Goal: Task Accomplishment & Management: Manage account settings

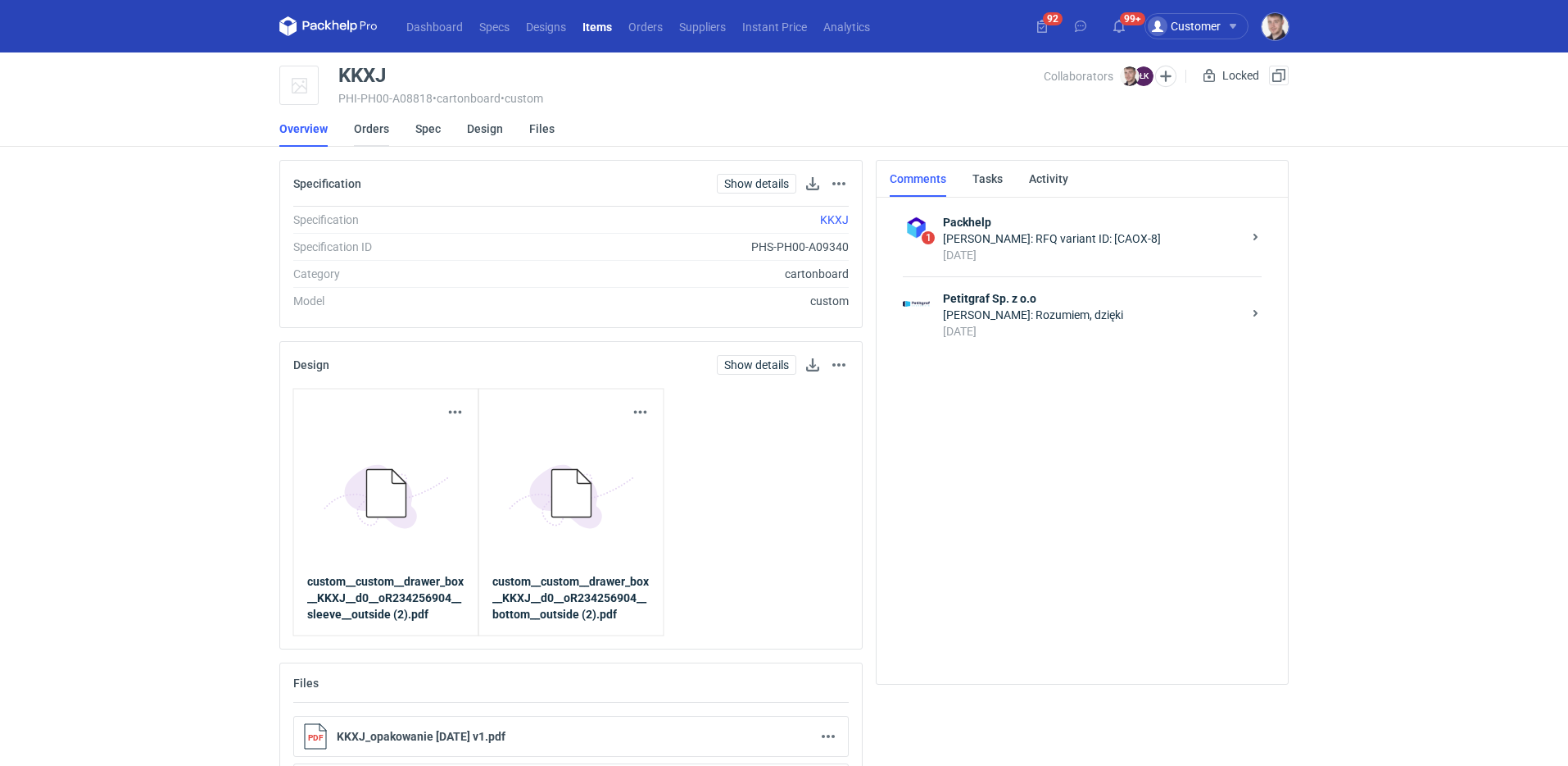
click at [365, 134] on link "Orders" at bounding box center [371, 128] width 36 height 36
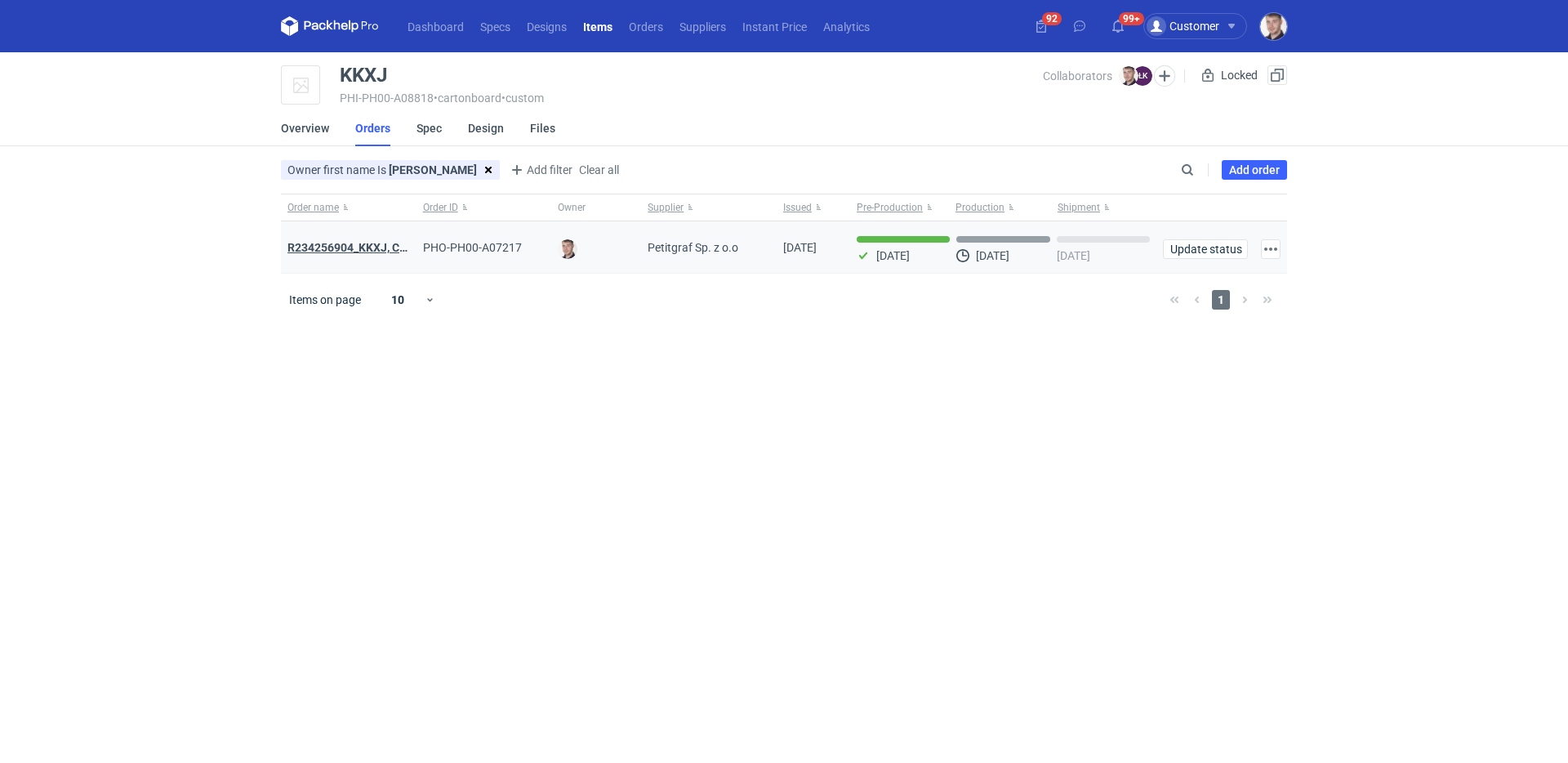
click at [372, 253] on strong "R234256904_KKXJ, CKTY,PCHN, FHNV,TJBT,BVDV,VPVS,UUAJ,HTKI,TWOS,IFEI,BQIJ" at bounding box center [505, 247] width 435 height 13
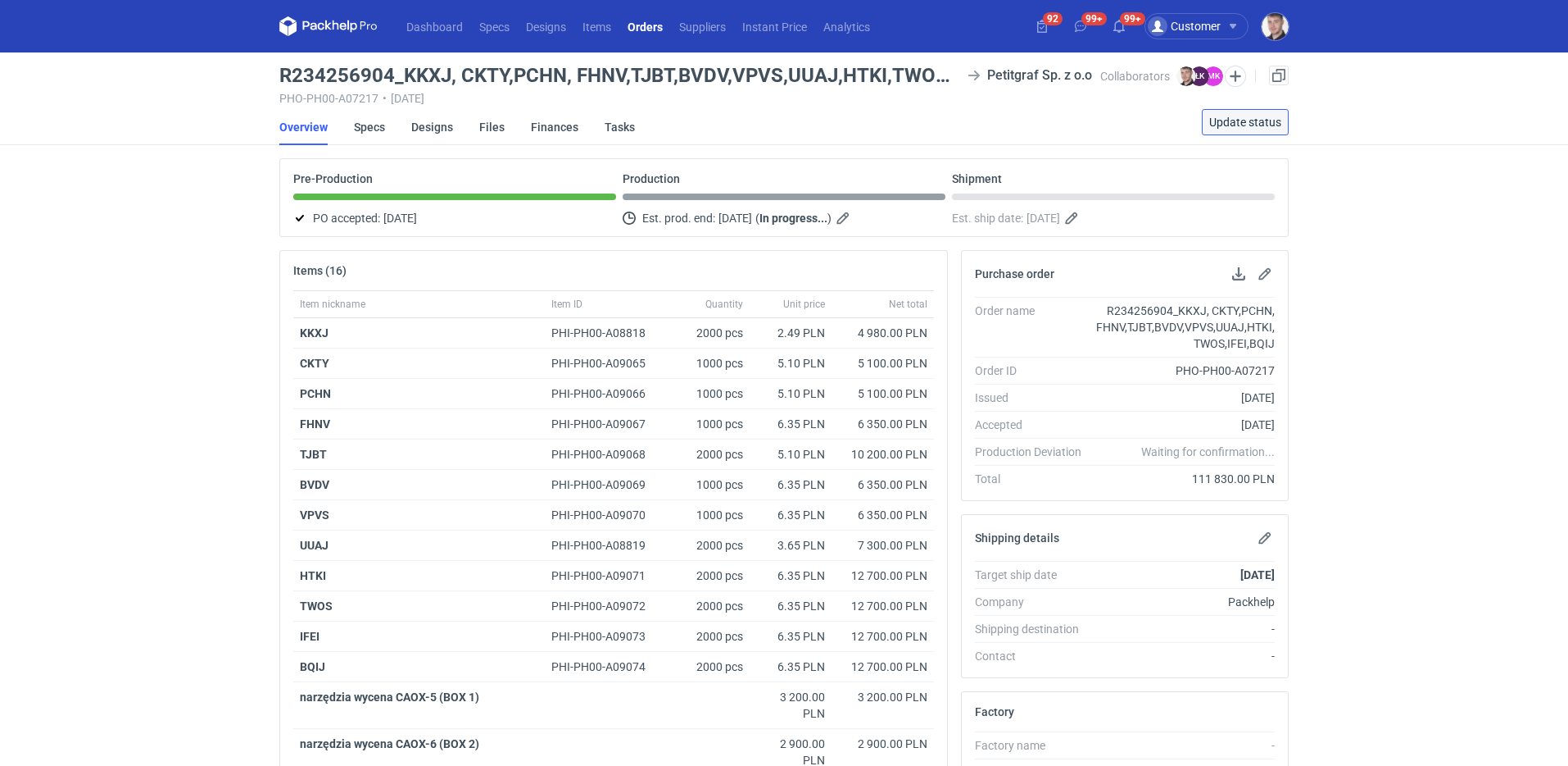
click at [1225, 122] on span "Update status" at bounding box center [1245, 122] width 72 height 12
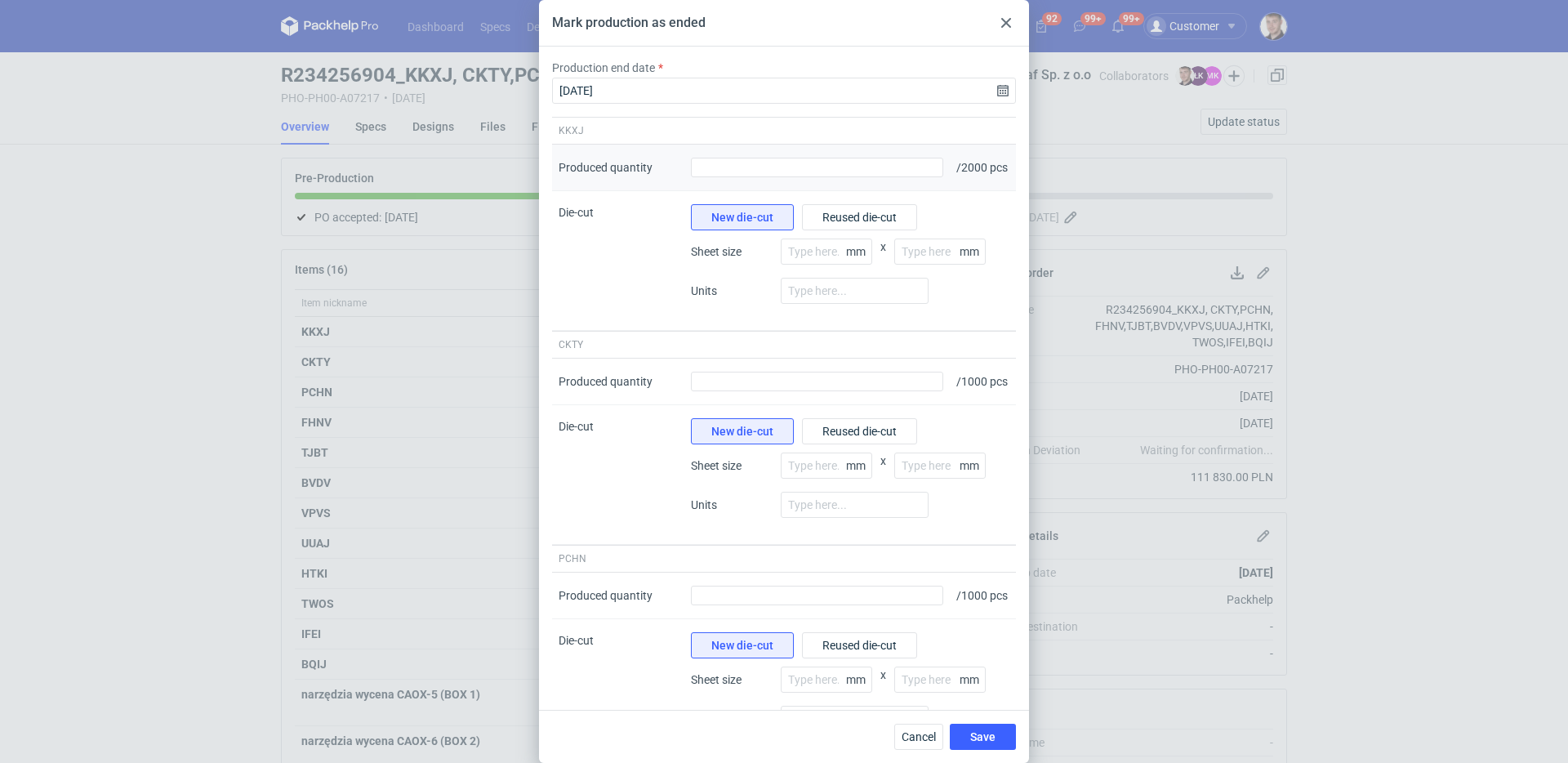
click at [773, 184] on div "Produced quantity" at bounding box center [817, 167] width 265 height 46
click at [775, 177] on input "Produced quantity" at bounding box center [817, 166] width 253 height 19
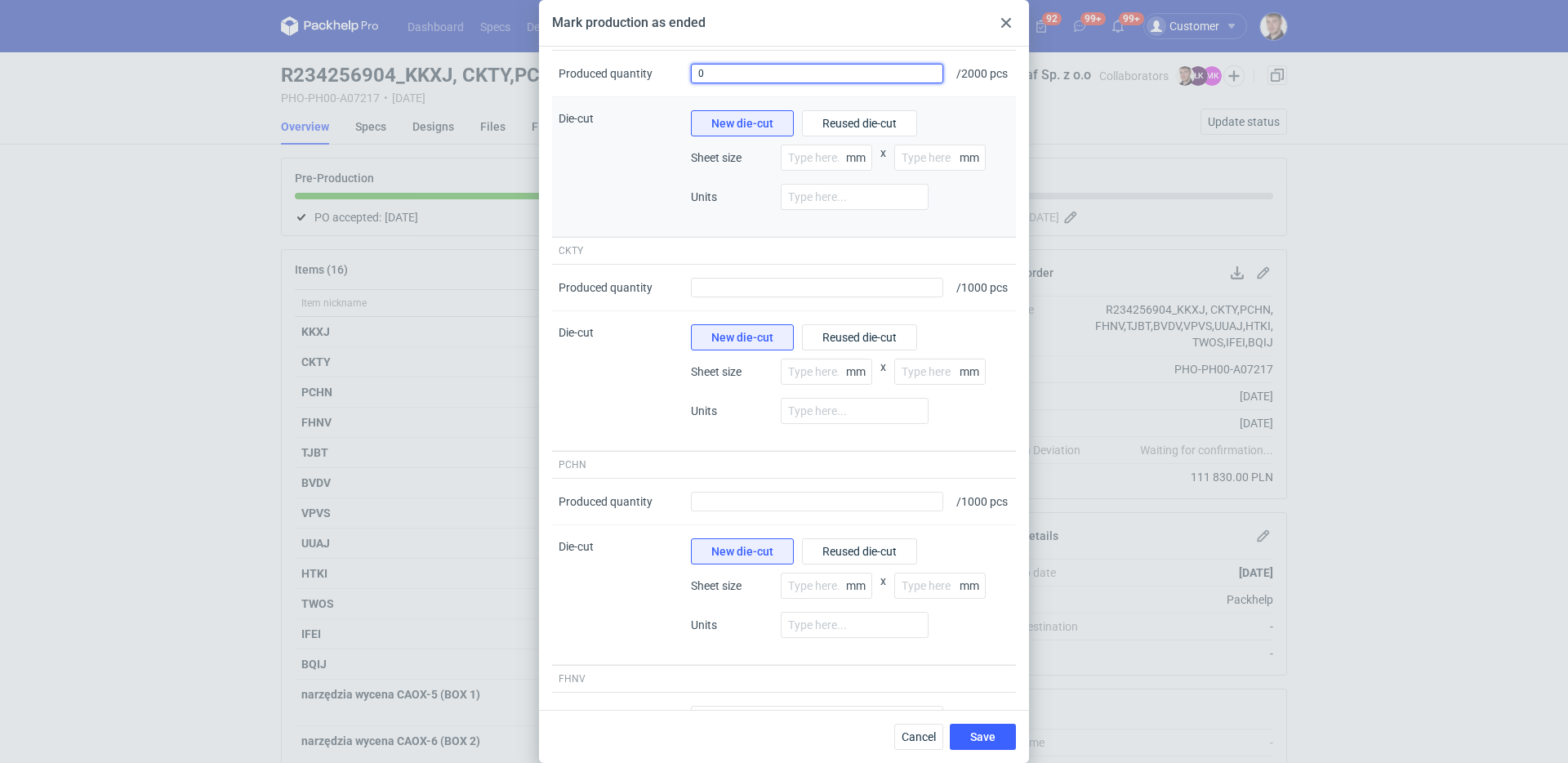
scroll to position [153, 0]
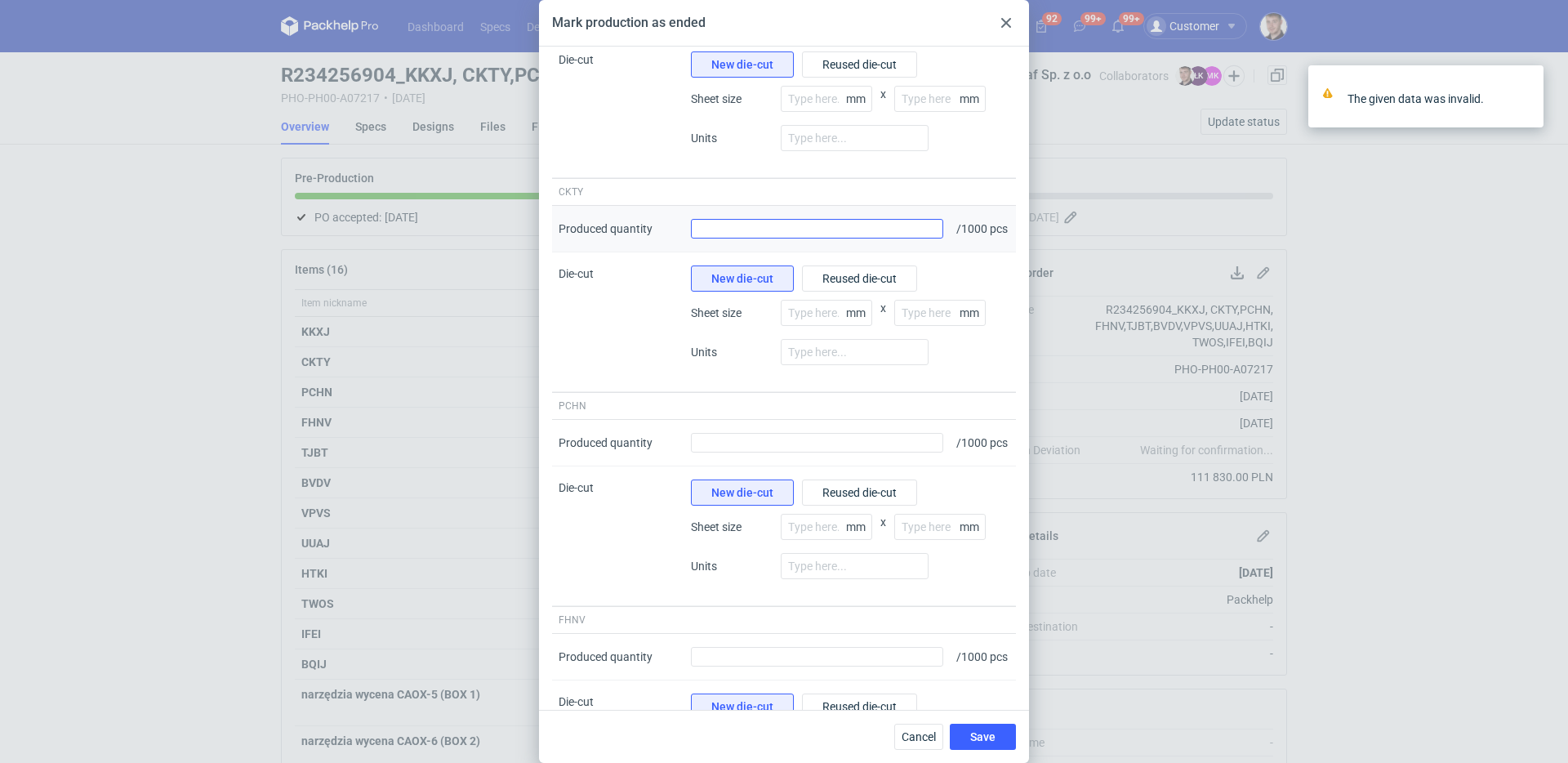
type input "0"
click at [785, 238] on input "Produced quantity" at bounding box center [817, 228] width 253 height 19
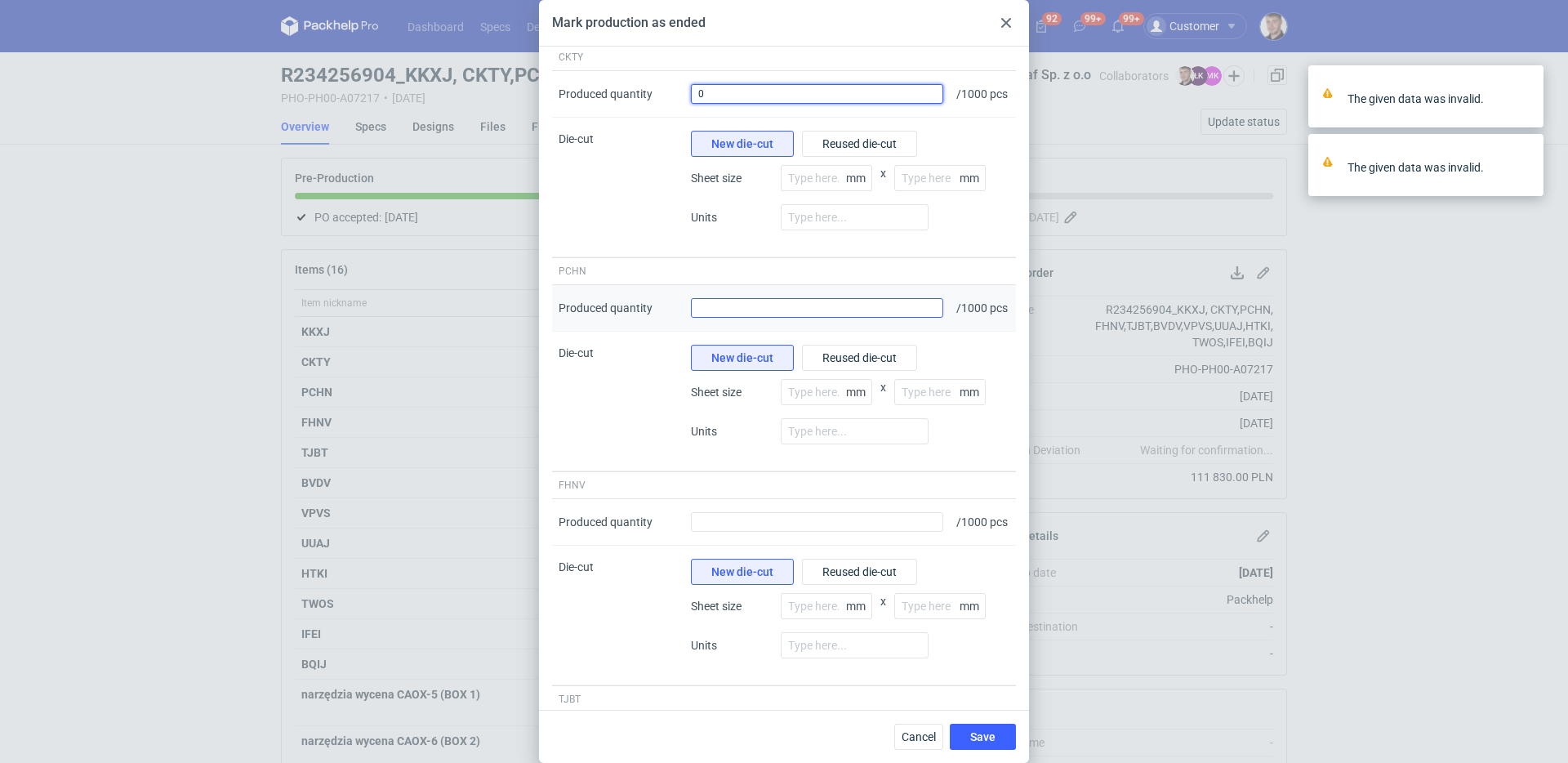
type input "0"
click at [800, 318] on input "Produced quantity" at bounding box center [817, 308] width 253 height 19
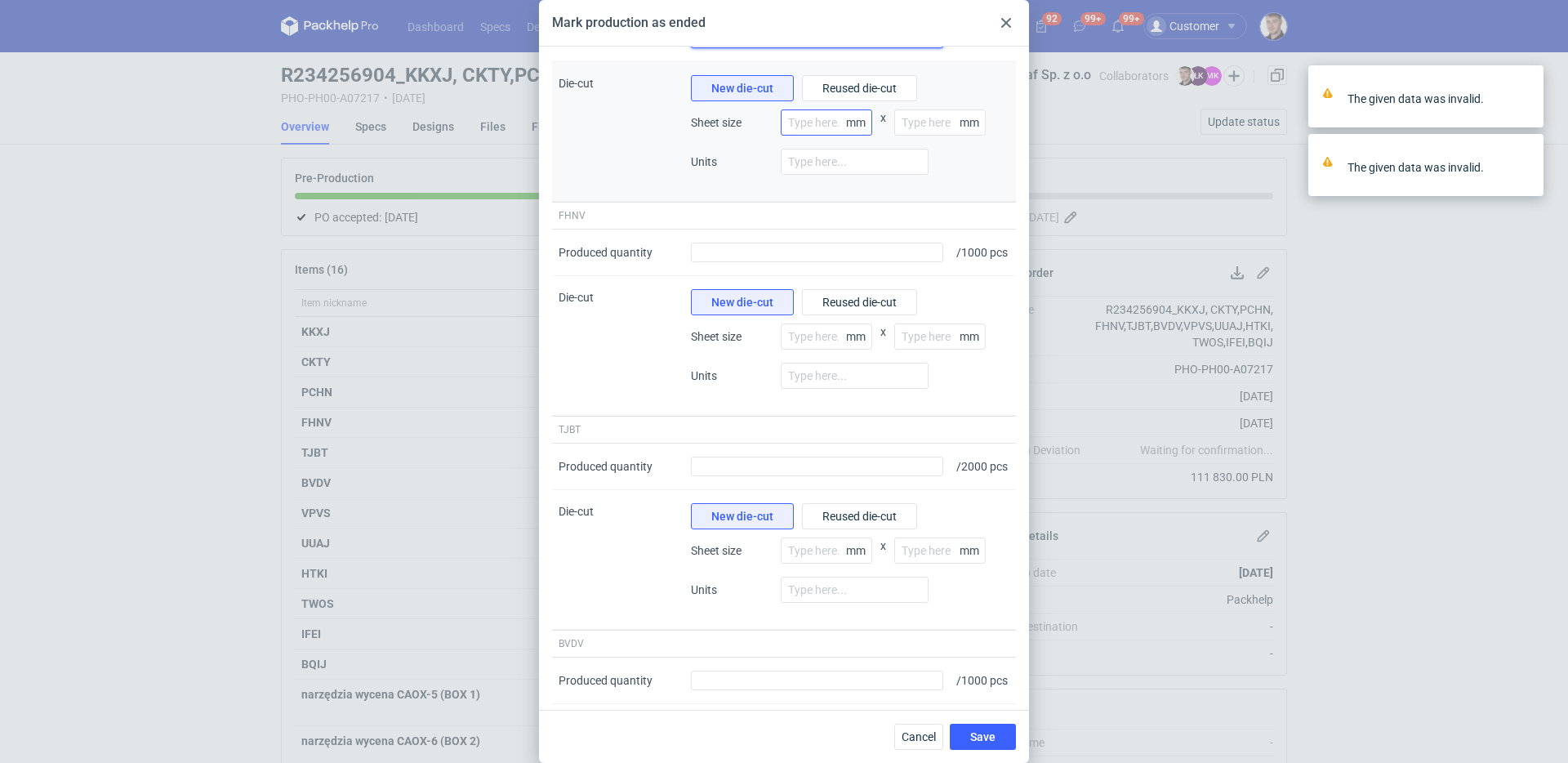
scroll to position [564, 0]
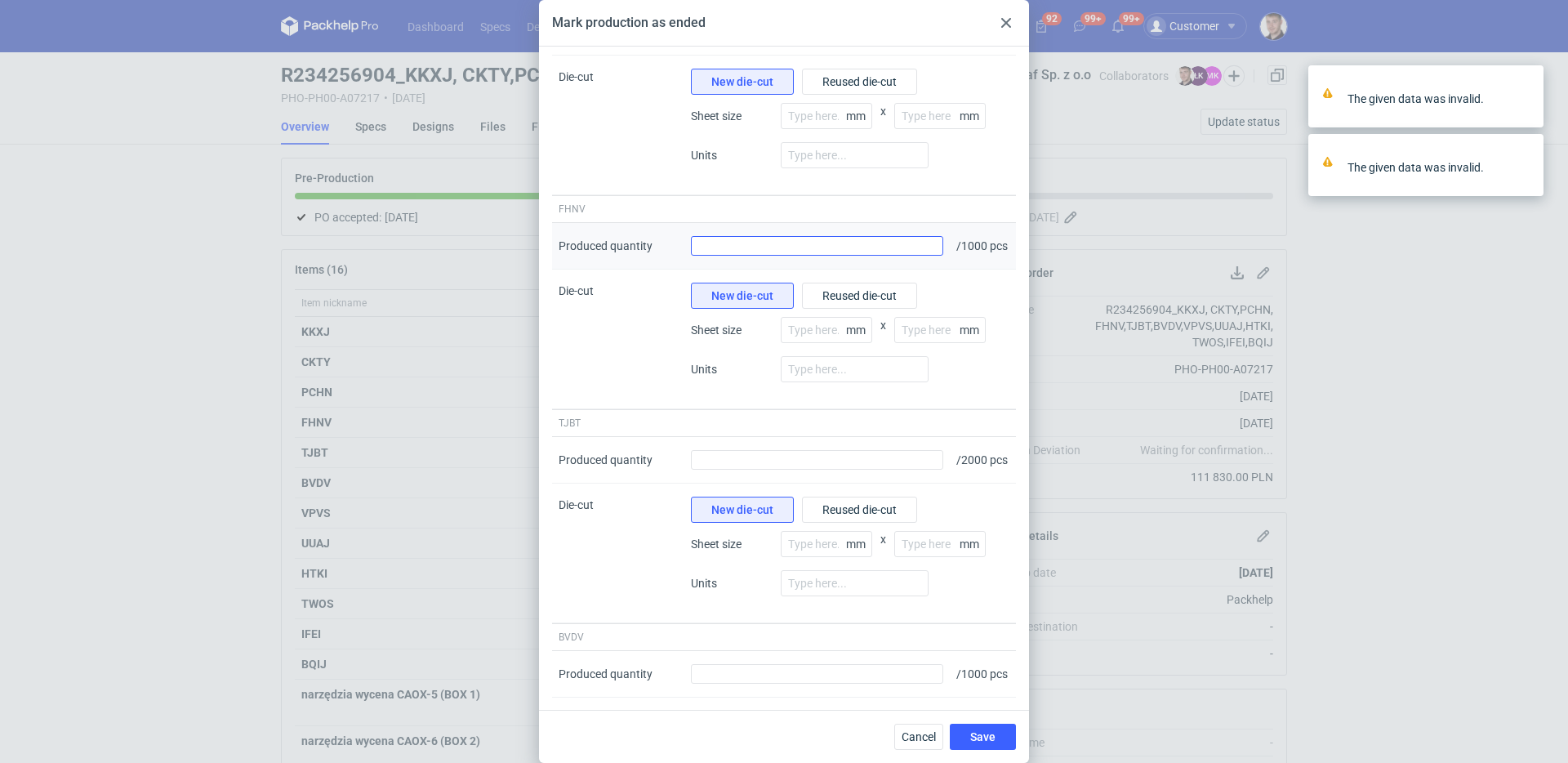
type input "0"
click at [762, 255] on input "Produced quantity" at bounding box center [817, 245] width 253 height 19
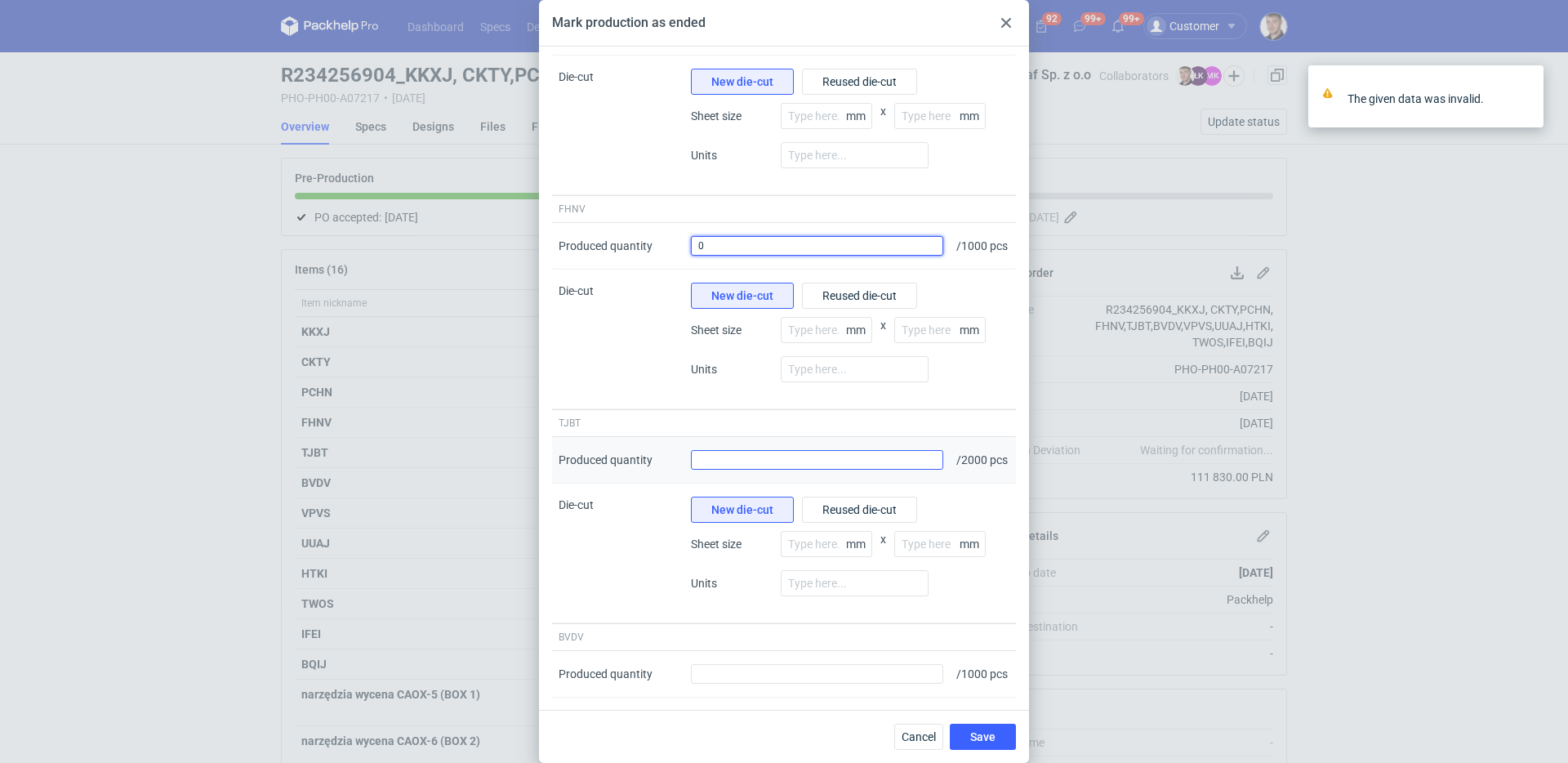
type input "0"
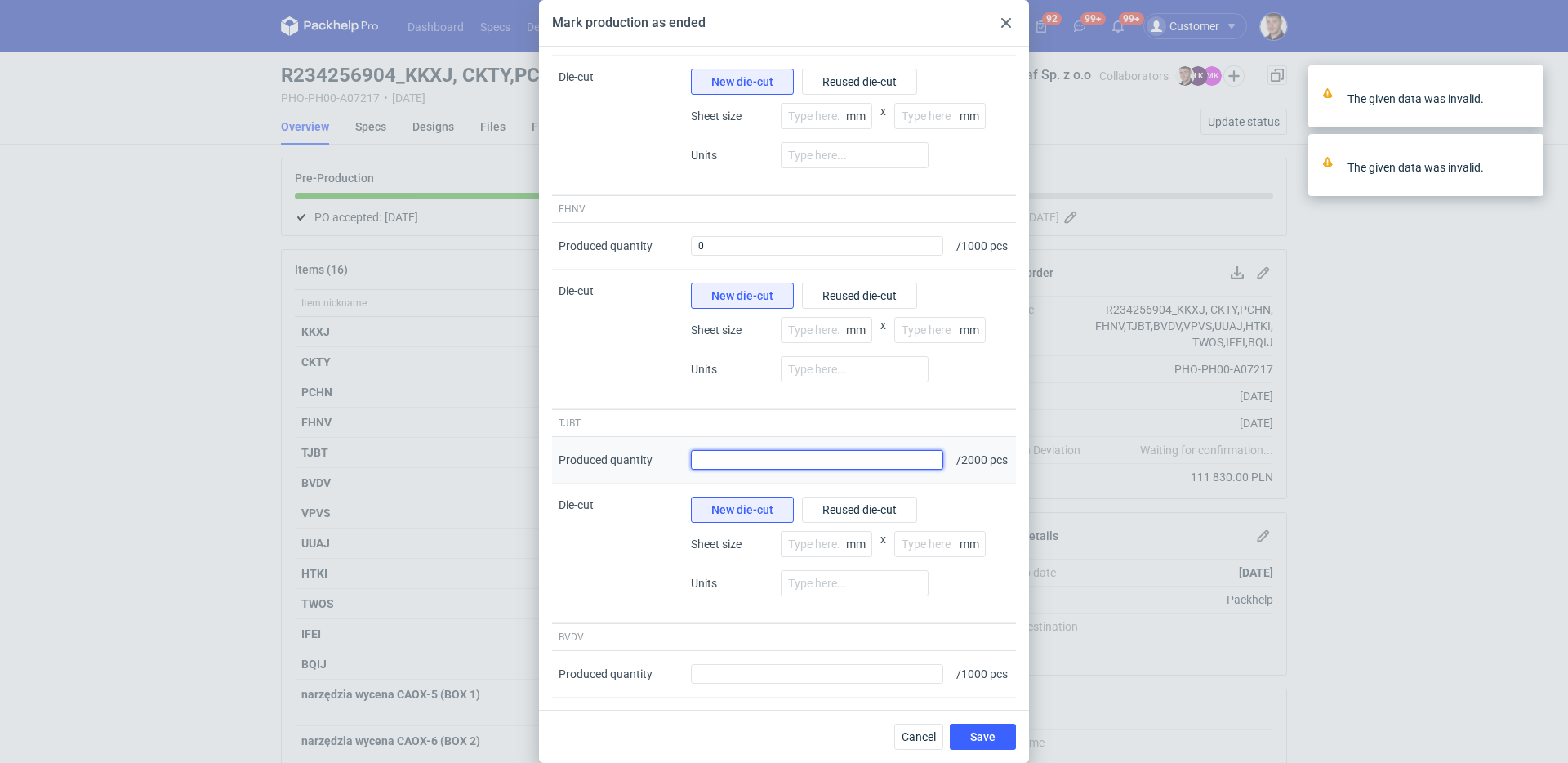
click at [769, 470] on input "Produced quantity" at bounding box center [817, 459] width 253 height 19
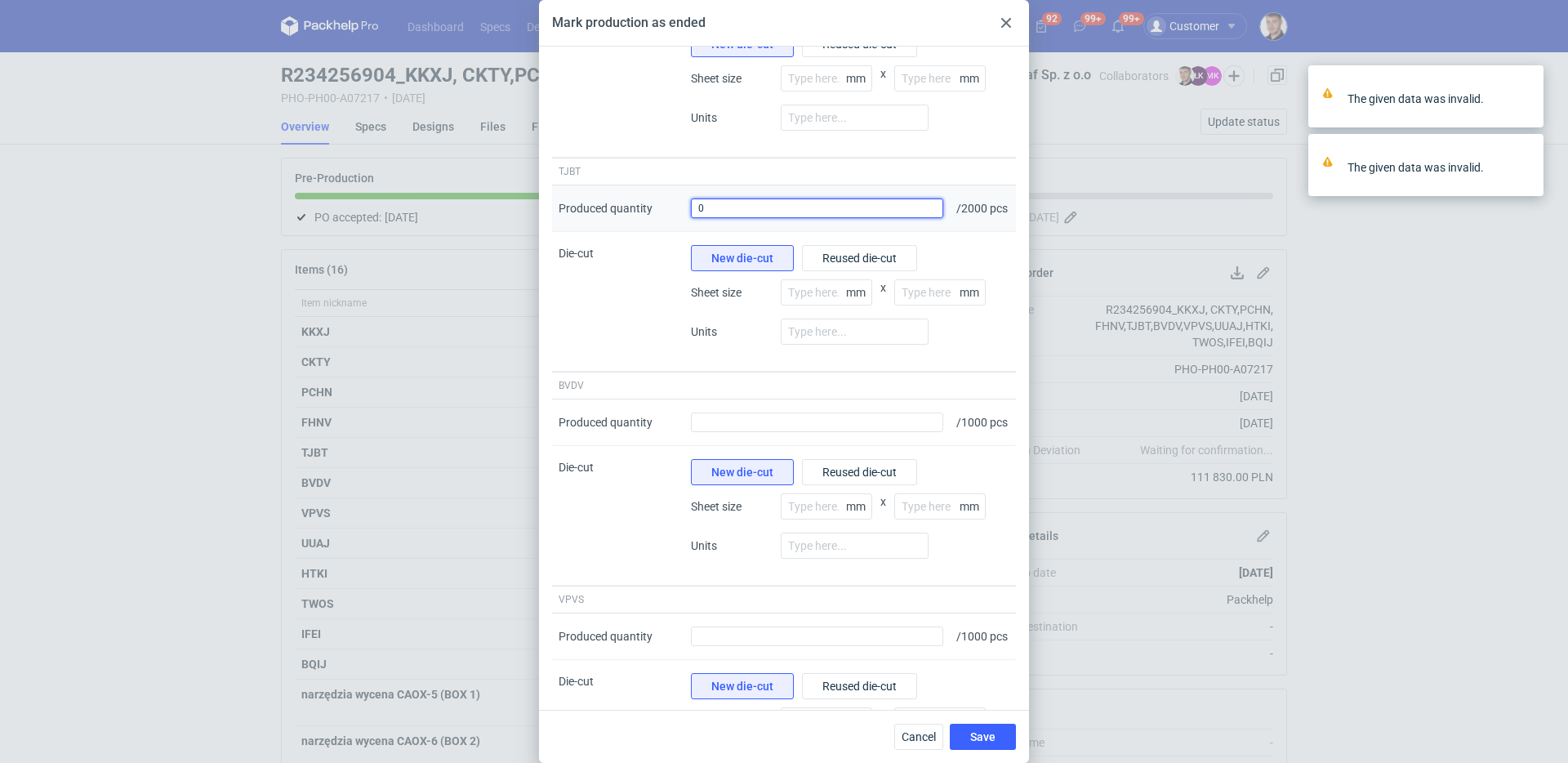
scroll to position [892, 0]
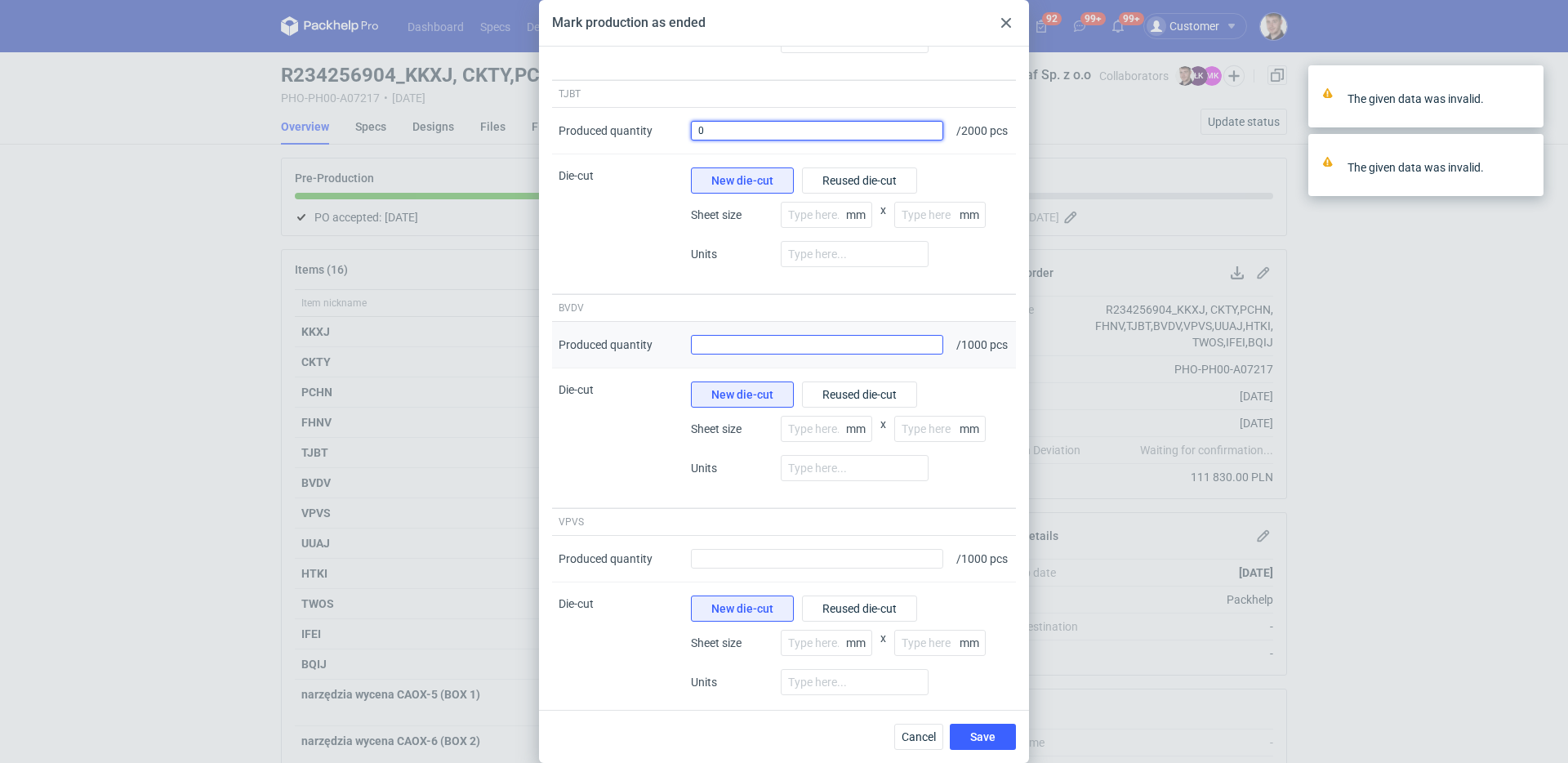
type input "0"
click at [746, 354] on input "Produced quantity" at bounding box center [817, 344] width 253 height 19
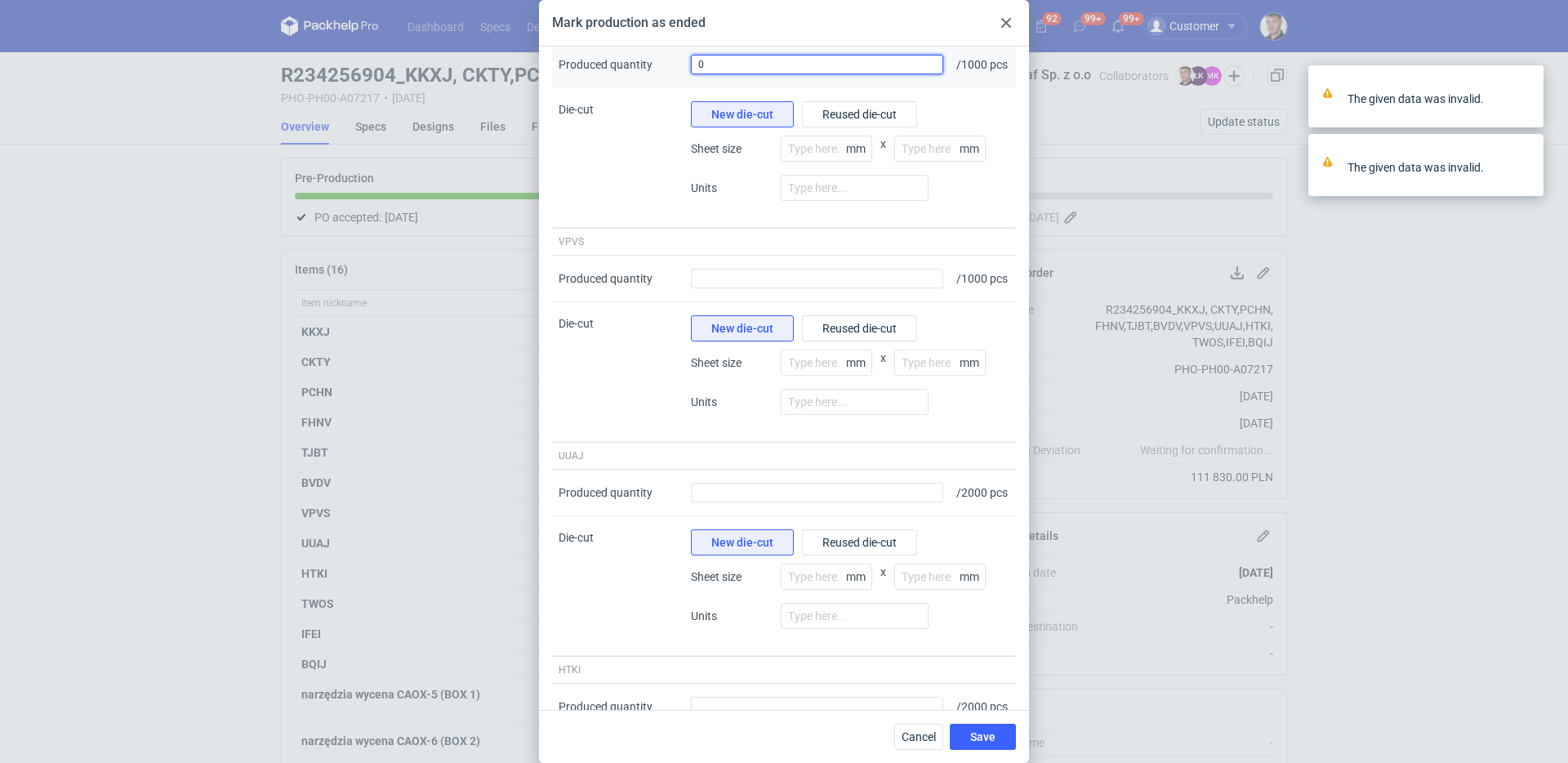
scroll to position [1179, 0]
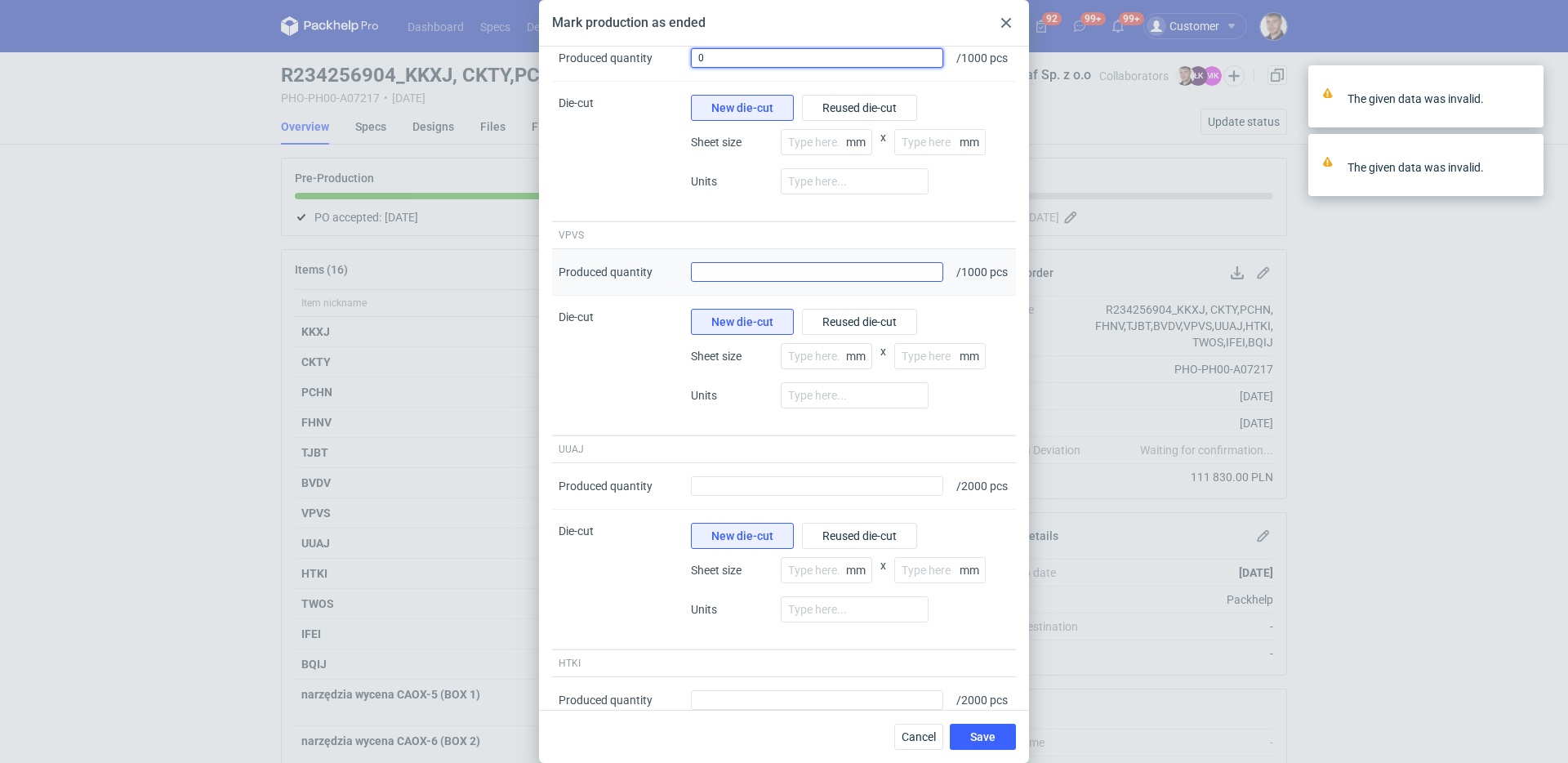
type input "0"
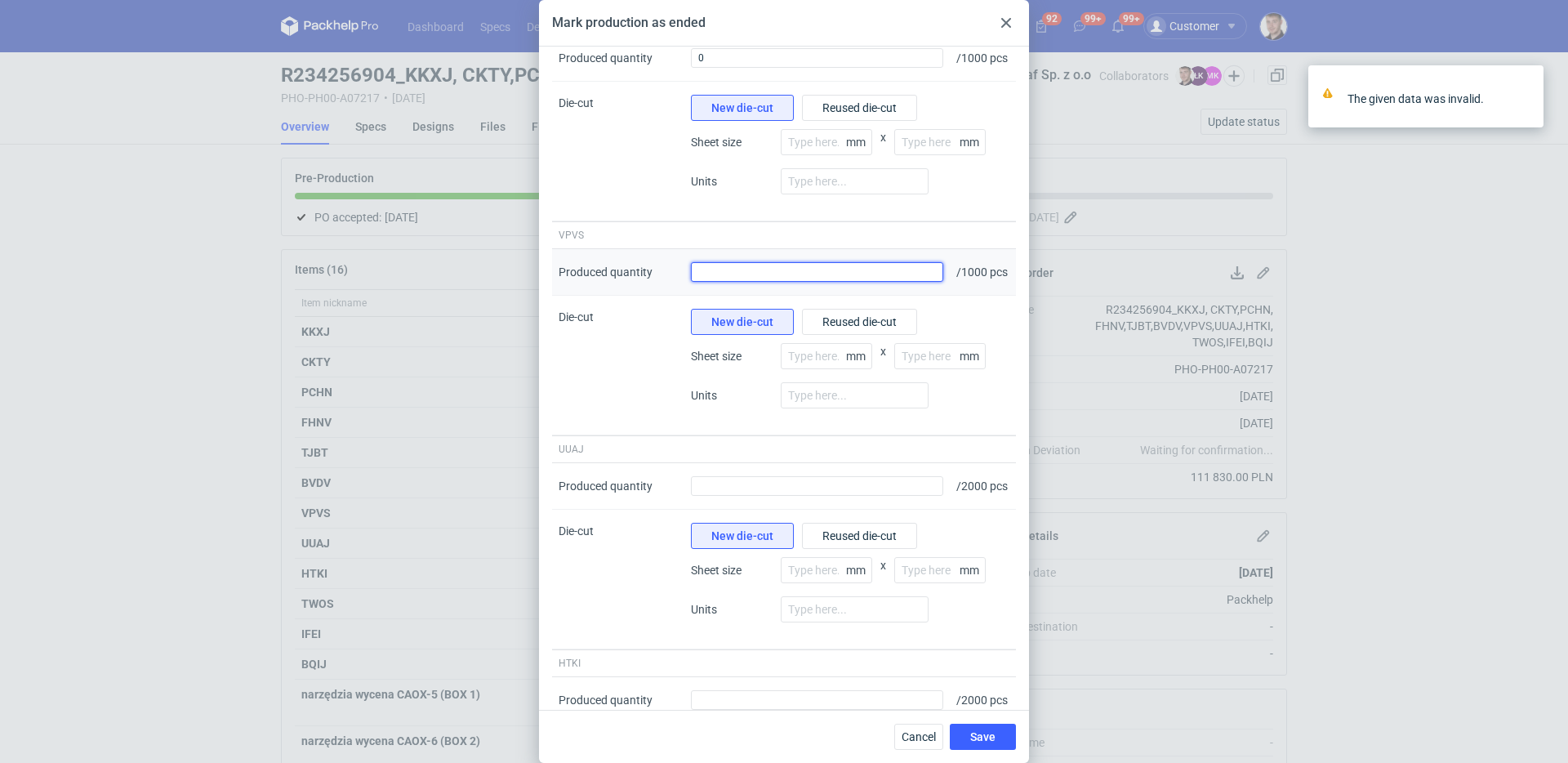
click at [736, 281] on input "Produced quantity" at bounding box center [817, 271] width 253 height 19
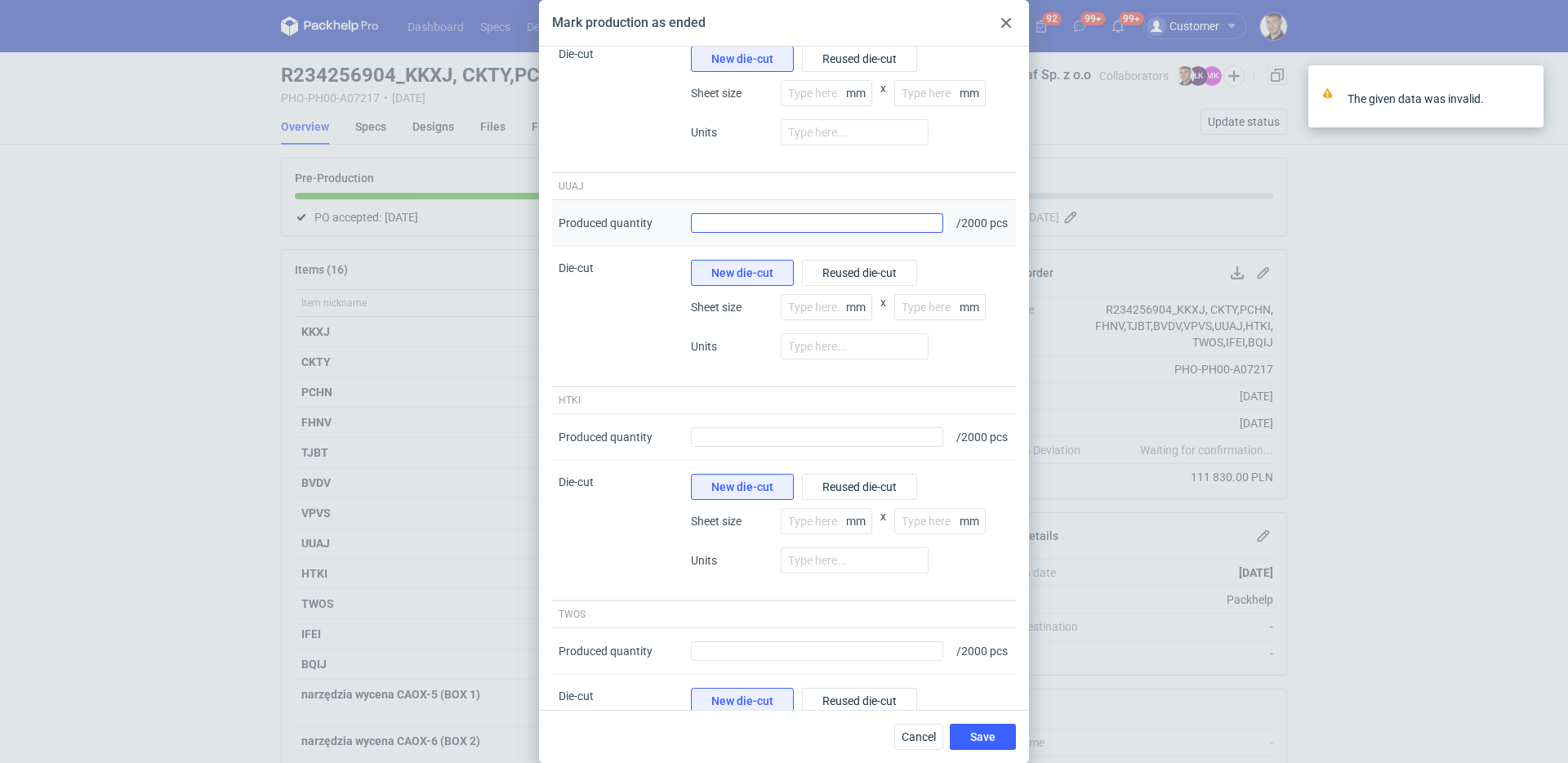
type input "0"
click at [750, 232] on input "Produced quantity" at bounding box center [817, 222] width 253 height 19
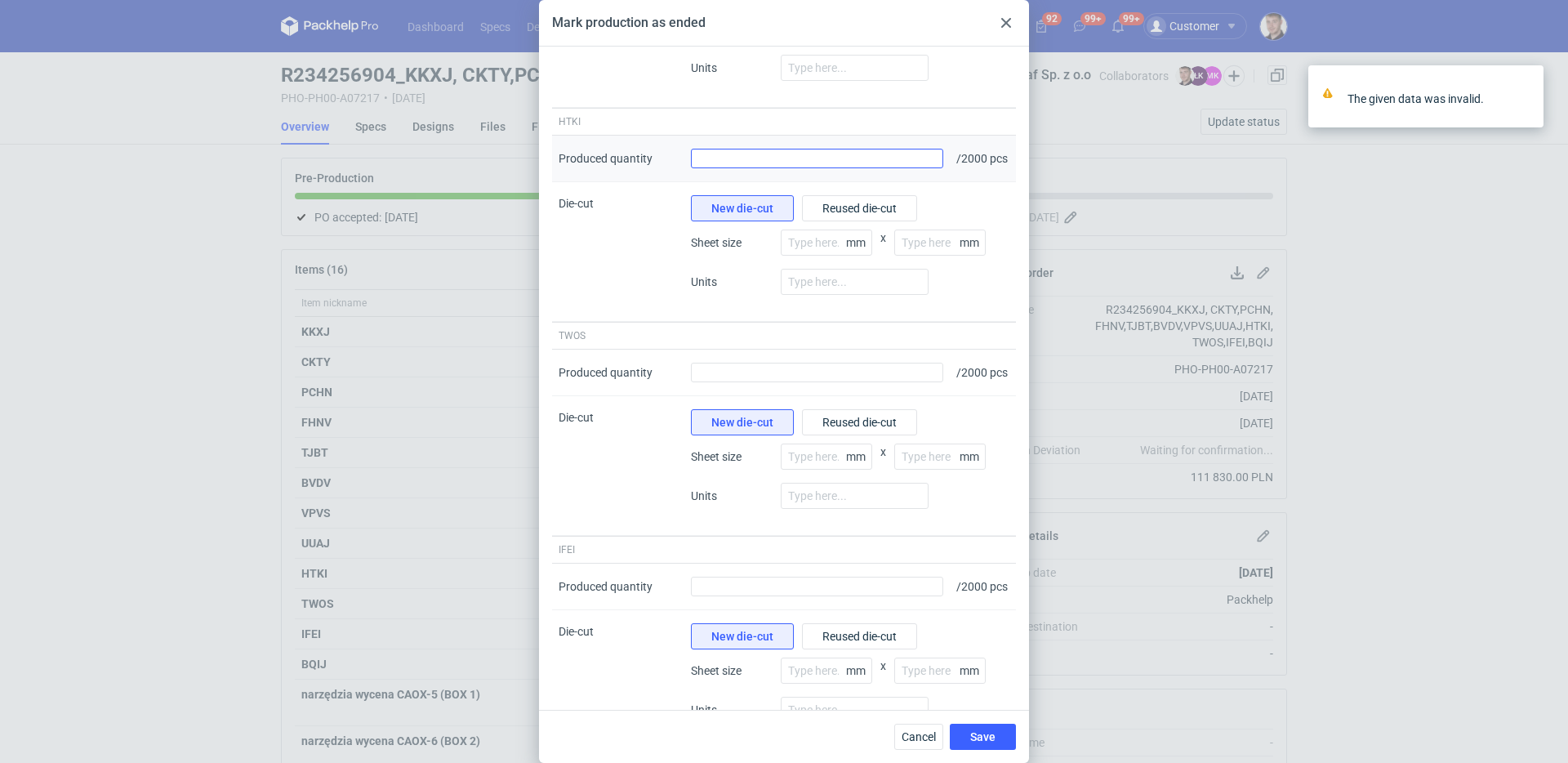
type input "0"
click at [760, 168] on input "Produced quantity" at bounding box center [817, 158] width 253 height 19
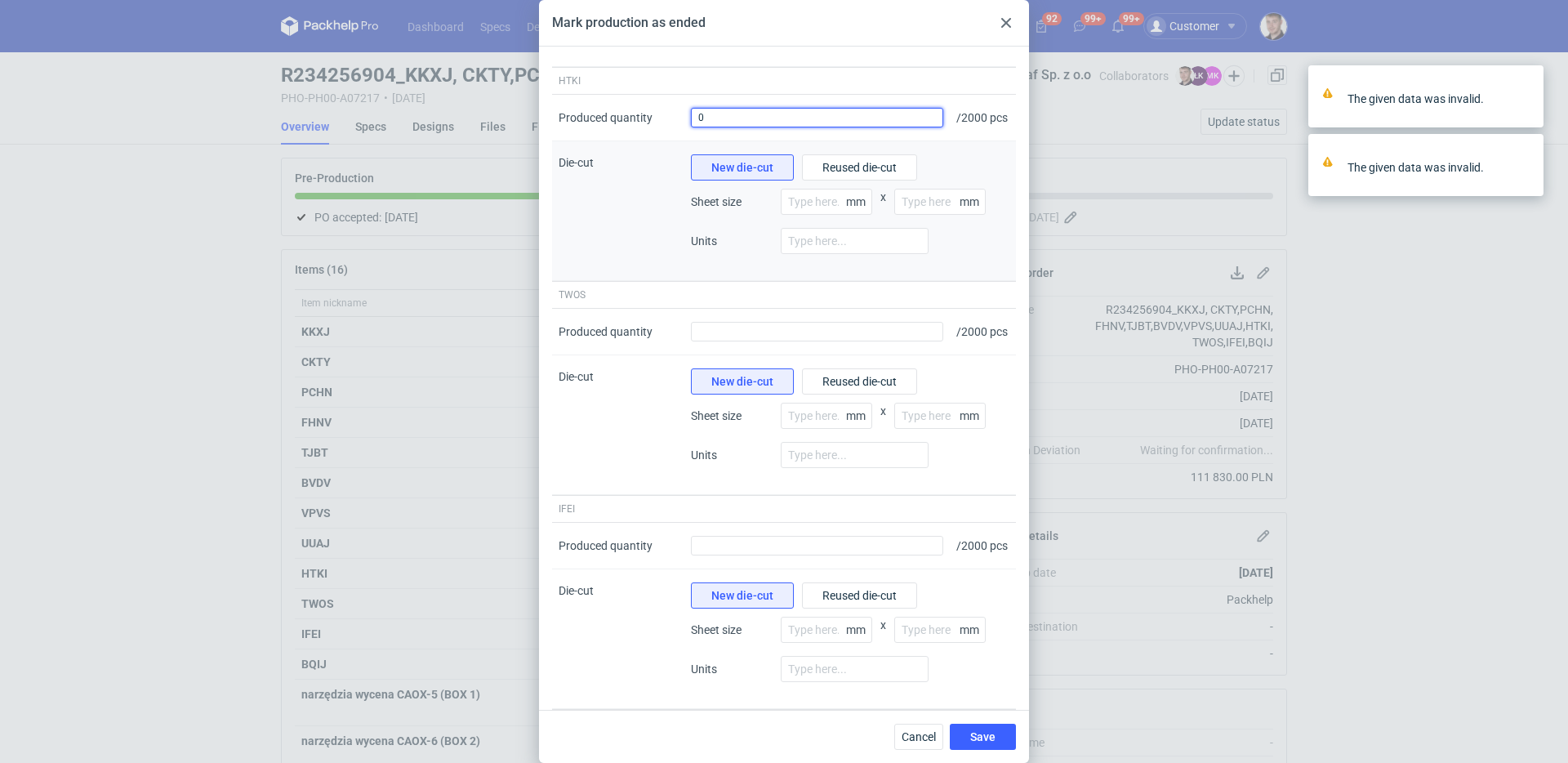
scroll to position [1850, 0]
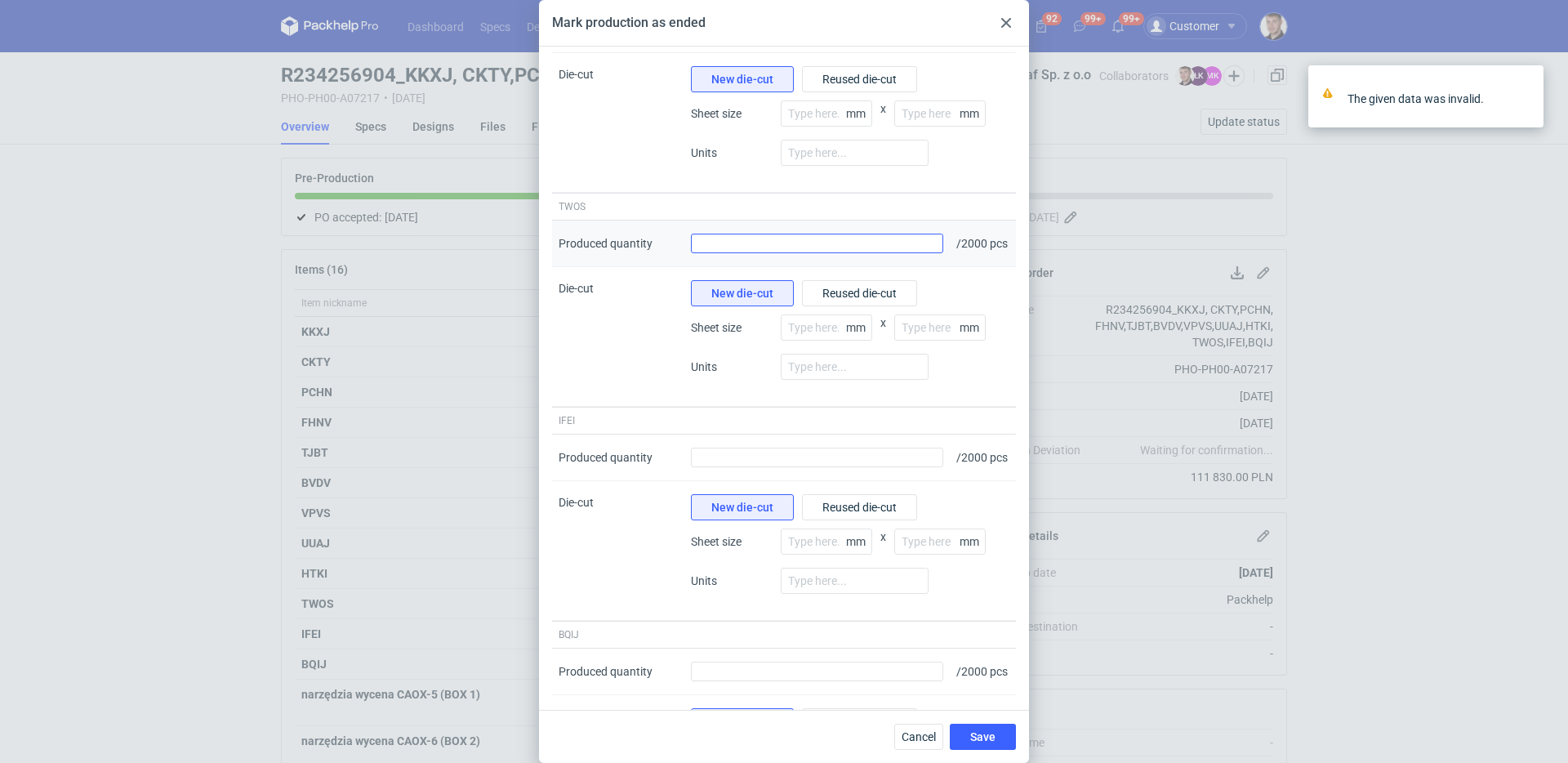
type input "0"
click at [732, 253] on input "Produced quantity" at bounding box center [817, 243] width 253 height 19
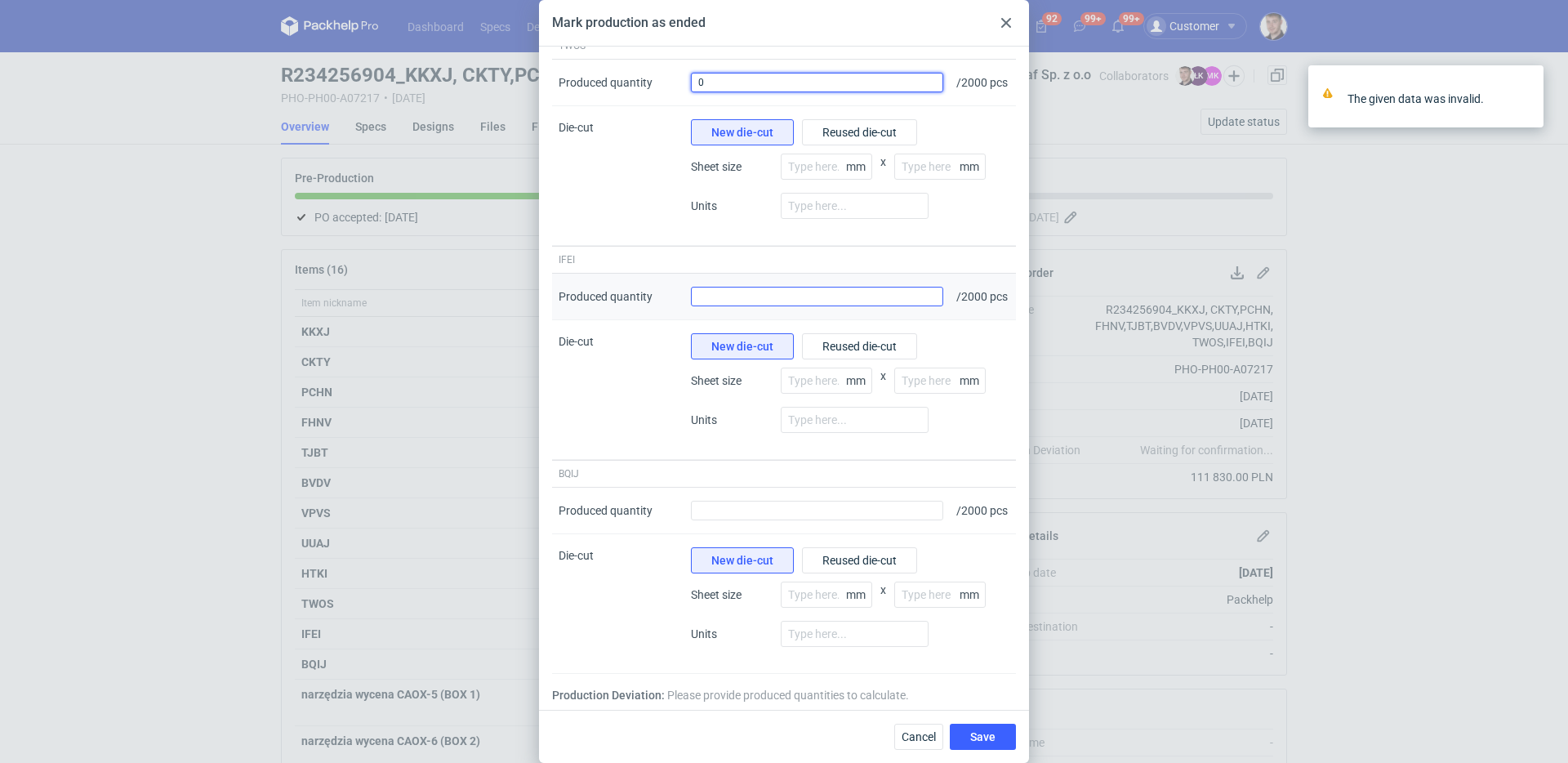
type input "0"
click at [715, 304] on input "Produced quantity" at bounding box center [817, 296] width 253 height 19
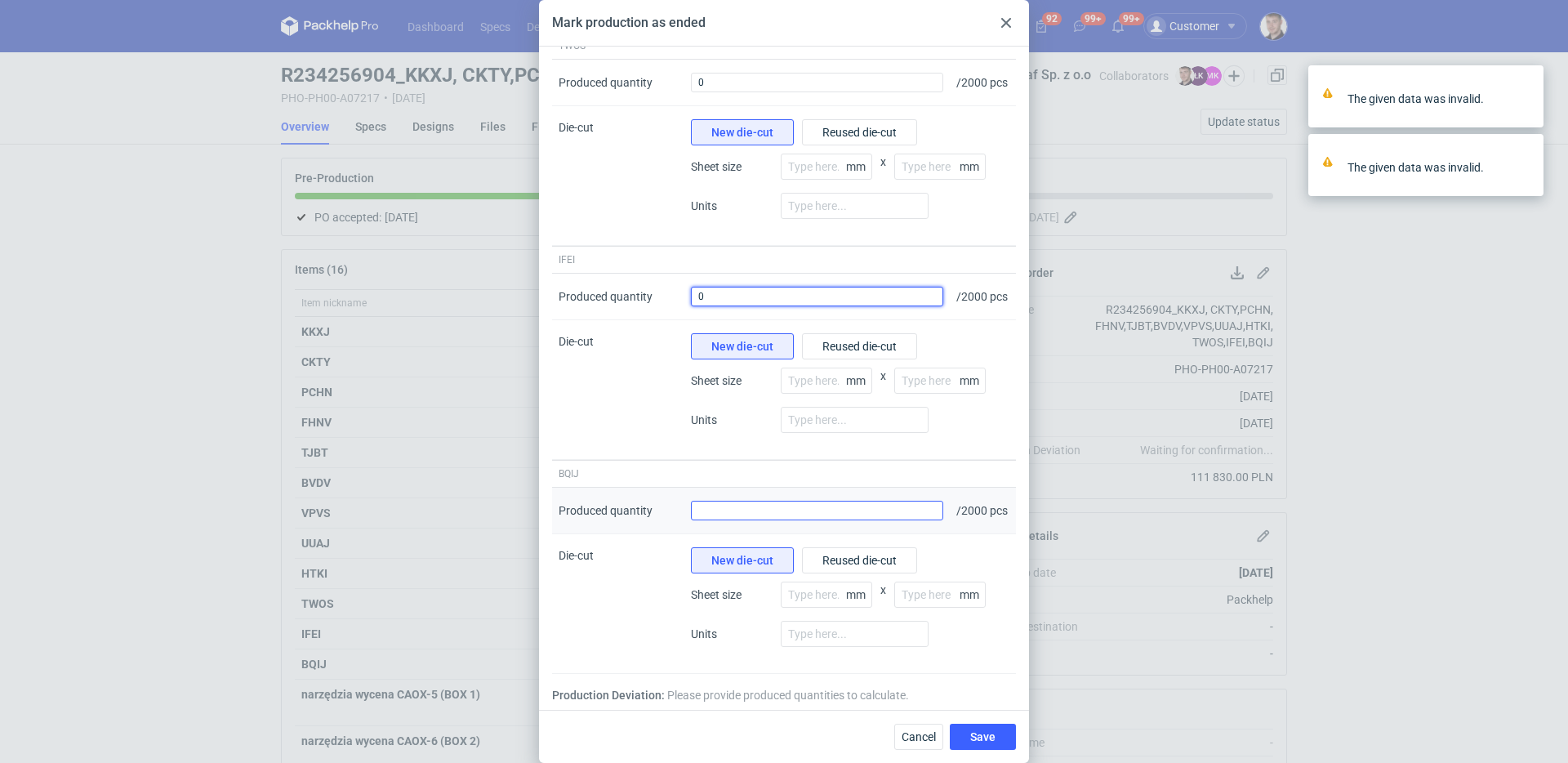
type input "0"
click at [724, 500] on input "Produced quantity" at bounding box center [817, 510] width 253 height 19
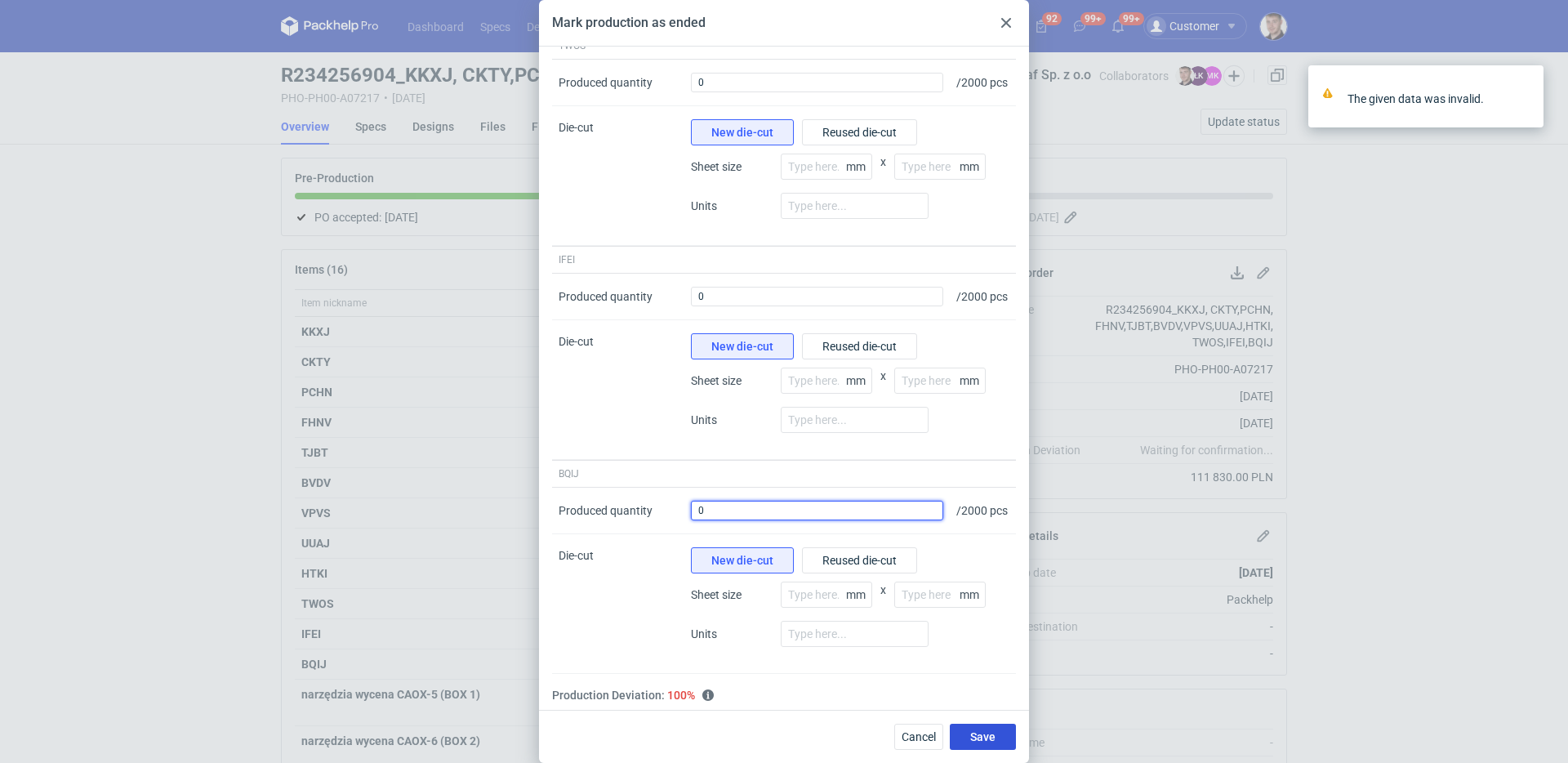
type input "0"
click at [980, 737] on span "Save" at bounding box center [983, 737] width 25 height 12
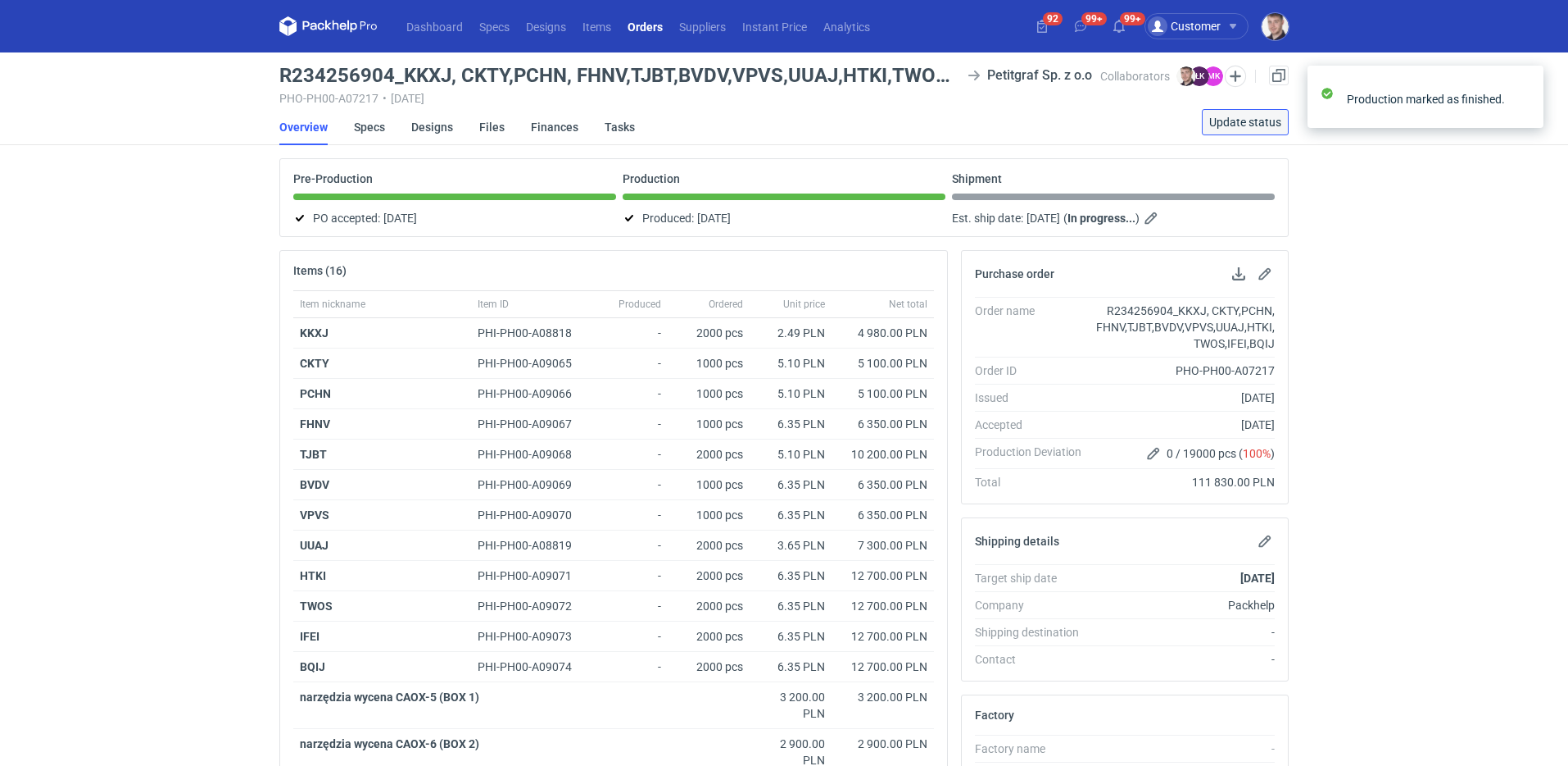
click at [1255, 126] on span "Update status" at bounding box center [1245, 122] width 72 height 12
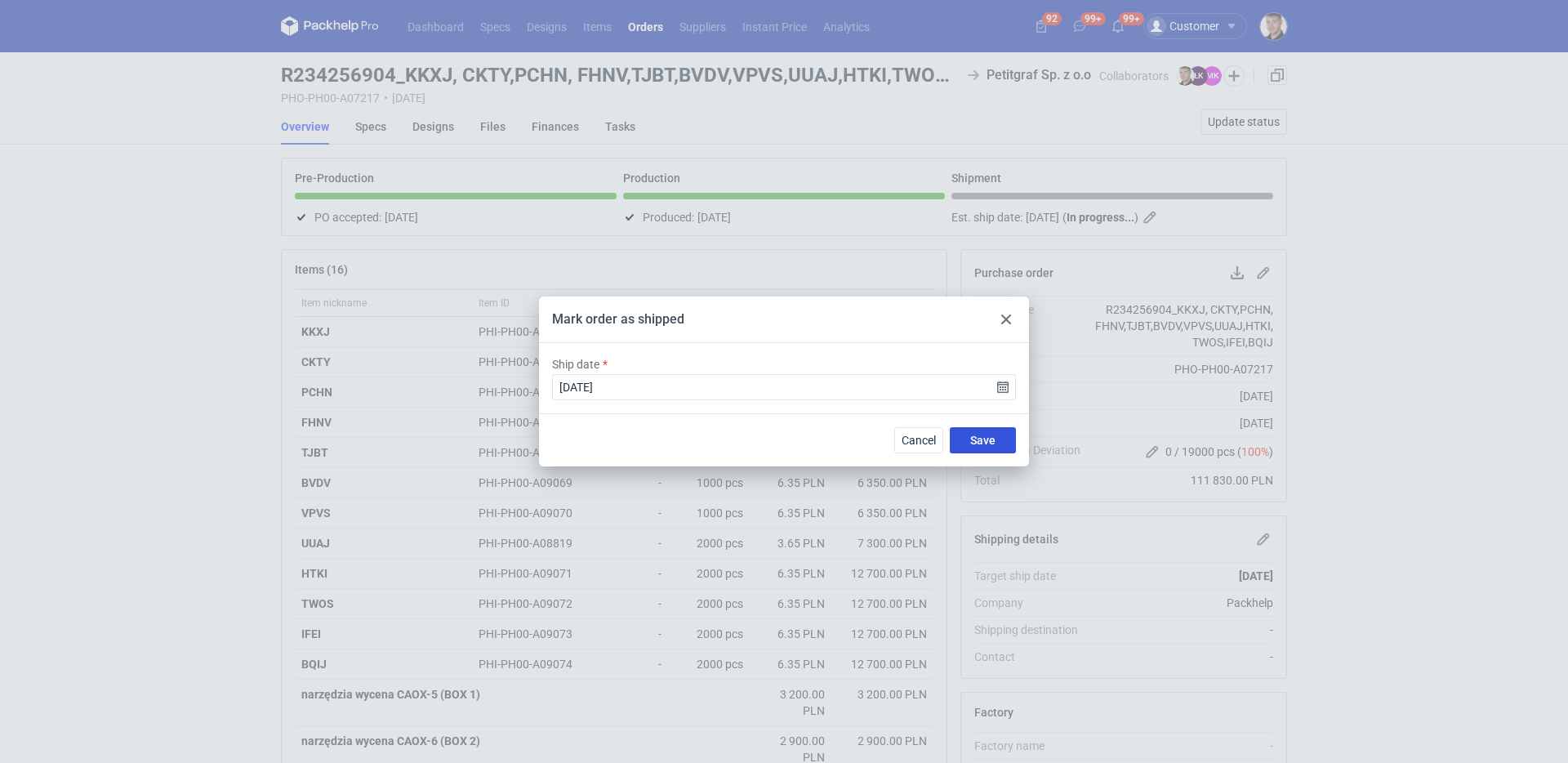
click at [1003, 448] on button "Save" at bounding box center [983, 439] width 66 height 26
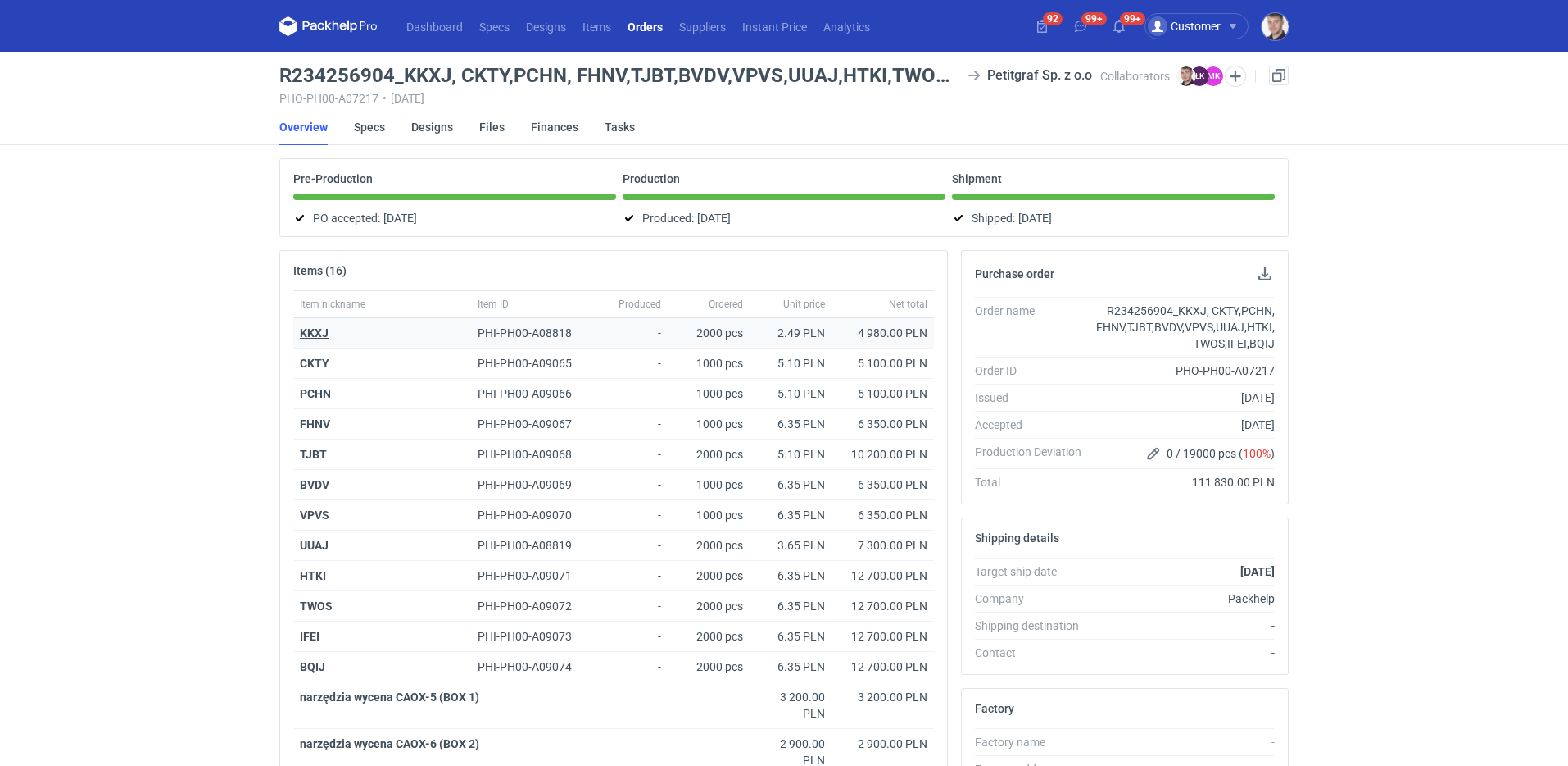
click at [321, 335] on strong "KKXJ" at bounding box center [315, 333] width 29 height 13
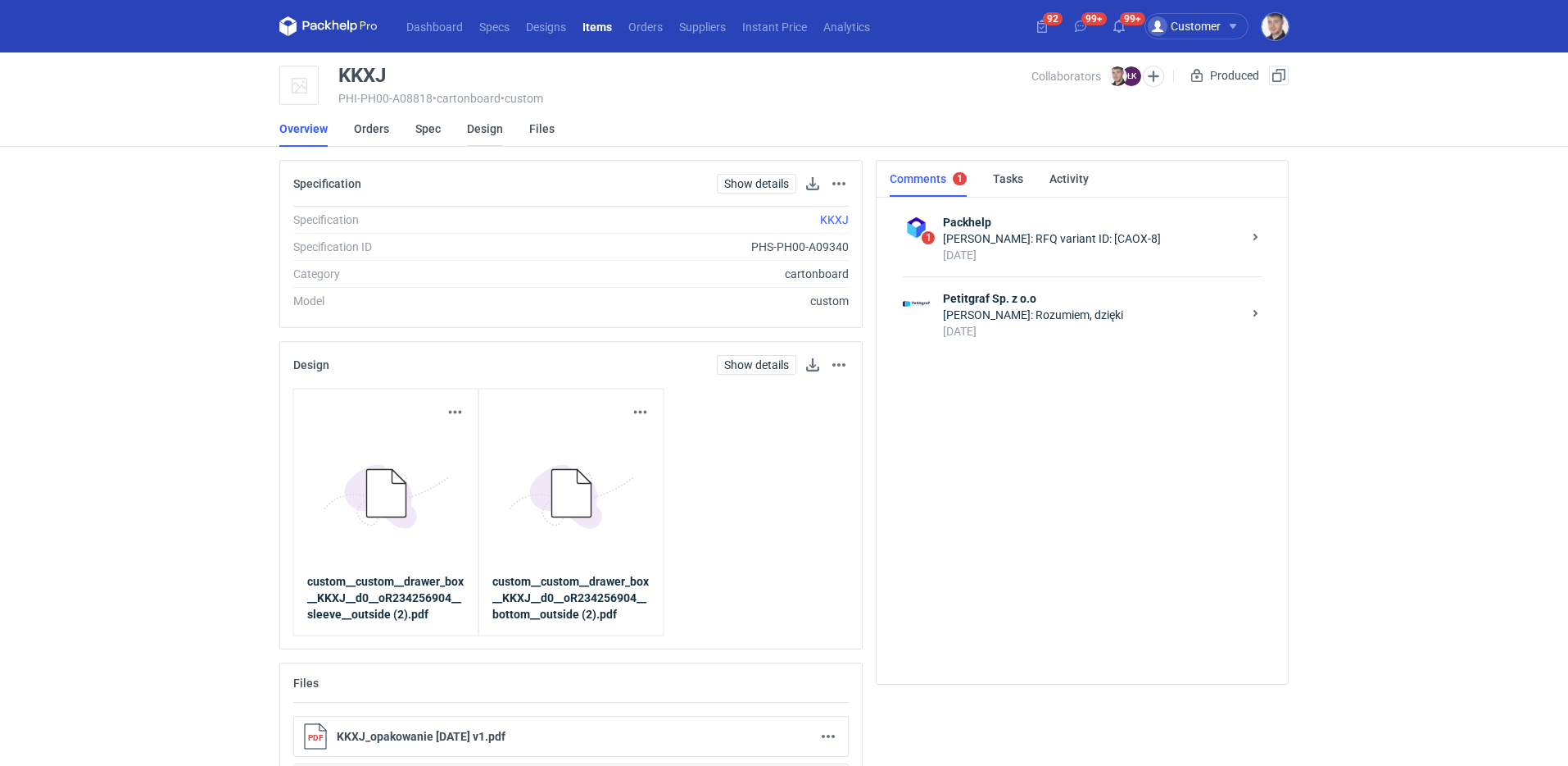
click at [485, 133] on link "Design" at bounding box center [485, 128] width 36 height 36
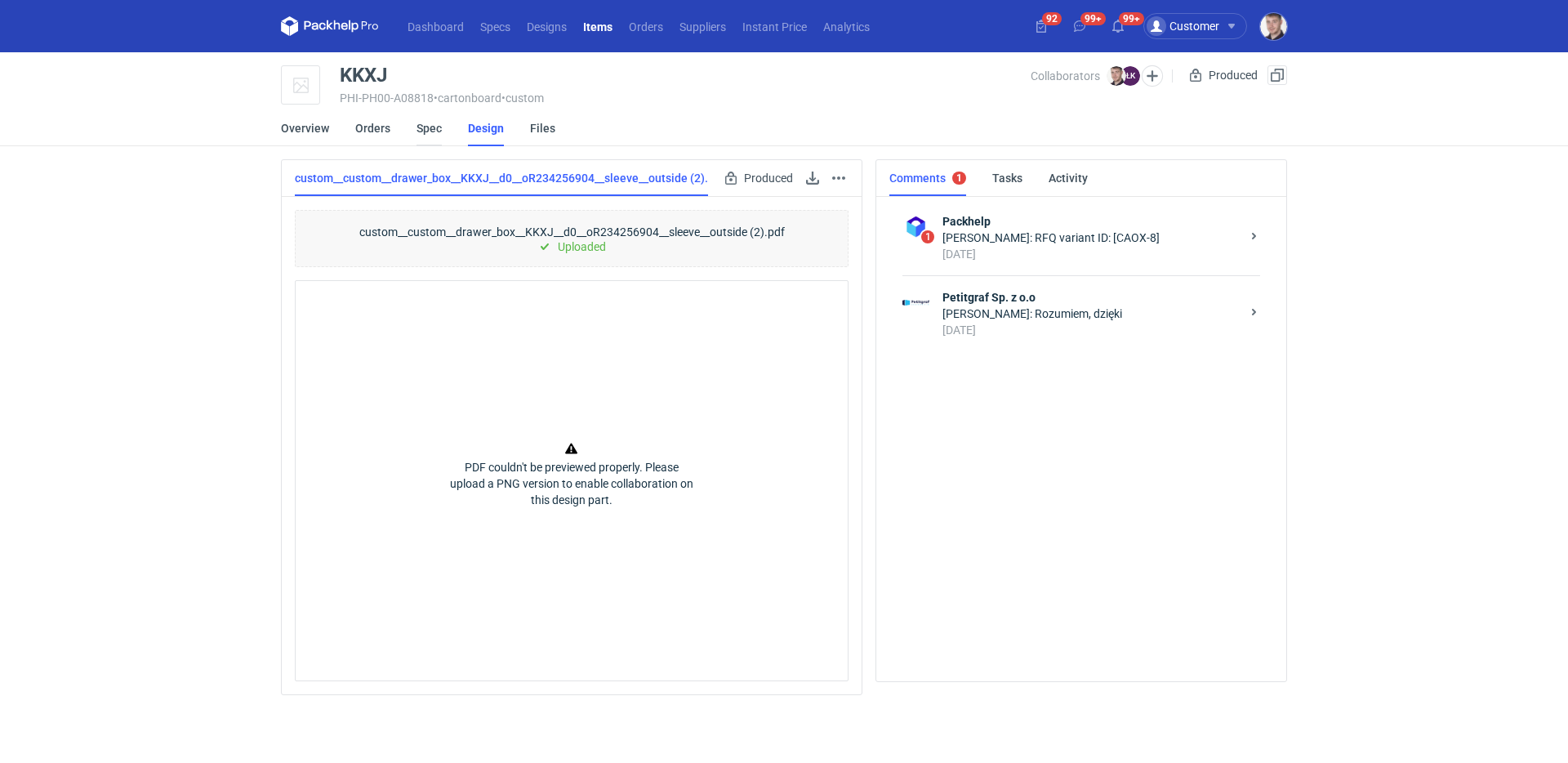
click at [429, 129] on link "Spec" at bounding box center [429, 128] width 25 height 36
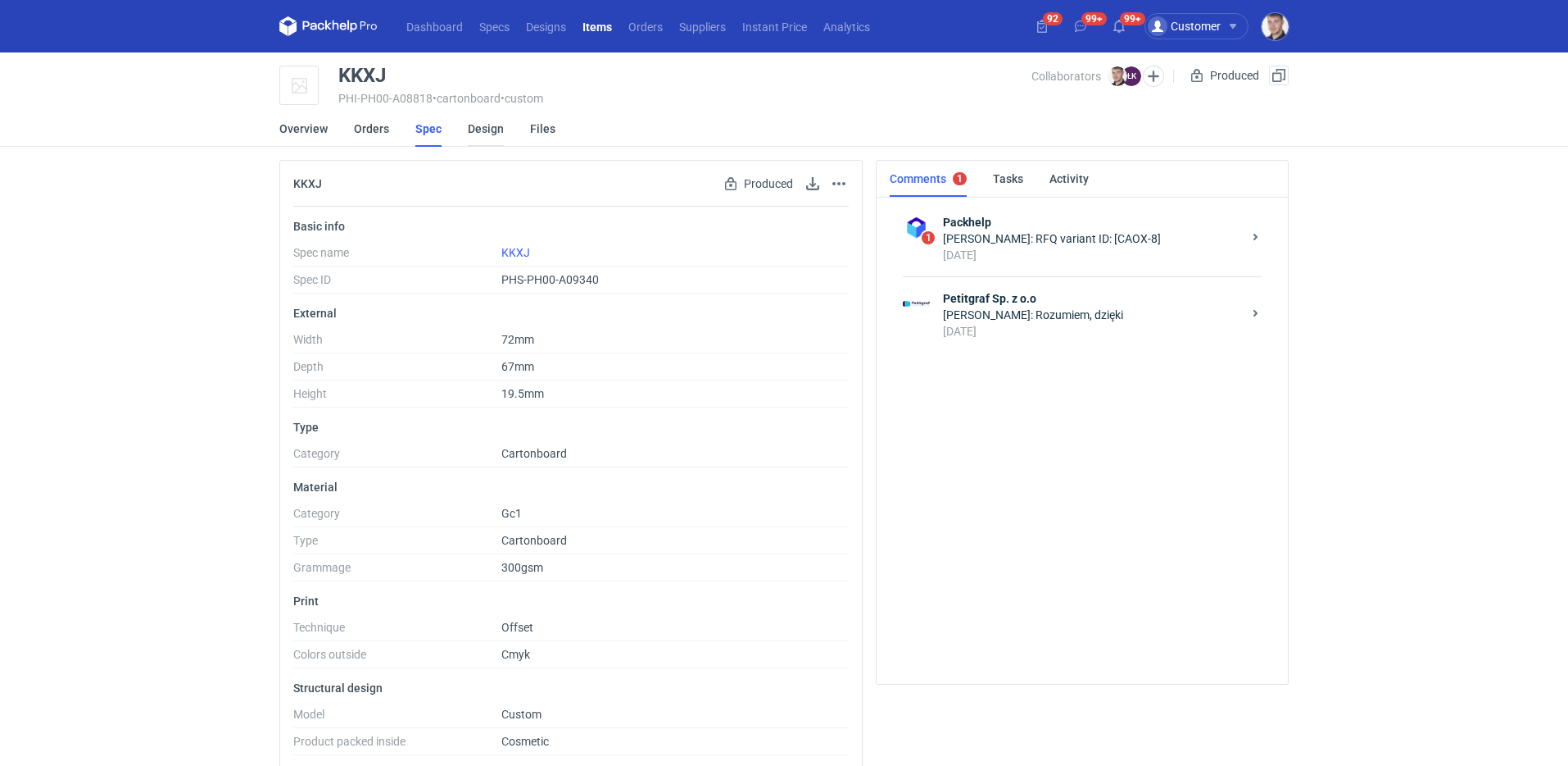
click at [480, 131] on link "Design" at bounding box center [486, 128] width 36 height 36
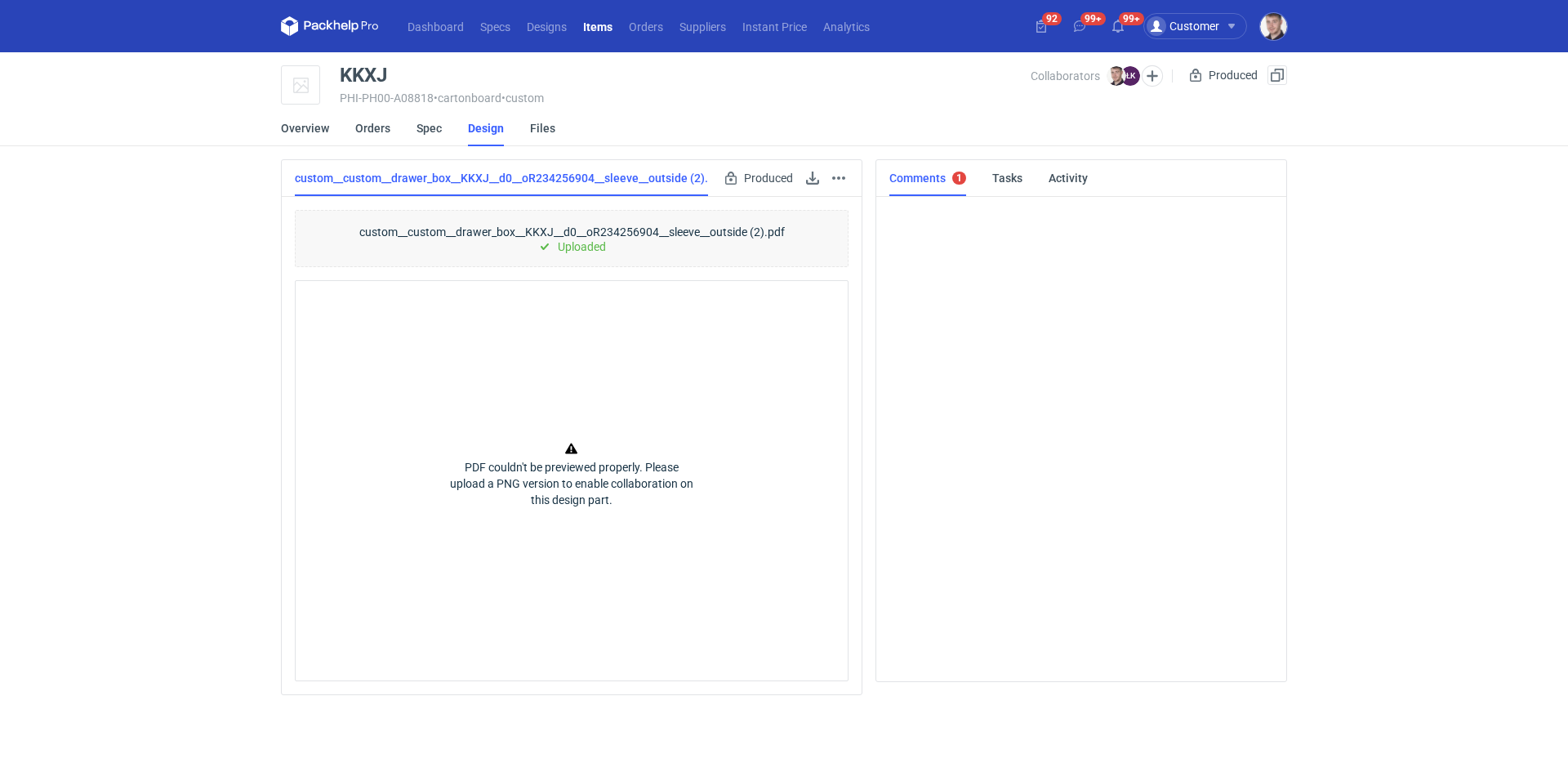
click at [413, 128] on li "Orders" at bounding box center [385, 128] width 61 height 36
click at [429, 130] on link "Spec" at bounding box center [429, 128] width 25 height 36
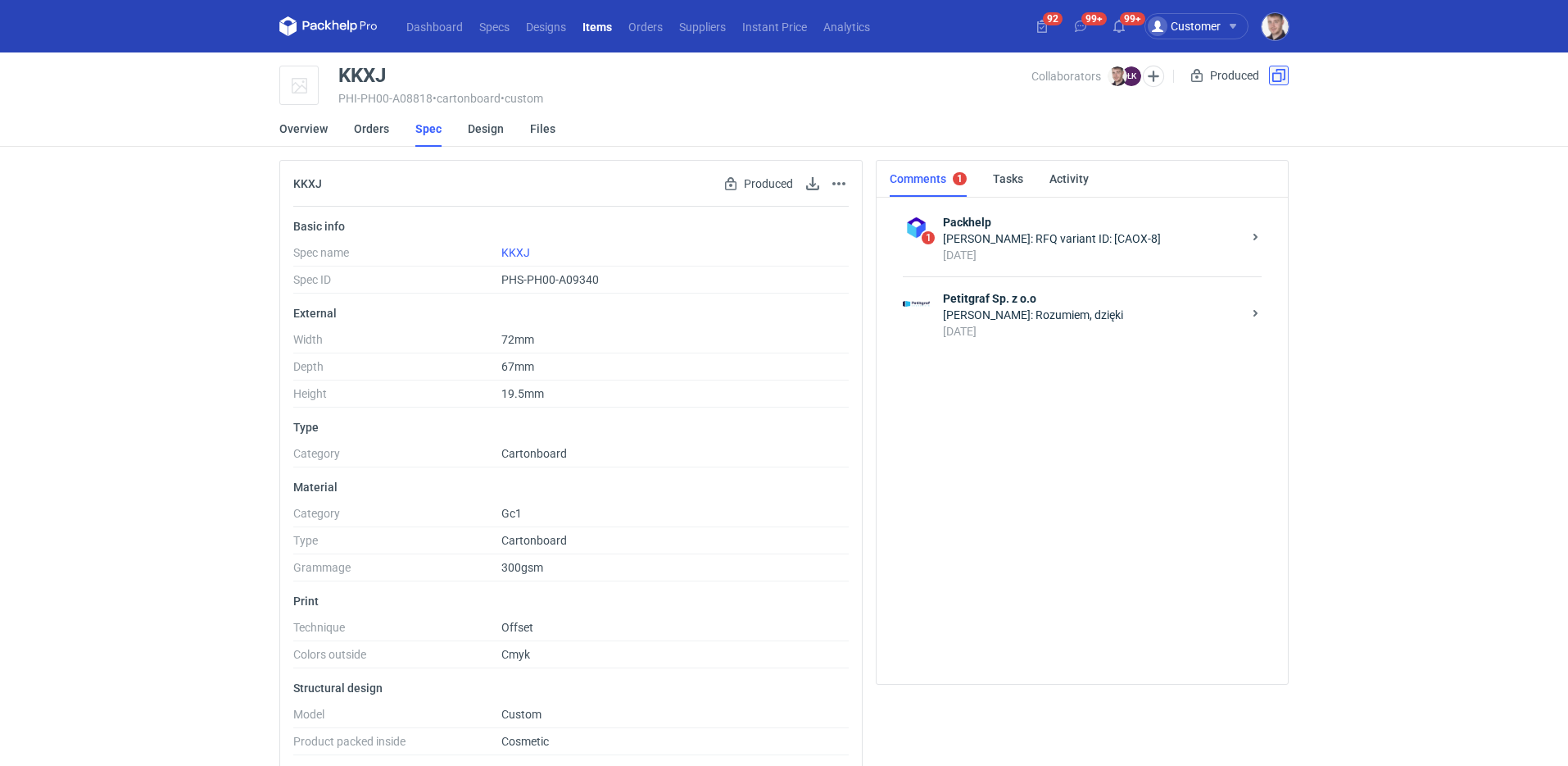
click at [1283, 75] on button "button" at bounding box center [1279, 75] width 20 height 20
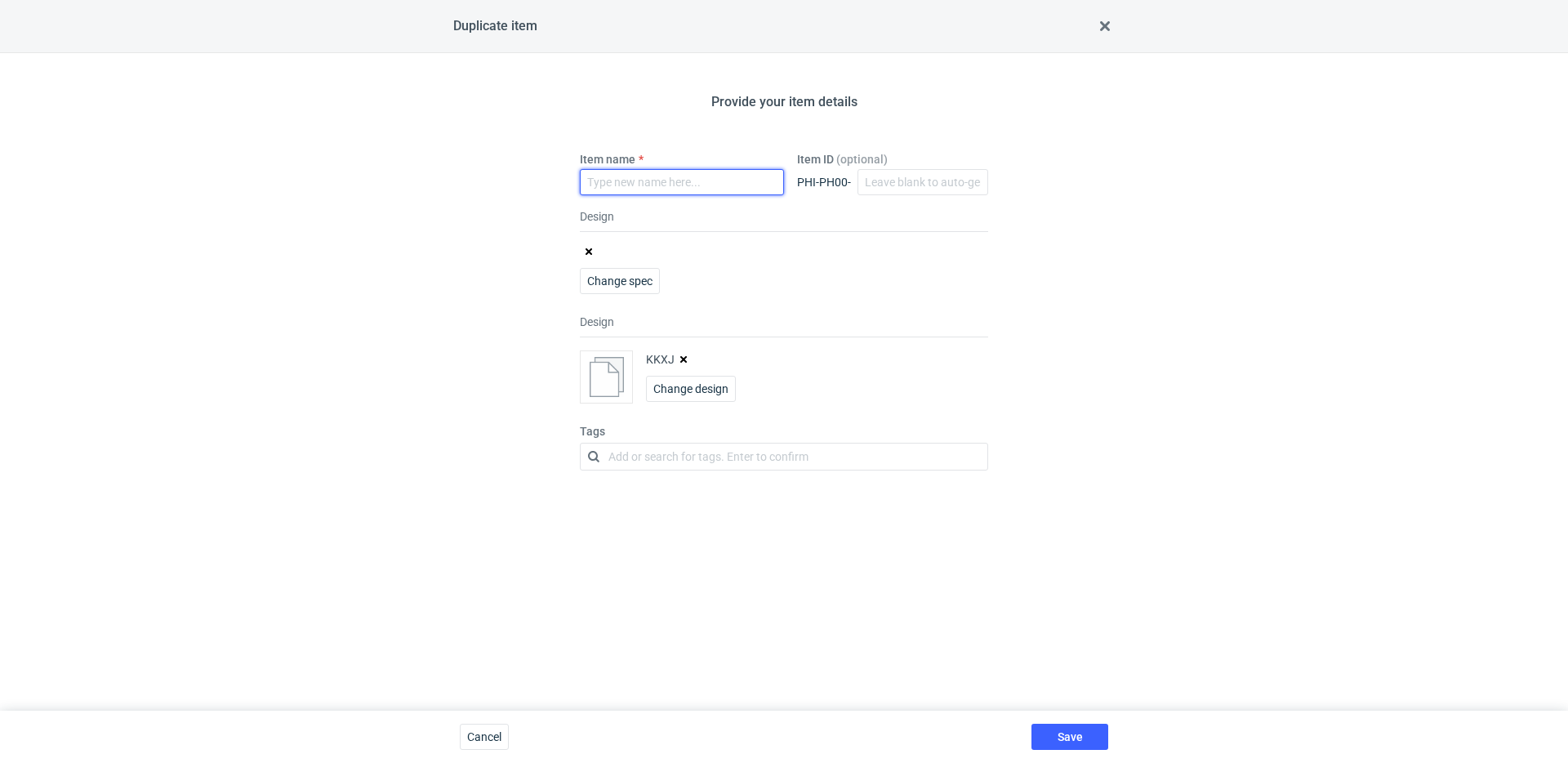
click at [691, 182] on input "Item name" at bounding box center [682, 182] width 205 height 26
type input "KKXJ'"
click at [680, 356] on icon "button" at bounding box center [684, 359] width 7 height 7
click at [1074, 744] on button "Save" at bounding box center [1069, 736] width 77 height 26
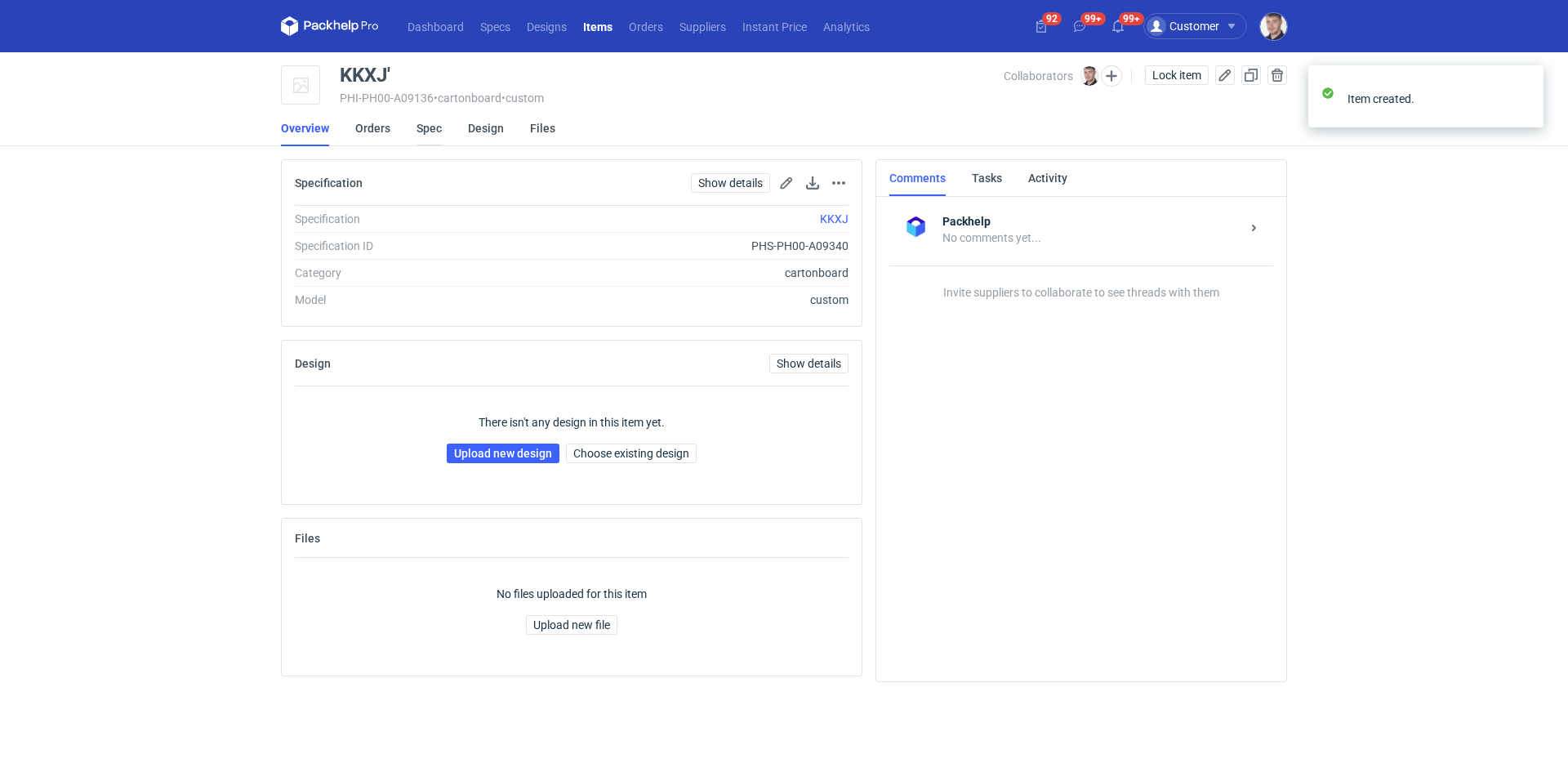
click at [418, 129] on link "Spec" at bounding box center [429, 128] width 25 height 36
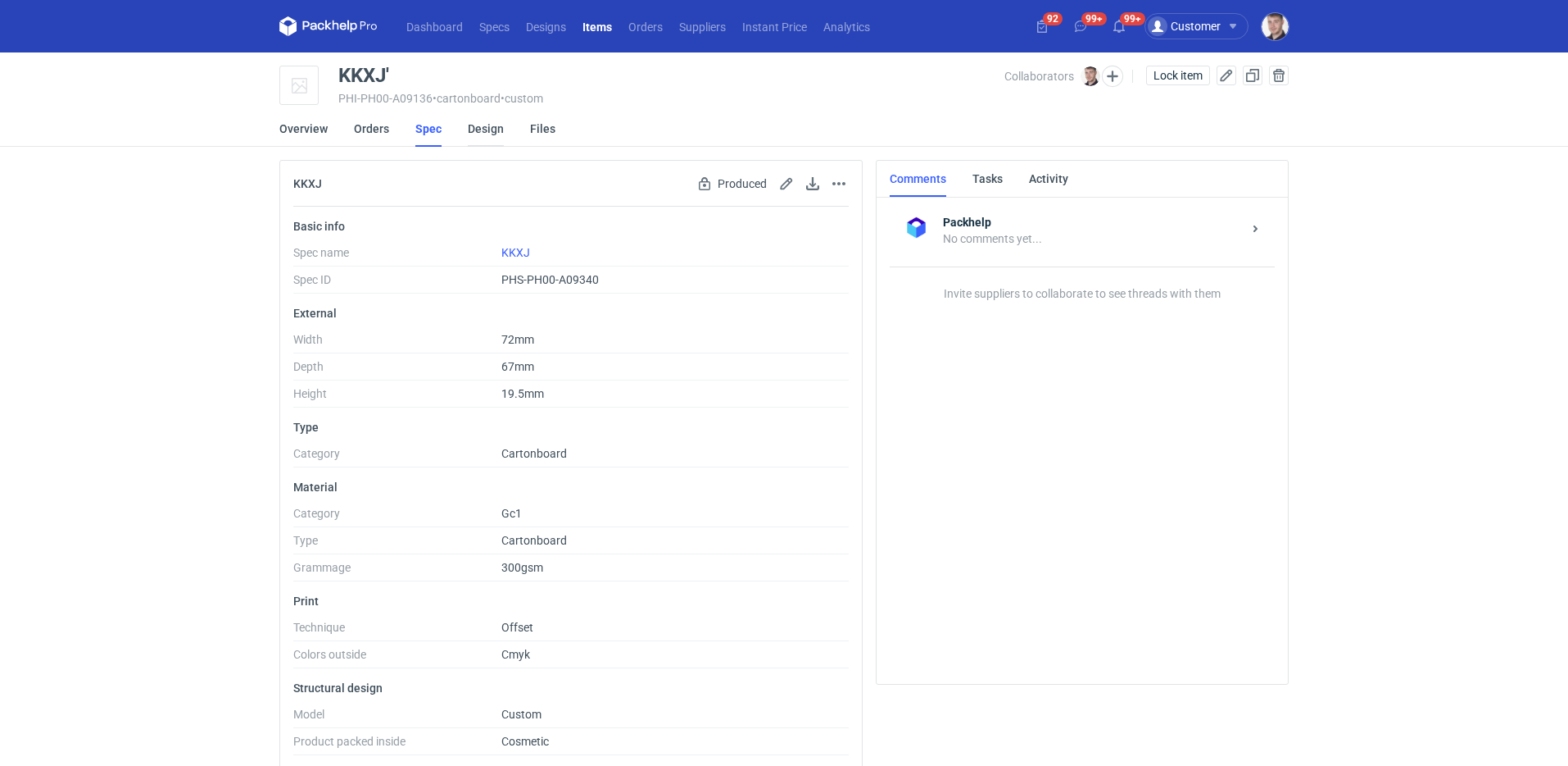
click at [470, 129] on link "Design" at bounding box center [486, 128] width 36 height 36
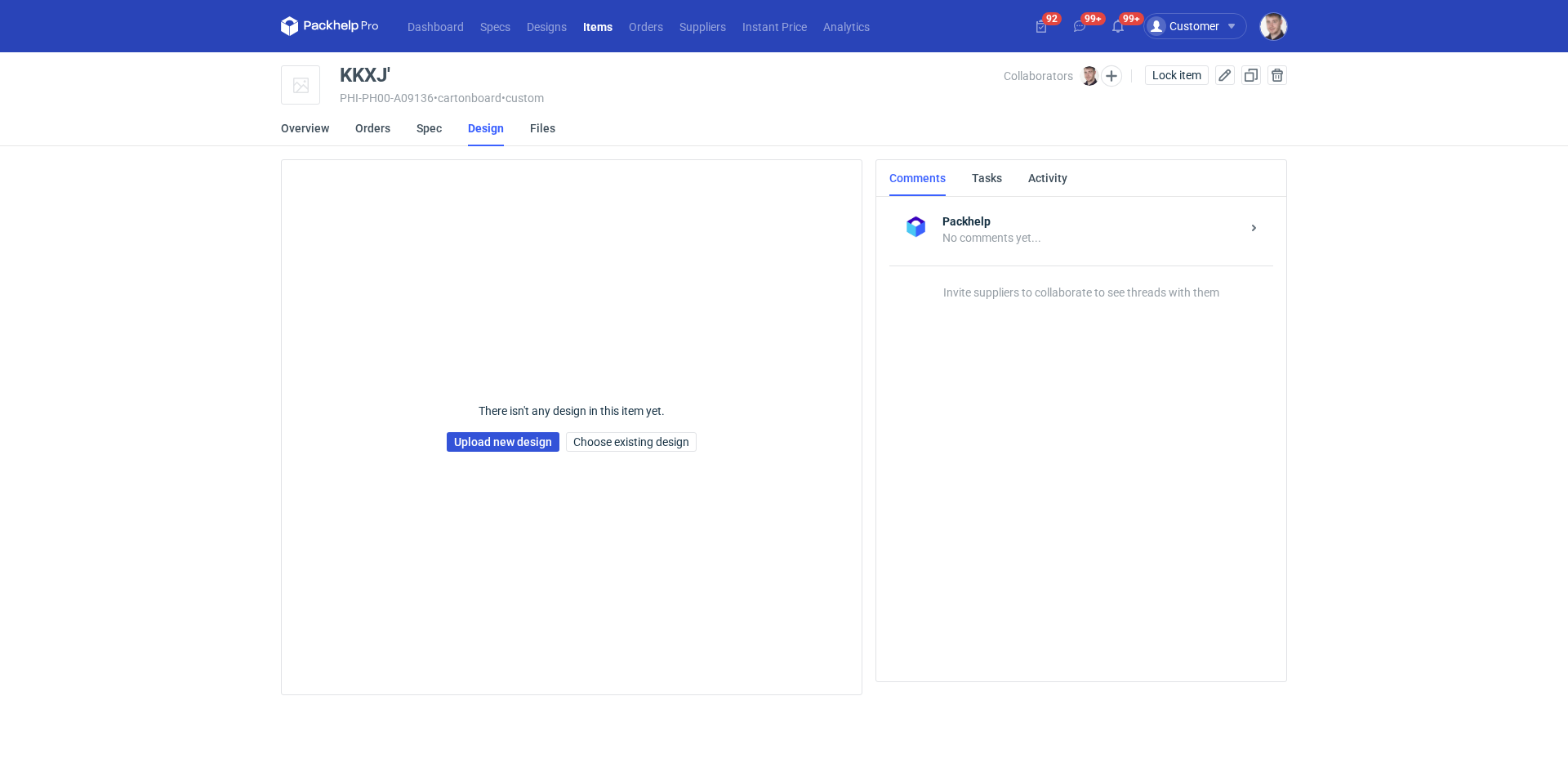
click at [511, 447] on link "Upload new design" at bounding box center [503, 441] width 112 height 19
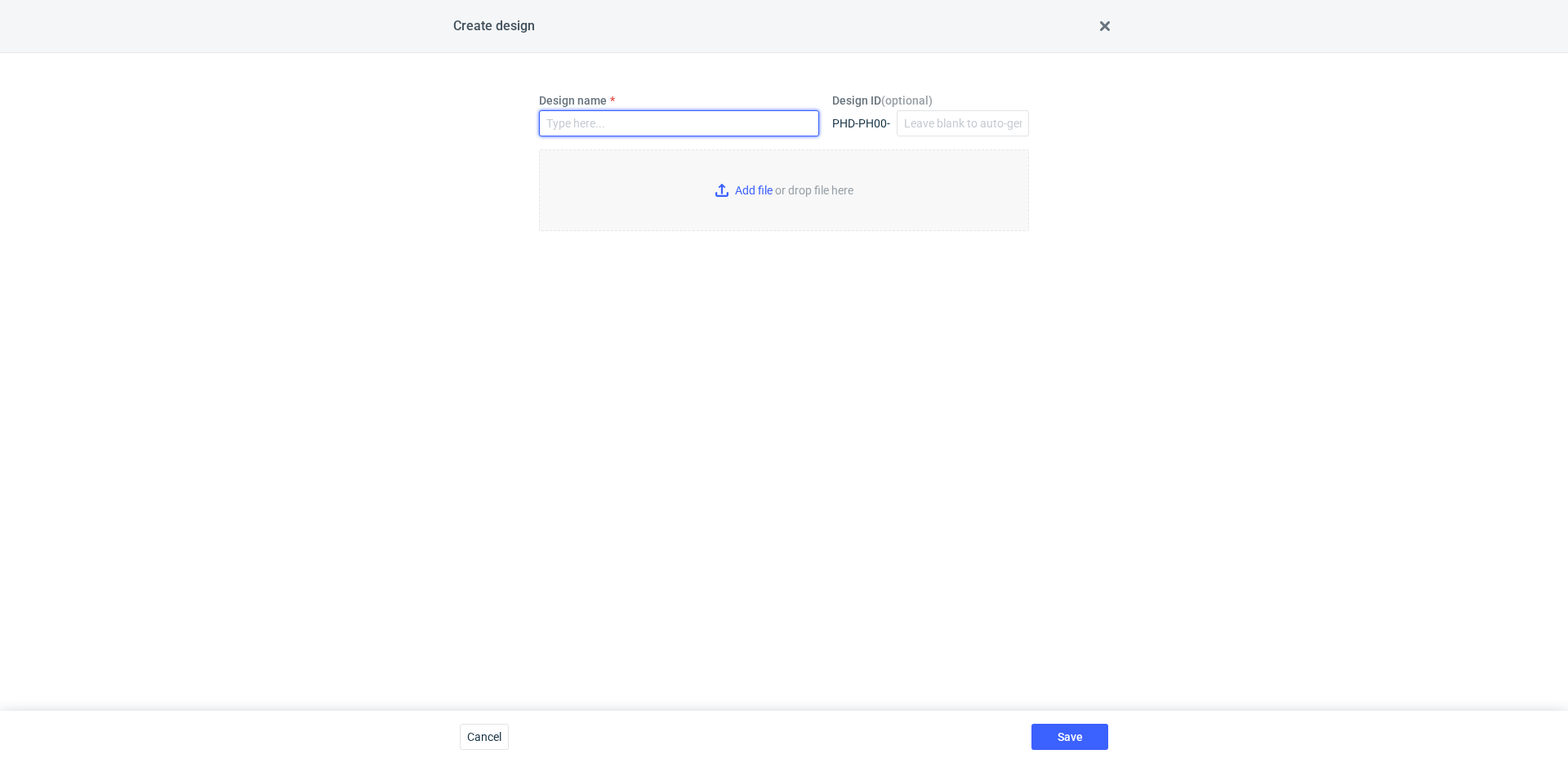
click at [639, 110] on input "Design name" at bounding box center [679, 123] width 280 height 26
type input "KKXJ'"
click at [777, 172] on input "Add file or drop file here" at bounding box center [784, 190] width 490 height 82
type input "C:\fakepath\custom__custom__drawer_box__KKXJ__d0__oR234256904__sleeve__outside …"
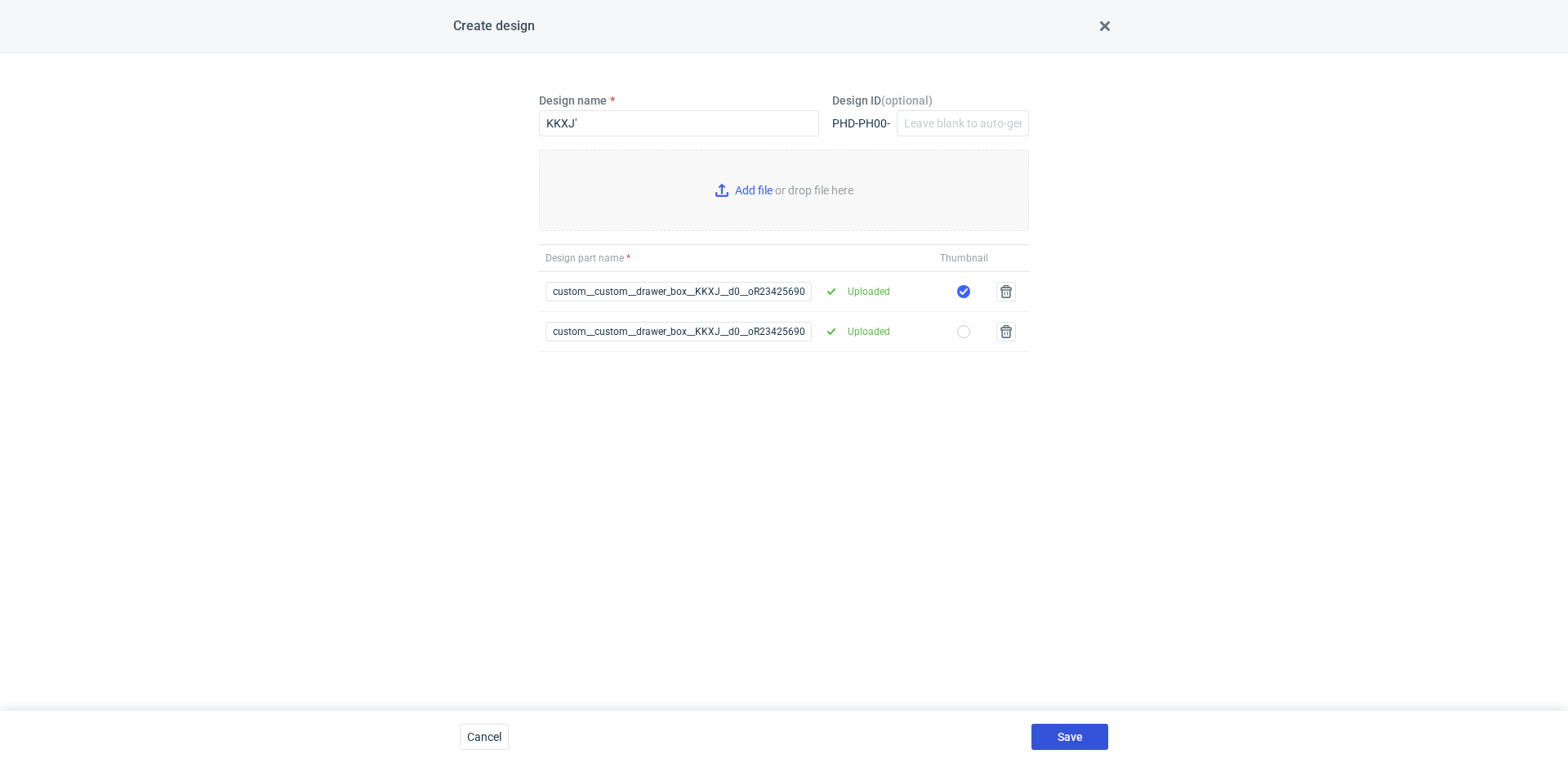
click at [1084, 727] on button "Save" at bounding box center [1069, 736] width 77 height 26
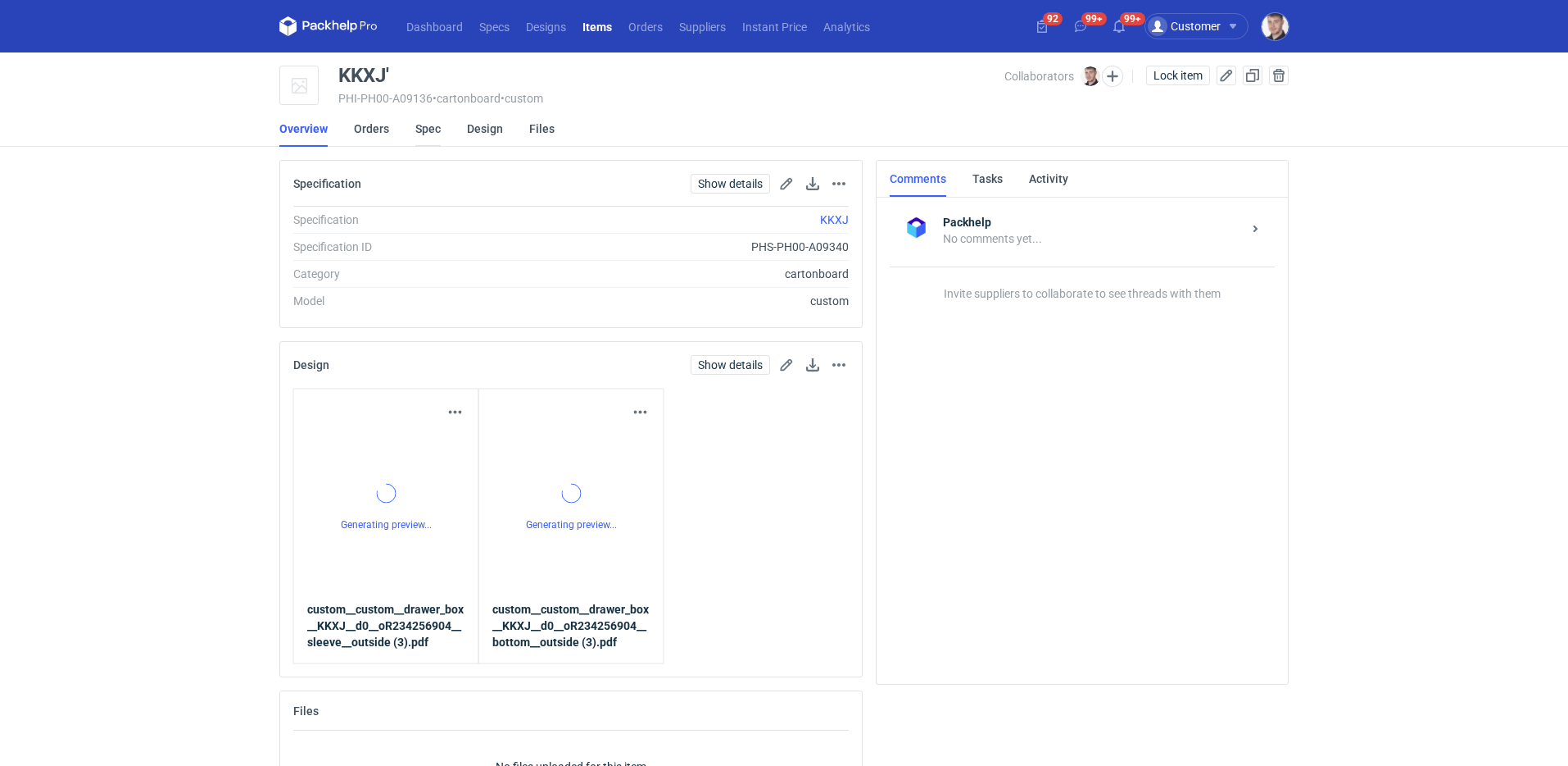
click at [429, 122] on link "Spec" at bounding box center [428, 128] width 25 height 36
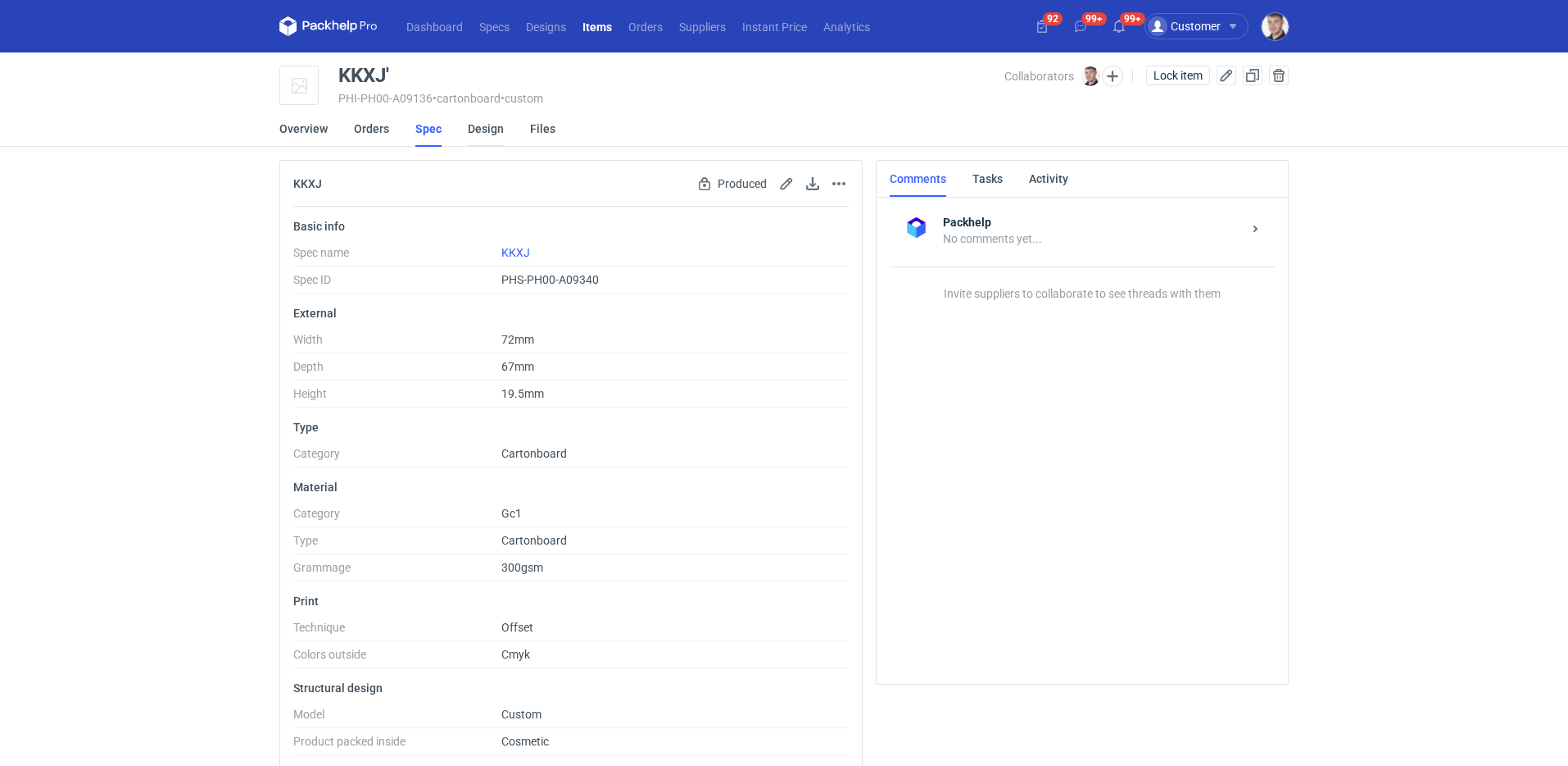
click at [483, 135] on link "Design" at bounding box center [486, 128] width 36 height 36
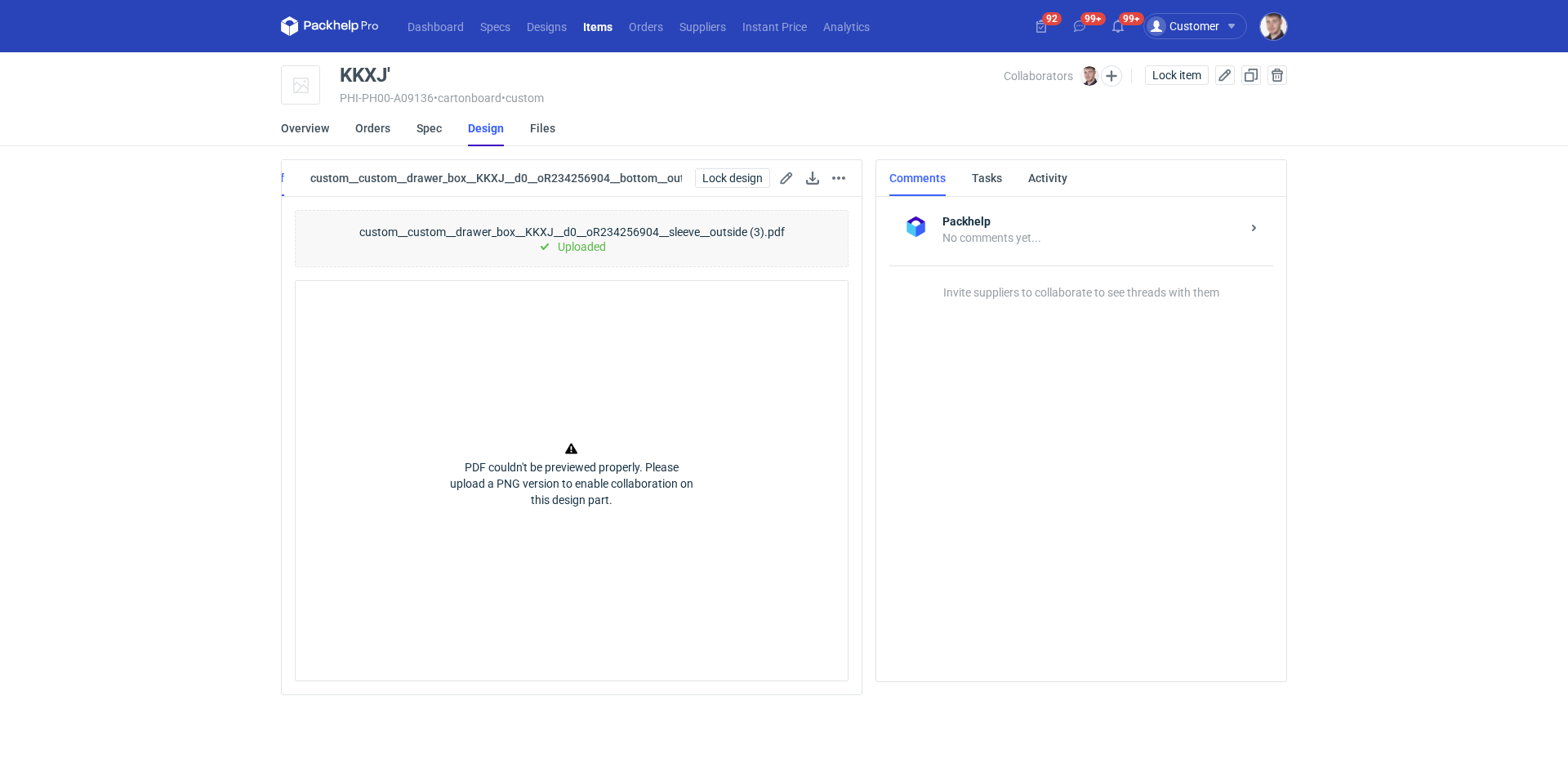
scroll to position [0, 442]
click at [1173, 72] on span "Lock item" at bounding box center [1177, 75] width 49 height 12
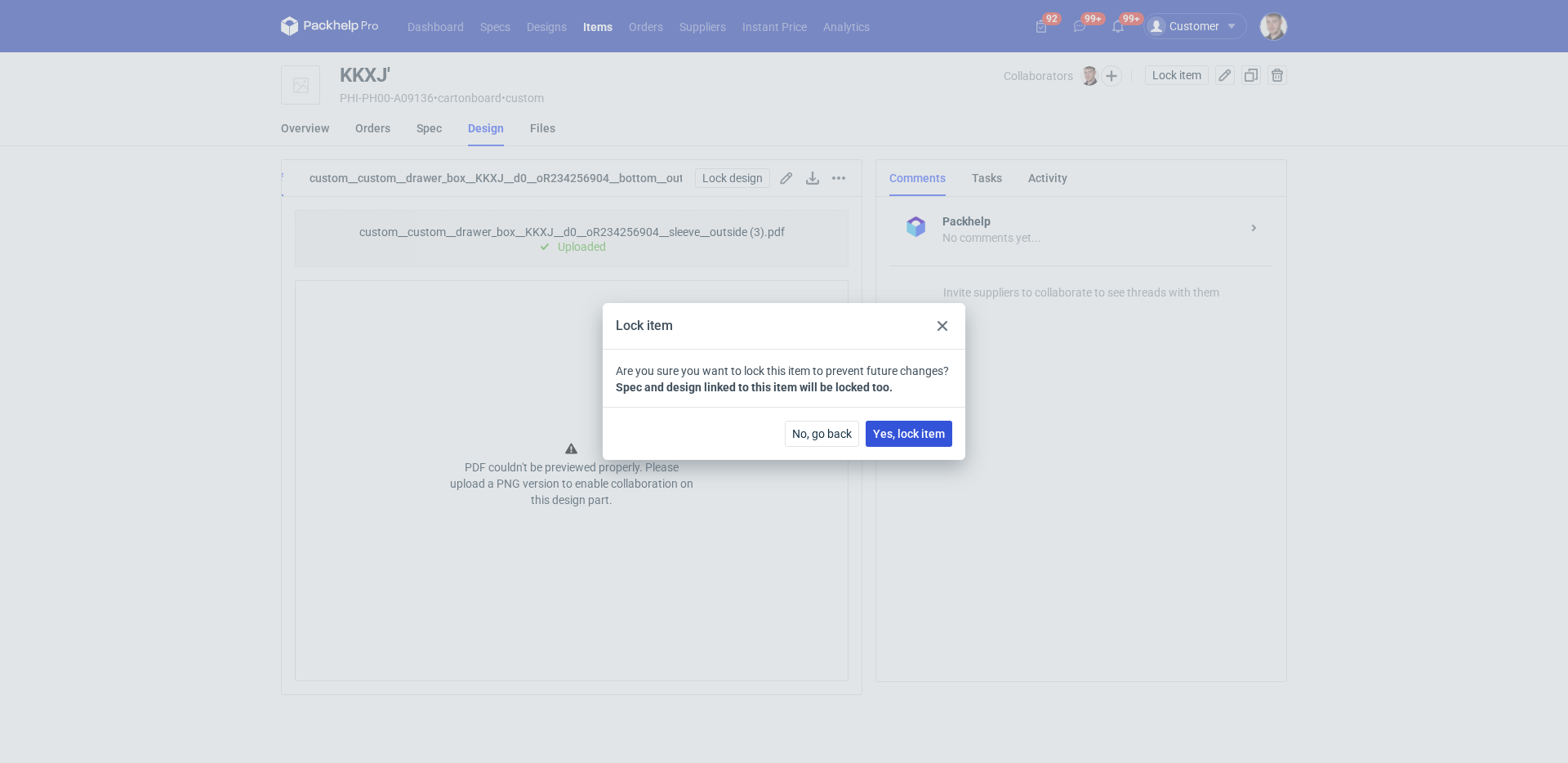
click at [917, 432] on span "Yes, lock item" at bounding box center [909, 433] width 72 height 12
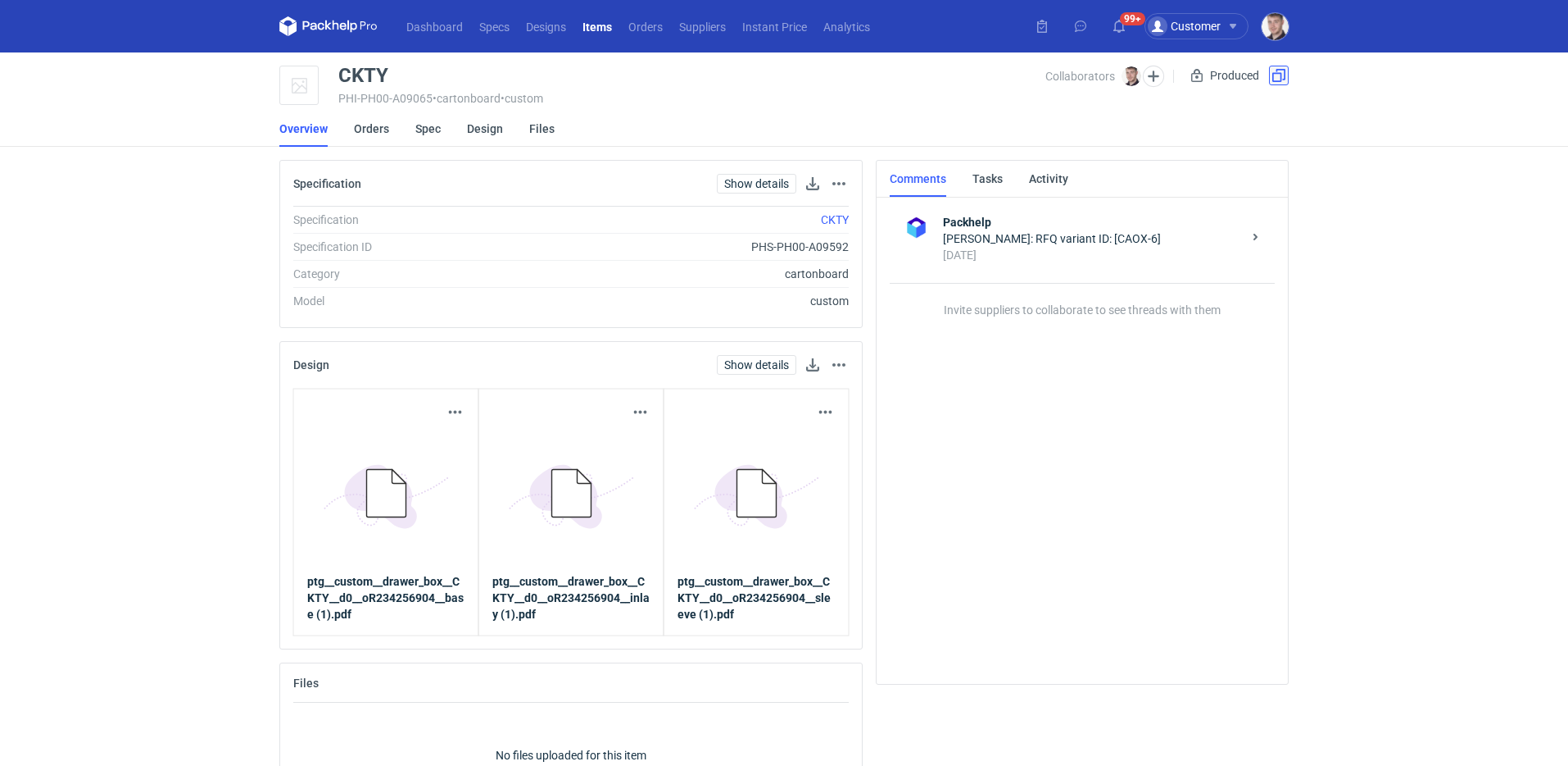
click at [1281, 79] on button "button" at bounding box center [1279, 75] width 20 height 20
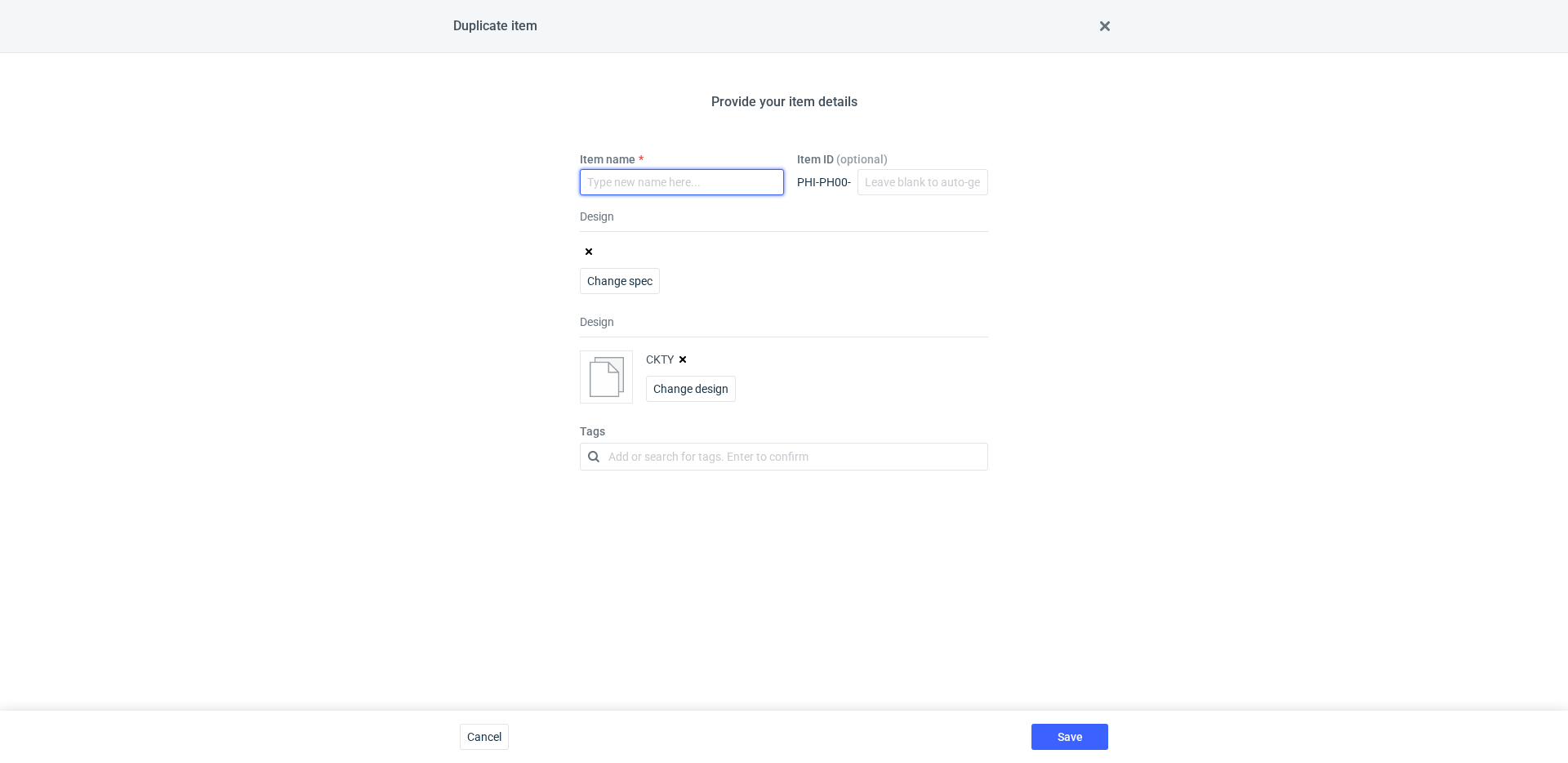
click at [630, 189] on input "Item name" at bounding box center [682, 182] width 205 height 26
type input "CKTY'"
click at [685, 357] on icon "button" at bounding box center [683, 359] width 7 height 7
click at [1067, 733] on span "Save" at bounding box center [1070, 737] width 25 height 12
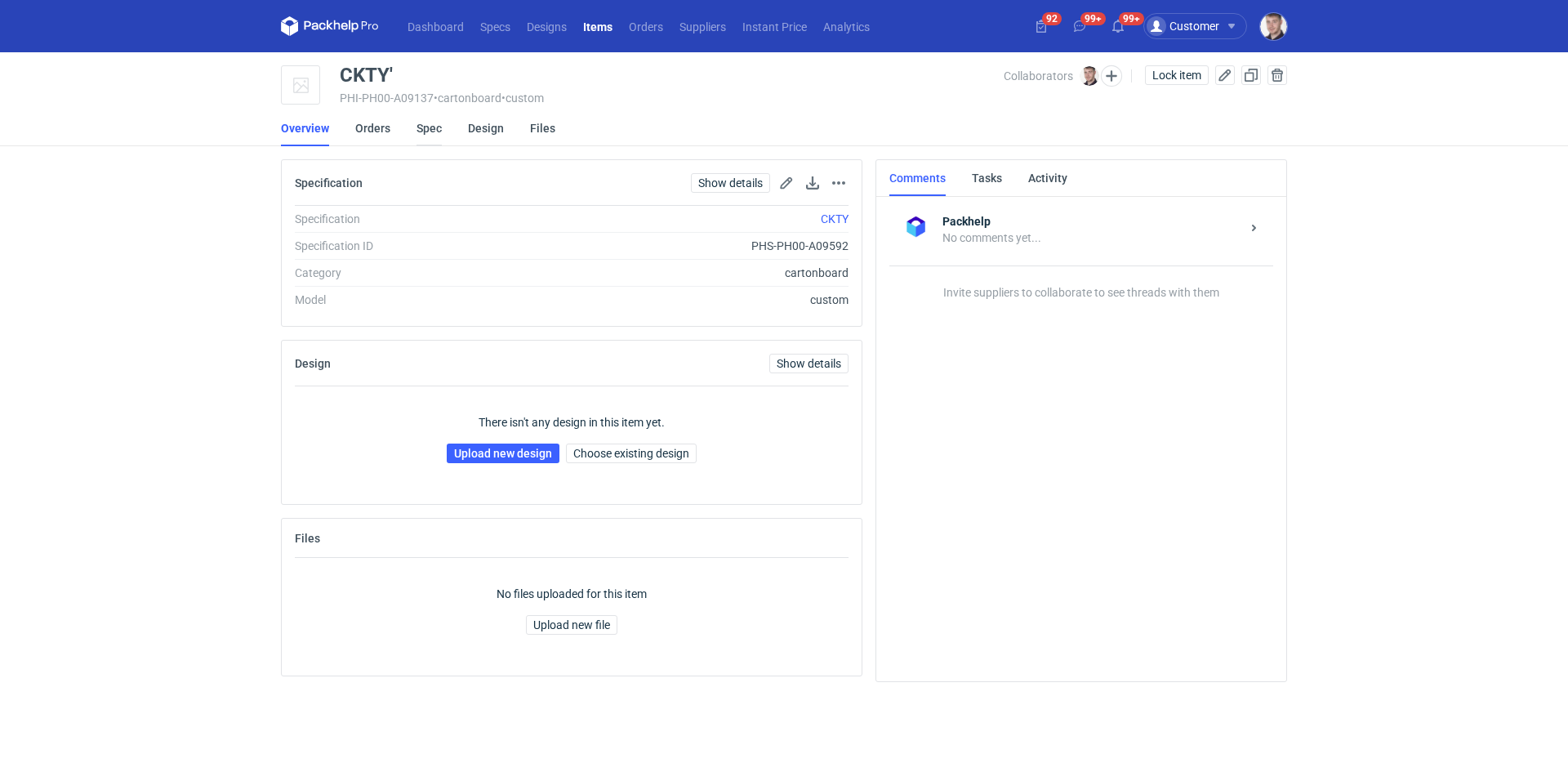
click at [435, 129] on link "Spec" at bounding box center [429, 128] width 25 height 36
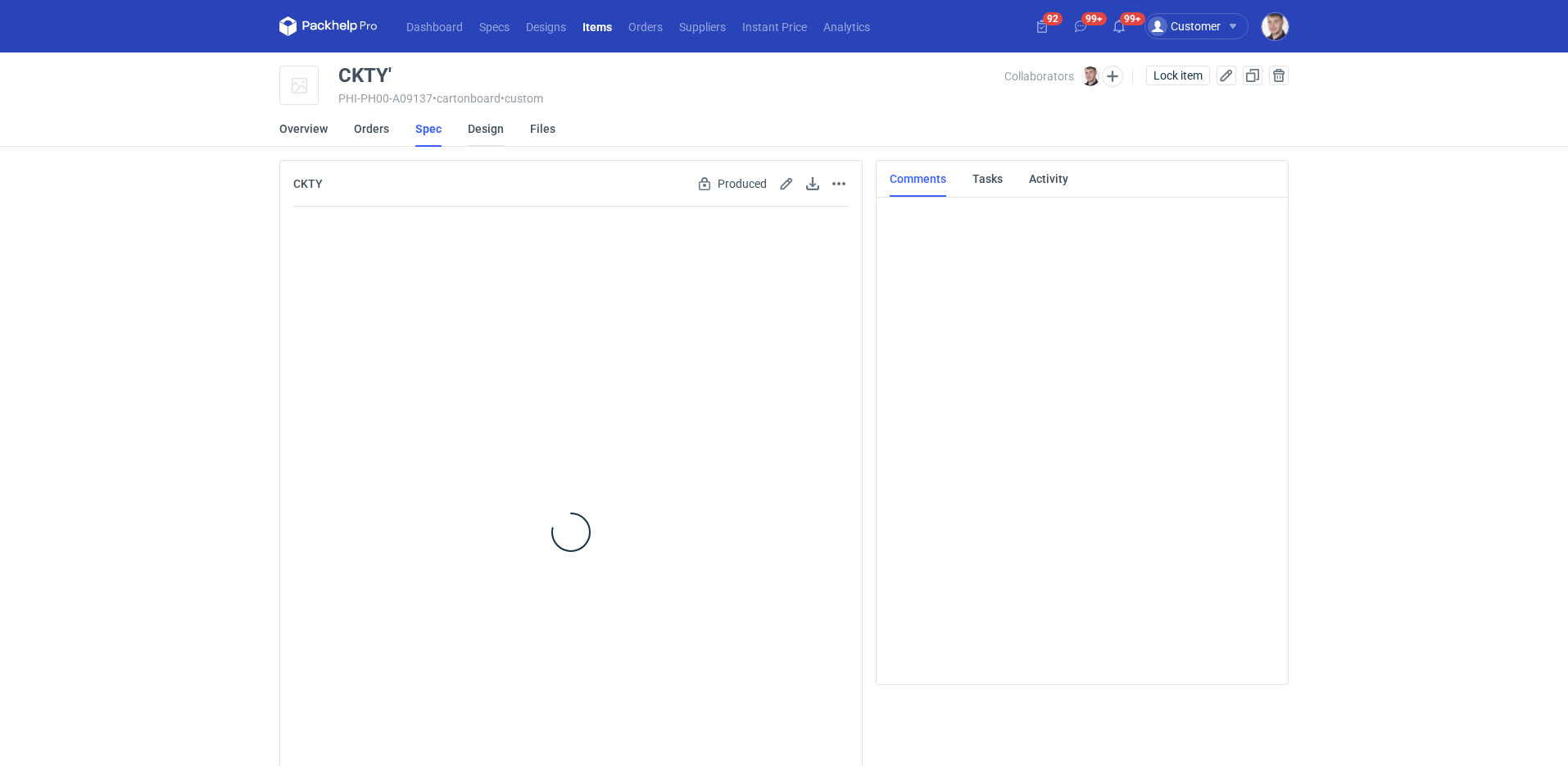
click at [474, 132] on link "Design" at bounding box center [486, 128] width 36 height 36
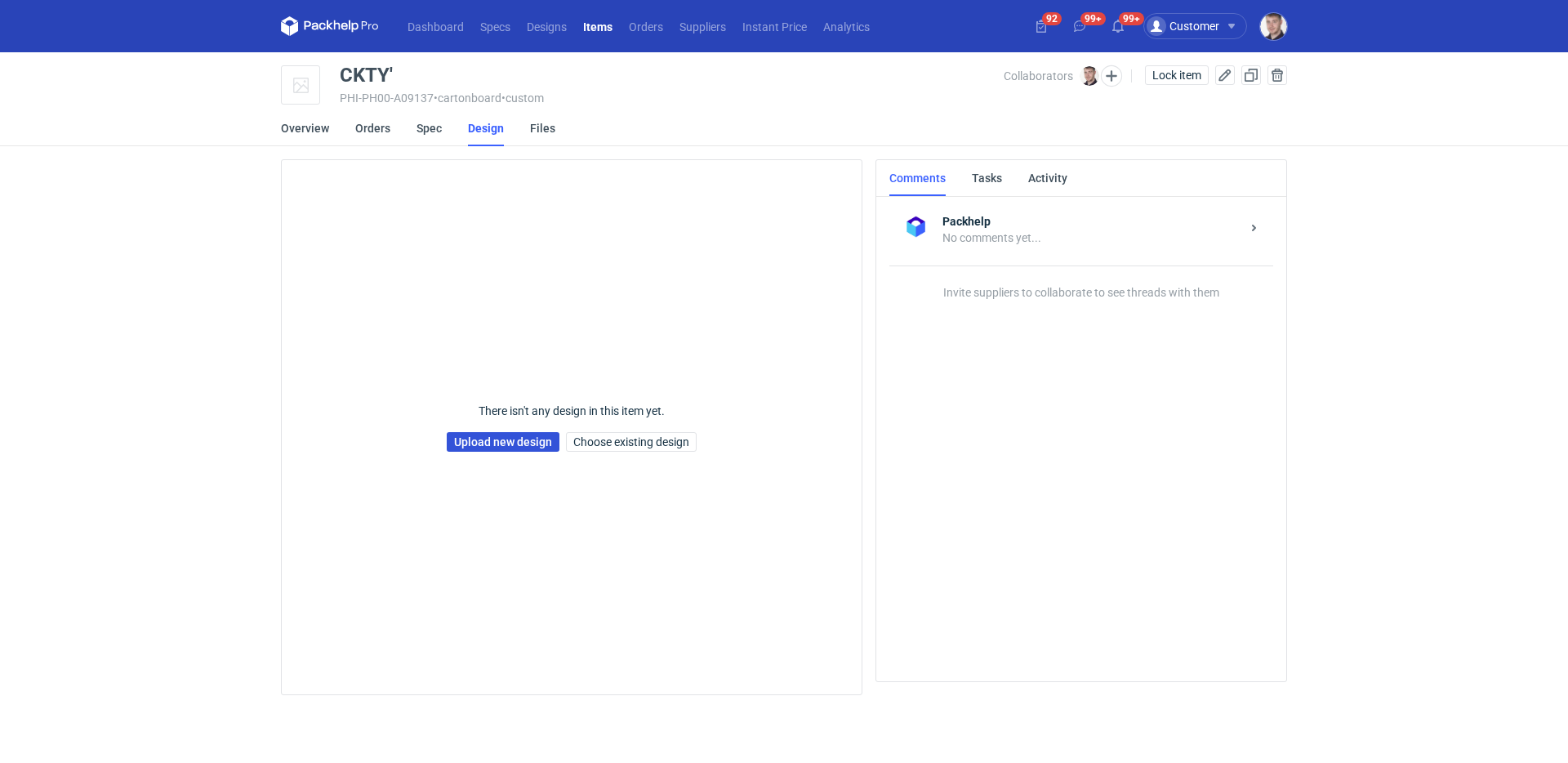
click at [505, 444] on link "Upload new design" at bounding box center [503, 441] width 112 height 19
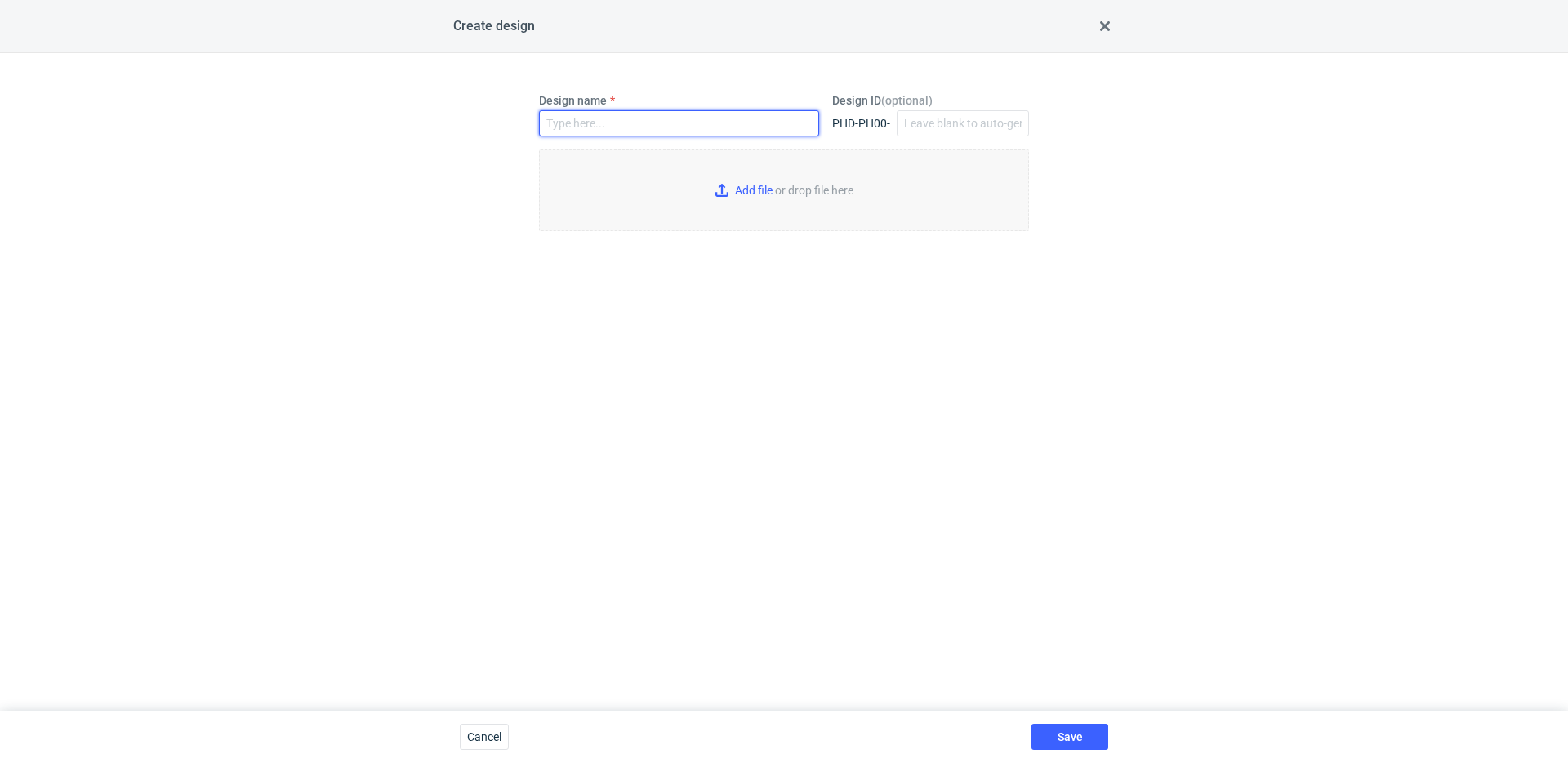
click at [628, 116] on input "Design name" at bounding box center [679, 123] width 280 height 26
type input "CKTY'"
click at [746, 204] on input "Add file or drop file here" at bounding box center [784, 190] width 490 height 82
type input "C:\fakepath\ptg__custom__drawer_box__CKTY__d0__oR234256904__sleeve (2).pdf"
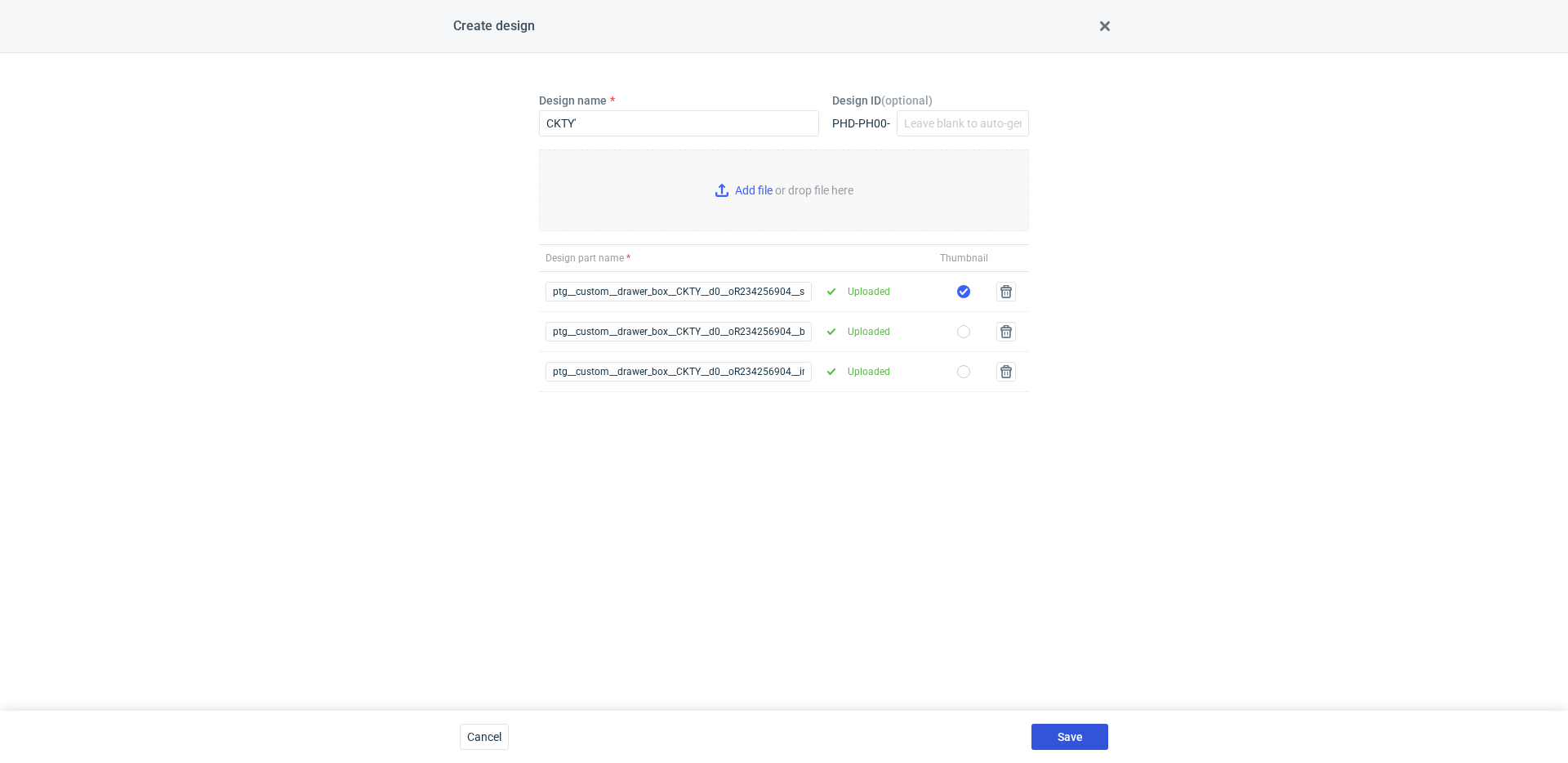
click at [1082, 732] on button "Save" at bounding box center [1069, 736] width 77 height 26
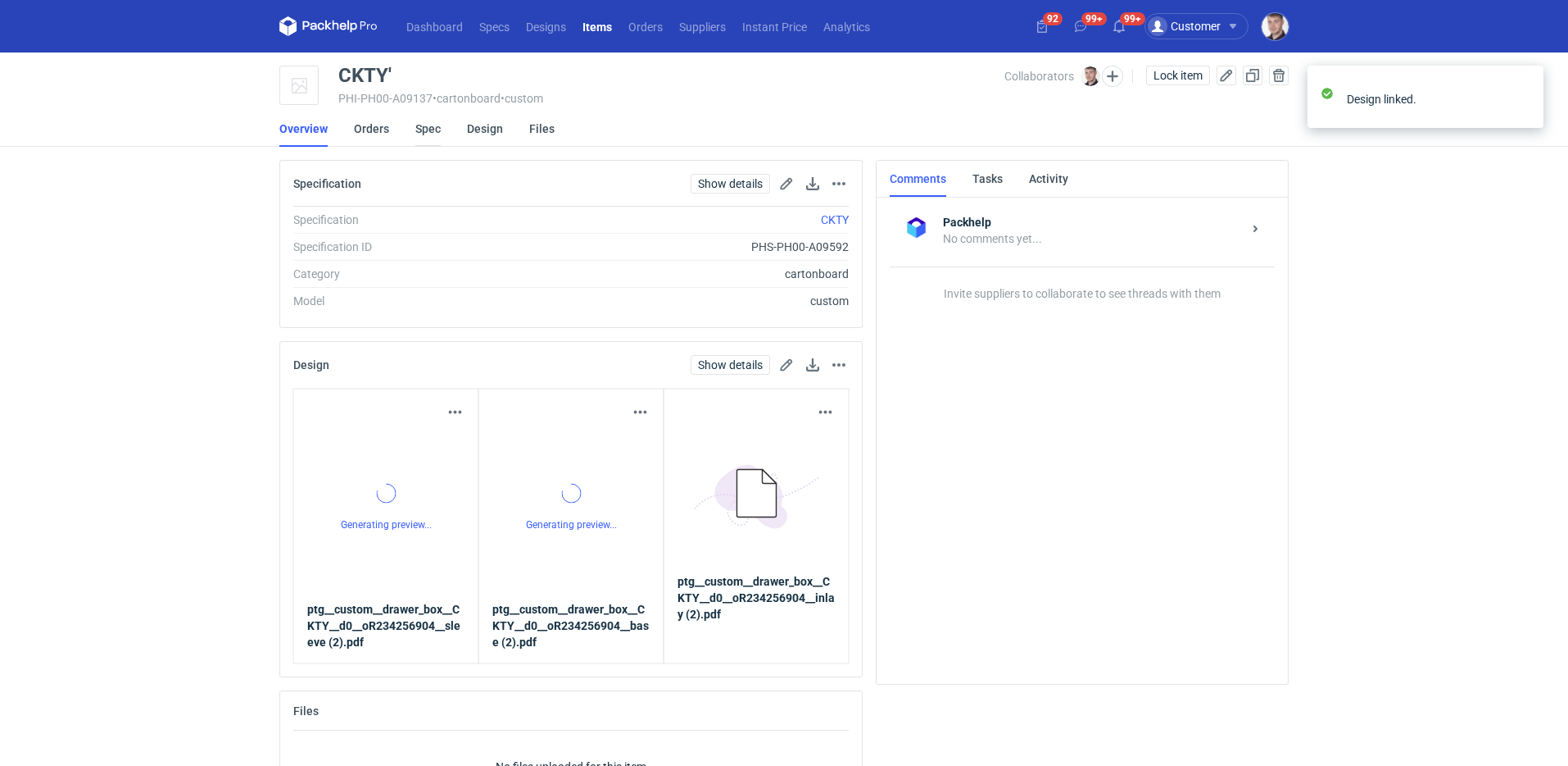
click at [418, 129] on link "Spec" at bounding box center [428, 128] width 25 height 36
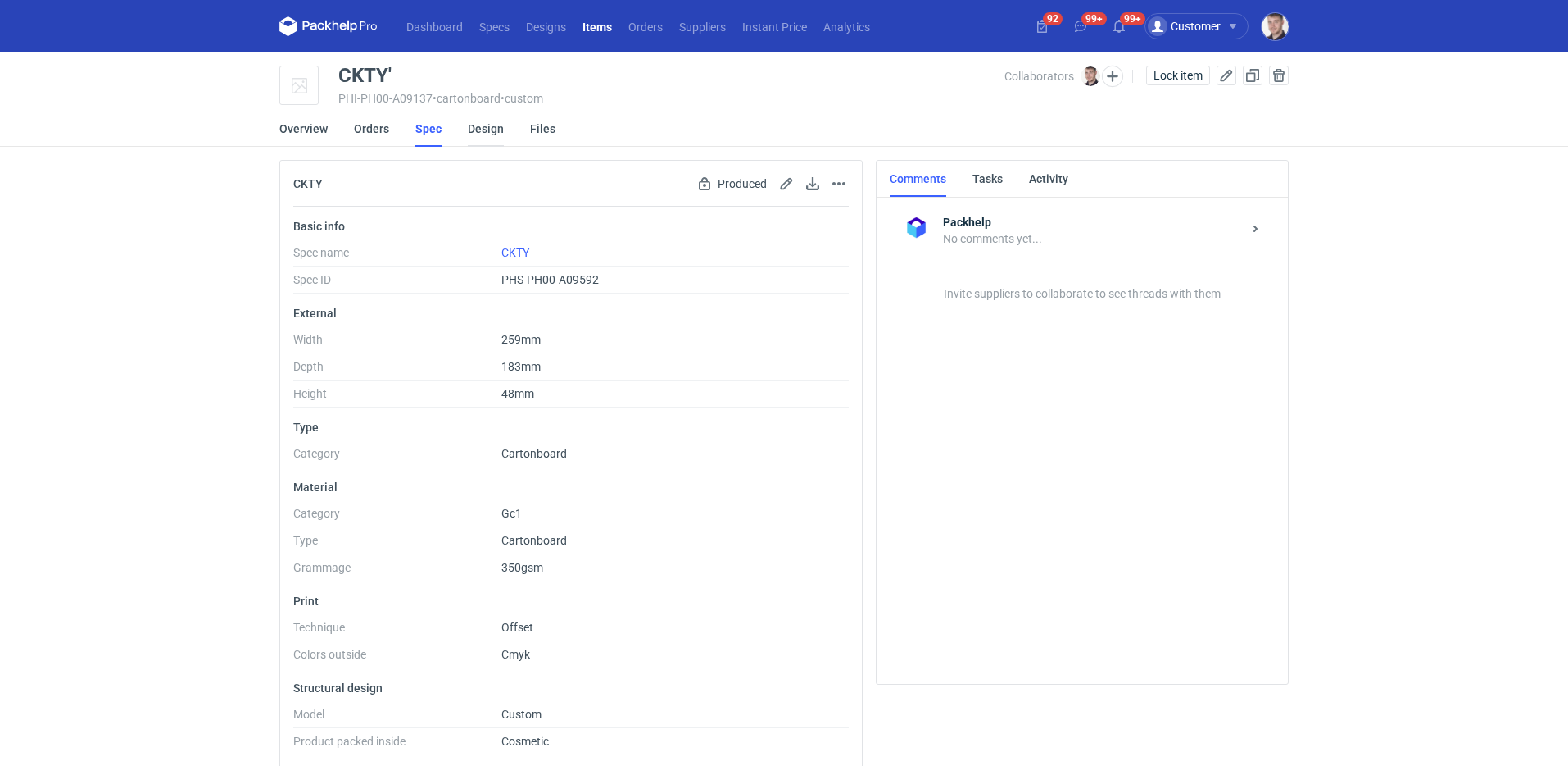
click at [468, 132] on link "Design" at bounding box center [486, 128] width 36 height 36
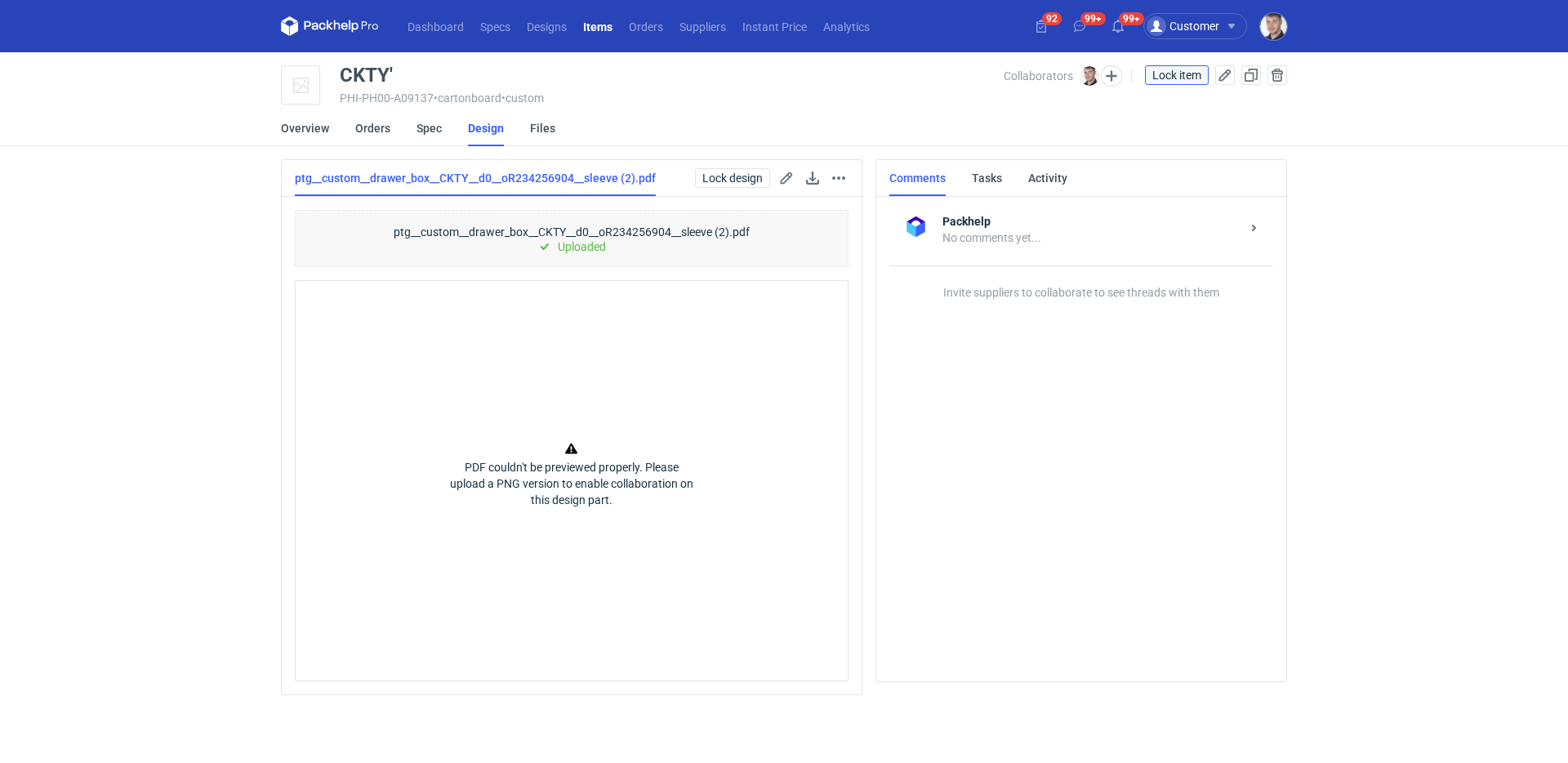
click at [1160, 78] on span "Lock item" at bounding box center [1177, 75] width 49 height 12
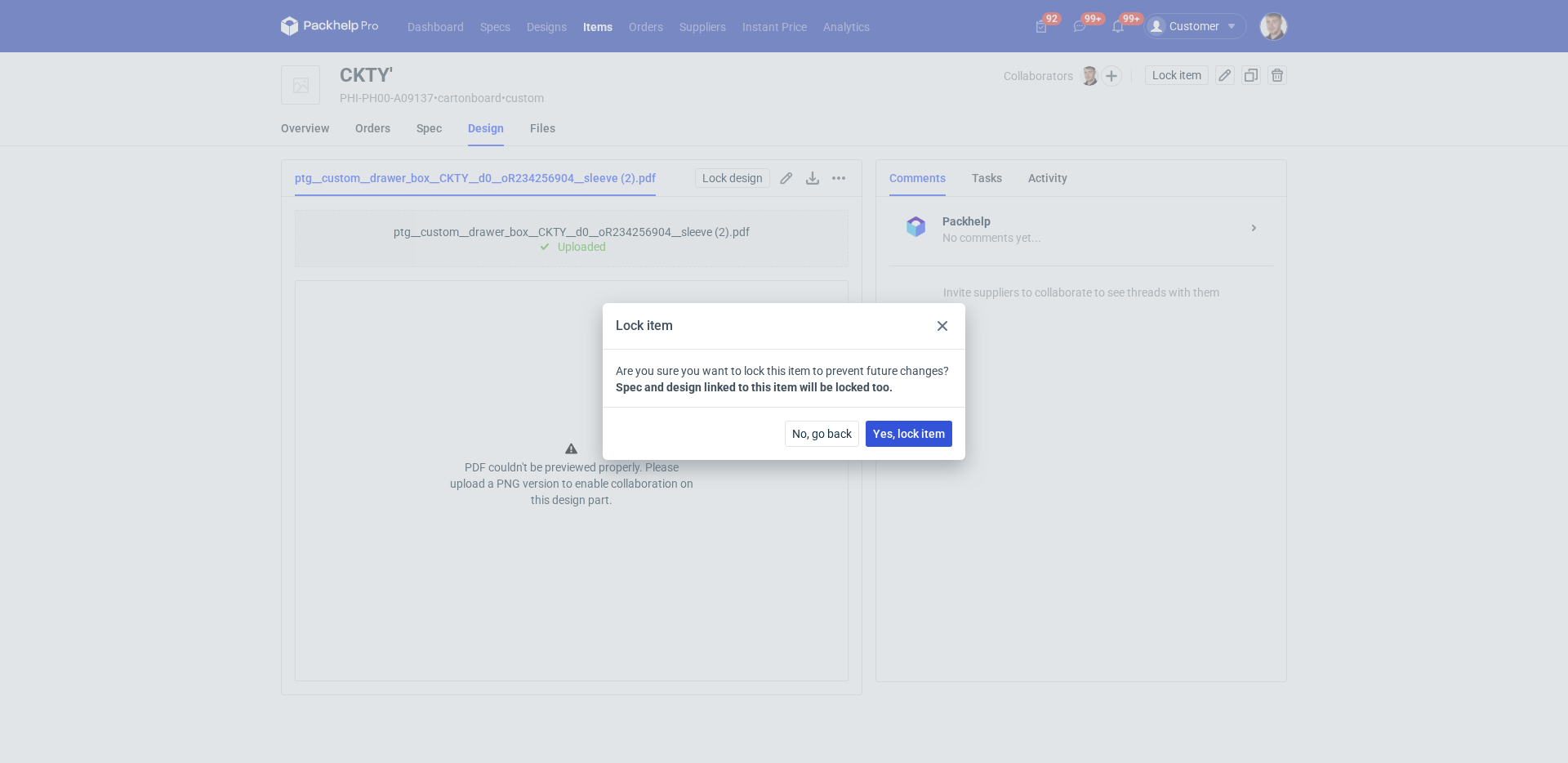
click at [937, 421] on button "Yes, lock item" at bounding box center [909, 433] width 86 height 26
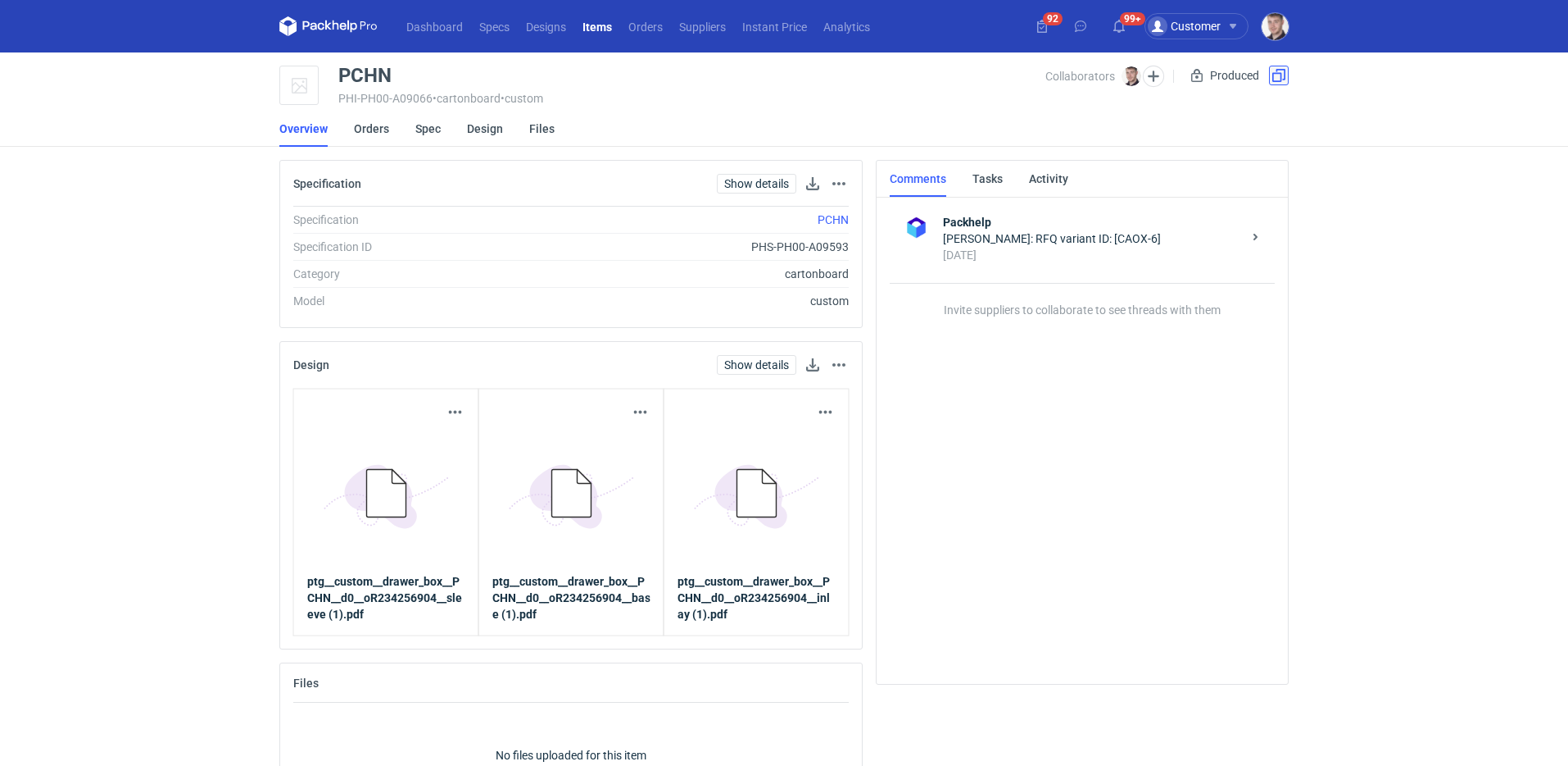
click at [1278, 78] on button "button" at bounding box center [1279, 75] width 20 height 20
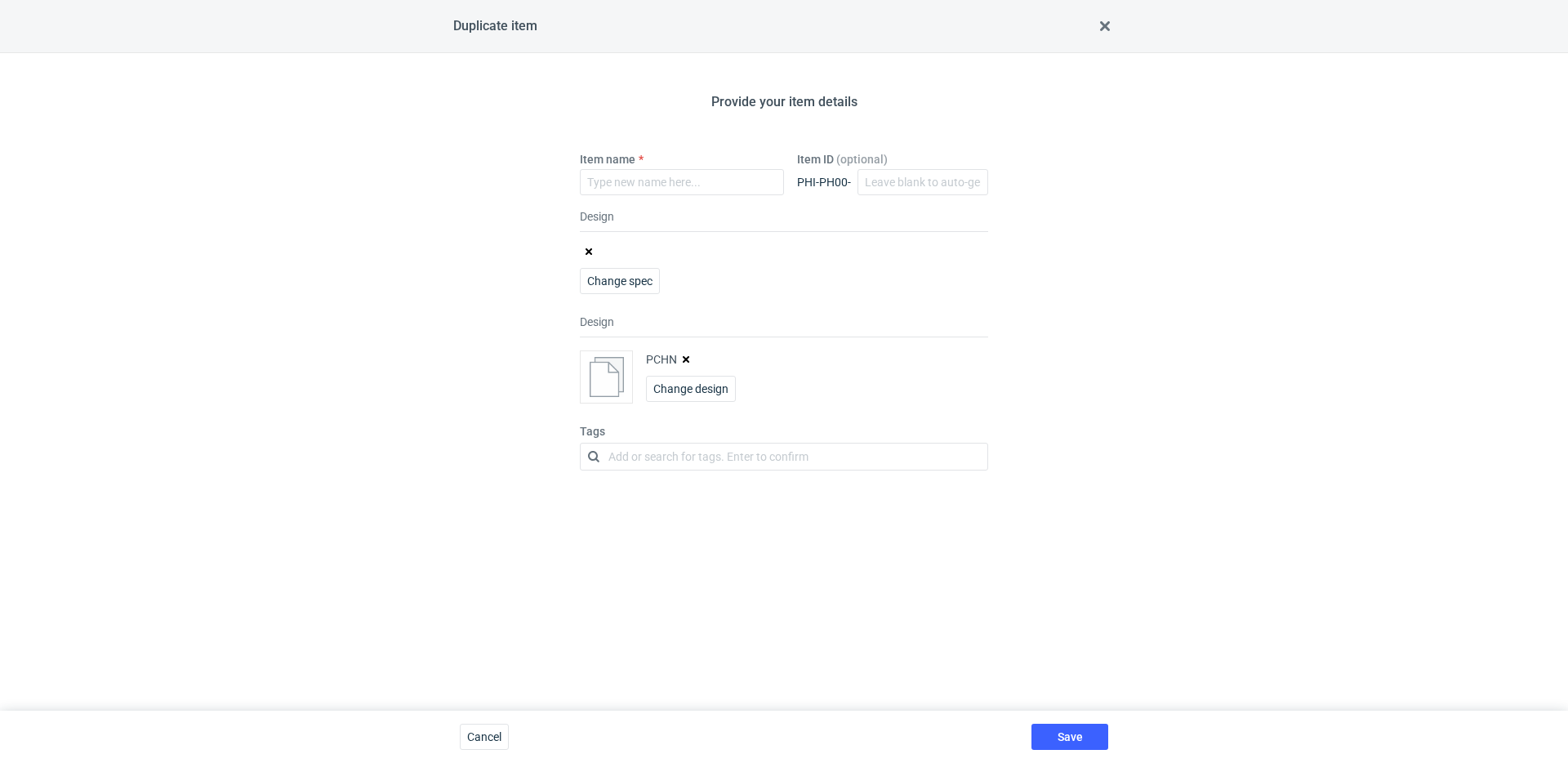
click at [691, 357] on button "button" at bounding box center [686, 358] width 13 height 13
click at [653, 182] on input "Item name" at bounding box center [682, 182] width 205 height 26
type input "PCHN'"
click at [1075, 733] on span "Save" at bounding box center [1070, 737] width 25 height 12
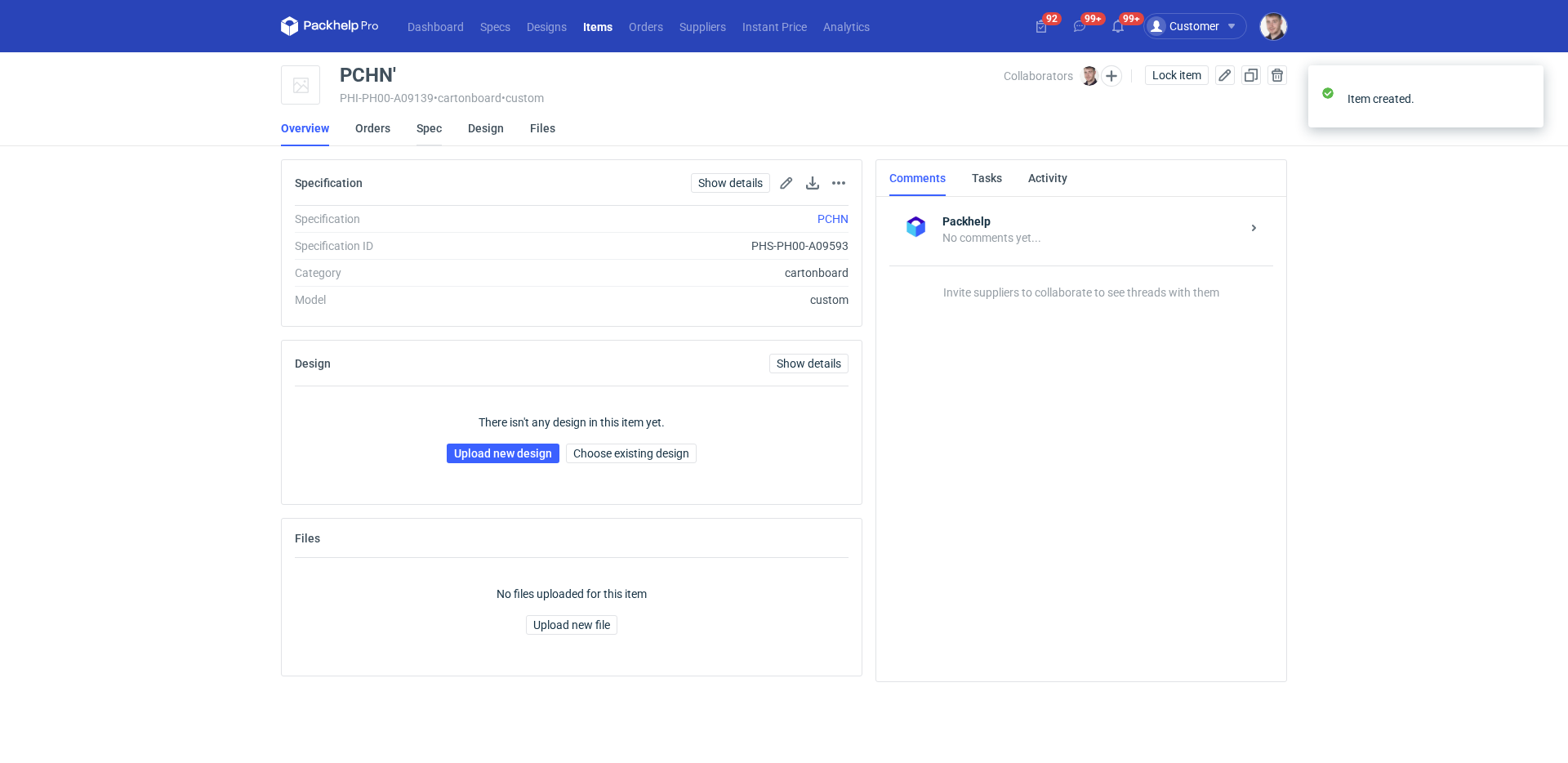
click at [438, 124] on link "Spec" at bounding box center [429, 128] width 25 height 36
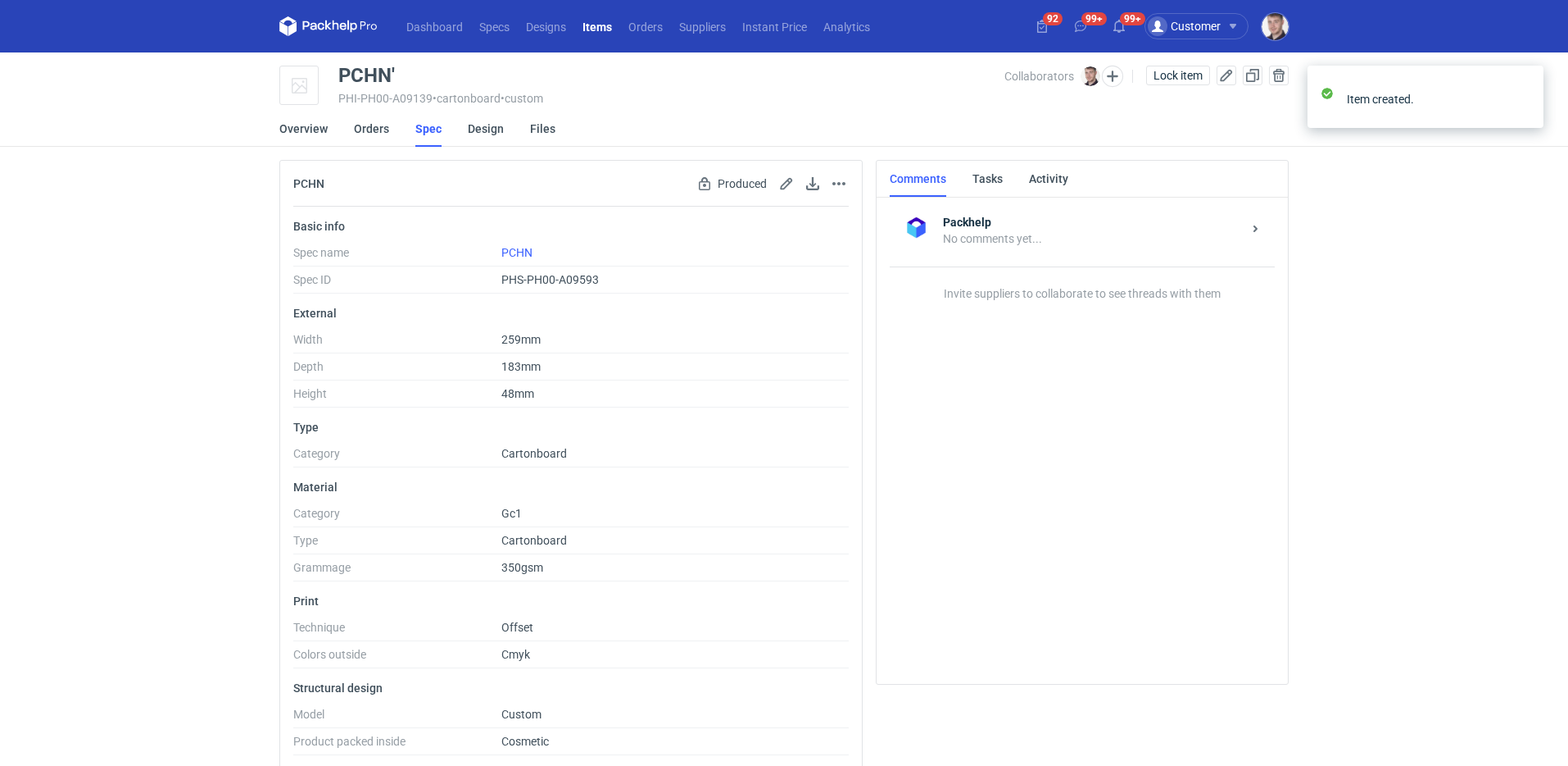
click at [463, 126] on li "Spec" at bounding box center [442, 128] width 53 height 36
click at [475, 130] on link "Design" at bounding box center [486, 128] width 36 height 36
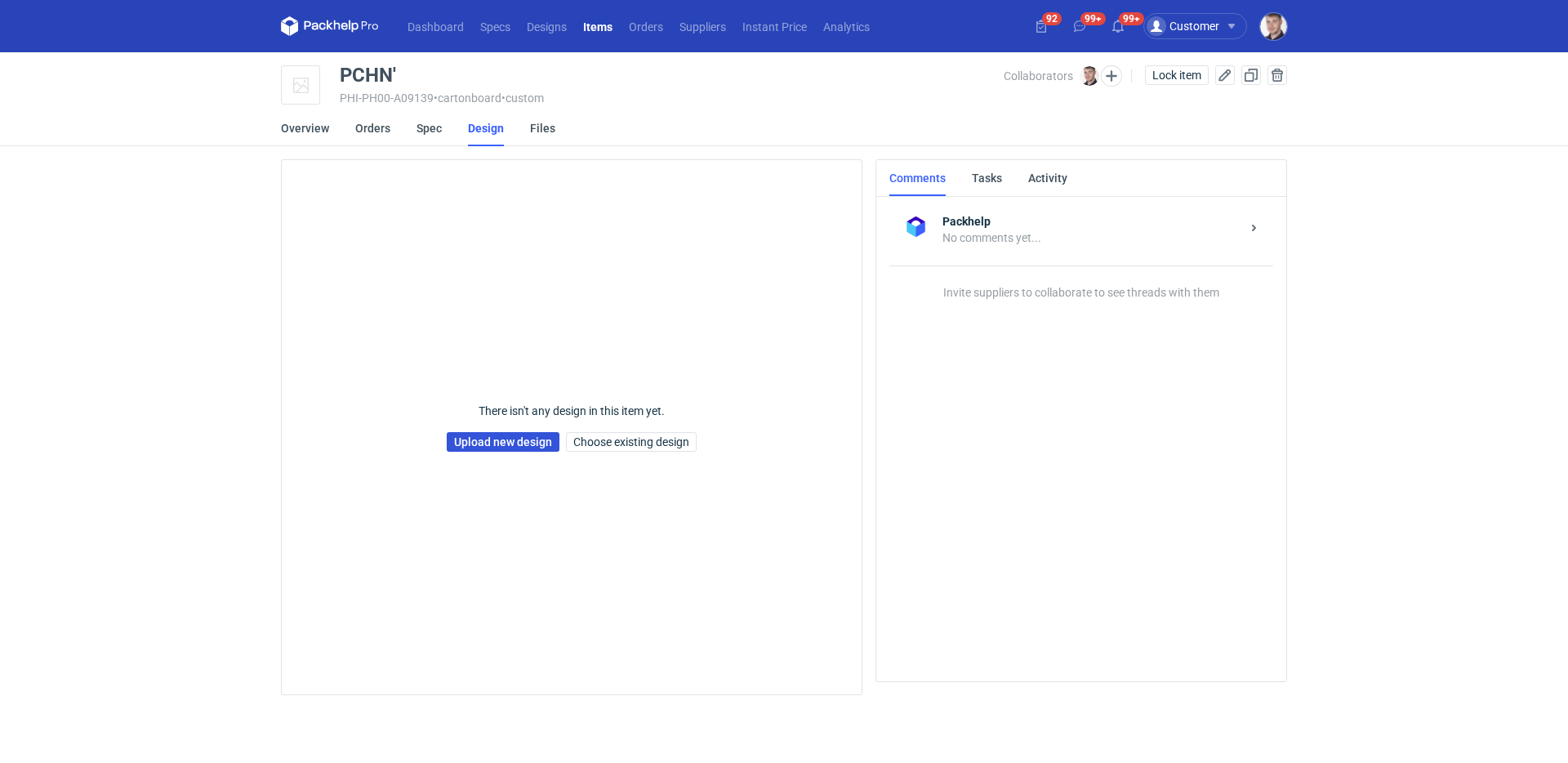
click at [516, 447] on link "Upload new design" at bounding box center [503, 441] width 112 height 19
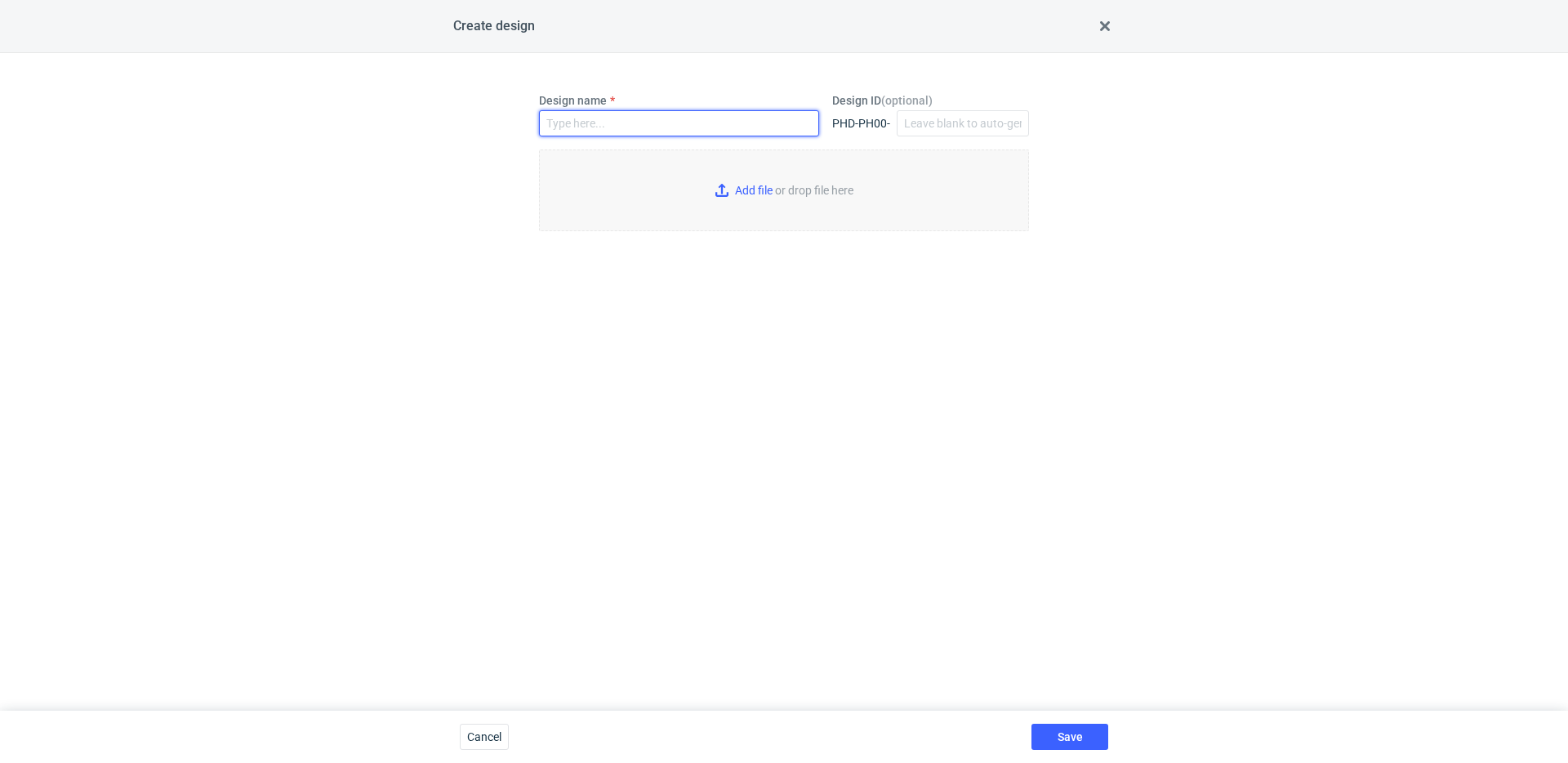
click at [618, 118] on input "Design name" at bounding box center [679, 123] width 280 height 26
type input "PCHN'"
click at [758, 180] on input "Add file or drop file here" at bounding box center [784, 190] width 490 height 82
type input "C:\fakepath\ptg__custom__drawer_box__PCHN__d0__oR234256904__inlay (2).pdf"
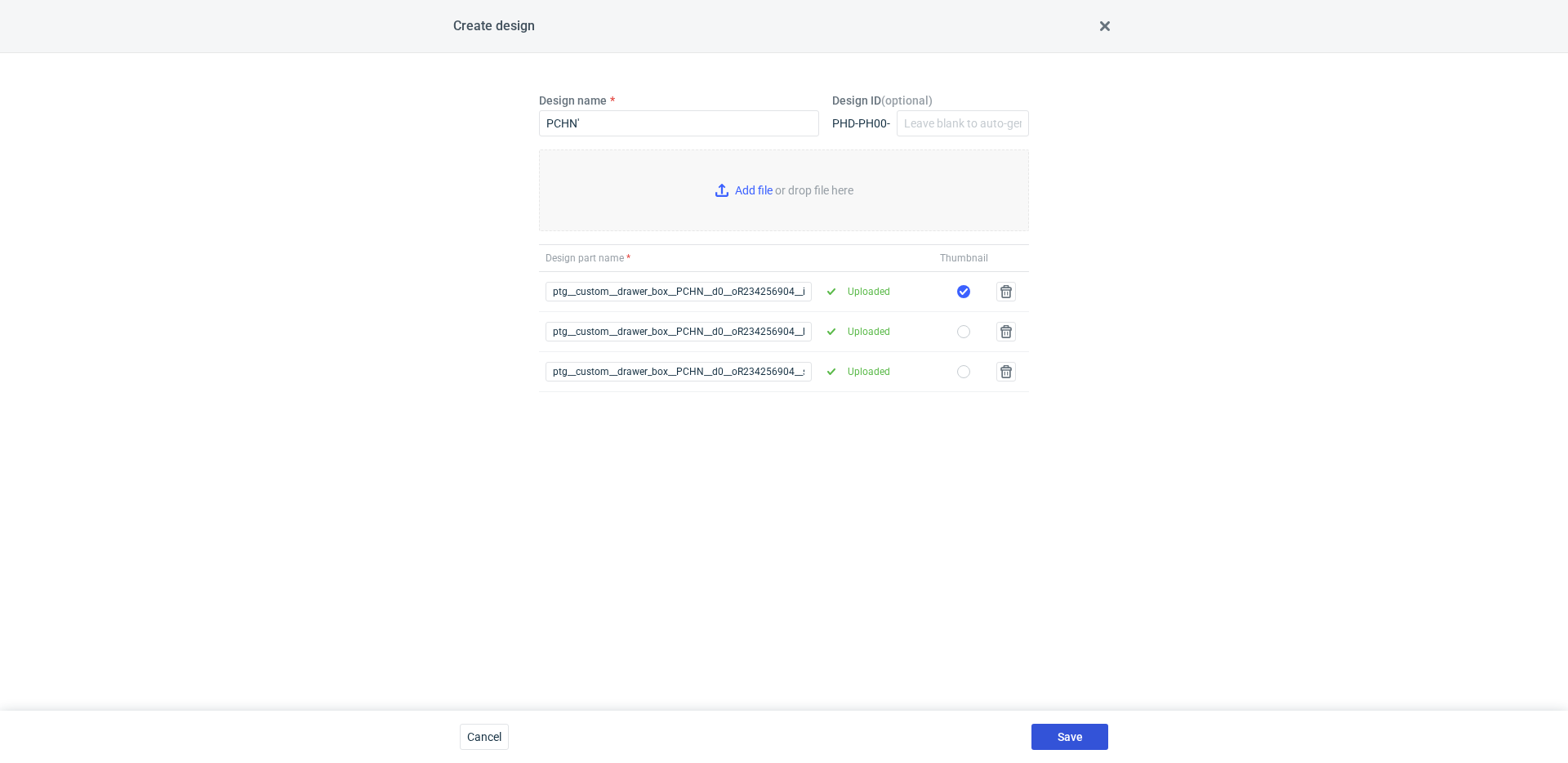
click at [1086, 728] on button "Save" at bounding box center [1069, 736] width 77 height 26
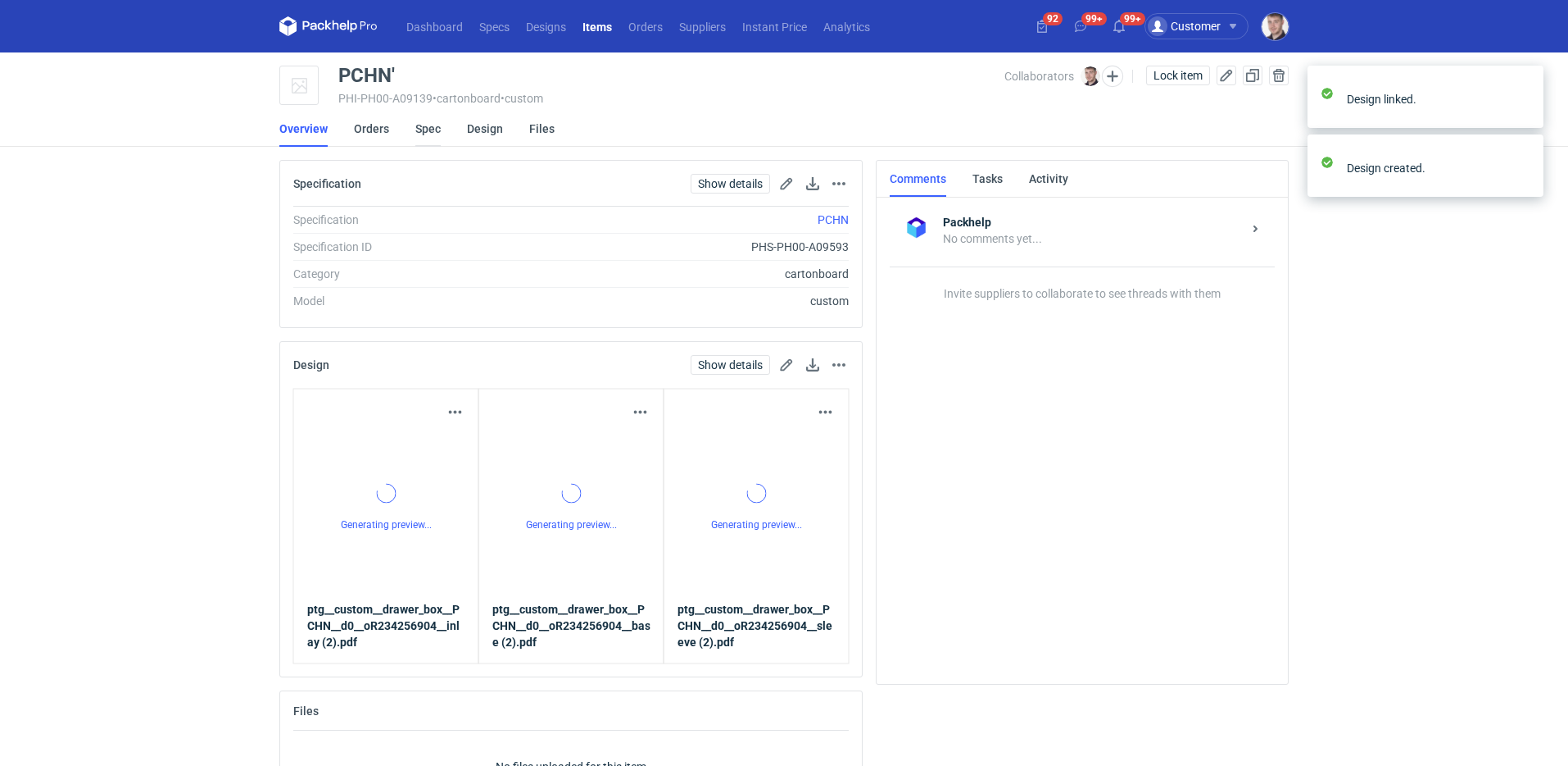
click at [434, 134] on link "Spec" at bounding box center [428, 128] width 25 height 36
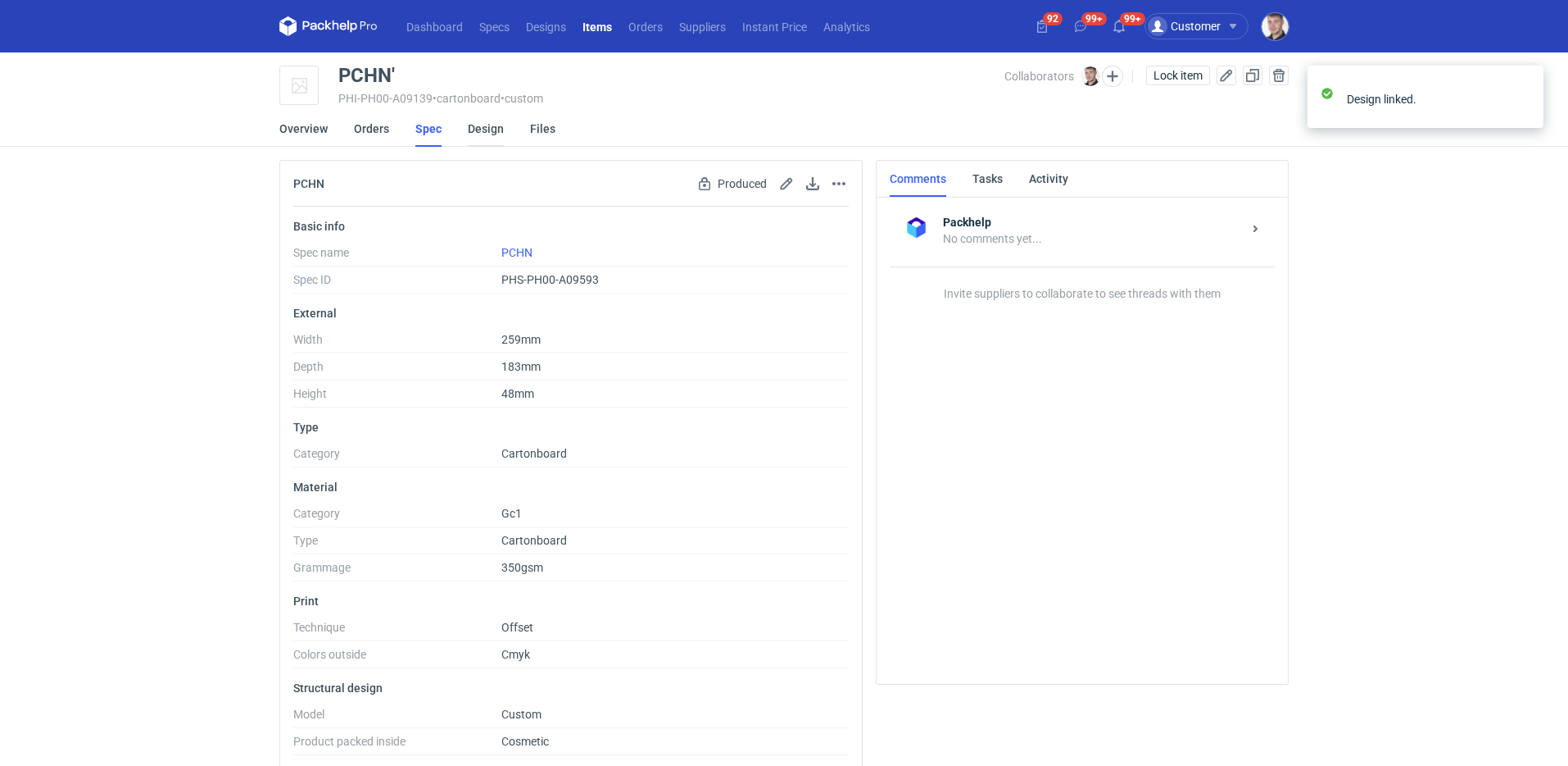
click at [483, 132] on link "Design" at bounding box center [486, 128] width 36 height 36
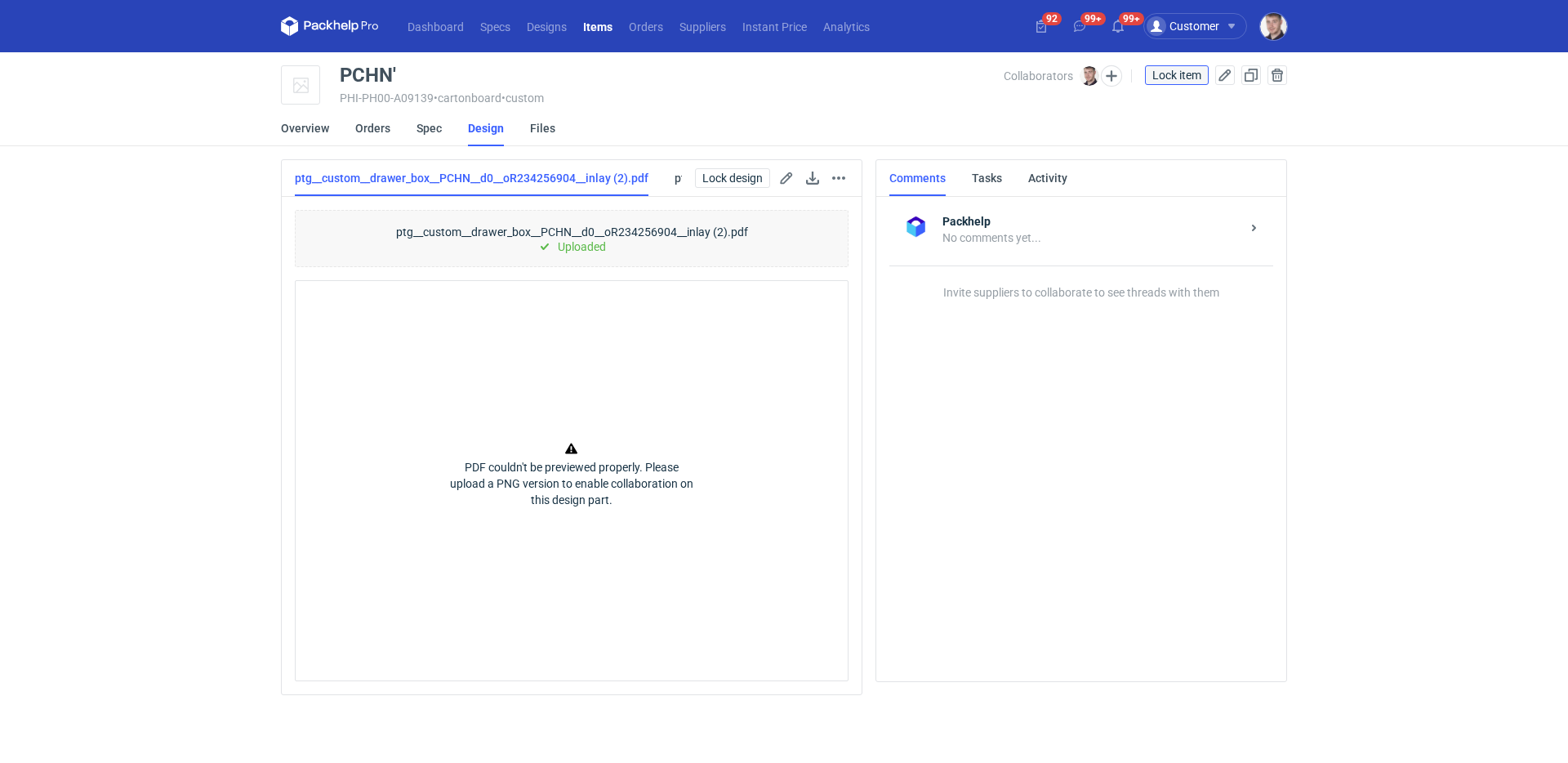
click at [1182, 72] on span "Lock item" at bounding box center [1177, 75] width 49 height 12
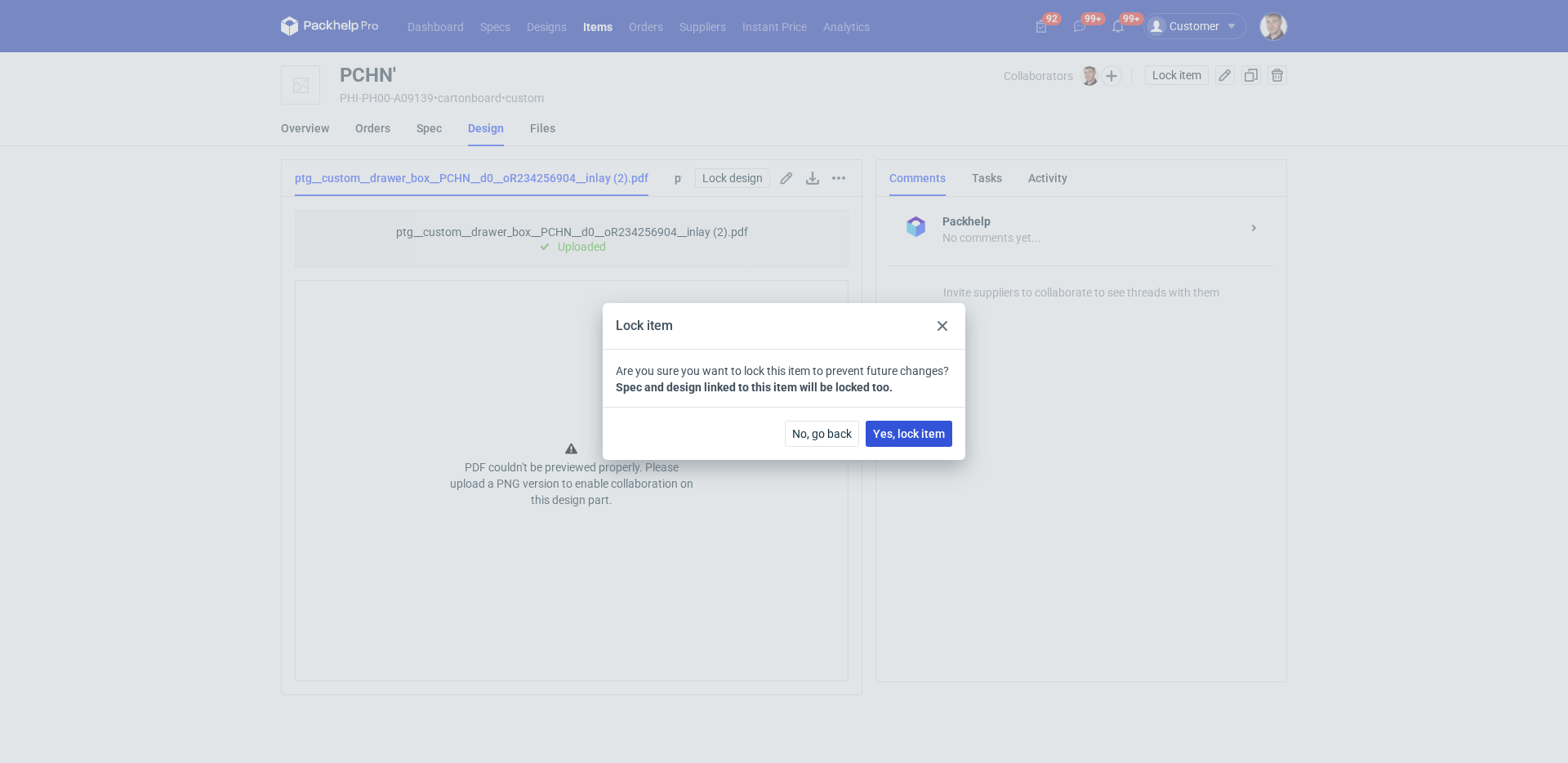
click at [918, 424] on button "Yes, lock item" at bounding box center [909, 433] width 86 height 26
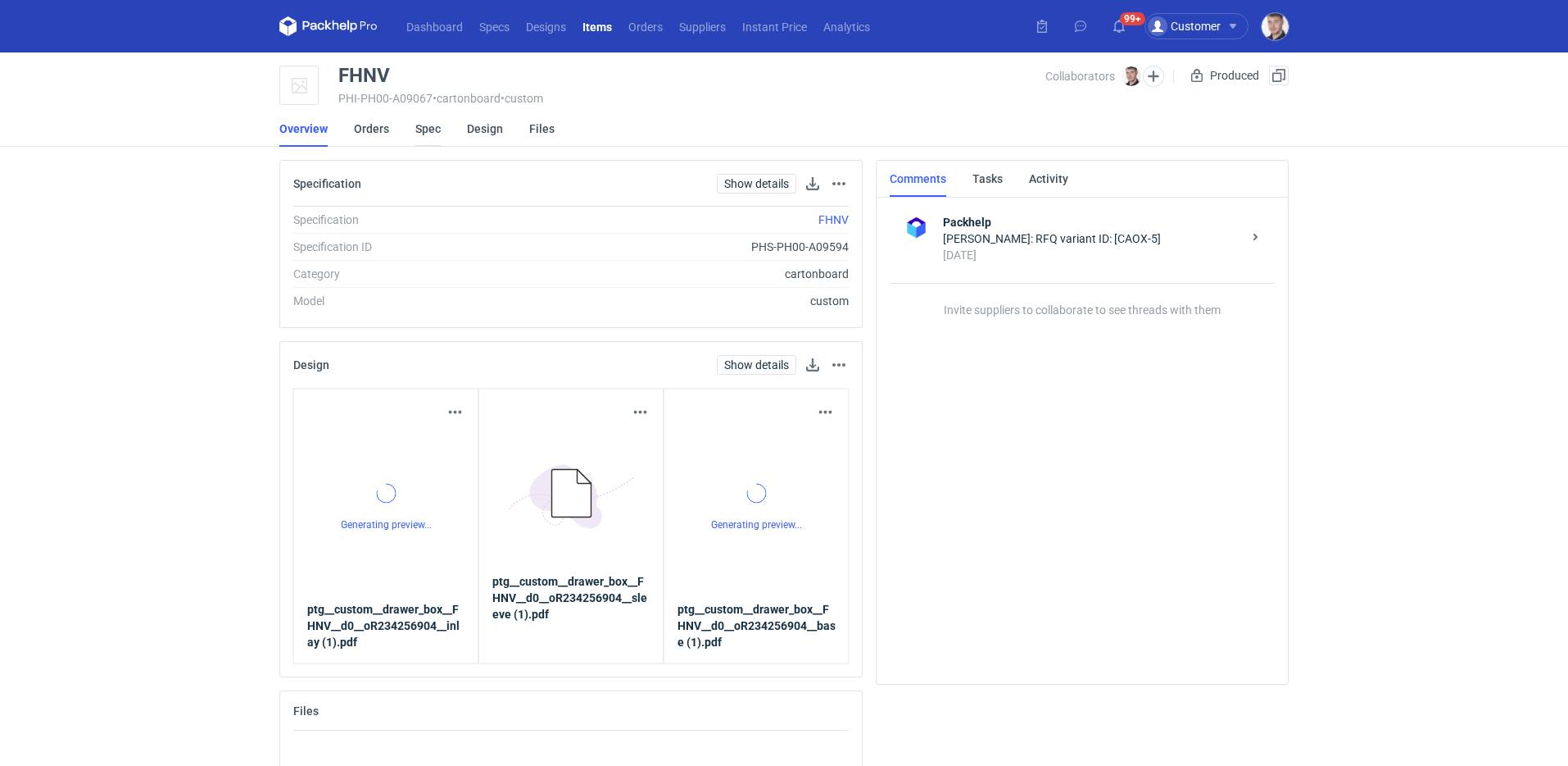
click at [426, 130] on link "Spec" at bounding box center [428, 128] width 25 height 36
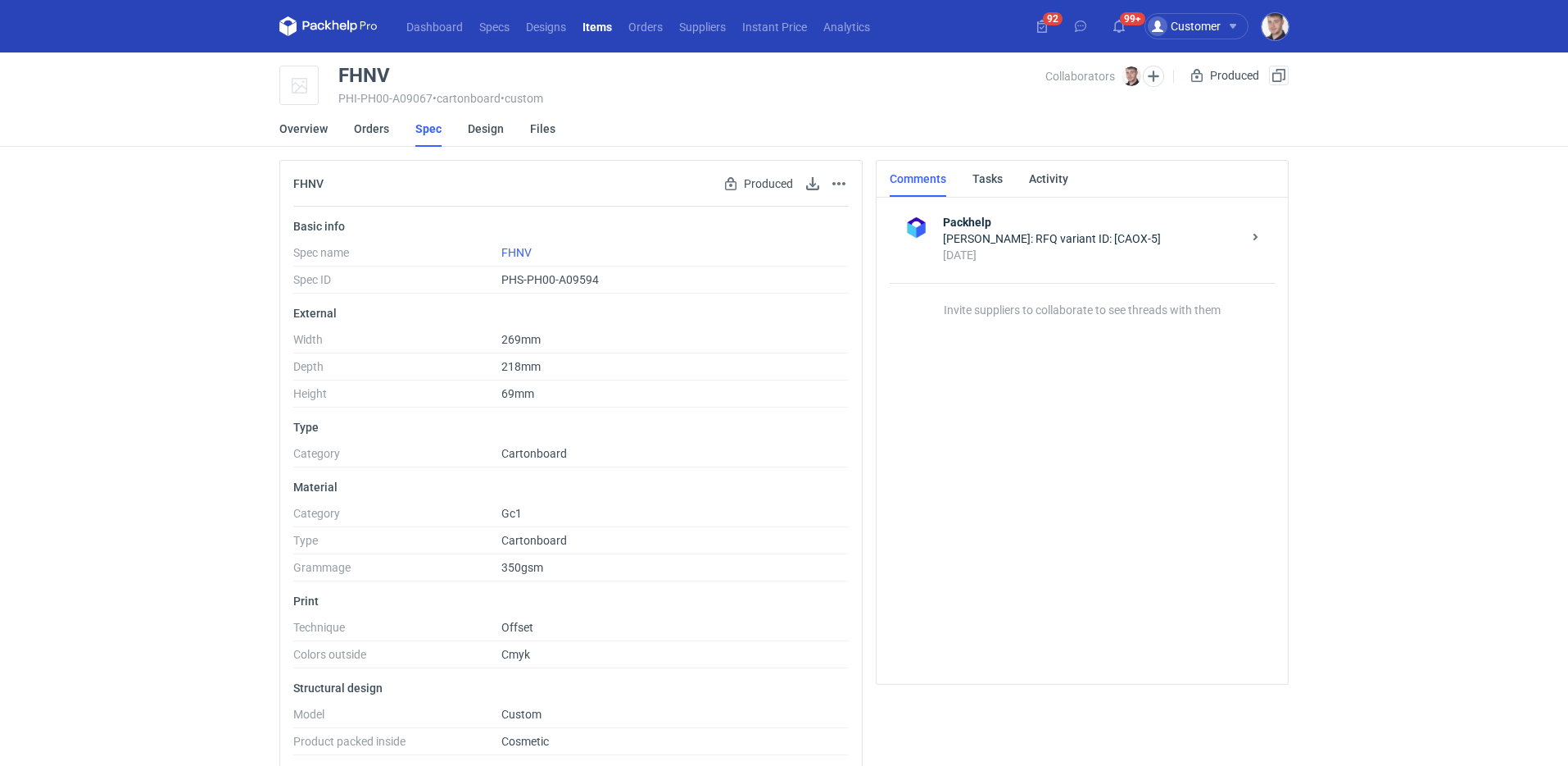
click at [1046, 106] on div "Collaborators Maciej Sikora Produced Item has been produced and cannot be edited" at bounding box center [1167, 86] width 243 height 41
click at [1283, 78] on button "button" at bounding box center [1279, 75] width 20 height 20
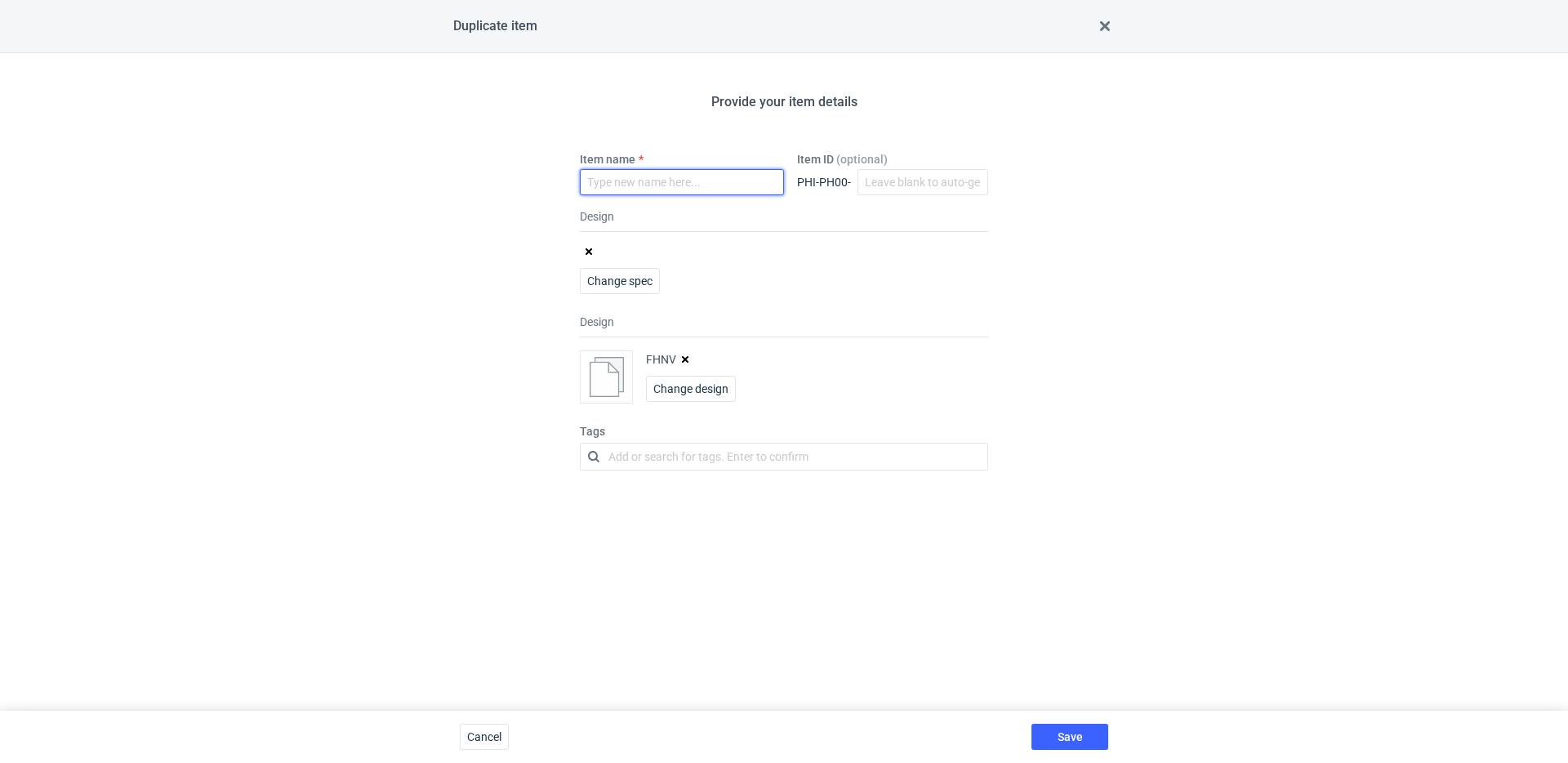
click at [629, 193] on input "Item name" at bounding box center [682, 182] width 205 height 26
click at [688, 357] on icon "button" at bounding box center [686, 359] width 7 height 7
click at [692, 193] on input "FHNV" at bounding box center [682, 182] width 205 height 26
type input "FHNV'"
click at [1089, 745] on button "Save" at bounding box center [1069, 736] width 77 height 26
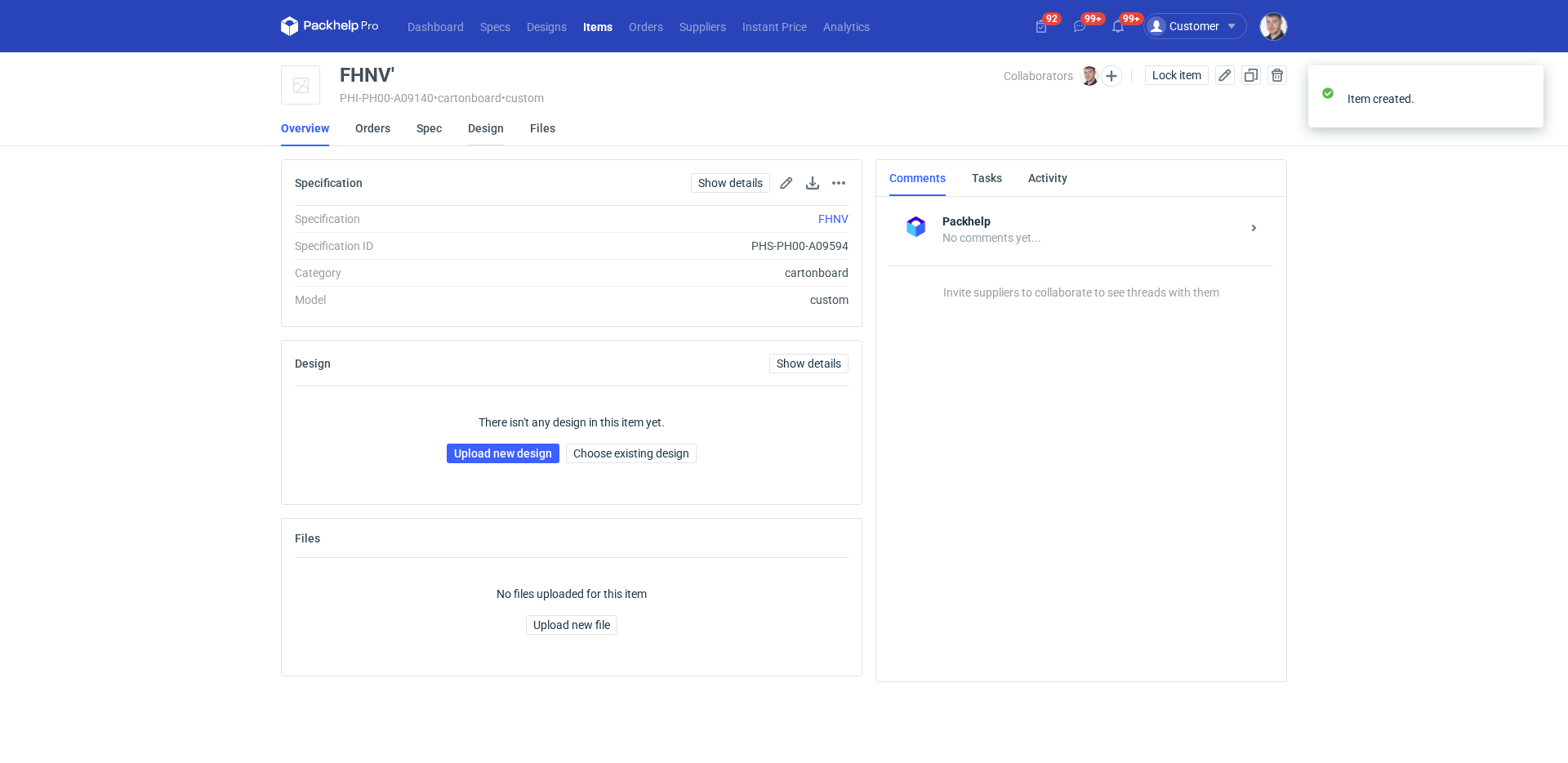
click at [468, 134] on link "Design" at bounding box center [486, 128] width 36 height 36
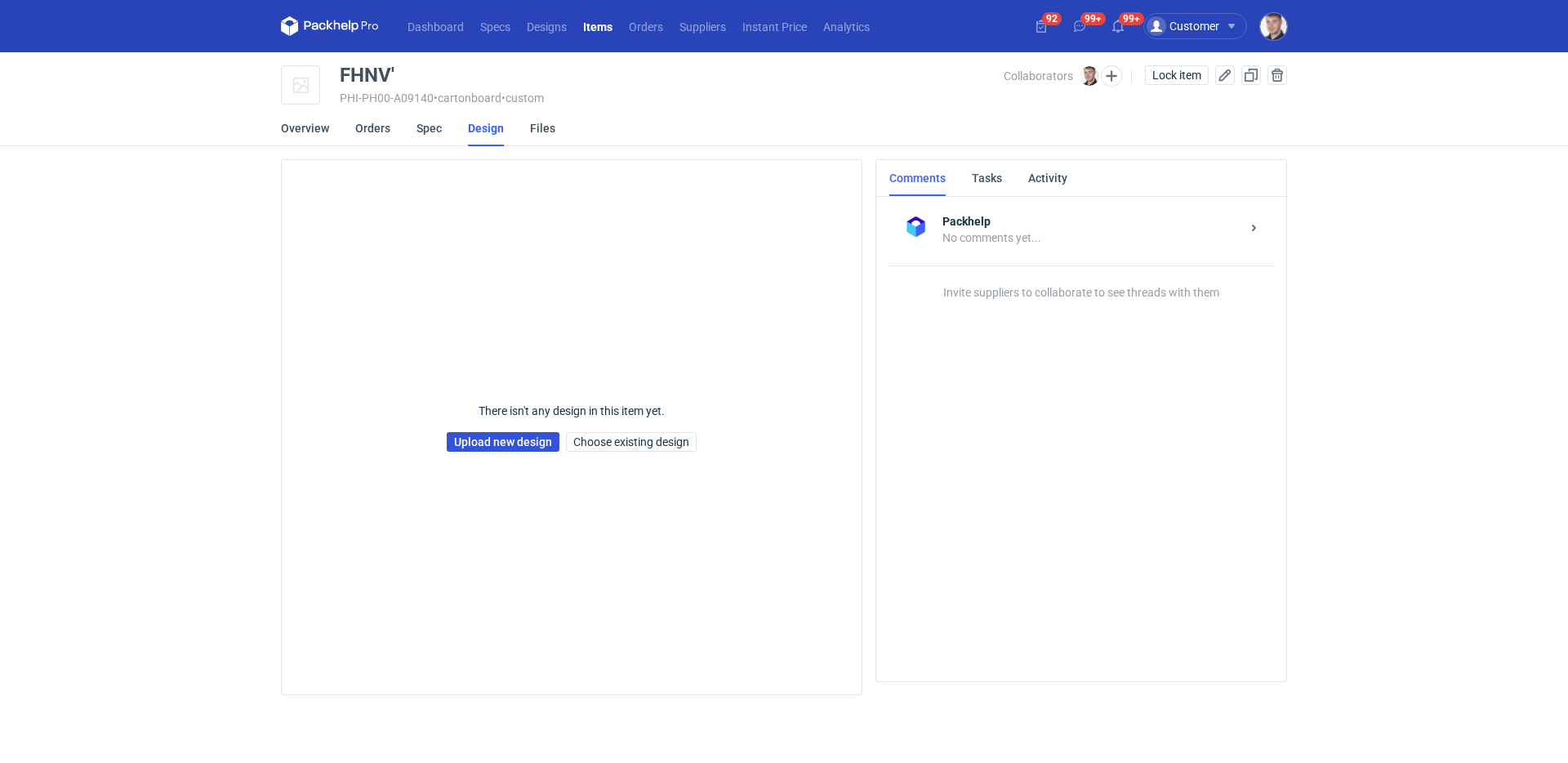
click at [500, 447] on link "Upload new design" at bounding box center [503, 441] width 112 height 19
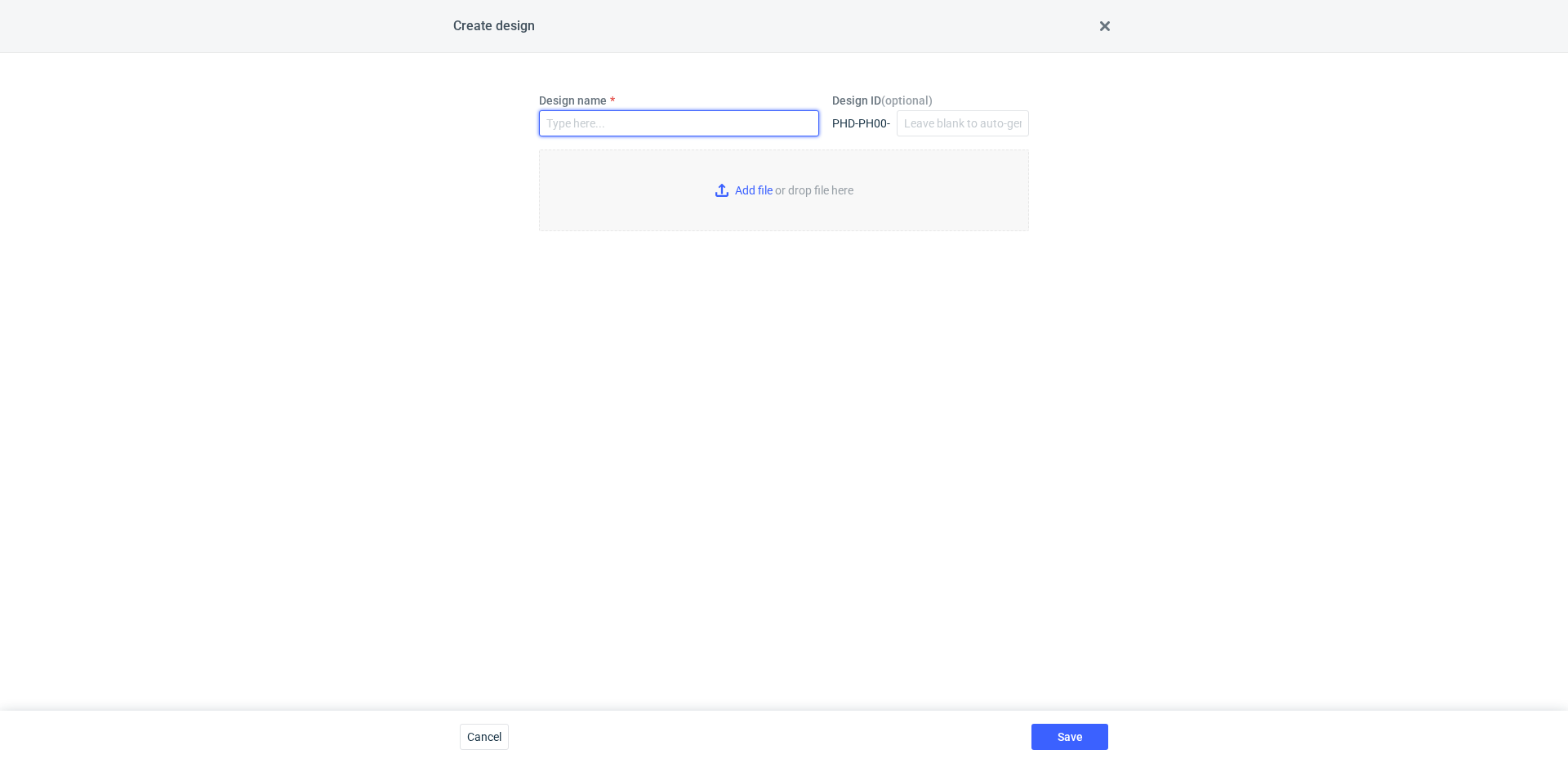
click at [604, 133] on input "Design name" at bounding box center [679, 123] width 280 height 26
type input "FHNV'"
click at [763, 177] on input "Add file or drop file here" at bounding box center [784, 190] width 490 height 82
type input "C:\fakepath\ptg__custom__drawer_box__FHNV__d0__oR234256904__sleeve (2).pdf"
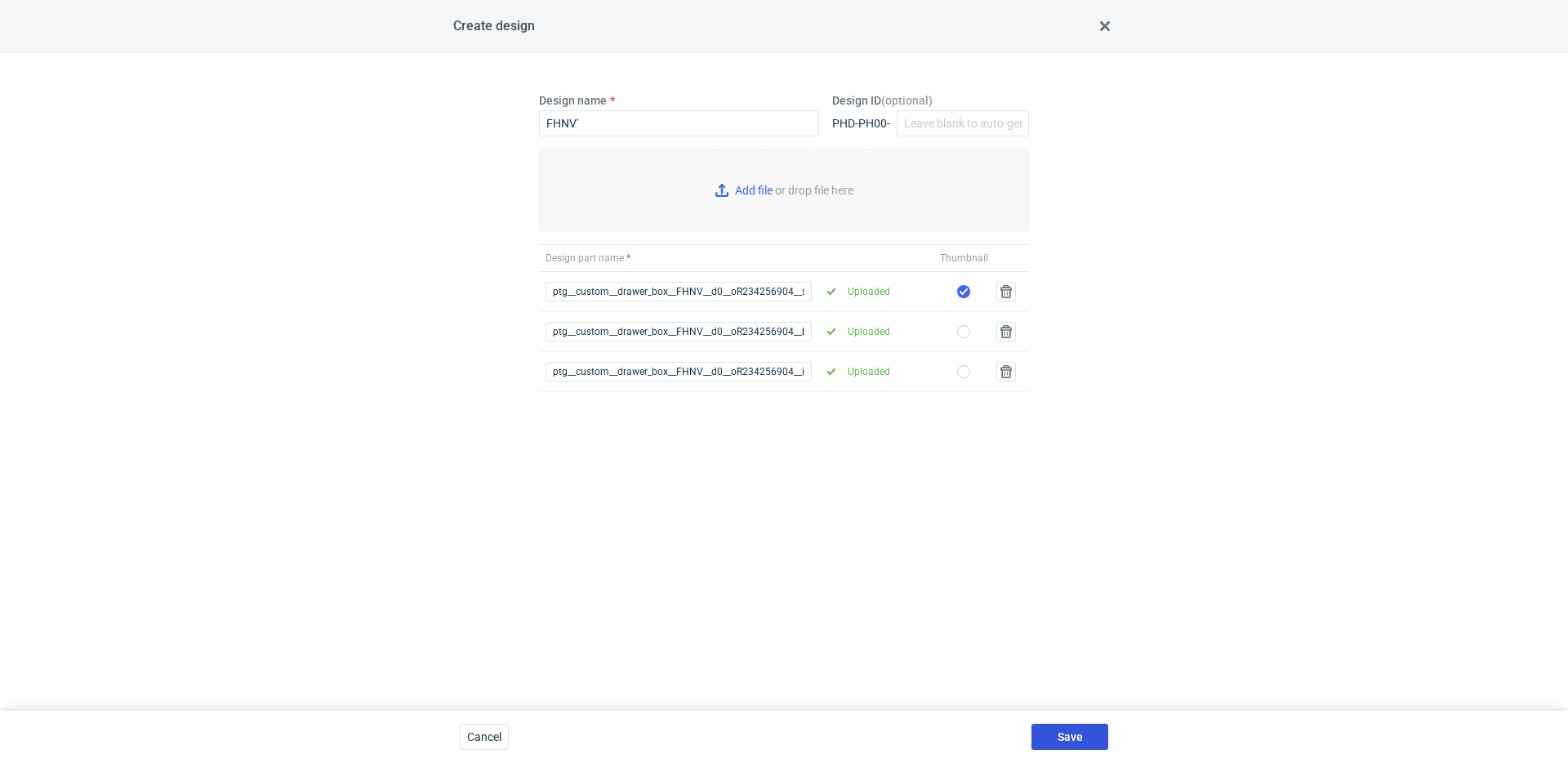
click at [1066, 735] on span "Save" at bounding box center [1070, 737] width 25 height 12
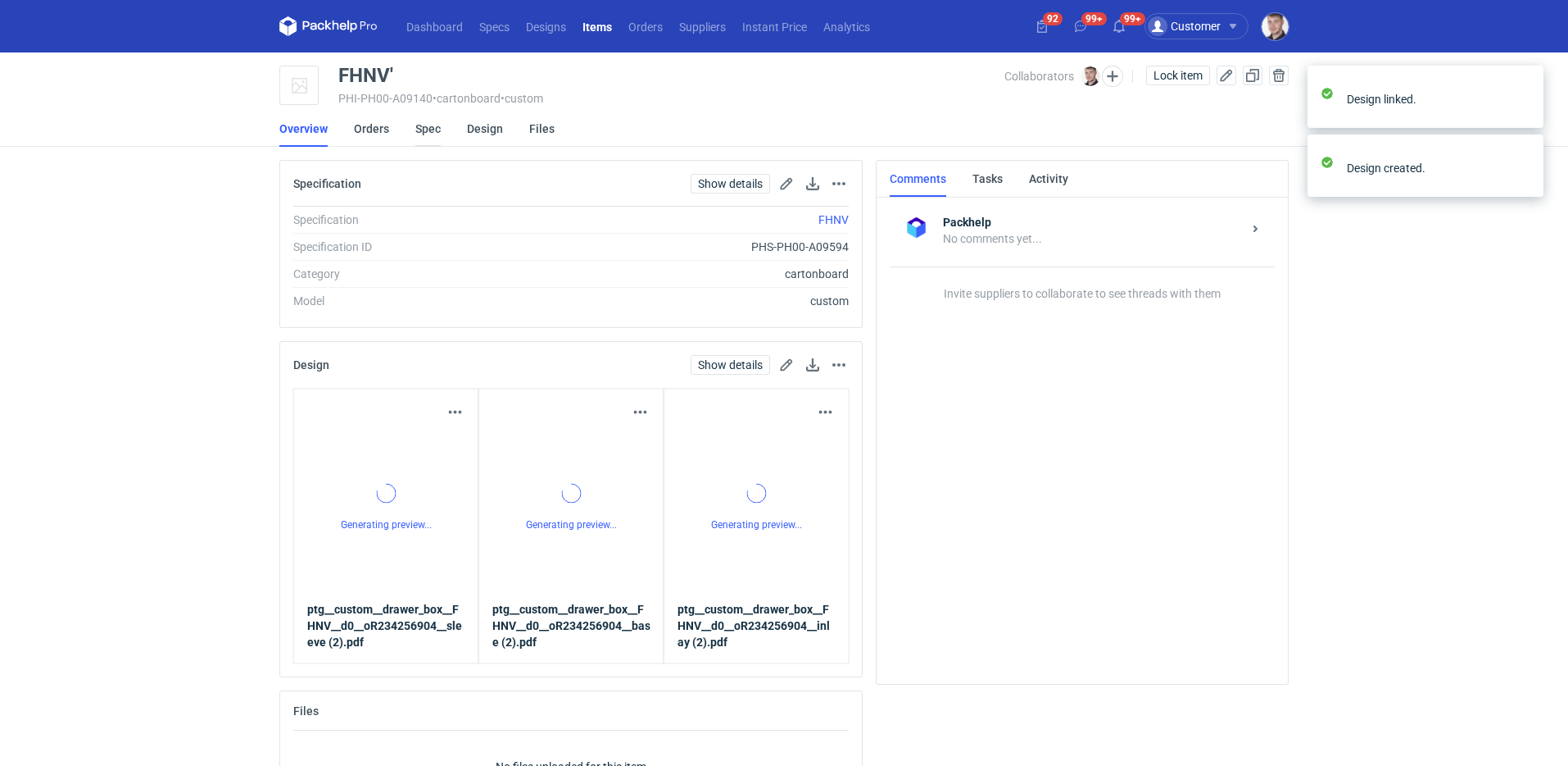
click at [417, 134] on link "Spec" at bounding box center [428, 128] width 25 height 36
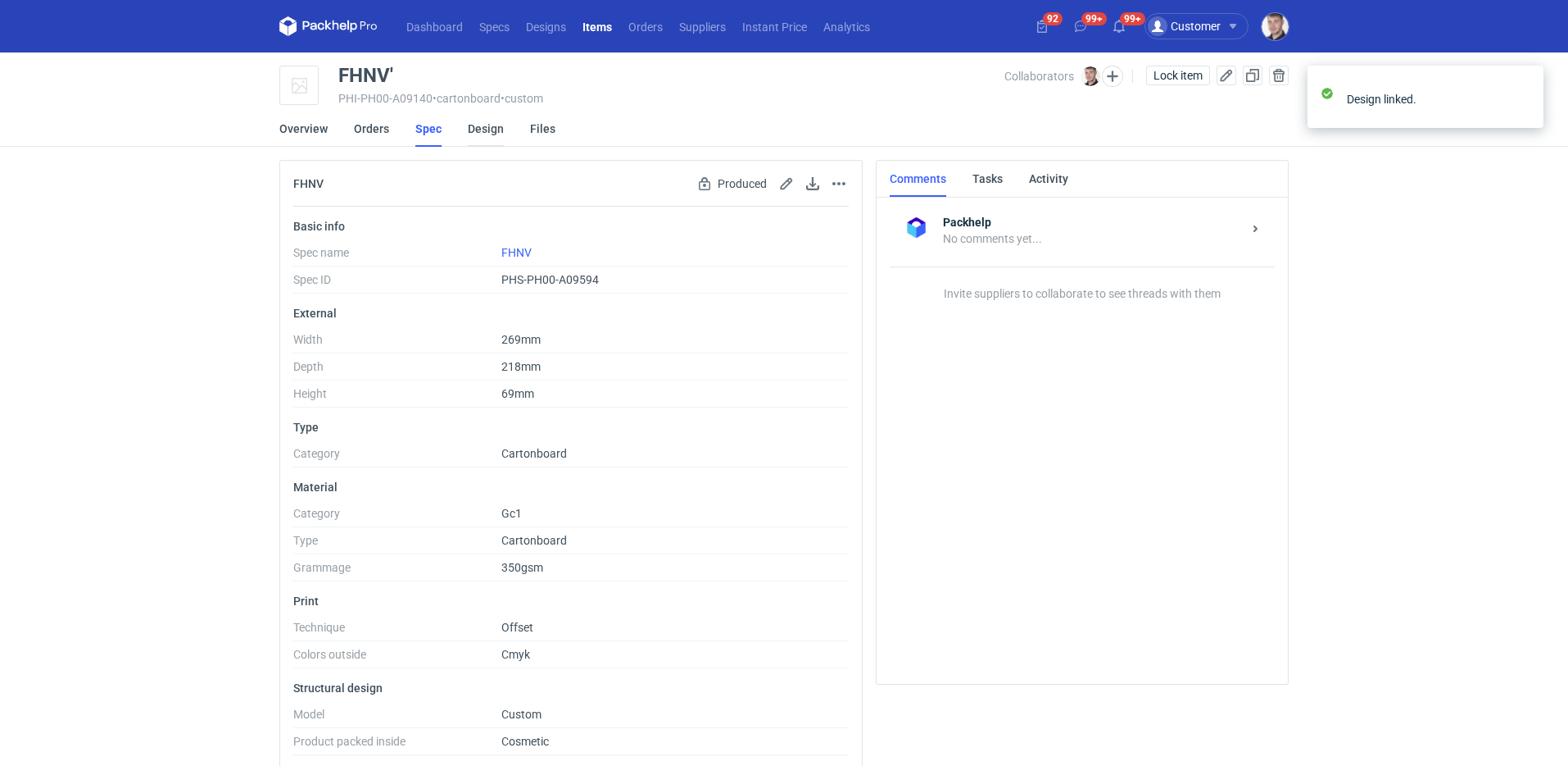
click at [477, 131] on link "Design" at bounding box center [486, 128] width 36 height 36
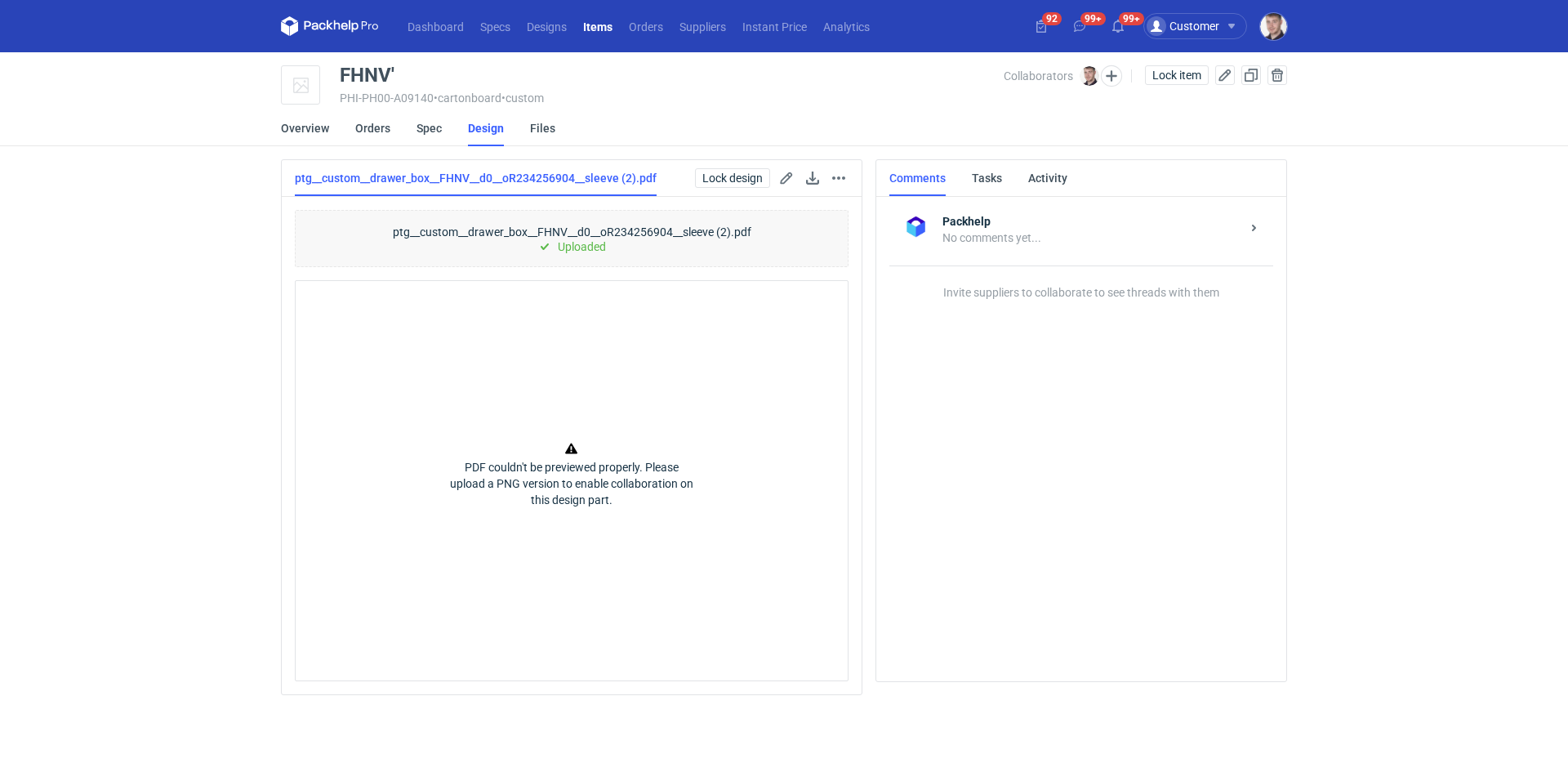
click at [1175, 84] on div "Collaborators Lock item" at bounding box center [1145, 85] width 283 height 41
click at [1176, 74] on span "Lock item" at bounding box center [1177, 75] width 49 height 12
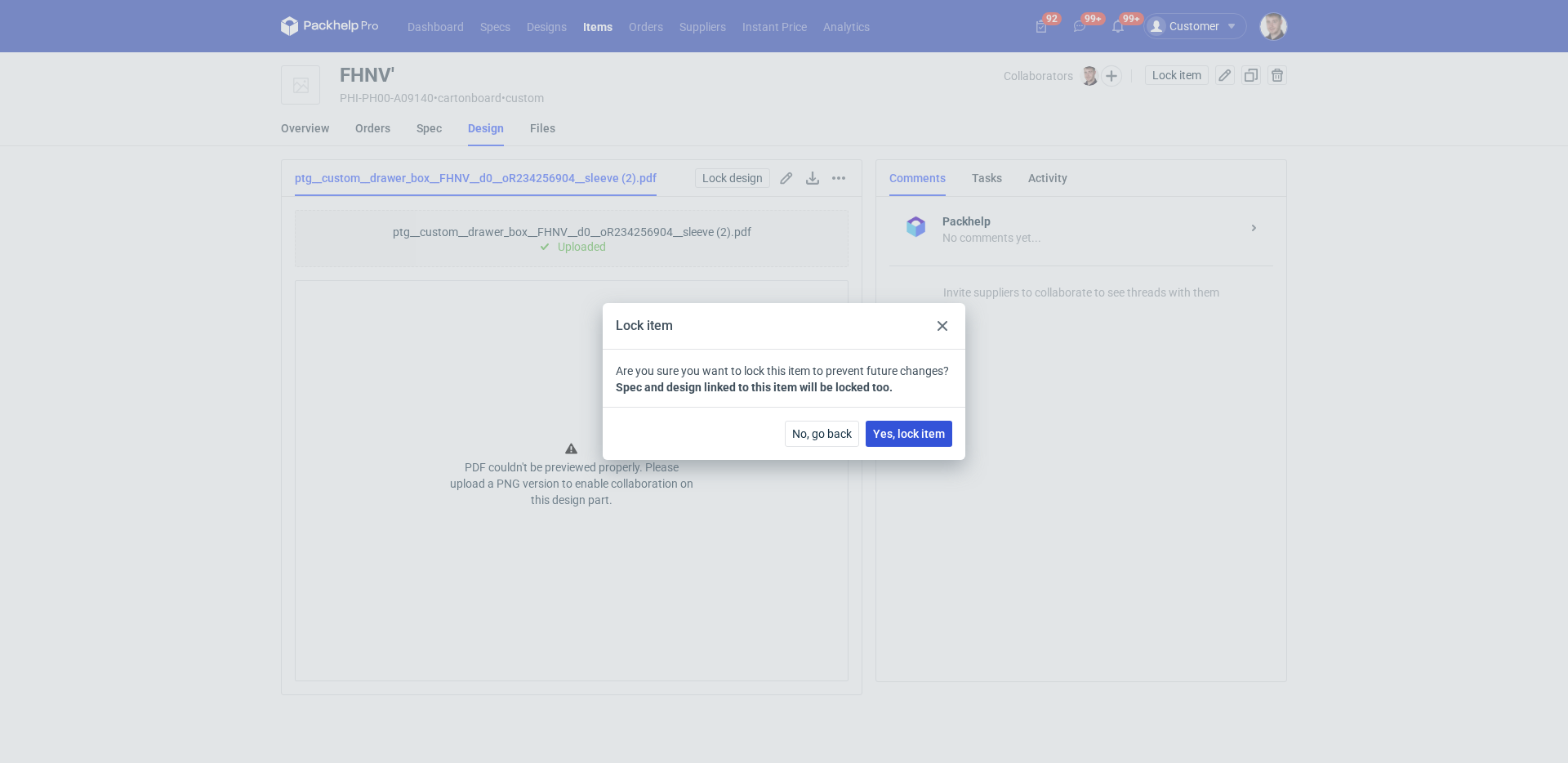
click at [926, 431] on span "Yes, lock item" at bounding box center [909, 433] width 72 height 12
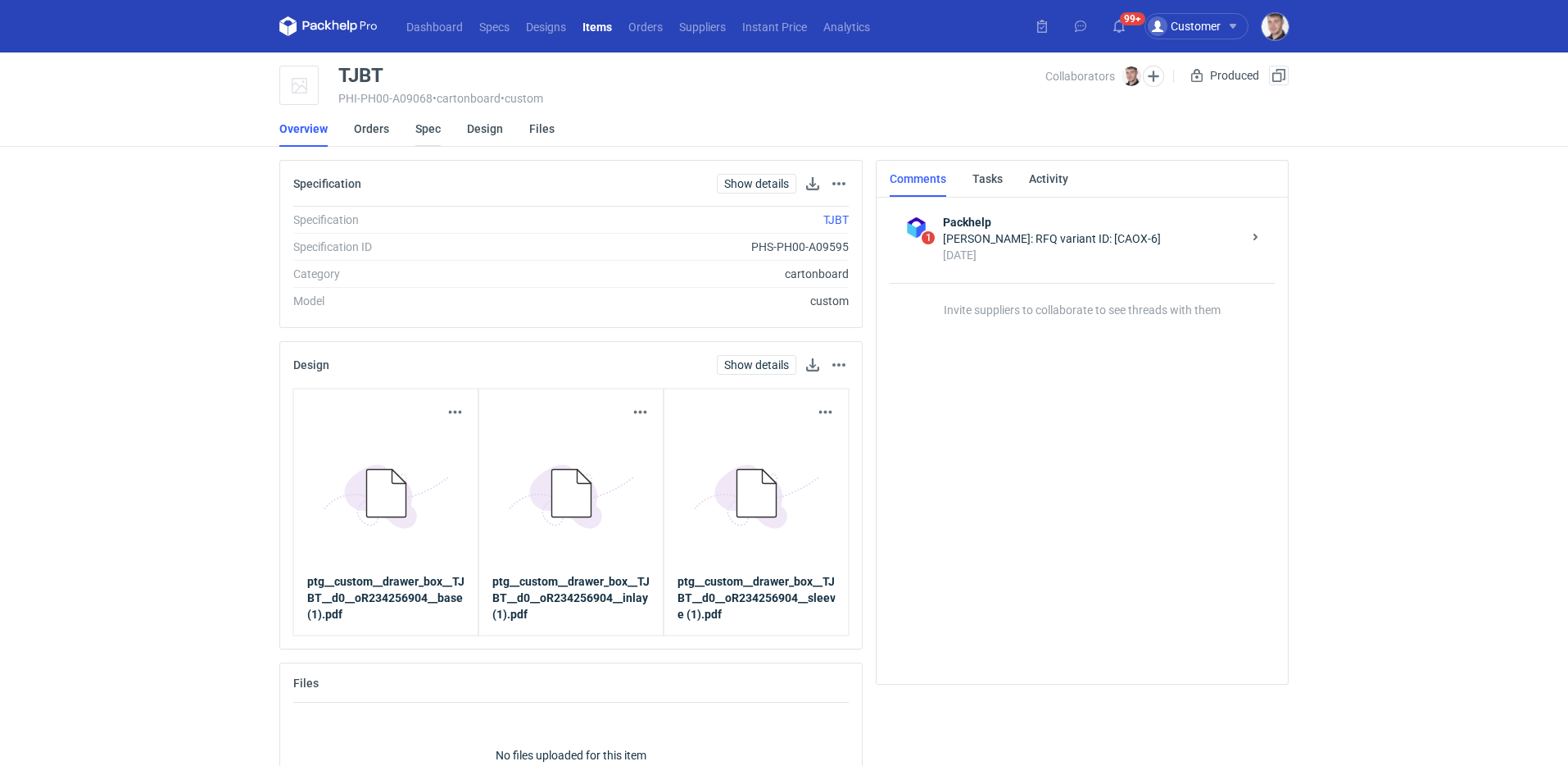
click at [426, 131] on link "Spec" at bounding box center [428, 128] width 25 height 36
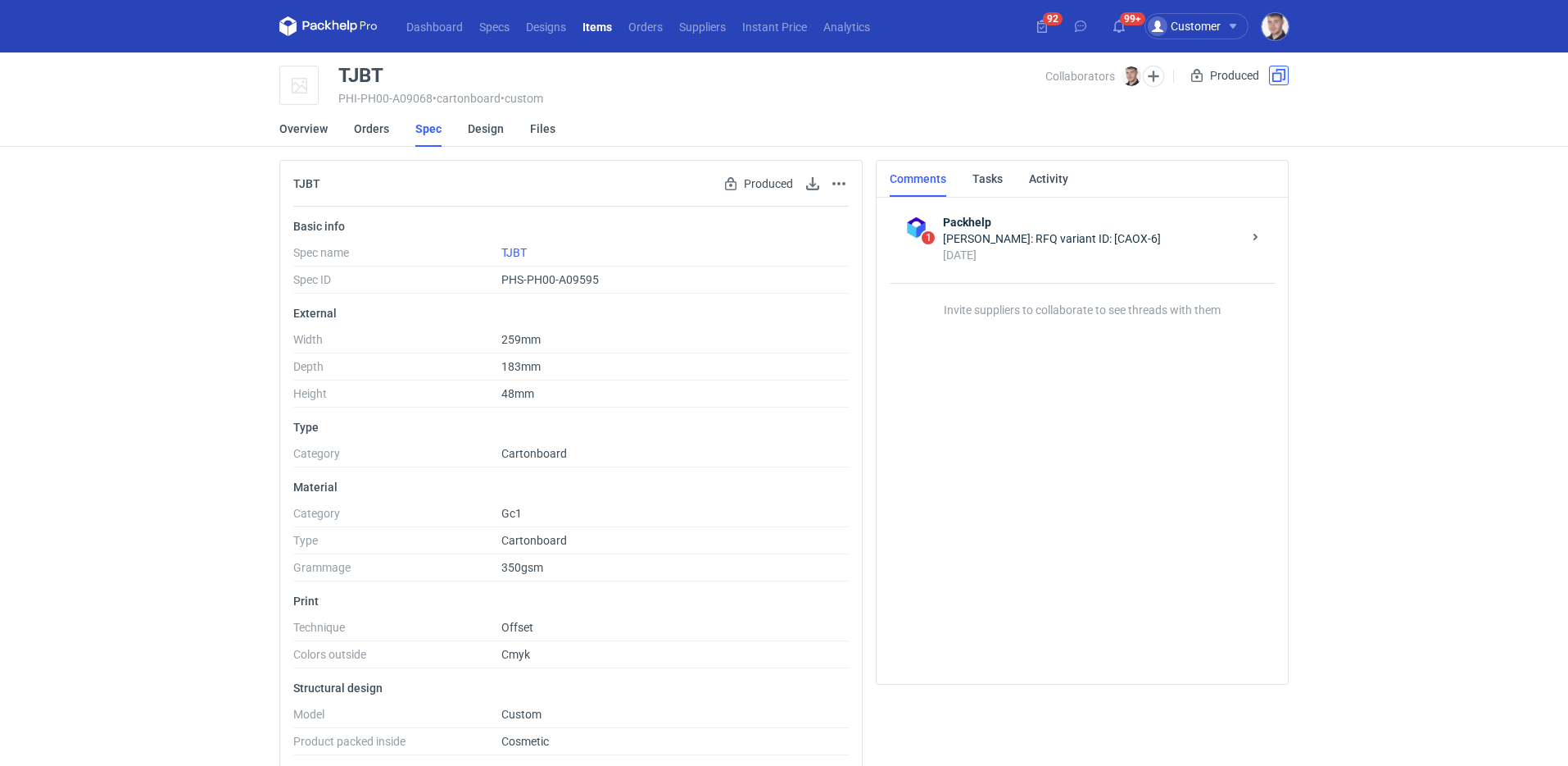
click at [1286, 70] on button "button" at bounding box center [1279, 75] width 20 height 20
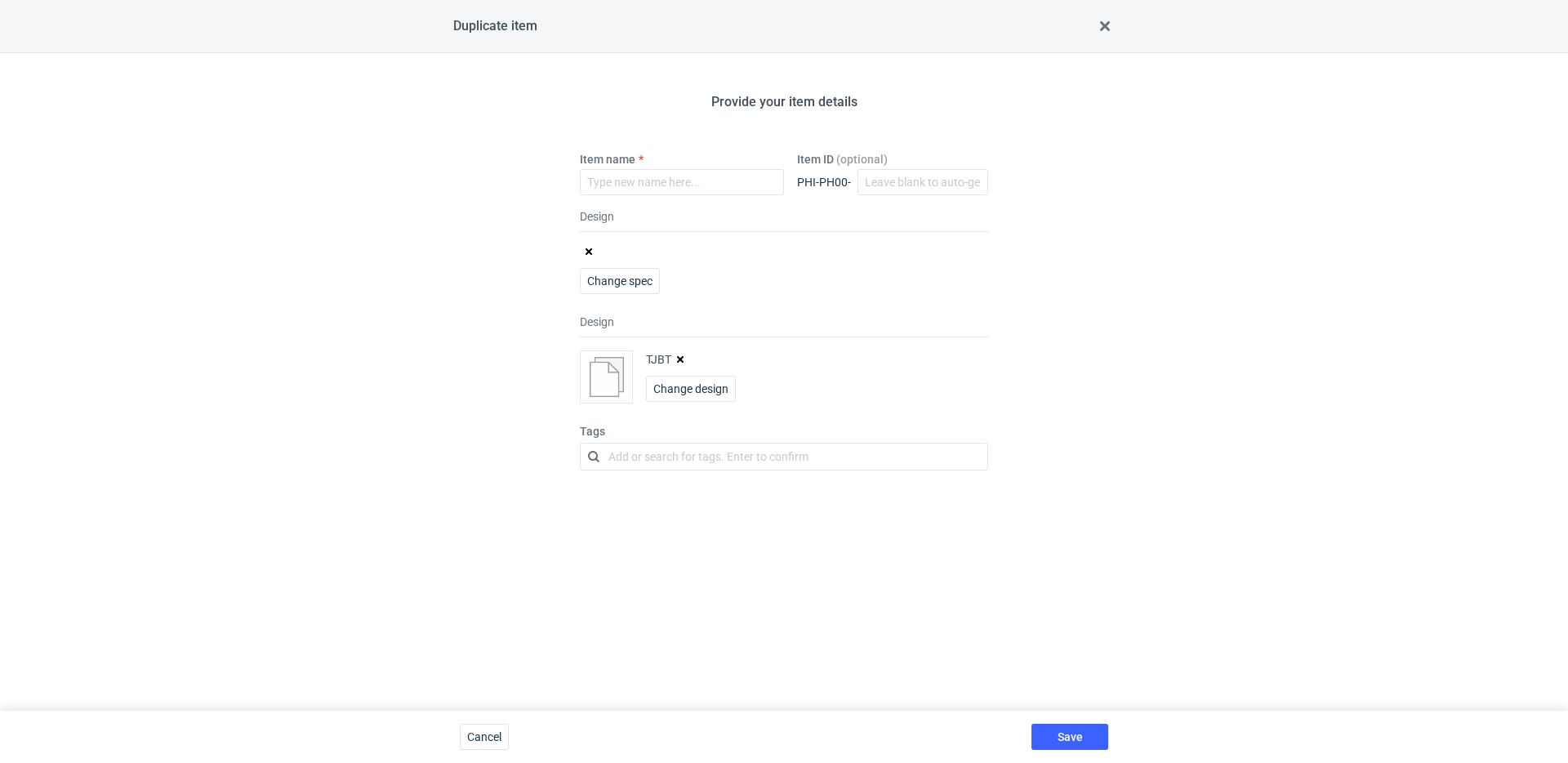
click at [686, 355] on button "button" at bounding box center [680, 358] width 13 height 13
click at [676, 177] on input "Item name" at bounding box center [682, 182] width 205 height 26
type input "TJBT'"
click at [1079, 736] on span "Save" at bounding box center [1070, 737] width 25 height 12
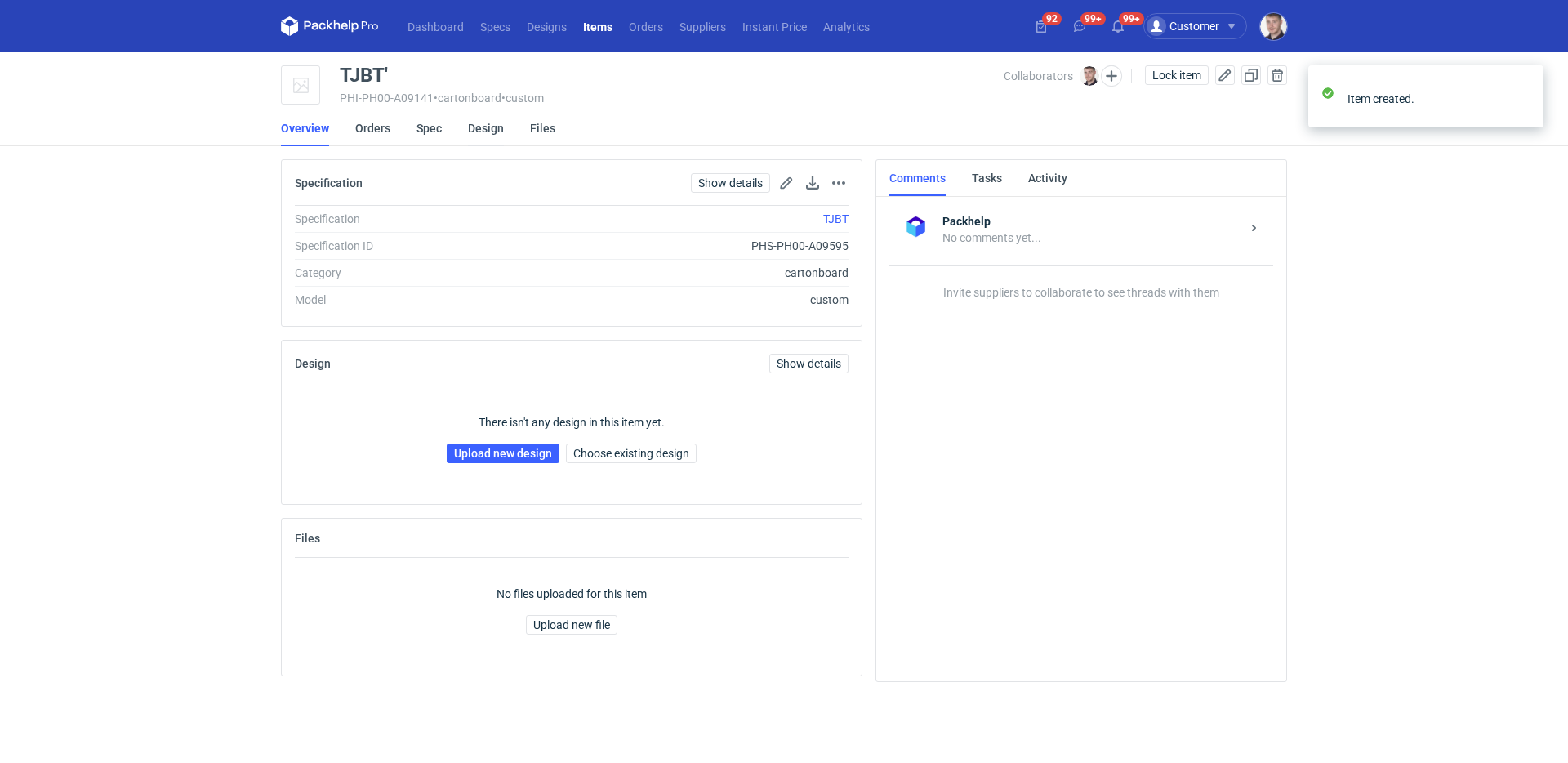
click at [473, 133] on link "Design" at bounding box center [486, 128] width 36 height 36
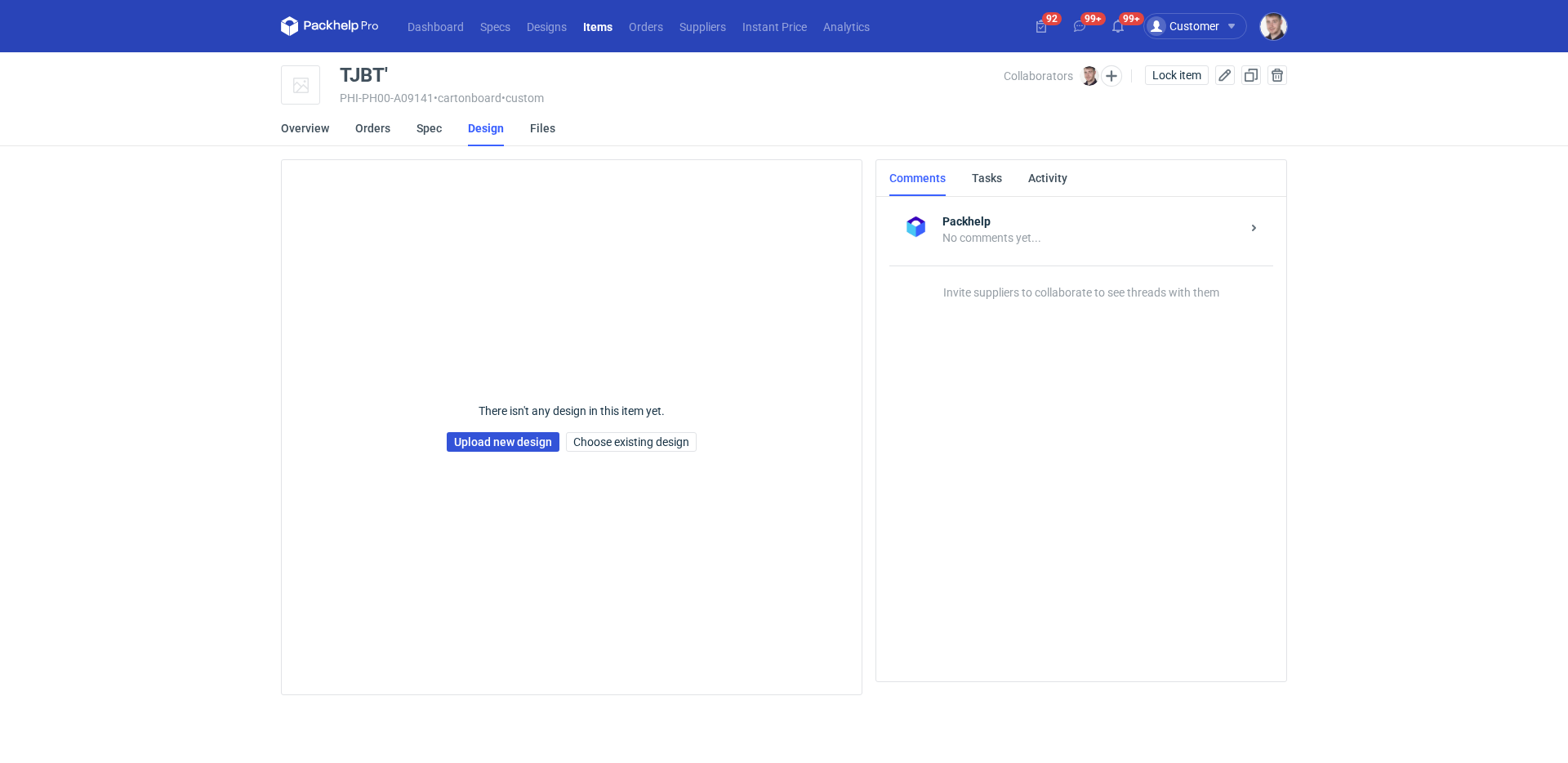
click at [517, 443] on link "Upload new design" at bounding box center [503, 441] width 112 height 19
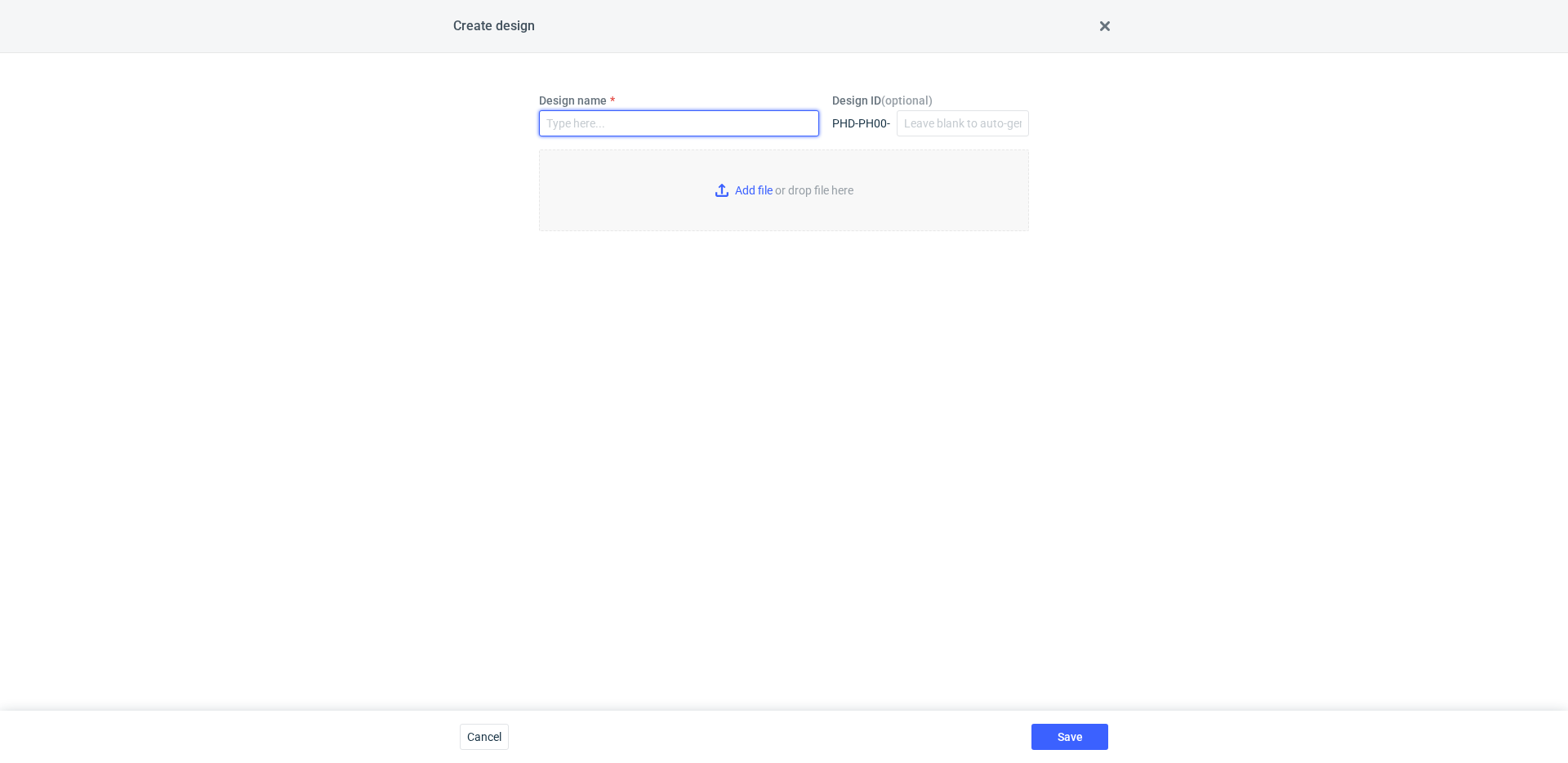
click at [663, 127] on input "Design name" at bounding box center [679, 123] width 280 height 26
type input "TJBT'"
click at [844, 202] on input "Add file or drop file here" at bounding box center [784, 190] width 490 height 82
type input "C:\fakepath\ptg__custom__drawer_box__TJBT__d0__oR234256904__sleeve (2).pdf"
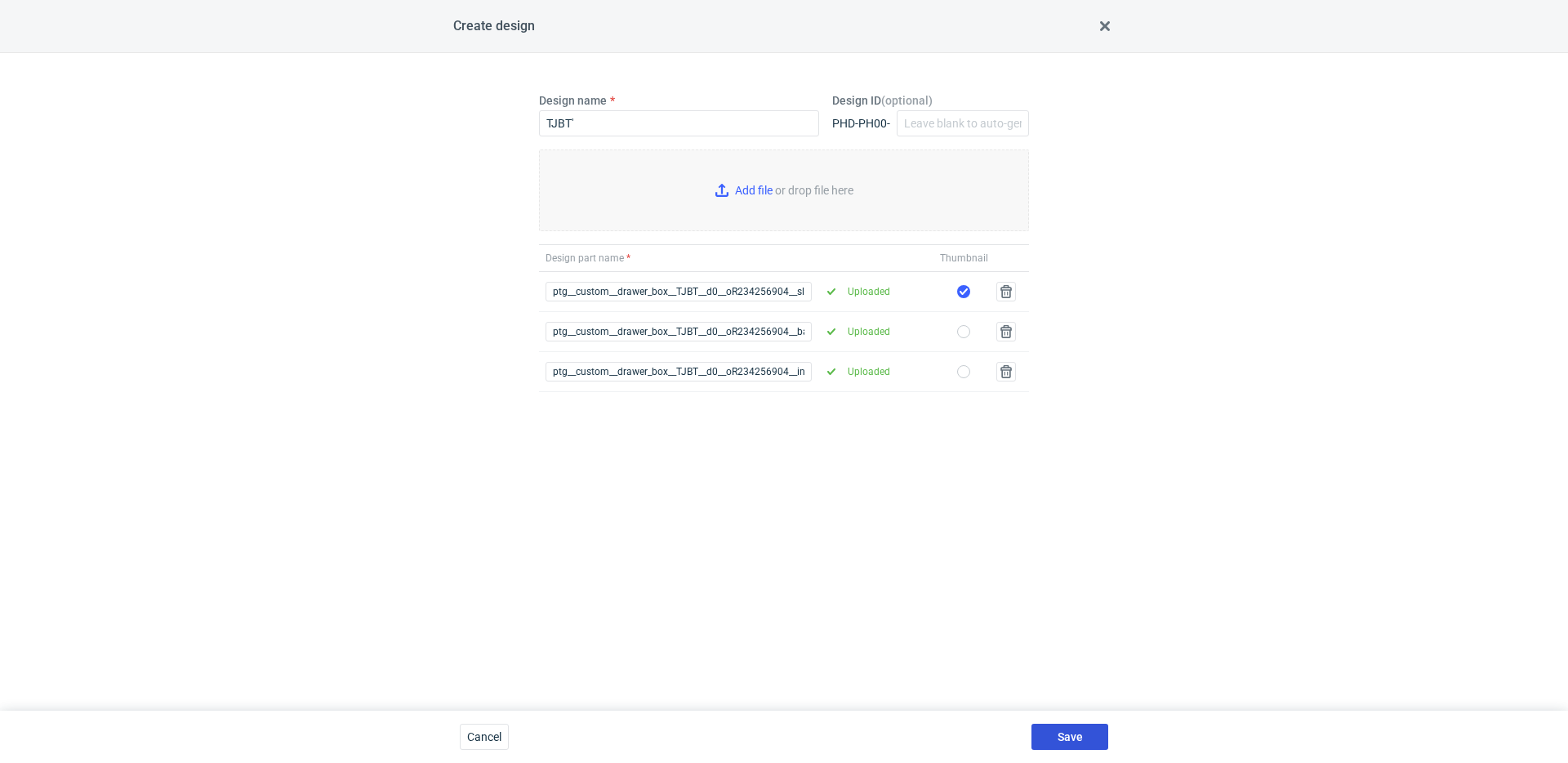
click at [1068, 742] on span "Save" at bounding box center [1070, 737] width 25 height 12
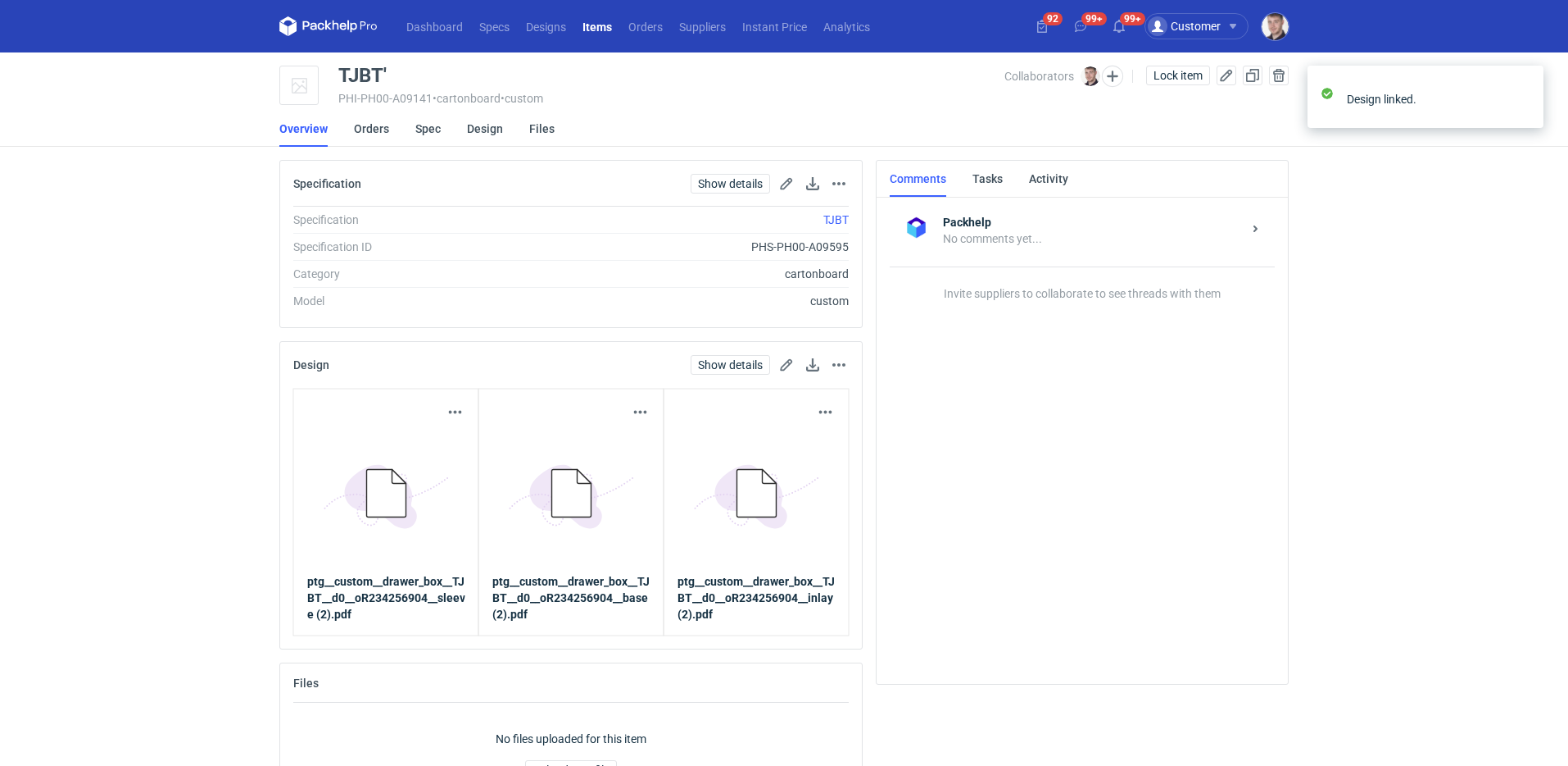
click at [440, 130] on li "Spec" at bounding box center [441, 128] width 52 height 36
click at [436, 131] on link "Spec" at bounding box center [428, 128] width 25 height 36
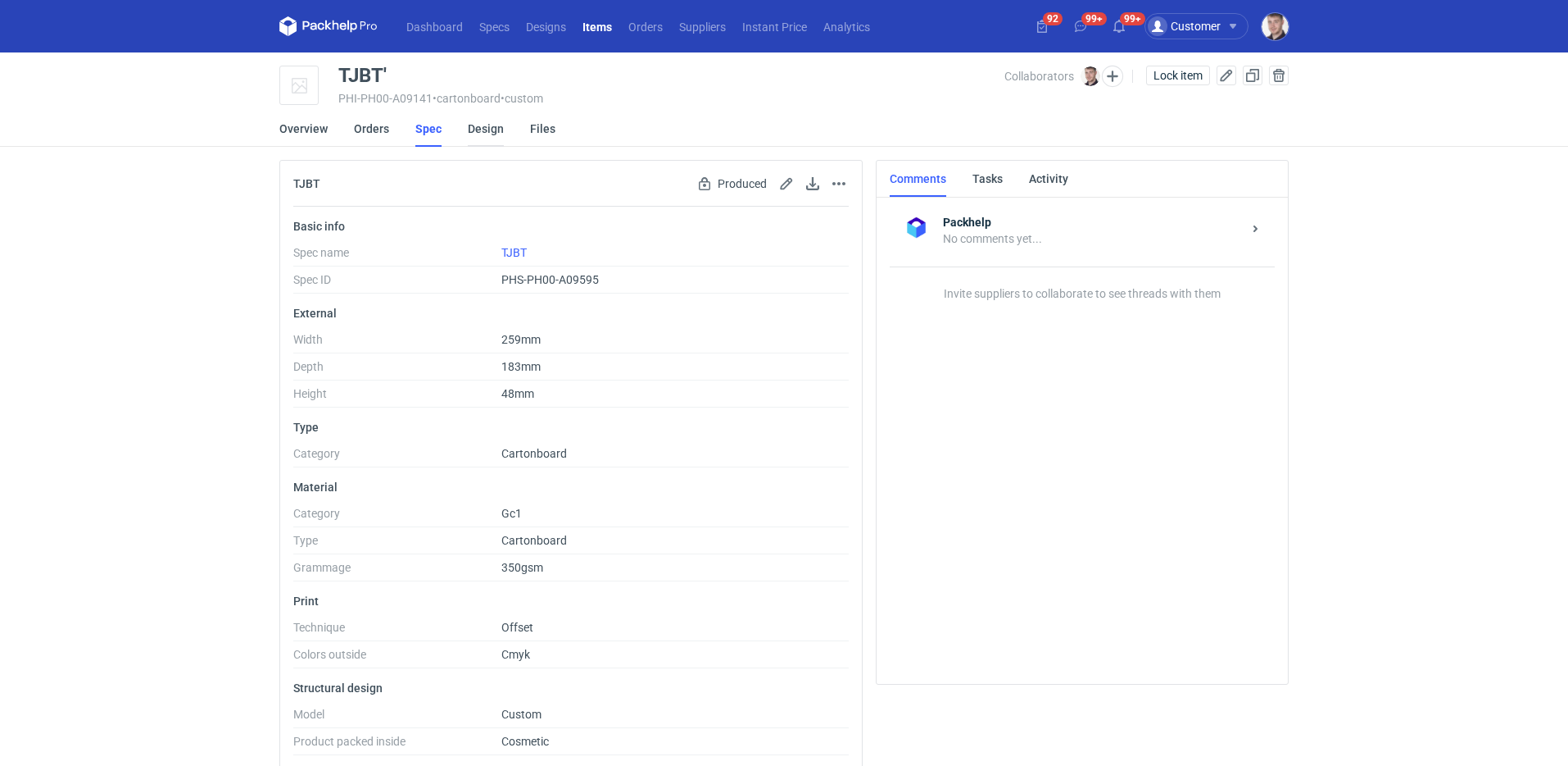
click at [481, 134] on link "Design" at bounding box center [486, 128] width 36 height 36
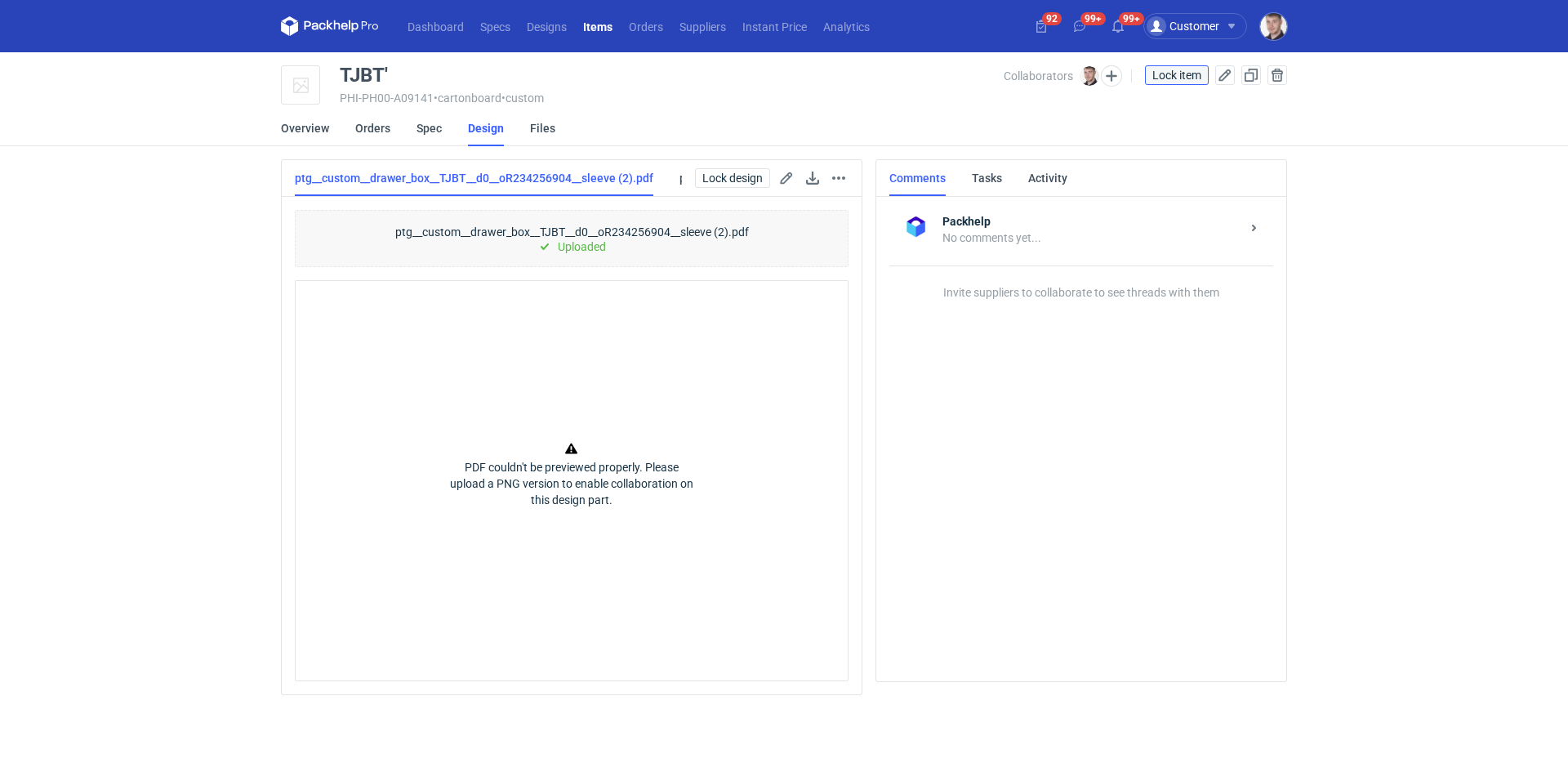
click at [1185, 79] on span "Lock item" at bounding box center [1177, 75] width 49 height 12
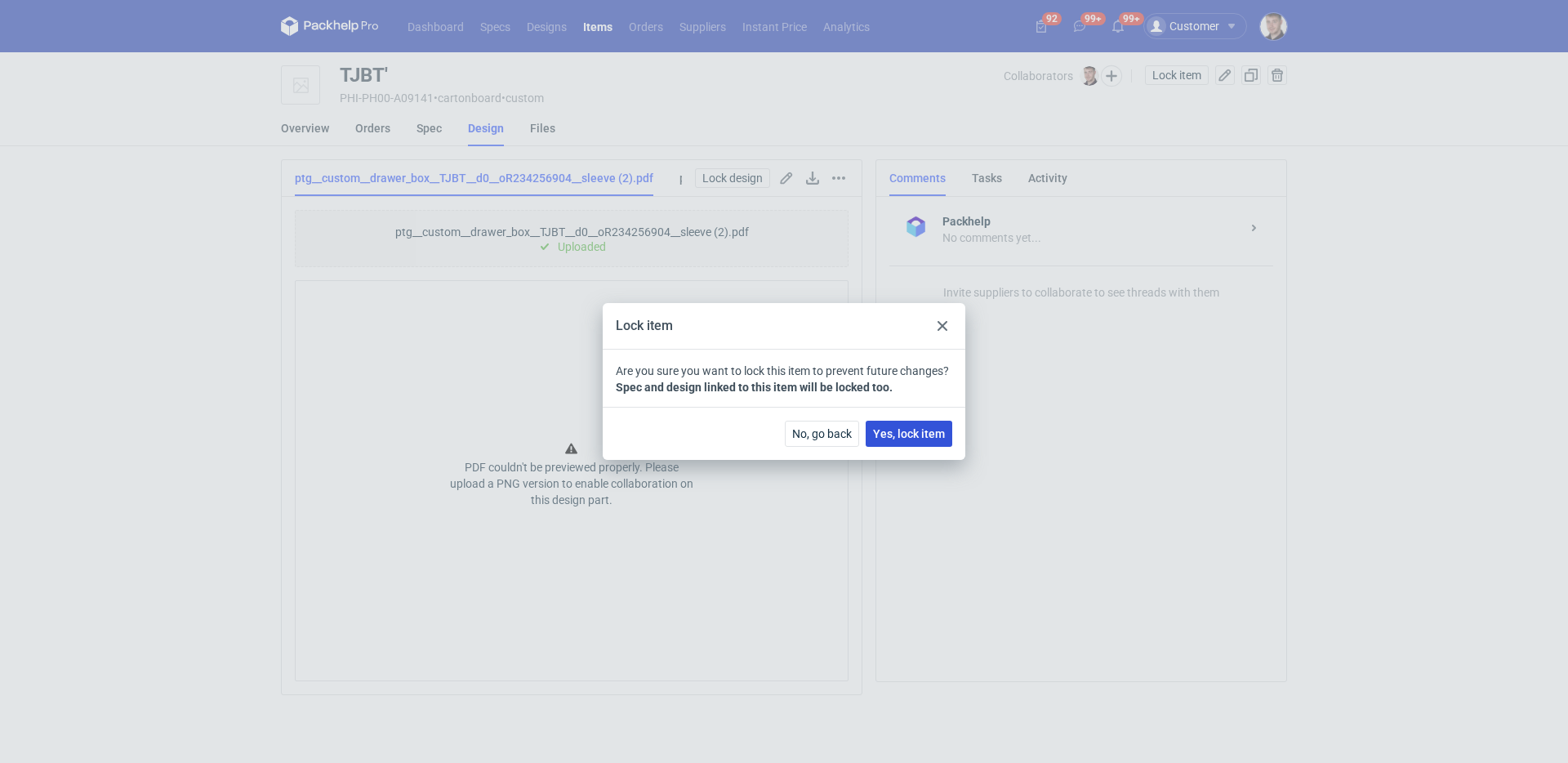
click at [930, 421] on button "Yes, lock item" at bounding box center [909, 433] width 86 height 26
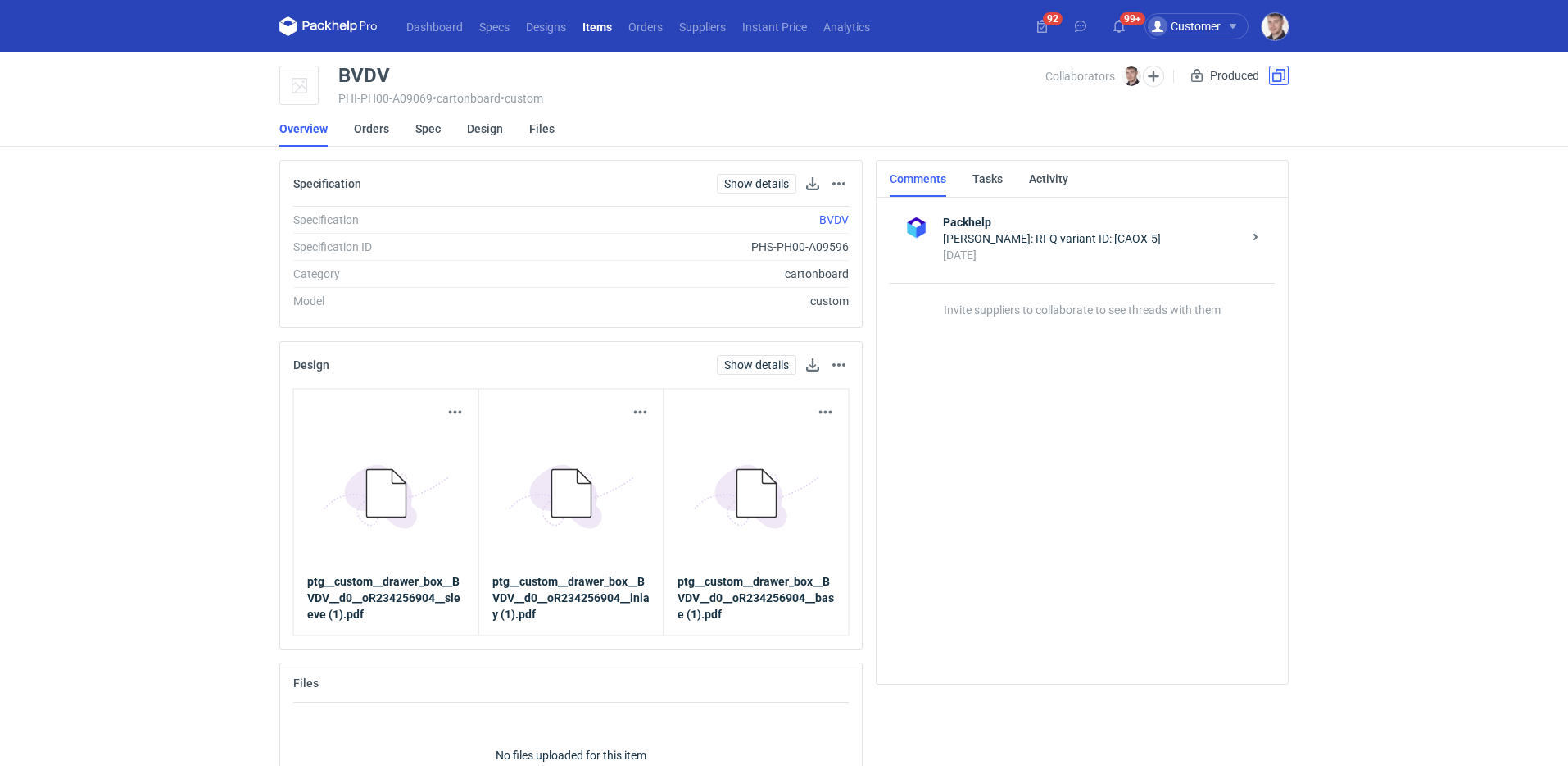
click at [1284, 75] on button "button" at bounding box center [1279, 75] width 20 height 20
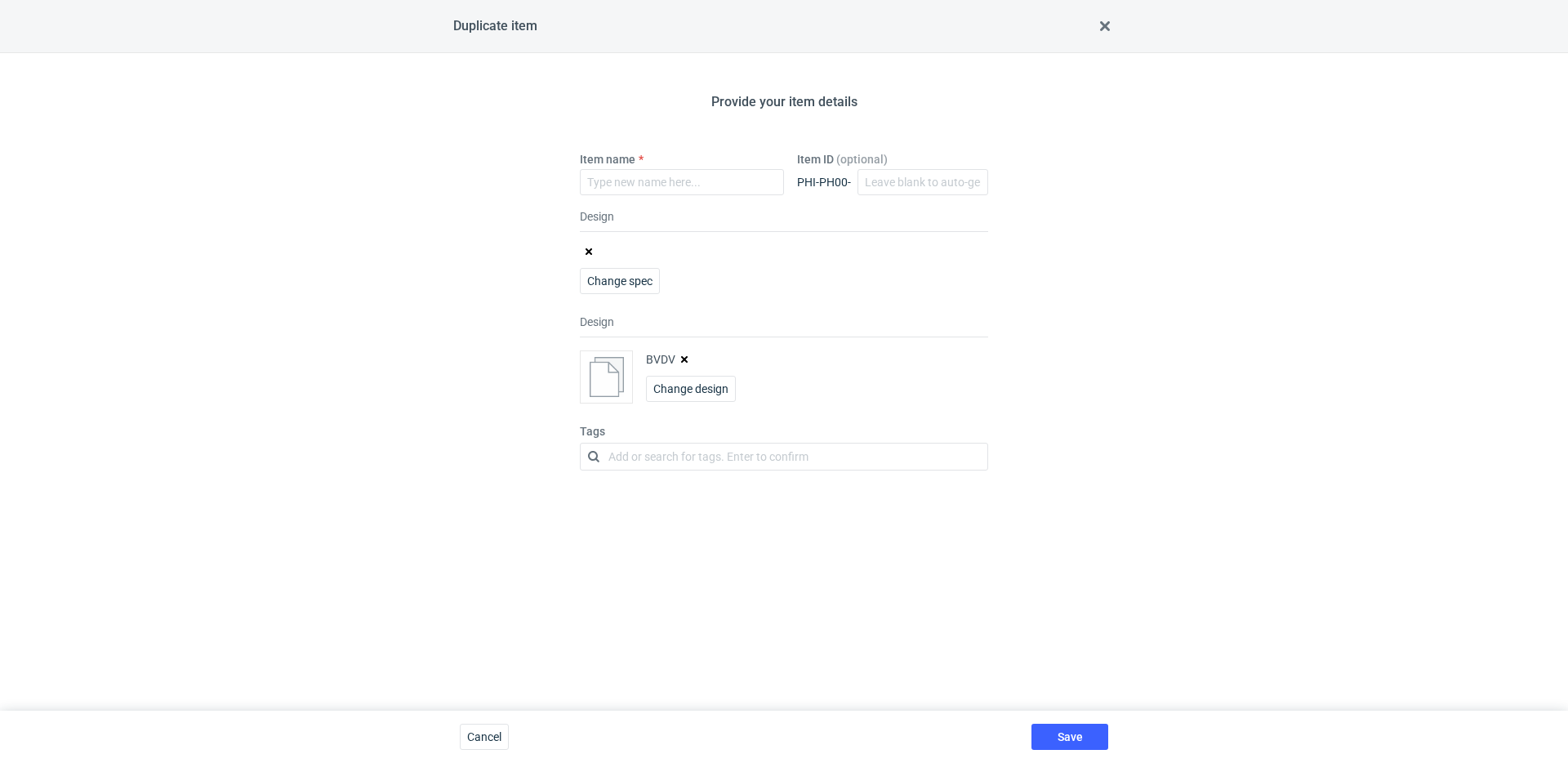
click at [683, 352] on button "button" at bounding box center [684, 358] width 13 height 13
click at [678, 179] on input "Item name" at bounding box center [682, 182] width 205 height 26
type input "BVDV'"
click at [1074, 733] on span "Save" at bounding box center [1070, 737] width 25 height 12
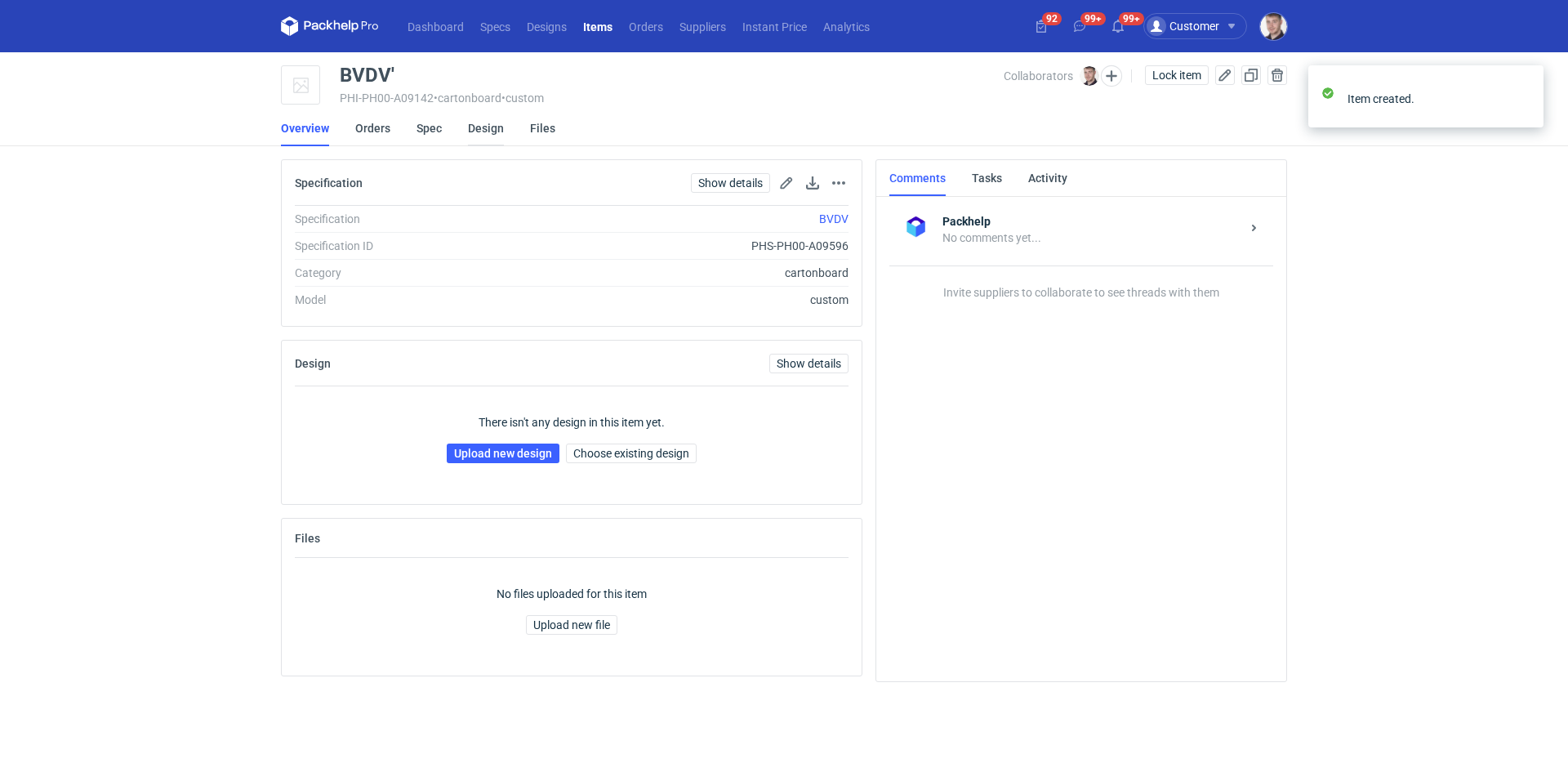
click at [473, 133] on link "Design" at bounding box center [486, 128] width 36 height 36
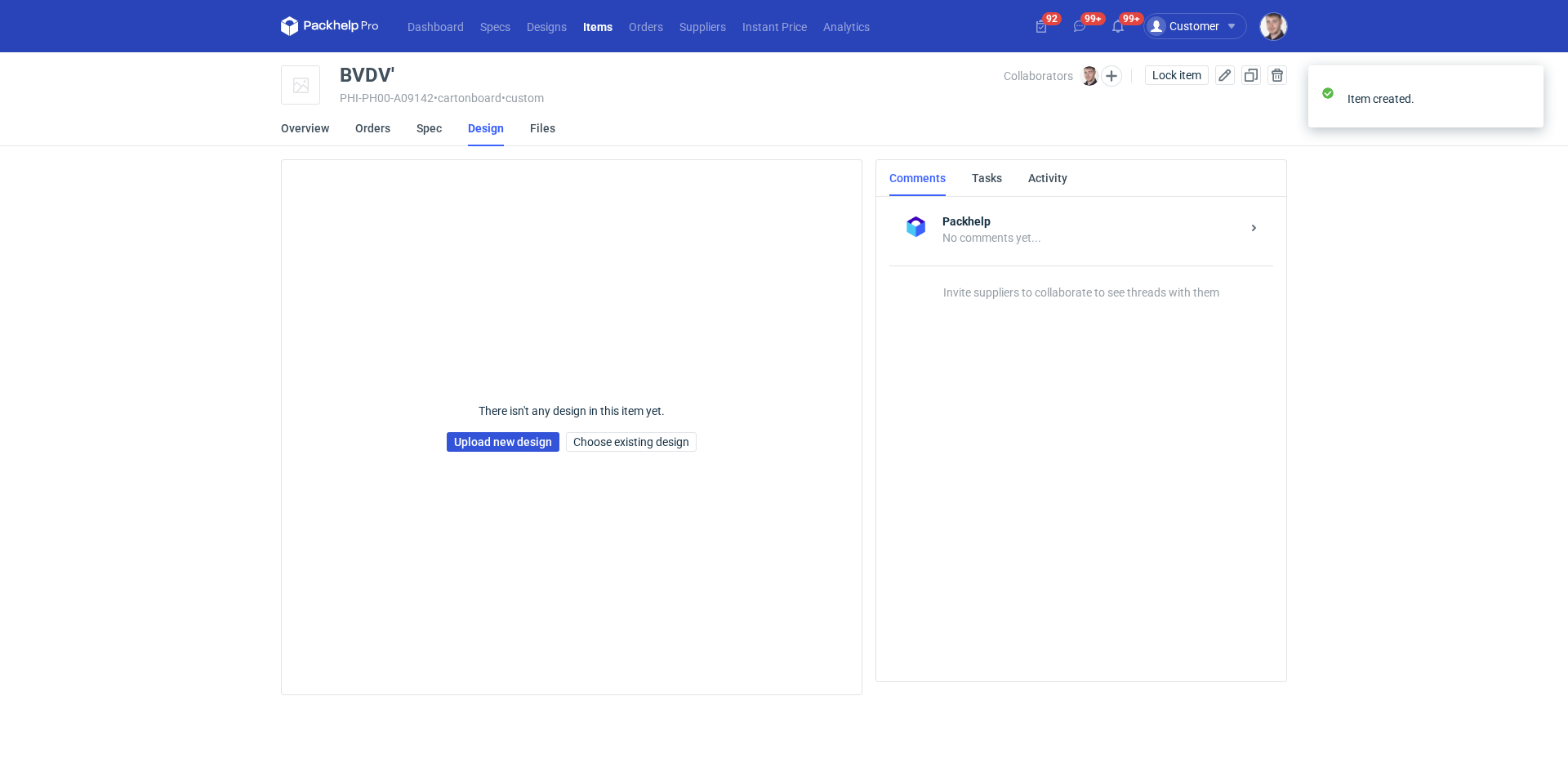
click at [511, 445] on link "Upload new design" at bounding box center [503, 441] width 112 height 19
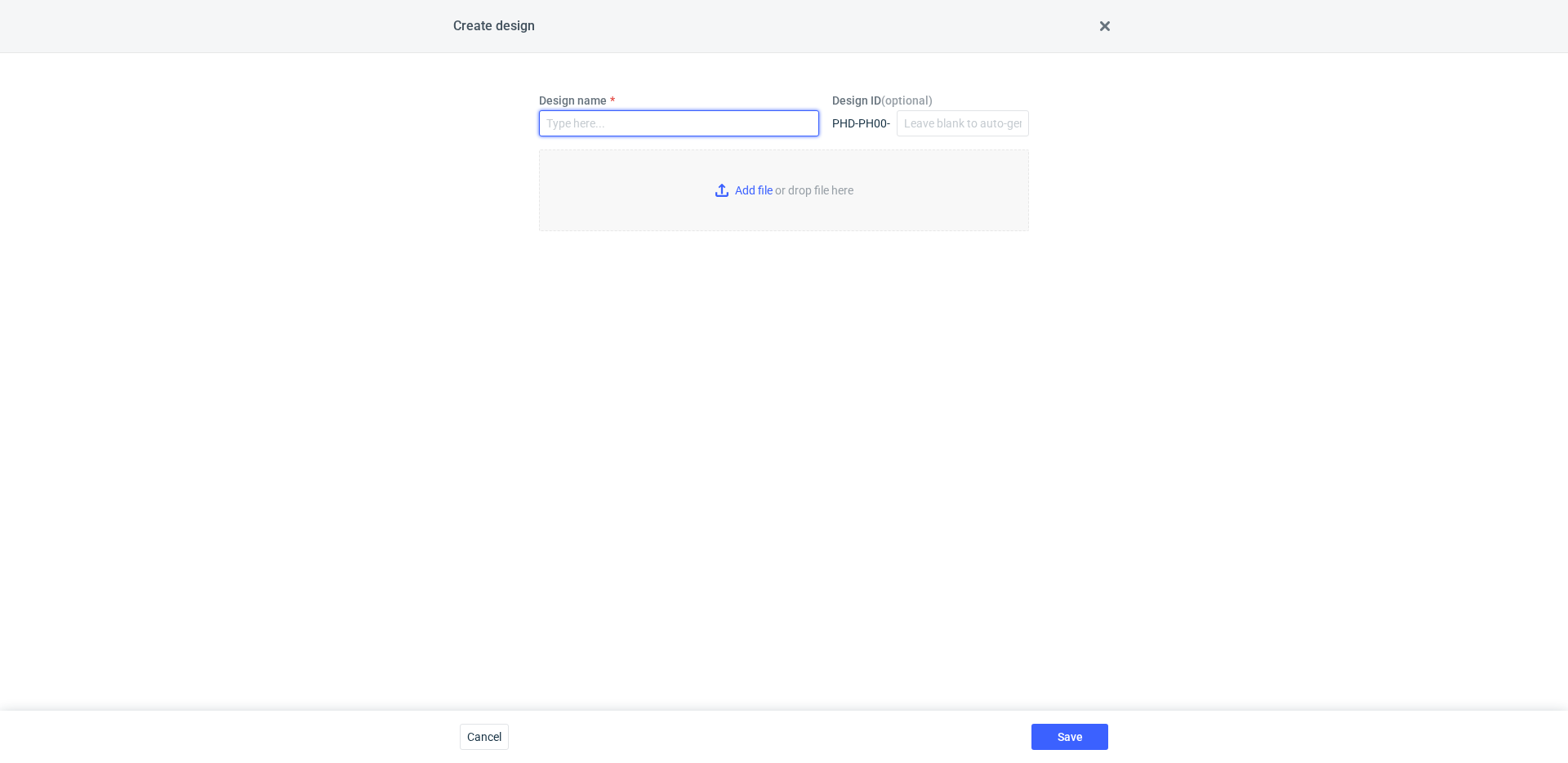
click at [642, 124] on input "Design name" at bounding box center [679, 123] width 280 height 26
type input "BVDV'"
click at [734, 194] on input "Add file or drop file here" at bounding box center [784, 190] width 490 height 82
type input "C:\fakepath\ptg__custom__drawer_box__BVDV__d0__oR234256904__sleeve (2).pdf"
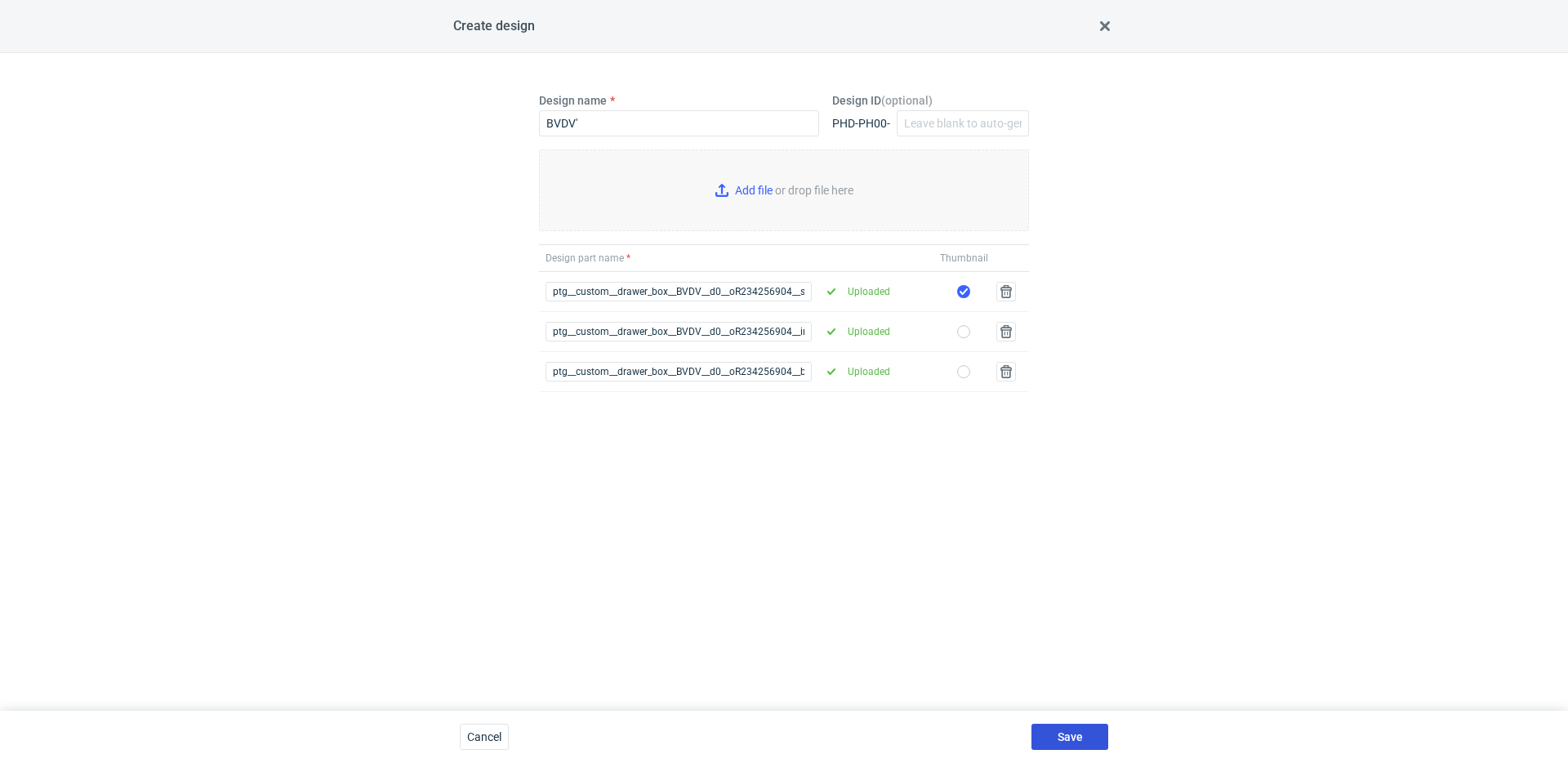
click at [1096, 746] on button "Save" at bounding box center [1069, 736] width 77 height 26
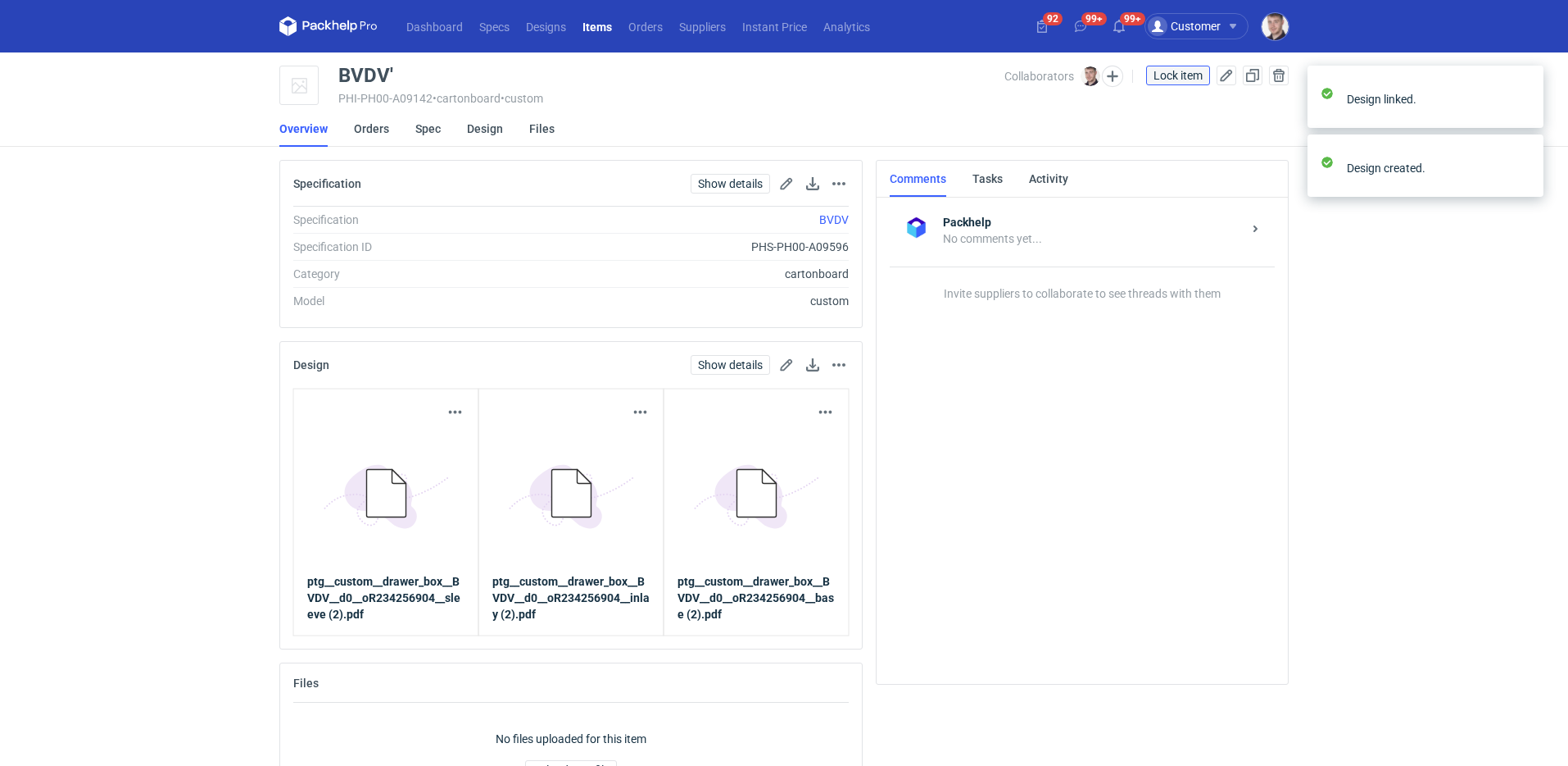
click at [1166, 75] on span "Lock item" at bounding box center [1179, 75] width 49 height 12
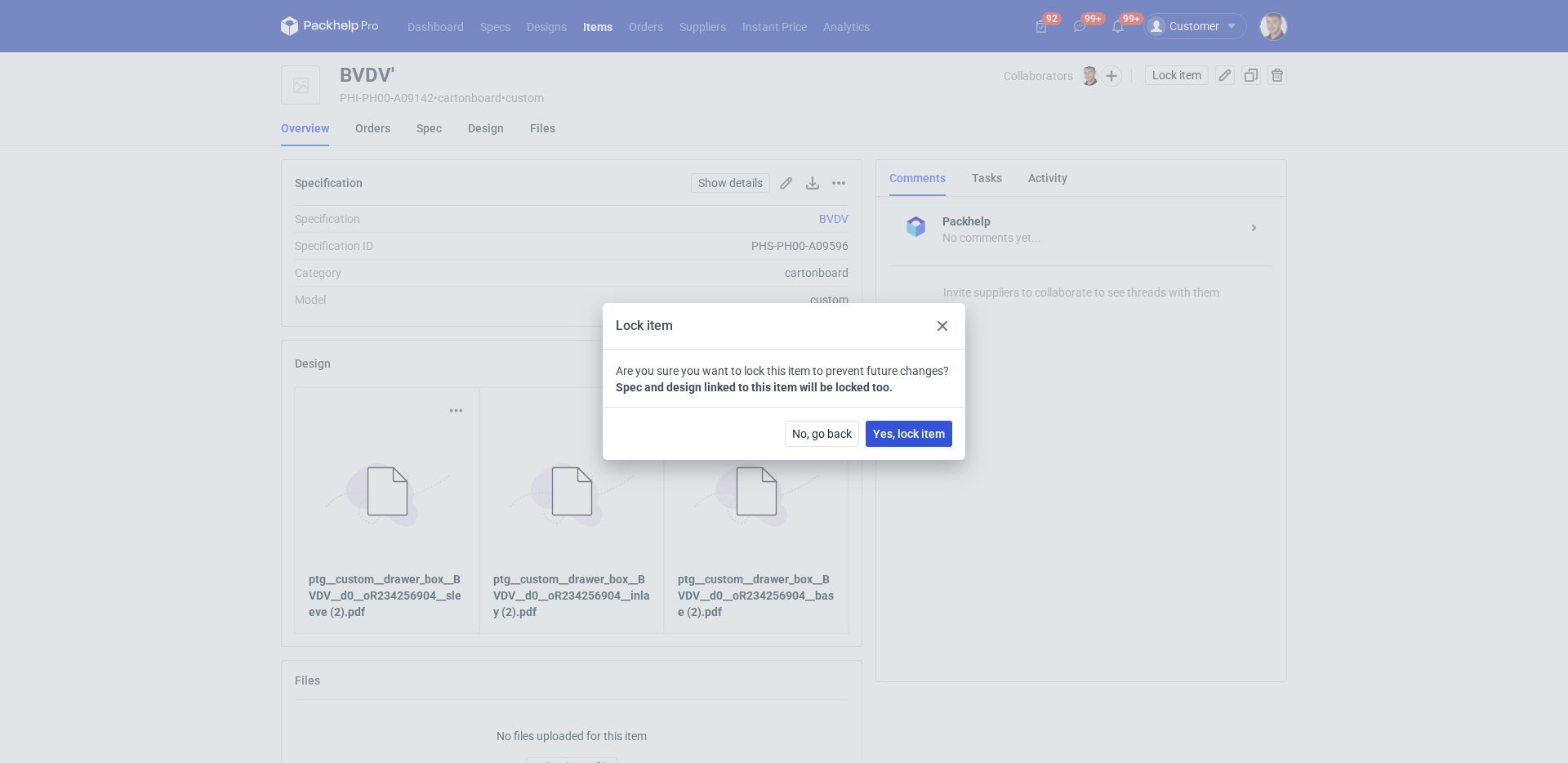
click at [898, 433] on span "Yes, lock item" at bounding box center [909, 433] width 72 height 12
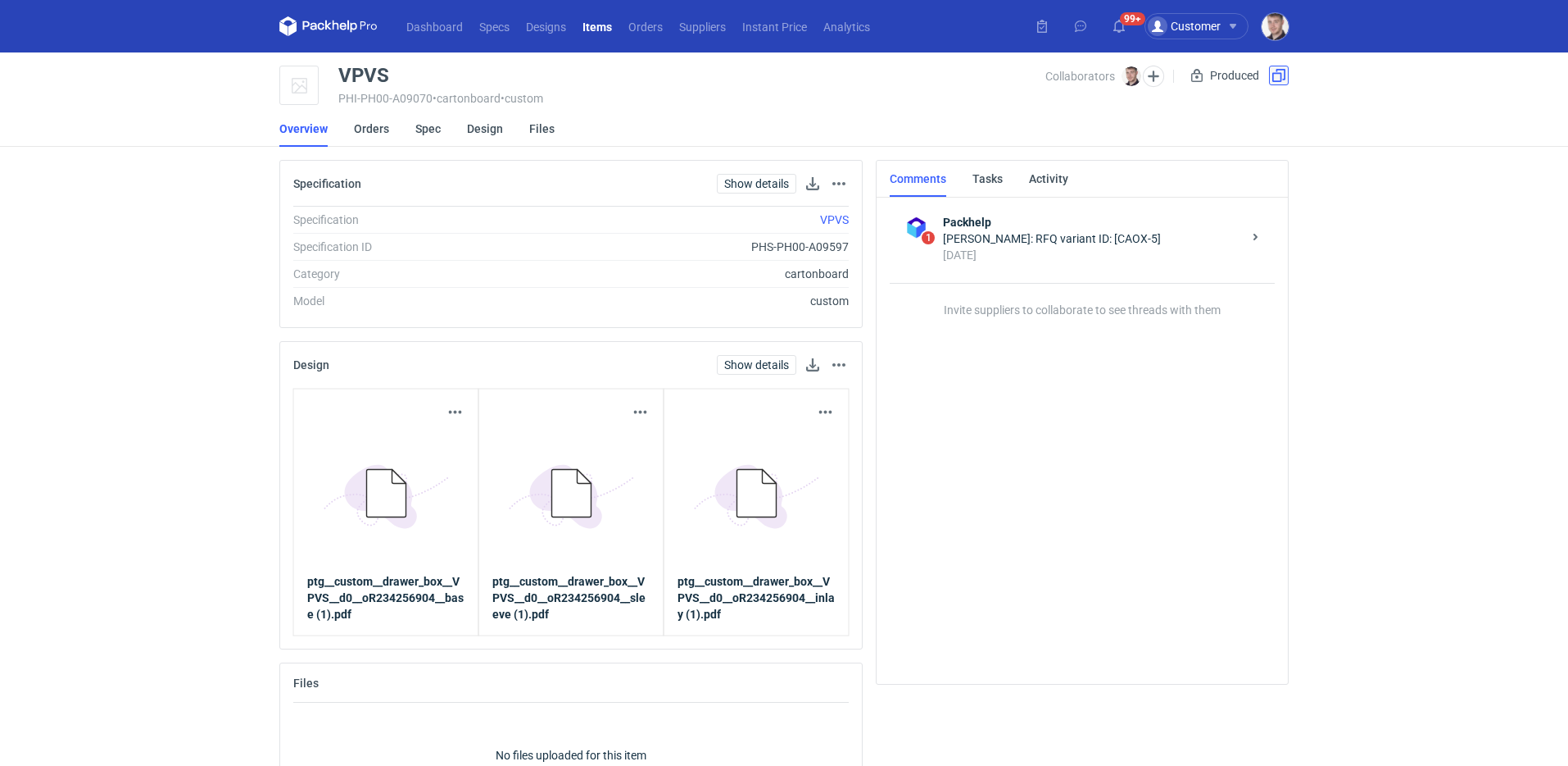
click at [1285, 81] on button "button" at bounding box center [1279, 75] width 20 height 20
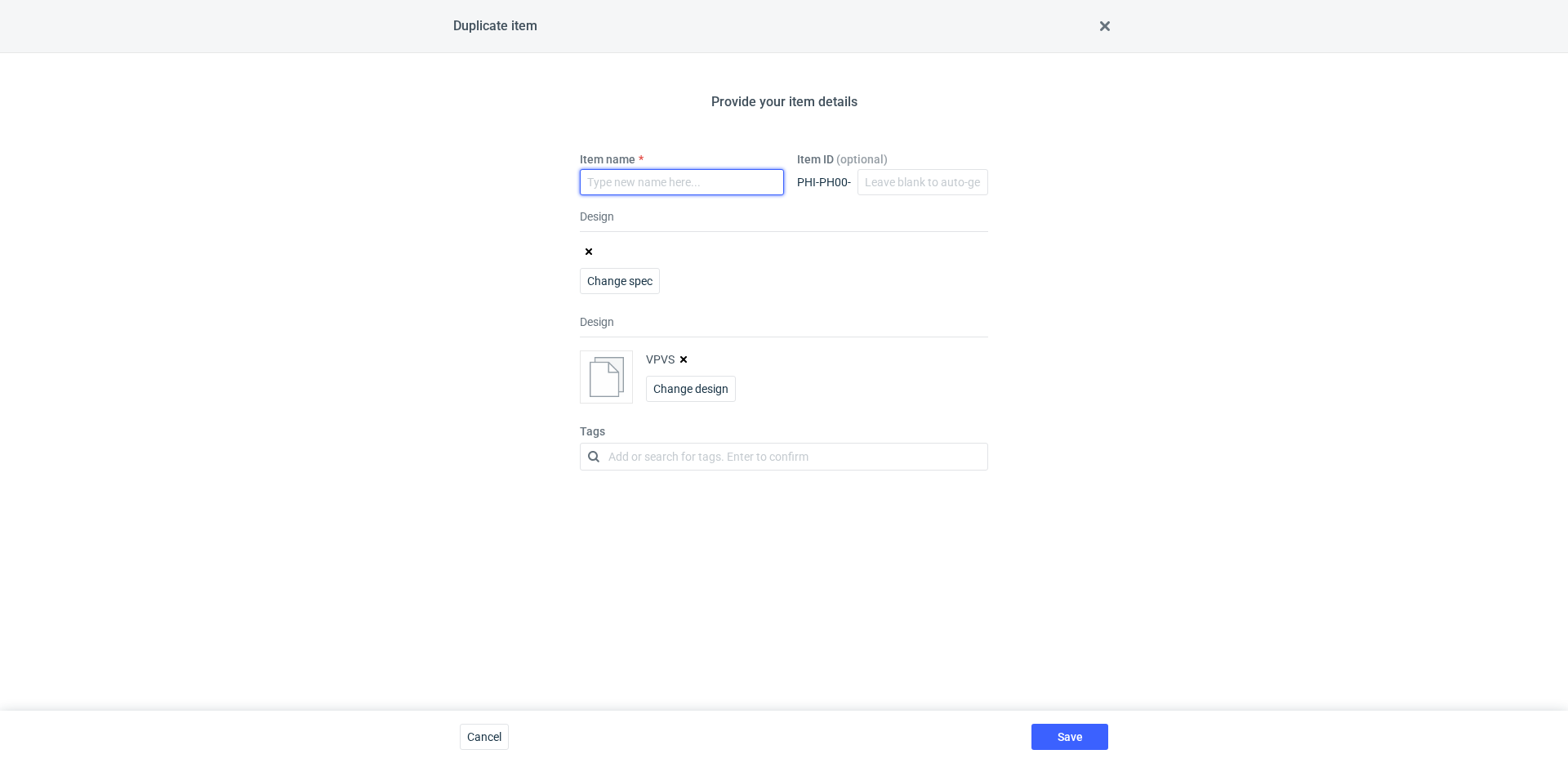
click at [634, 179] on input "Item name" at bounding box center [682, 182] width 205 height 26
click at [514, 330] on div "Provide your item details Item name Item ID (optional) PHI-PH00- Design Change …" at bounding box center [784, 382] width 1568 height 657
click at [673, 182] on input "Item name" at bounding box center [682, 182] width 205 height 26
type input "VPVS'"
click at [684, 358] on icon "button" at bounding box center [684, 359] width 7 height 7
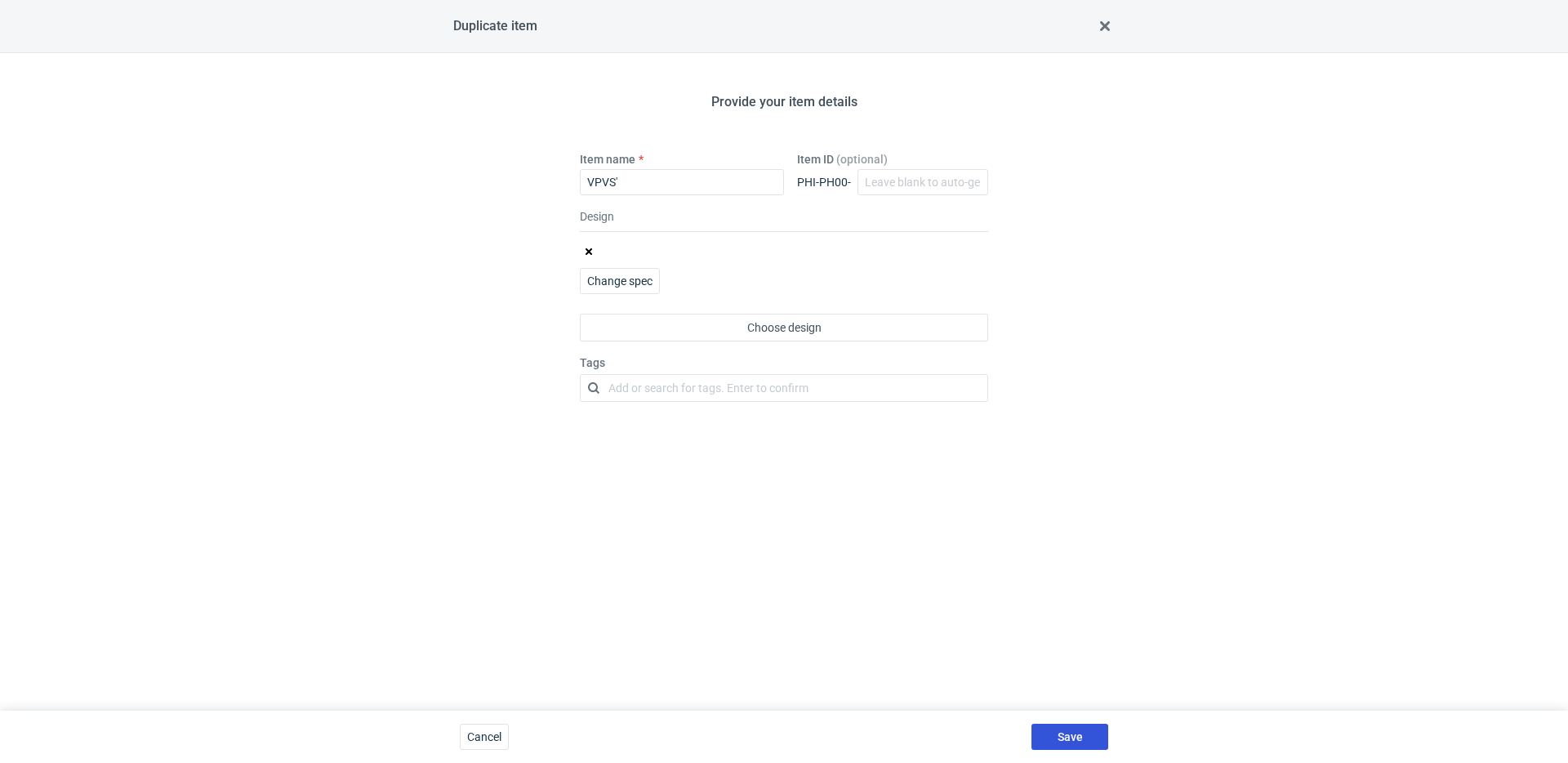
click at [1087, 738] on button "Save" at bounding box center [1069, 736] width 77 height 26
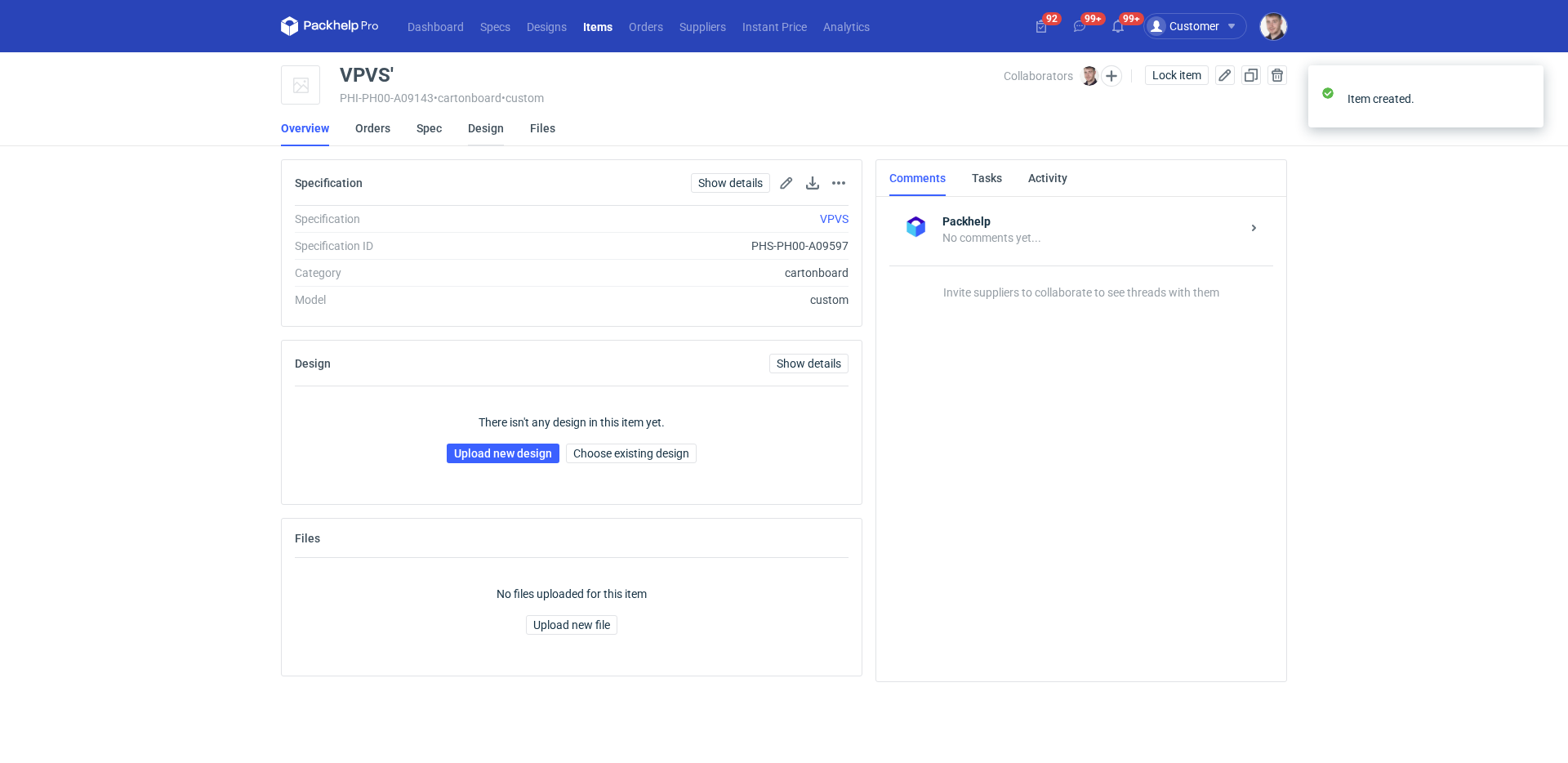
click at [487, 129] on link "Design" at bounding box center [486, 128] width 36 height 36
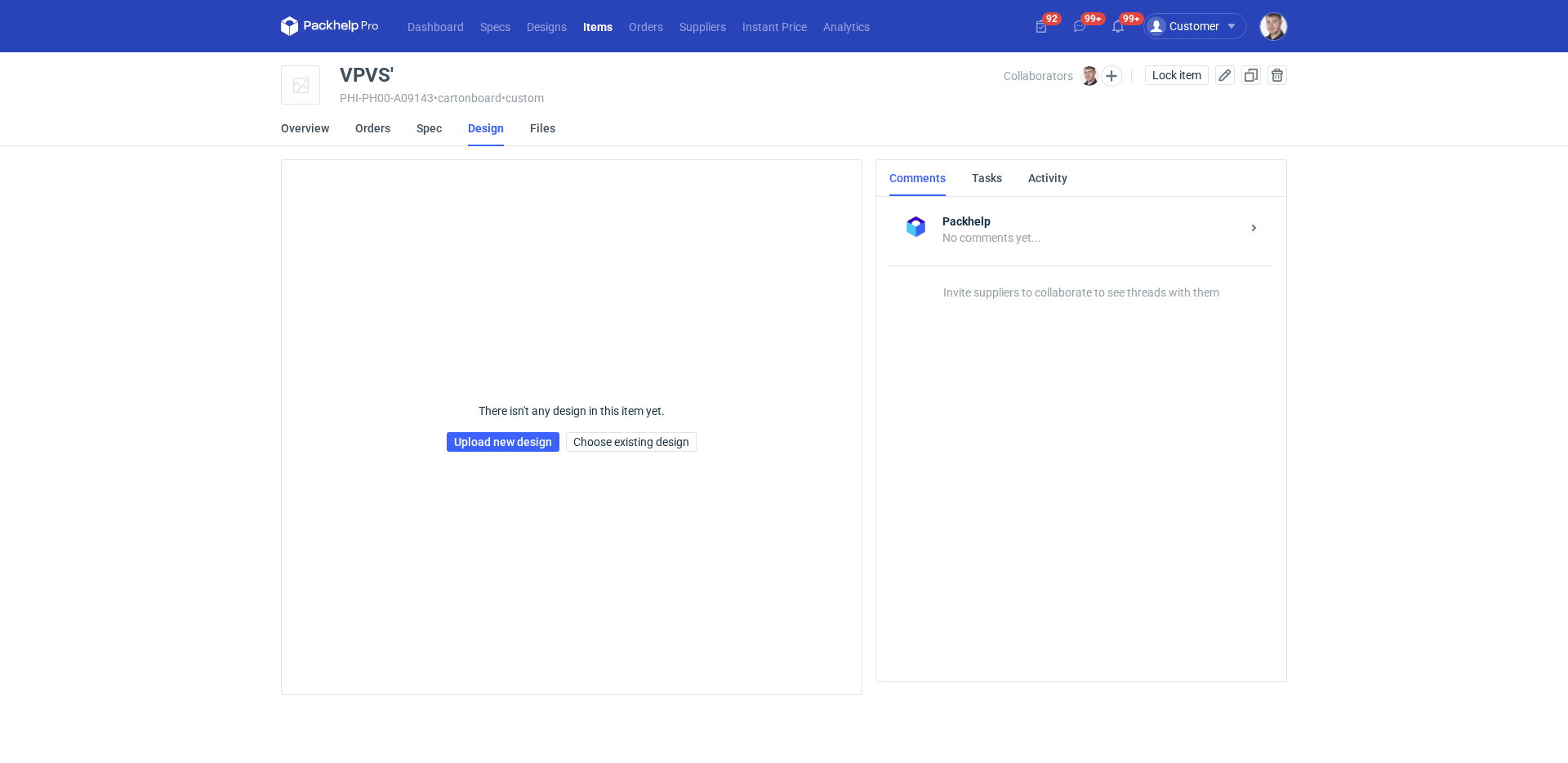
click at [495, 452] on div "There isn't any design in this item yet. Upload new design Choose existing desi…" at bounding box center [572, 428] width 250 height 105
click at [497, 439] on link "Upload new design" at bounding box center [503, 441] width 112 height 19
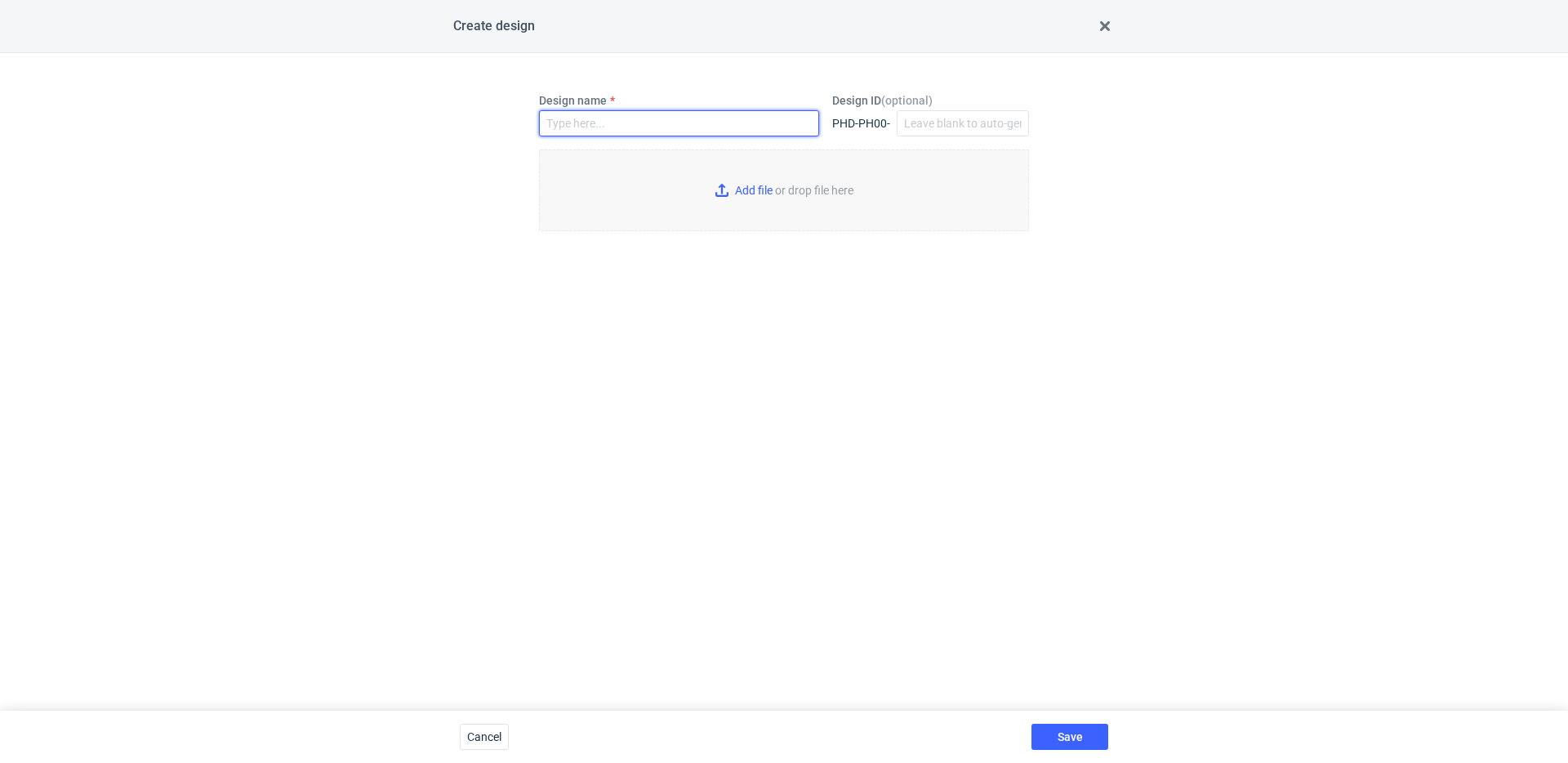
click at [665, 115] on input "Design name" at bounding box center [679, 123] width 280 height 26
type input "VPVS'"
click at [753, 188] on input "Add file or drop file here" at bounding box center [784, 190] width 490 height 82
type input "C:\fakepath\ptg__custom__drawer_box__VPVS__d0__oR234256904__sleeve (2).pdf"
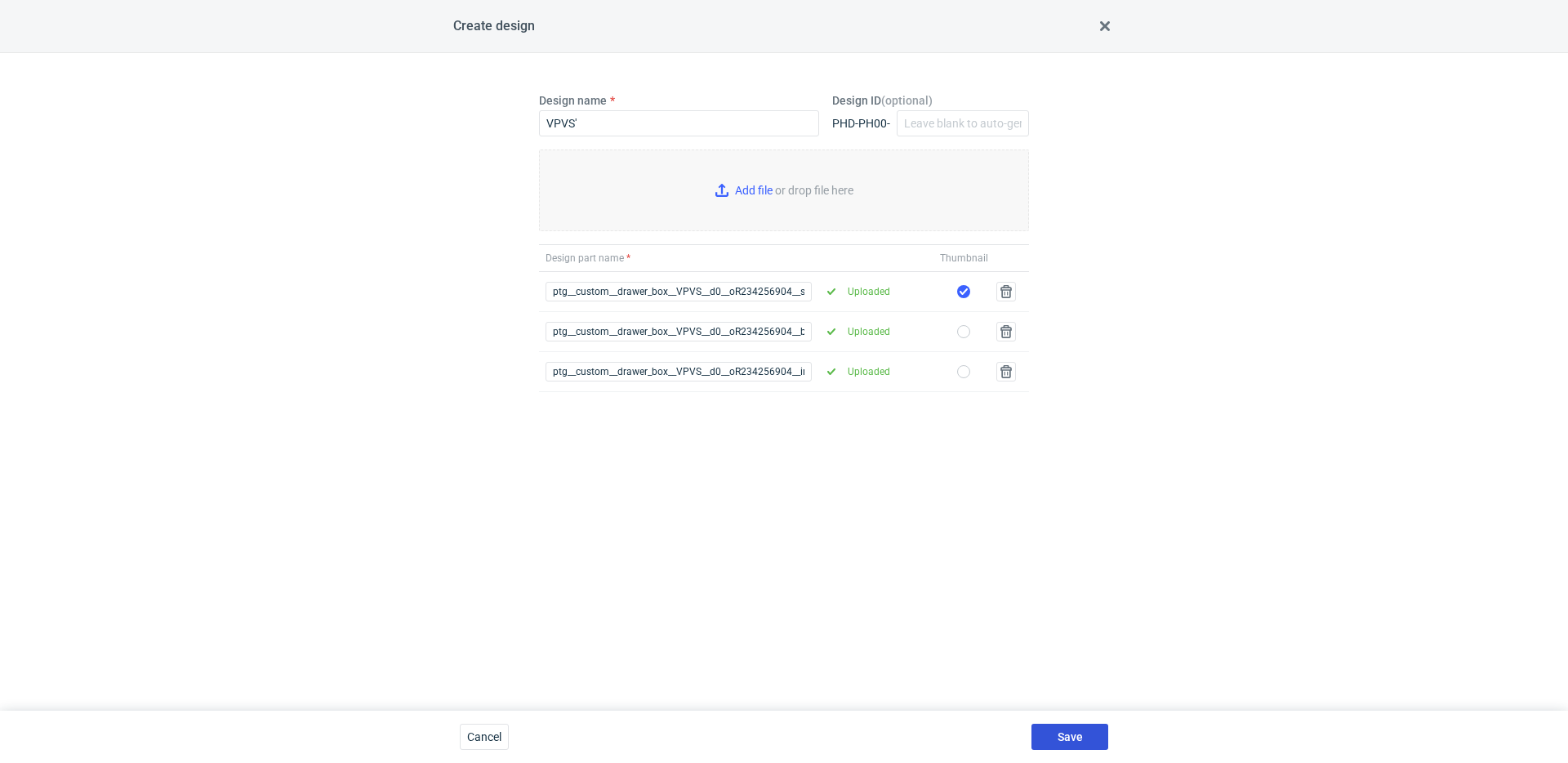
click at [1091, 733] on button "Save" at bounding box center [1069, 736] width 77 height 26
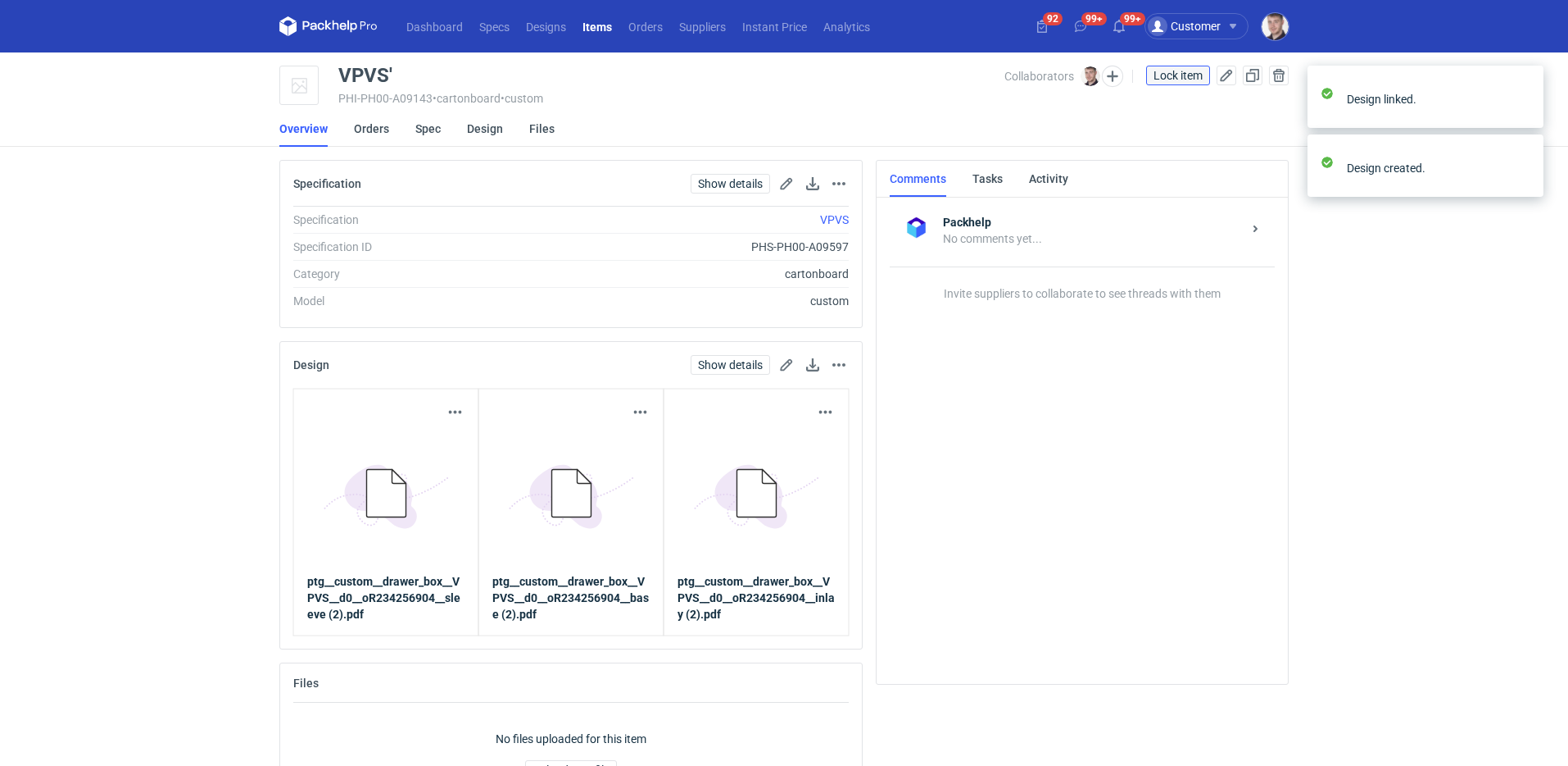
click at [1168, 75] on span "Lock item" at bounding box center [1179, 75] width 49 height 12
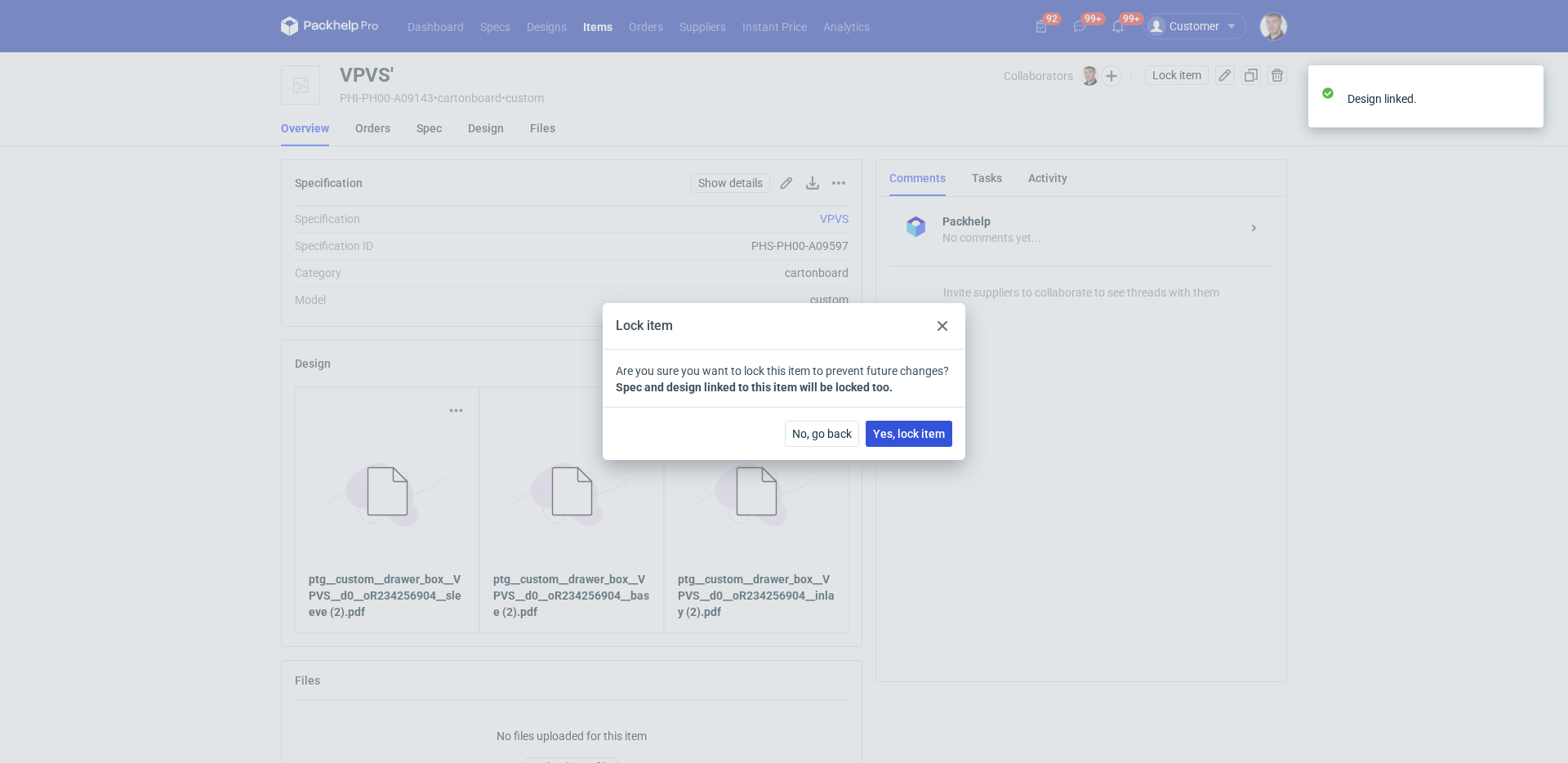
click at [887, 430] on span "Yes, lock item" at bounding box center [909, 433] width 72 height 12
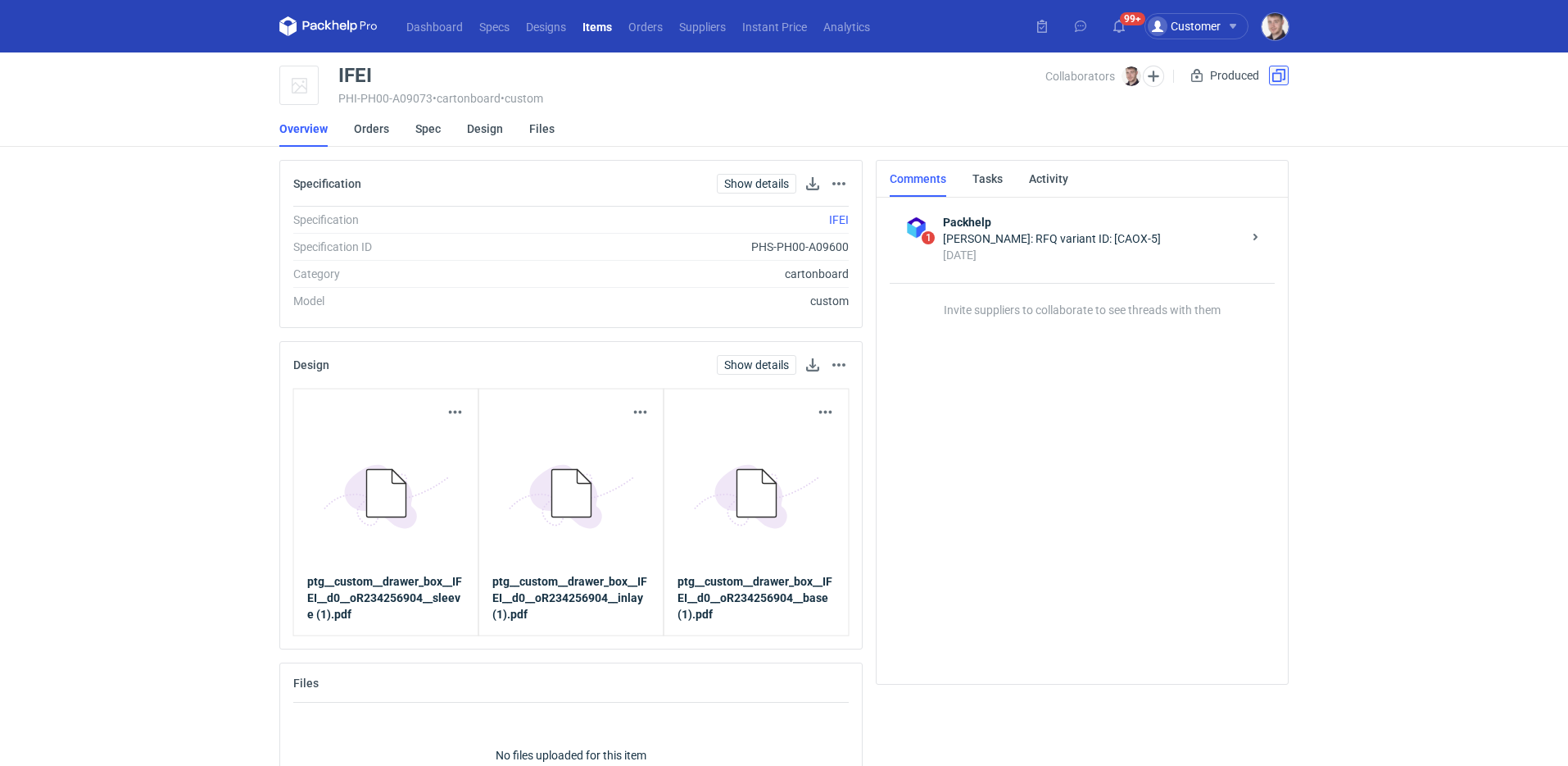
click at [1287, 79] on button "button" at bounding box center [1279, 75] width 20 height 20
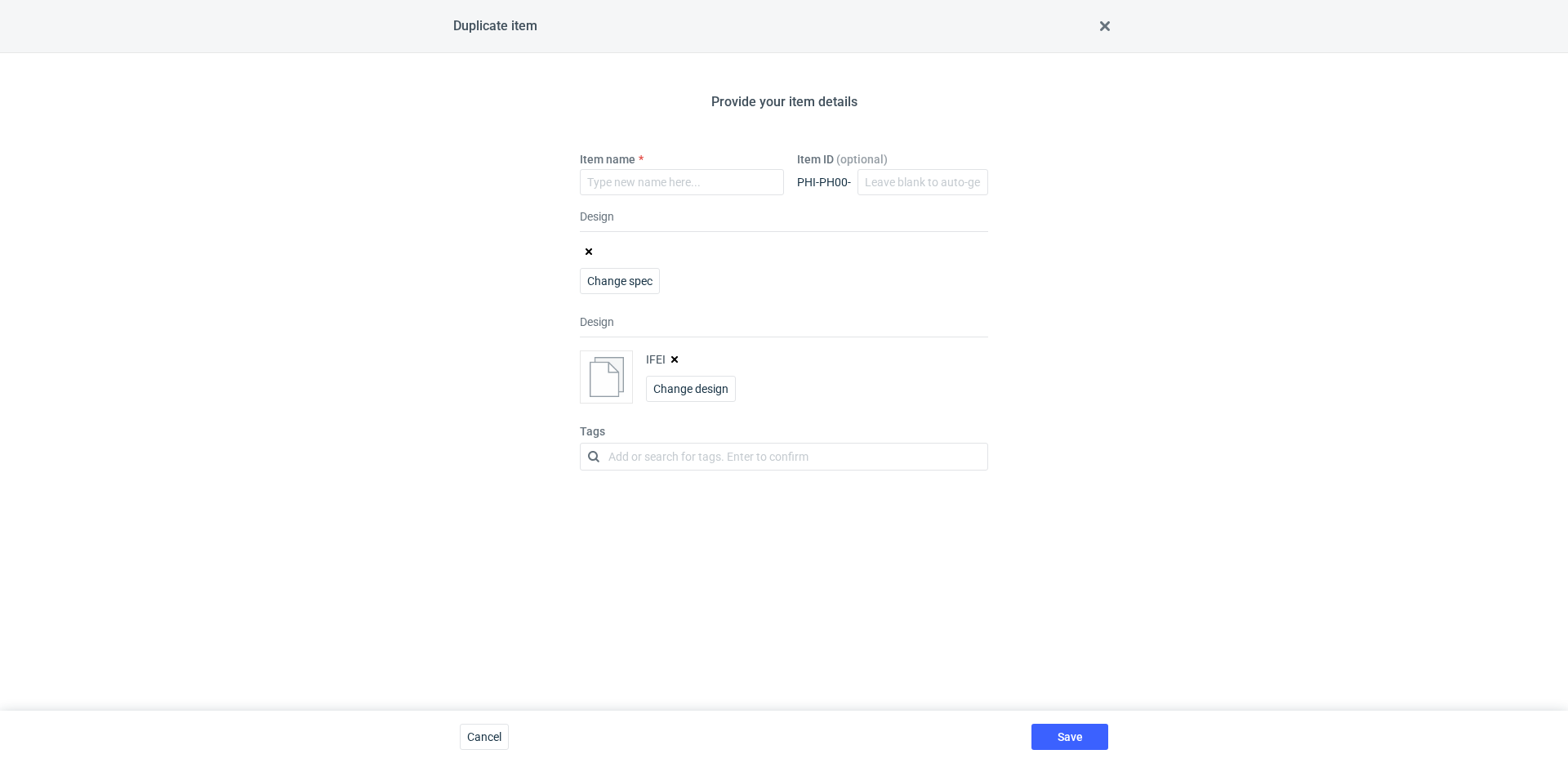
click at [675, 353] on button "button" at bounding box center [674, 358] width 13 height 13
click at [664, 185] on input "Item name" at bounding box center [682, 182] width 205 height 26
type input "IFEI'"
click at [1081, 737] on span "Save" at bounding box center [1070, 737] width 25 height 12
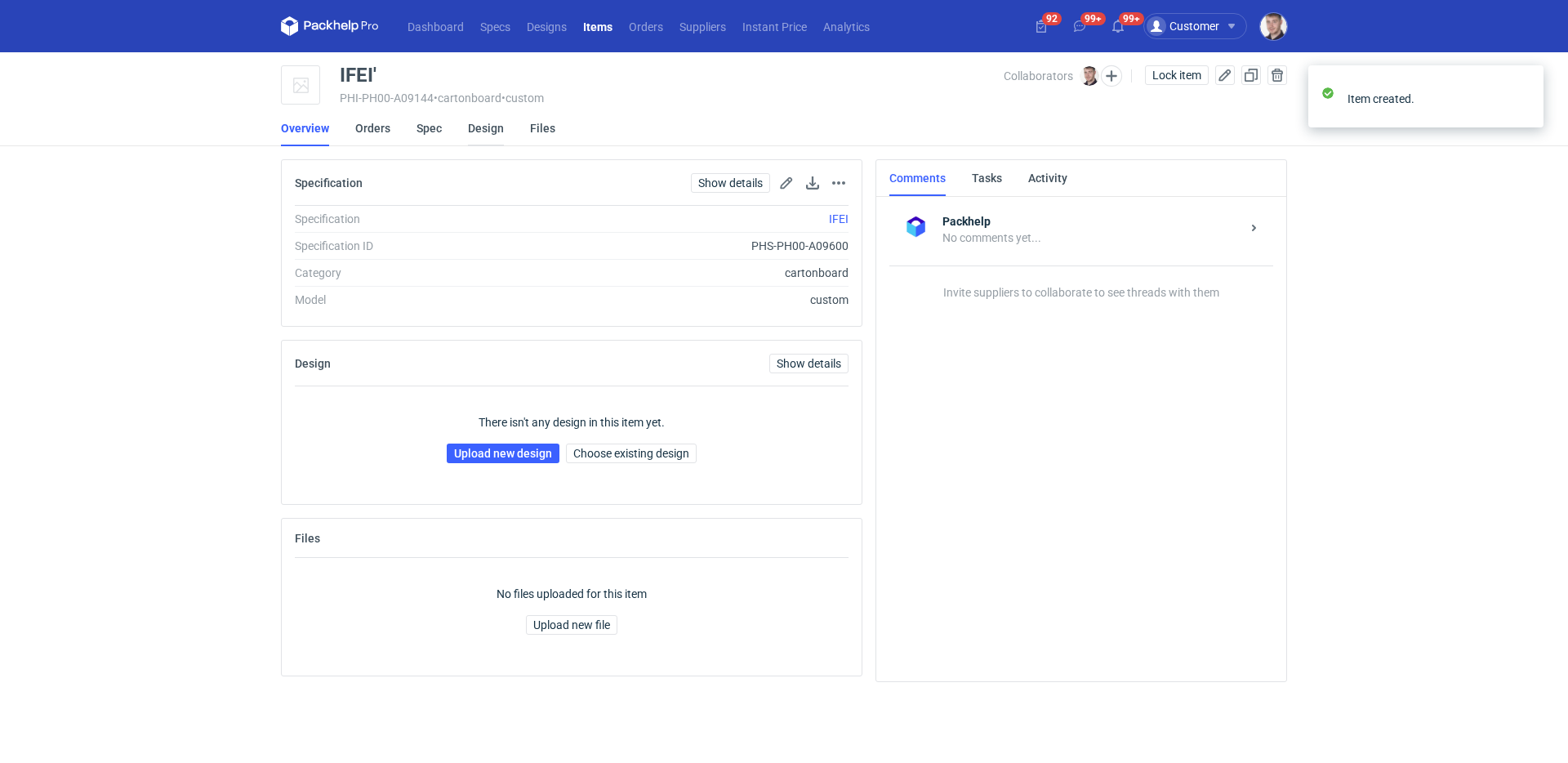
click at [478, 128] on link "Design" at bounding box center [486, 128] width 36 height 36
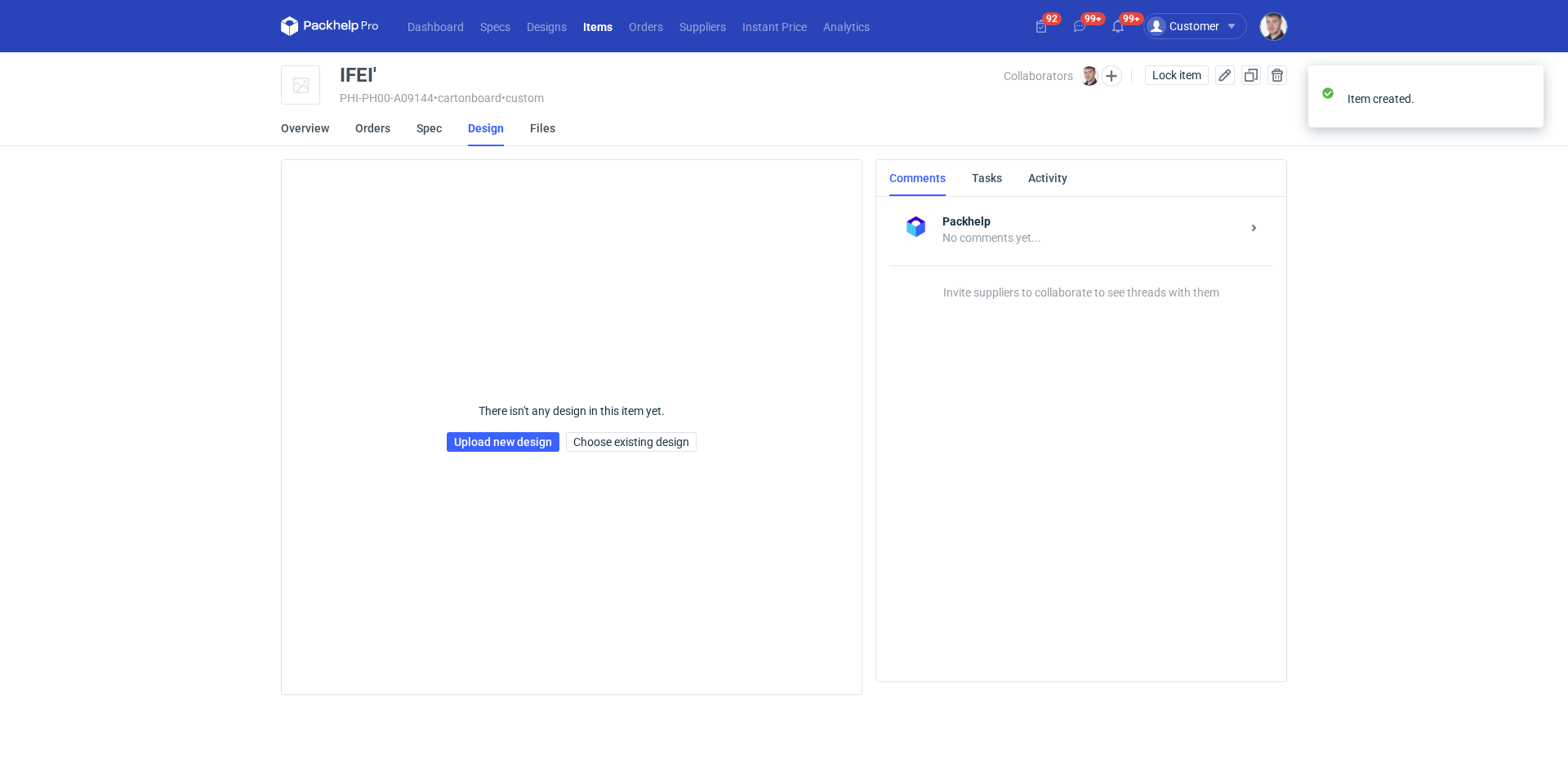
click at [495, 431] on div "There isn't any design in this item yet. Upload new design Choose existing desi…" at bounding box center [572, 428] width 250 height 105
click at [497, 445] on link "Upload new design" at bounding box center [503, 441] width 112 height 19
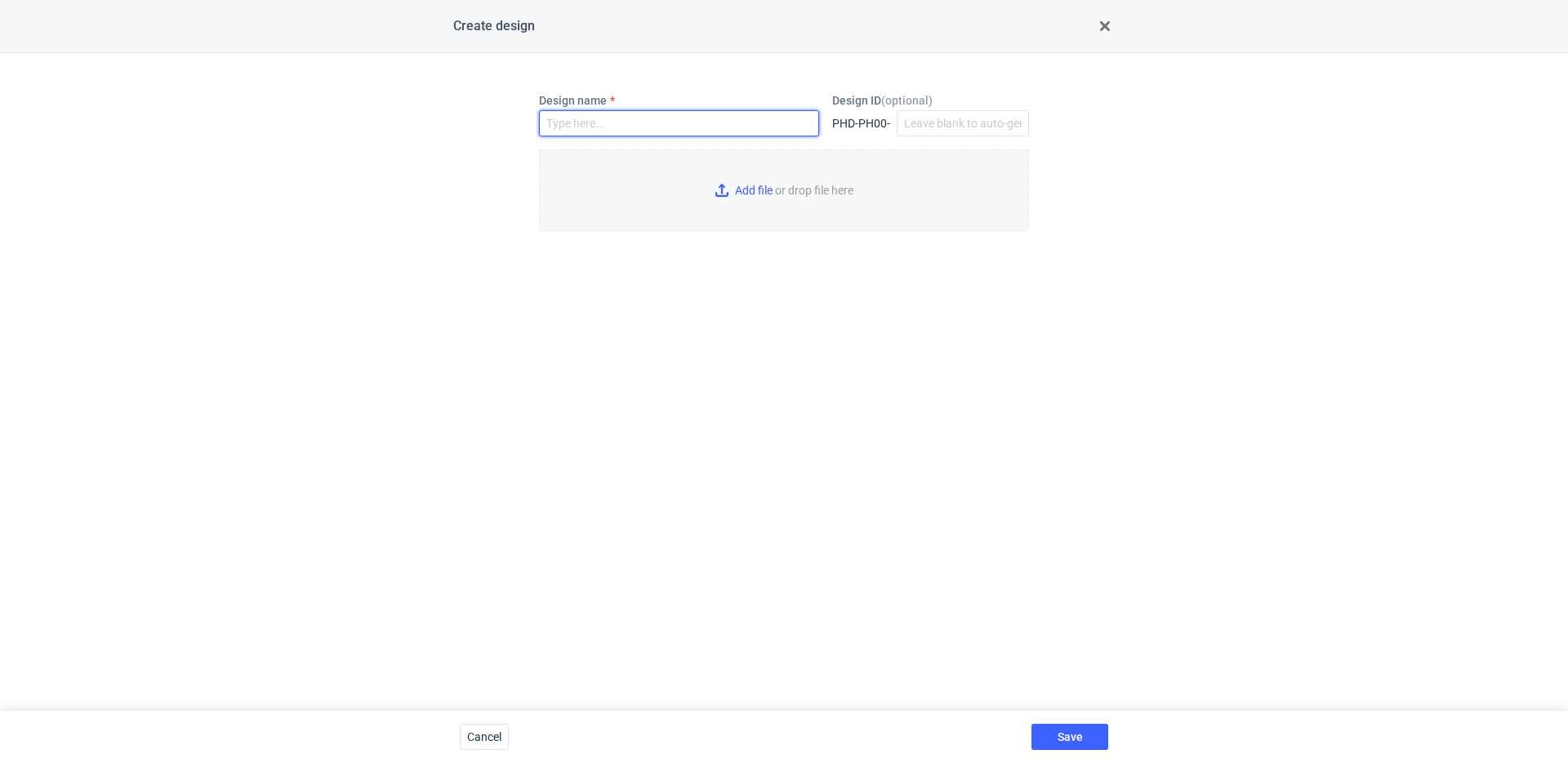
click at [632, 123] on input "Design name" at bounding box center [679, 123] width 280 height 26
type input "IFEI'"
click at [740, 195] on input "Add file or drop file here" at bounding box center [784, 190] width 490 height 82
type input "C:\fakepath\ptg__custom__drawer_box__IFEI__d0__oR234256904__sleeve (2).pdf"
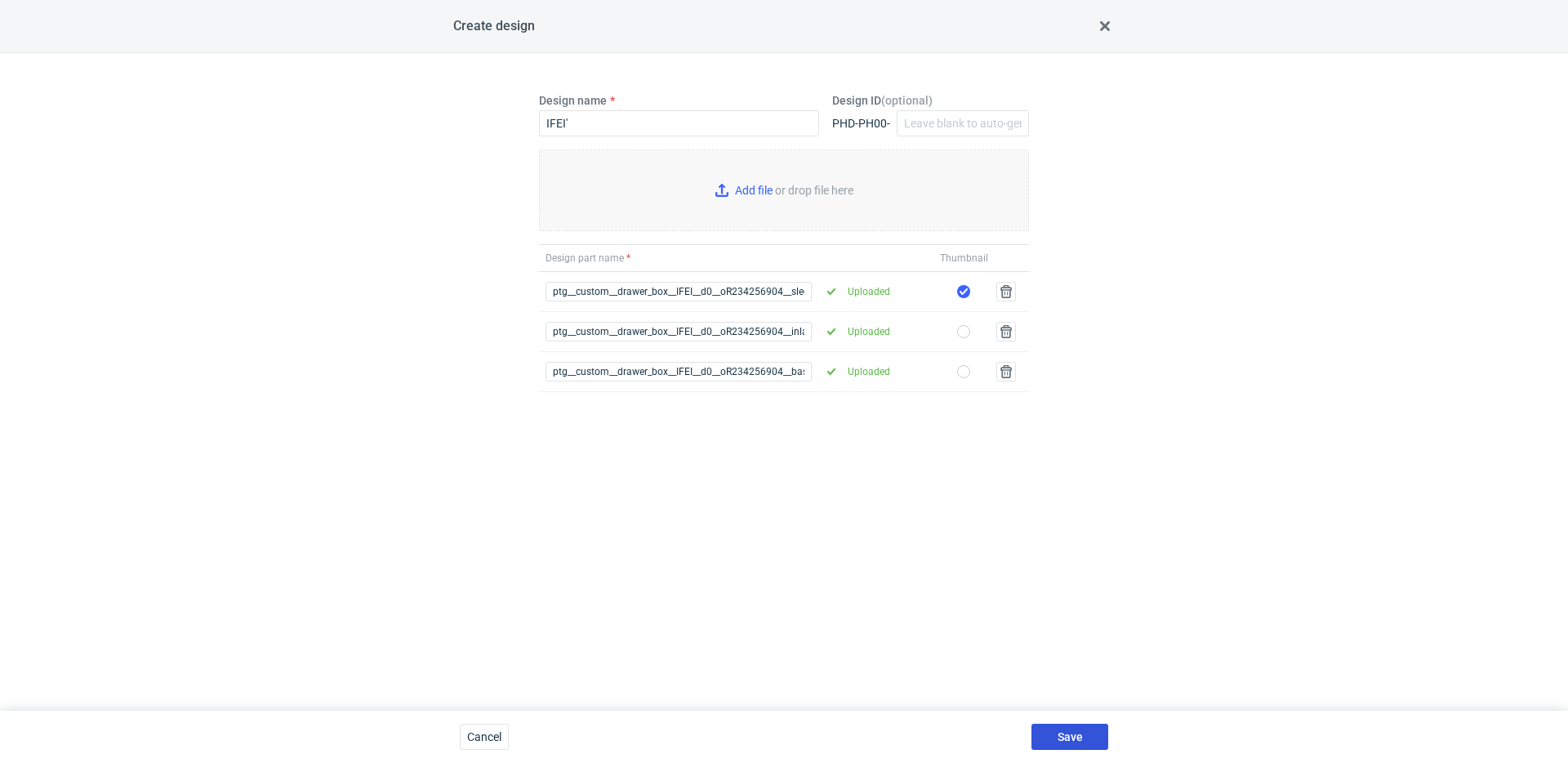
click at [1093, 729] on button "Save" at bounding box center [1069, 736] width 77 height 26
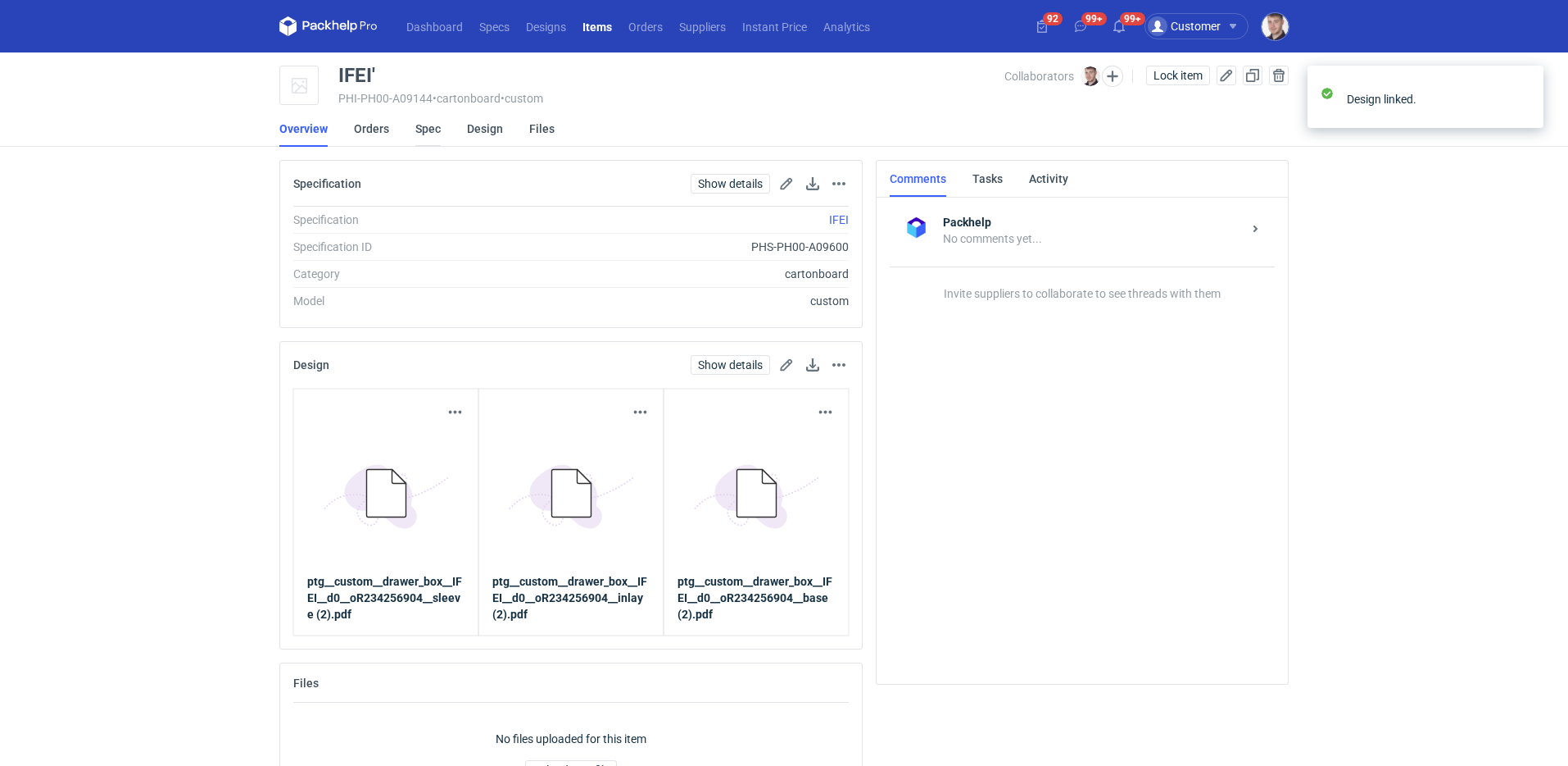
click at [426, 137] on link "Spec" at bounding box center [428, 128] width 25 height 36
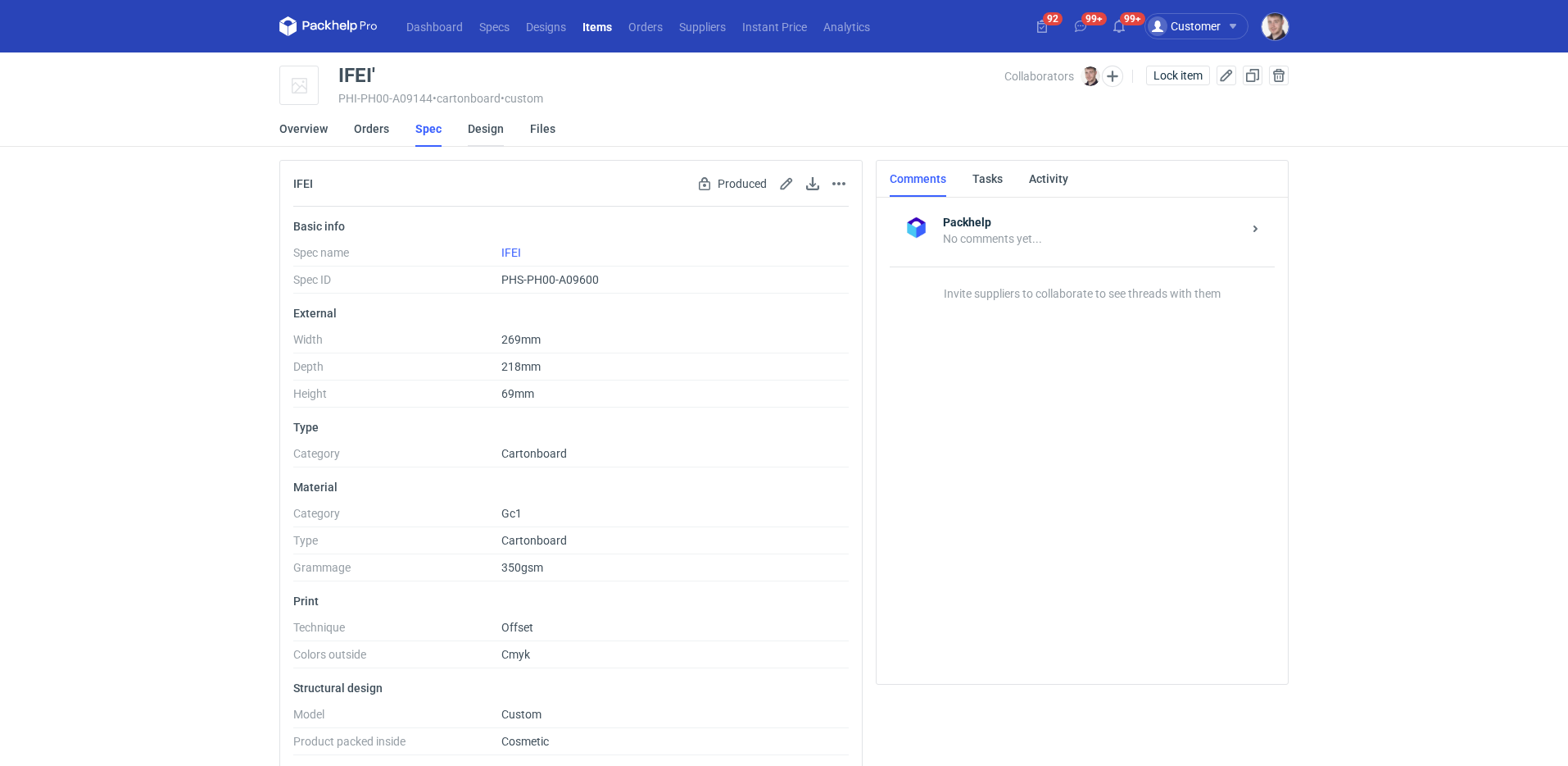
click at [474, 132] on link "Design" at bounding box center [486, 128] width 36 height 36
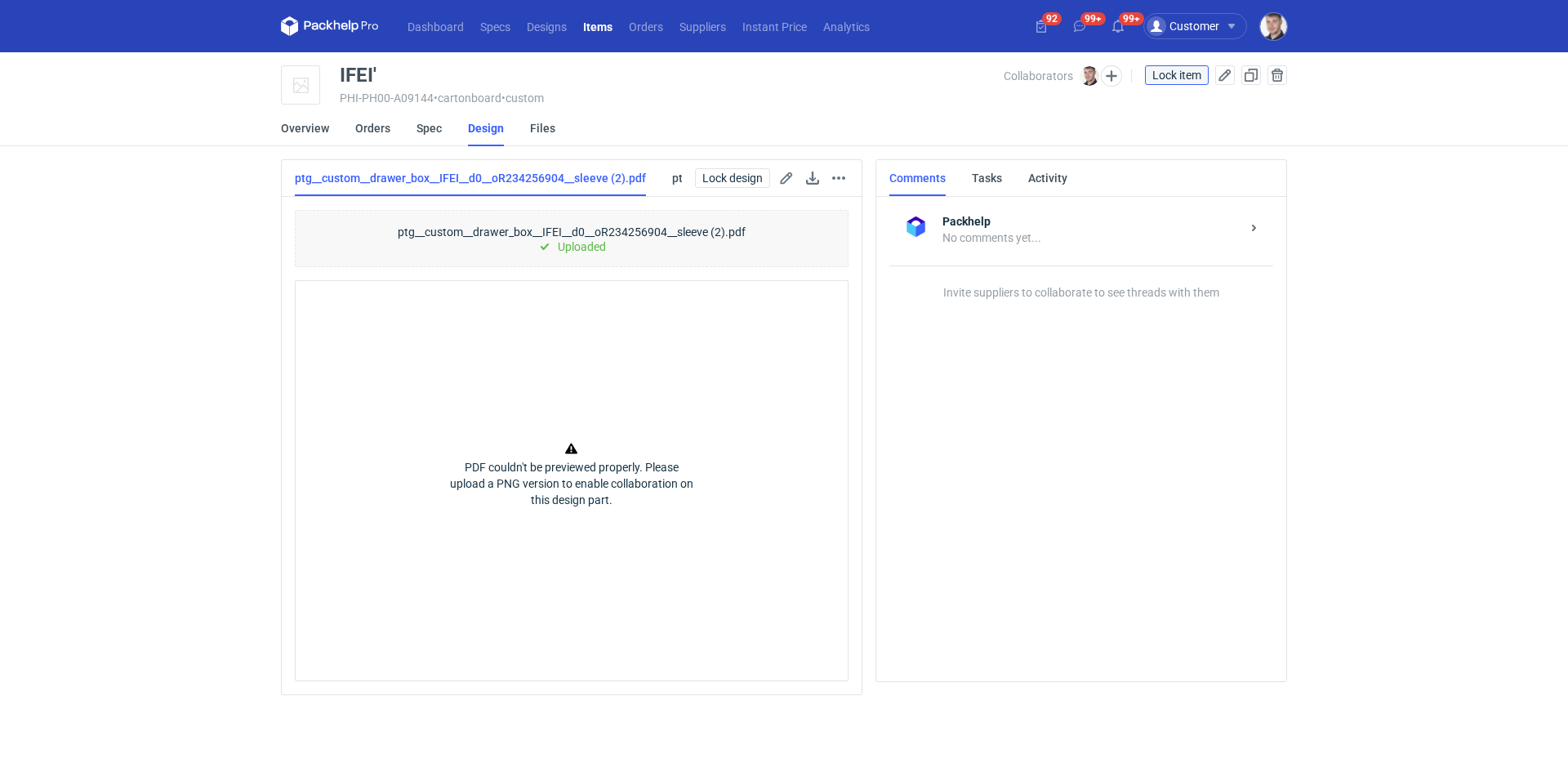
click at [1173, 74] on span "Lock item" at bounding box center [1177, 75] width 49 height 12
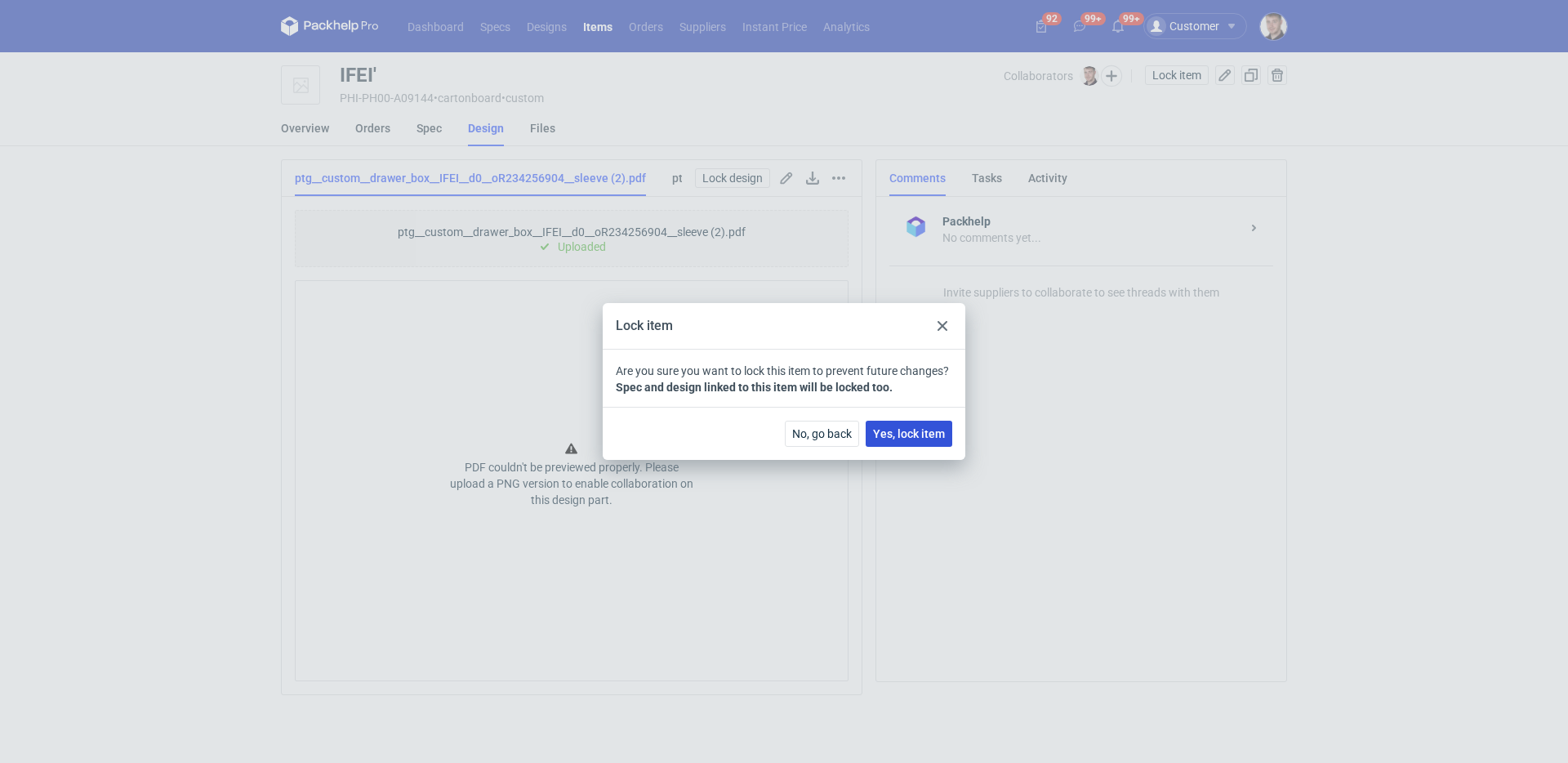
click at [916, 428] on span "Yes, lock item" at bounding box center [909, 433] width 72 height 12
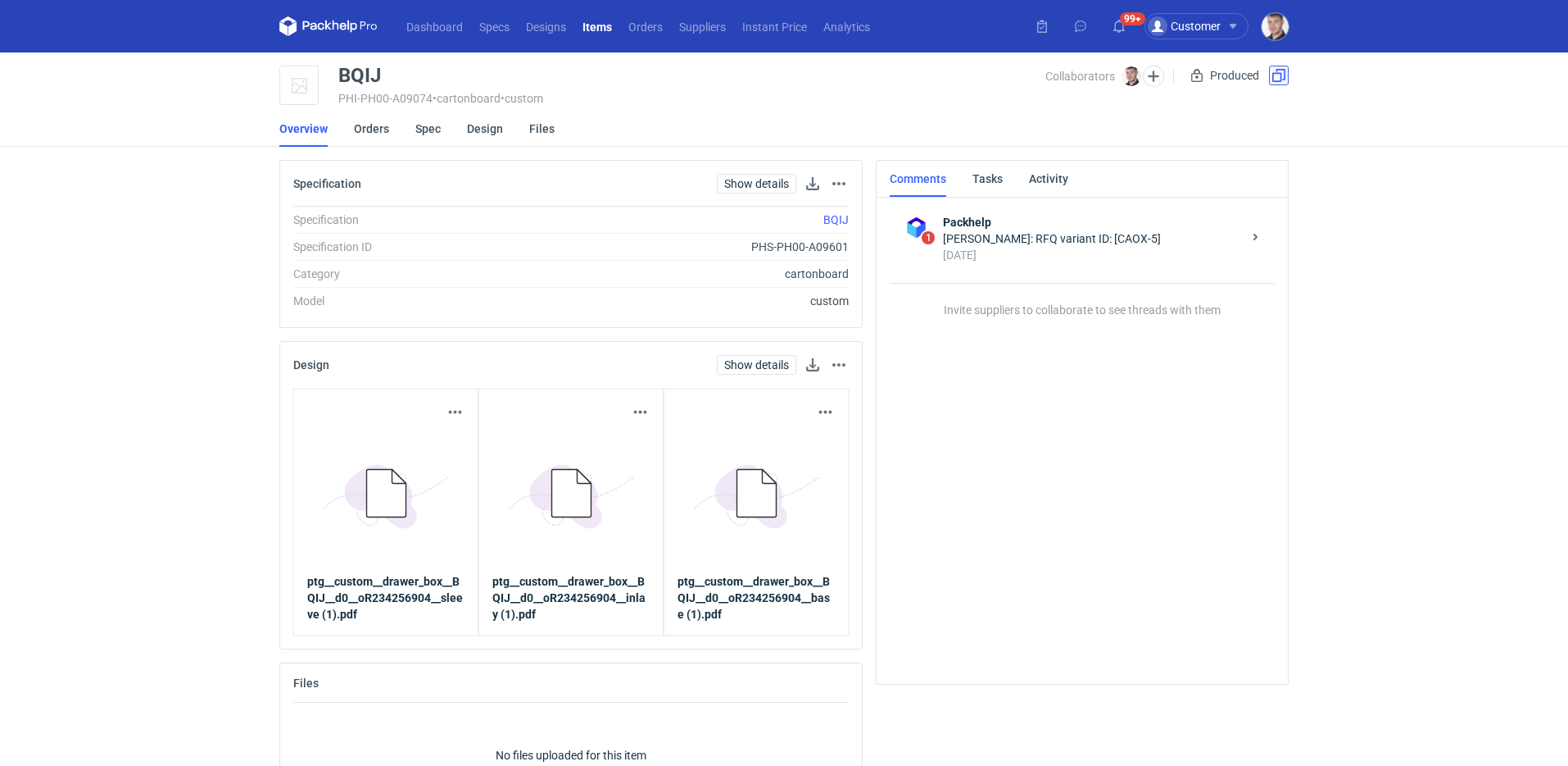
click at [1282, 76] on button "button" at bounding box center [1279, 75] width 20 height 20
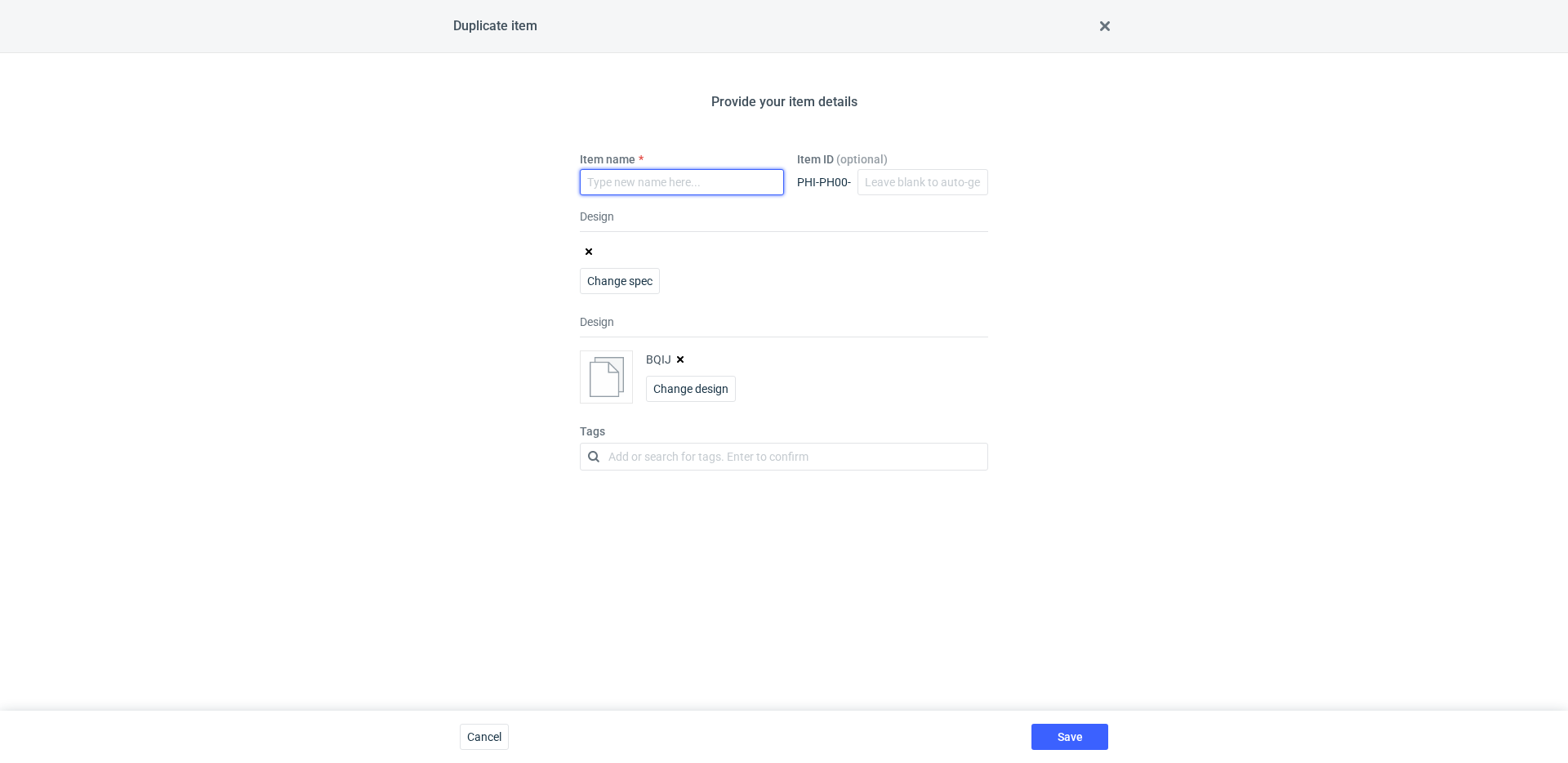
click at [644, 188] on input "Item name" at bounding box center [682, 182] width 205 height 26
type input "BQIJ'"
click at [686, 362] on button "button" at bounding box center [680, 358] width 13 height 13
click at [1073, 739] on span "Save" at bounding box center [1070, 737] width 25 height 12
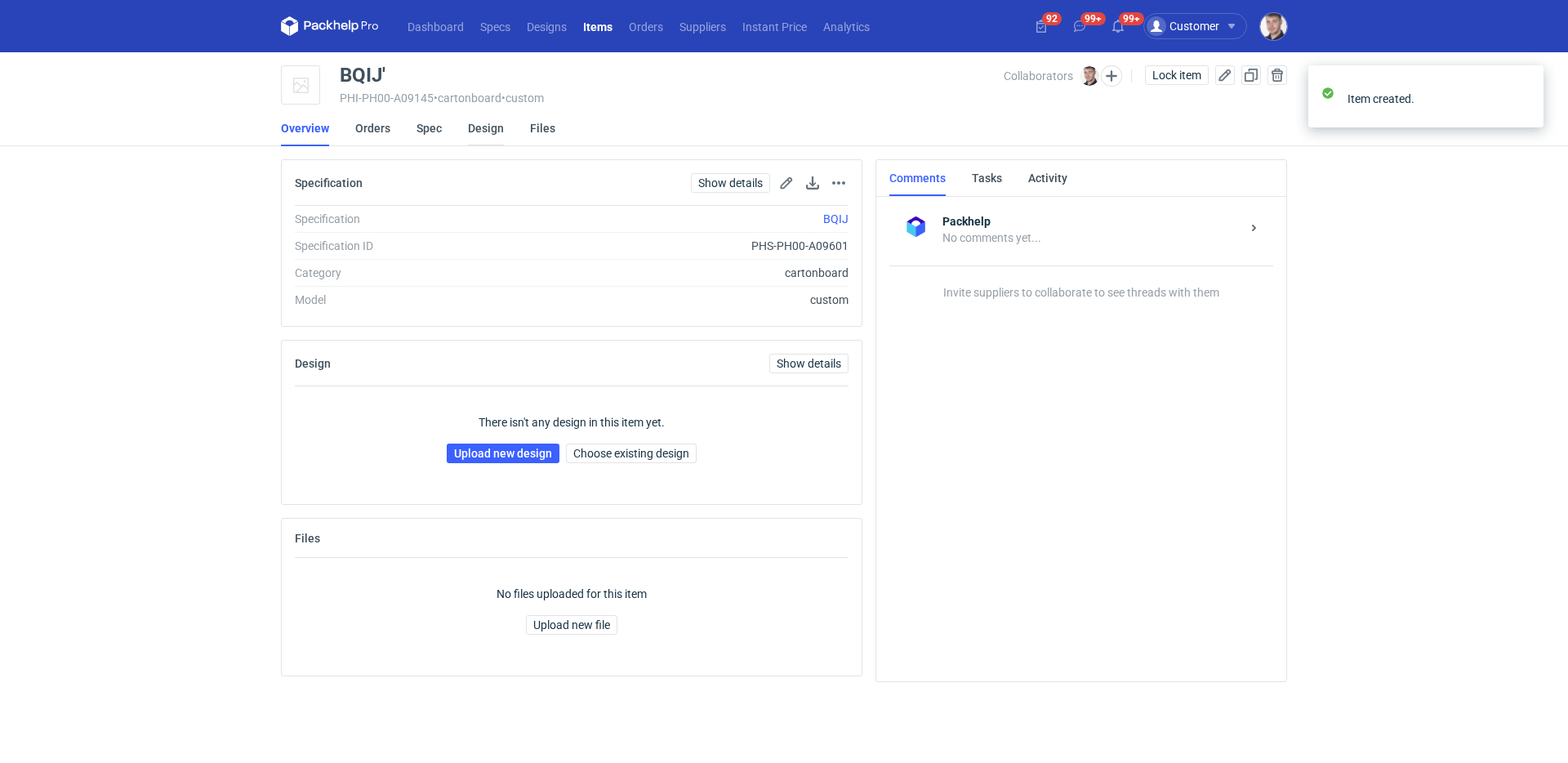
click at [484, 134] on link "Design" at bounding box center [486, 128] width 36 height 36
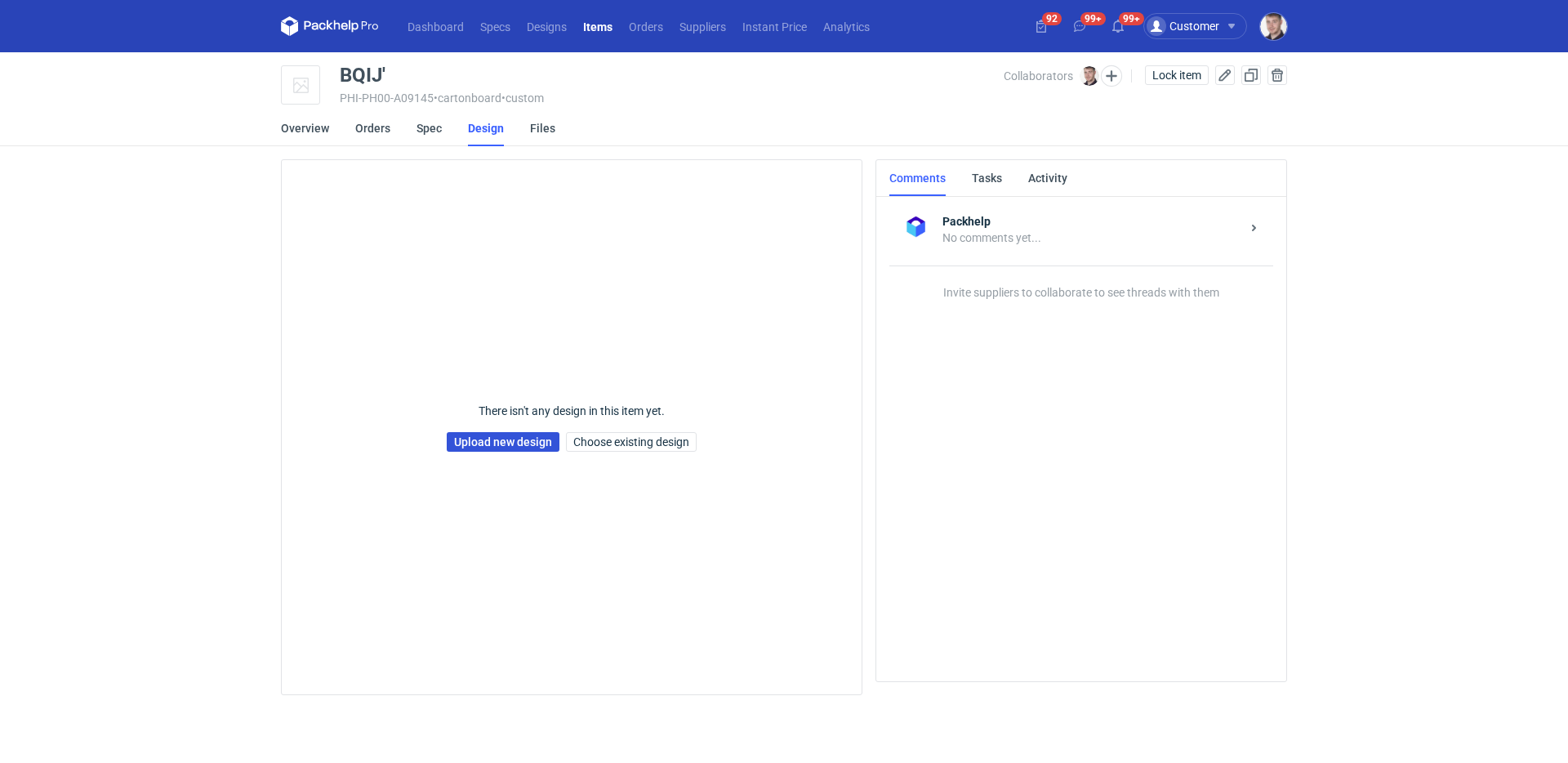
click at [508, 447] on link "Upload new design" at bounding box center [503, 441] width 112 height 19
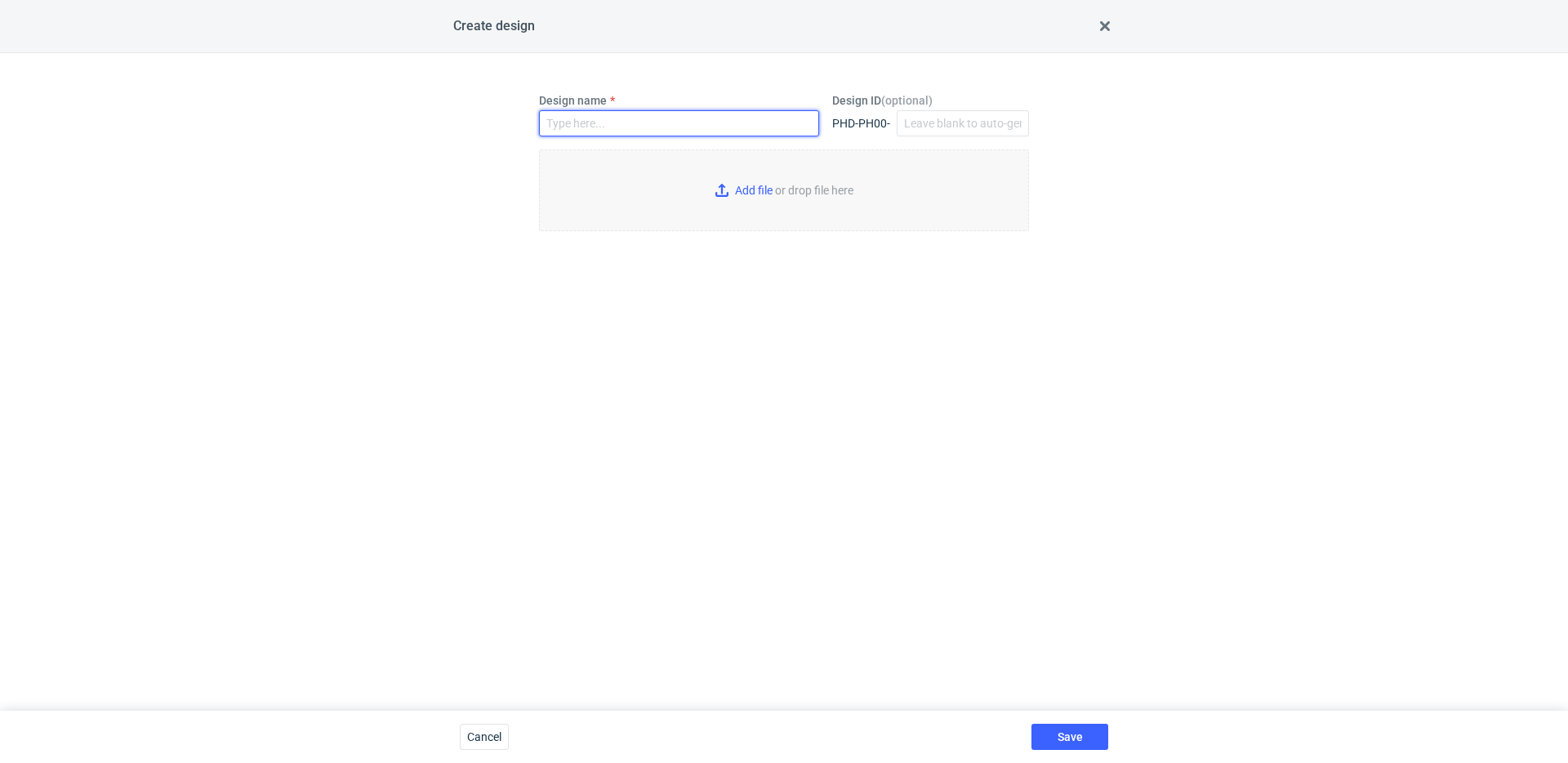
click at [599, 125] on input "Design name" at bounding box center [679, 123] width 280 height 26
type input "BQIJ'"
click at [711, 192] on input "Add file or drop file here" at bounding box center [784, 190] width 490 height 82
type input "C:\fakepath\ptg__custom__drawer_box__BQIJ__d0__oR234256904__sleeve (2).pdf"
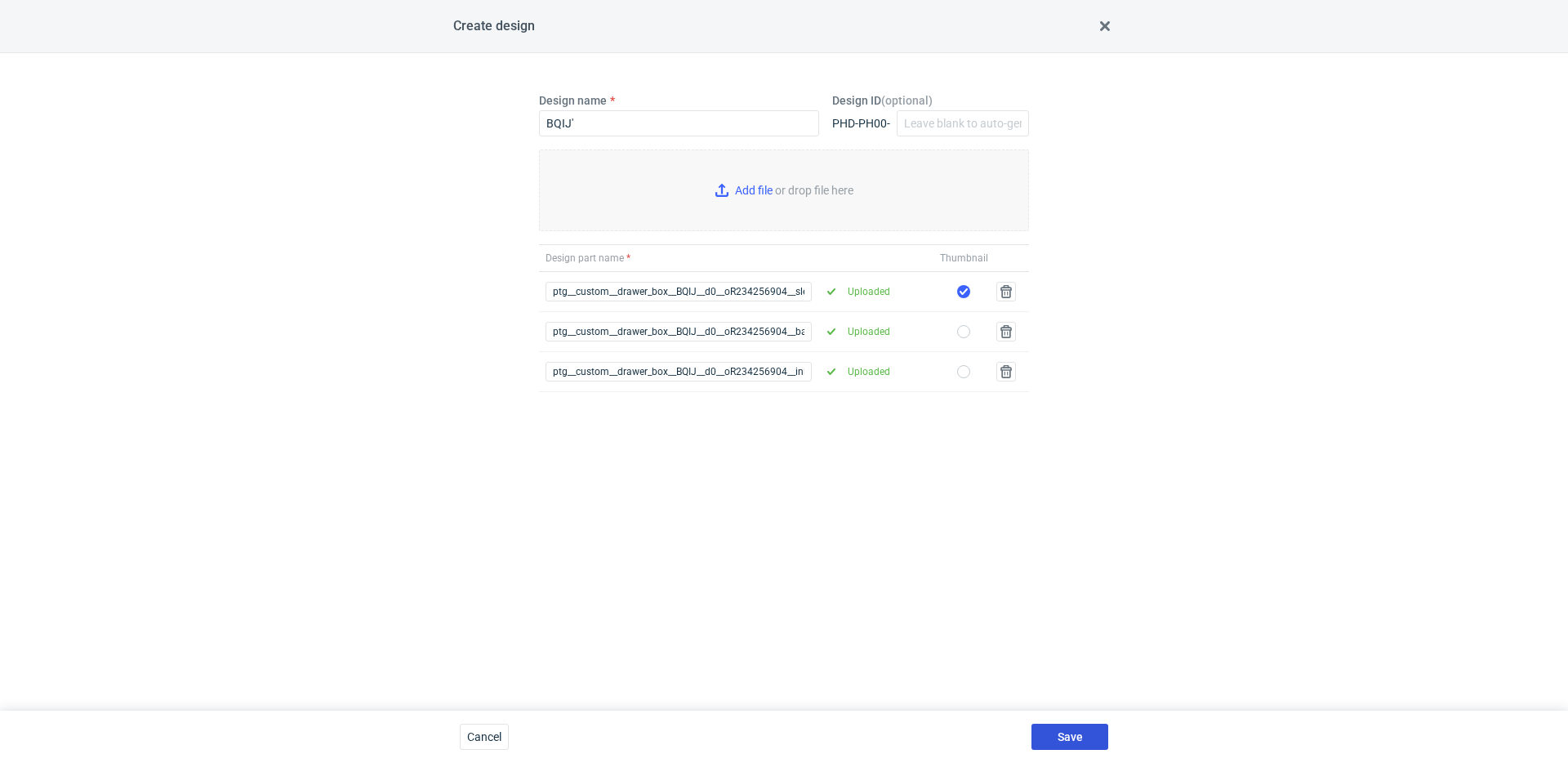
click at [1075, 738] on span "Save" at bounding box center [1070, 737] width 25 height 12
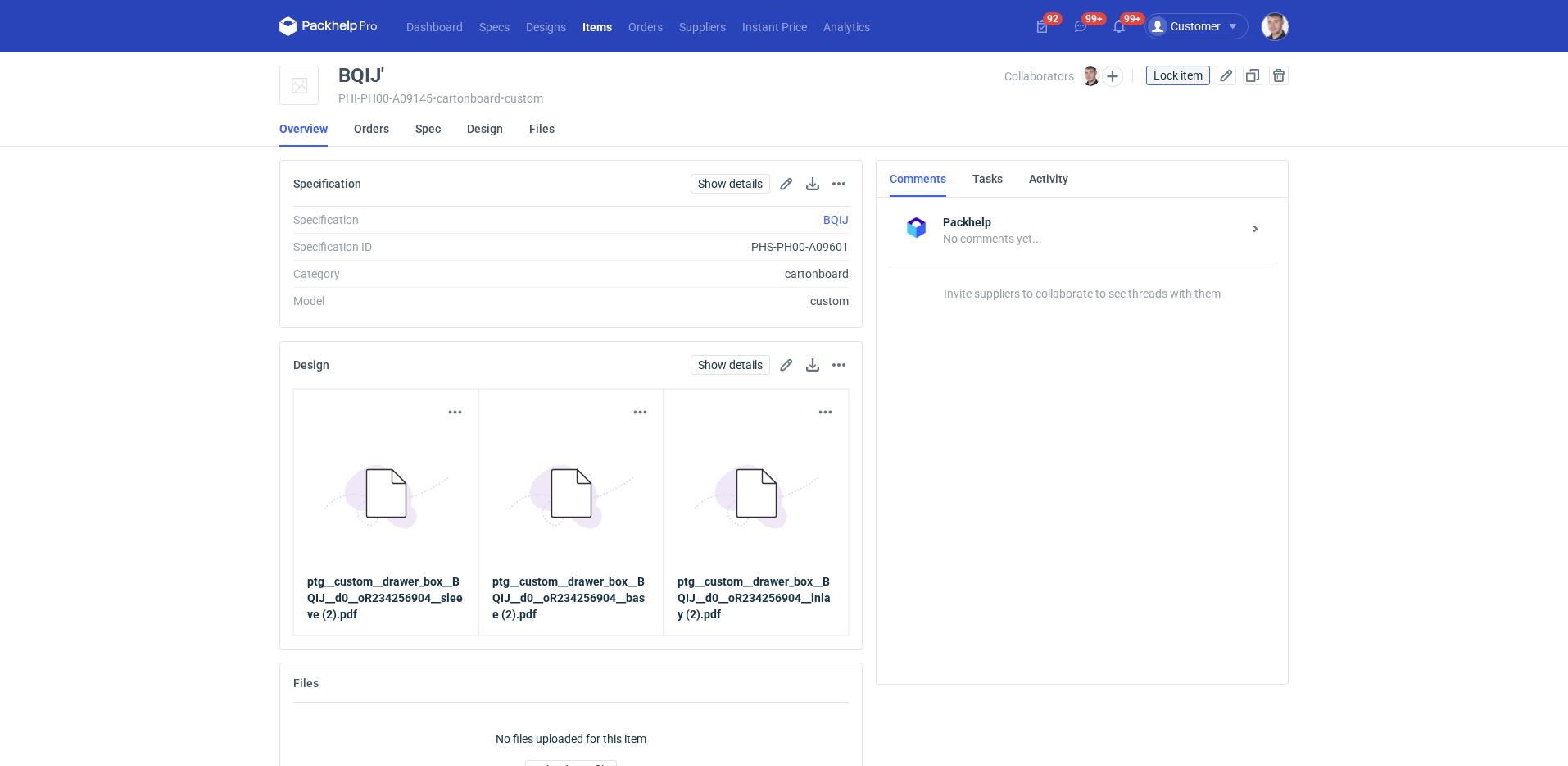
click at [1170, 73] on span "Lock item" at bounding box center [1179, 75] width 49 height 12
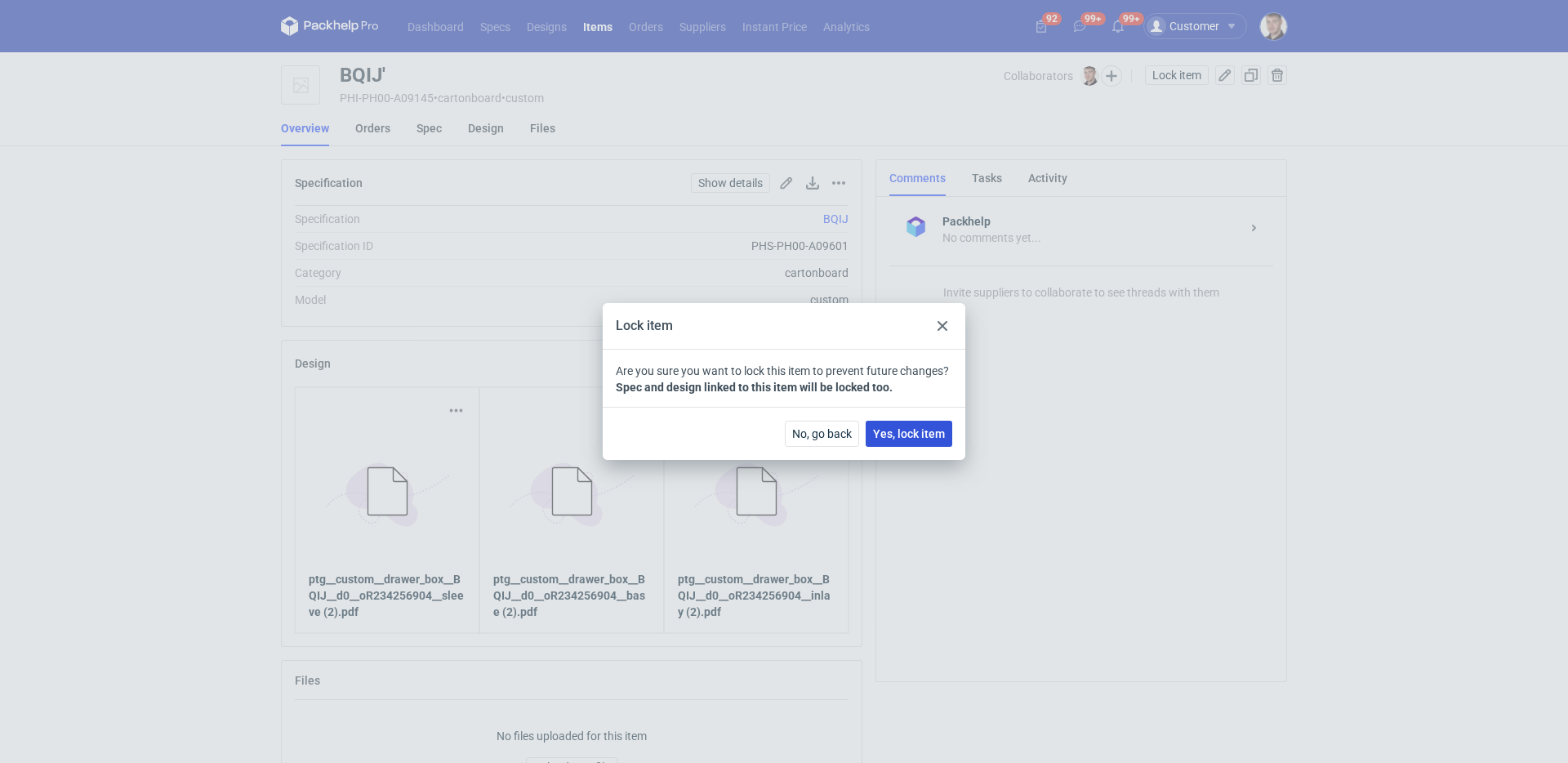
click at [900, 435] on span "Yes, lock item" at bounding box center [909, 433] width 72 height 12
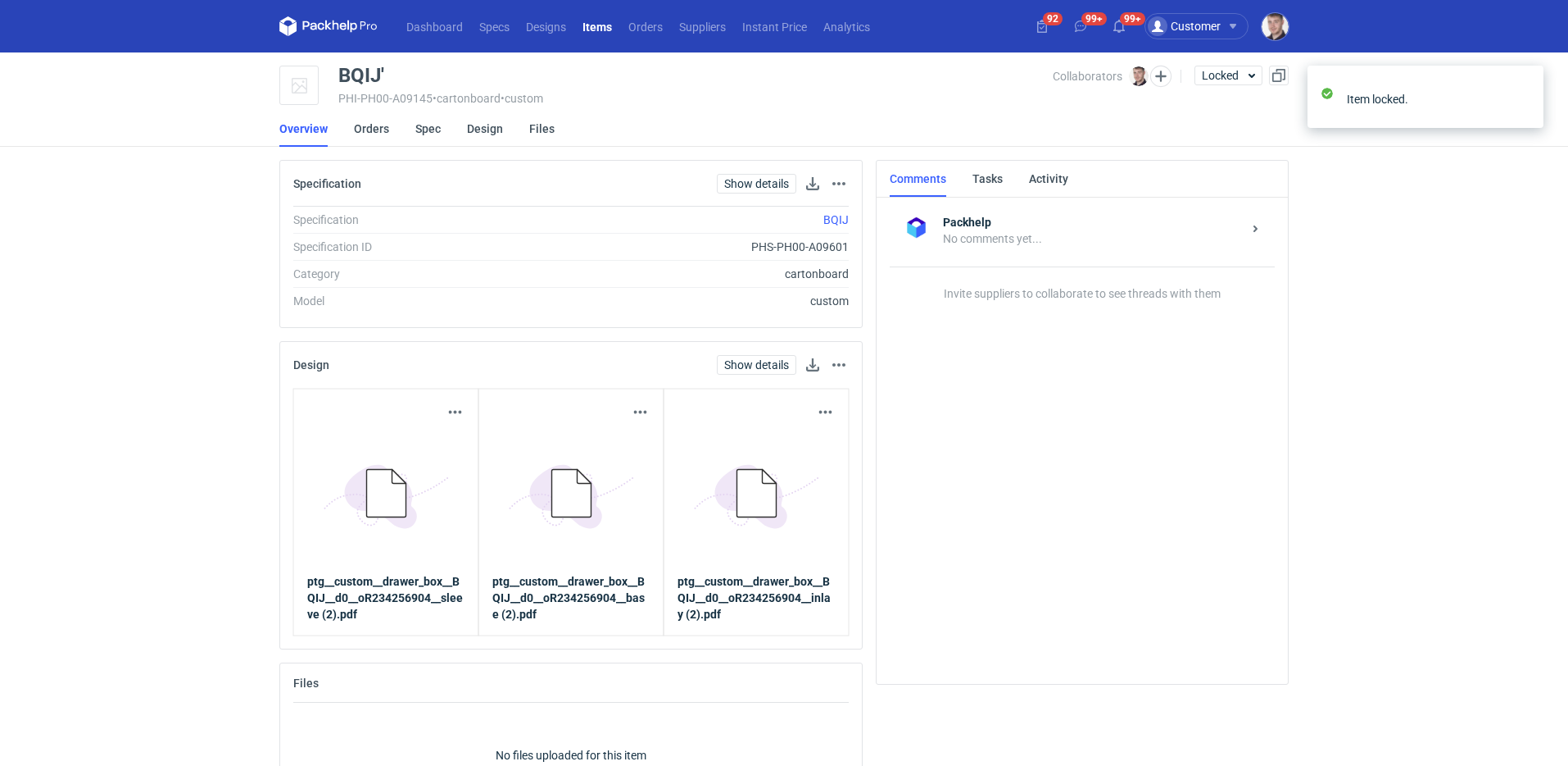
click at [449, 142] on li "Spec" at bounding box center [441, 128] width 52 height 36
click at [444, 137] on li "Spec" at bounding box center [441, 128] width 52 height 36
click at [439, 134] on li "Spec" at bounding box center [441, 128] width 52 height 36
click at [437, 132] on link "Spec" at bounding box center [428, 128] width 25 height 36
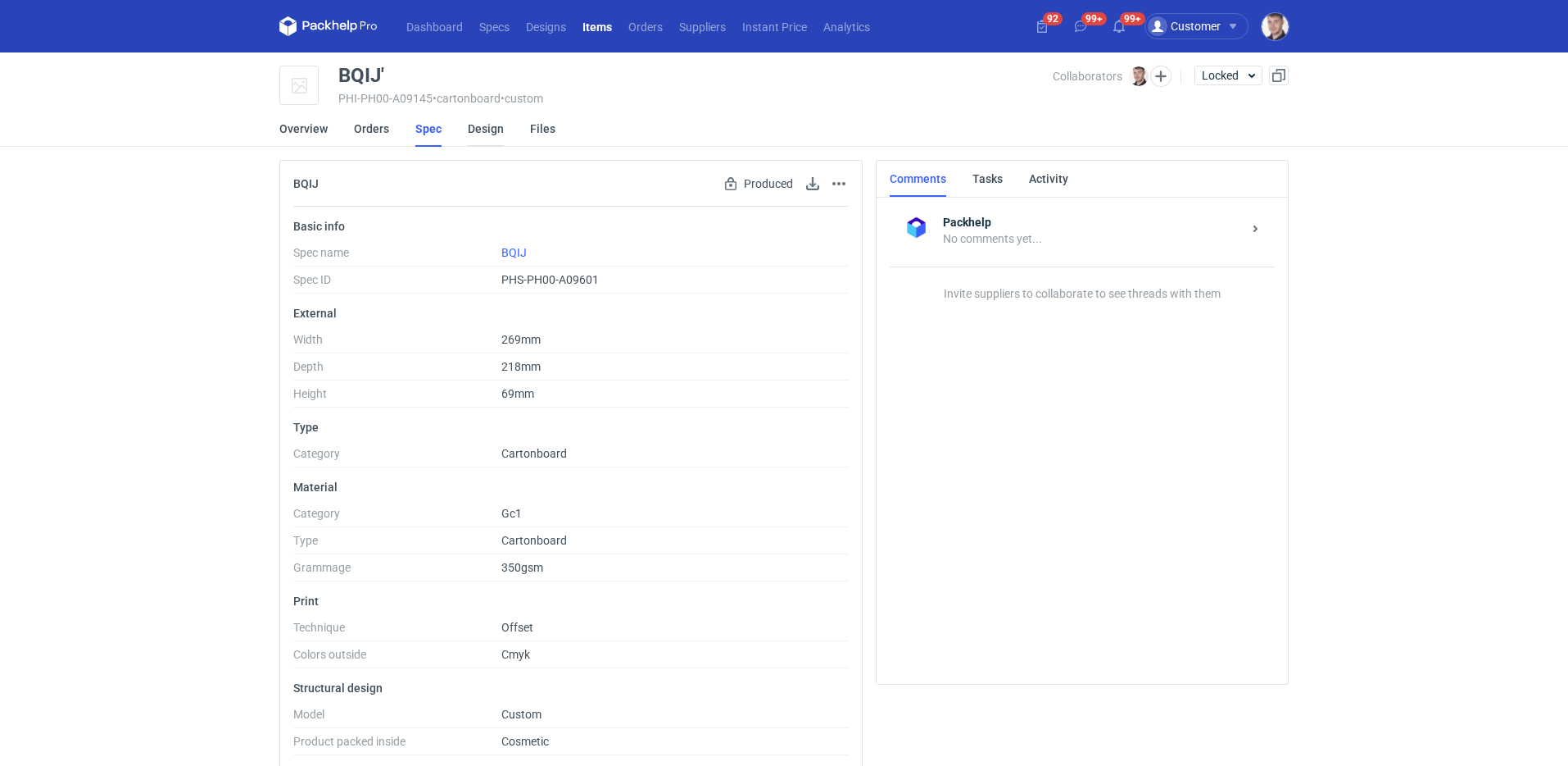
click at [493, 133] on link "Design" at bounding box center [486, 128] width 36 height 36
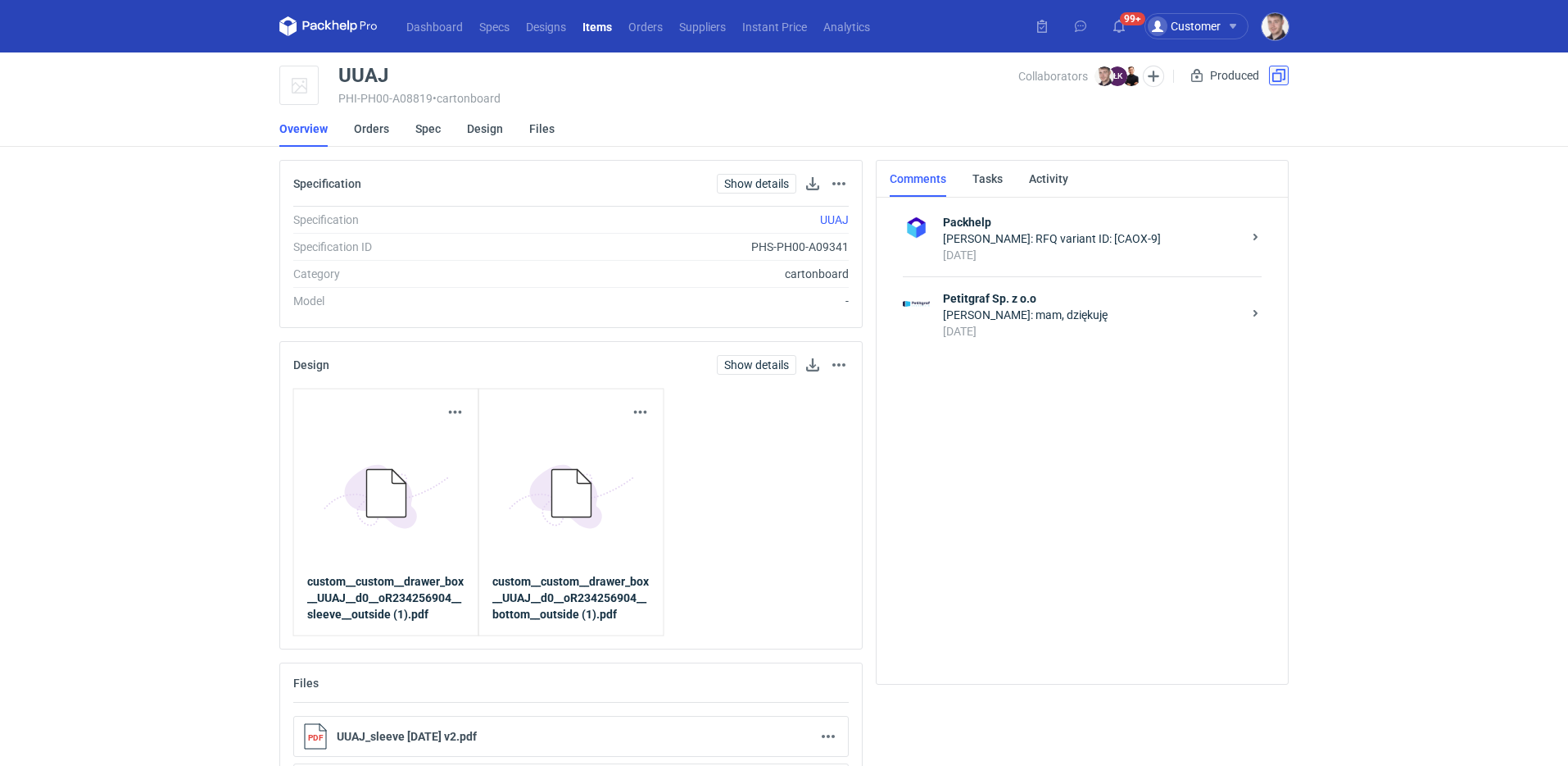
click at [1285, 80] on button "button" at bounding box center [1279, 75] width 20 height 20
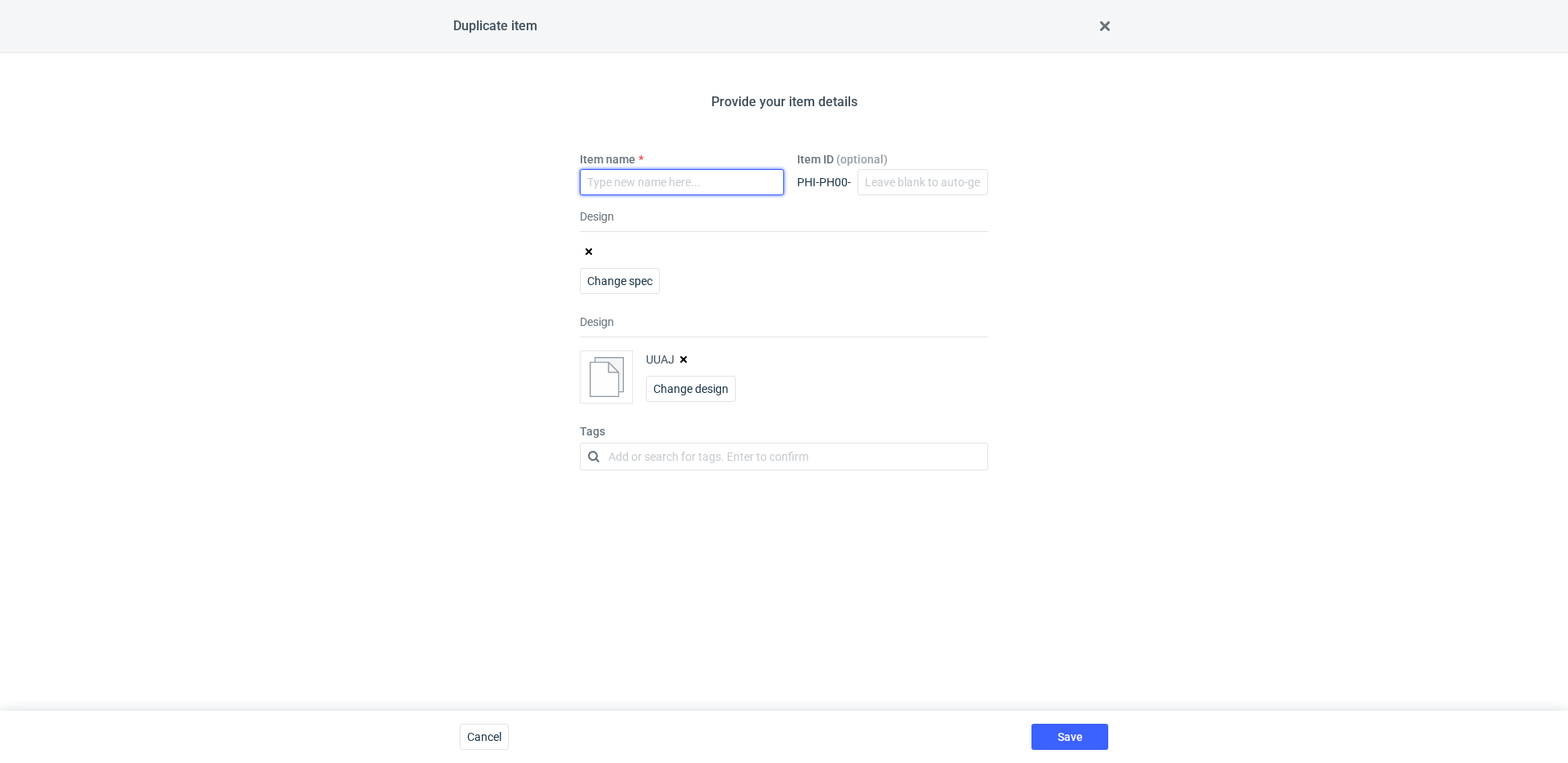
click at [686, 172] on input "Item name" at bounding box center [682, 182] width 205 height 26
type input "UUAJ'"
click at [686, 357] on icon "button" at bounding box center [684, 359] width 7 height 7
click at [1064, 715] on div "Save" at bounding box center [1070, 737] width 90 height 52
click at [1072, 727] on button "Save" at bounding box center [1069, 736] width 77 height 26
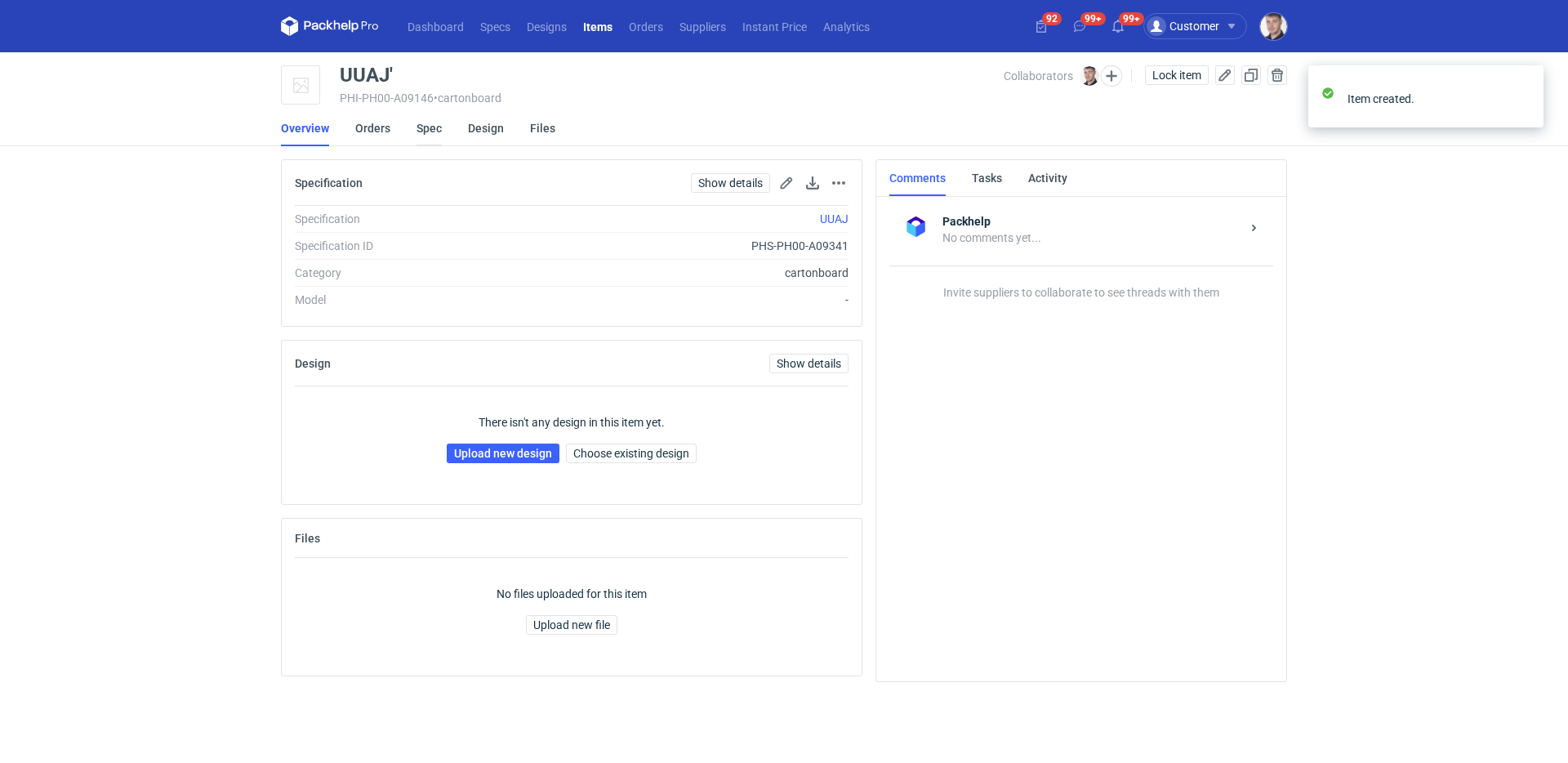
click at [429, 129] on link "Spec" at bounding box center [429, 128] width 25 height 36
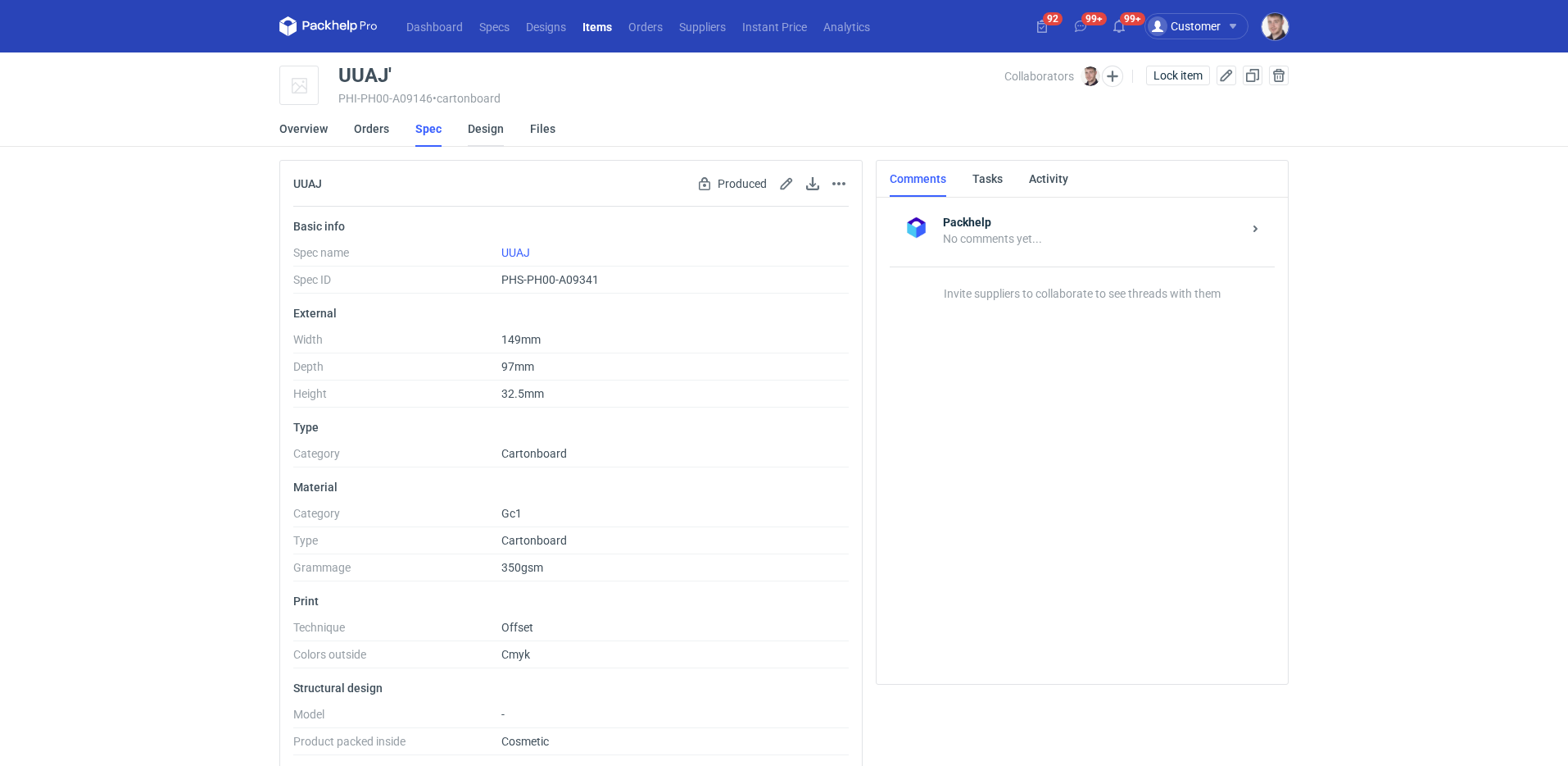
click at [482, 134] on link "Design" at bounding box center [486, 128] width 36 height 36
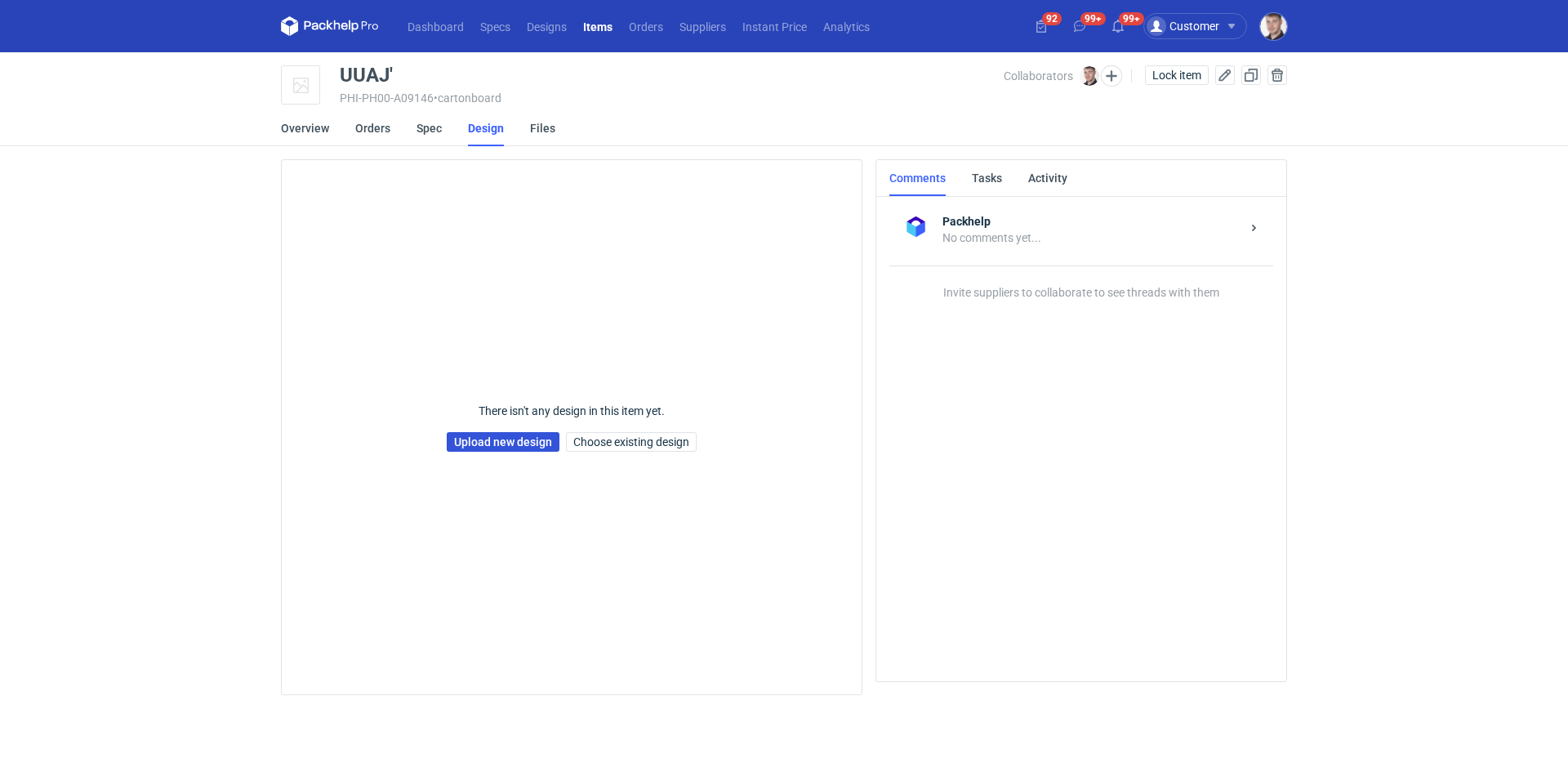
click at [496, 441] on link "Upload new design" at bounding box center [503, 441] width 112 height 19
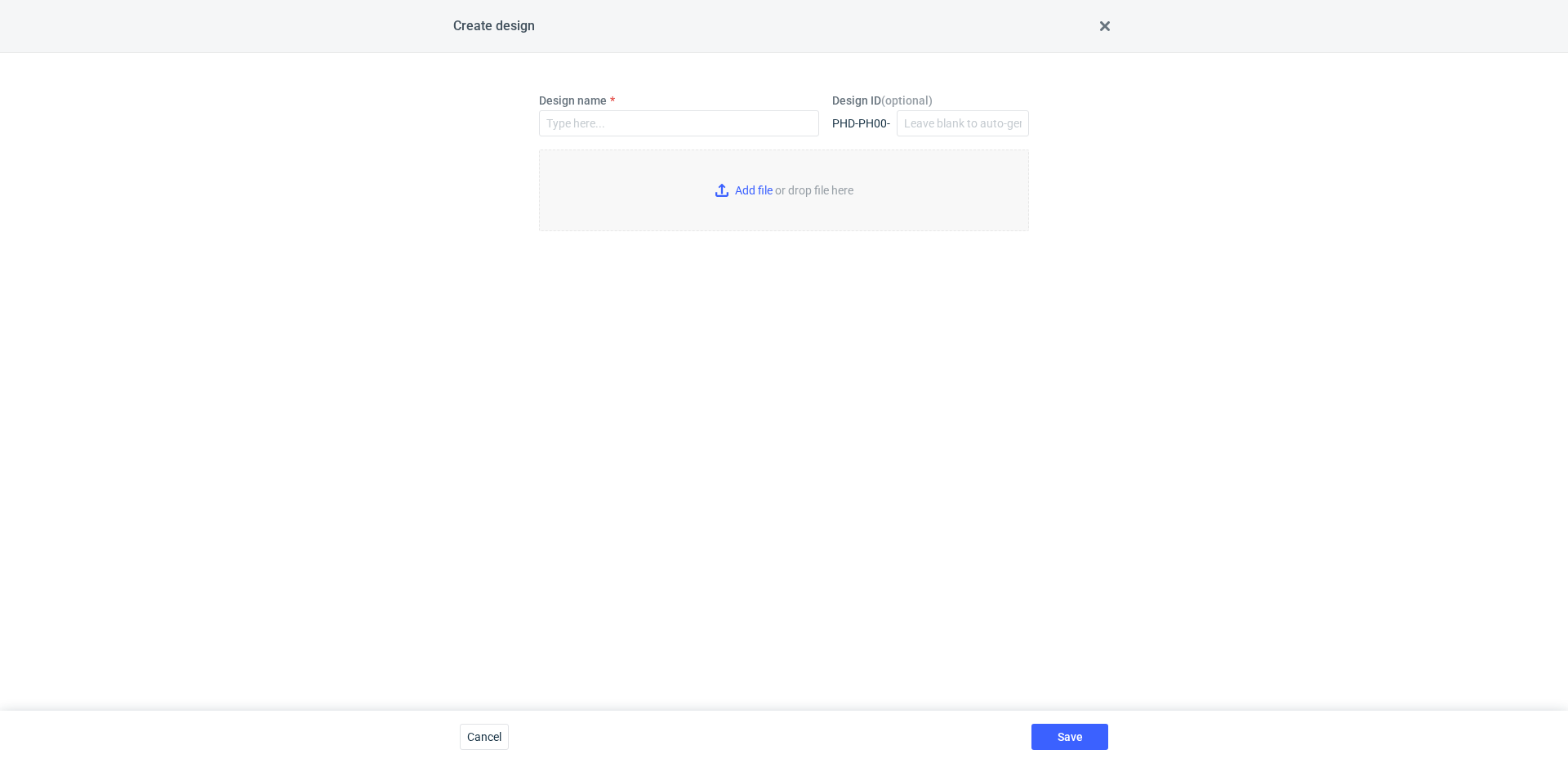
click at [589, 137] on div "Design name" at bounding box center [679, 121] width 293 height 57
click at [592, 134] on input "Design name" at bounding box center [679, 123] width 280 height 26
type input "UUAJ'"
click at [708, 194] on input "Add file or drop file here" at bounding box center [784, 190] width 490 height 82
type input "C:\fakepath\custom__custom__drawer_box__UUAJ__d0__oR234256904__sleeve__outside …"
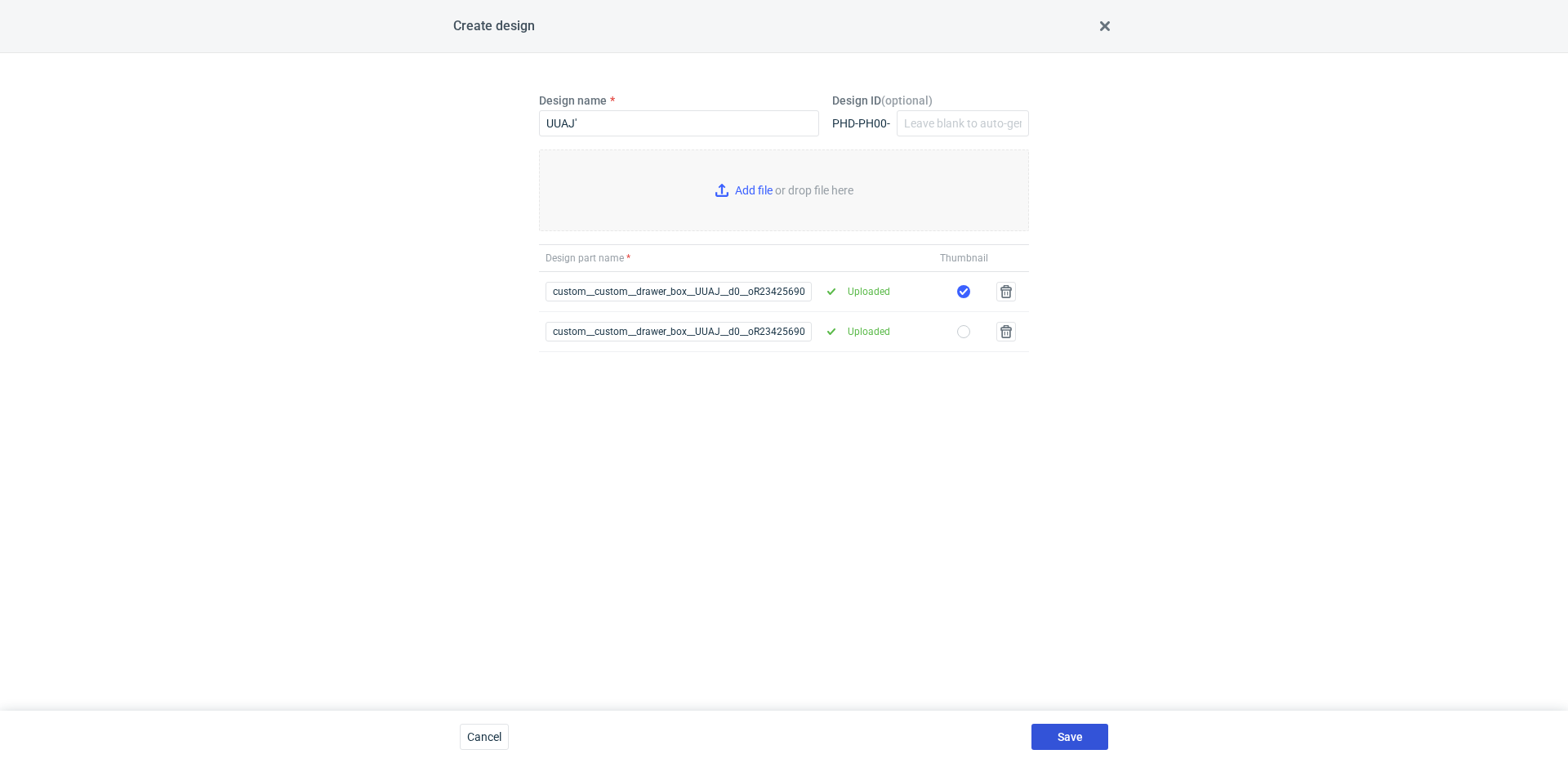
click at [1058, 733] on span "Save" at bounding box center [1070, 737] width 25 height 12
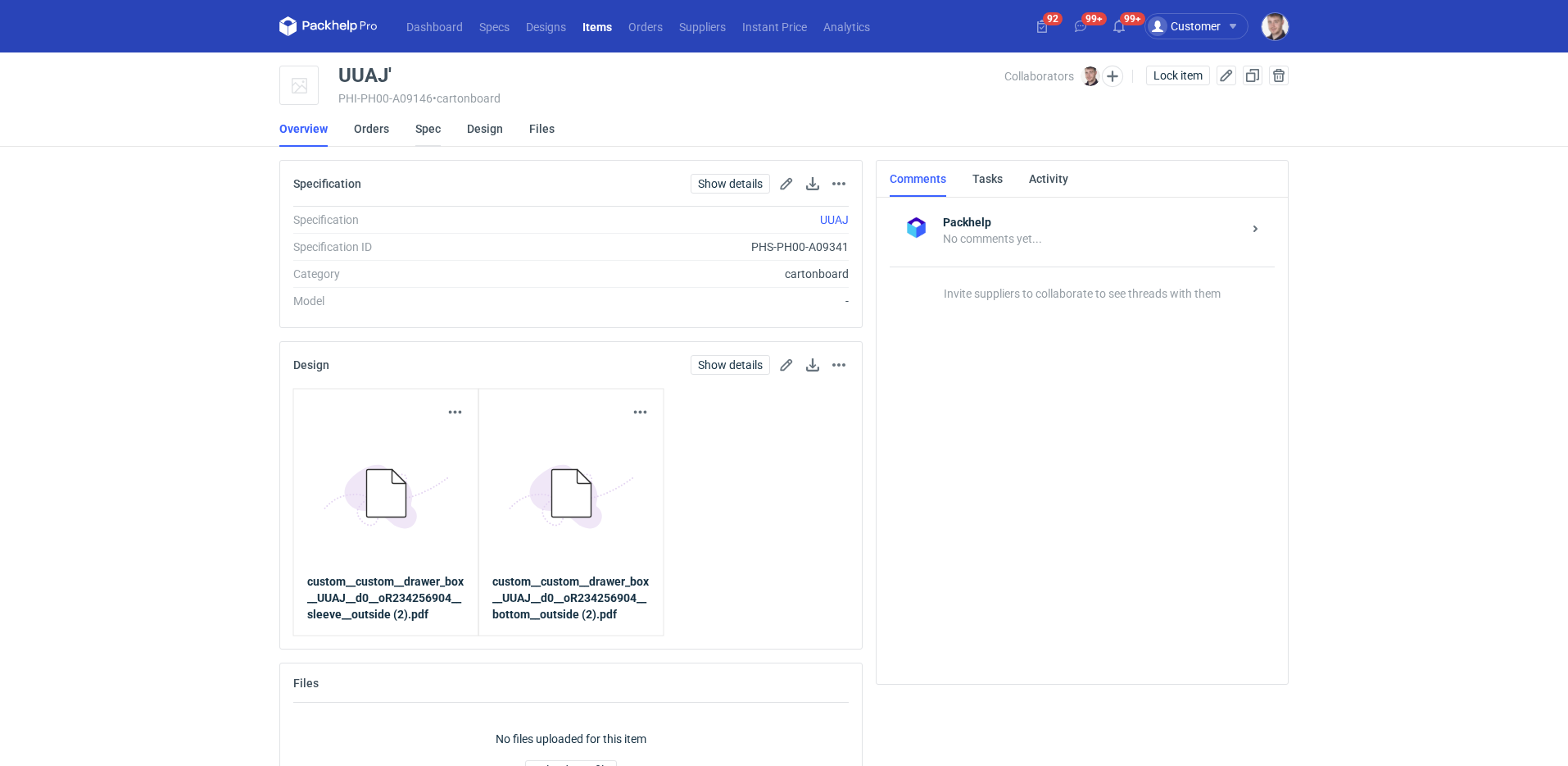
click at [432, 127] on link "Spec" at bounding box center [428, 128] width 25 height 36
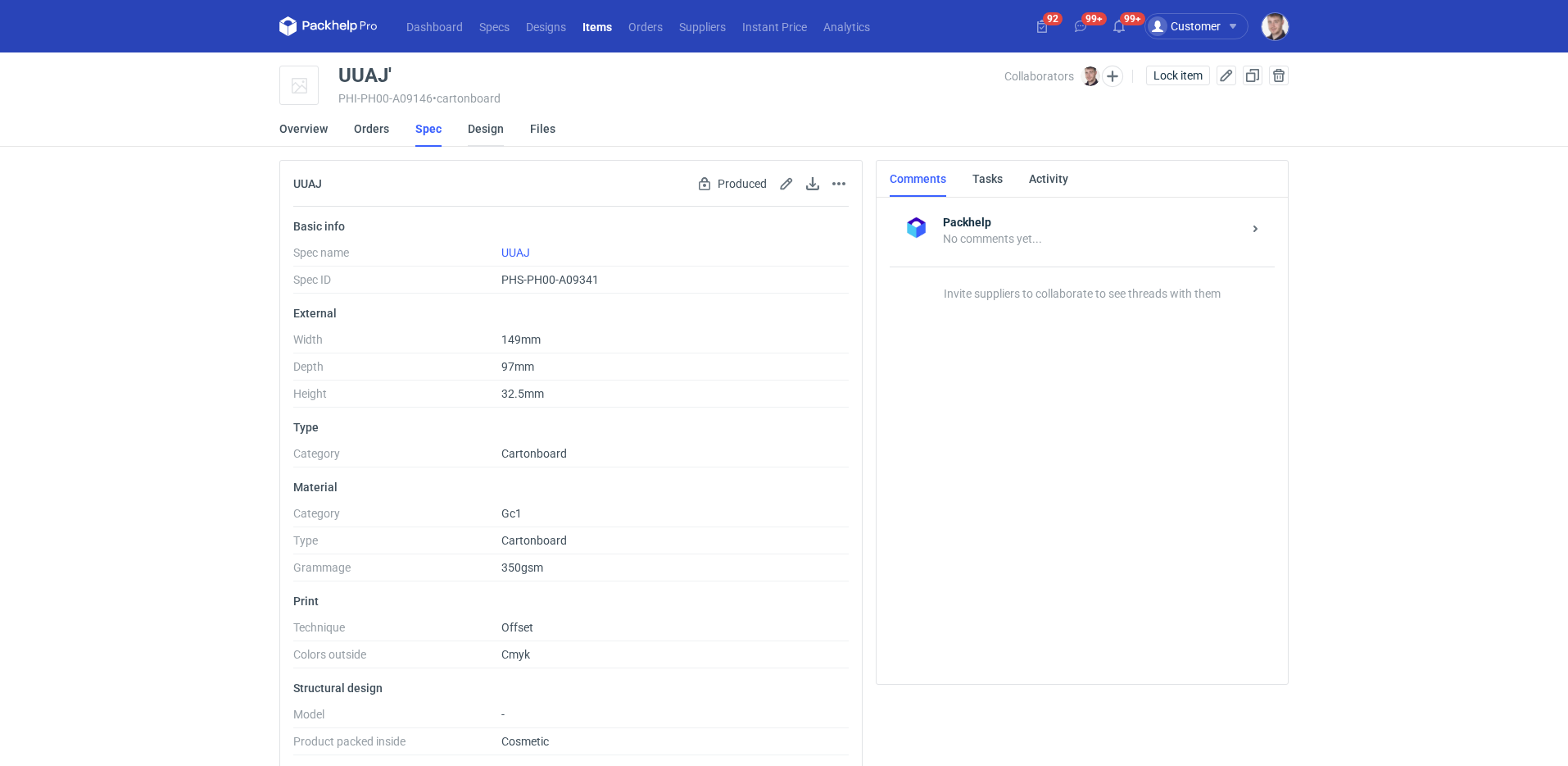
click at [495, 136] on link "Design" at bounding box center [486, 128] width 36 height 36
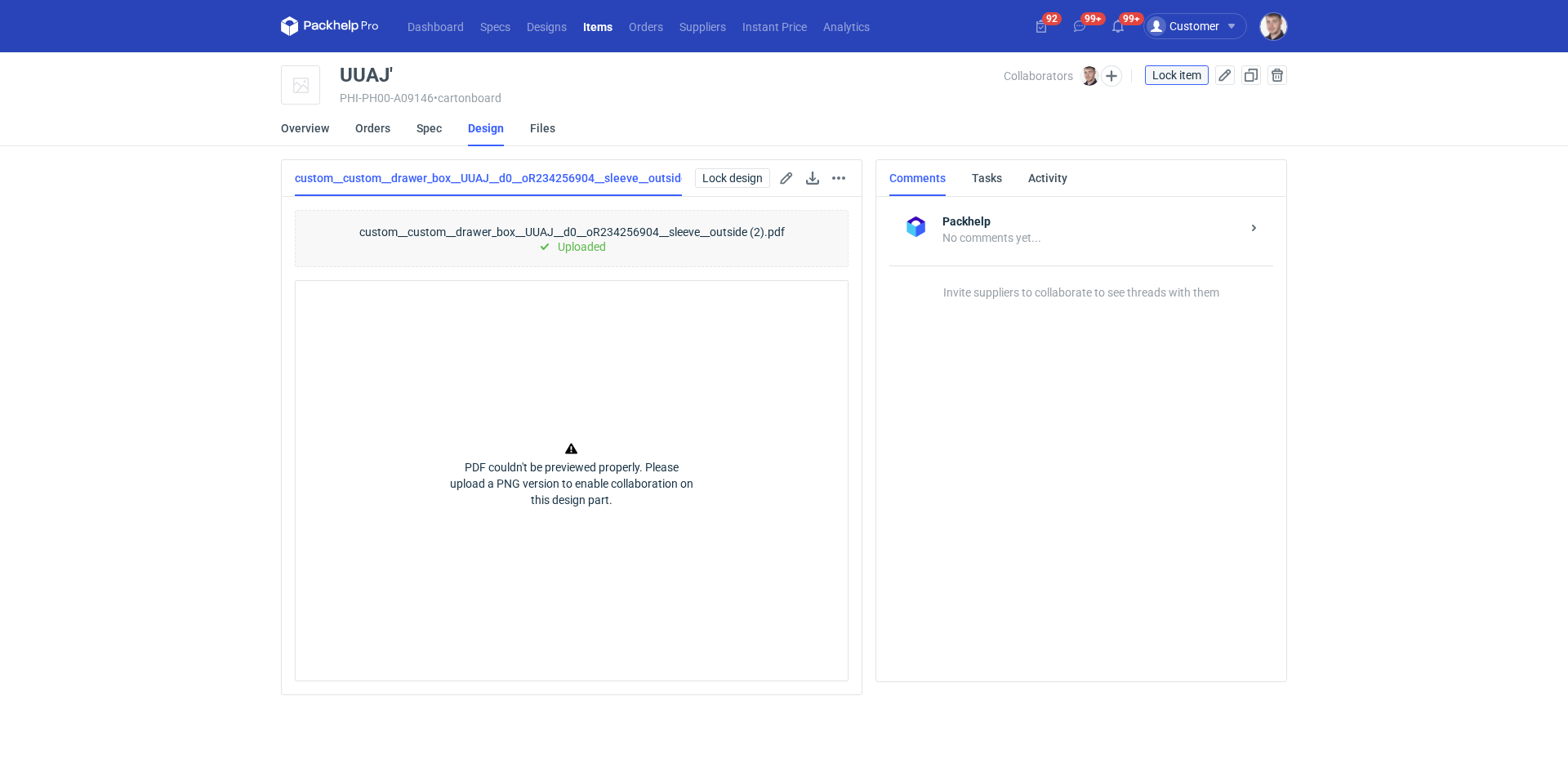
click at [1171, 69] on span "Lock item" at bounding box center [1177, 75] width 49 height 12
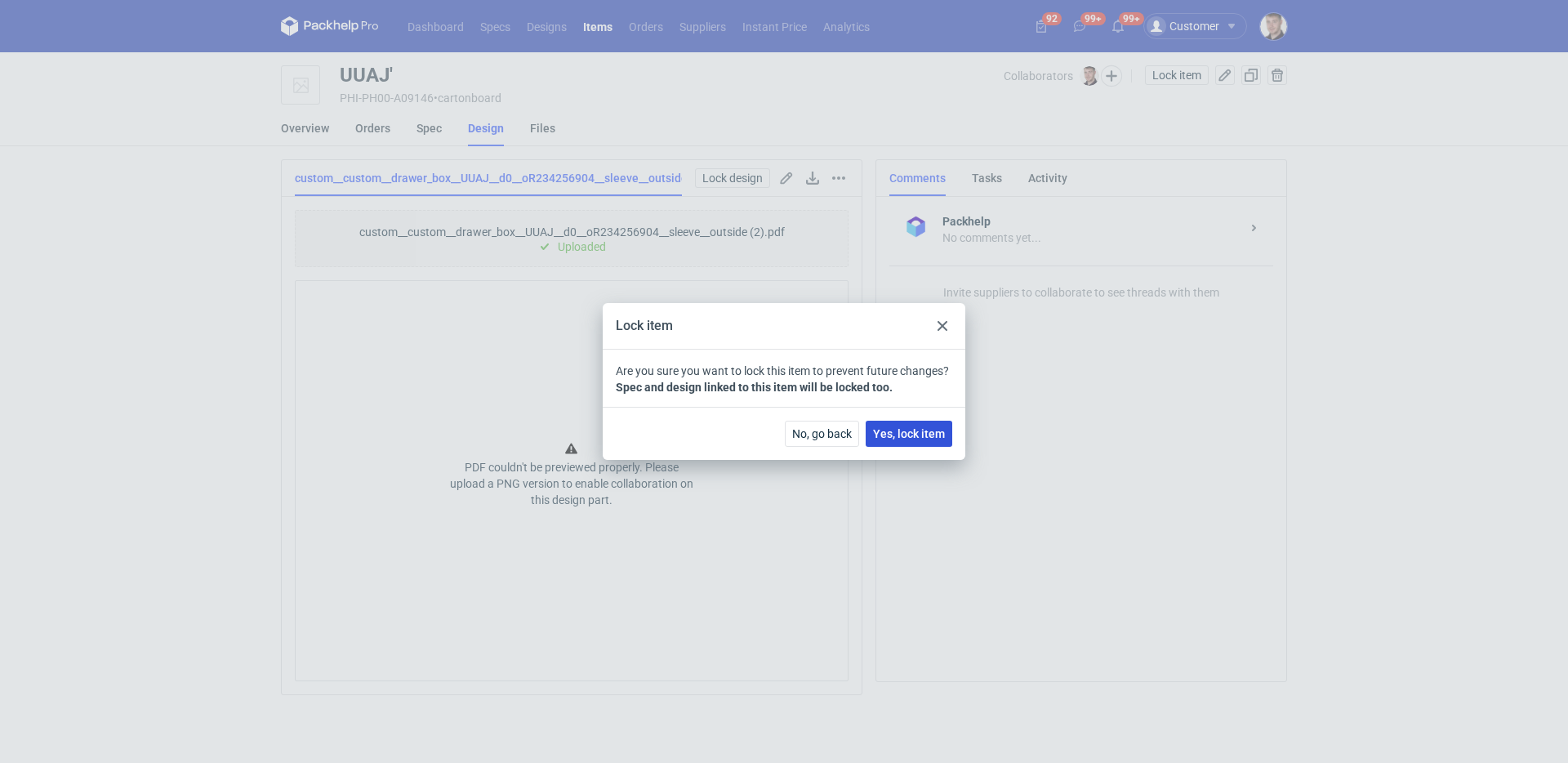
click at [915, 422] on button "Yes, lock item" at bounding box center [909, 433] width 86 height 26
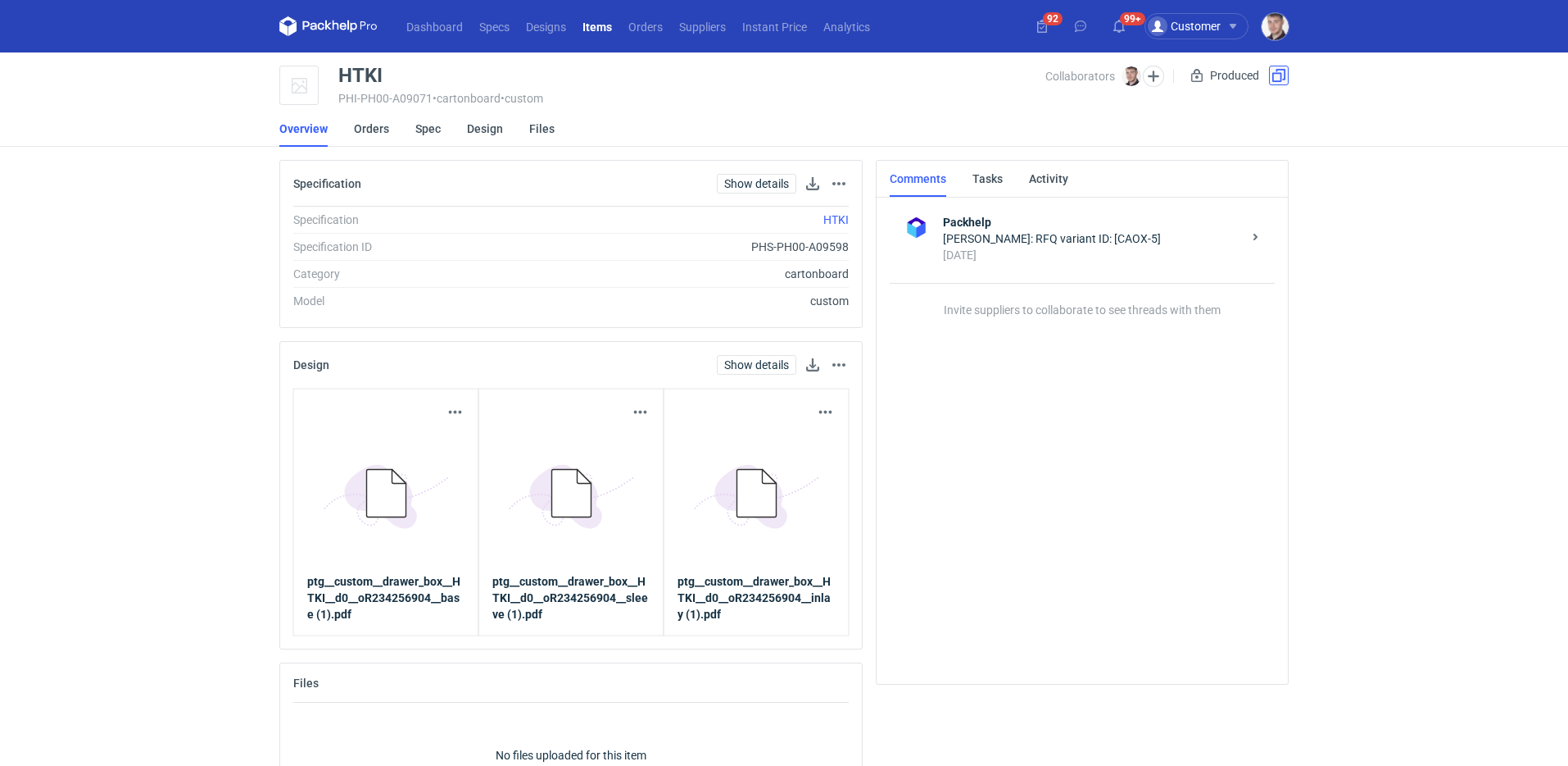
click at [1288, 75] on button "button" at bounding box center [1279, 75] width 20 height 20
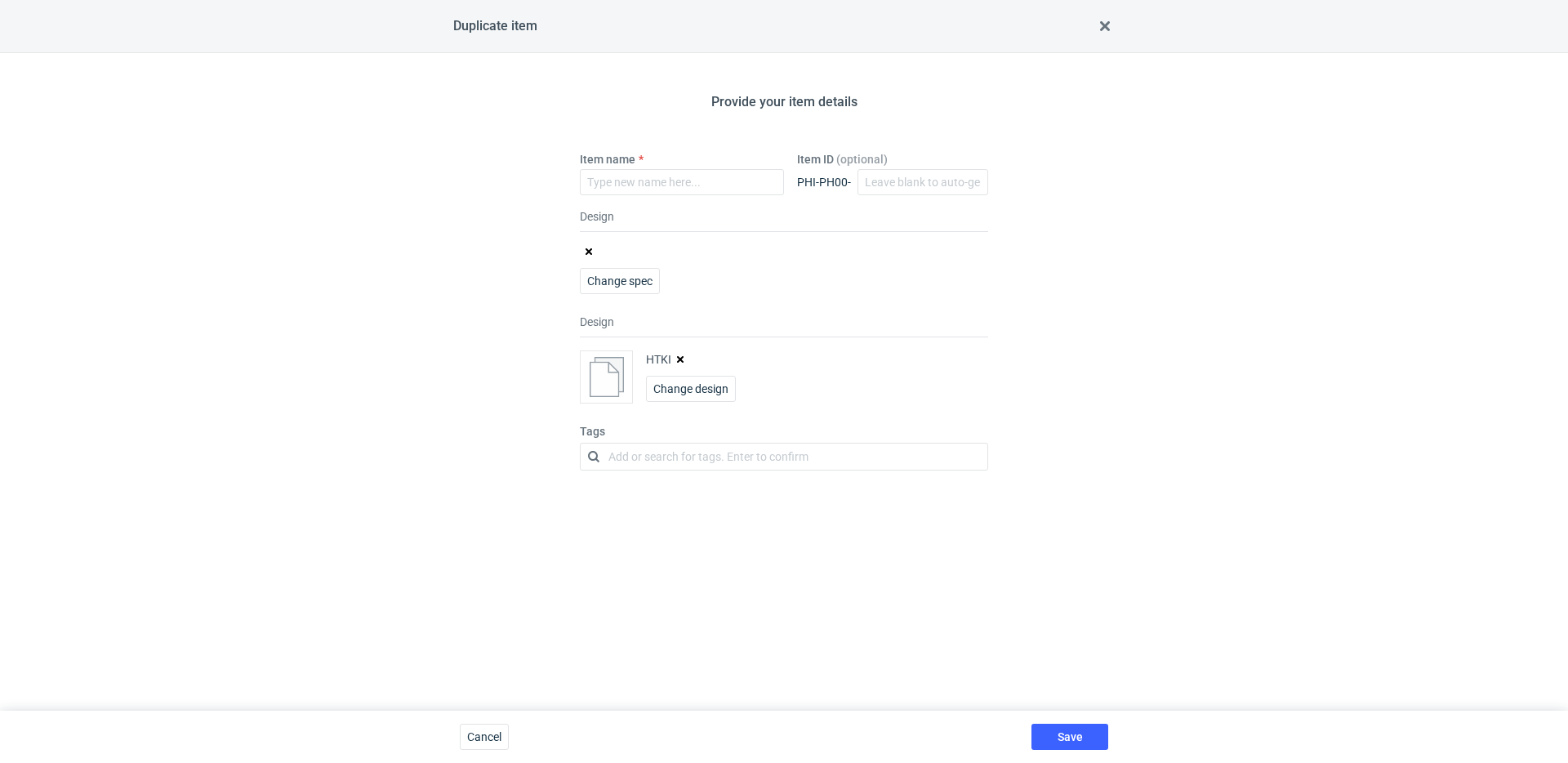
click at [676, 351] on div "HTKI Change design" at bounding box center [691, 377] width 90 height 53
click at [680, 354] on button "button" at bounding box center [680, 358] width 13 height 13
click at [682, 161] on div "Item name" at bounding box center [682, 173] width 205 height 44
click at [681, 175] on input "Item name" at bounding box center [682, 182] width 205 height 26
type input "HTKI'"
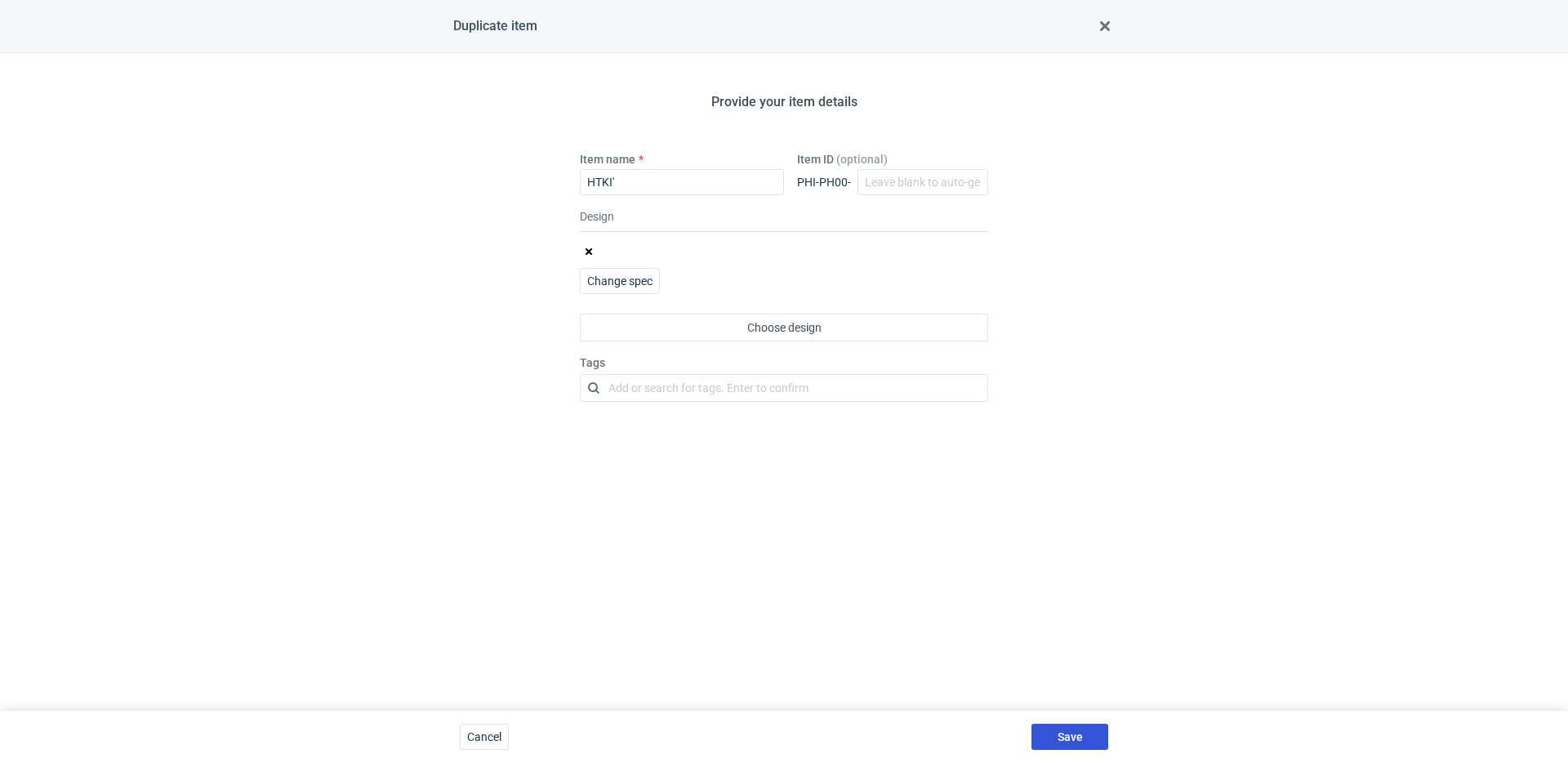
click at [1088, 736] on button "Save" at bounding box center [1069, 736] width 77 height 26
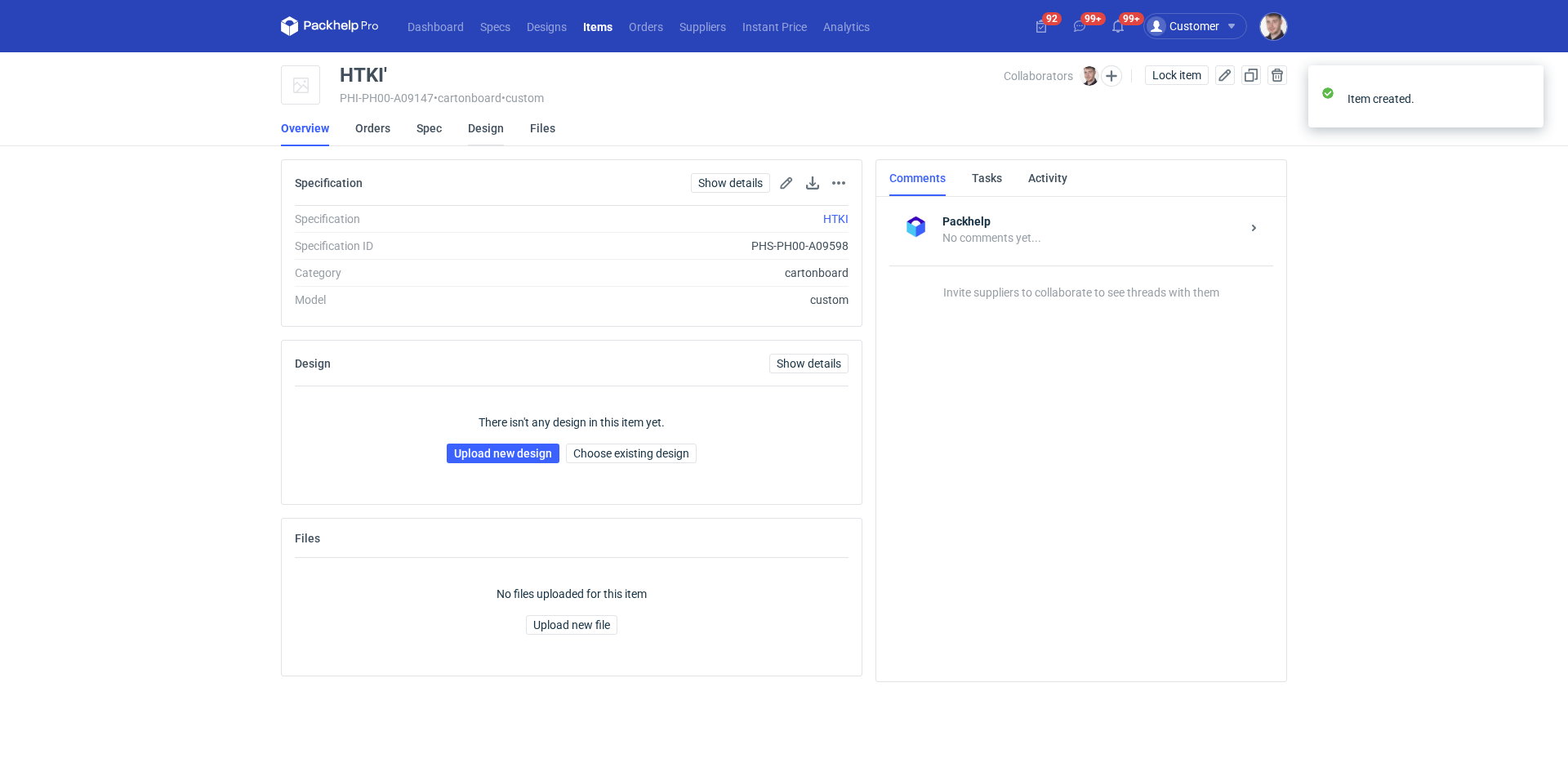
click at [478, 128] on link "Design" at bounding box center [486, 128] width 36 height 36
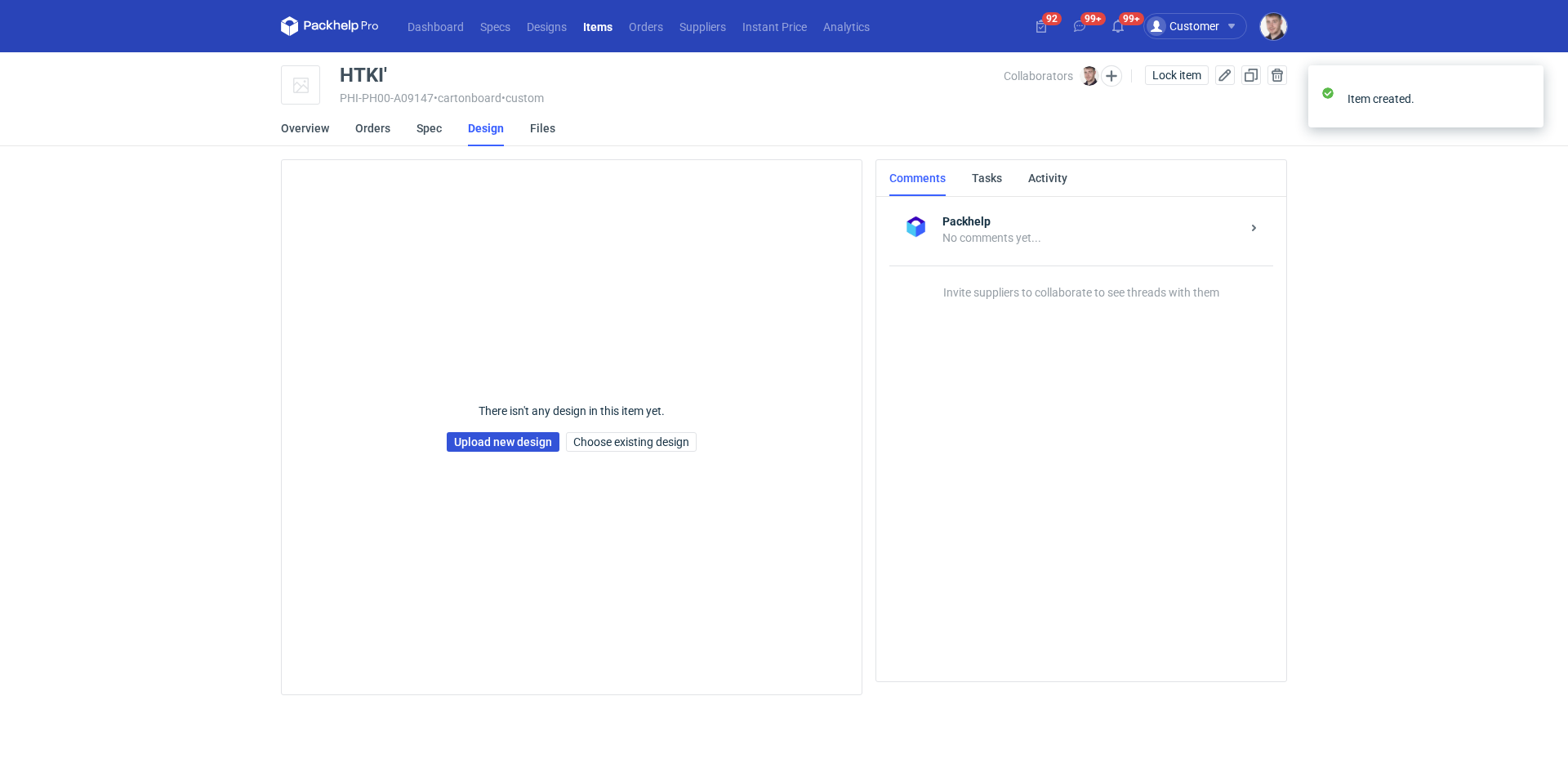
click at [510, 444] on link "Upload new design" at bounding box center [503, 441] width 112 height 19
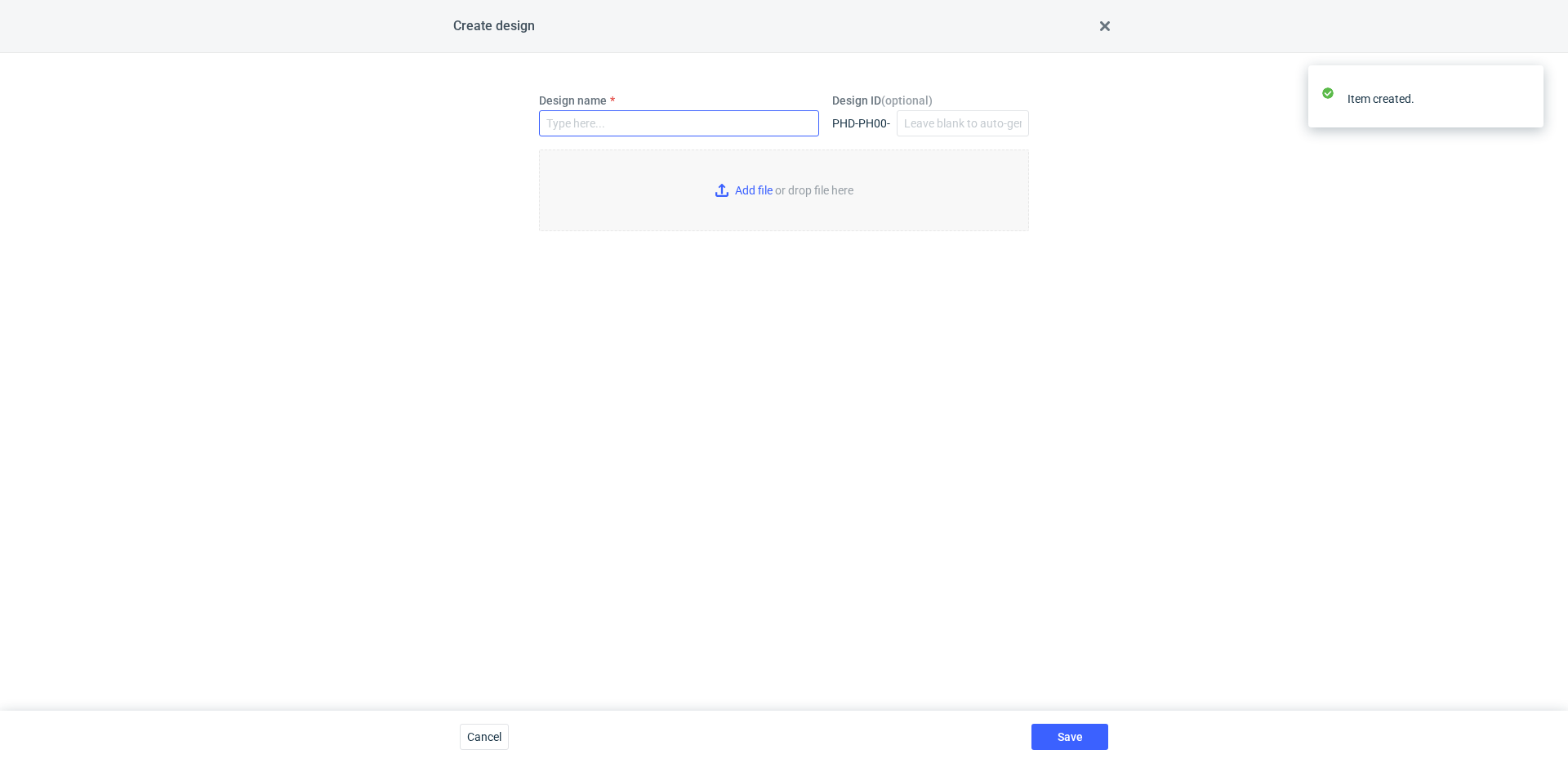
click at [675, 135] on div "Design name" at bounding box center [679, 121] width 293 height 57
click at [675, 132] on input "Design name" at bounding box center [679, 123] width 280 height 26
type input "HTKI'"
click at [691, 195] on input "Add file or drop file here" at bounding box center [784, 190] width 490 height 82
type input "C:\fakepath\ptg__custom__drawer_box__HTKI__d0__oR234256904__sleeve (2).pdf"
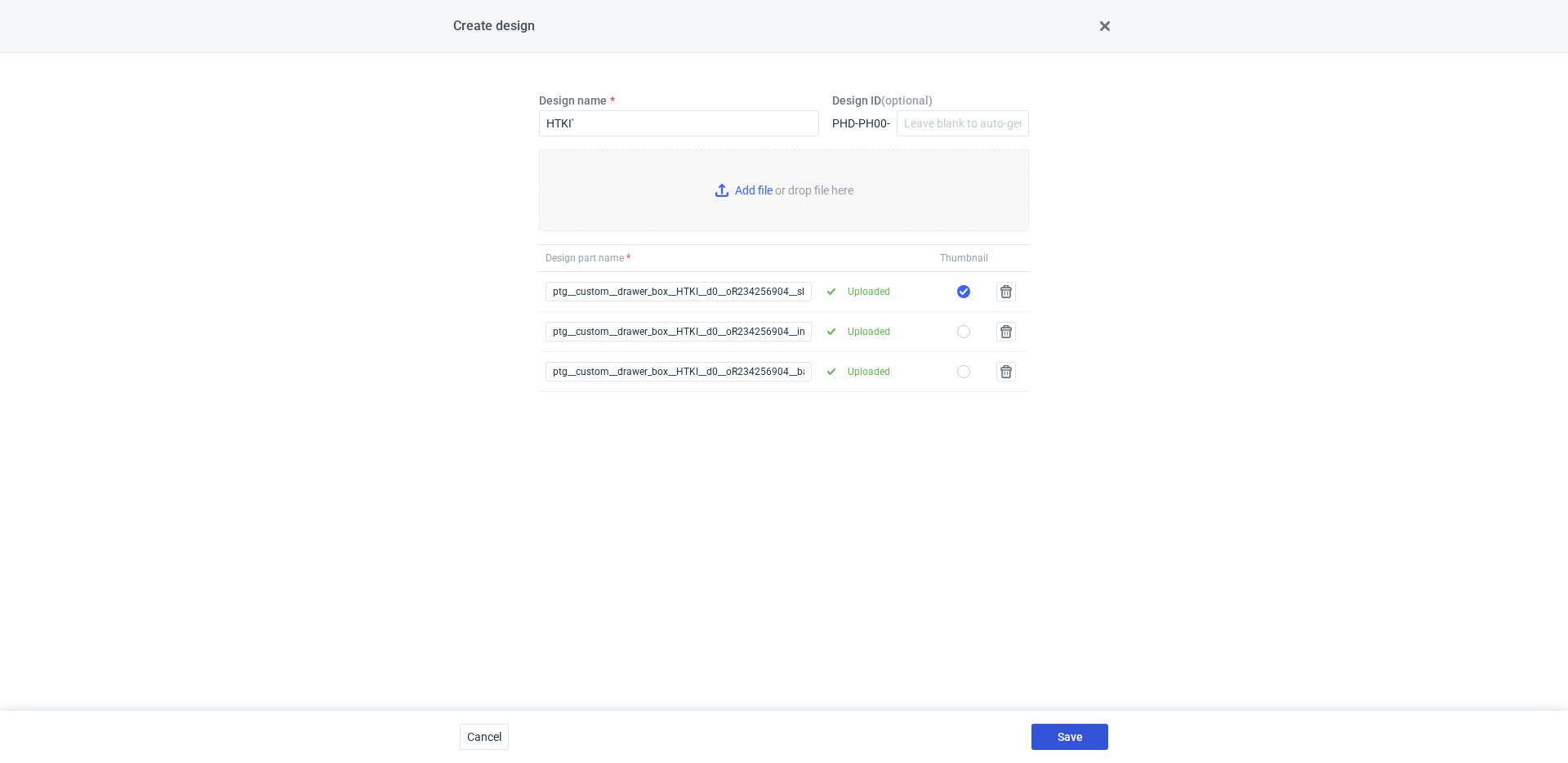
click at [1079, 731] on span "Save" at bounding box center [1070, 737] width 25 height 12
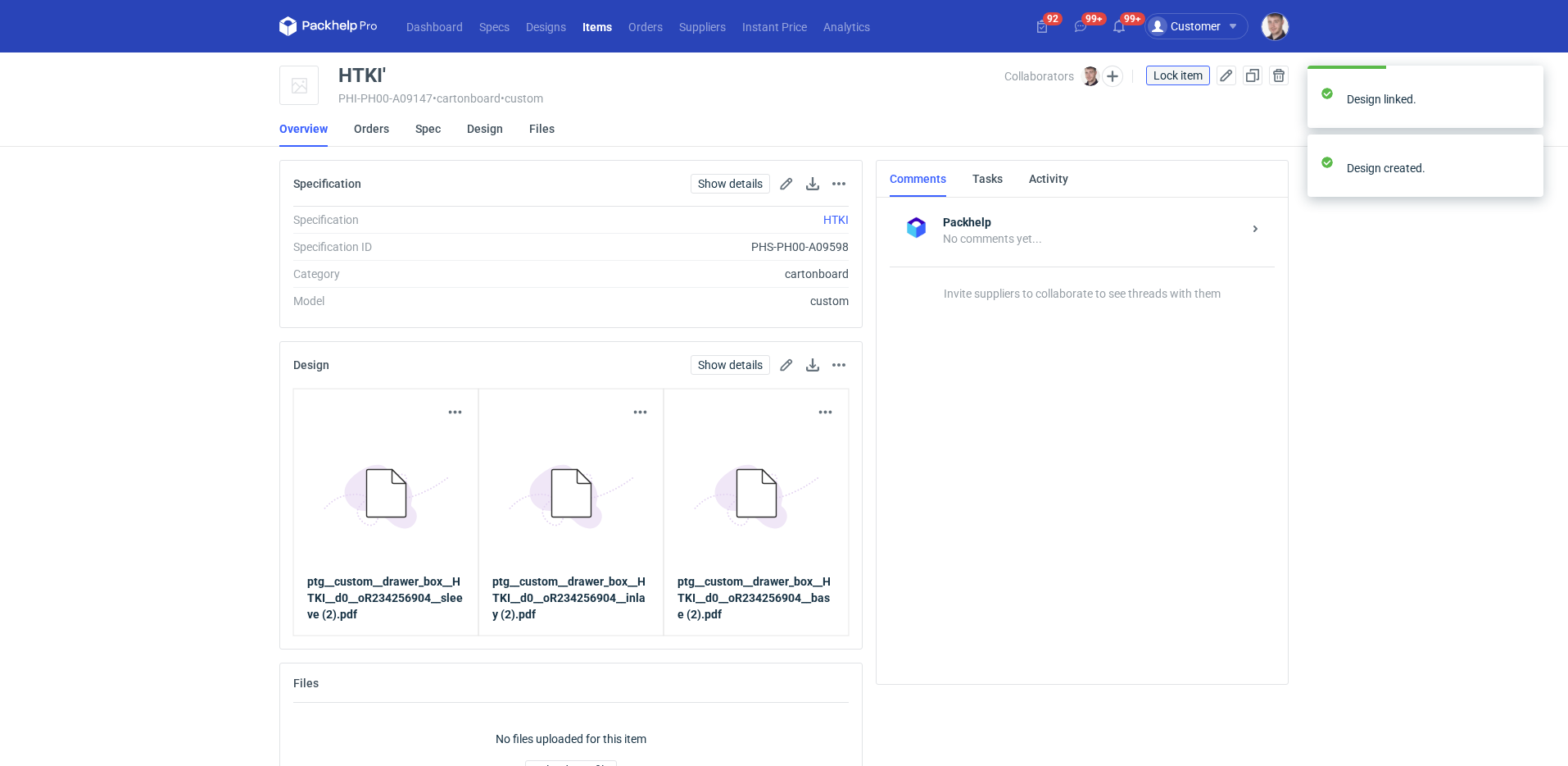
click at [1180, 74] on span "Lock item" at bounding box center [1179, 75] width 49 height 12
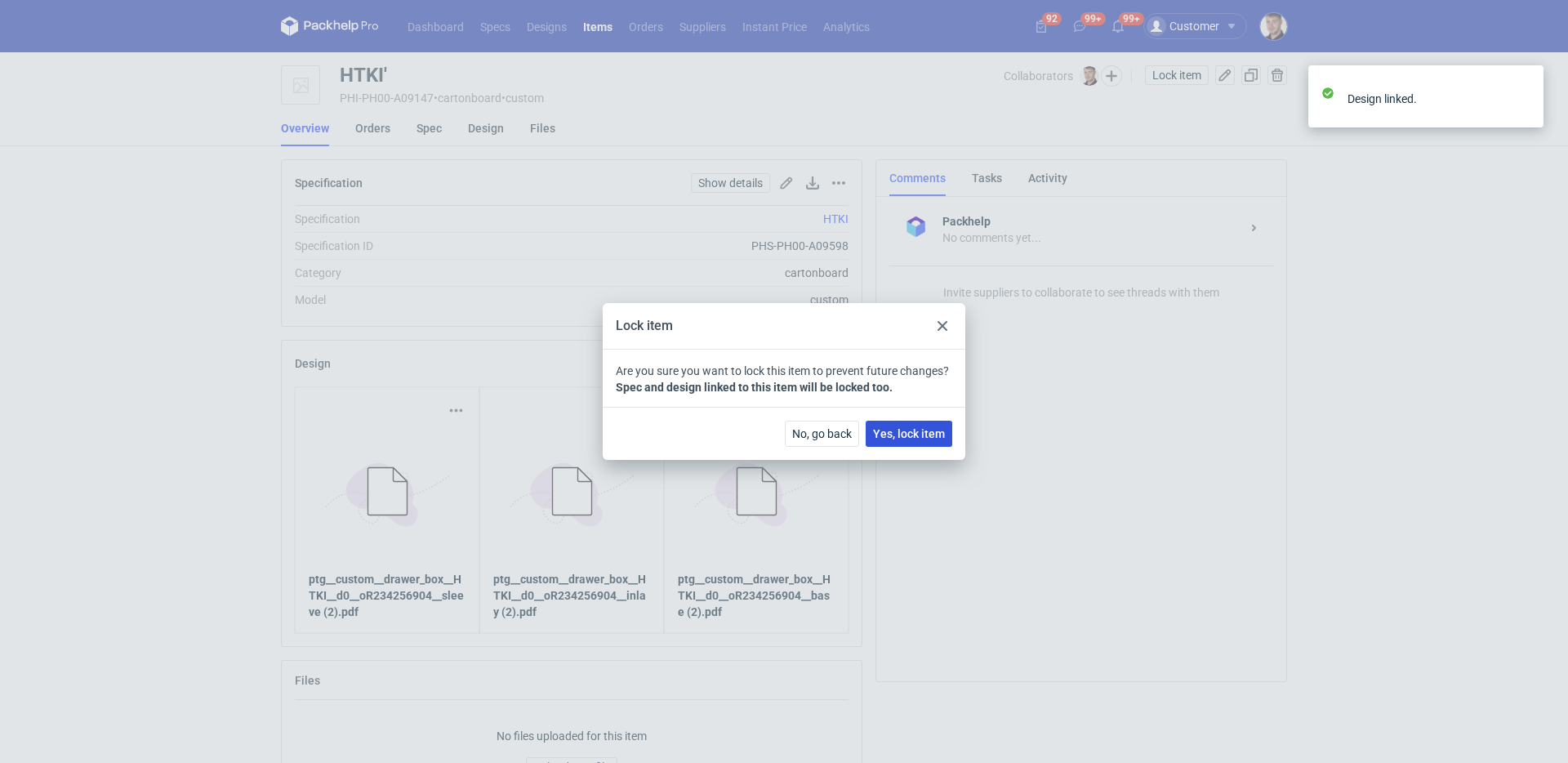
click at [929, 434] on span "Yes, lock item" at bounding box center [909, 433] width 72 height 12
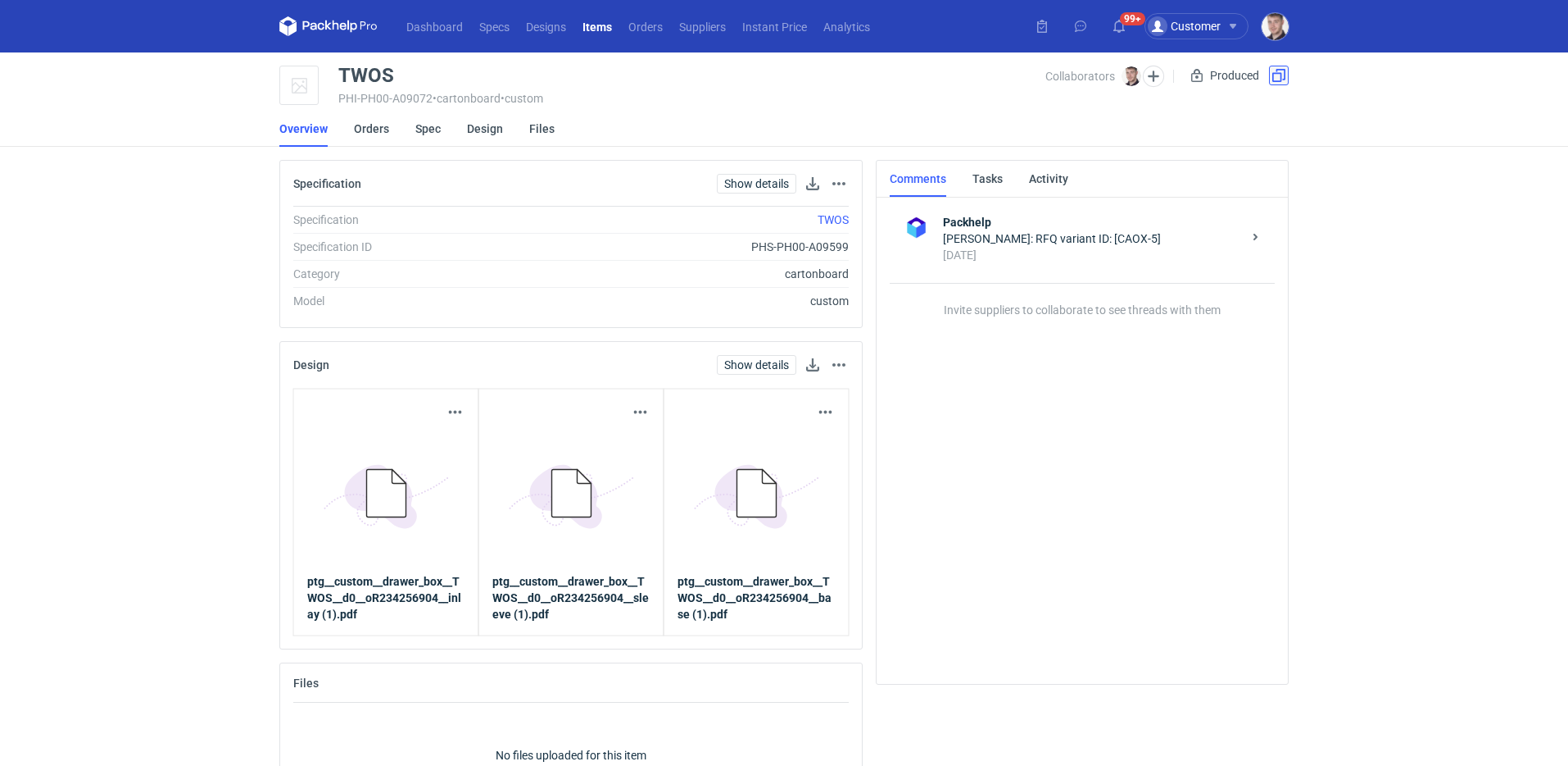
click at [1278, 73] on button "button" at bounding box center [1279, 75] width 20 height 20
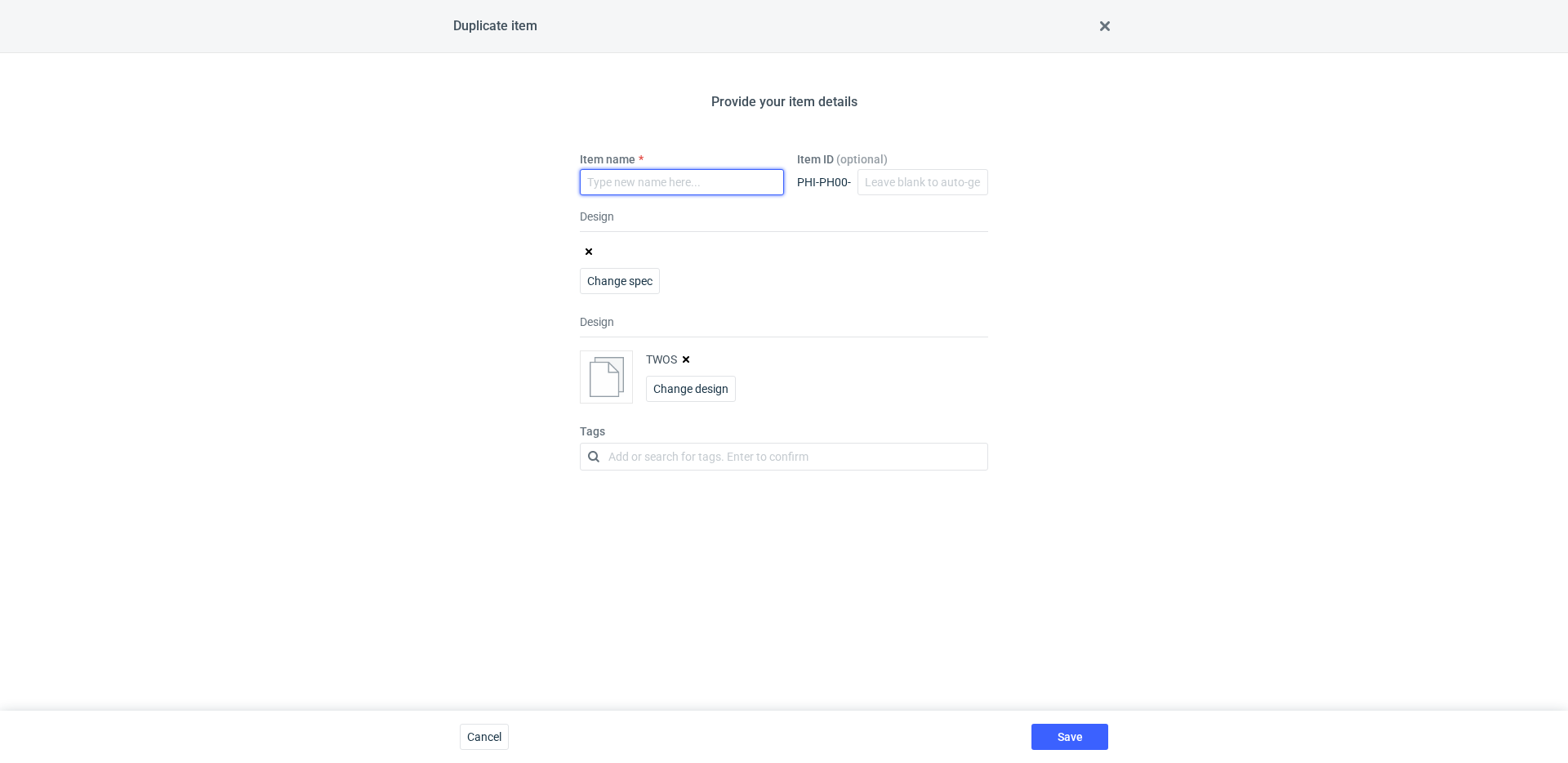
click at [647, 180] on input "Item name" at bounding box center [682, 182] width 205 height 26
type input "TWOS'"
click at [691, 359] on button "button" at bounding box center [686, 358] width 13 height 13
click at [1090, 730] on button "Save" at bounding box center [1069, 736] width 77 height 26
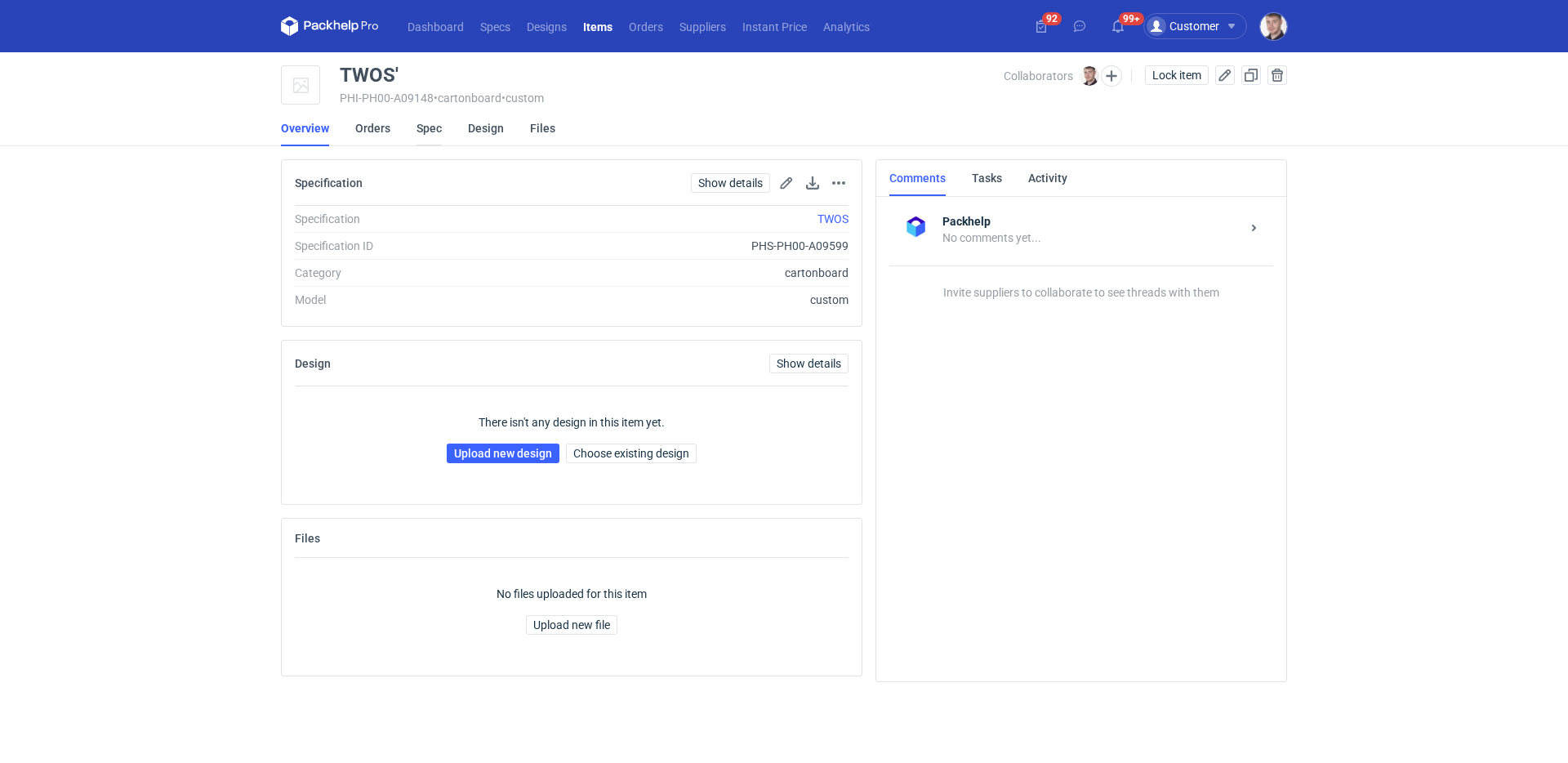
click at [433, 131] on link "Spec" at bounding box center [429, 128] width 25 height 36
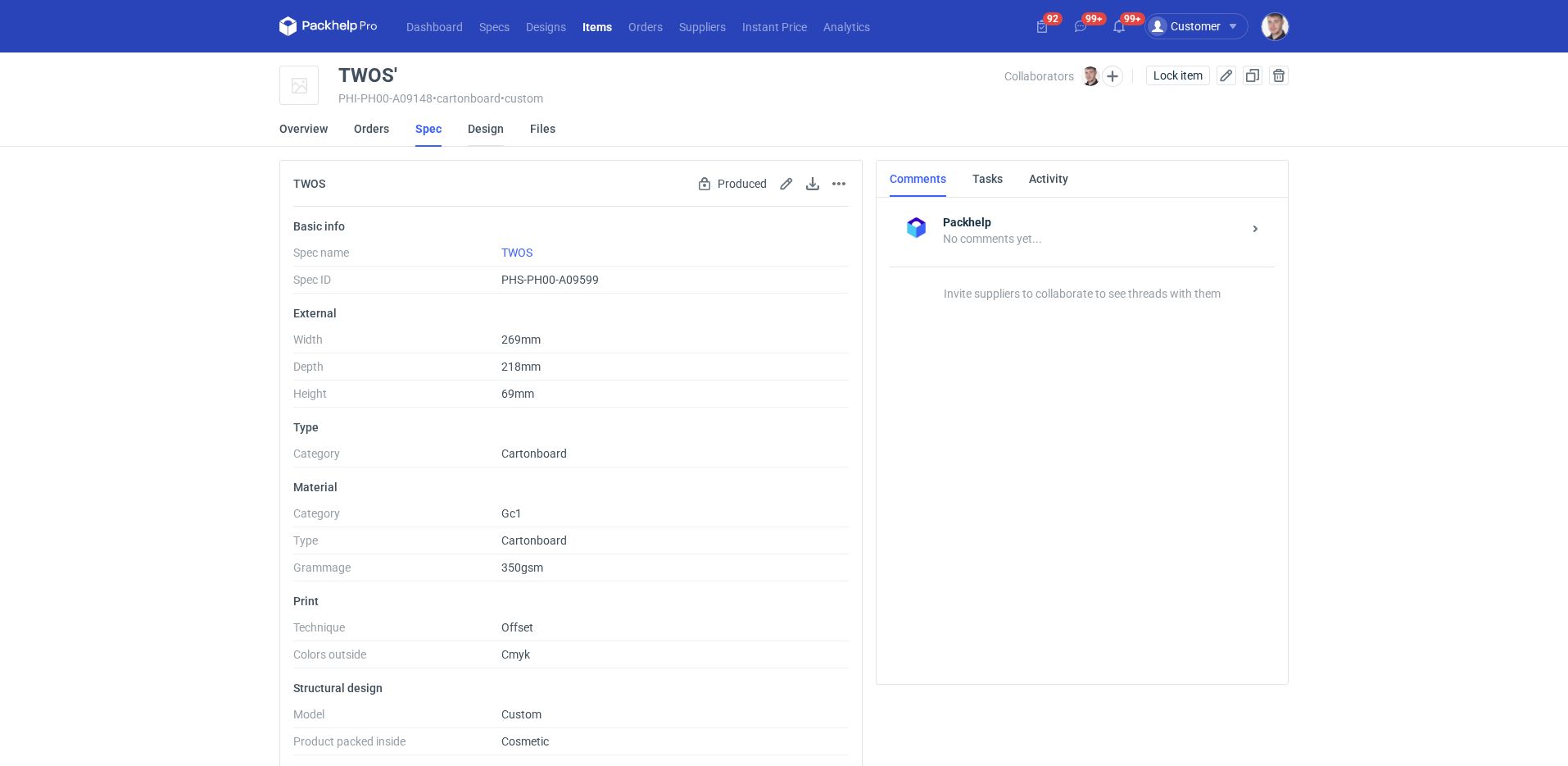
click at [480, 132] on link "Design" at bounding box center [486, 128] width 36 height 36
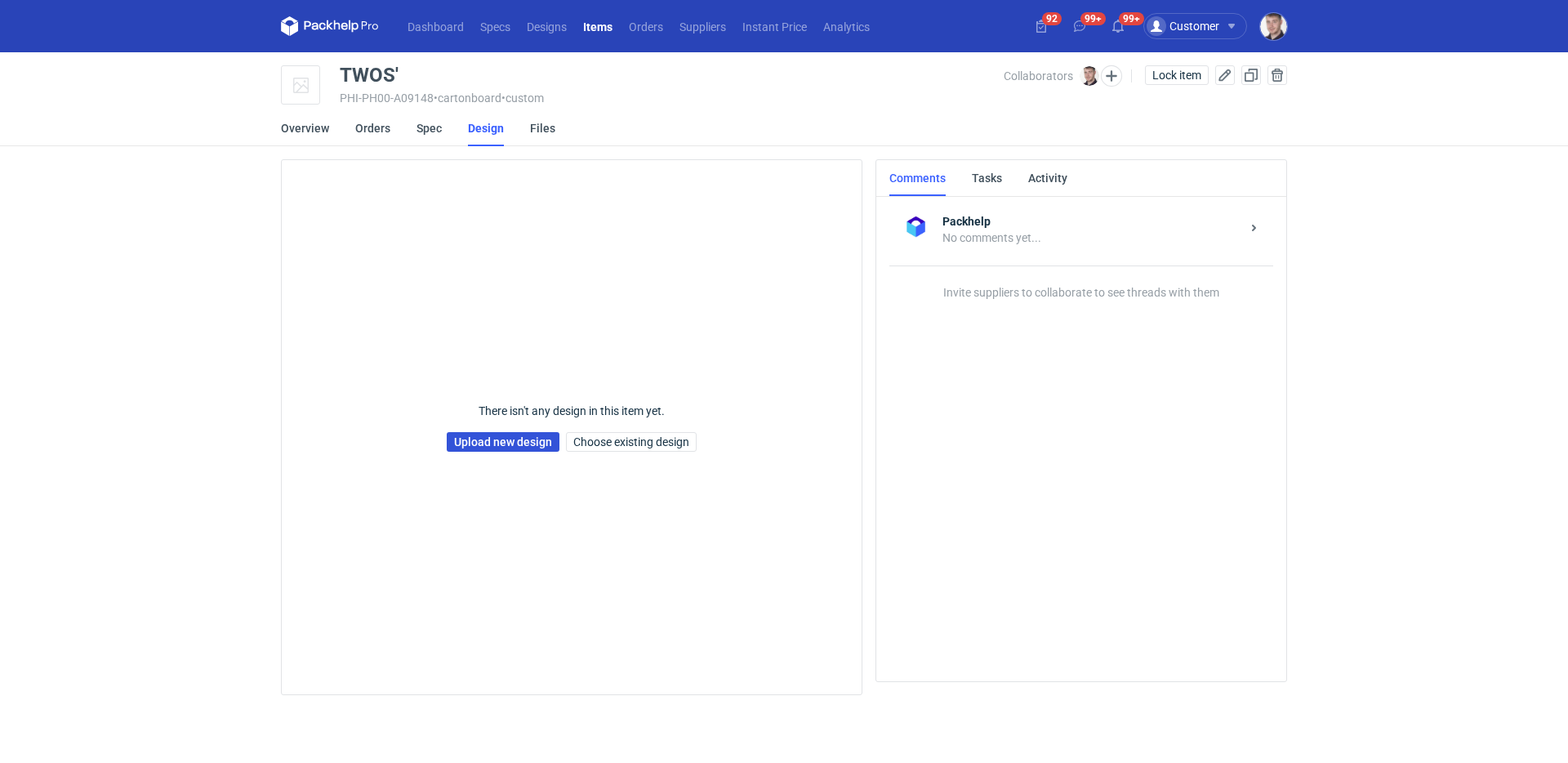
click at [494, 447] on link "Upload new design" at bounding box center [503, 441] width 112 height 19
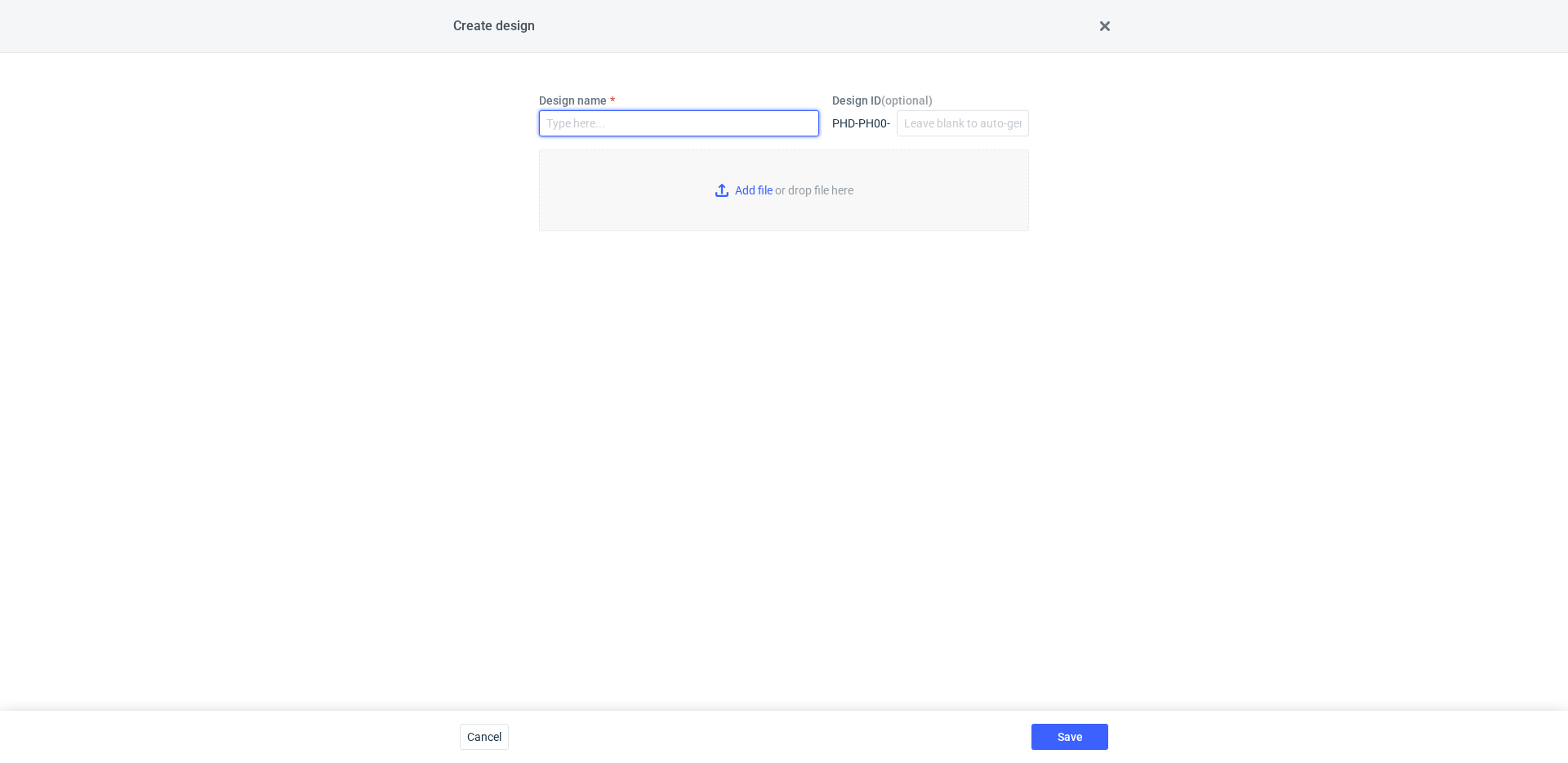
click at [650, 120] on input "Design name" at bounding box center [679, 123] width 280 height 26
type input "TWOS'"
click at [751, 194] on input "Add file or drop file here" at bounding box center [784, 190] width 490 height 82
type input "C:\fakepath\ptg__custom__drawer_box__TWOS__d0__oR234256904__sleeve (2).pdf"
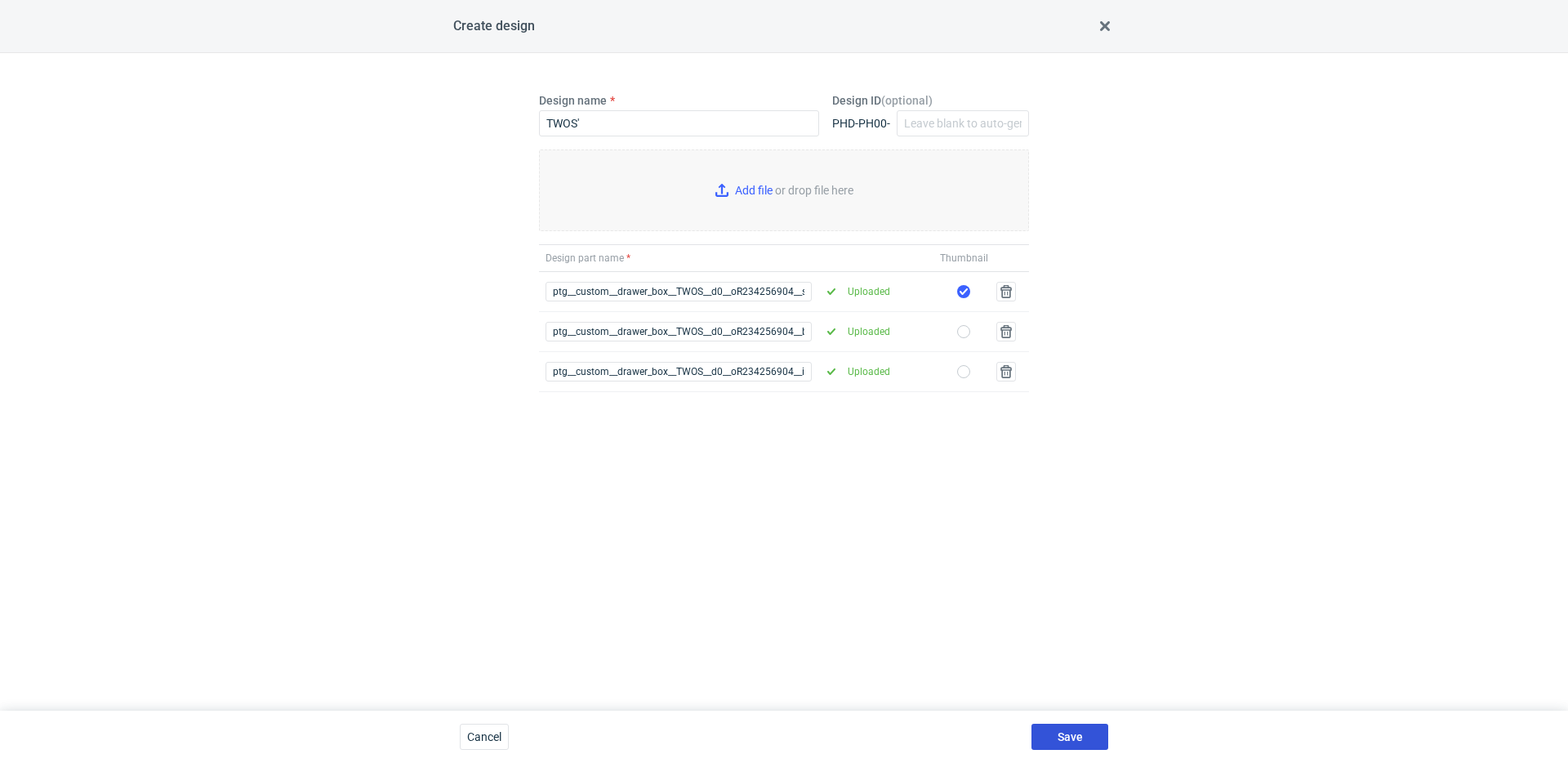
click at [1074, 744] on button "Save" at bounding box center [1069, 736] width 77 height 26
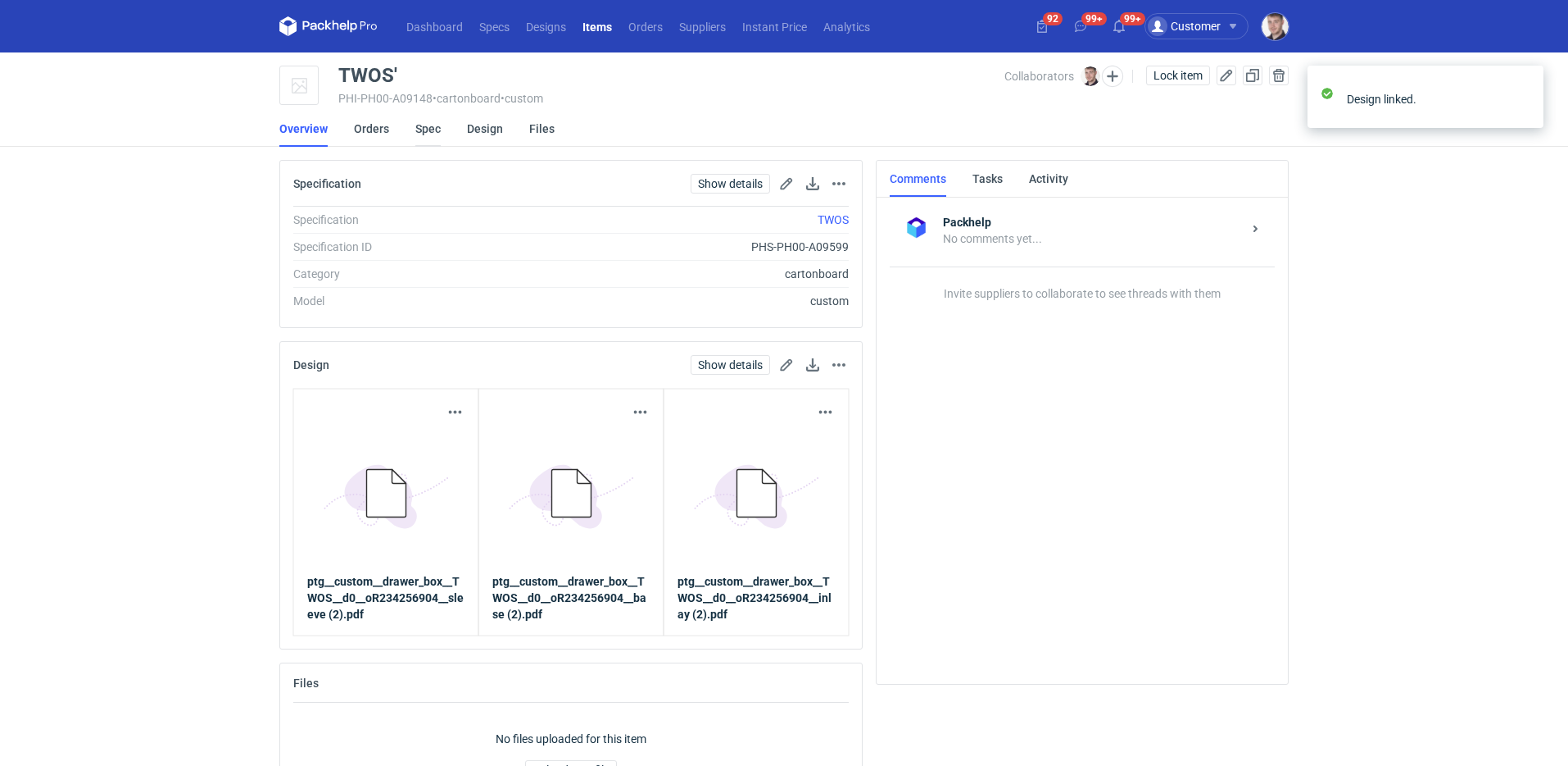
click at [435, 134] on link "Spec" at bounding box center [428, 128] width 25 height 36
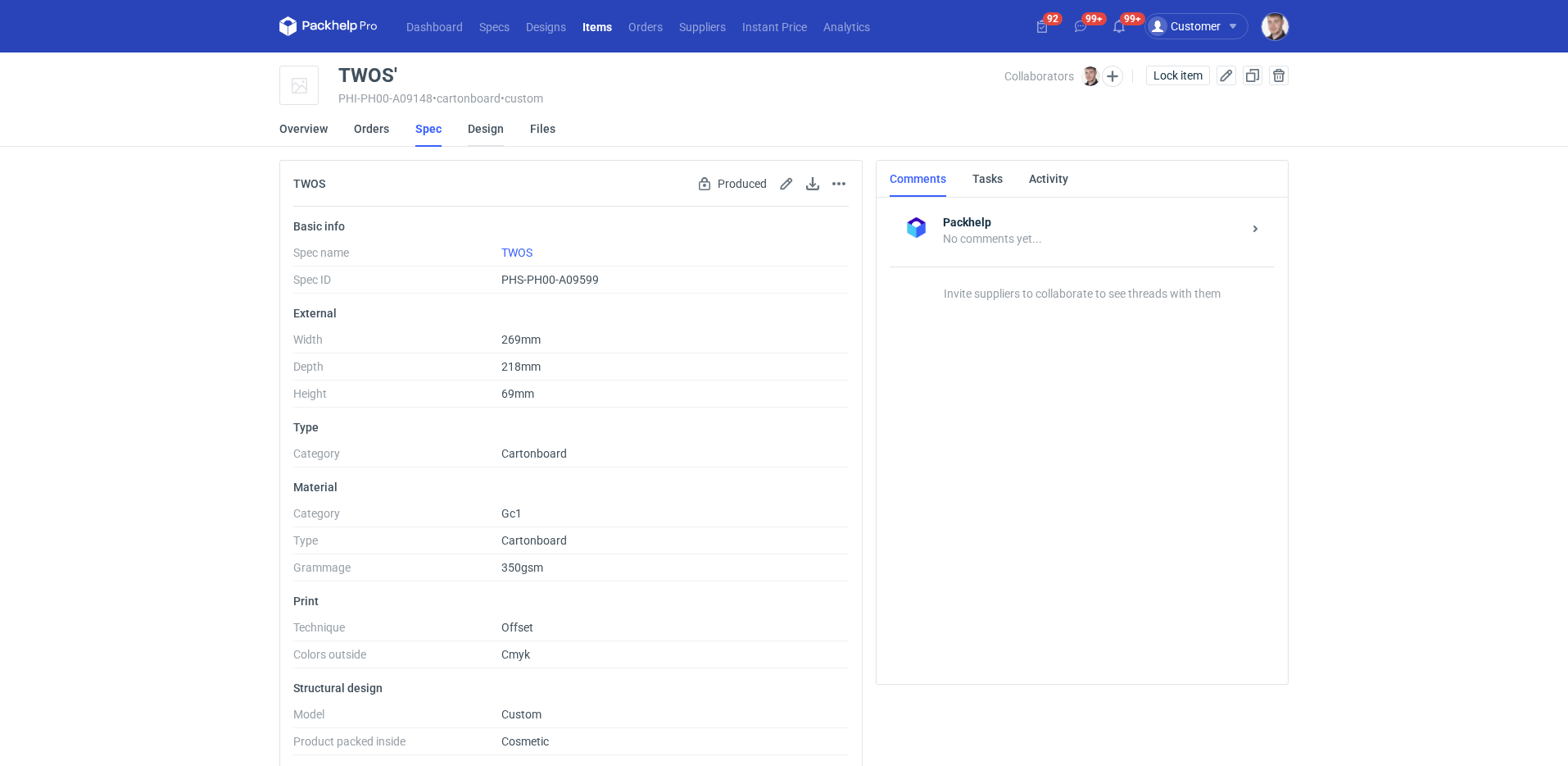
click at [469, 134] on link "Design" at bounding box center [486, 128] width 36 height 36
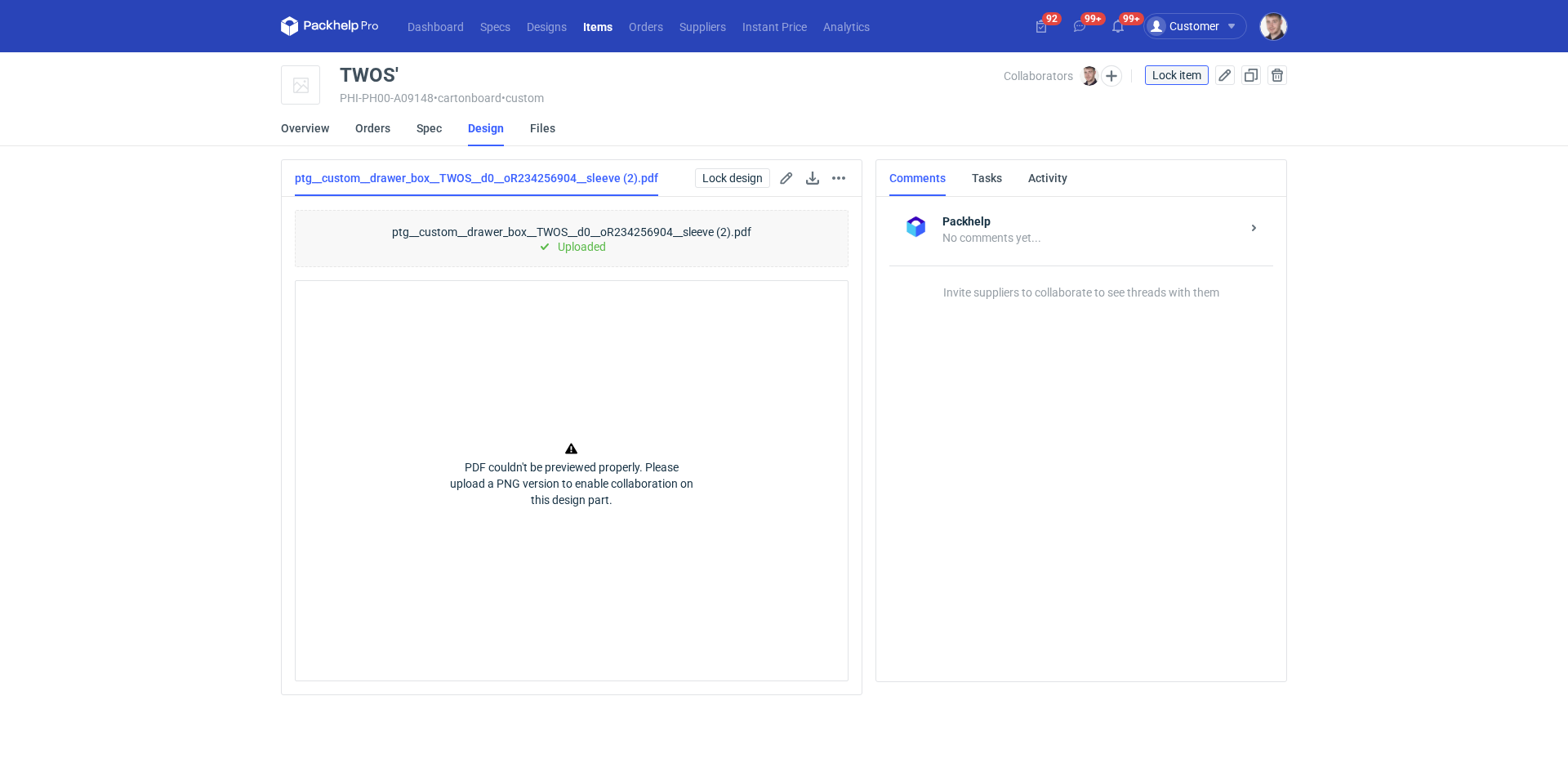
click at [1188, 77] on span "Lock item" at bounding box center [1177, 75] width 49 height 12
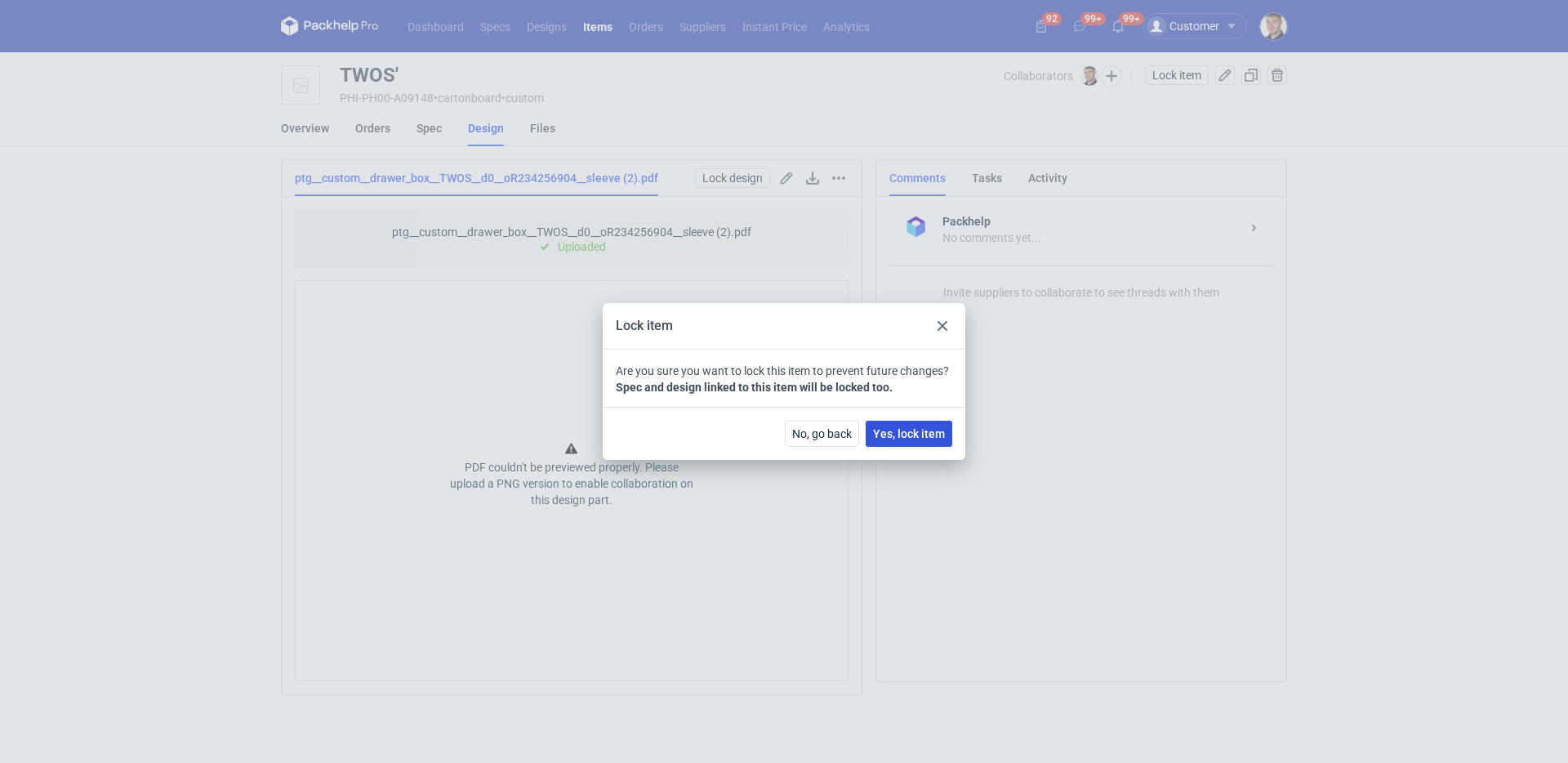
click at [917, 436] on span "Yes, lock item" at bounding box center [909, 433] width 72 height 12
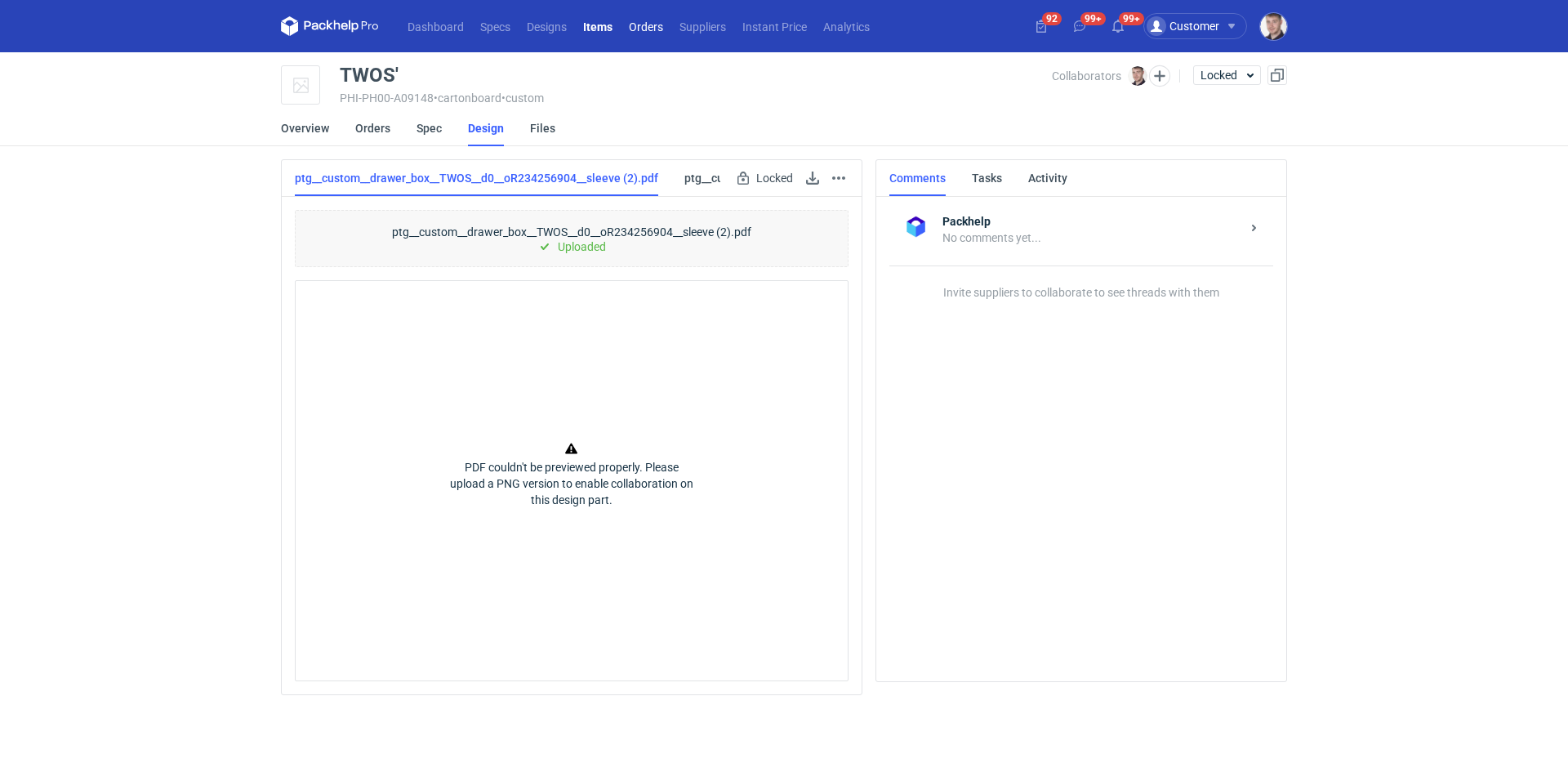
click at [662, 29] on link "Orders" at bounding box center [646, 25] width 51 height 19
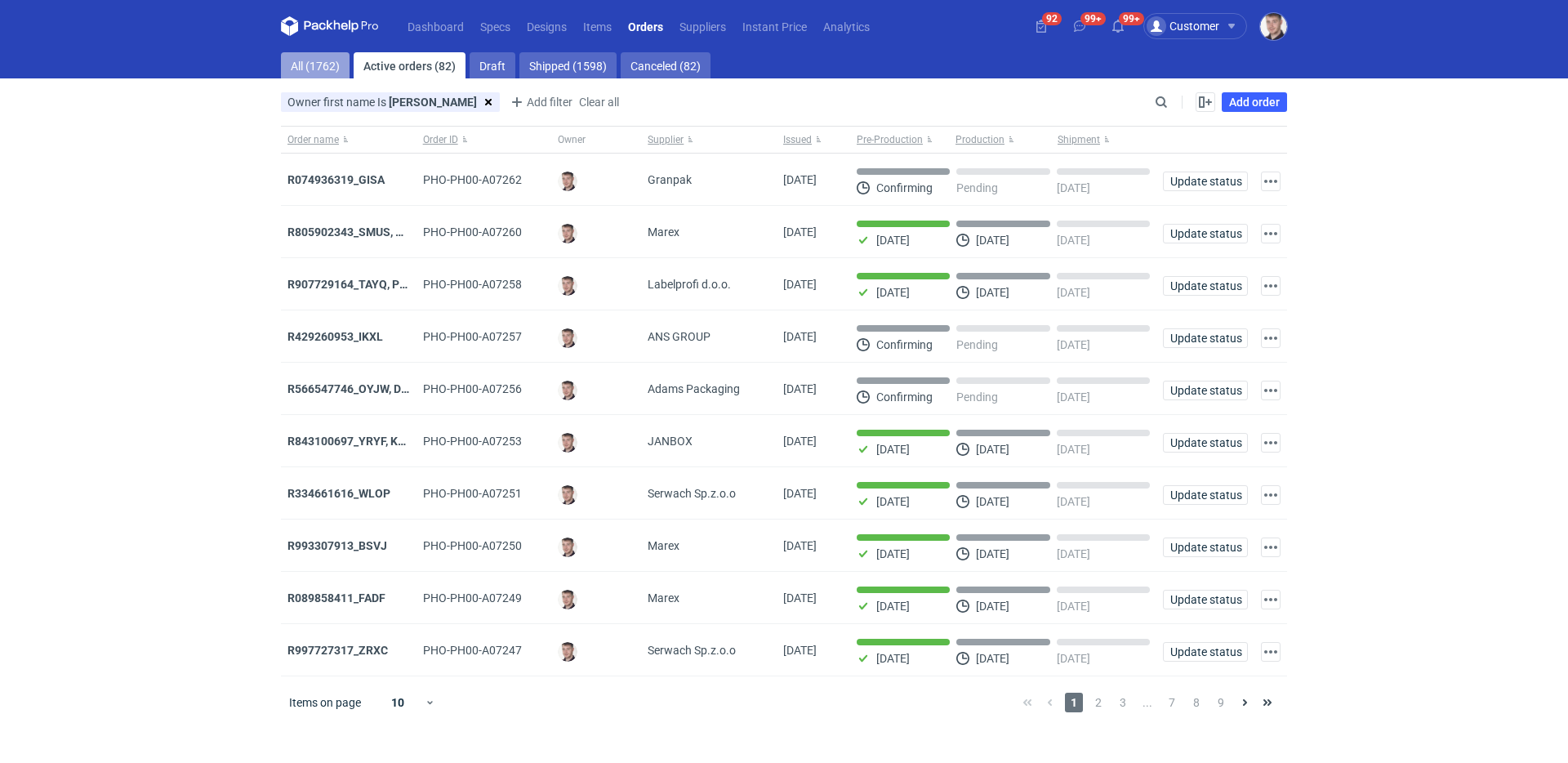
click at [331, 61] on link "All (1762)" at bounding box center [314, 65] width 68 height 26
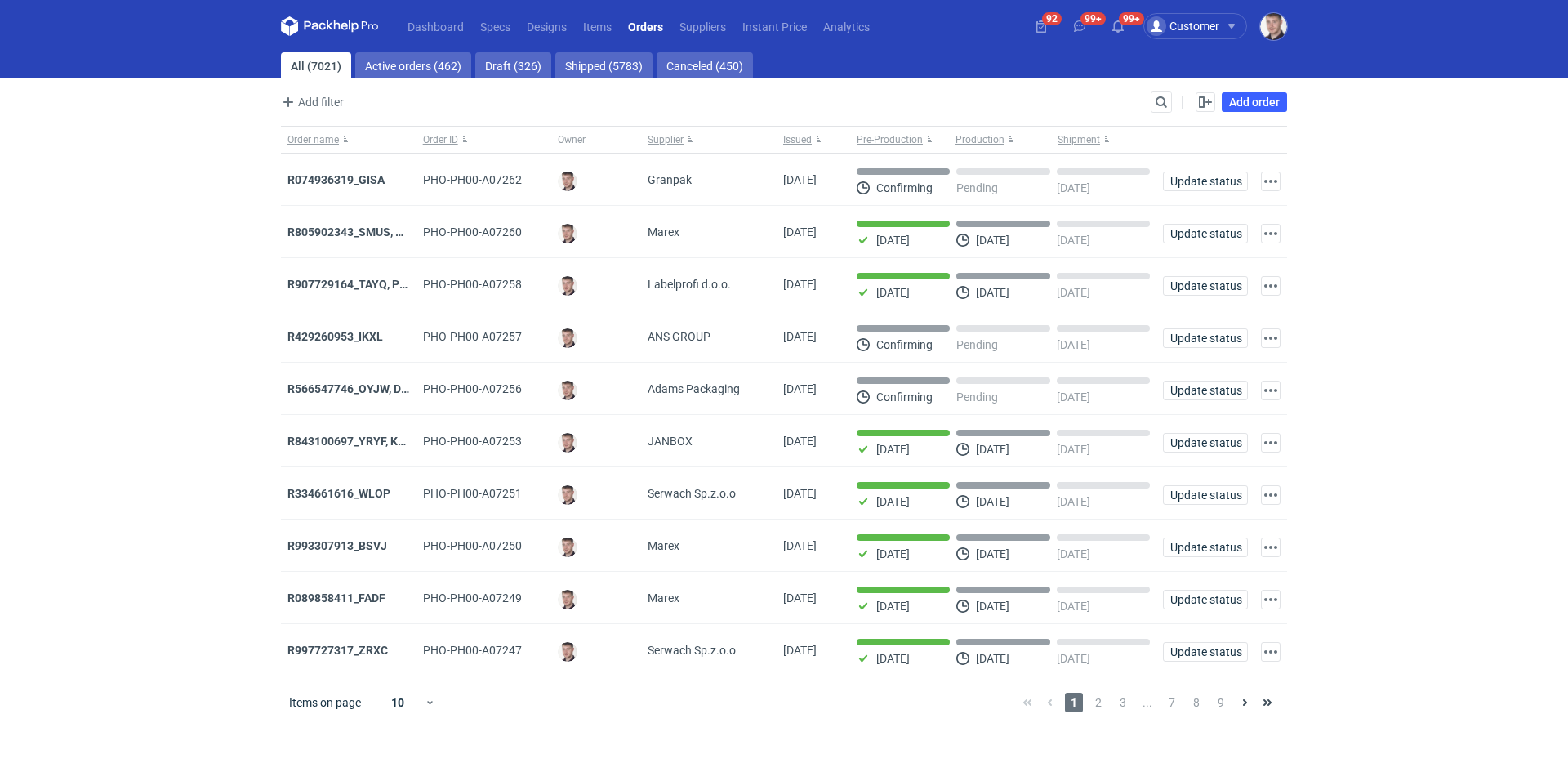
click at [1165, 91] on div "Search" at bounding box center [1161, 101] width 21 height 21
click at [1165, 94] on input "Search" at bounding box center [1090, 101] width 161 height 19
paste input "R234256904"
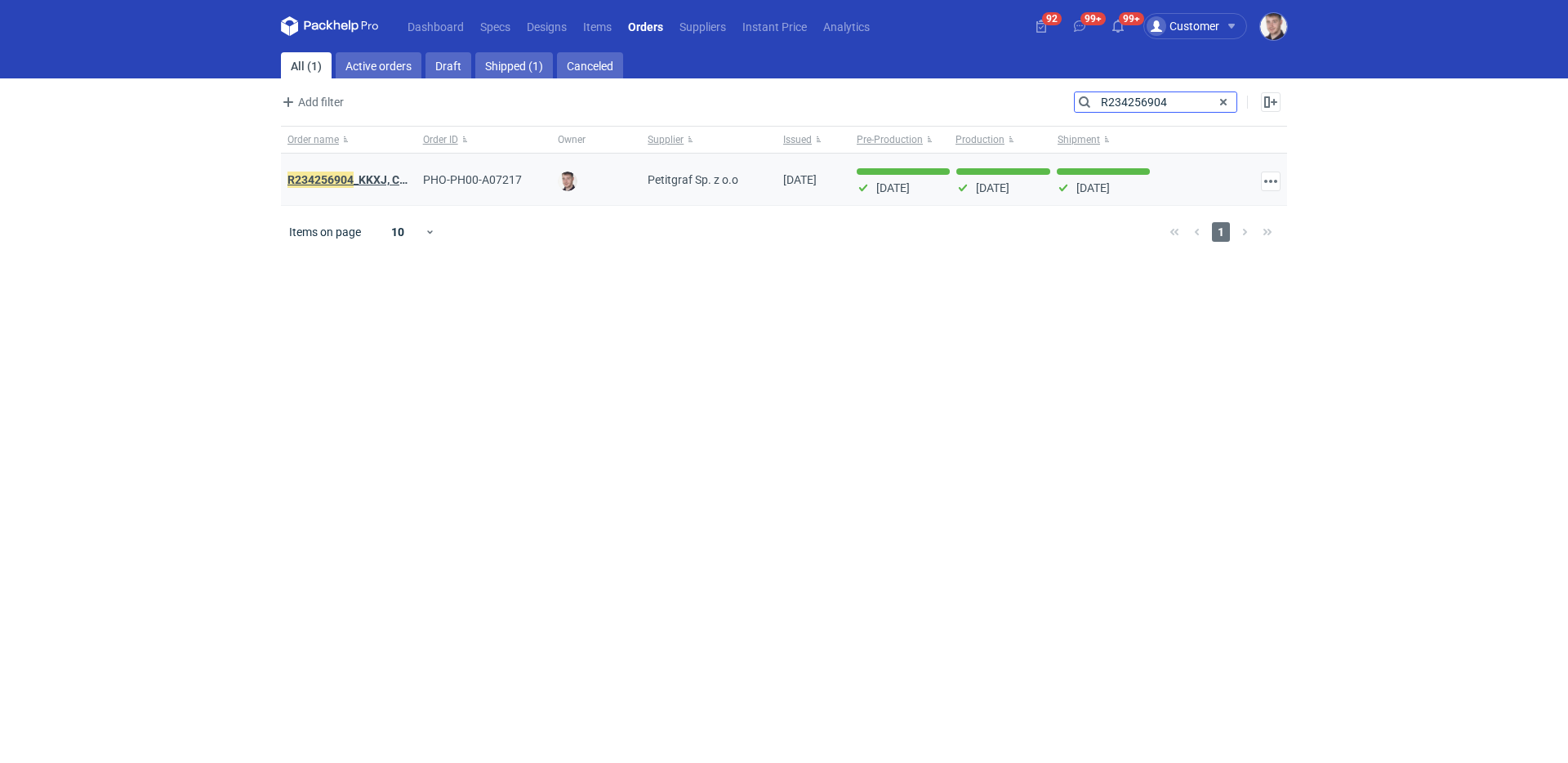
type input "R234256904"
click at [342, 175] on em "R234256904" at bounding box center [320, 179] width 66 height 18
click at [594, 24] on link "Items" at bounding box center [597, 25] width 45 height 19
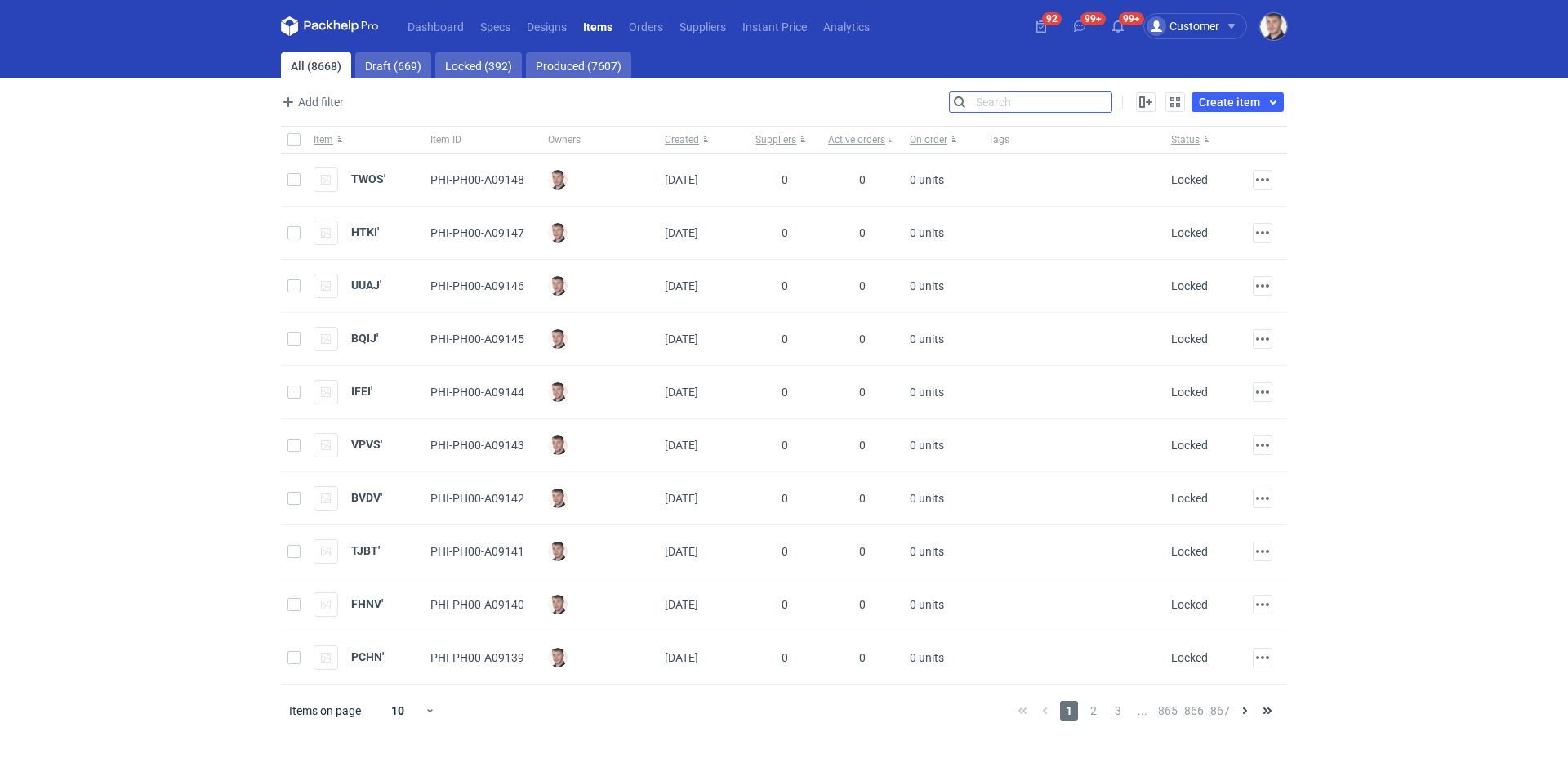
click at [1102, 101] on input "Search" at bounding box center [1030, 101] width 161 height 19
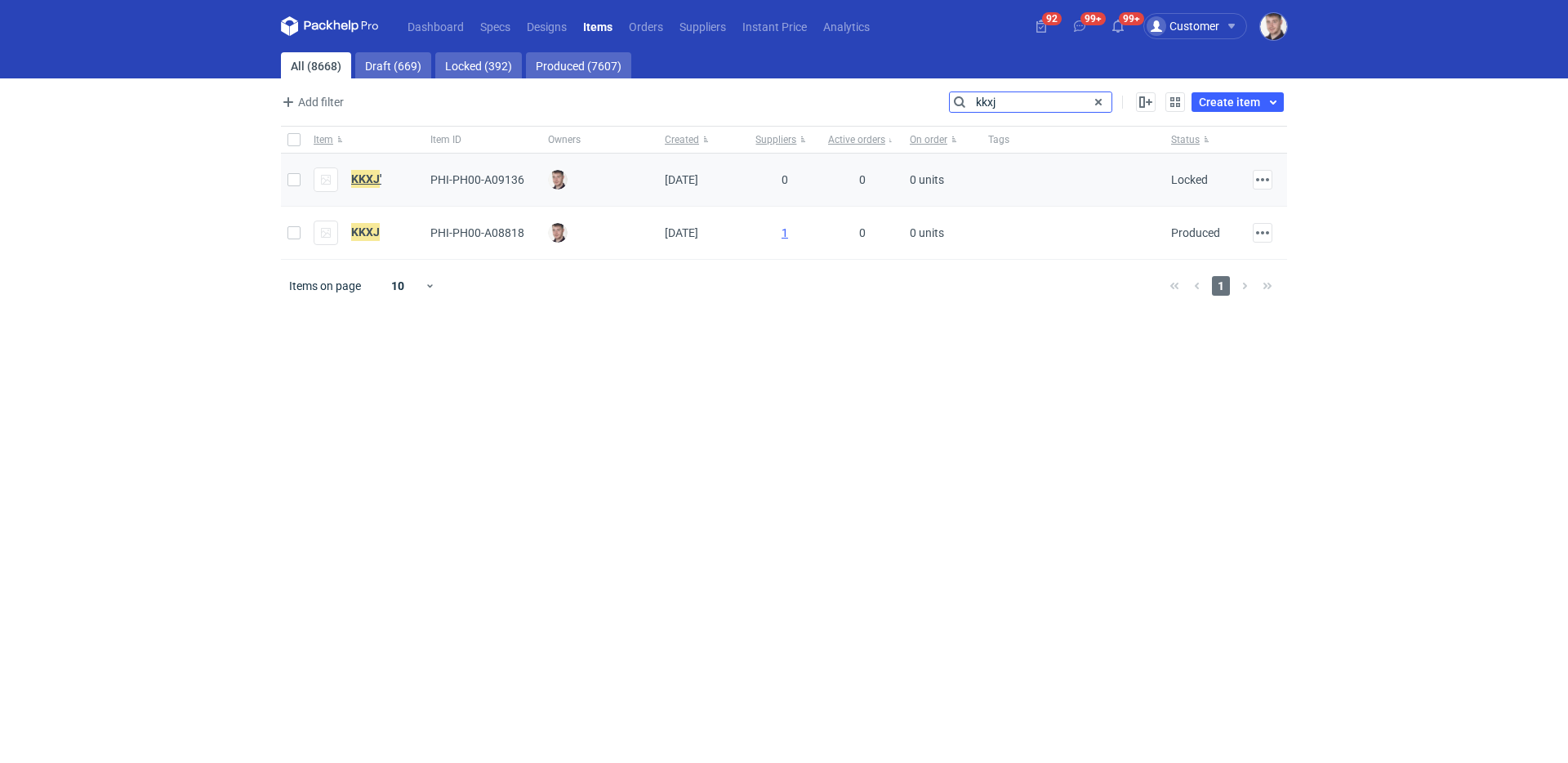
type input "kkxj"
click at [374, 176] on em "KKXJ" at bounding box center [366, 178] width 29 height 18
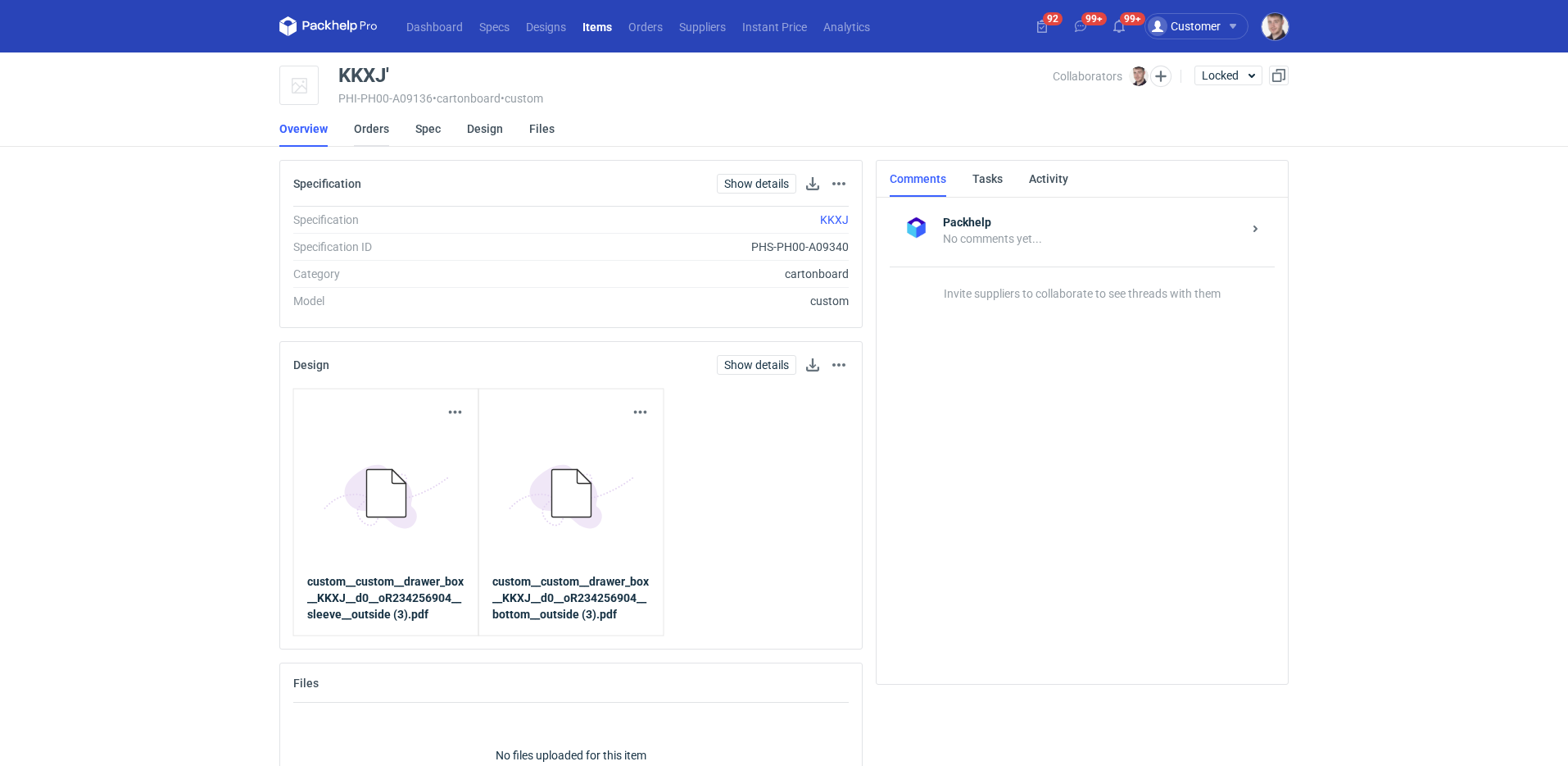
click at [377, 137] on link "Orders" at bounding box center [371, 128] width 36 height 36
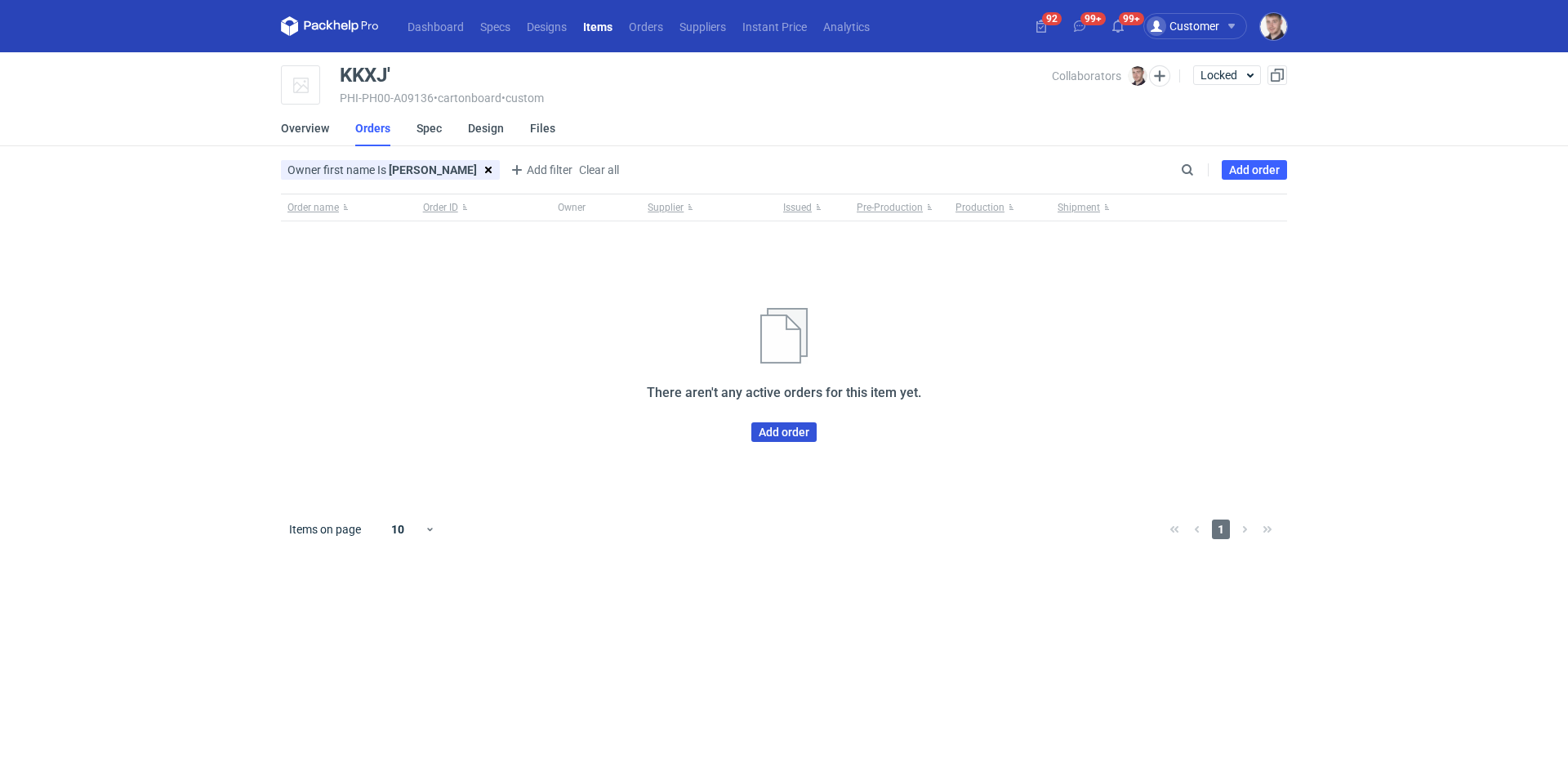
click at [800, 438] on link "Add order" at bounding box center [784, 432] width 65 height 19
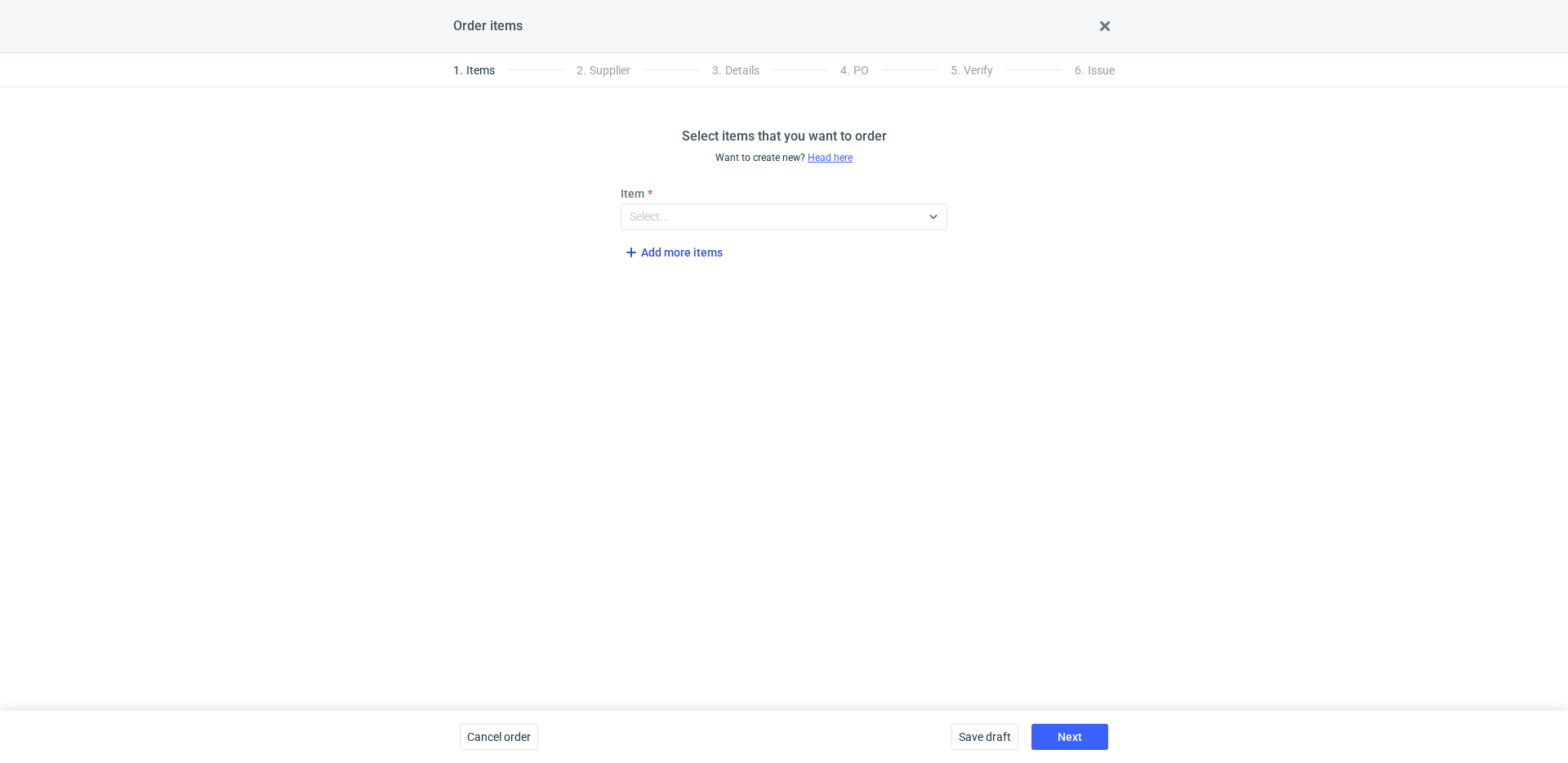
click at [693, 257] on span "Add more items" at bounding box center [672, 252] width 101 height 19
click at [676, 312] on span "Add more items" at bounding box center [672, 309] width 101 height 19
click at [689, 375] on span "Add more items" at bounding box center [672, 366] width 101 height 19
click at [693, 433] on span "Add more items" at bounding box center [672, 423] width 101 height 19
click at [686, 484] on span "Add more items" at bounding box center [672, 481] width 101 height 19
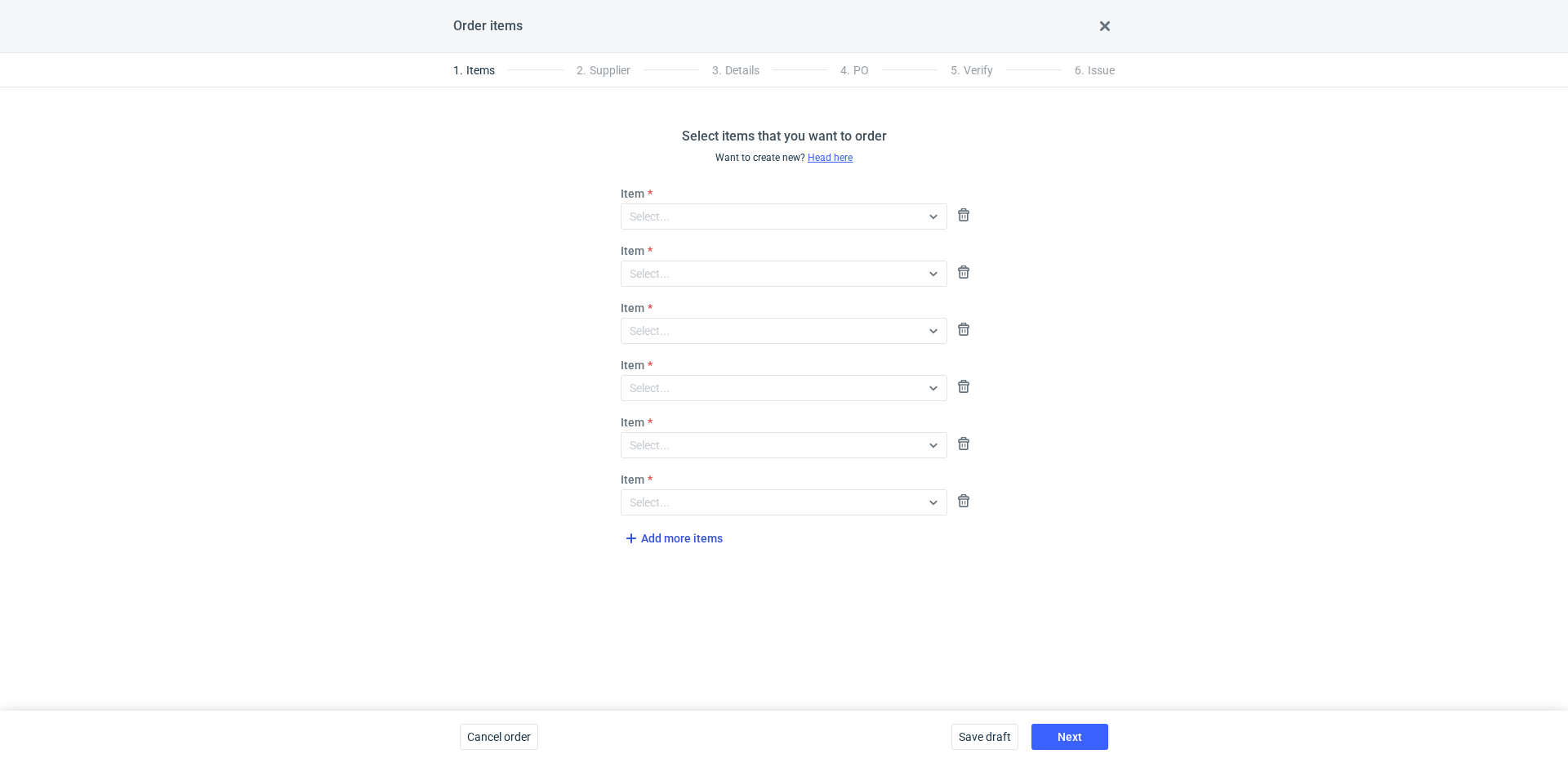
click at [694, 538] on span "Add more items" at bounding box center [672, 537] width 101 height 19
click at [684, 597] on span "Add more items" at bounding box center [672, 595] width 101 height 19
click at [680, 650] on span "Add more items" at bounding box center [672, 651] width 101 height 19
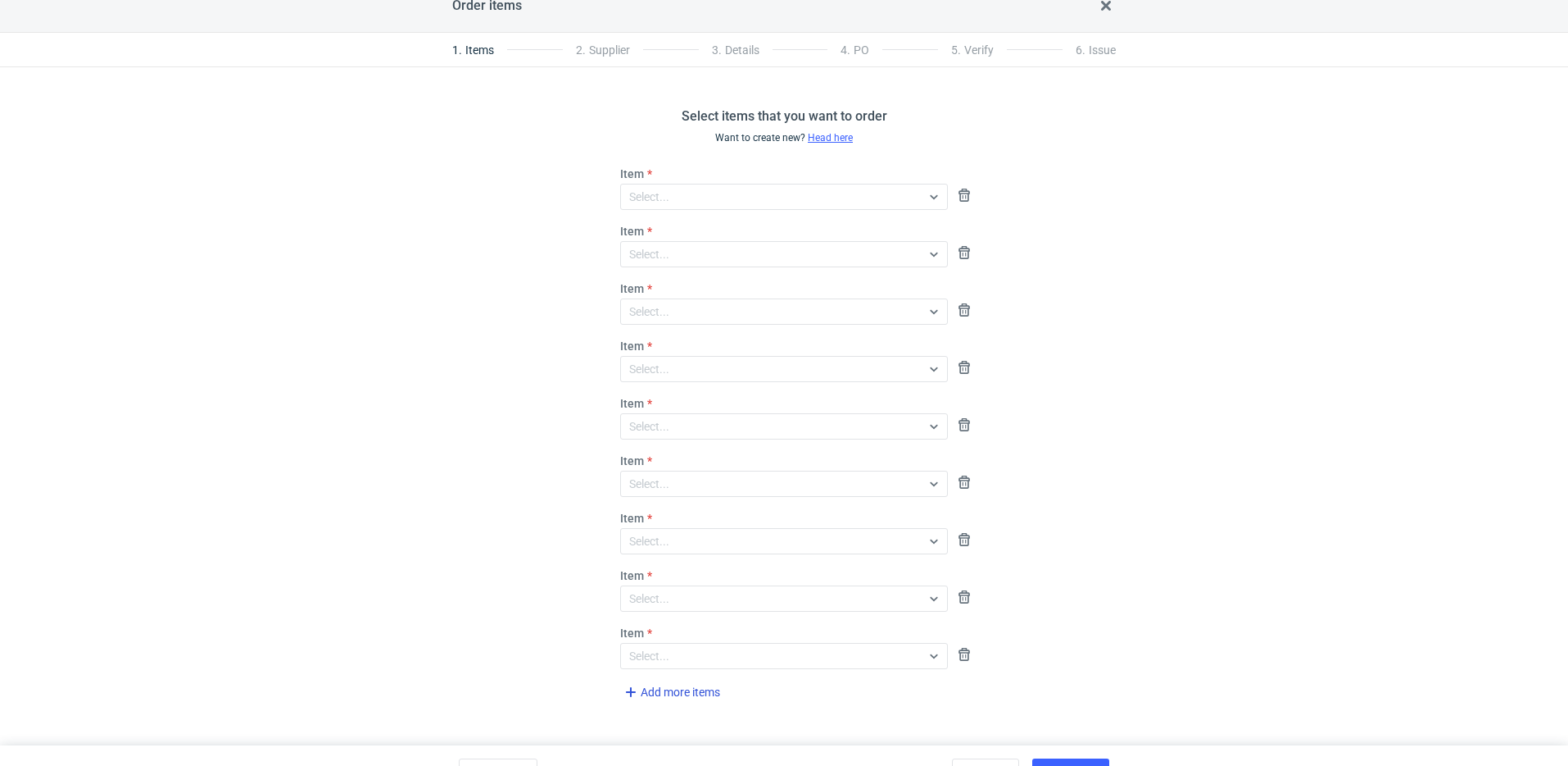
scroll to position [53, 0]
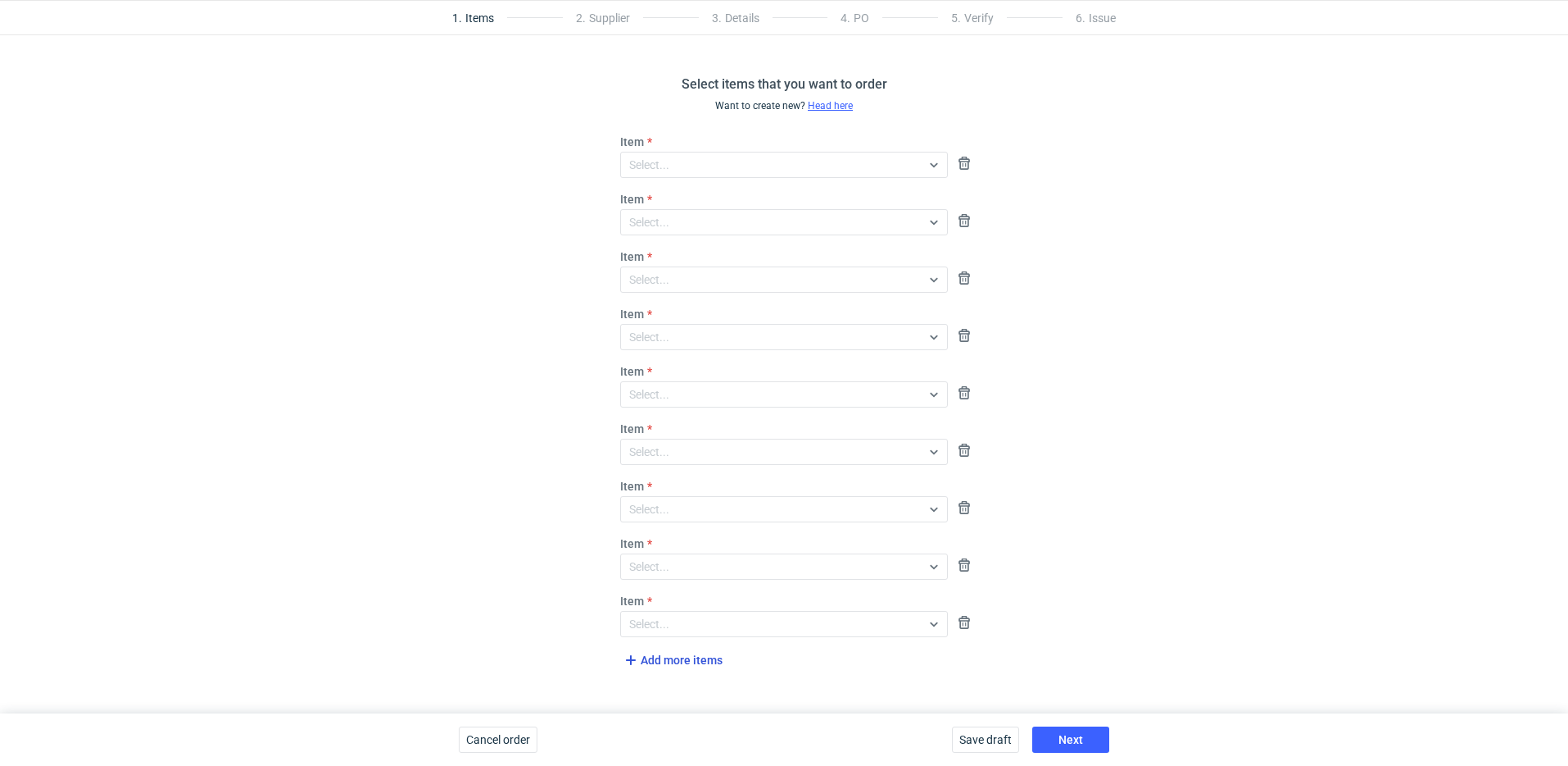
click at [690, 657] on span "Add more items" at bounding box center [672, 659] width 102 height 20
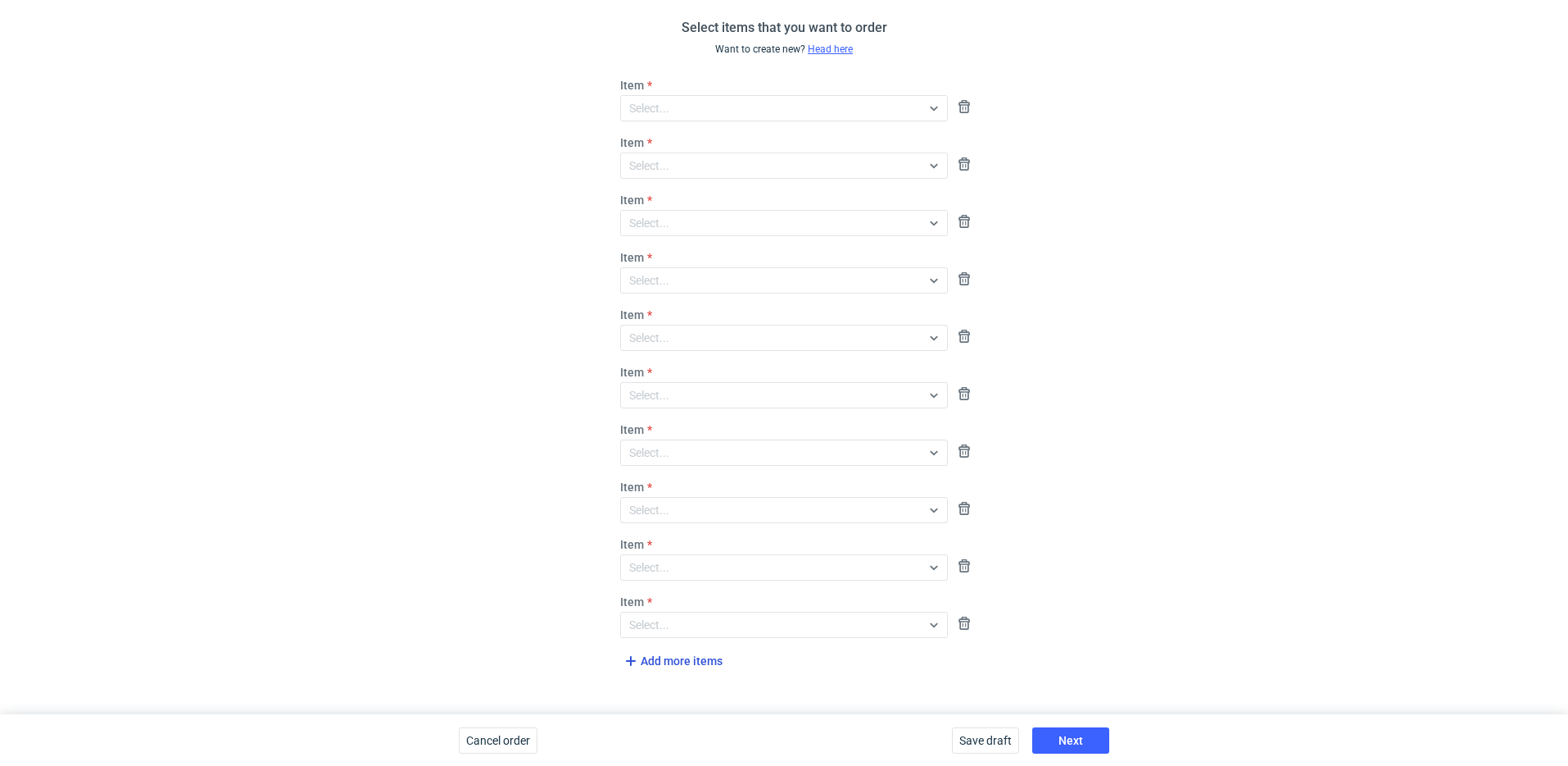
scroll to position [109, 0]
click at [695, 657] on span "Add more items" at bounding box center [672, 659] width 102 height 20
click at [700, 716] on span "Add more items" at bounding box center [672, 717] width 102 height 20
click at [705, 81] on div "Item Select..." at bounding box center [784, 98] width 341 height 44
click at [703, 107] on div "Select..." at bounding box center [771, 107] width 300 height 23
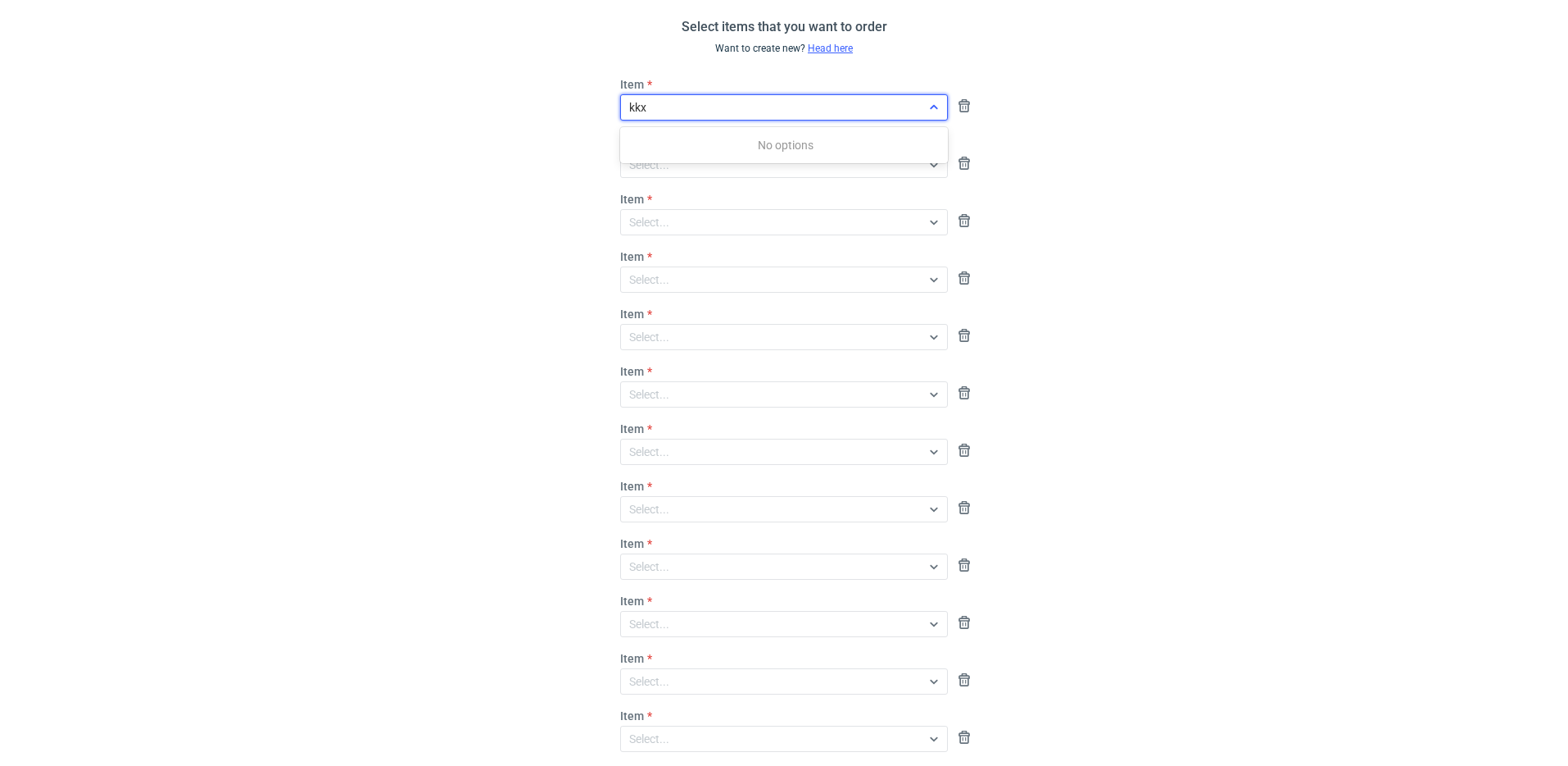
type input "kkxj"
click at [685, 138] on em "(PHI-PH00-A09136)" at bounding box center [715, 144] width 103 height 13
click at [696, 161] on div "Select..." at bounding box center [771, 165] width 300 height 23
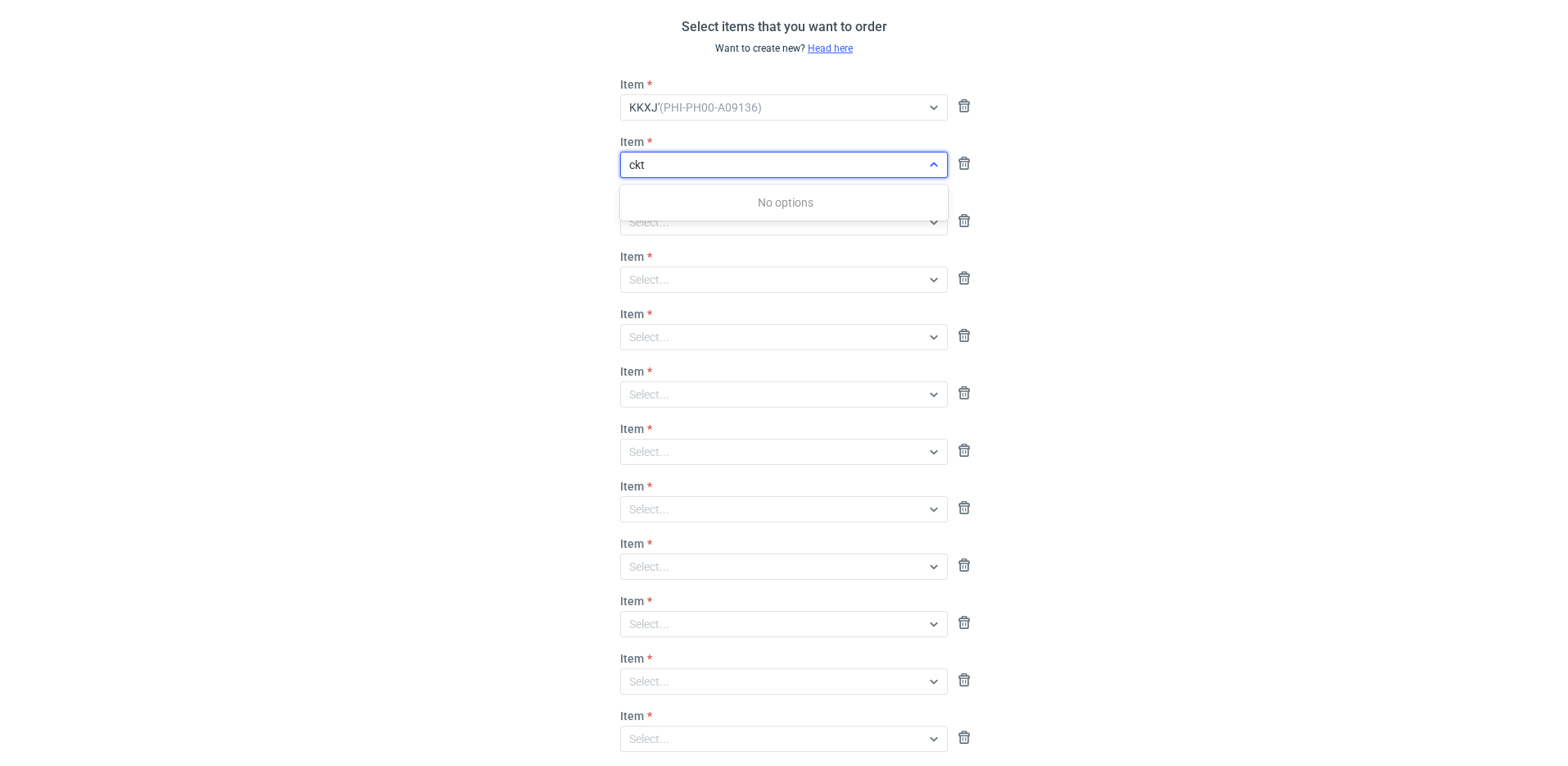
type input "ckty"
click at [672, 205] on em "(PHI-PH00-A09137)" at bounding box center [716, 202] width 103 height 13
click at [668, 220] on div "Select..." at bounding box center [649, 221] width 40 height 16
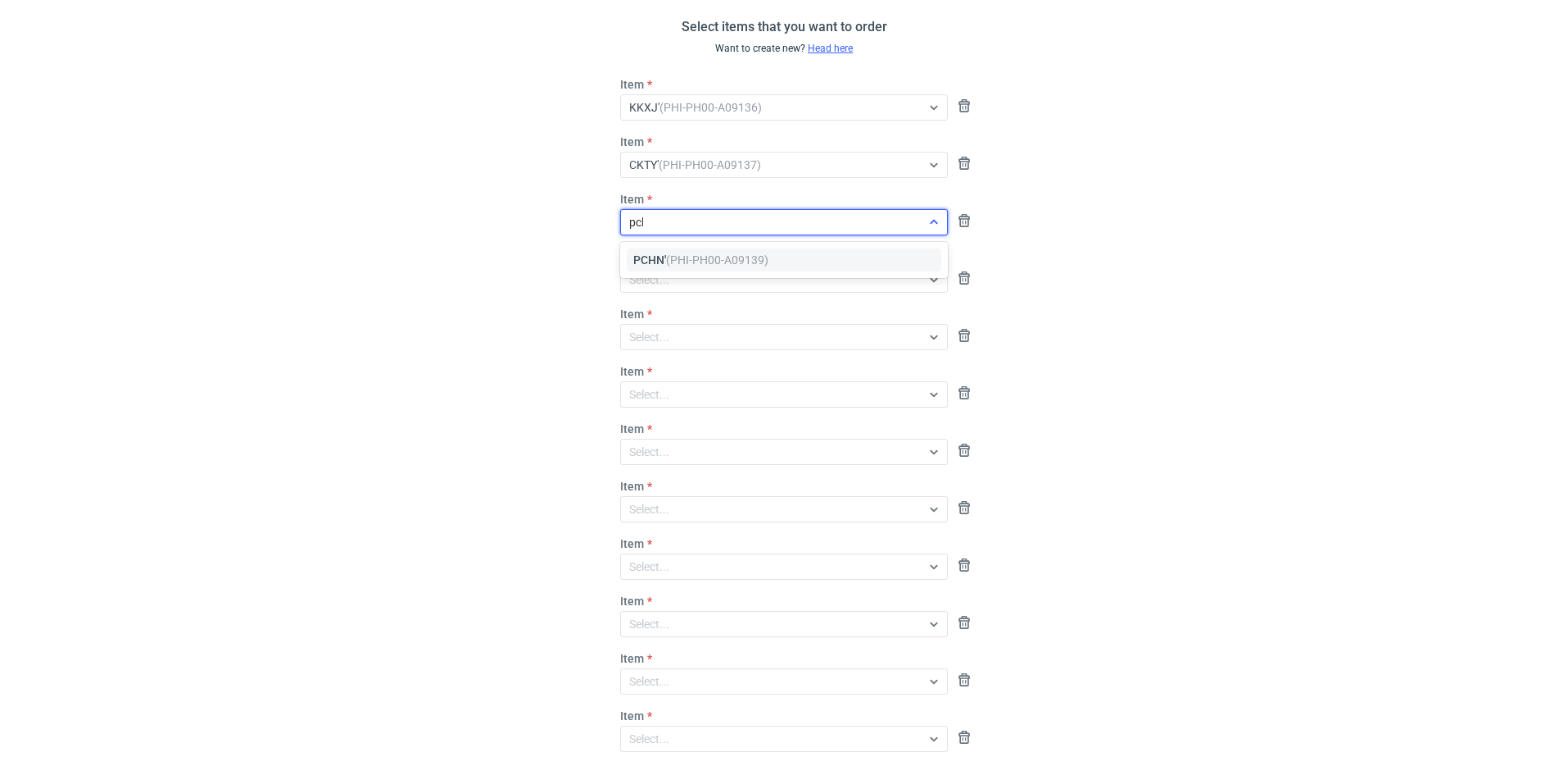
type input "pchn"
click at [659, 258] on span "PCHN' (PHI-PH00-A09139)" at bounding box center [700, 260] width 135 height 16
click at [656, 268] on div "Select..." at bounding box center [771, 279] width 300 height 23
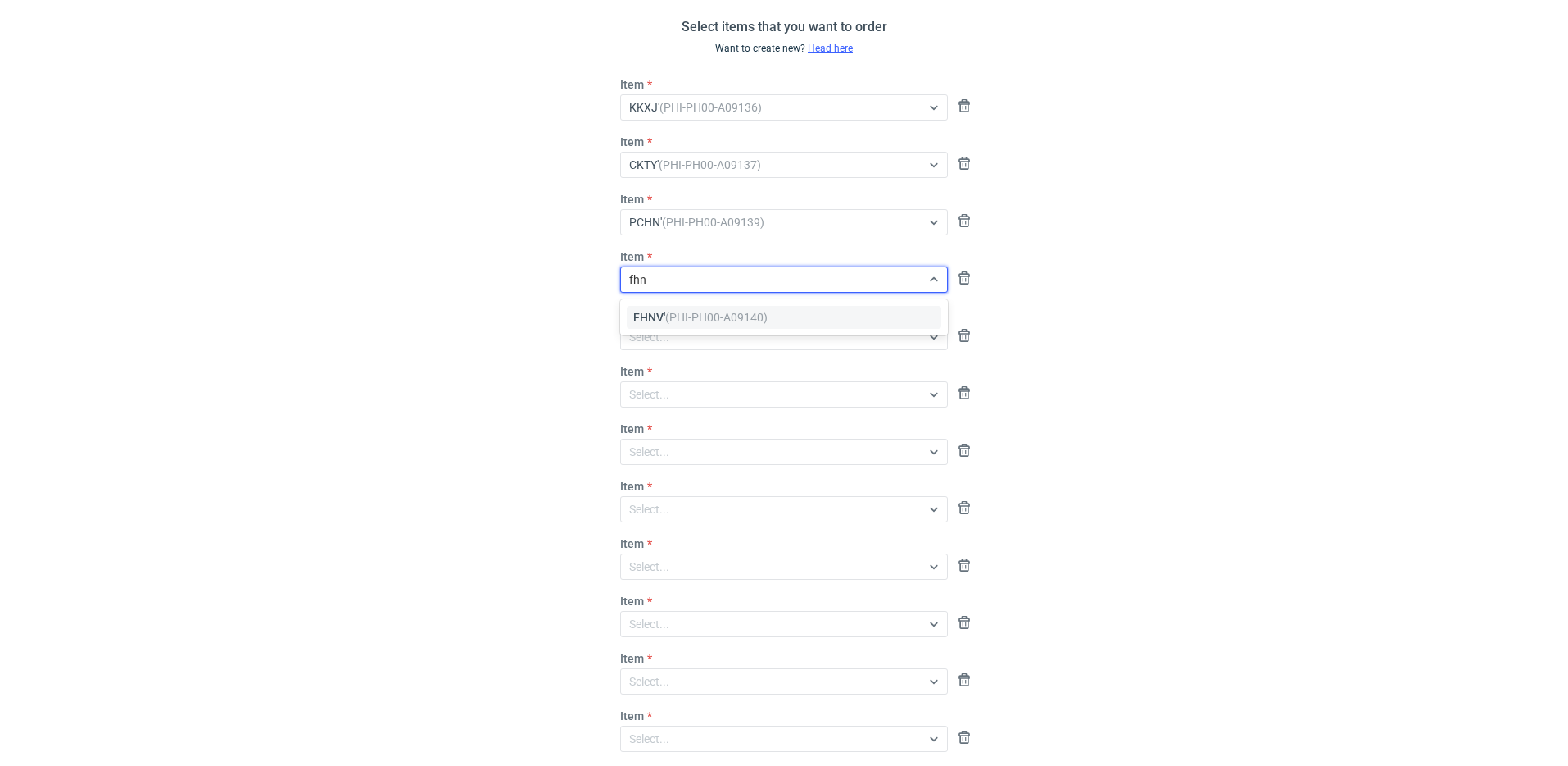
type input "fhnv"
click at [674, 324] on span "FHNV' (PHI-PH00-A09140)" at bounding box center [700, 316] width 134 height 16
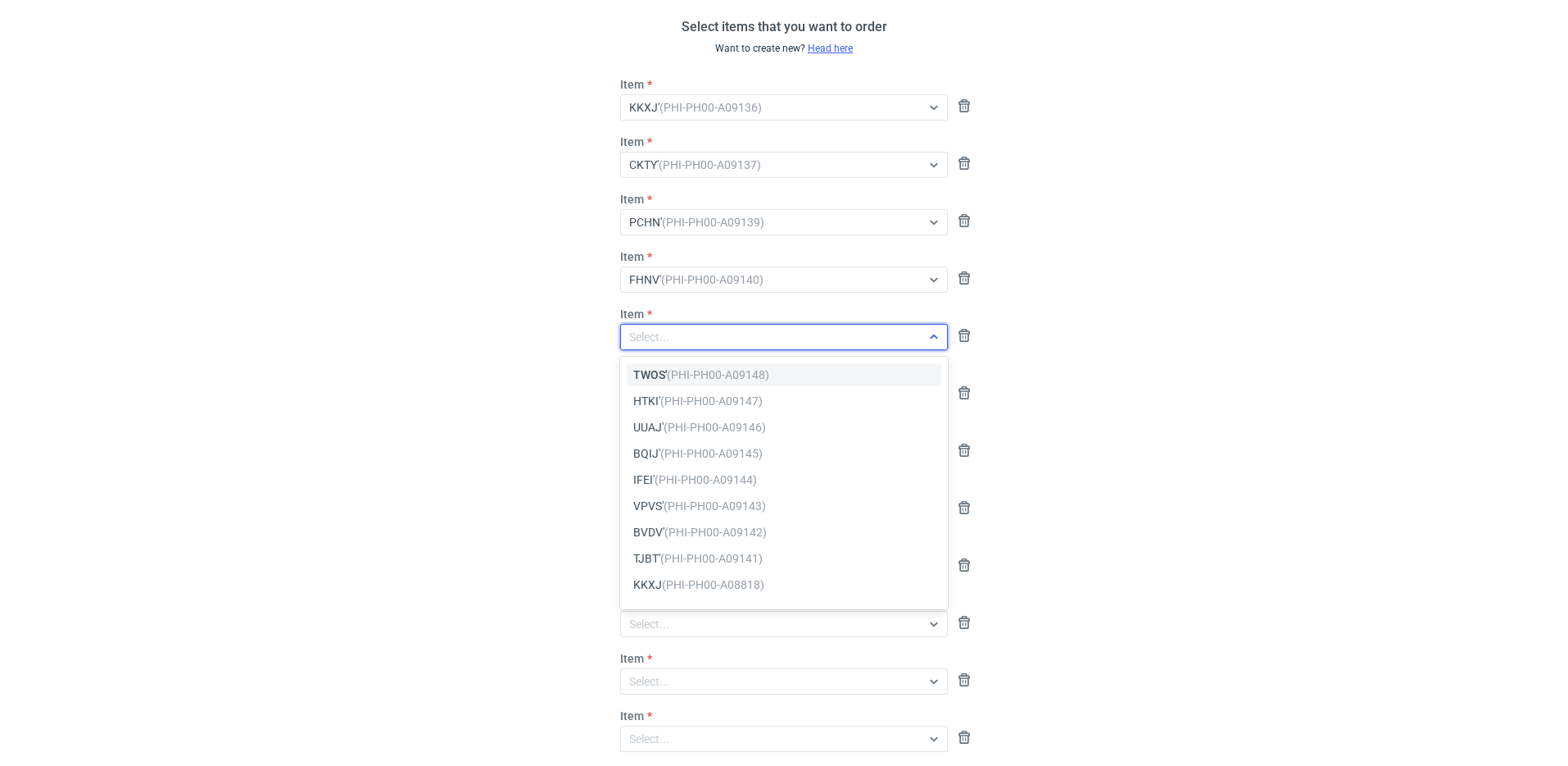
click at [675, 332] on div "Select..." at bounding box center [771, 337] width 300 height 23
type input "tjbt"
click at [671, 368] on em "(PHI-PH00-A09141)" at bounding box center [713, 374] width 103 height 13
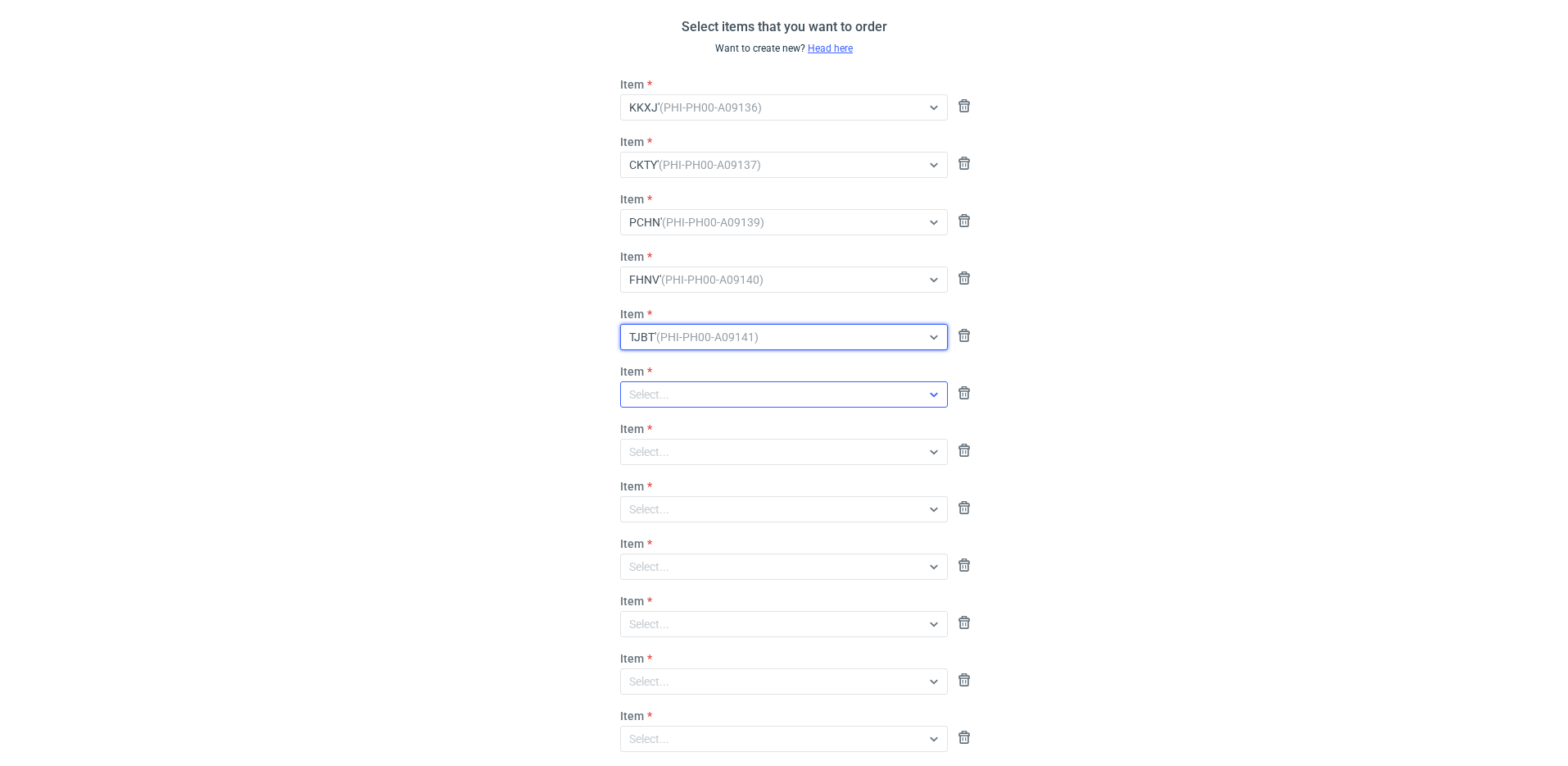
click at [679, 396] on div "Select..." at bounding box center [771, 394] width 300 height 23
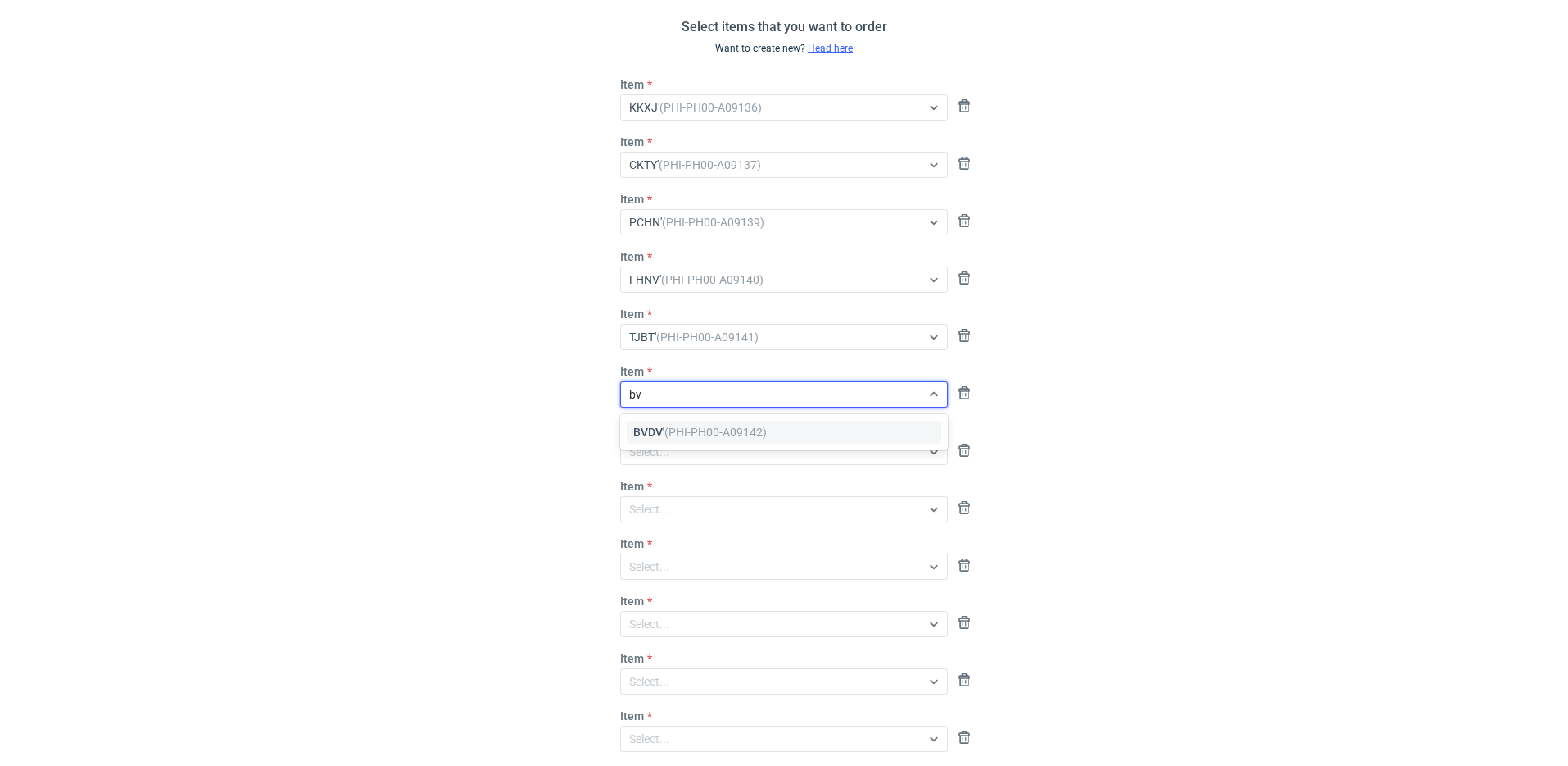
type input "bvd"
click at [653, 430] on span "BVDV' (PHI-PH00-A09142)" at bounding box center [700, 432] width 134 height 16
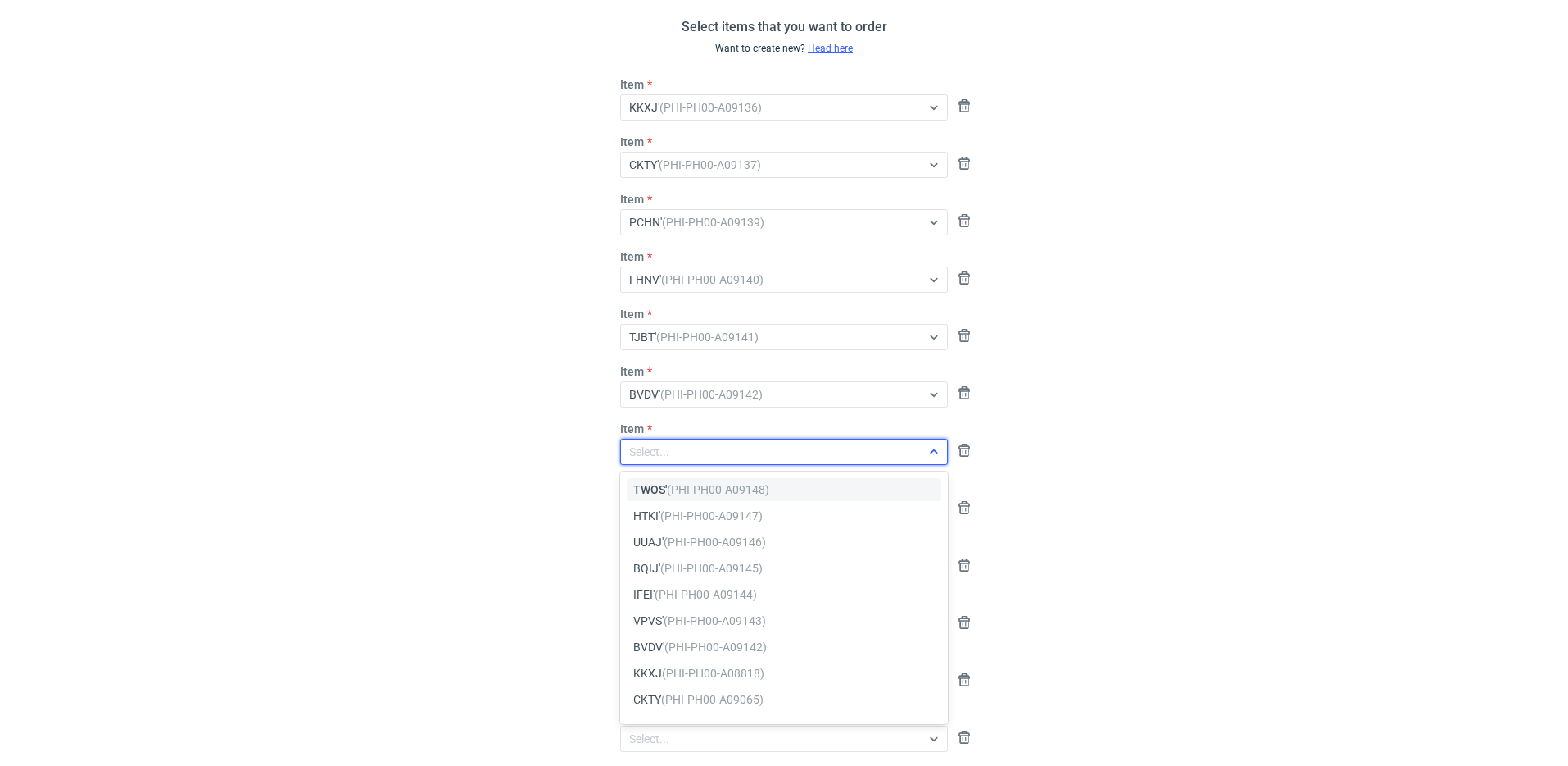
click at [673, 441] on div "Select..." at bounding box center [771, 451] width 300 height 23
type input "vpv"
click at [668, 481] on span "VPVS' (PHI-PH00-A09143)" at bounding box center [700, 489] width 133 height 16
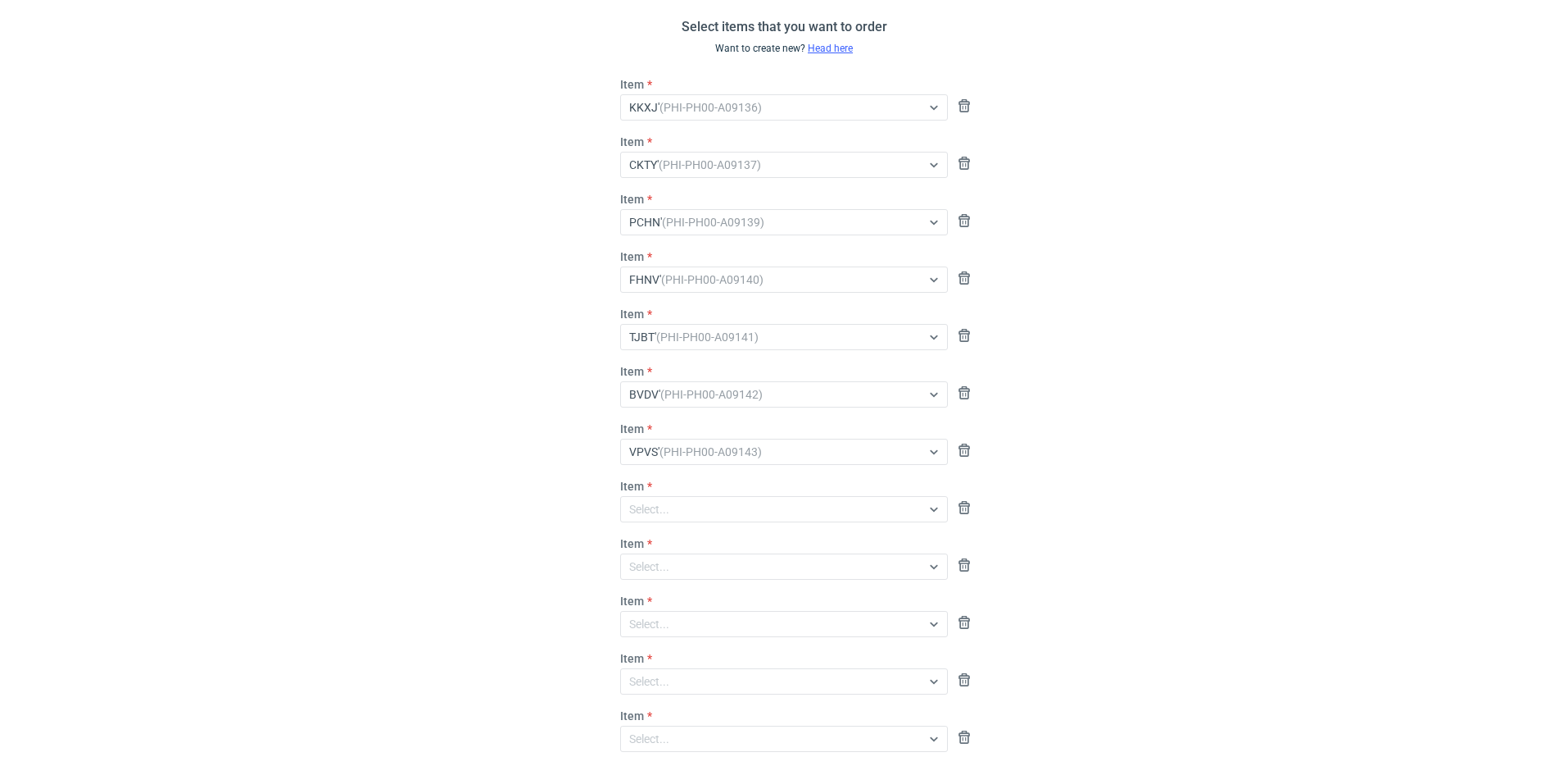
click at [670, 487] on div "Item Select..." at bounding box center [784, 500] width 341 height 44
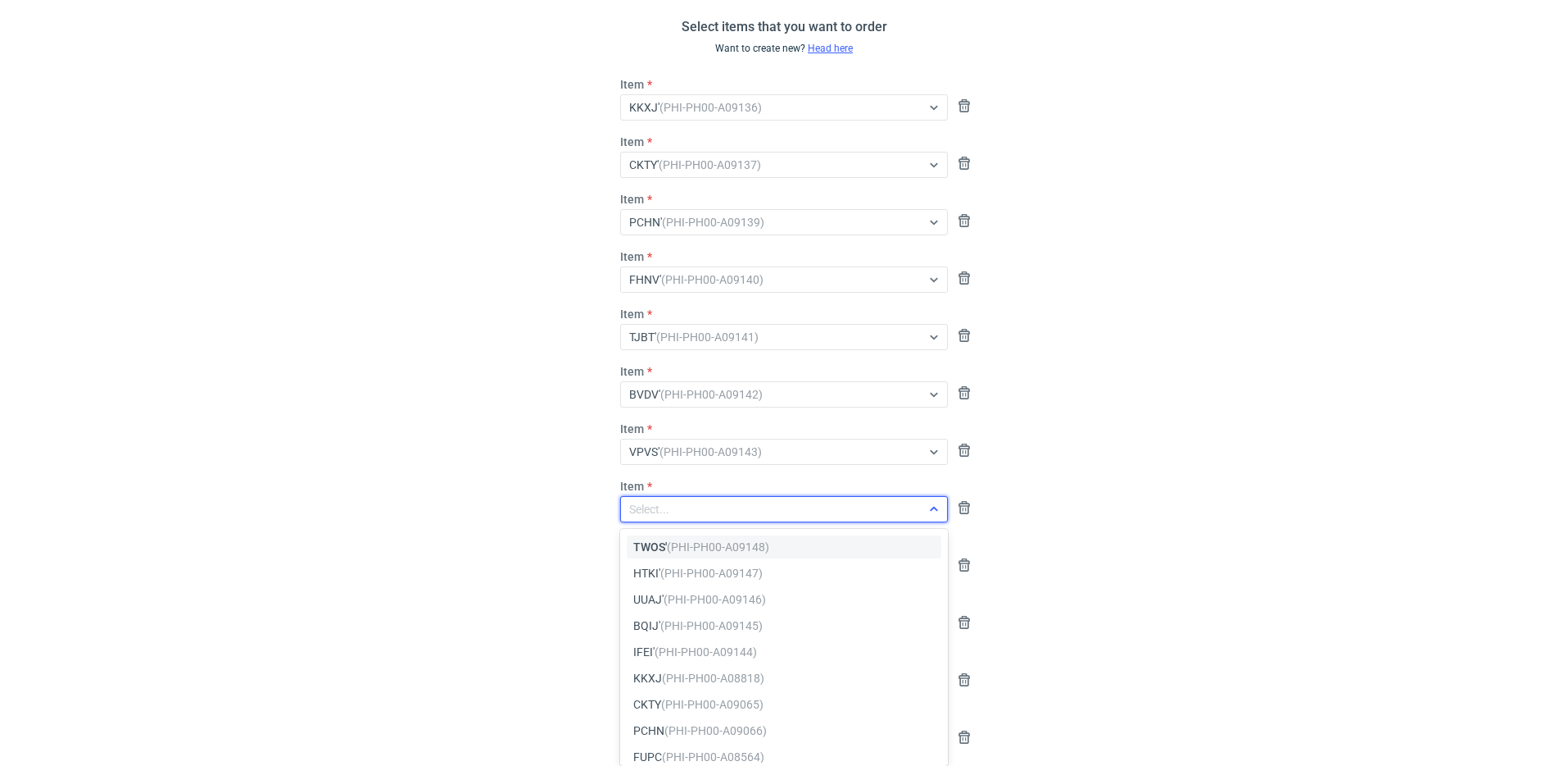
click at [668, 500] on div "Select..." at bounding box center [649, 508] width 40 height 16
type input "ifei"
click at [731, 546] on em "(PHI-PH00-A09144)" at bounding box center [706, 546] width 103 height 13
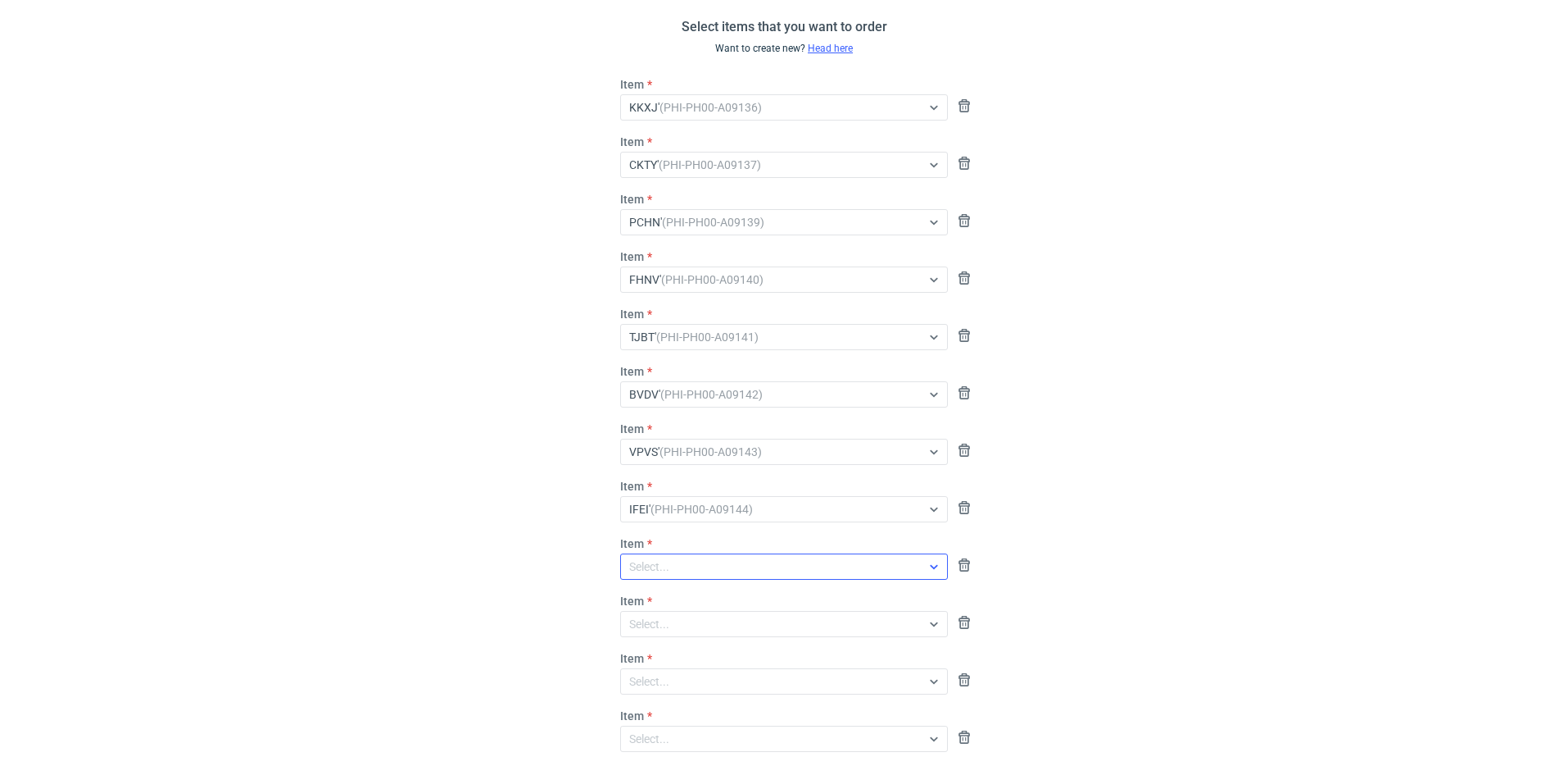
click at [688, 571] on div "Select..." at bounding box center [771, 566] width 300 height 23
type input "bqij"
click at [687, 601] on em "(PHI-PH00-A09145)" at bounding box center [711, 603] width 103 height 13
click at [691, 631] on div "Select..." at bounding box center [771, 623] width 300 height 23
type input "uuaj"
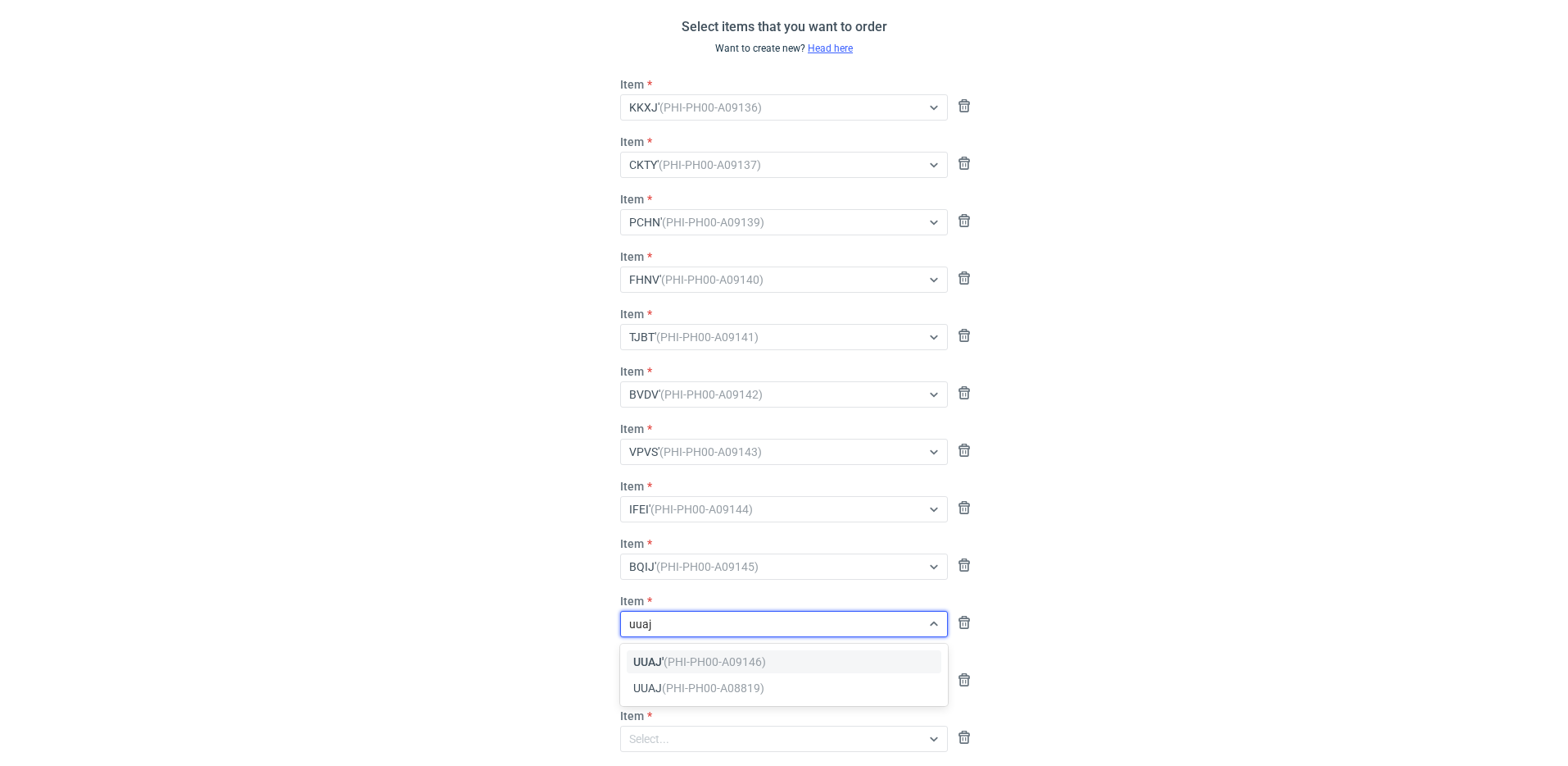
click at [672, 661] on em "(PHI-PH00-A09146)" at bounding box center [715, 661] width 103 height 13
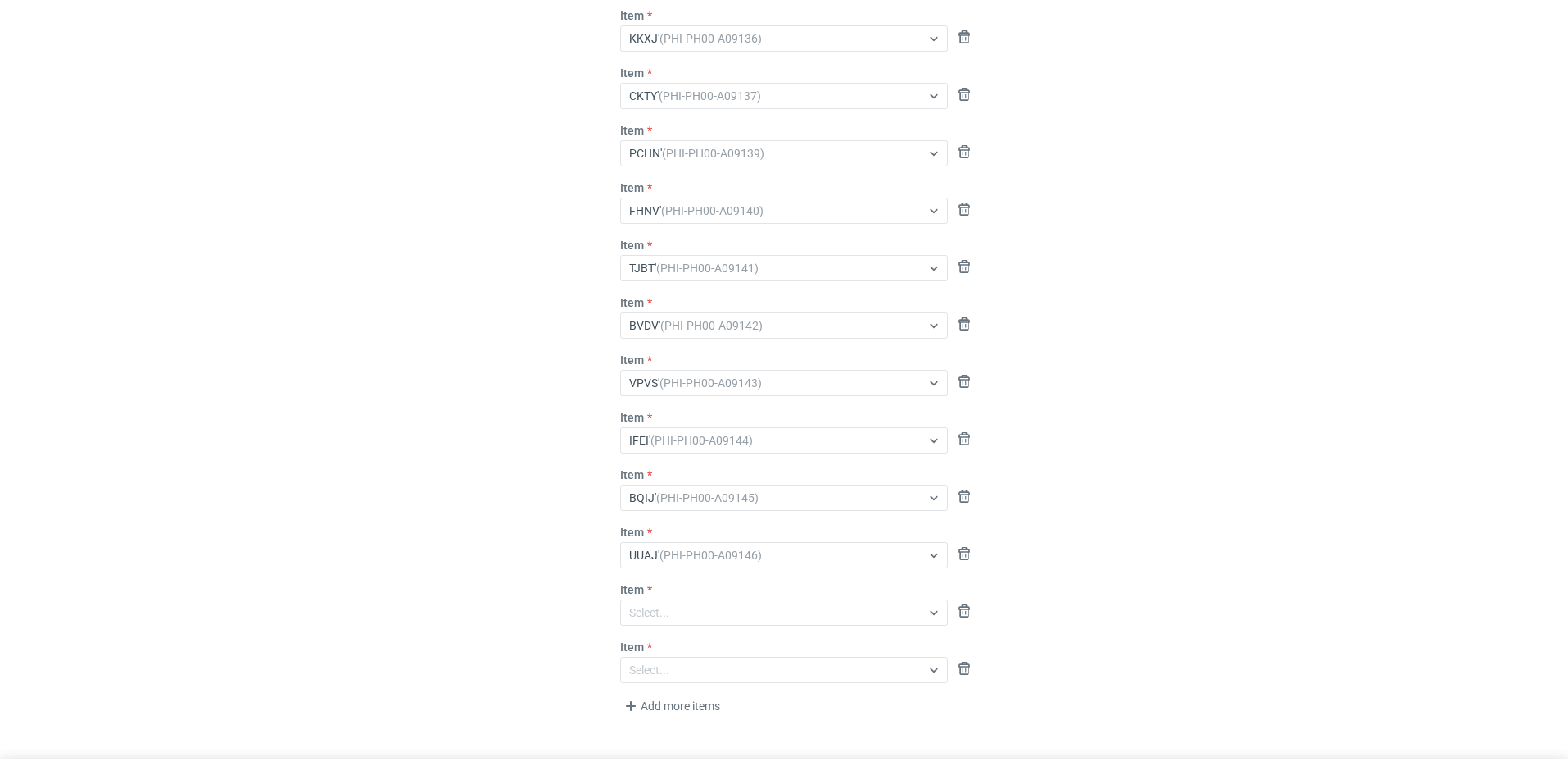
scroll to position [225, 0]
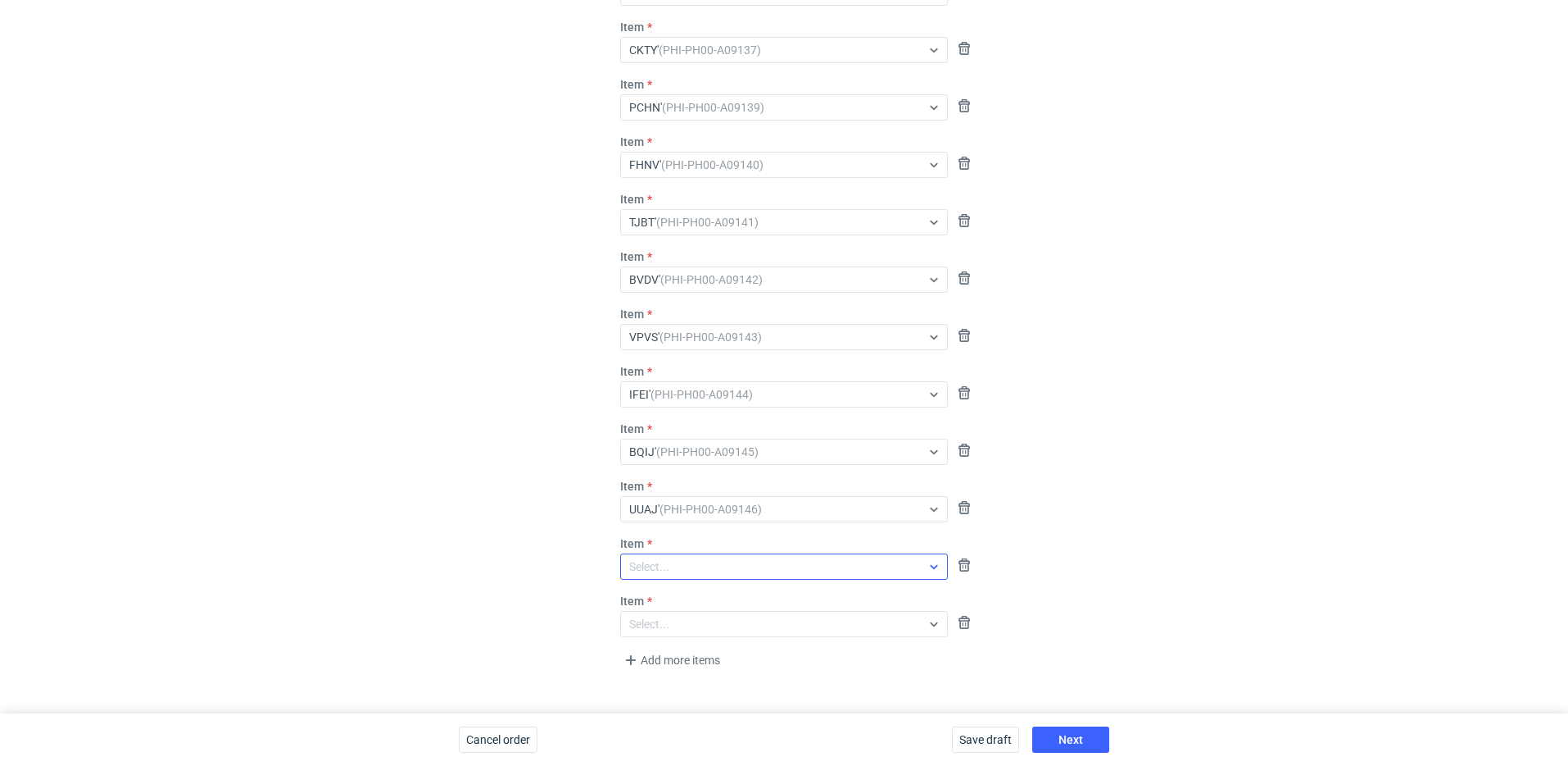
click at [699, 569] on div "Select..." at bounding box center [771, 566] width 300 height 23
type input "htki"
click at [717, 600] on em "(PHI-PH00-A09147)" at bounding box center [712, 603] width 103 height 13
click at [672, 622] on div "Select..." at bounding box center [771, 623] width 300 height 23
click at [722, 610] on div "Item Select..." at bounding box center [784, 615] width 341 height 44
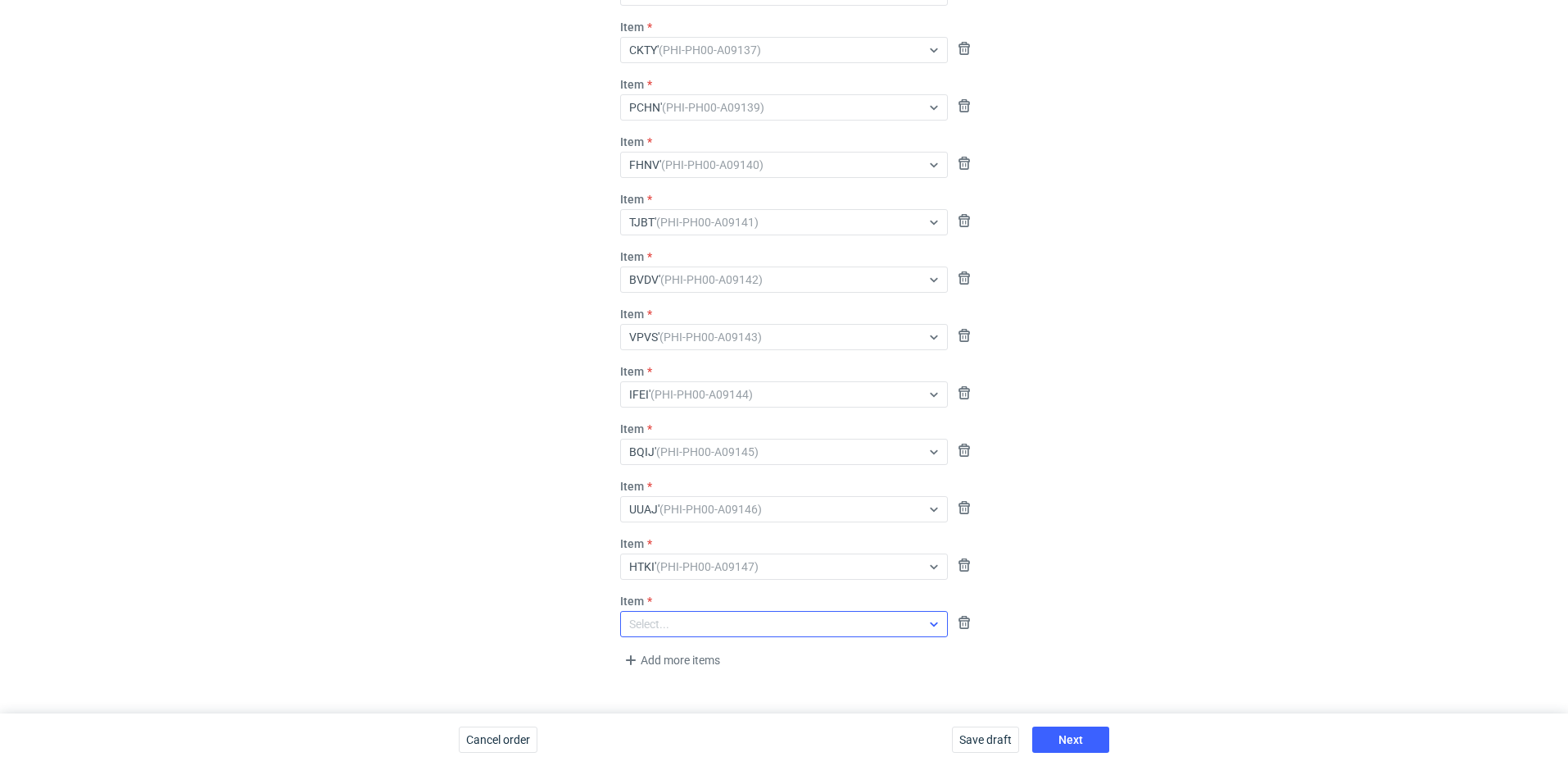
click at [723, 613] on div "Select..." at bounding box center [771, 623] width 300 height 23
click at [718, 666] on em "(PHI-PH00-A09148)" at bounding box center [718, 661] width 103 height 13
click at [454, 412] on div "Select items that you want to order Want to create new? Head here Item KKXJ' (P…" at bounding box center [784, 288] width 1568 height 850
click at [1094, 738] on button "Next" at bounding box center [1071, 739] width 77 height 26
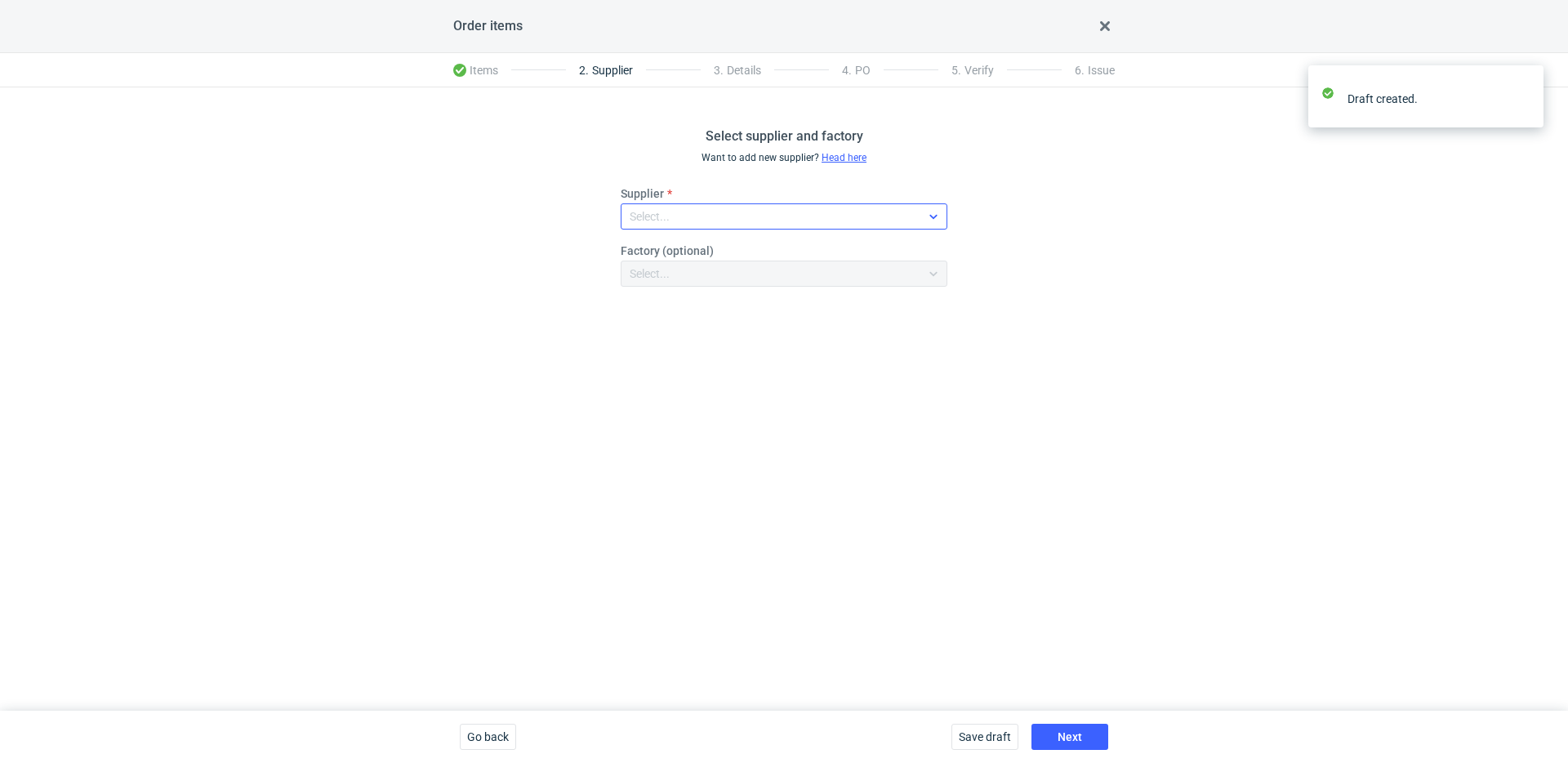
click at [732, 213] on div "Select..." at bounding box center [771, 216] width 299 height 23
type input "petit"
click at [740, 250] on span "Petitgraf Sp. z o.o" at bounding box center [699, 253] width 92 height 16
click at [1059, 732] on span "Next" at bounding box center [1069, 737] width 25 height 12
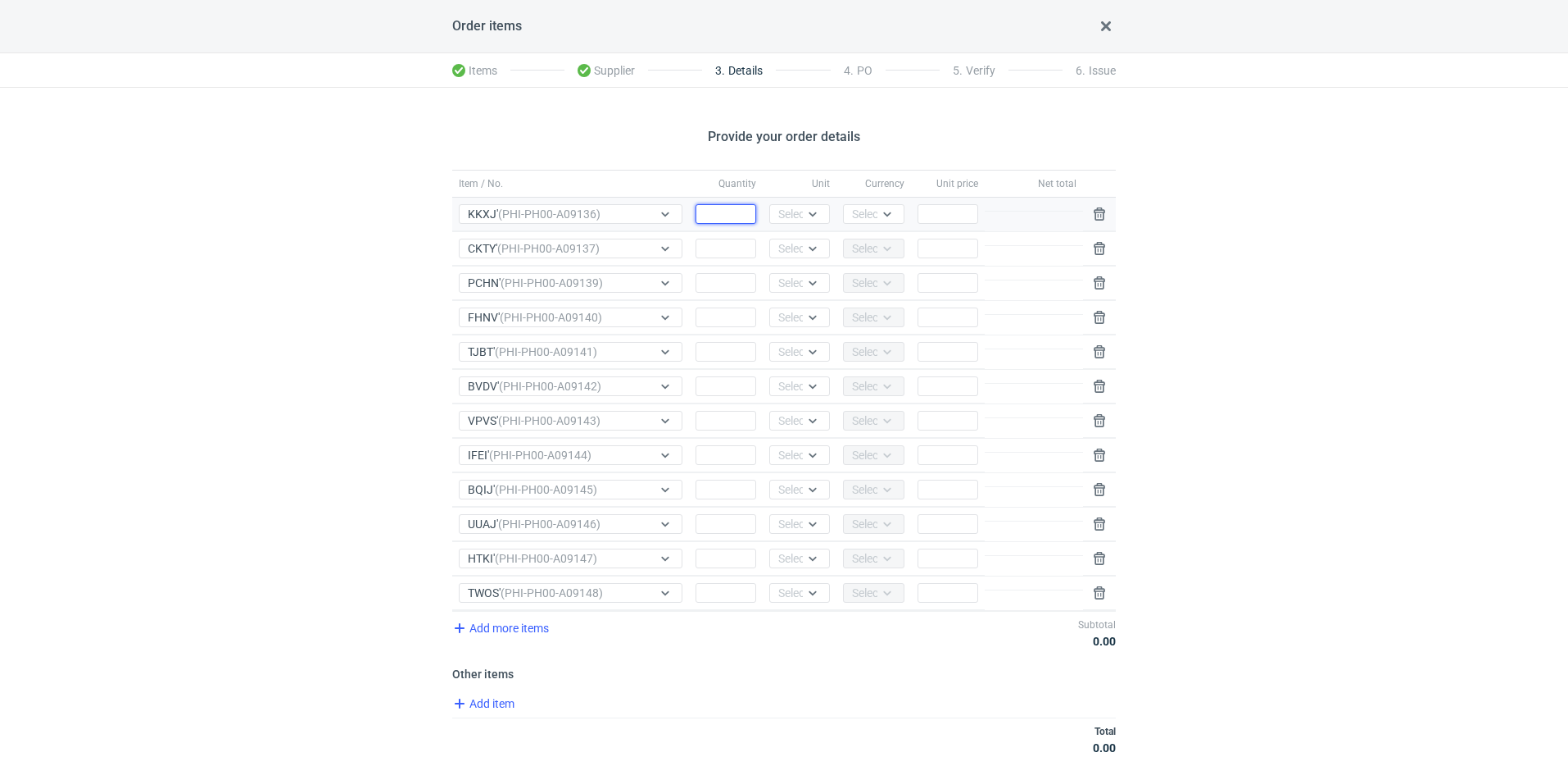
click at [734, 216] on input "Quantity" at bounding box center [726, 214] width 61 height 20
type input "2000"
click at [730, 253] on input "Quantity" at bounding box center [726, 248] width 61 height 20
type input "1000"
click at [737, 250] on input "1000" at bounding box center [726, 248] width 61 height 20
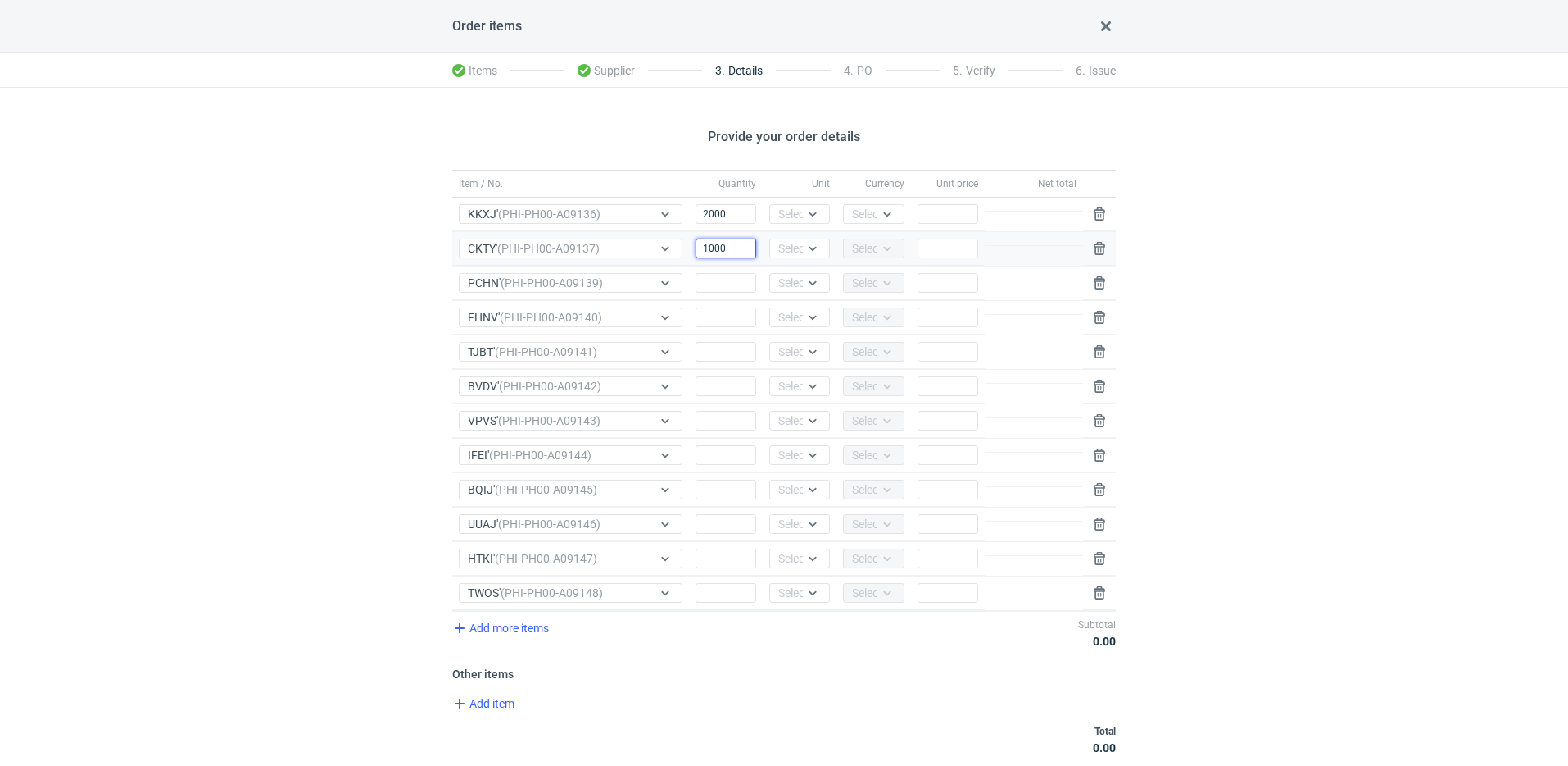
click at [737, 250] on input "1000" at bounding box center [726, 248] width 61 height 20
click at [728, 277] on input "Quantity" at bounding box center [726, 282] width 61 height 20
paste input "1000"
type input "1000"
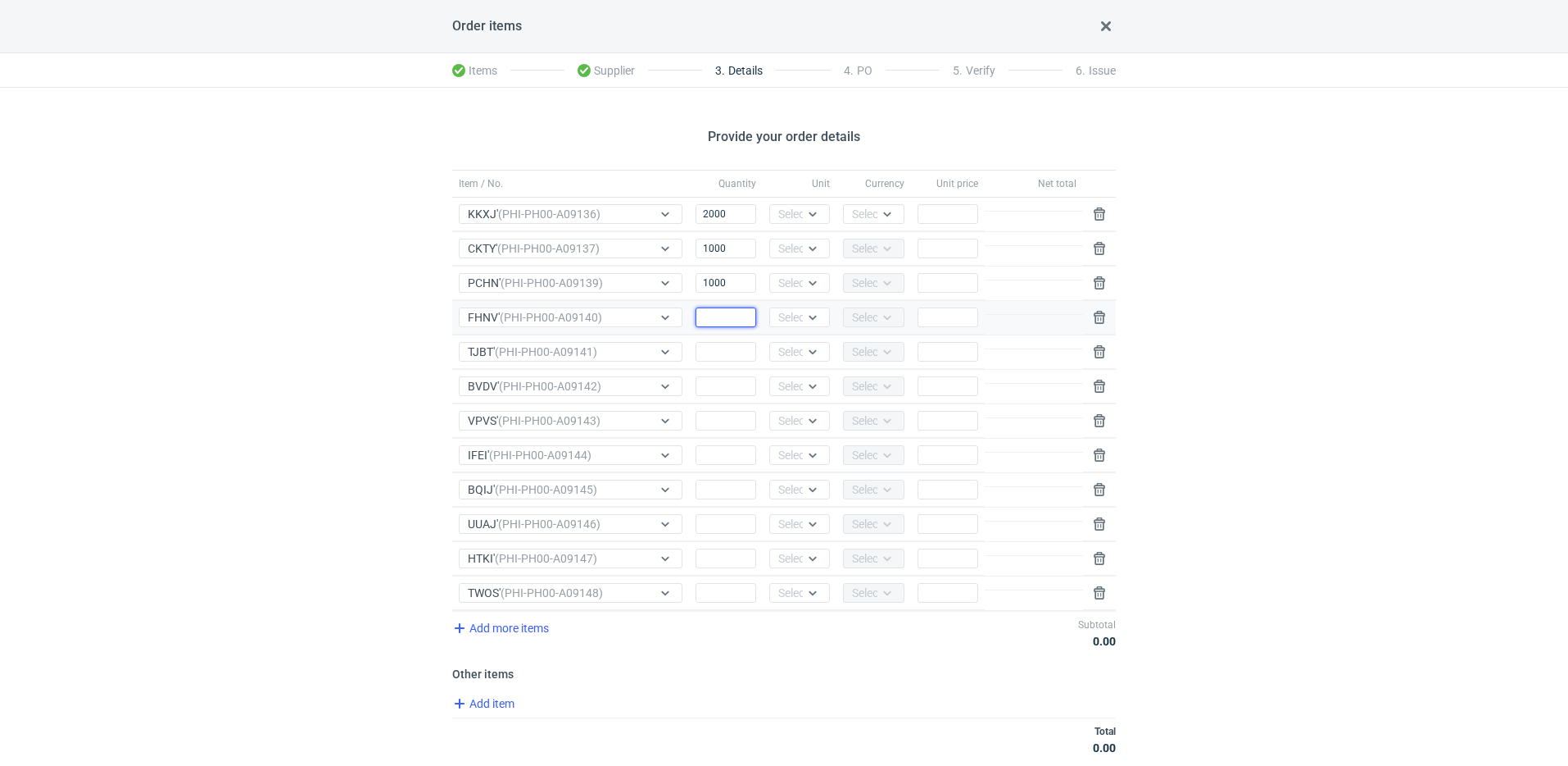
click at [736, 326] on input "Quantity" at bounding box center [726, 316] width 61 height 20
paste input "1000"
type input "1000"
click at [720, 209] on input "2000" at bounding box center [726, 214] width 61 height 20
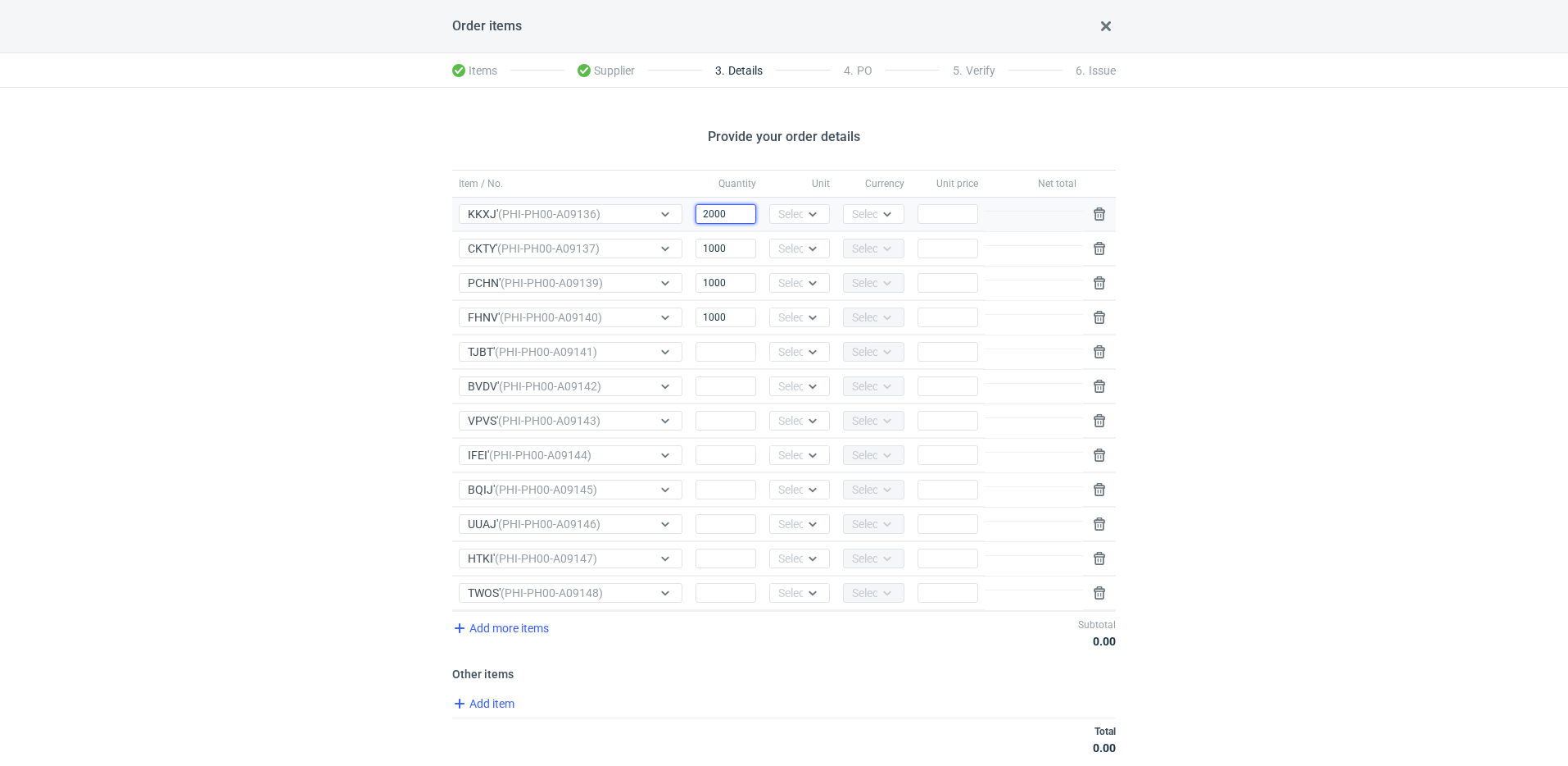
click at [720, 209] on input "2000" at bounding box center [726, 214] width 61 height 20
click at [722, 348] on input "Quantity" at bounding box center [726, 351] width 61 height 20
paste input "2000"
type input "2000"
click at [721, 291] on input "1000" at bounding box center [726, 282] width 61 height 20
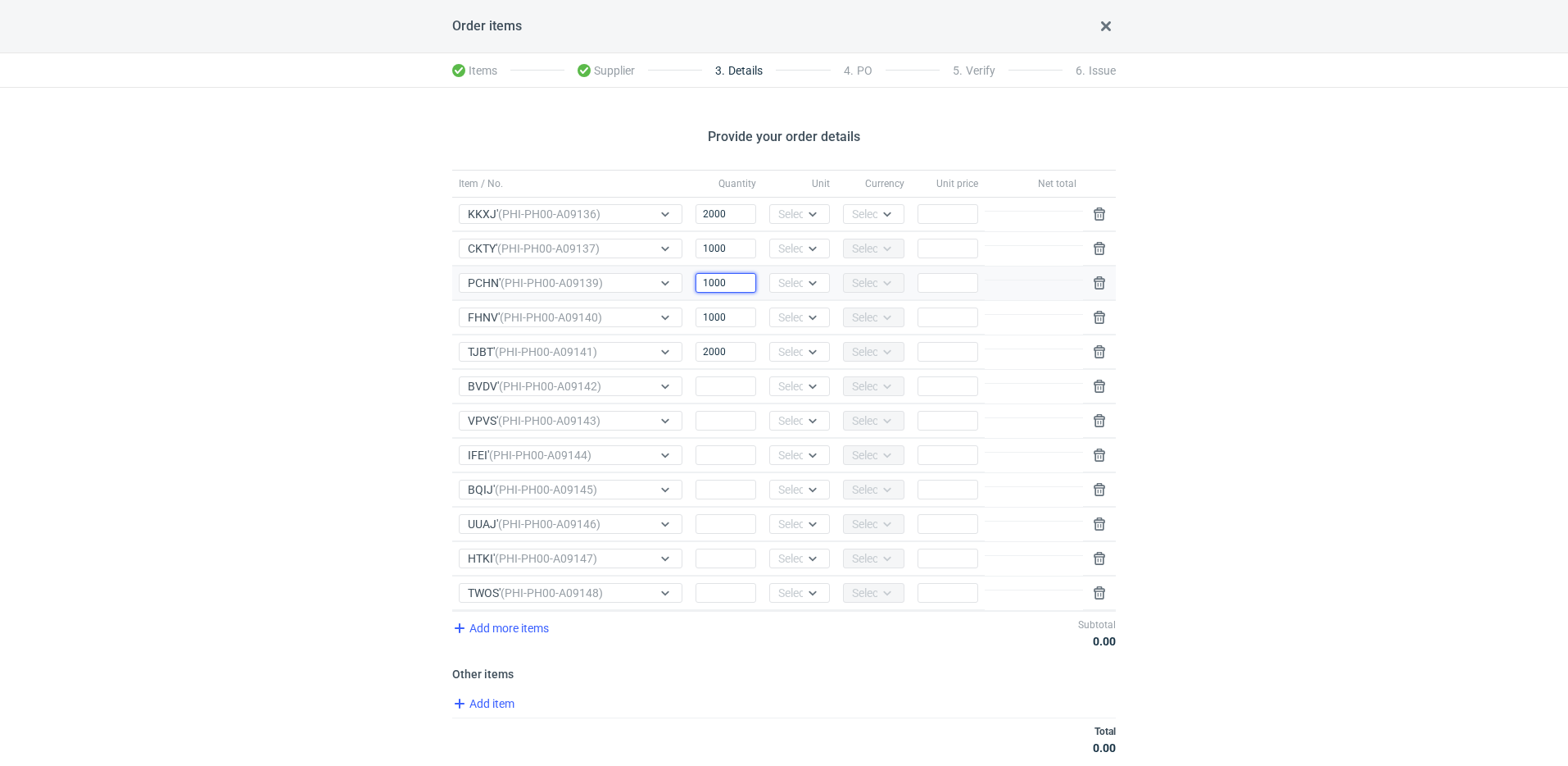
click at [723, 287] on input "1000" at bounding box center [726, 282] width 61 height 20
click at [723, 286] on input "1000" at bounding box center [726, 282] width 61 height 20
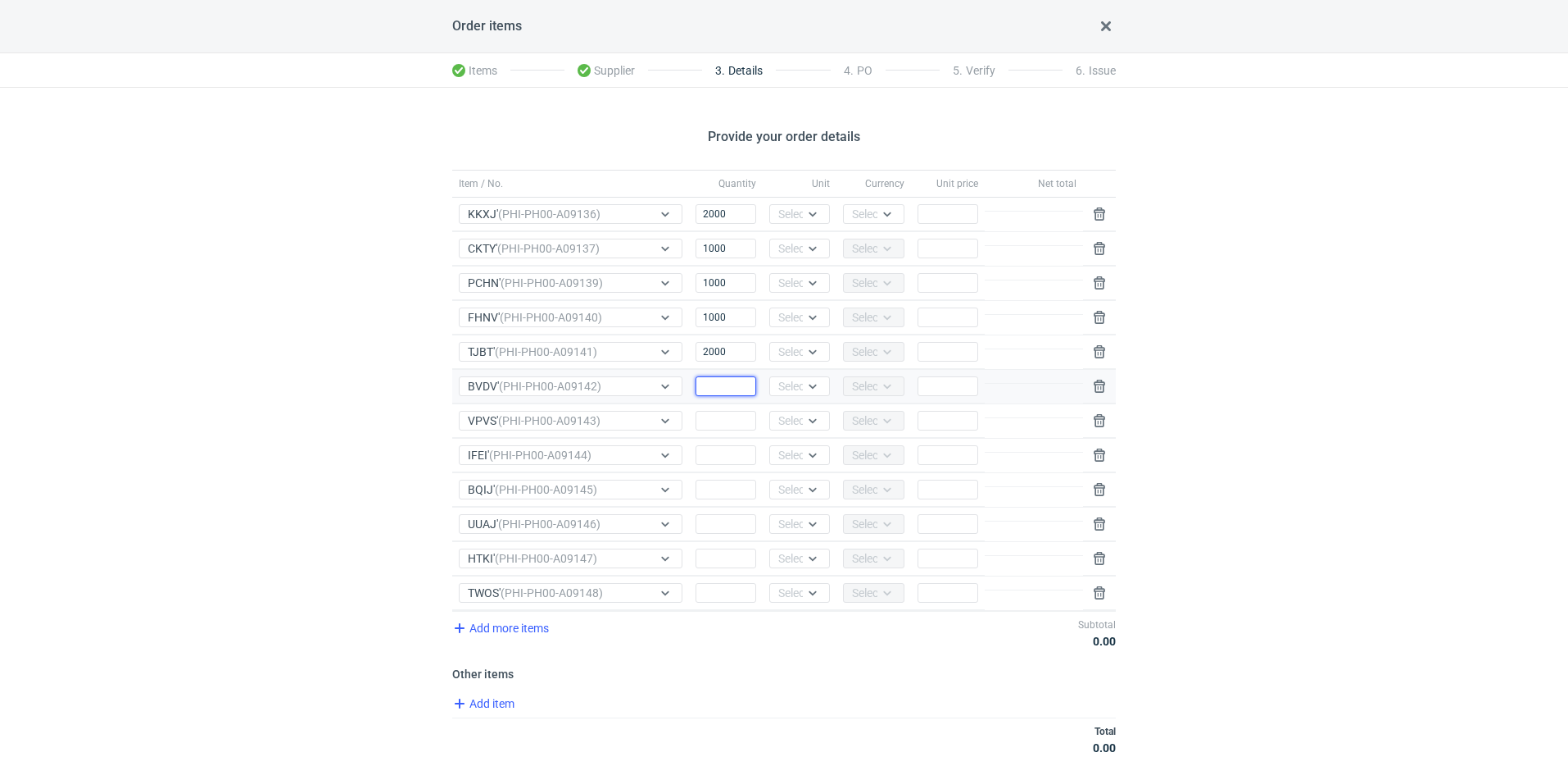
click at [717, 380] on input "Quantity" at bounding box center [726, 386] width 61 height 20
paste input "1000"
type input "1000"
click at [726, 415] on input "Quantity" at bounding box center [726, 420] width 61 height 20
paste input "1000"
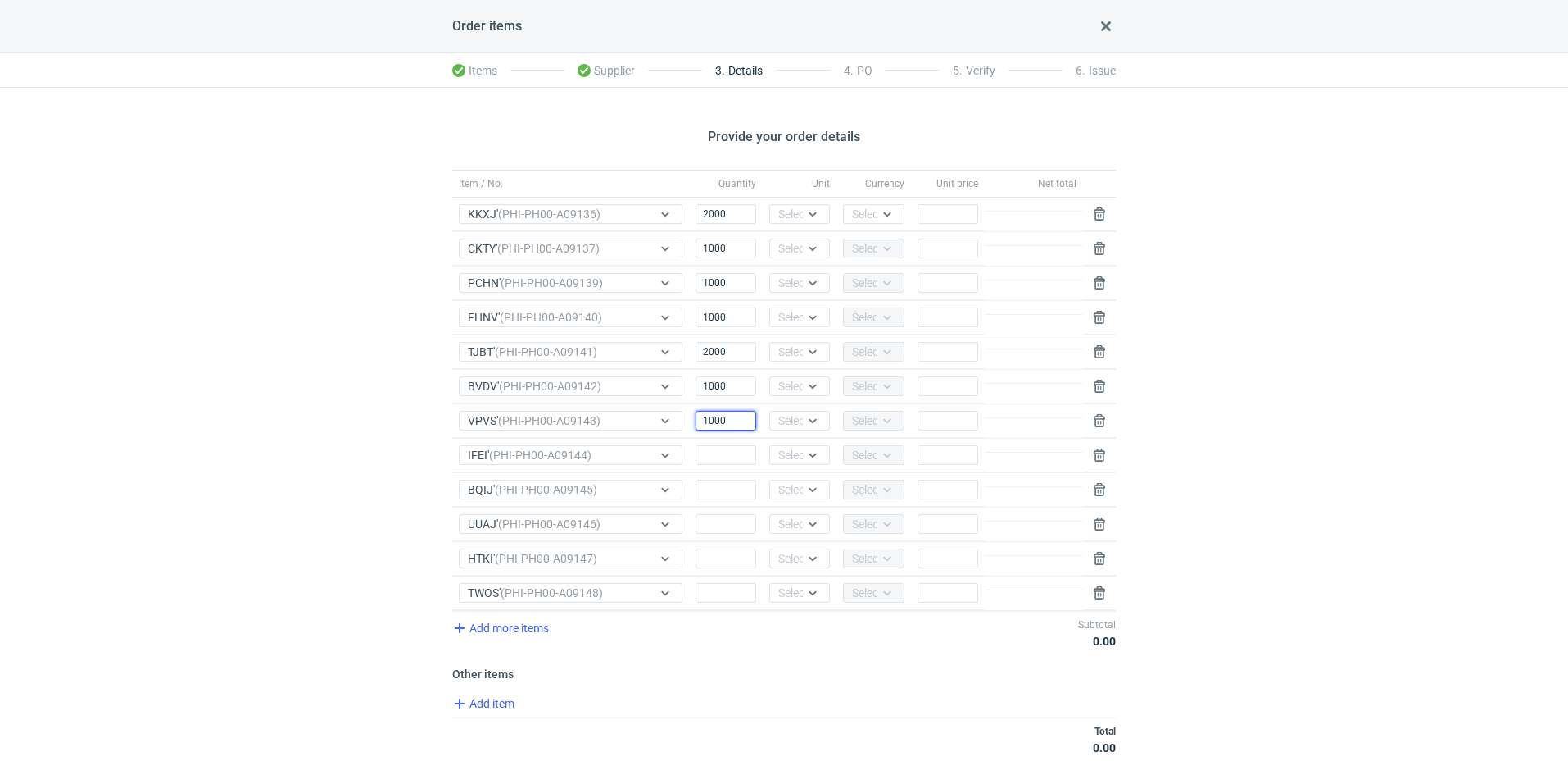
type input "1000"
click at [717, 217] on input "2000" at bounding box center [726, 214] width 61 height 20
click at [732, 457] on input "Quantity" at bounding box center [726, 455] width 61 height 20
paste input "2000"
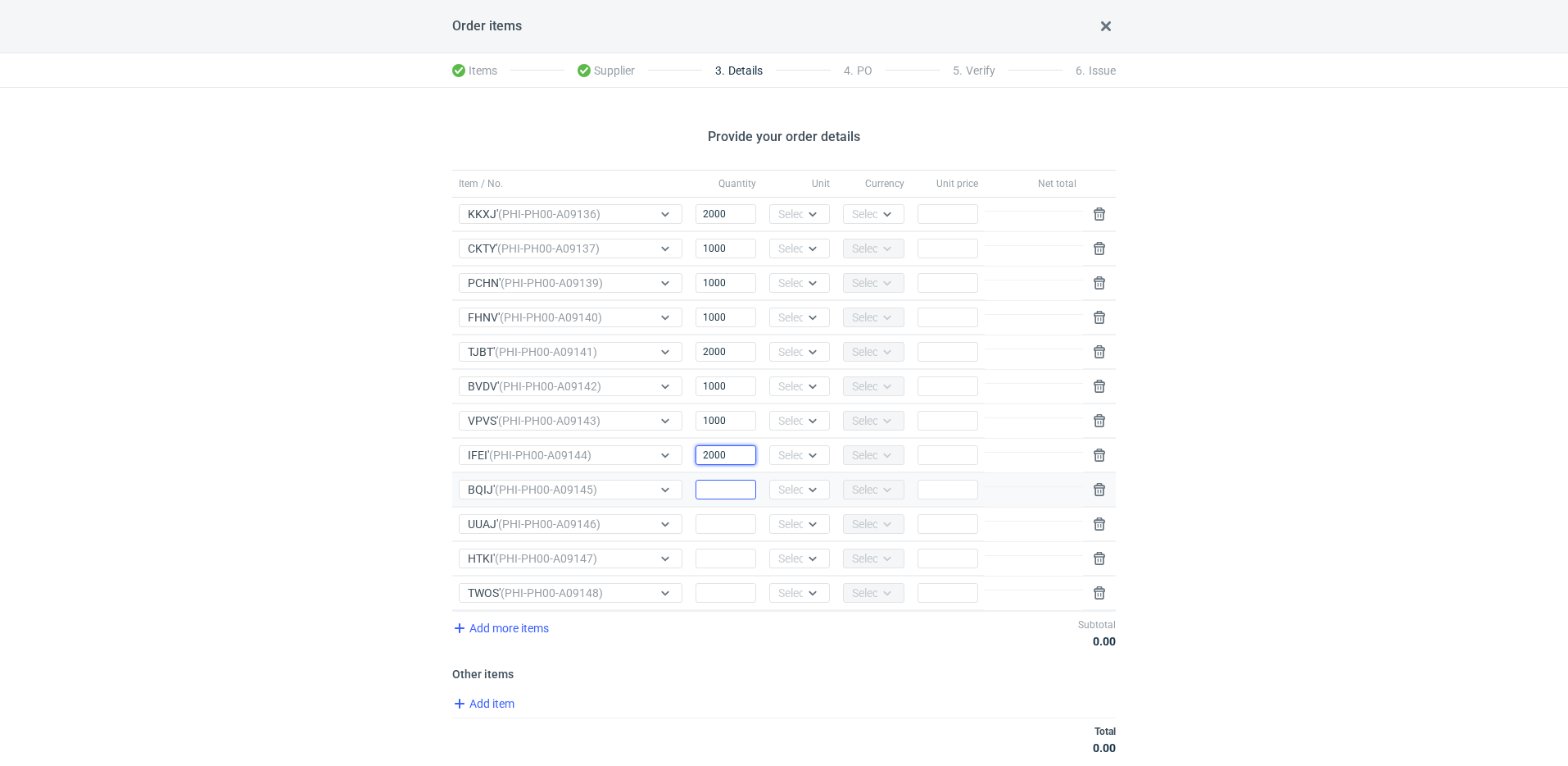
type input "2000"
click at [727, 486] on input "Quantity" at bounding box center [726, 489] width 61 height 20
paste input "2000"
type input "2000"
click at [718, 522] on input "Quantity" at bounding box center [726, 523] width 61 height 20
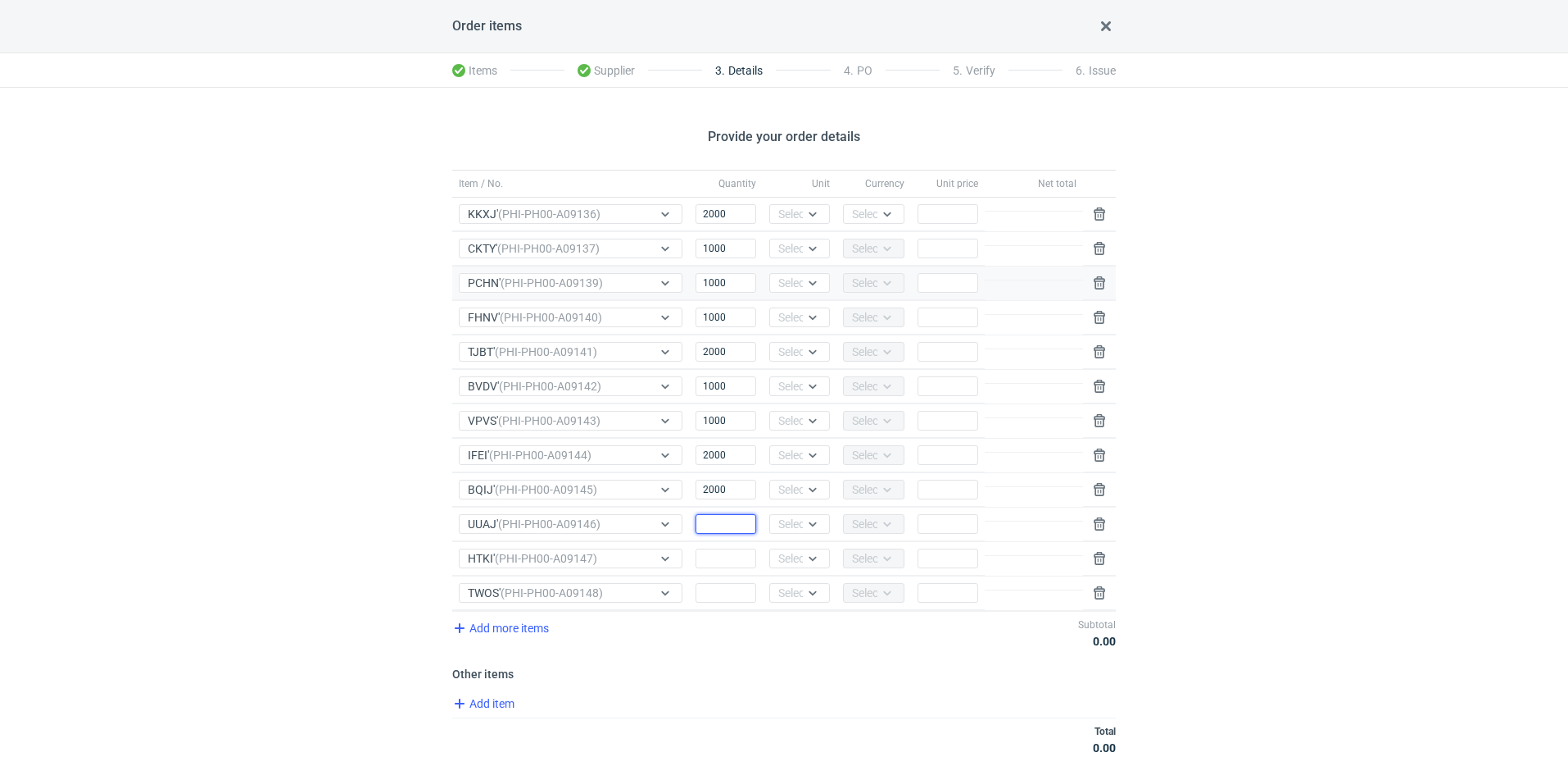
paste input "2000"
type input "2000"
click at [734, 567] on input "Quantity" at bounding box center [726, 557] width 61 height 20
paste input "2000"
type input "2000"
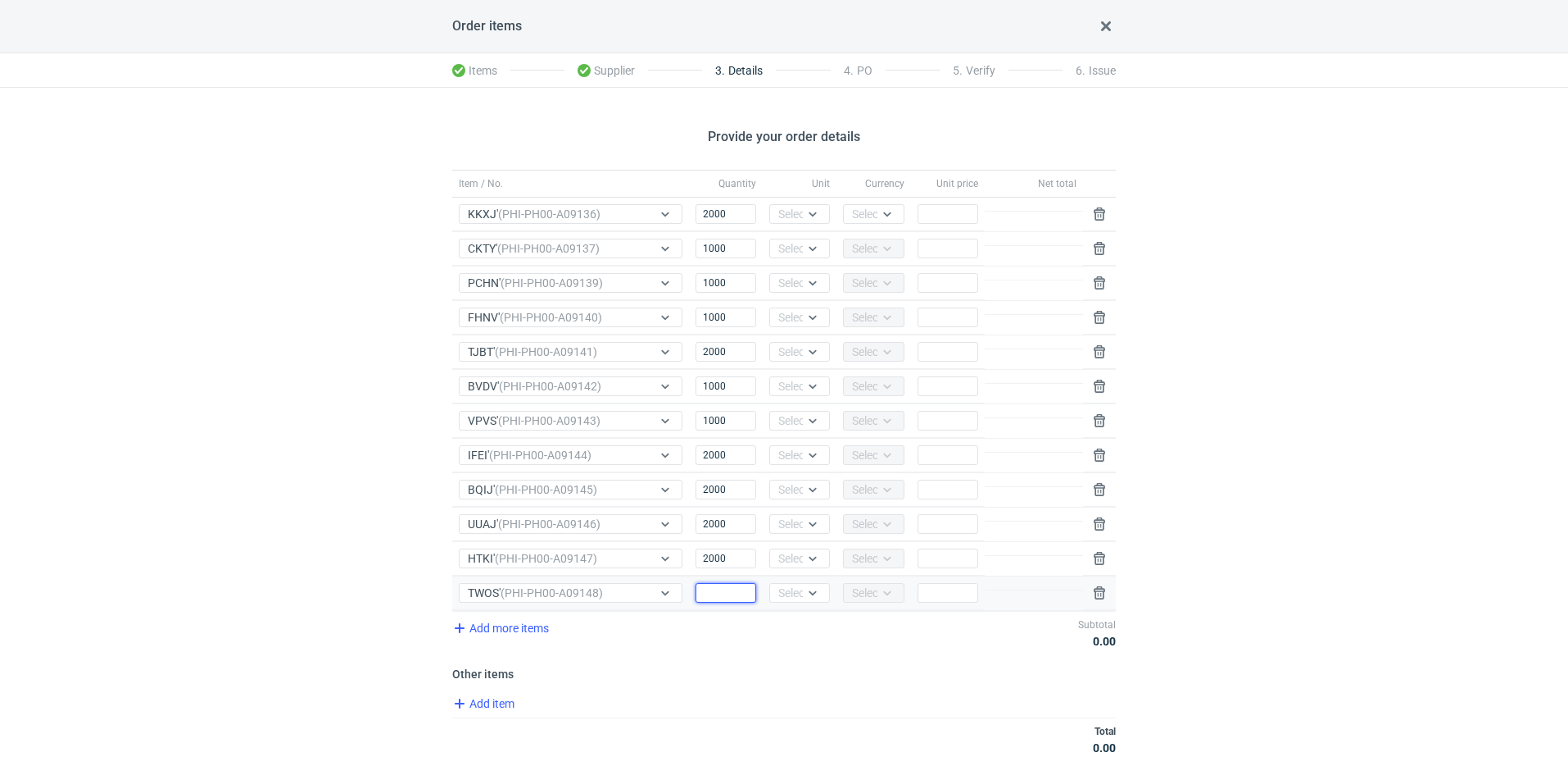
click at [729, 595] on input "Quantity" at bounding box center [726, 592] width 61 height 20
paste input "2000"
type input "2000"
click at [809, 217] on icon at bounding box center [812, 213] width 13 height 13
click at [807, 244] on div "pcs" at bounding box center [800, 248] width 35 height 16
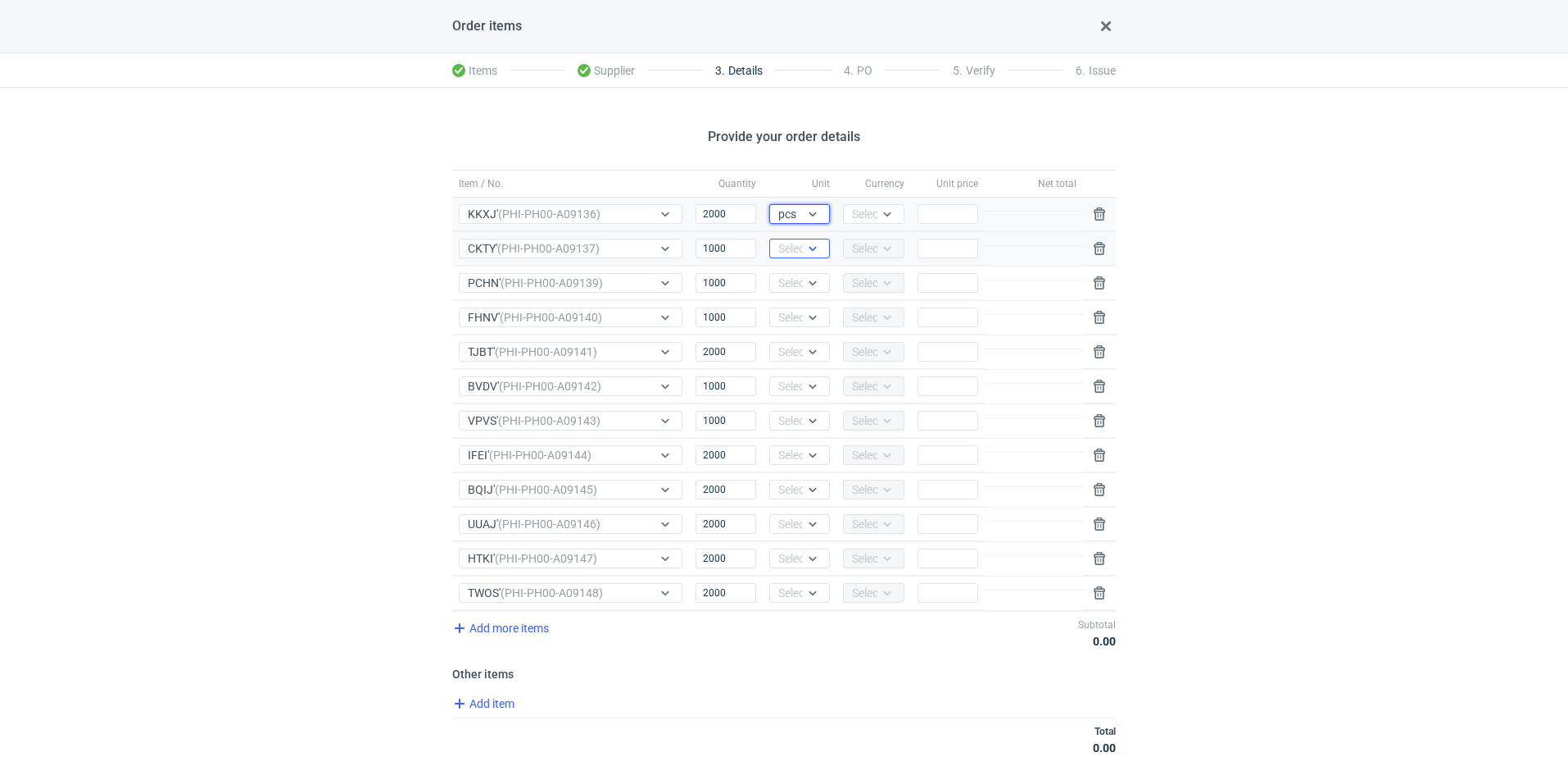
click at [808, 248] on icon at bounding box center [812, 248] width 13 height 13
click at [810, 271] on div "pcs" at bounding box center [800, 282] width 47 height 23
click at [808, 277] on icon at bounding box center [812, 282] width 13 height 13
click at [799, 321] on span "pcs" at bounding box center [791, 316] width 18 height 16
click at [799, 323] on div "Select..." at bounding box center [798, 316] width 40 height 16
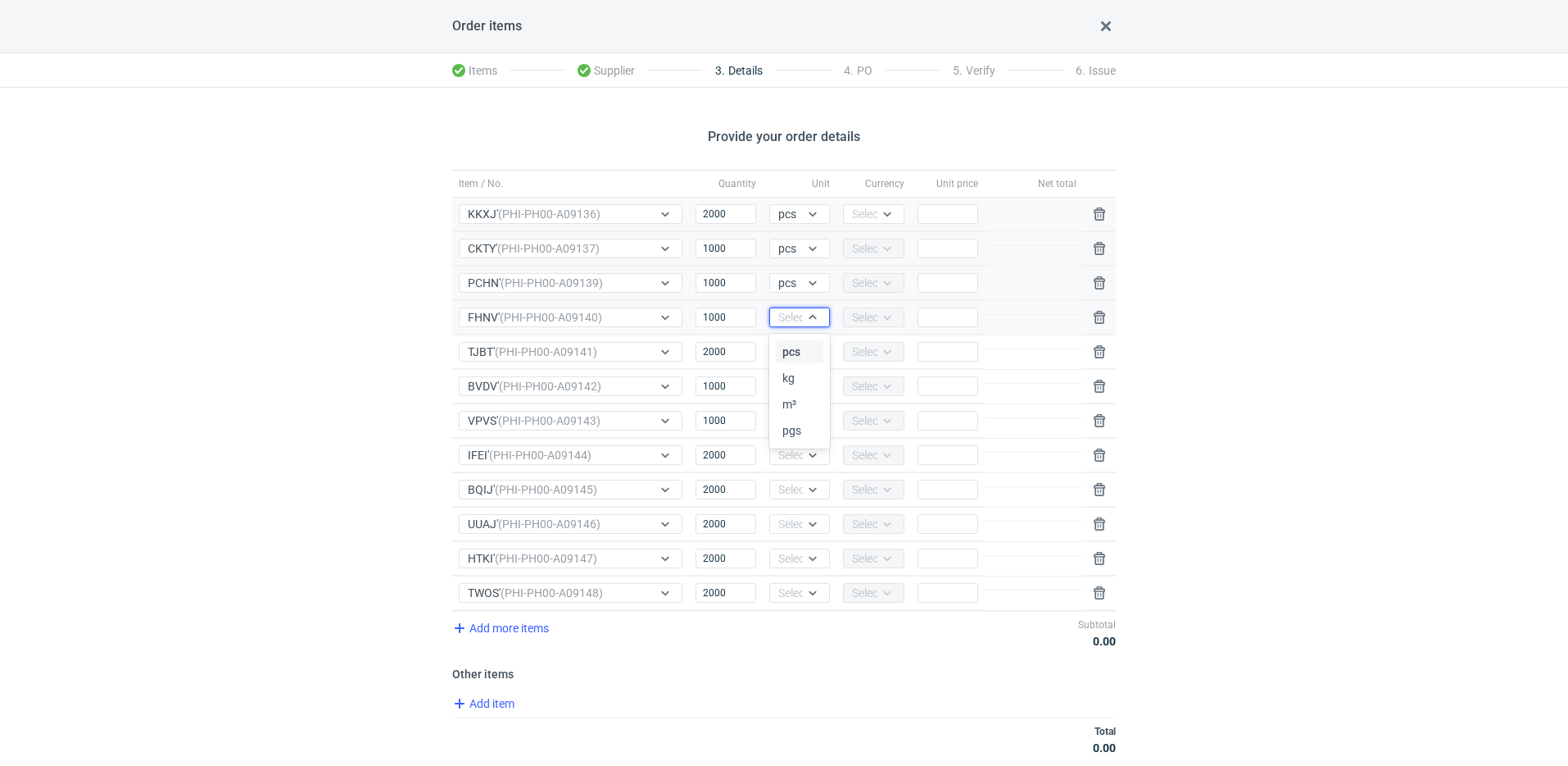
click at [801, 355] on div "pcs" at bounding box center [800, 351] width 35 height 16
click at [801, 356] on div "Select..." at bounding box center [798, 351] width 40 height 16
click at [799, 392] on span "pcs" at bounding box center [791, 385] width 18 height 16
click at [799, 394] on div "Select..." at bounding box center [800, 386] width 61 height 20
click at [796, 412] on span "pcs" at bounding box center [791, 420] width 18 height 16
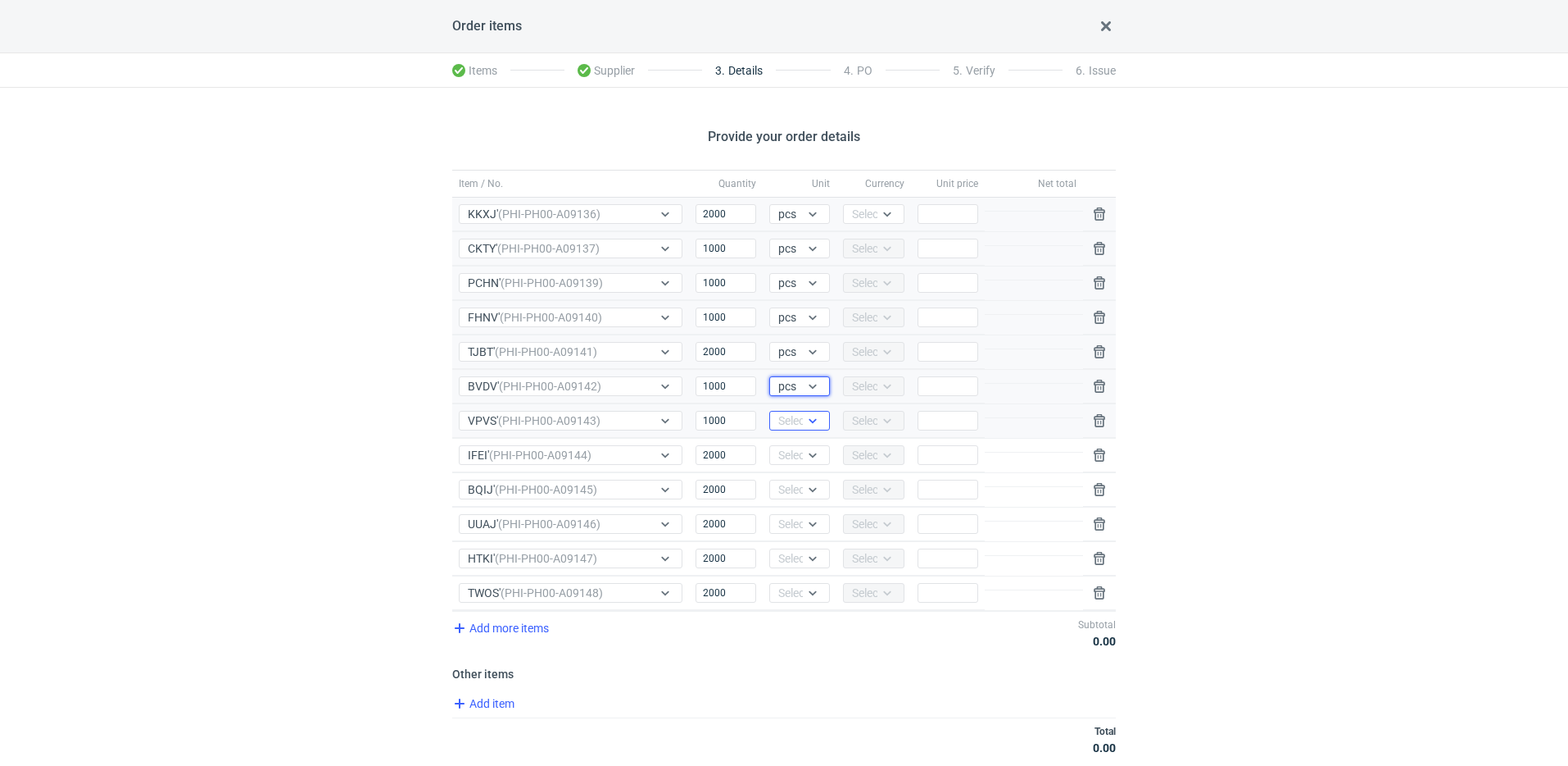
click at [797, 419] on div "Select..." at bounding box center [798, 420] width 40 height 16
click at [799, 449] on span "pcs" at bounding box center [791, 455] width 18 height 16
click at [800, 452] on div "Select..." at bounding box center [798, 455] width 40 height 16
click at [792, 486] on span "pcs" at bounding box center [791, 489] width 18 height 16
click at [793, 492] on div "Select..." at bounding box center [798, 489] width 40 height 16
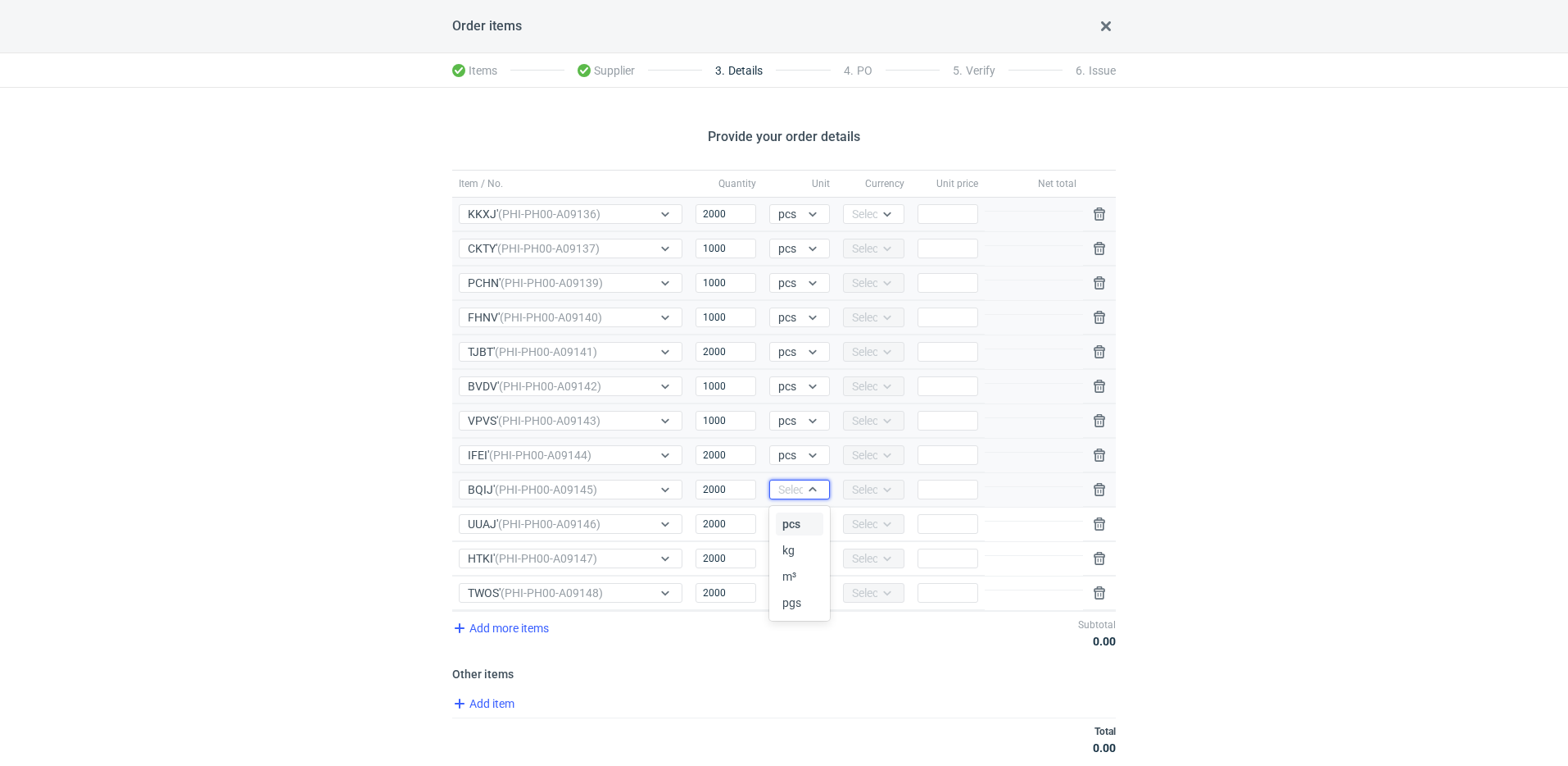
click at [795, 513] on div "pcs" at bounding box center [800, 523] width 47 height 23
click at [795, 517] on div "Select..." at bounding box center [798, 523] width 40 height 16
click at [800, 544] on div "pcs kg m³ pgs" at bounding box center [801, 598] width 51 height 109
click at [802, 556] on div "pcs" at bounding box center [800, 557] width 35 height 16
click at [801, 555] on div "Select..." at bounding box center [798, 557] width 40 height 16
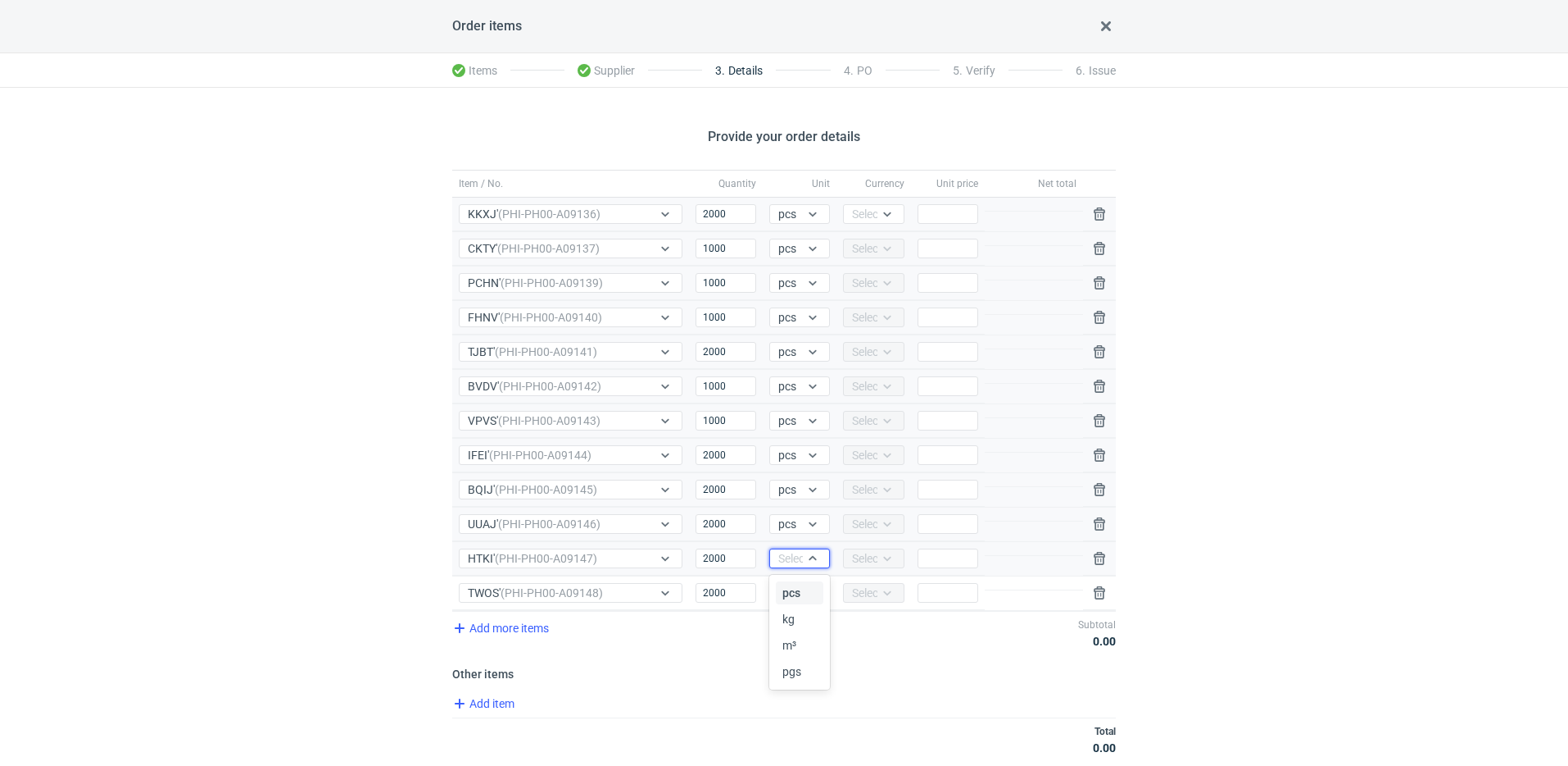
click at [805, 586] on div "pcs" at bounding box center [800, 592] width 35 height 16
click at [803, 593] on div "Select..." at bounding box center [800, 592] width 61 height 20
click at [787, 627] on span "pcs" at bounding box center [791, 627] width 18 height 16
click at [872, 217] on div "Select..." at bounding box center [872, 214] width 40 height 16
click at [888, 251] on div "PLN" at bounding box center [873, 248] width 35 height 16
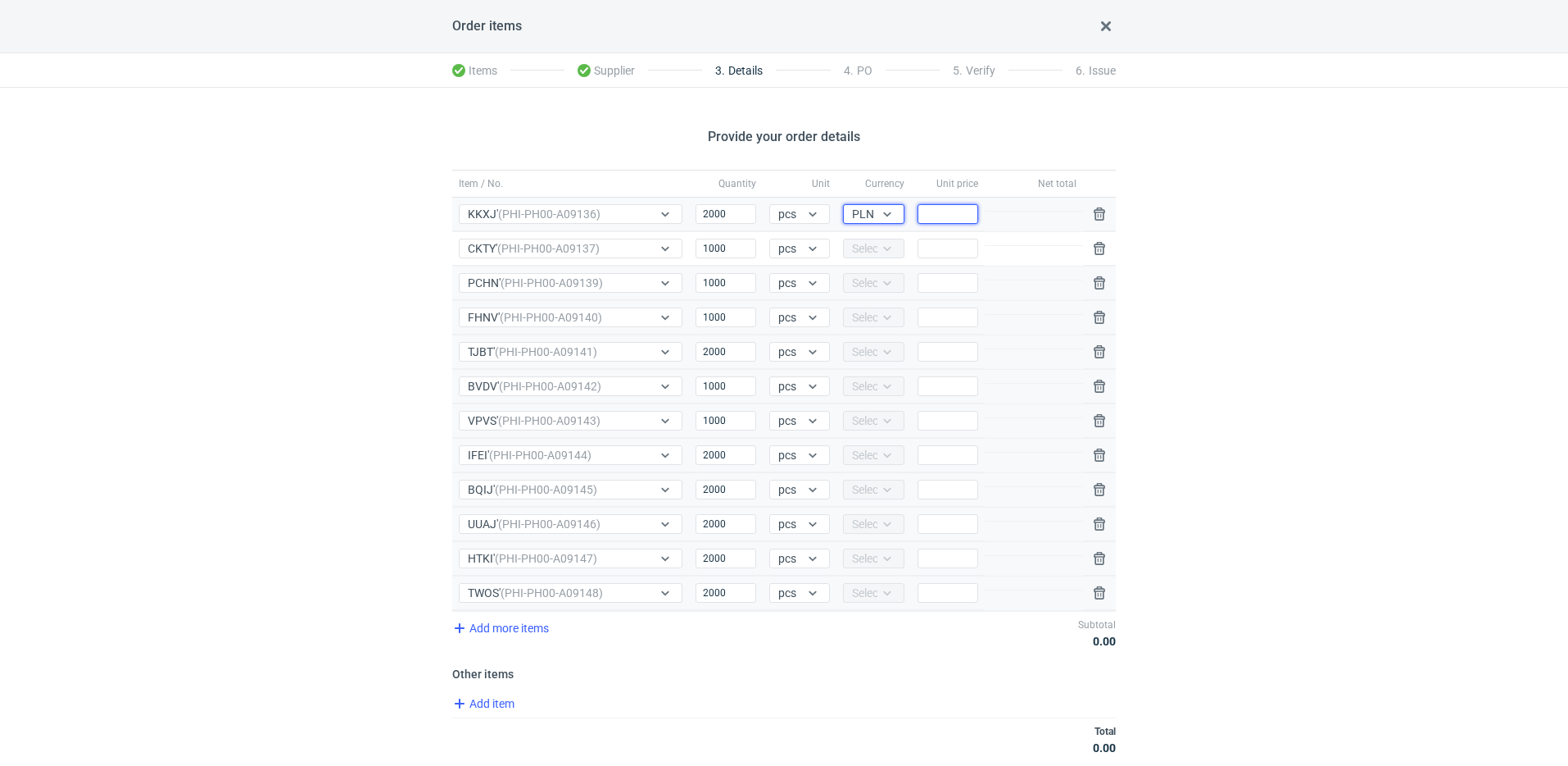
click at [941, 209] on input "Price" at bounding box center [948, 214] width 61 height 20
type input "2.49"
click at [958, 251] on input "Price" at bounding box center [948, 248] width 61 height 20
paste input "5.10"
type input "5.10"
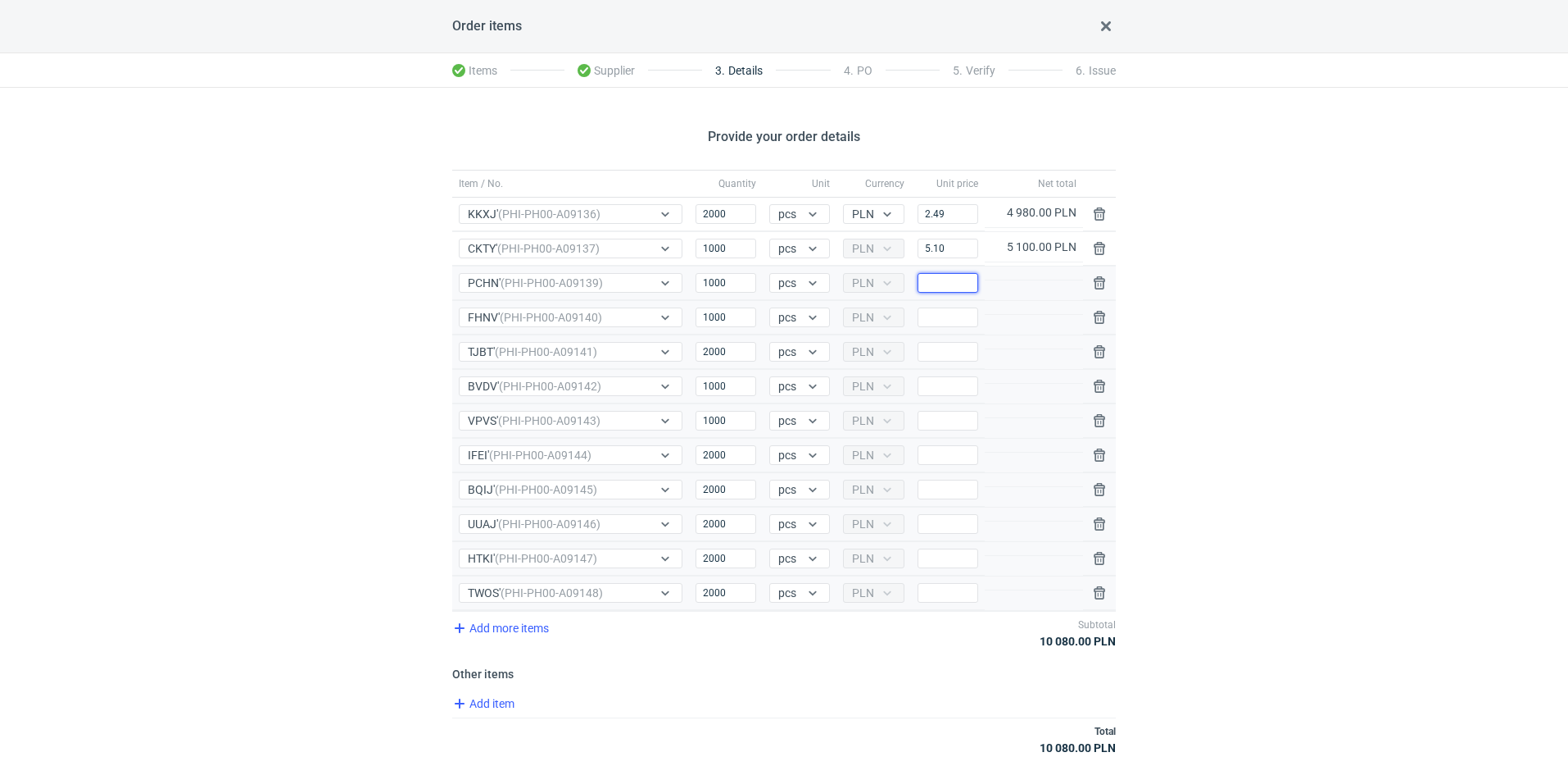
click at [943, 273] on input "Price" at bounding box center [948, 282] width 61 height 20
paste input "5.10"
type input "5.10"
click at [950, 323] on input "Price" at bounding box center [948, 316] width 61 height 20
paste input "6.35"
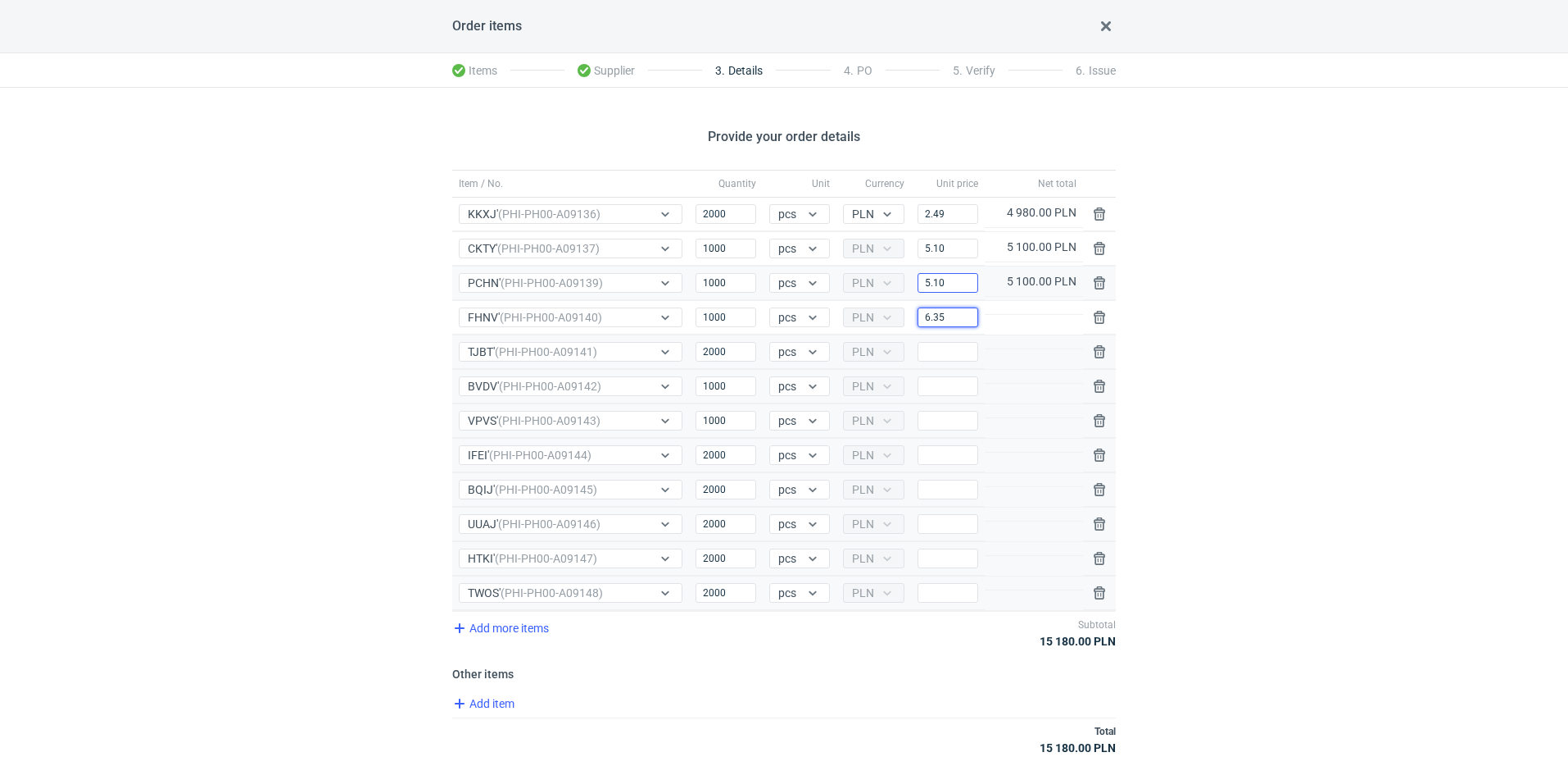
type input "6.35"
click at [946, 281] on input "5.10" at bounding box center [948, 282] width 61 height 20
click at [946, 353] on input "Price" at bounding box center [948, 351] width 61 height 20
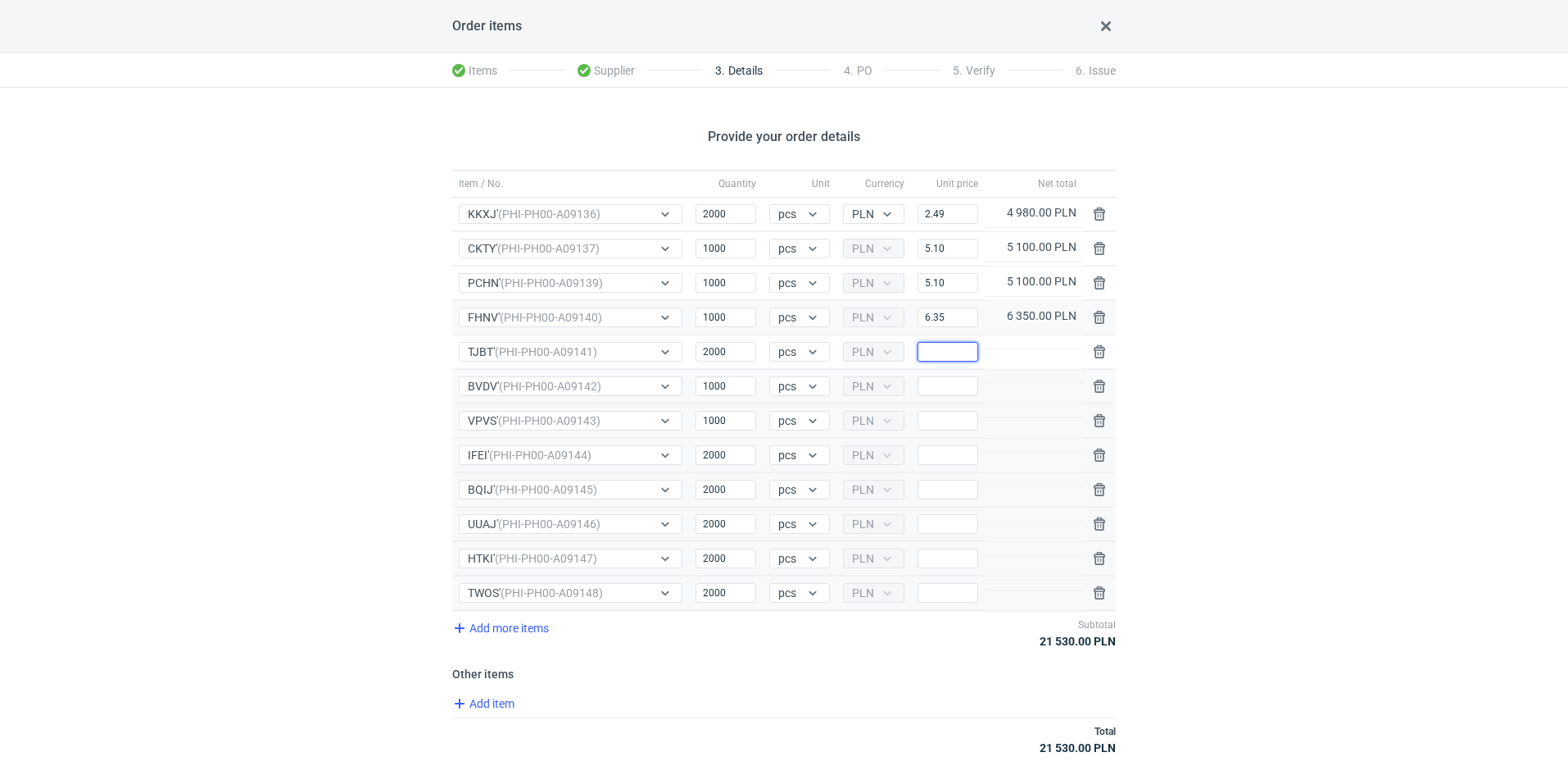
paste input "5.10"
type input "5.10"
click at [947, 387] on input "Price" at bounding box center [948, 386] width 61 height 20
paste input "6.35"
type input "6.35"
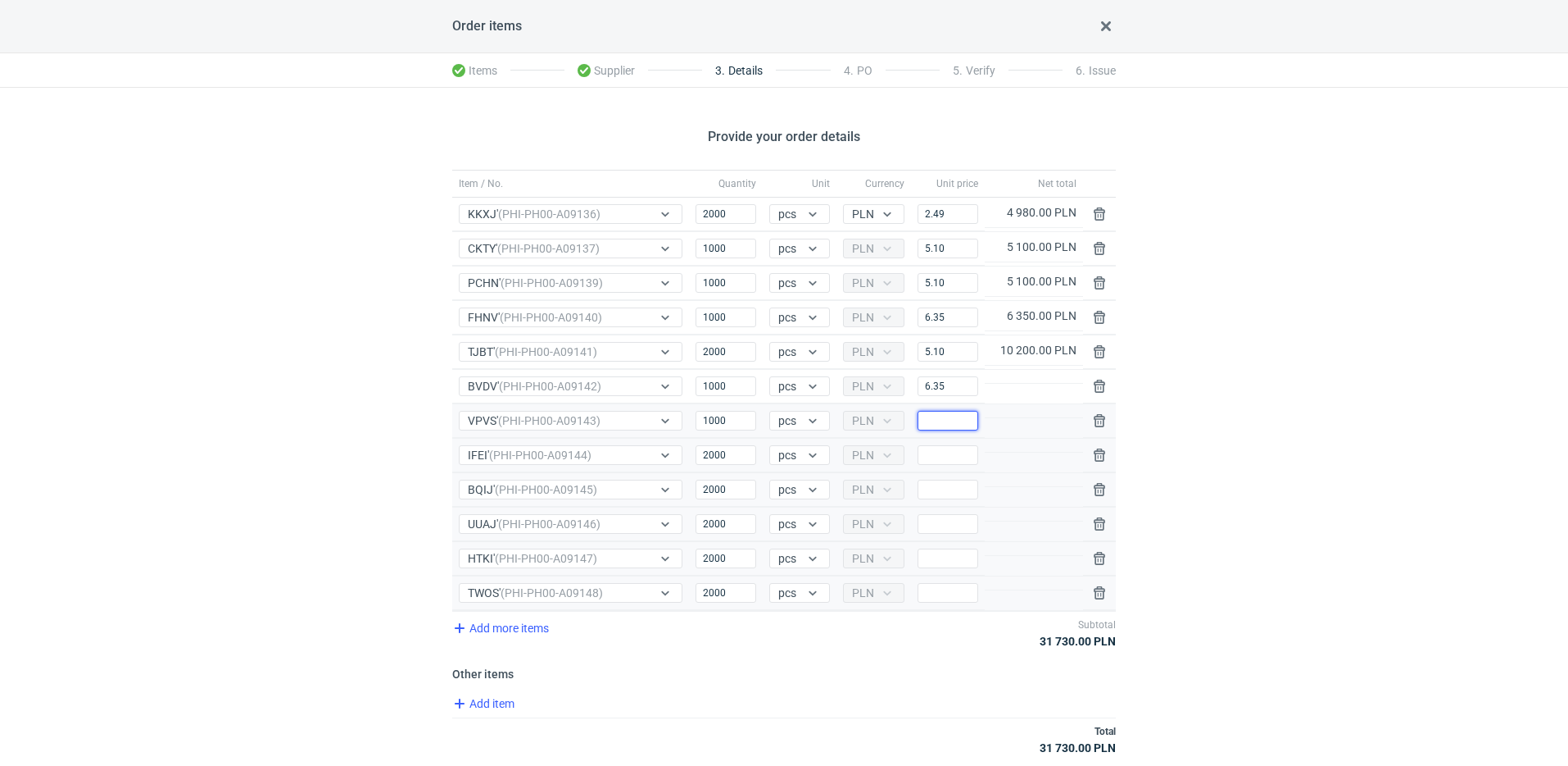
click at [949, 419] on input "Price" at bounding box center [948, 420] width 61 height 20
paste input "6.35"
type input "6.35"
drag, startPoint x: 941, startPoint y: 461, endPoint x: 940, endPoint y: 421, distance: 40.0
click at [941, 461] on input "Price" at bounding box center [948, 455] width 61 height 20
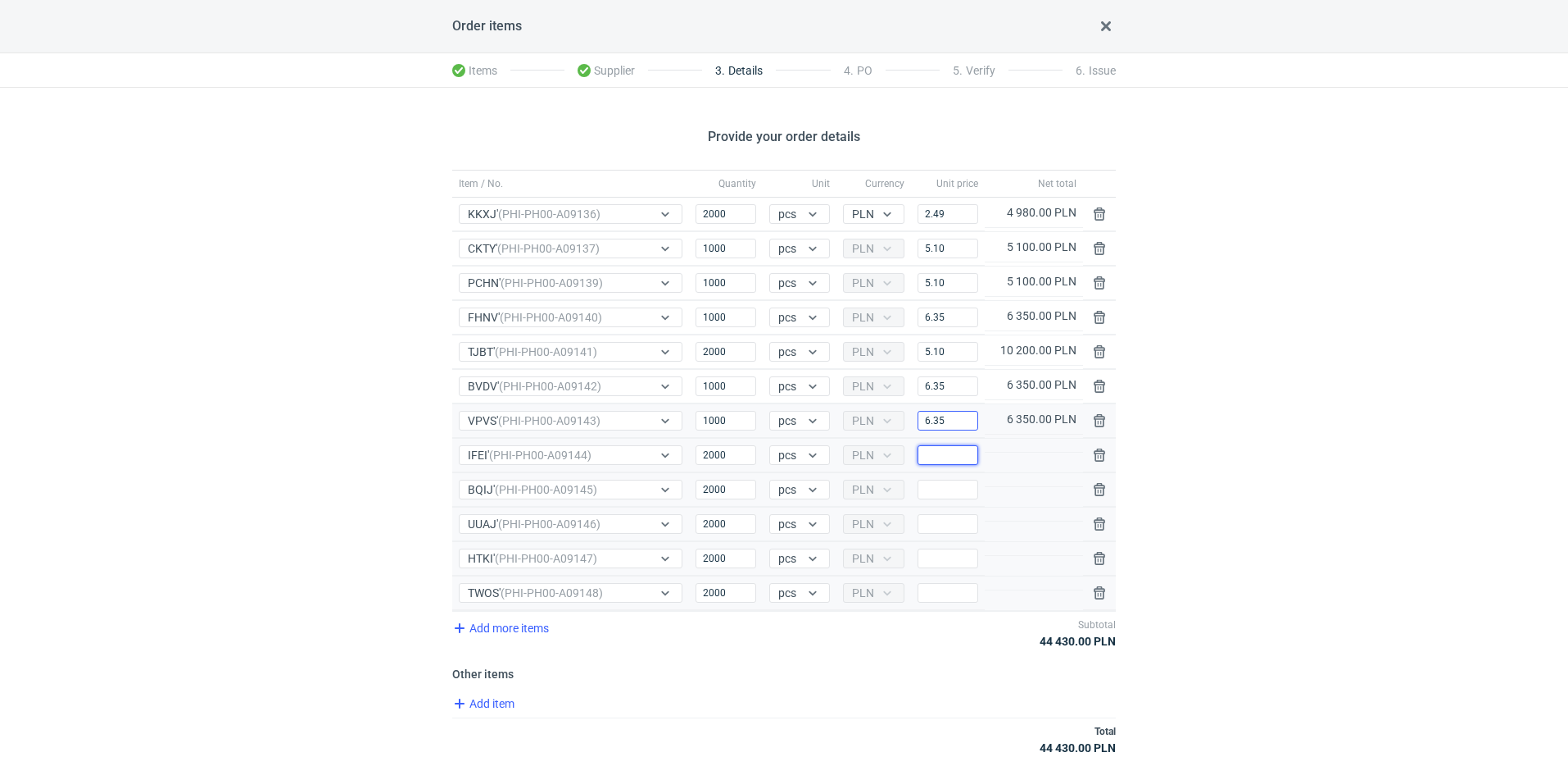
paste input "3.65"
type input "3.65"
click at [949, 418] on input "6.35" at bounding box center [948, 420] width 61 height 20
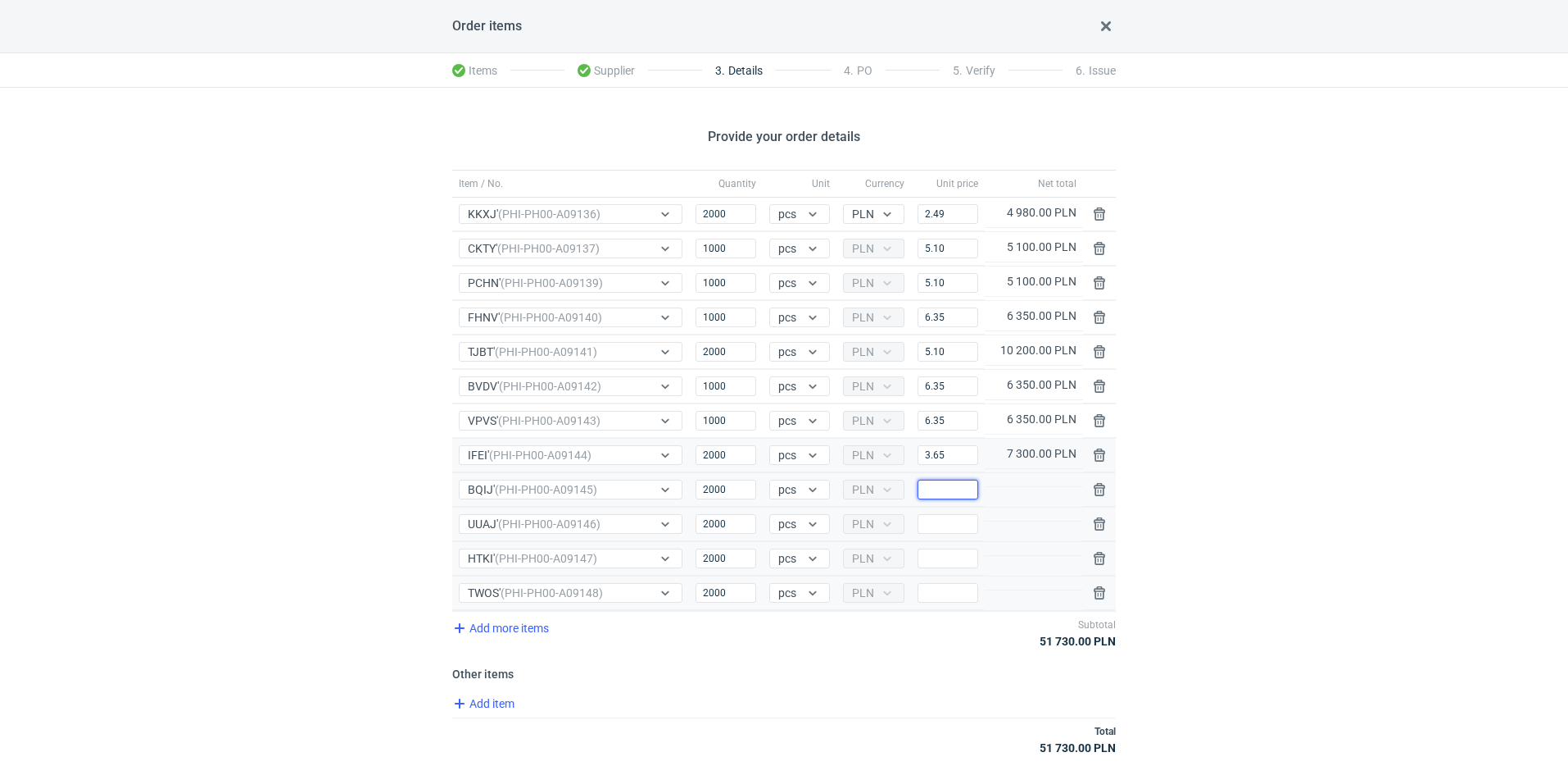
click at [946, 485] on input "Price" at bounding box center [948, 489] width 61 height 20
paste input "6.35"
type input "6.35"
click at [947, 518] on input "Price" at bounding box center [948, 523] width 61 height 20
click at [945, 461] on input "3.65" at bounding box center [948, 455] width 61 height 20
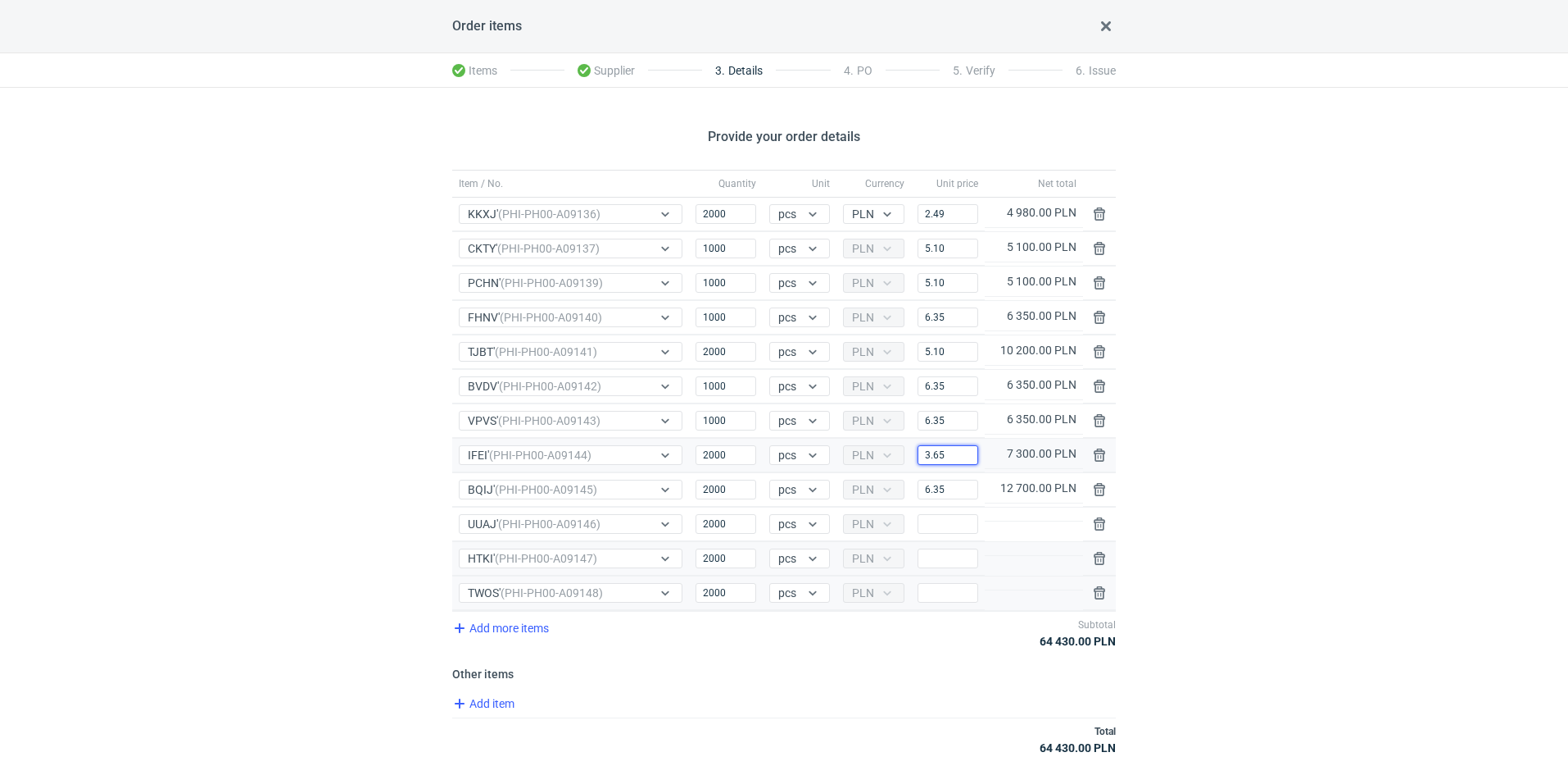
click at [945, 461] on input "3.65" at bounding box center [948, 455] width 61 height 20
click at [947, 489] on input "6.35" at bounding box center [948, 489] width 61 height 20
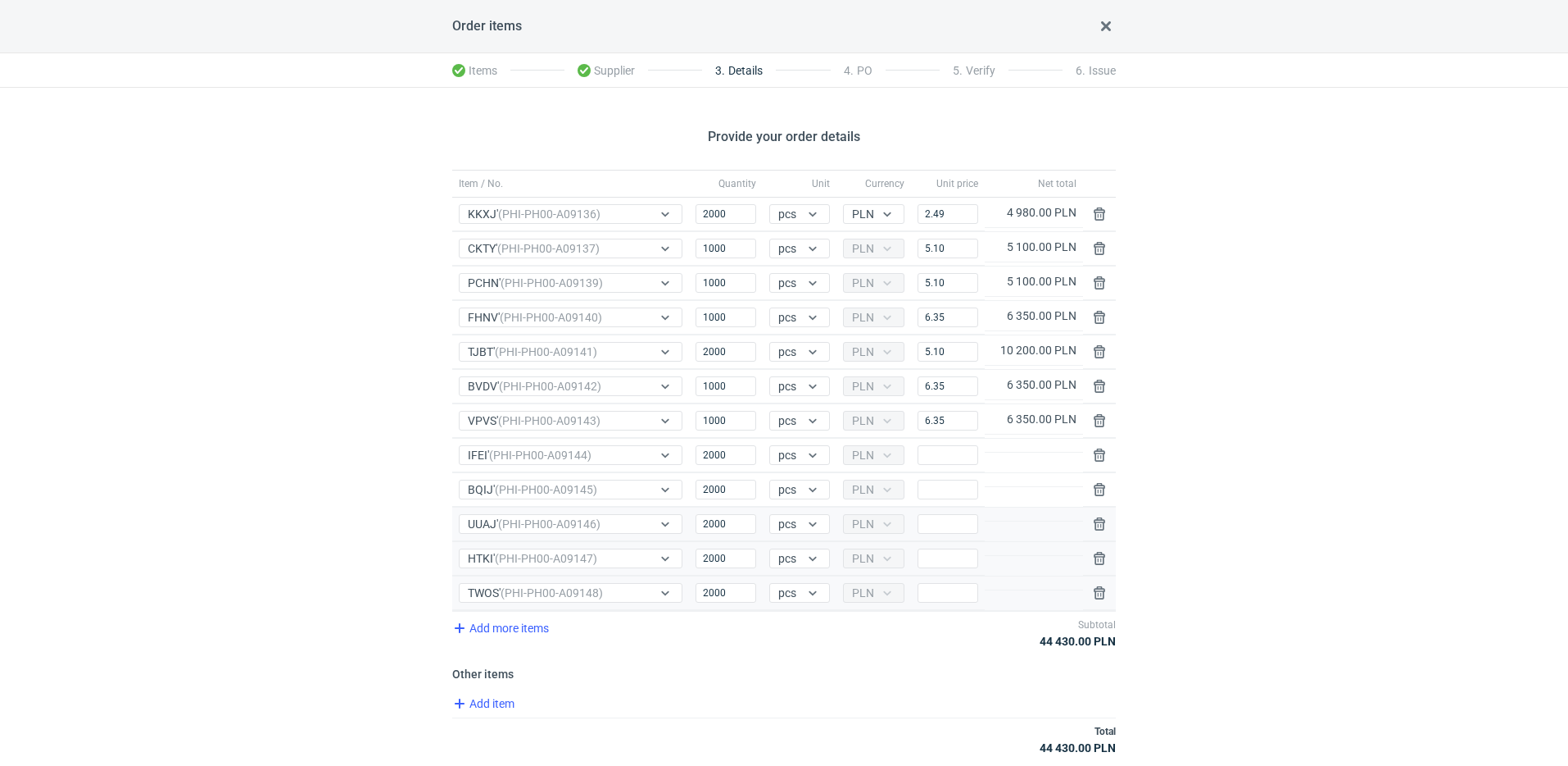
click at [929, 535] on div "Price" at bounding box center [948, 524] width 74 height 34
click at [934, 528] on input "Price" at bounding box center [948, 523] width 61 height 20
paste input "3.65"
type input "3.65"
click at [968, 562] on input "Price" at bounding box center [948, 557] width 61 height 20
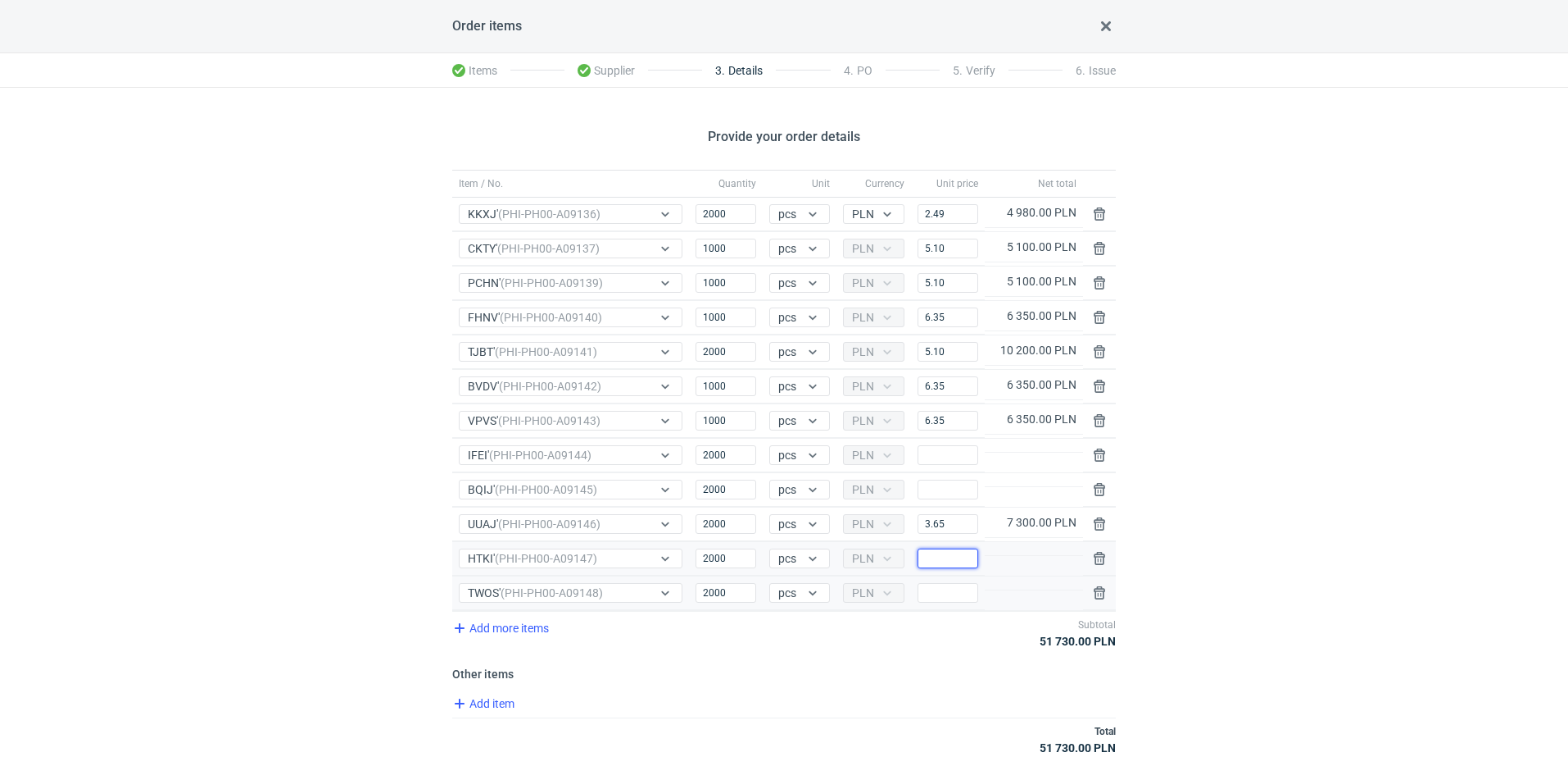
paste input "6.35"
type input "6.35"
click at [939, 595] on input "Price" at bounding box center [948, 592] width 61 height 20
paste input "6.35"
type input "6.35"
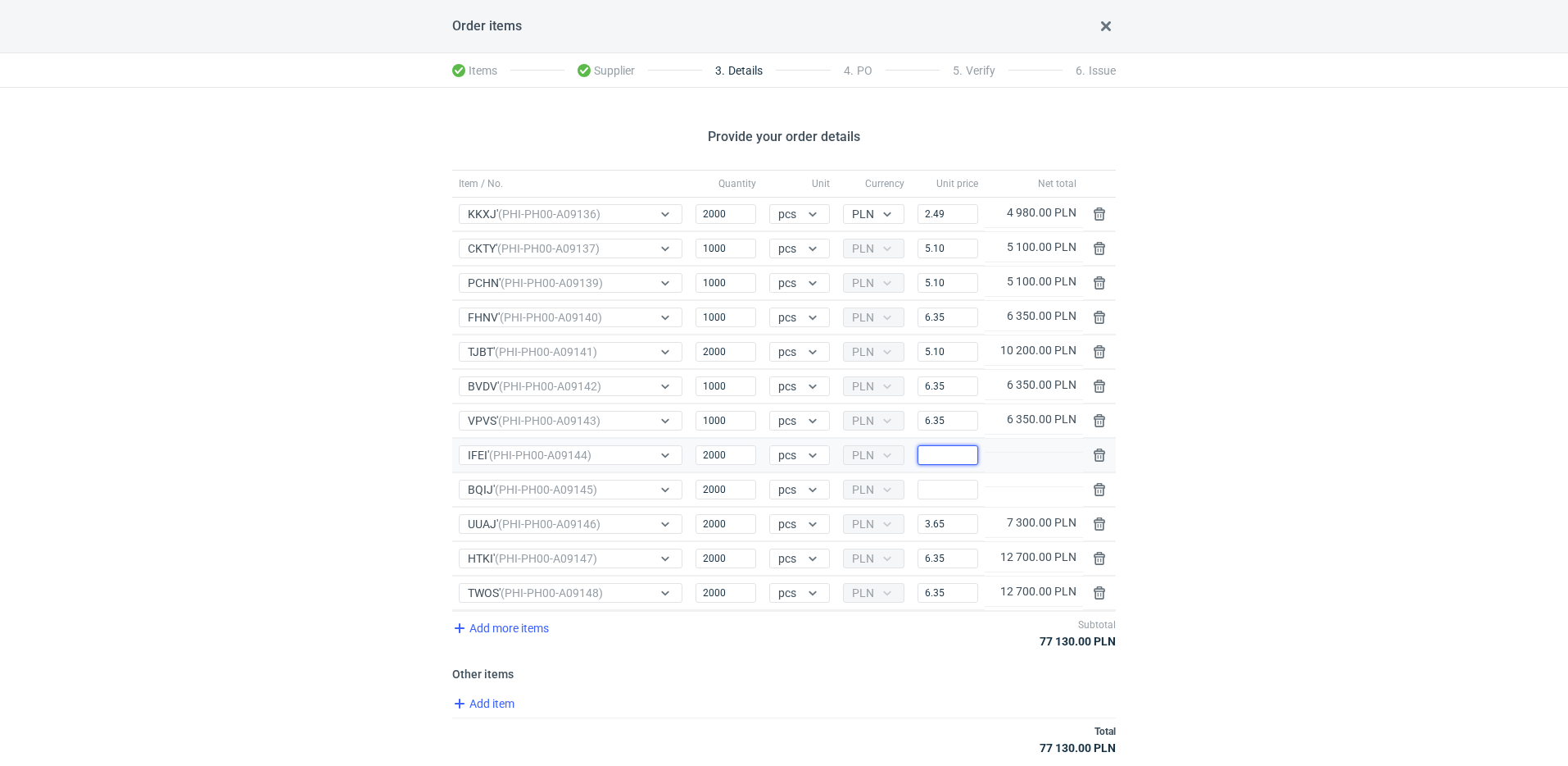
click at [952, 456] on input "Price" at bounding box center [948, 455] width 61 height 20
paste input "6.35"
type input "6.35"
click at [950, 494] on input "Price" at bounding box center [948, 489] width 61 height 20
paste input "6.35"
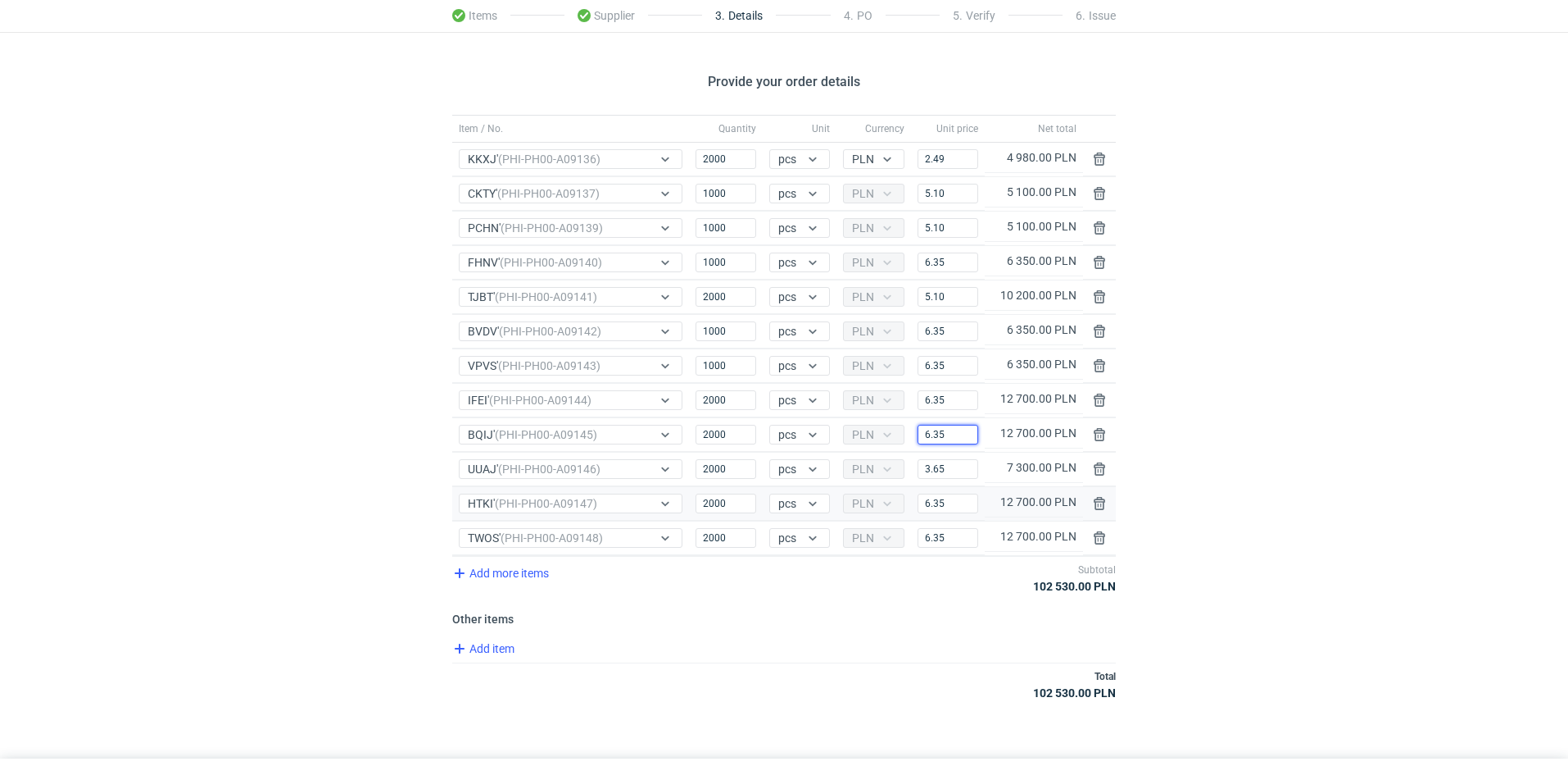
scroll to position [100, 0]
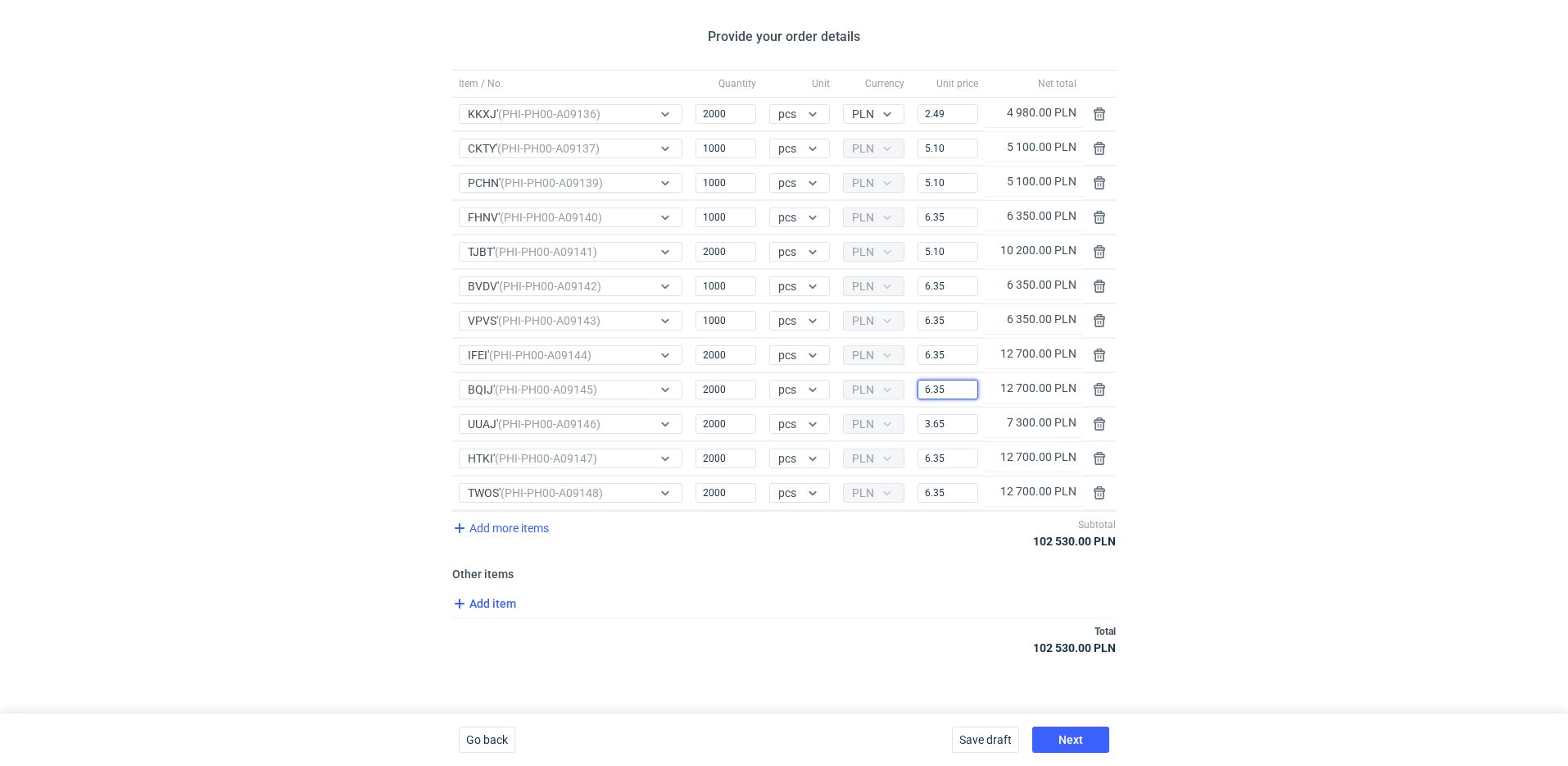
type input "6.35"
click at [476, 607] on span "Add item" at bounding box center [483, 603] width 66 height 20
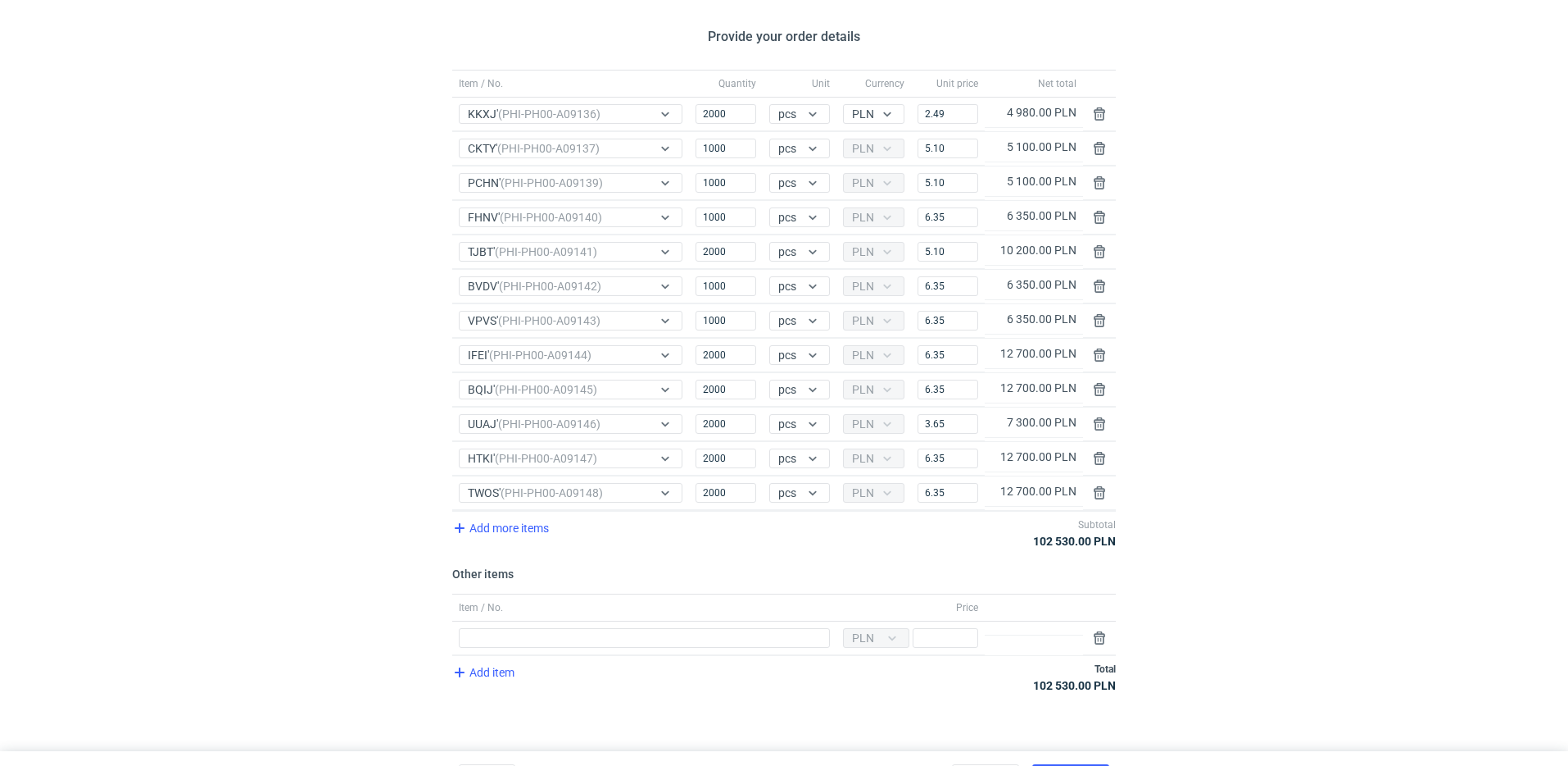
scroll to position [137, 0]
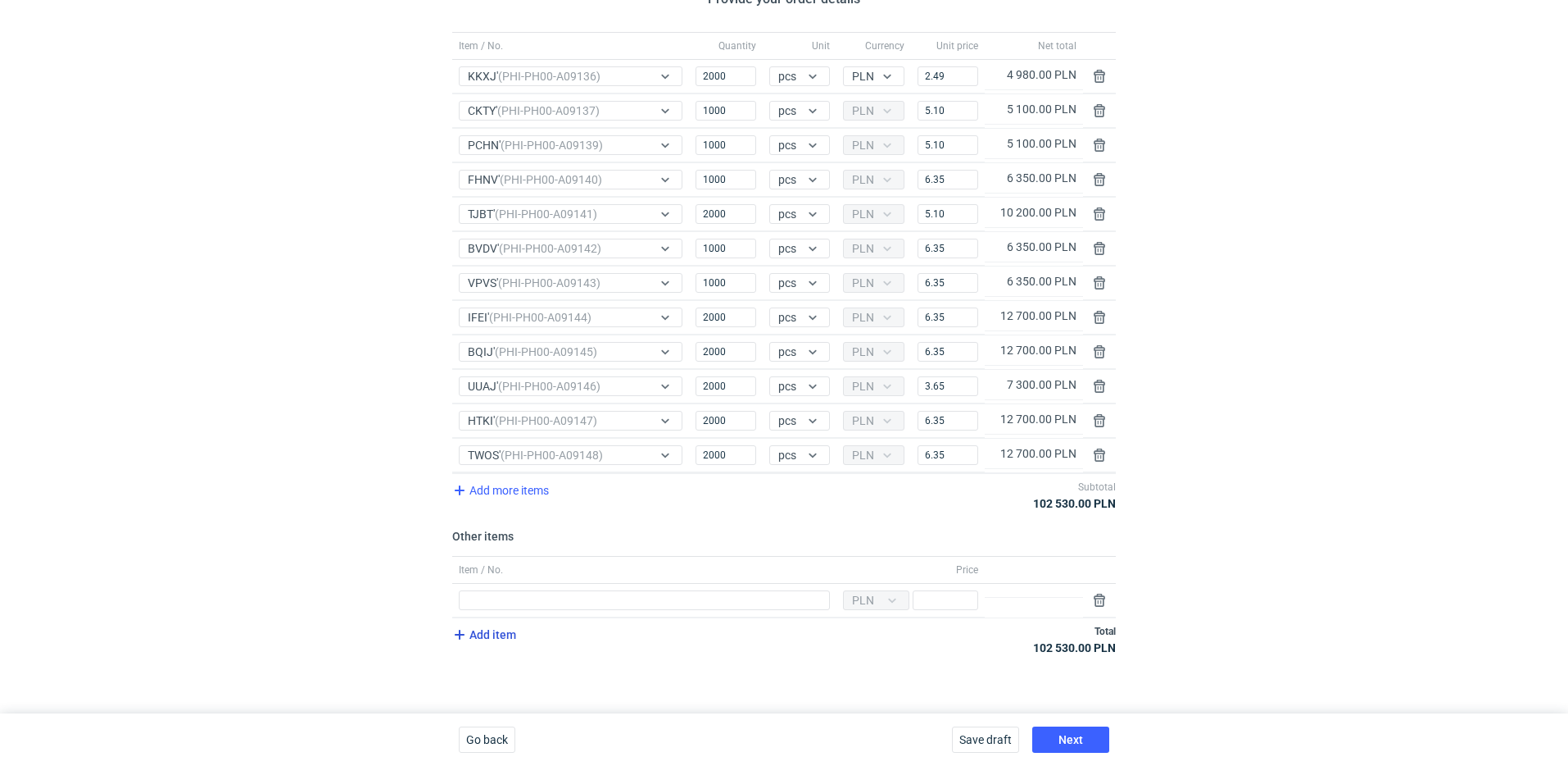
click at [497, 637] on span "Add item" at bounding box center [483, 634] width 66 height 20
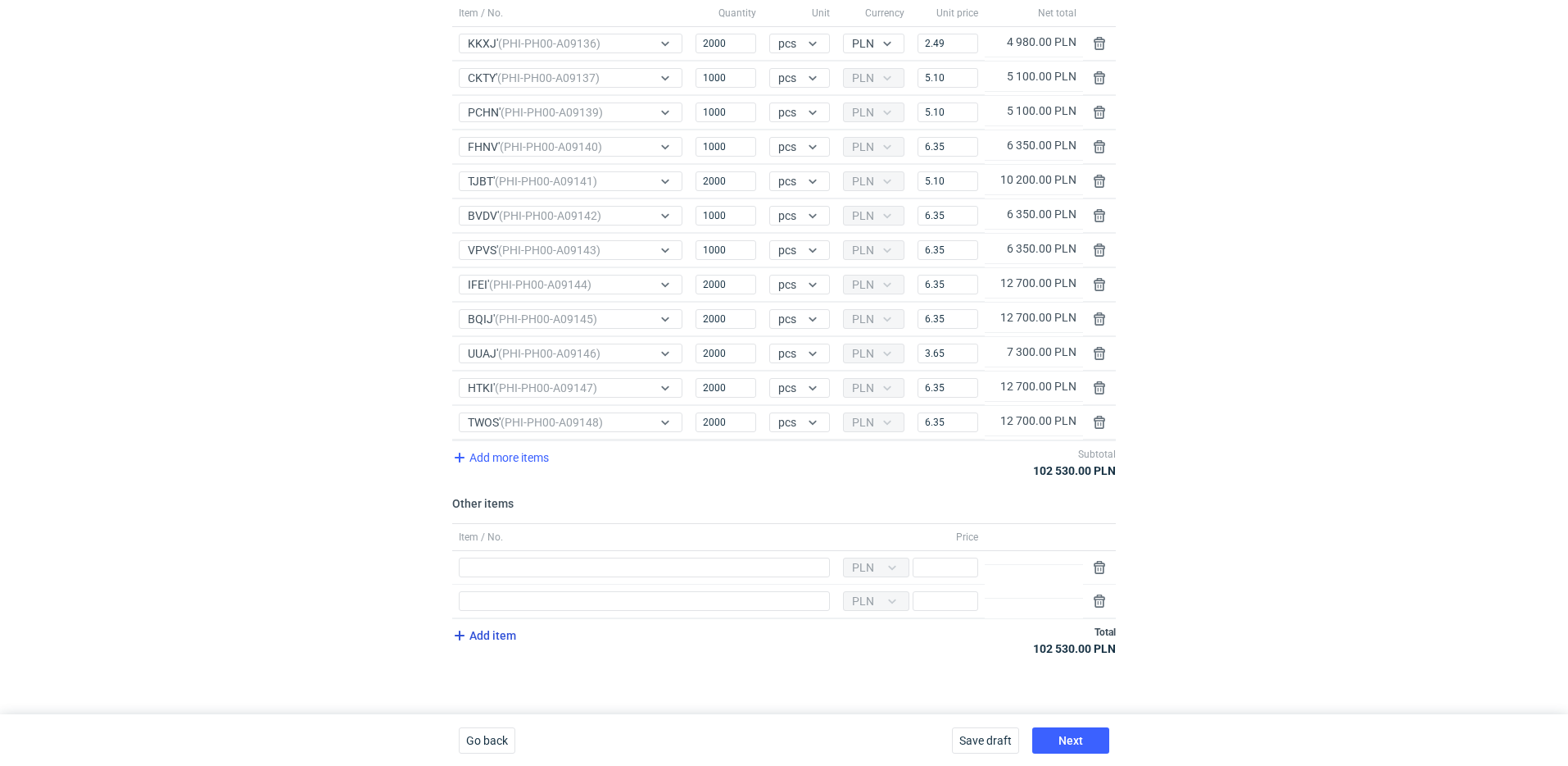
scroll to position [171, 0]
click at [488, 629] on span "Add item" at bounding box center [483, 634] width 66 height 20
click at [511, 671] on span "Add item" at bounding box center [483, 668] width 66 height 20
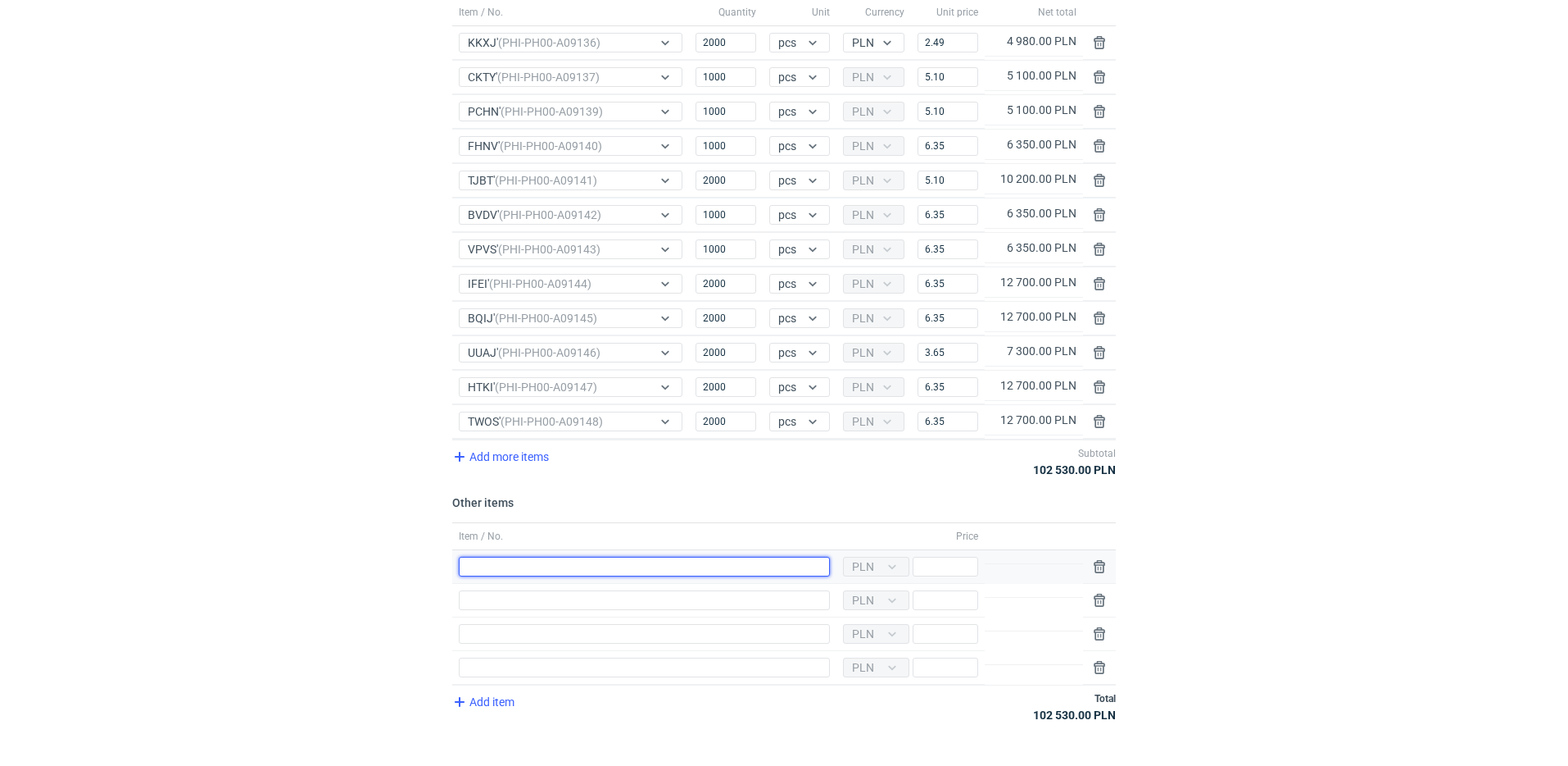
click at [554, 563] on input "Item / No." at bounding box center [644, 566] width 371 height 20
paste input "narzędzia wycena CAOX-5 (BOX 1)"
type input "narzędzia wycena CAOX-5 (BOX 1)"
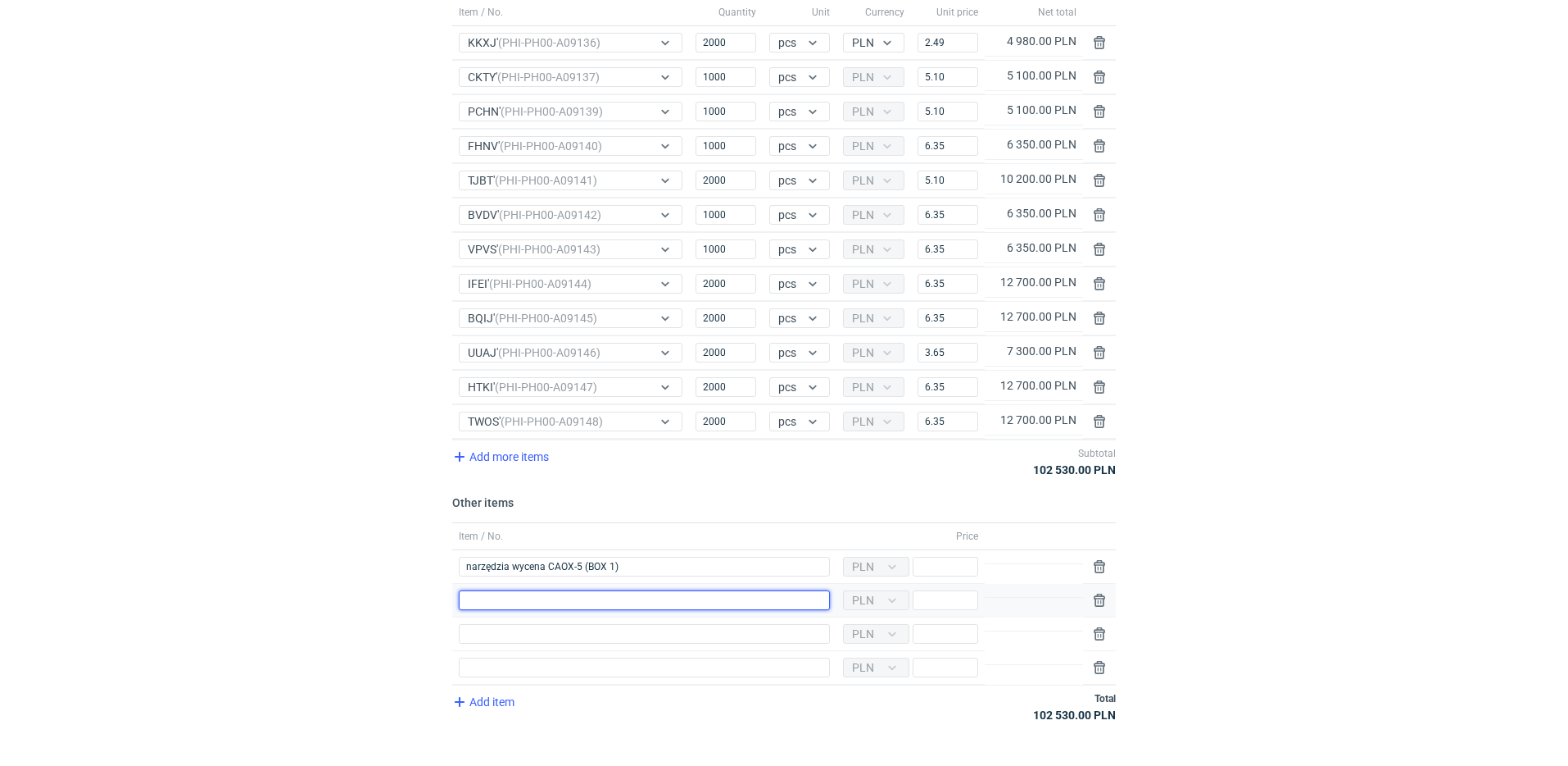
click at [522, 606] on input "Item / No." at bounding box center [644, 600] width 371 height 20
paste input "narzędzia wycena CAOX-6 (BOX 2)"
type input "narzędzia wycena CAOX-6 (BOX 2)"
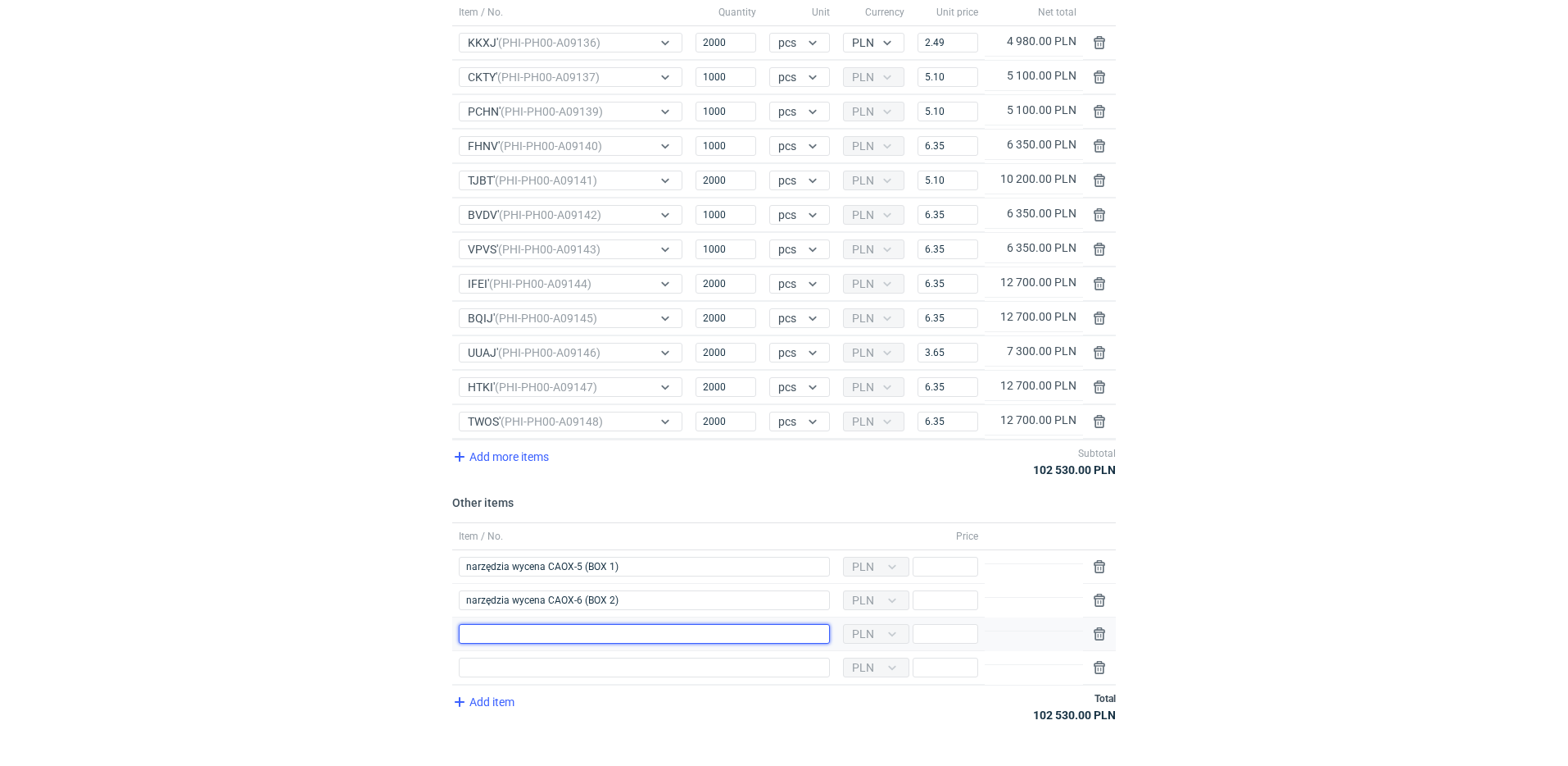
click at [551, 630] on input "Item / No." at bounding box center [644, 633] width 371 height 20
paste input "narzędzia wycena CAOX-9 (BOX 3)"
type input "narzędzia wycena CAOX-9 (BOX 3)"
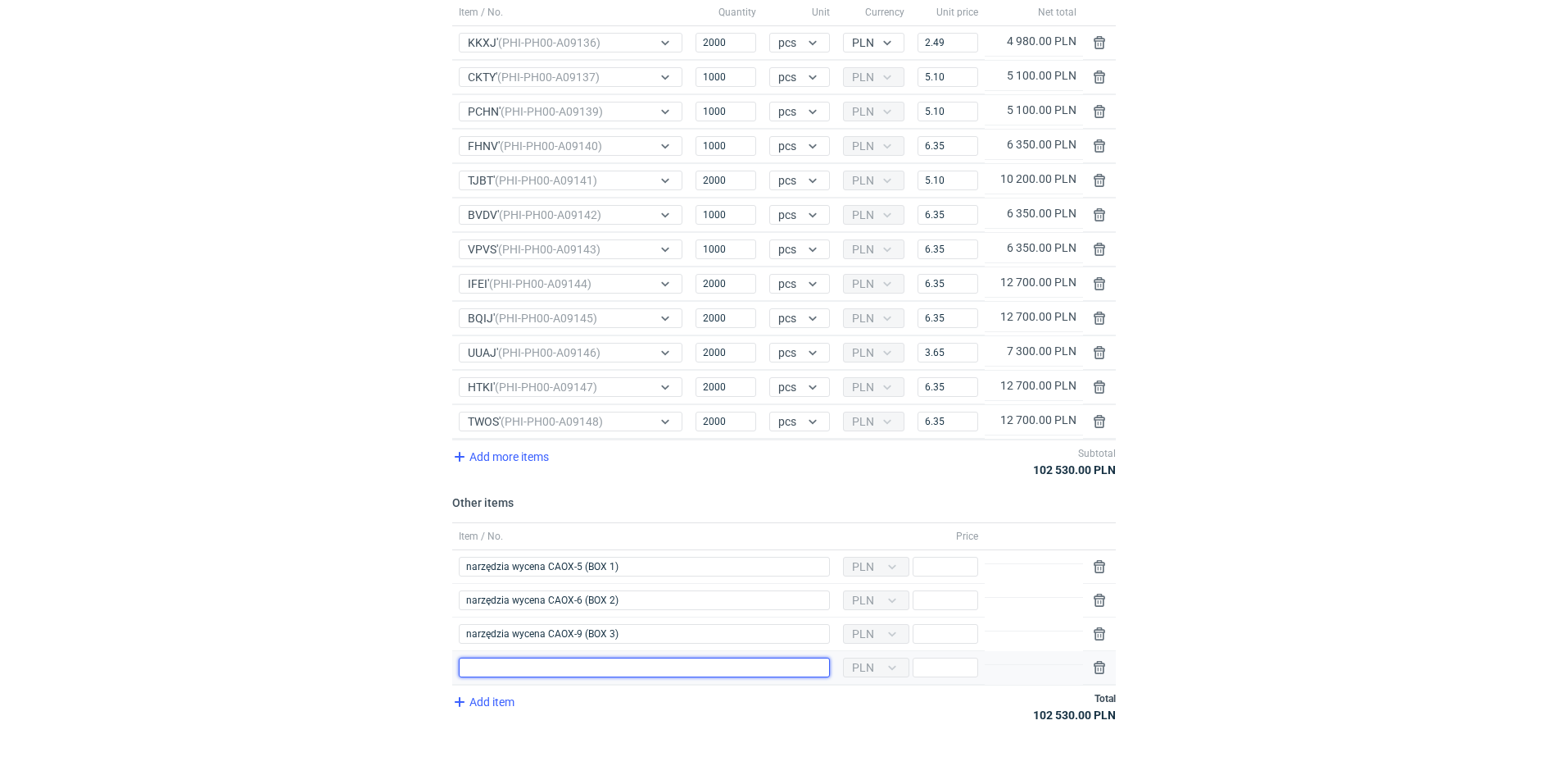
click at [594, 668] on input "Item / No." at bounding box center [644, 667] width 371 height 20
paste input "narzędzia wycena CAOX-8 (BOX 4)"
type input "narzędzia wycena CAOX-8 (BOX 4)"
click at [958, 577] on div "Currency PLN Price" at bounding box center [911, 567] width 148 height 34
click at [957, 575] on input "Price" at bounding box center [945, 566] width 65 height 20
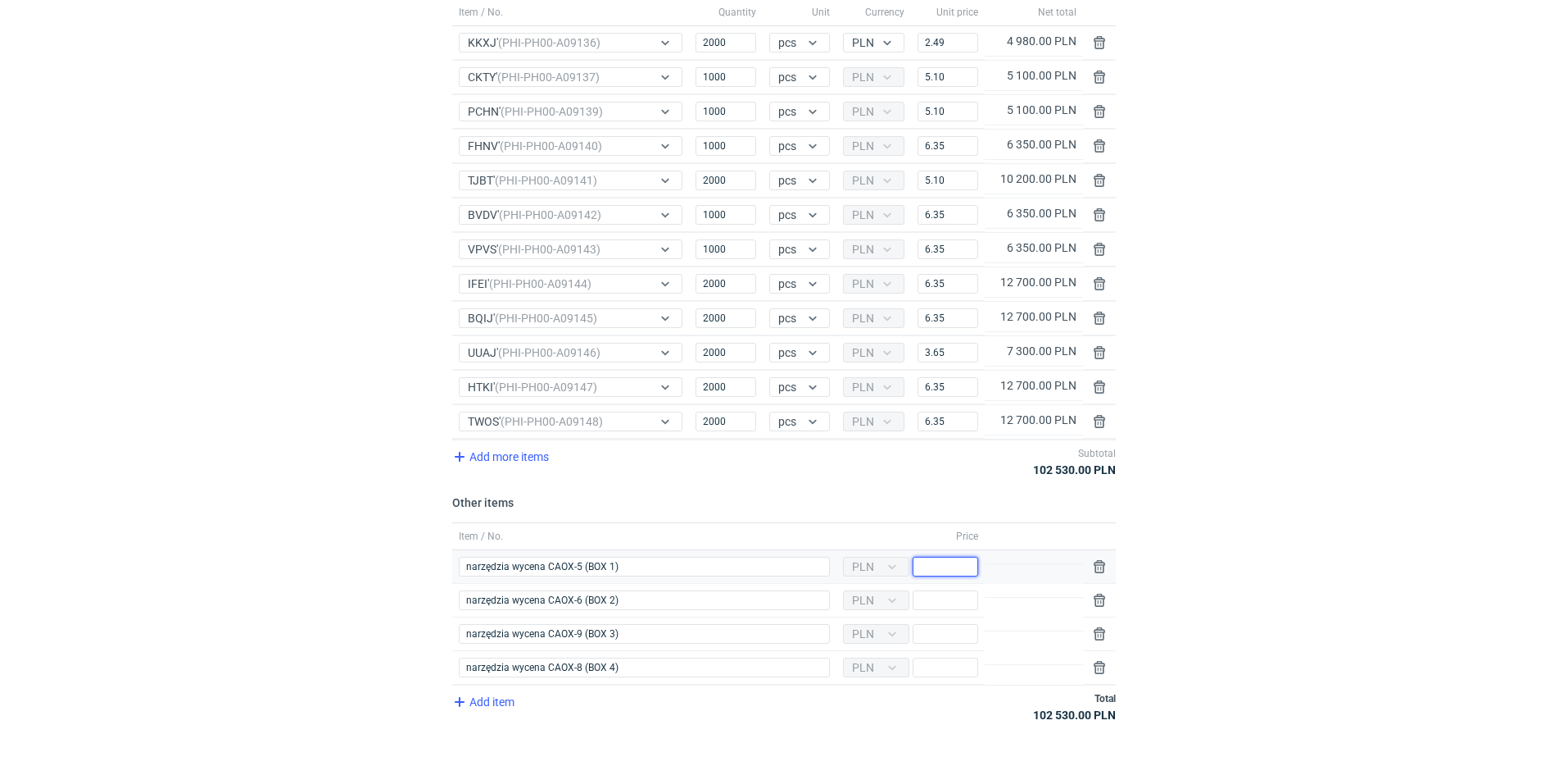
paste input "3200"
type input "3200"
click at [962, 595] on input "Price" at bounding box center [945, 600] width 65 height 20
paste input "2900"
type input "2900"
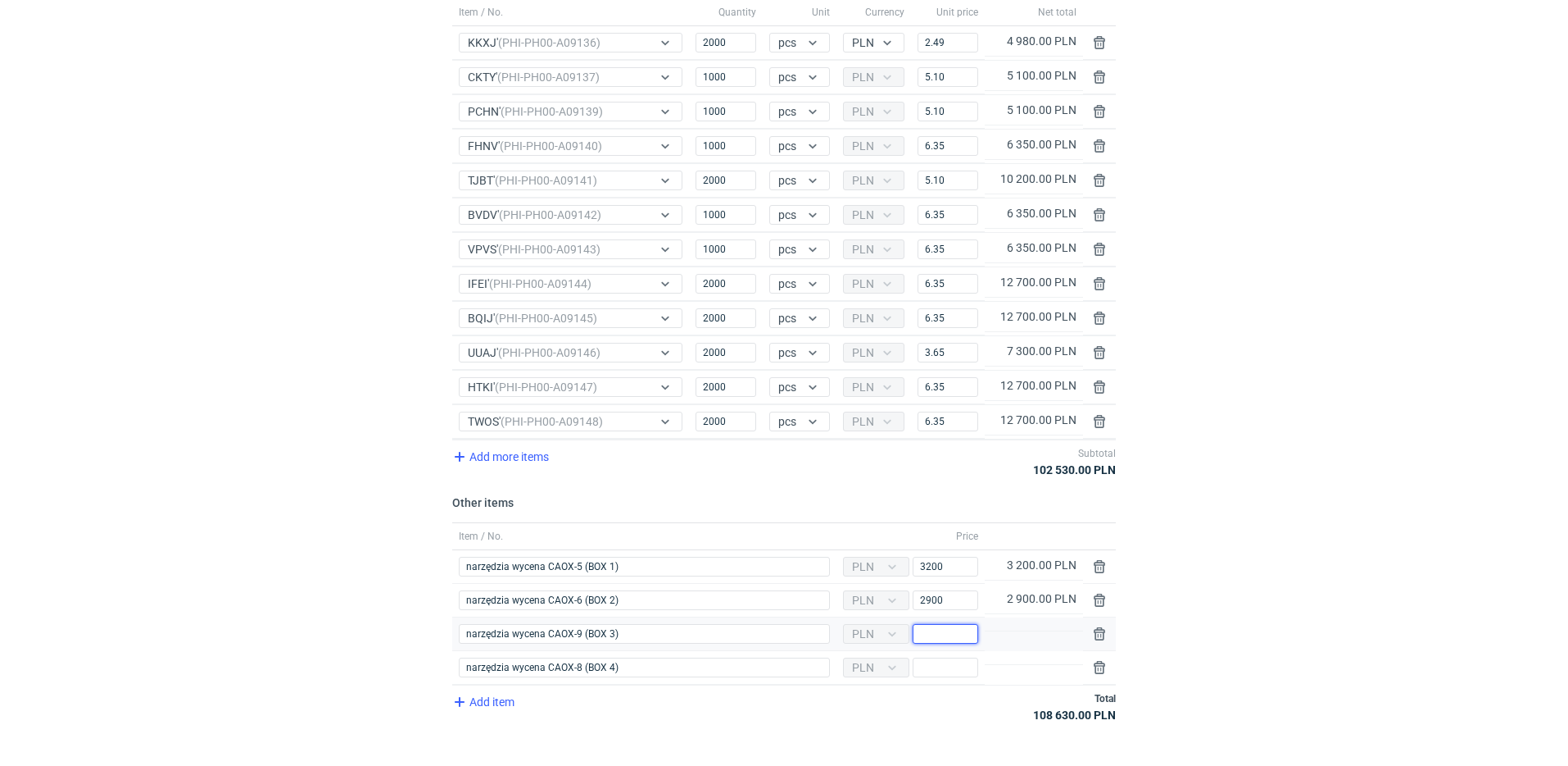
click at [944, 631] on input "Price" at bounding box center [945, 633] width 65 height 20
paste input "1500"
type input "1500"
click at [974, 668] on input "Price" at bounding box center [945, 667] width 65 height 20
paste input "1700"
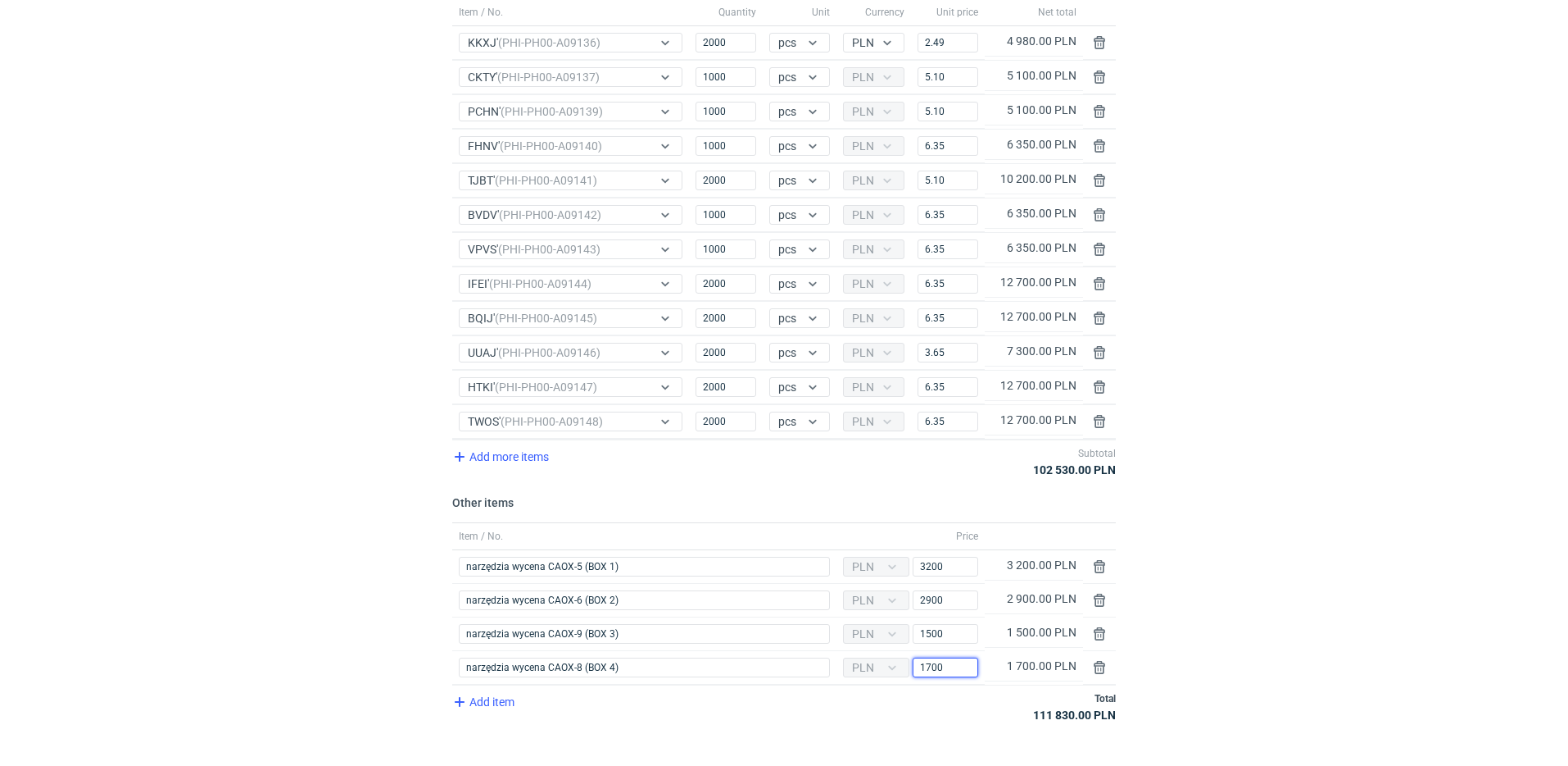
type input "1700"
click at [1319, 611] on div "Provide your order details Item / No. Quantity Unit Currency Unit price Net tot…" at bounding box center [784, 348] width 1568 height 864
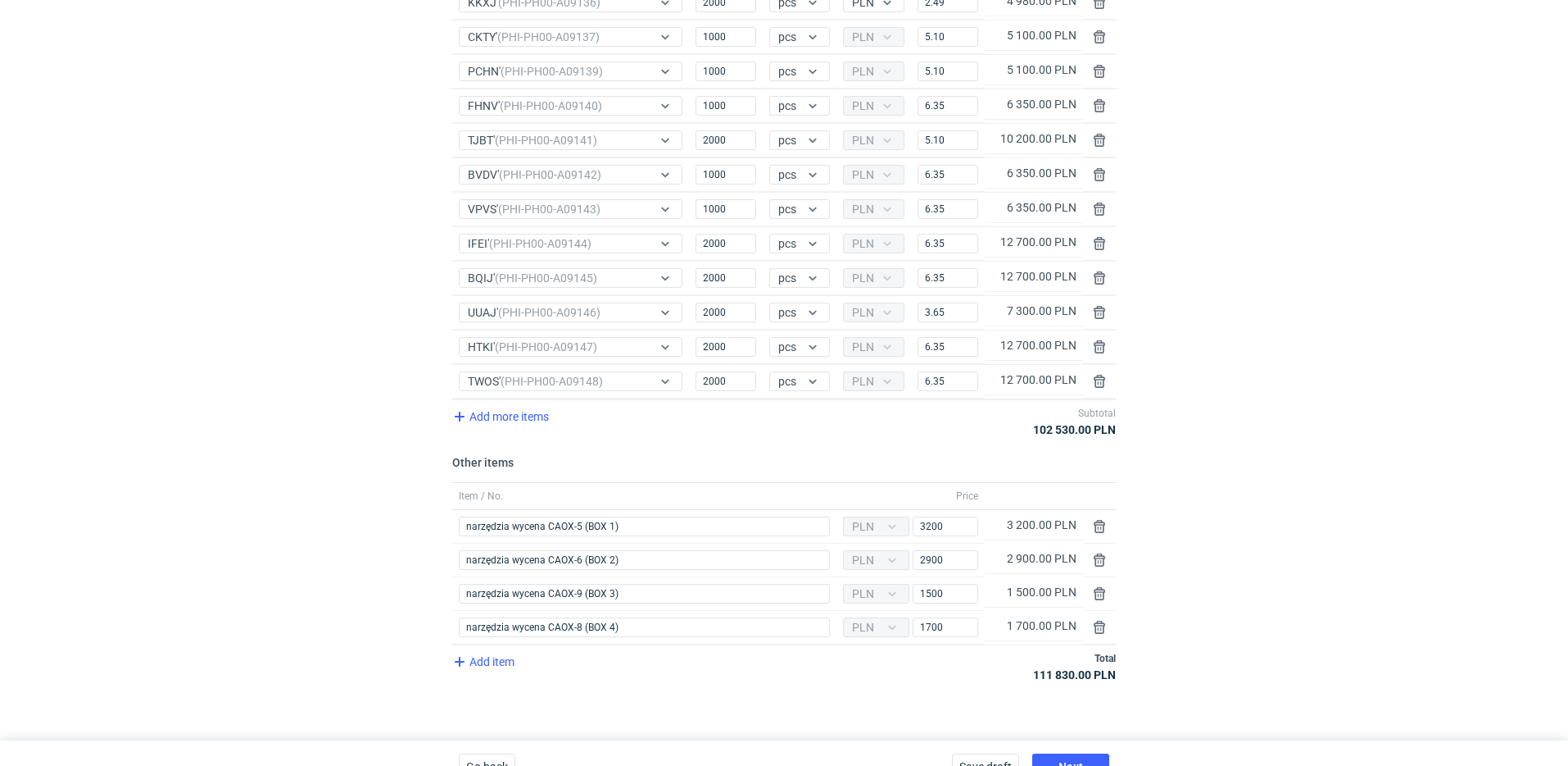
scroll to position [238, 0]
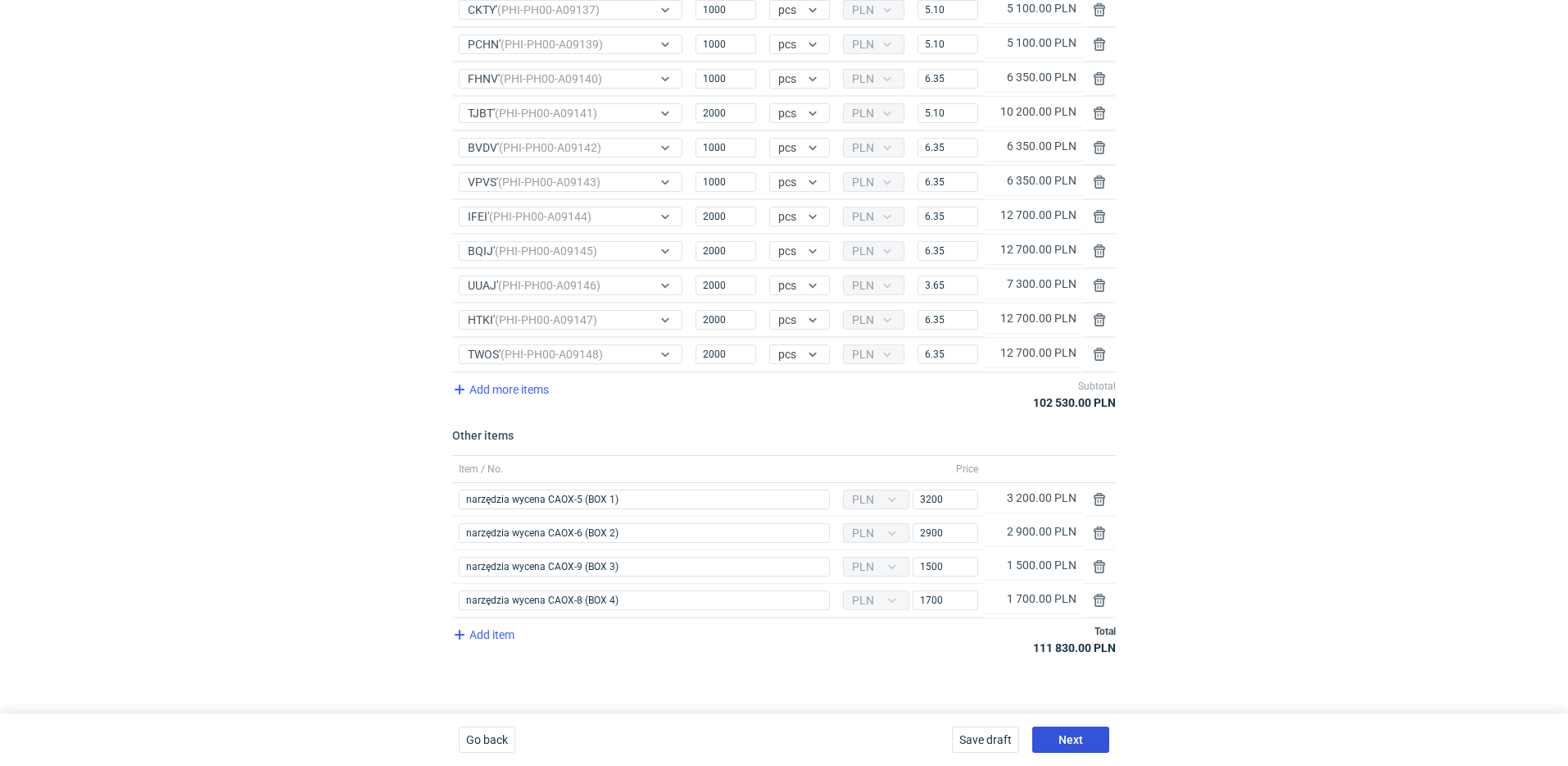
click at [1094, 733] on button "Next" at bounding box center [1071, 739] width 77 height 26
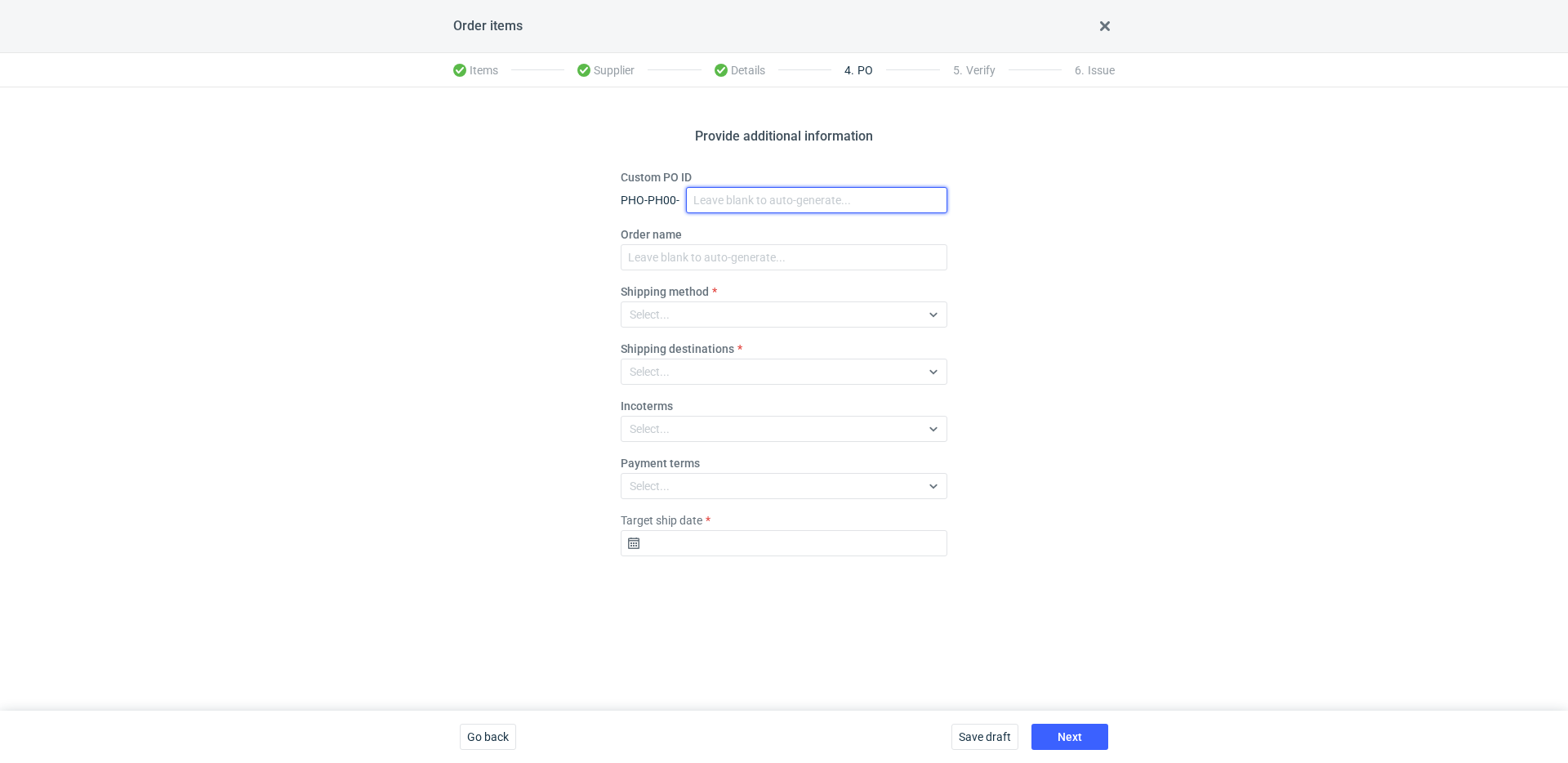
click at [719, 206] on input "Custom PO ID" at bounding box center [817, 199] width 261 height 26
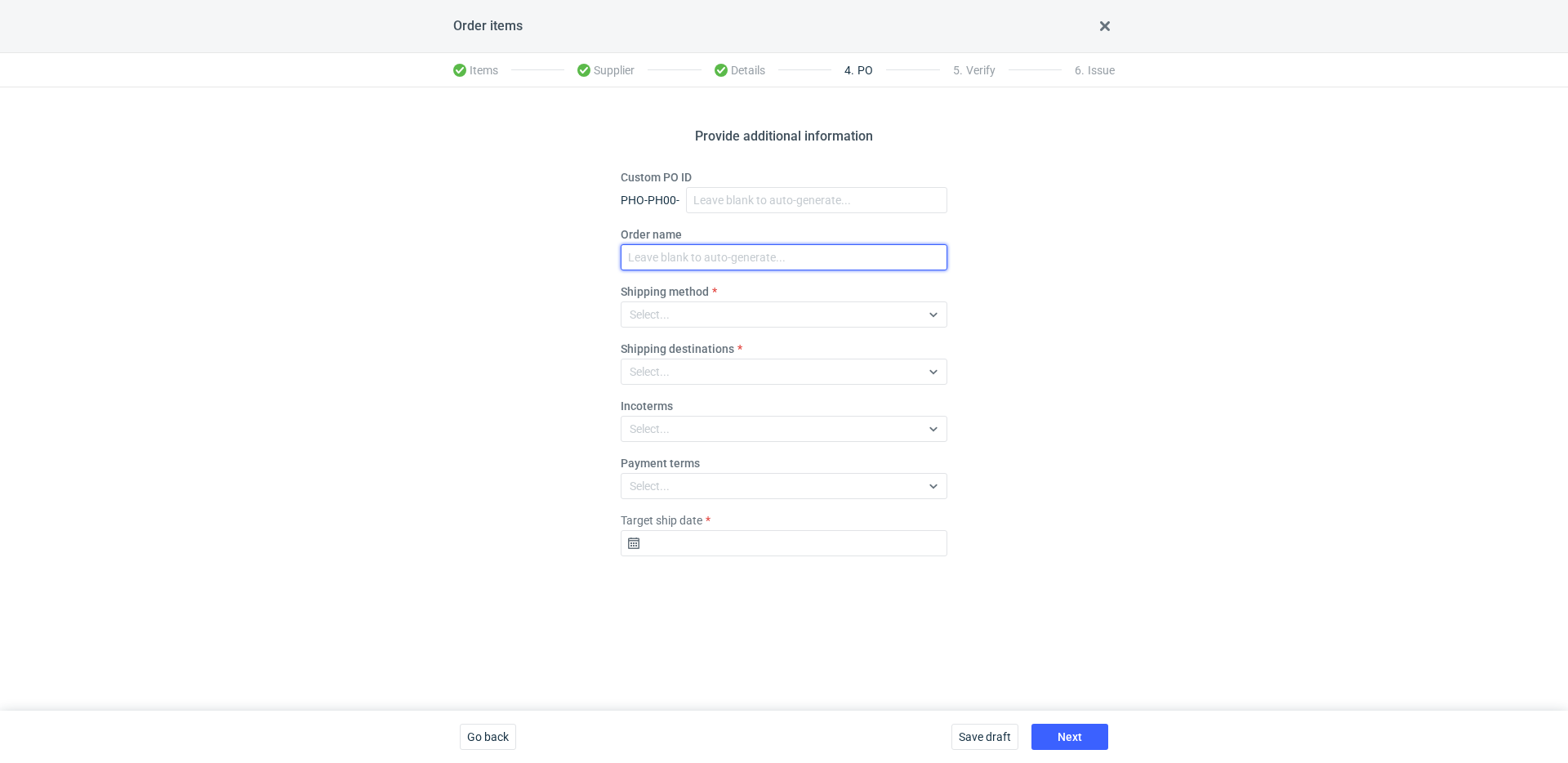
click at [686, 250] on input "Order name" at bounding box center [784, 257] width 327 height 26
paste input "R234256904_KKXJ, CKTY,PCHN, FHNV,TJBT,BVDV,VPVS,UUAJ,HTKI,TWOS,IFEI,BQIJ"
type input "R234256904_KKXJ, CKTY,PCHN, FHNV,TJBT,BVDV,VPVS,UUAJ,HTKI,TWOS,IFEI,BQIJ'"
click at [717, 312] on div "Select..." at bounding box center [771, 313] width 299 height 23
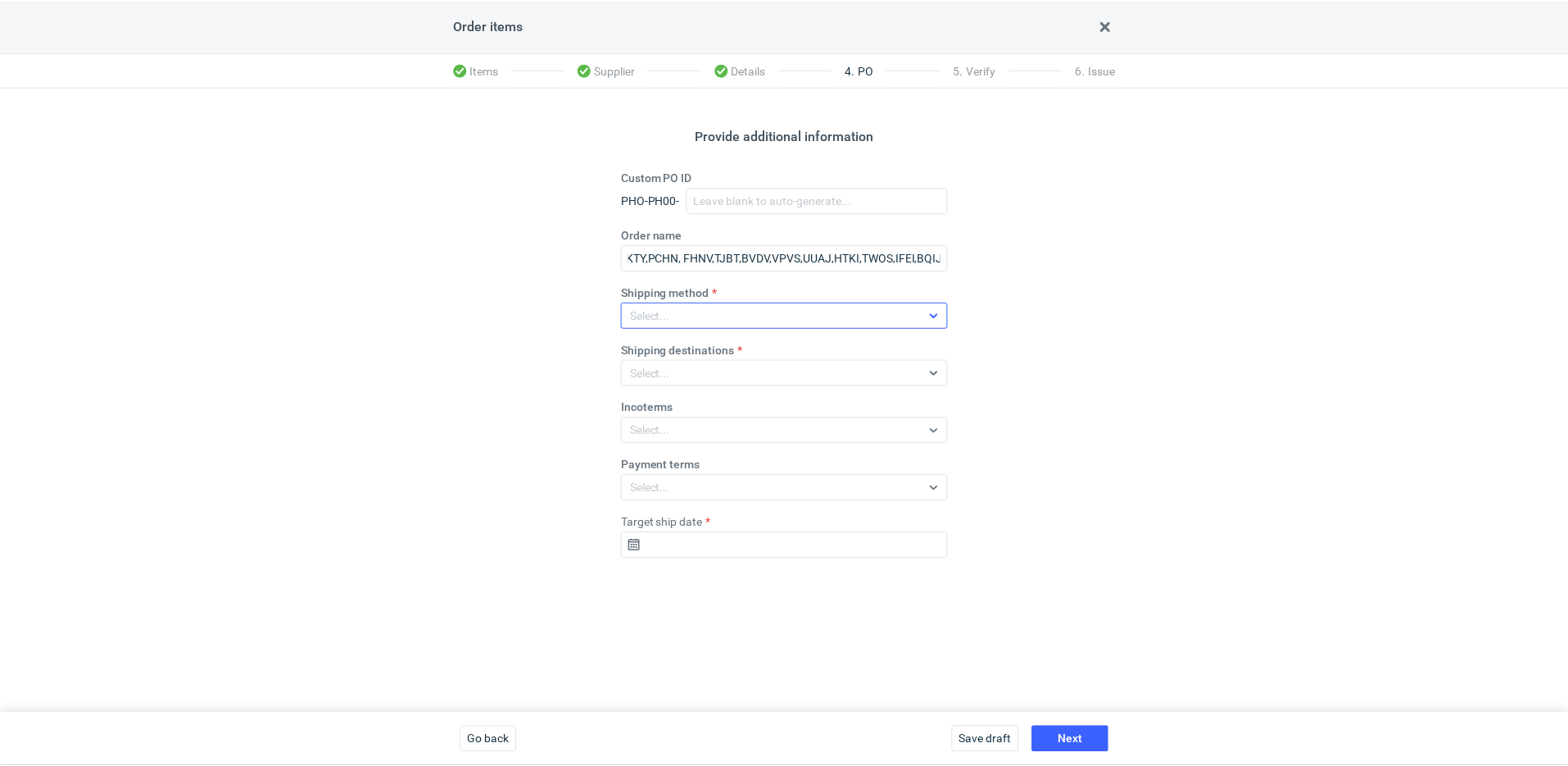
scroll to position [0, 0]
click at [667, 461] on span "Pickup" at bounding box center [653, 457] width 35 height 16
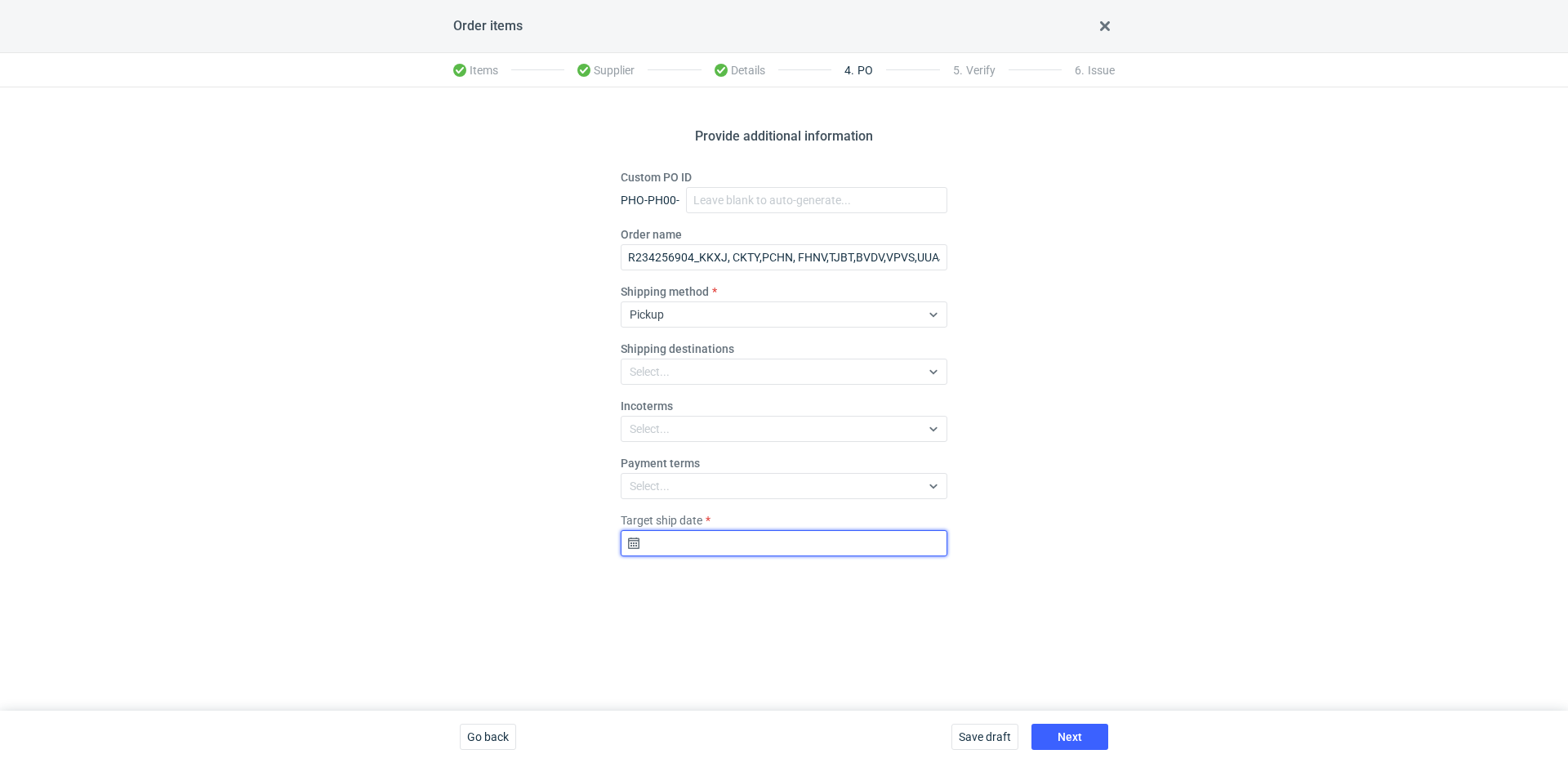
click at [763, 544] on input "Target ship date" at bounding box center [784, 542] width 327 height 26
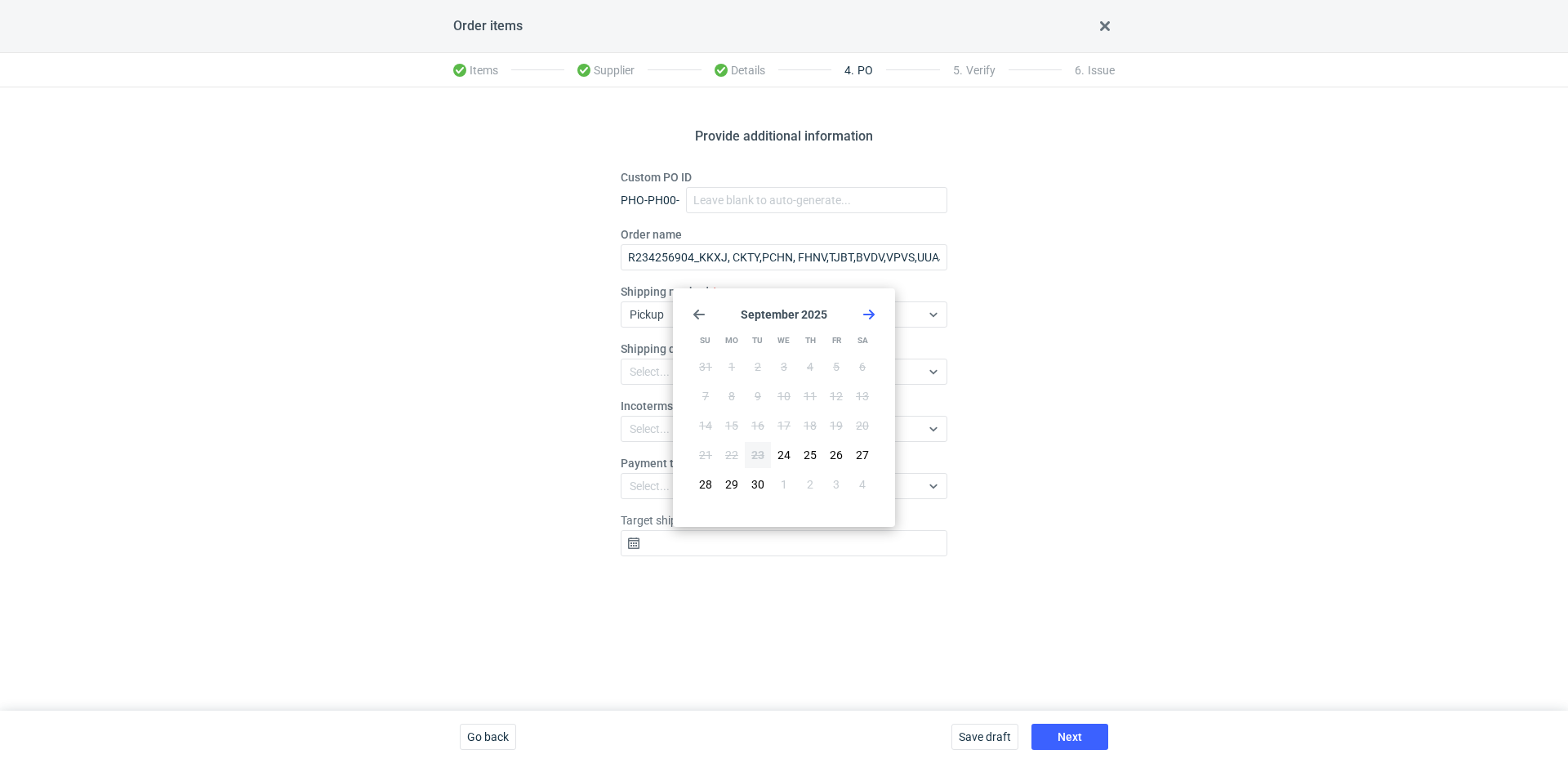
click at [873, 312] on icon "Go forward 1 month" at bounding box center [868, 313] width 13 height 13
click at [775, 458] on button "22" at bounding box center [784, 455] width 26 height 26
type input "2025-10-22"
click at [1074, 751] on div "Save draft Next" at bounding box center [1030, 737] width 170 height 52
click at [1075, 744] on button "Next" at bounding box center [1069, 736] width 77 height 26
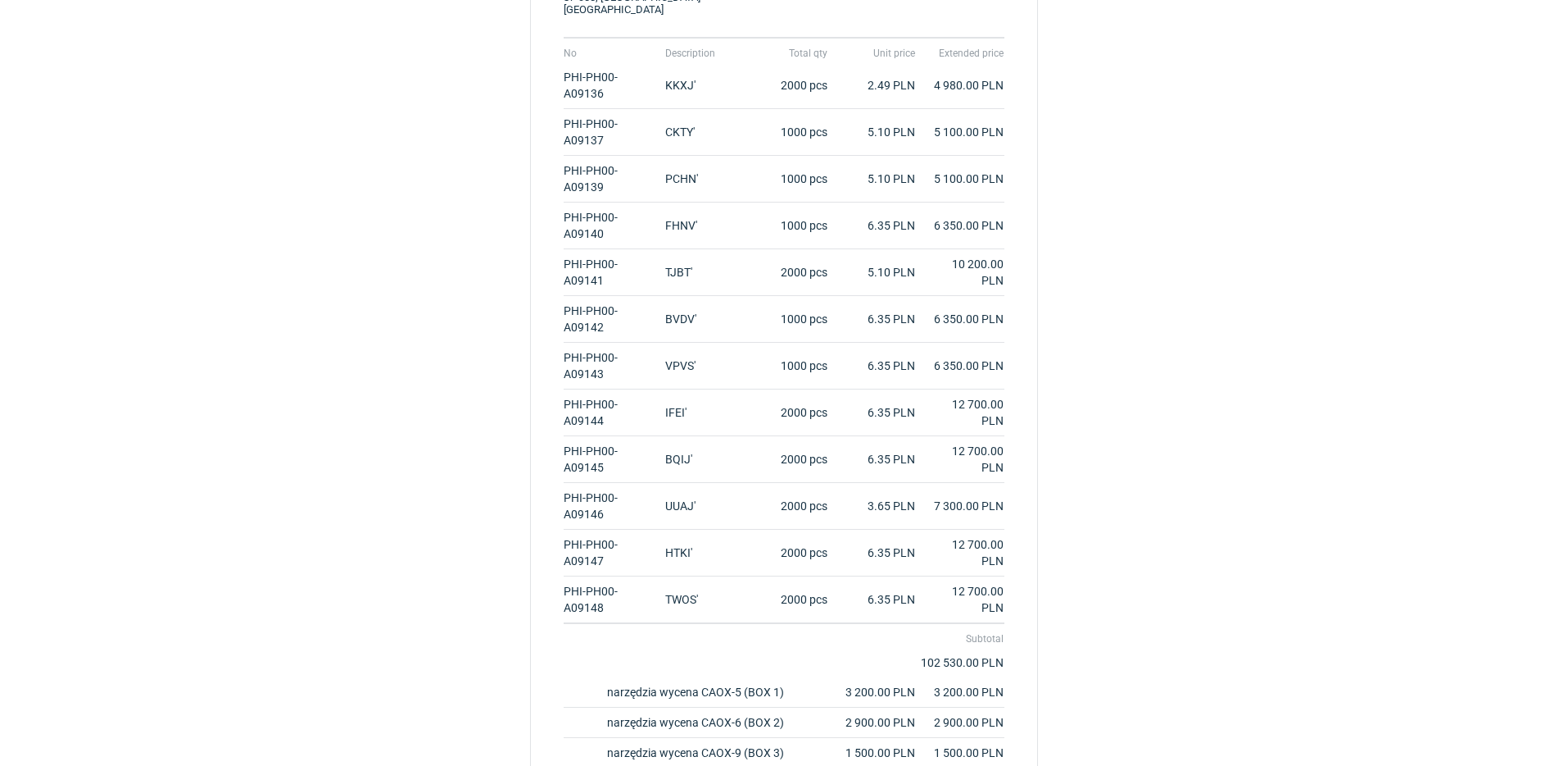
scroll to position [702, 0]
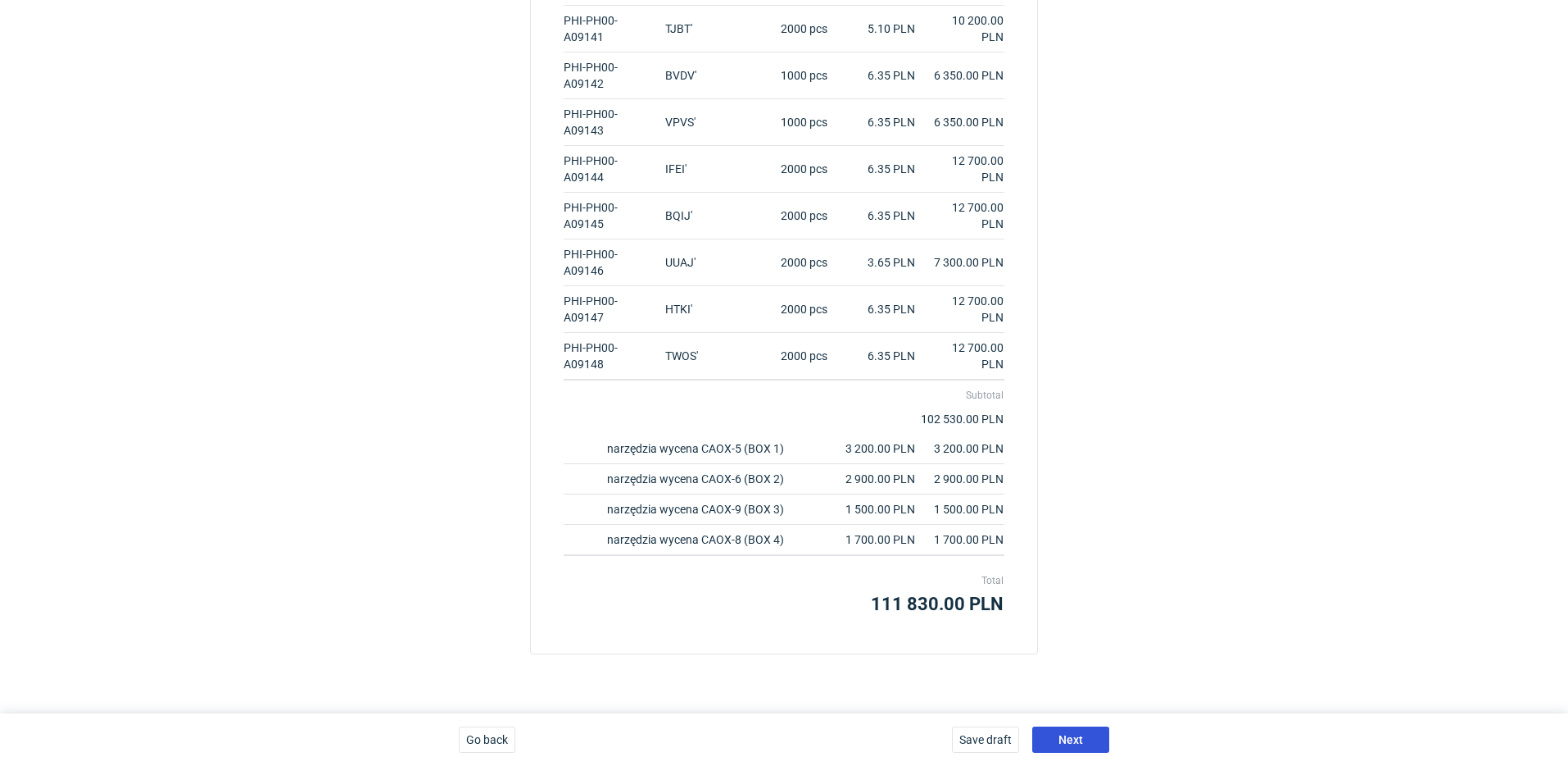
click at [1065, 734] on span "Next" at bounding box center [1070, 740] width 25 height 12
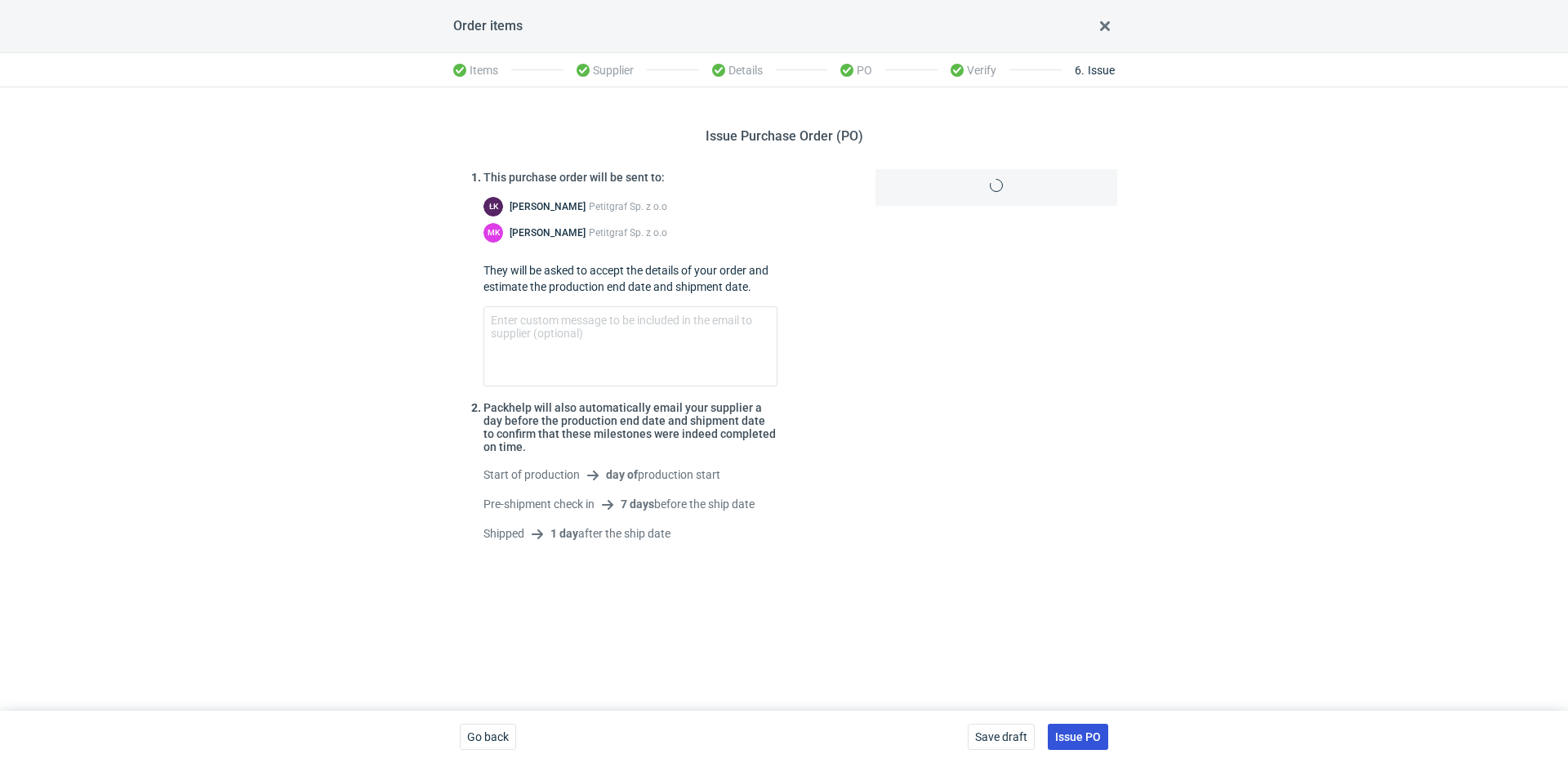
click at [1091, 733] on span "Issue PO" at bounding box center [1078, 737] width 46 height 12
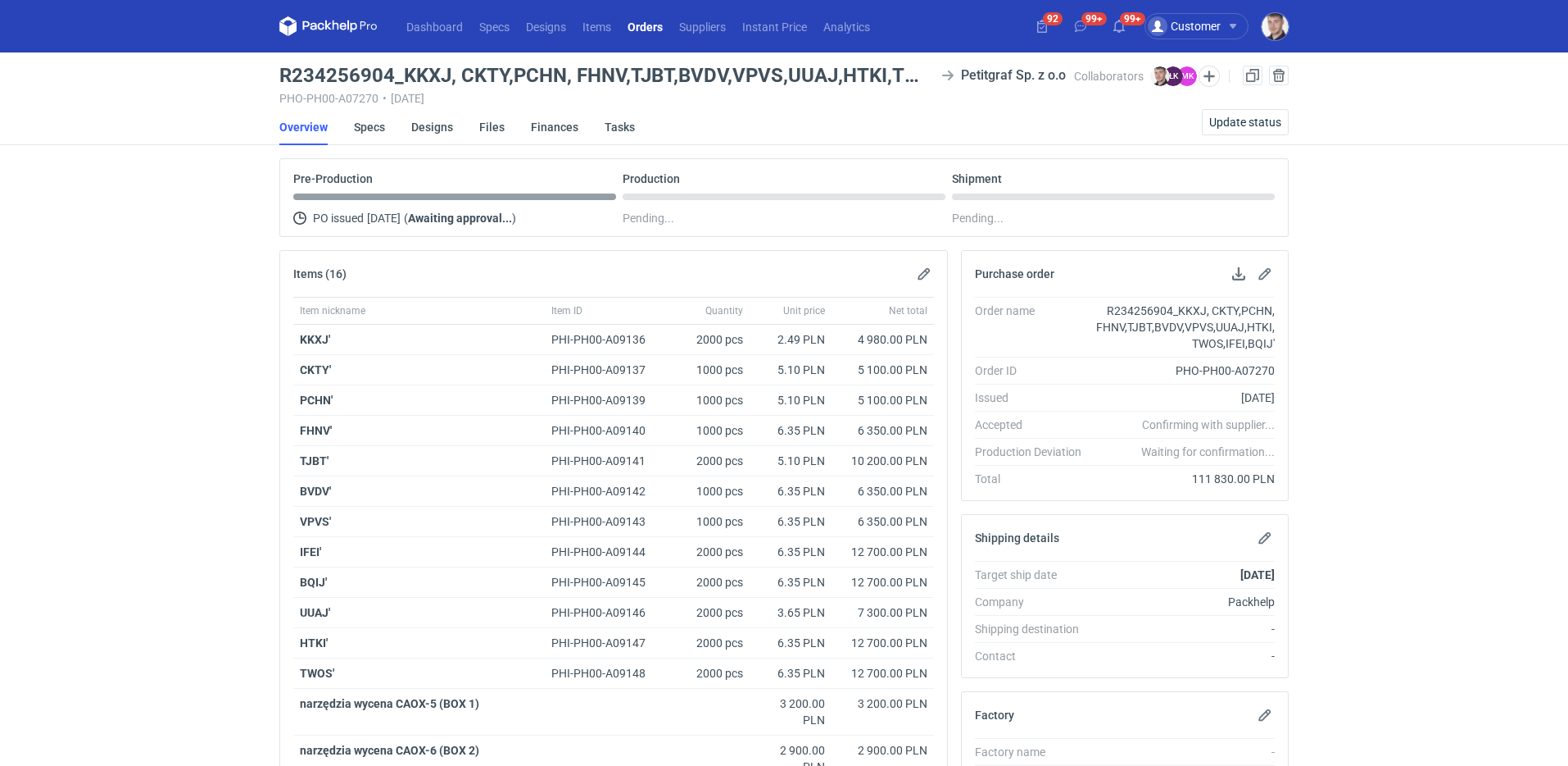
scroll to position [370, 0]
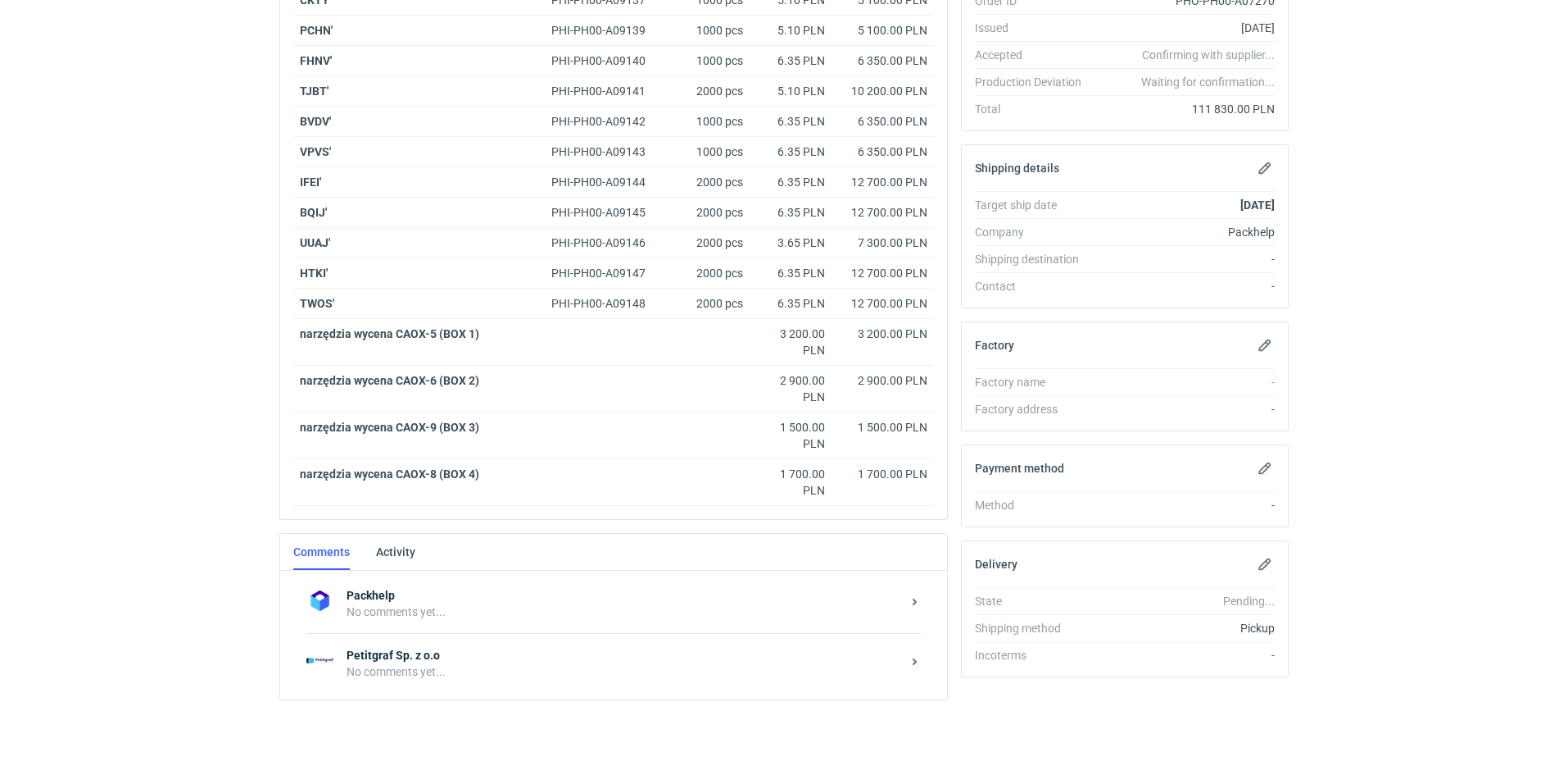
click at [474, 668] on div "No comments yet..." at bounding box center [624, 671] width 555 height 16
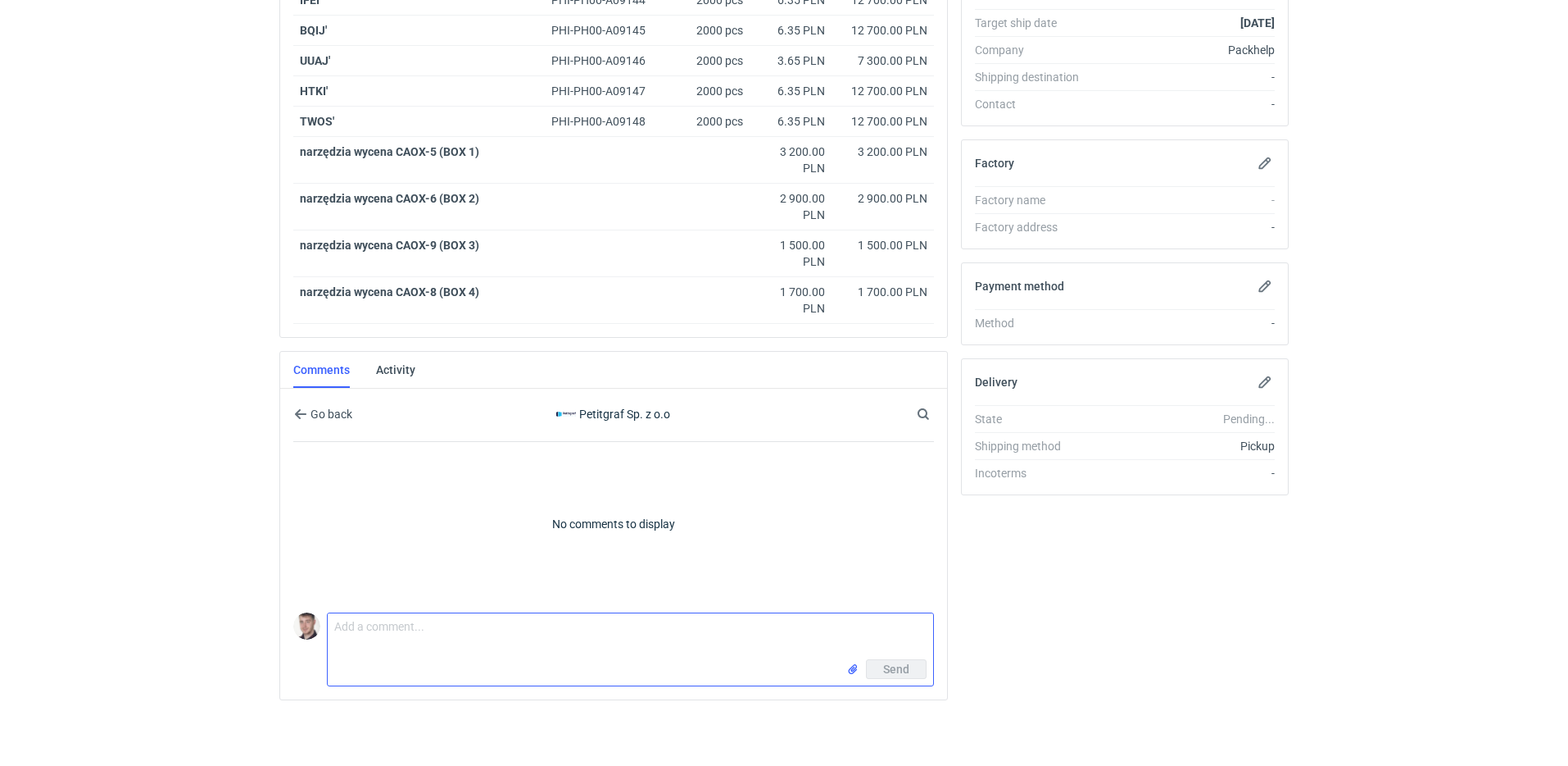
click at [426, 629] on textarea "Comment message" at bounding box center [631, 636] width 605 height 46
type textarea "zgodnie z obietnicą Panie Łukaszu założyłem wszystko od początku z poprawnymi p…"
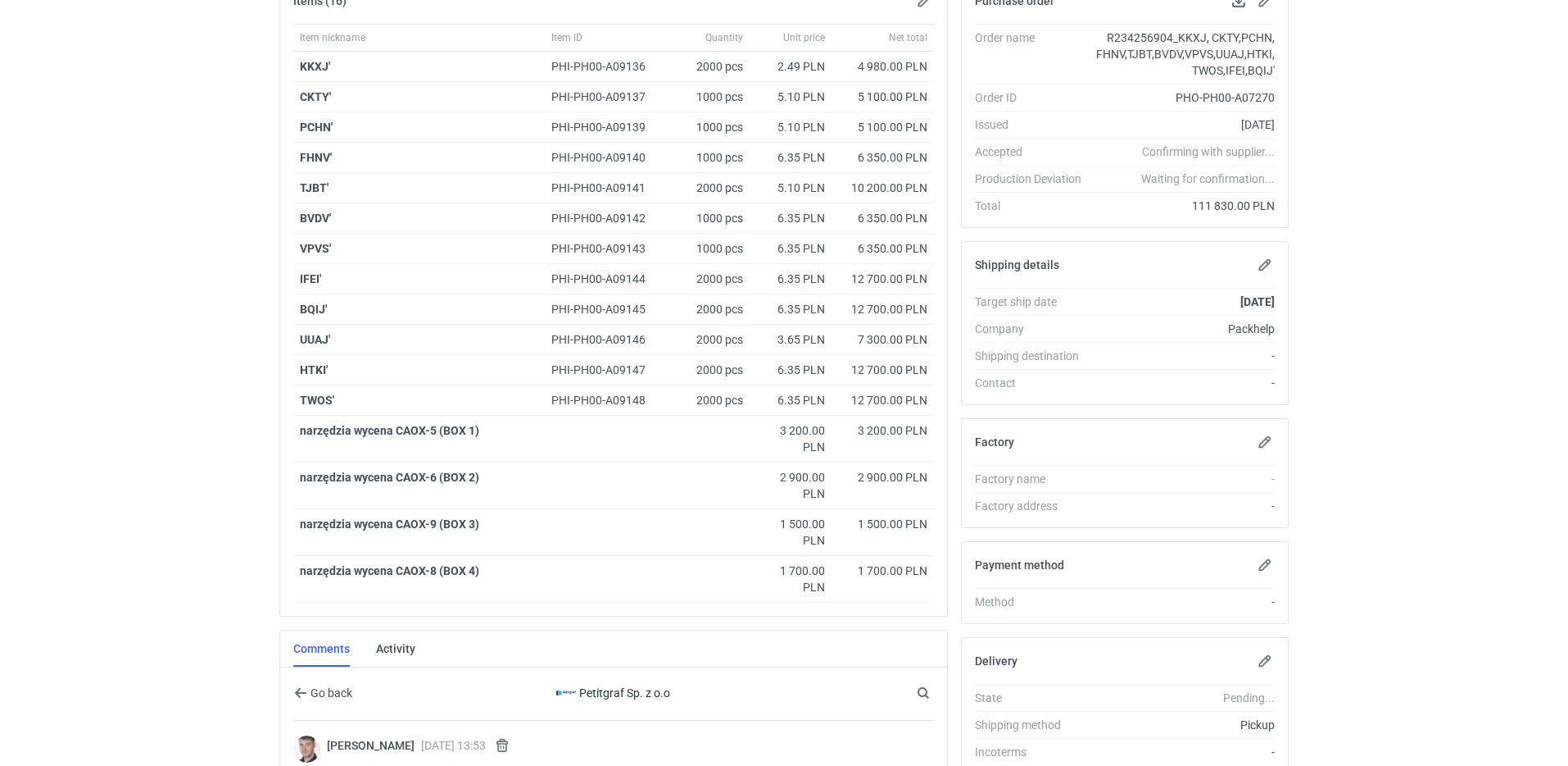
scroll to position [0, 0]
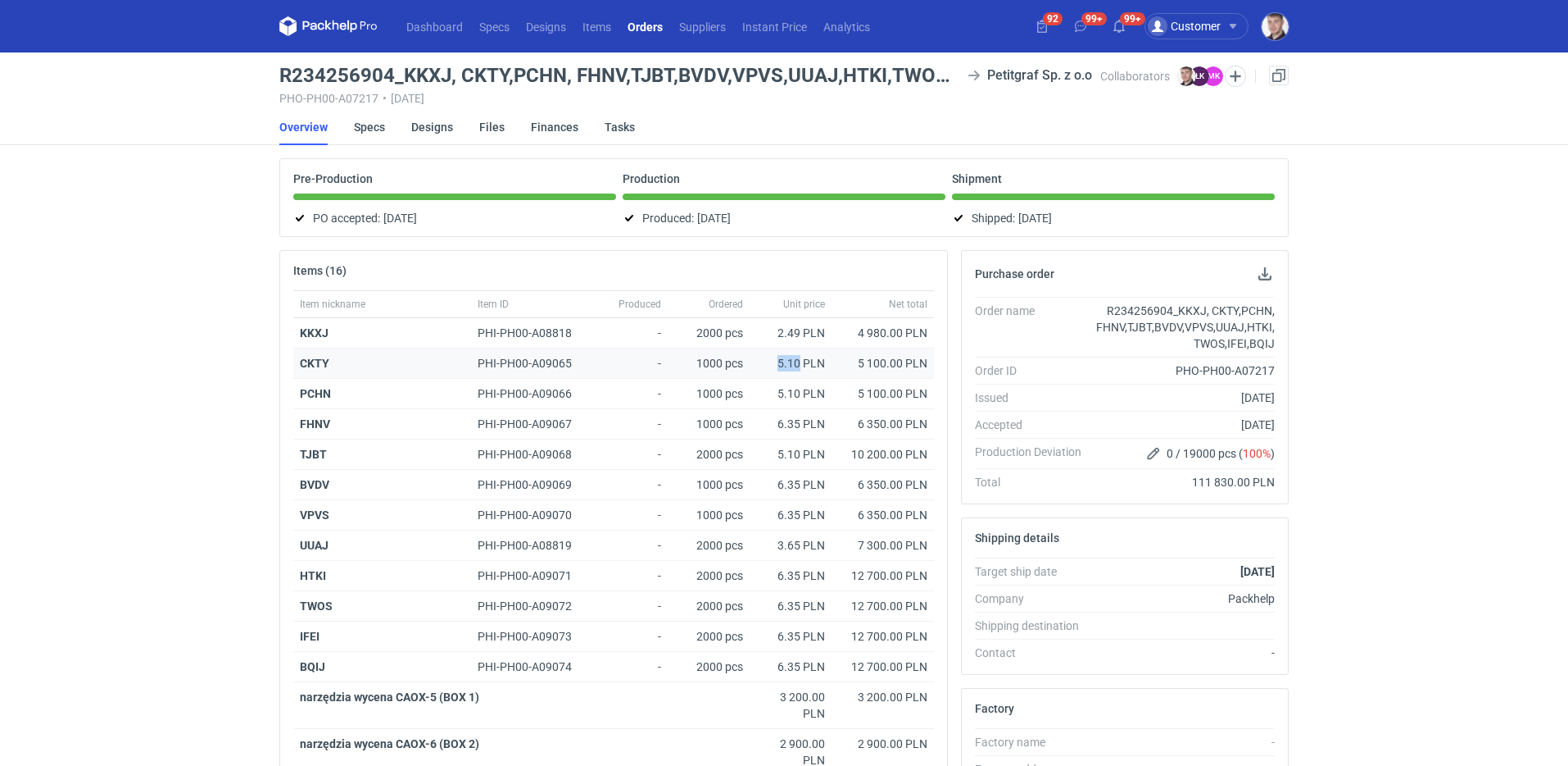
drag, startPoint x: 778, startPoint y: 366, endPoint x: 798, endPoint y: 366, distance: 20.0
click at [798, 366] on div "5.10 PLN" at bounding box center [790, 362] width 69 height 16
copy div "5.10"
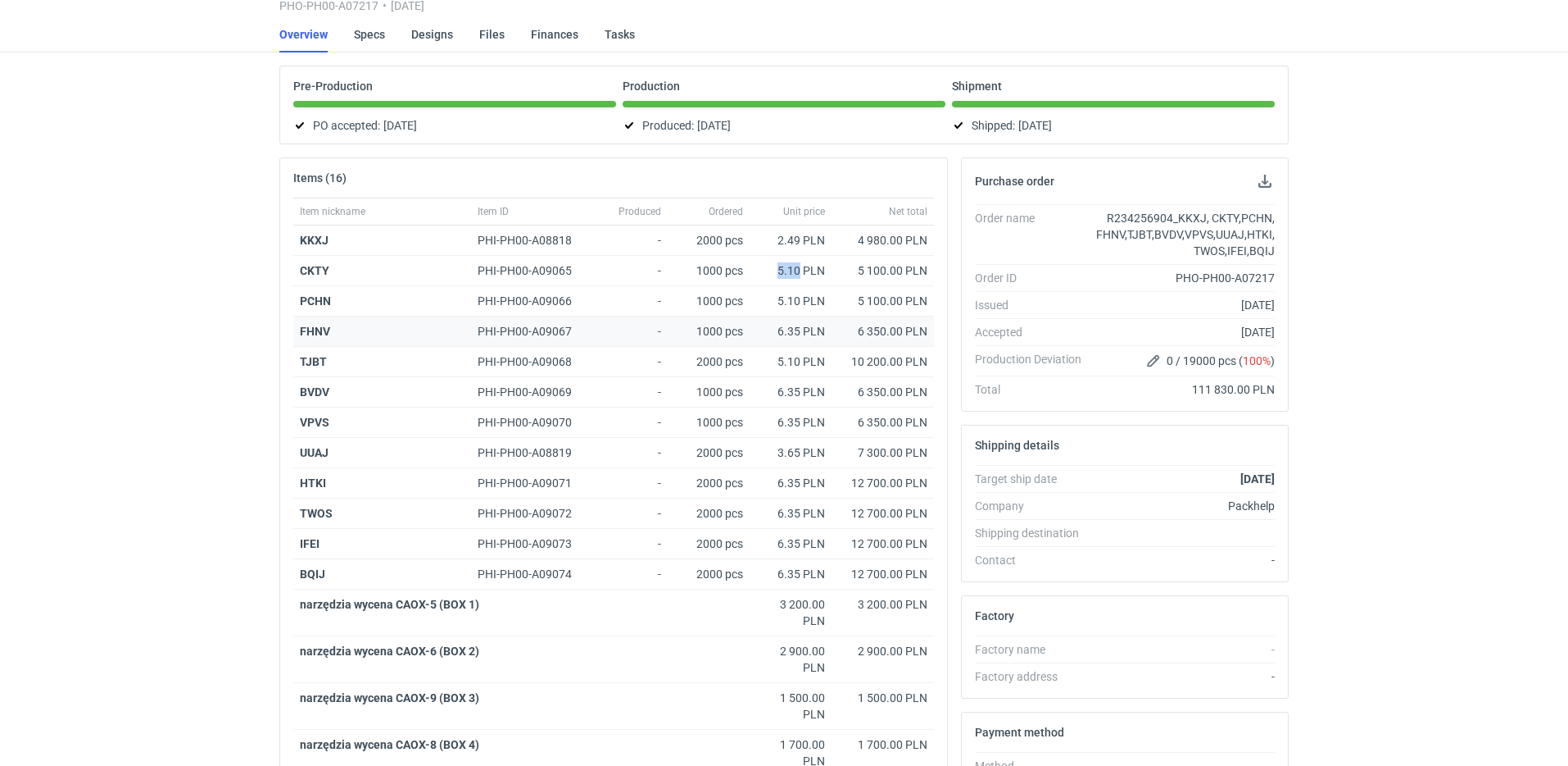
scroll to position [98, 0]
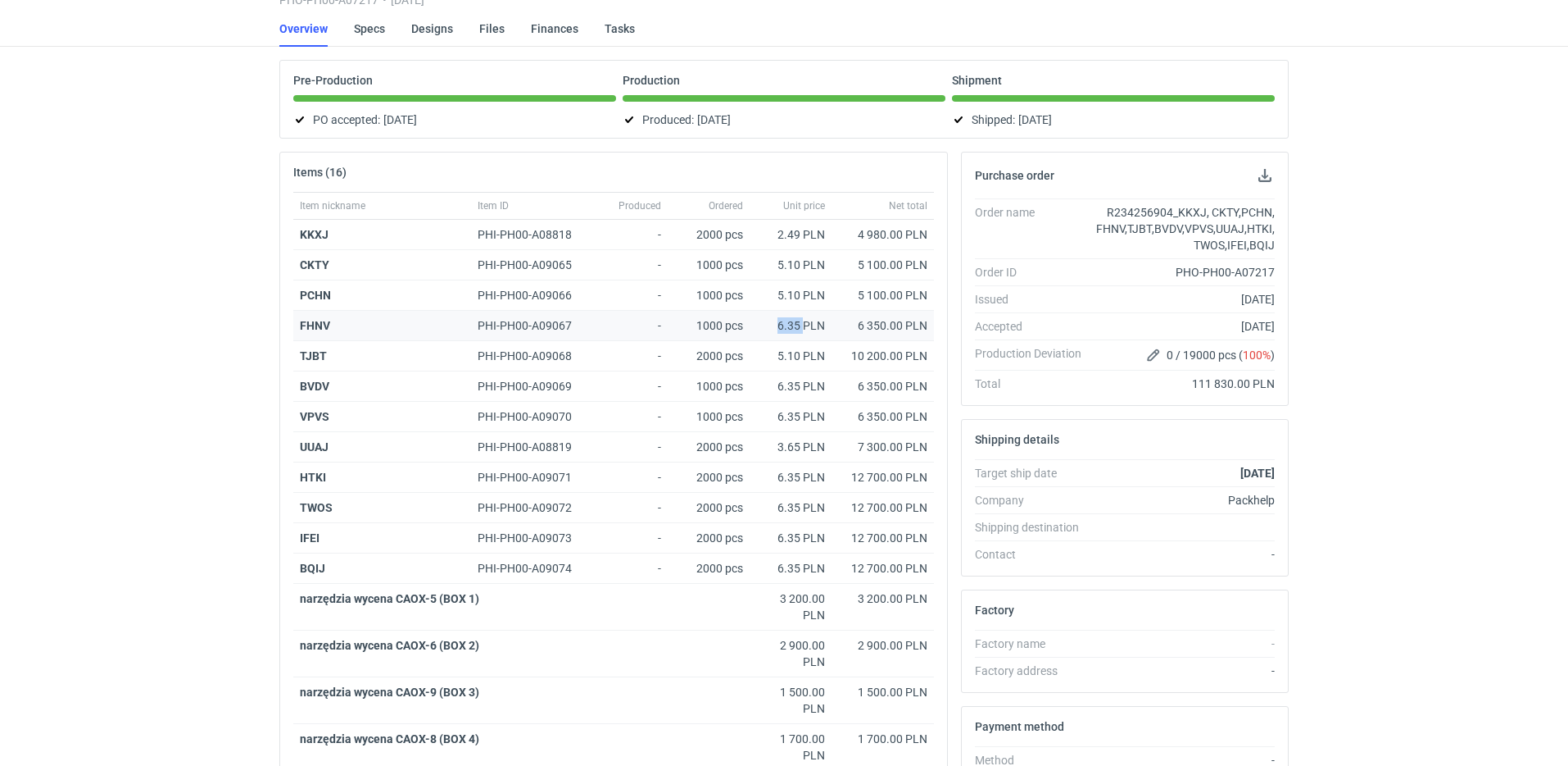
drag, startPoint x: 789, startPoint y: 327, endPoint x: 803, endPoint y: 324, distance: 14.3
click at [803, 324] on div "6.35 PLN" at bounding box center [790, 325] width 69 height 16
copy div "6.35"
drag, startPoint x: 777, startPoint y: 388, endPoint x: 801, endPoint y: 388, distance: 24.0
click at [801, 388] on div "6.35 PLN" at bounding box center [790, 385] width 69 height 16
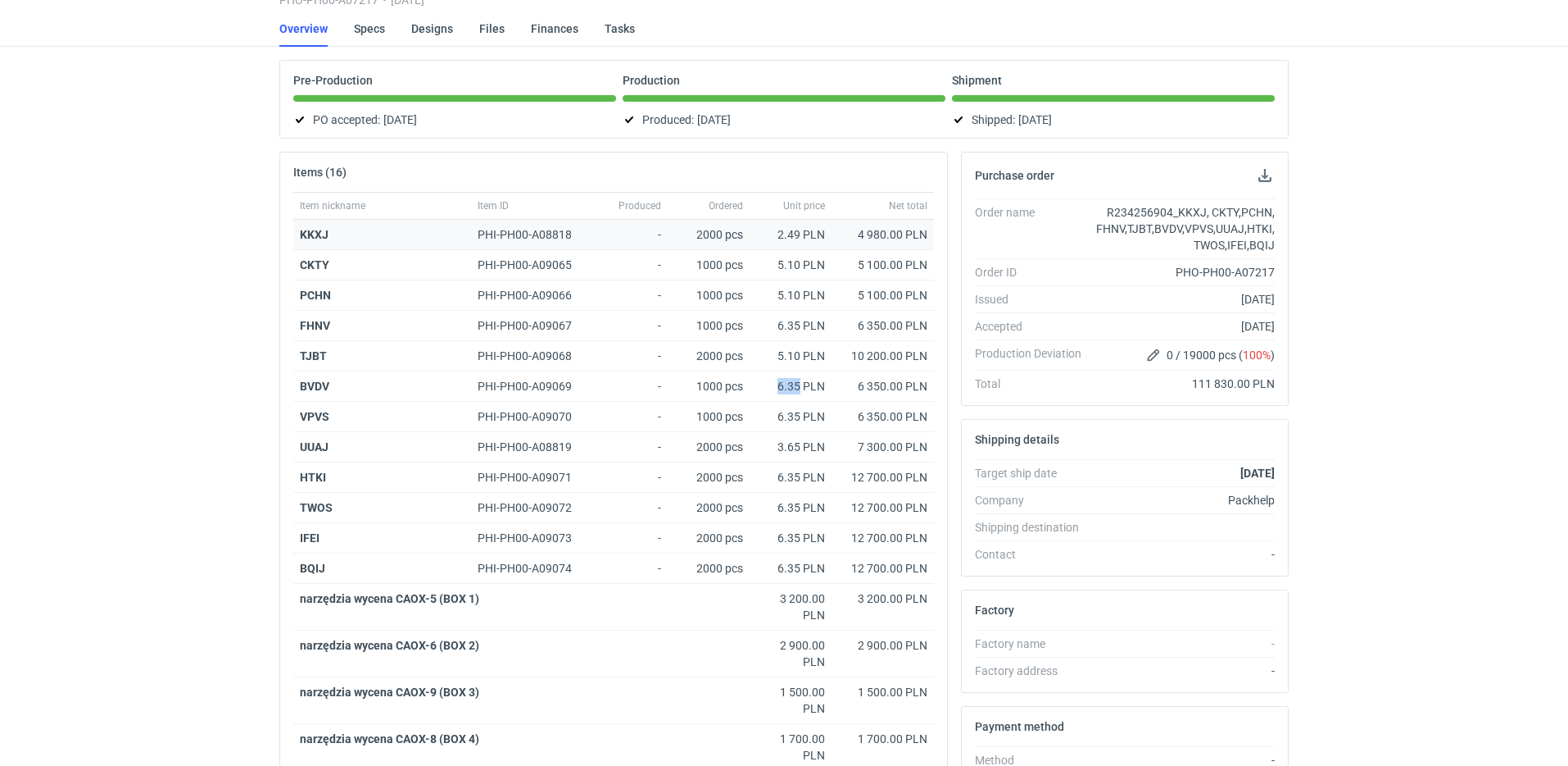
copy div "6.35"
drag, startPoint x: 781, startPoint y: 449, endPoint x: 801, endPoint y: 448, distance: 20.0
click at [801, 448] on div "3.65 PLN" at bounding box center [790, 446] width 69 height 16
copy div "3.65"
click at [792, 452] on div "3.65 PLN" at bounding box center [790, 446] width 69 height 16
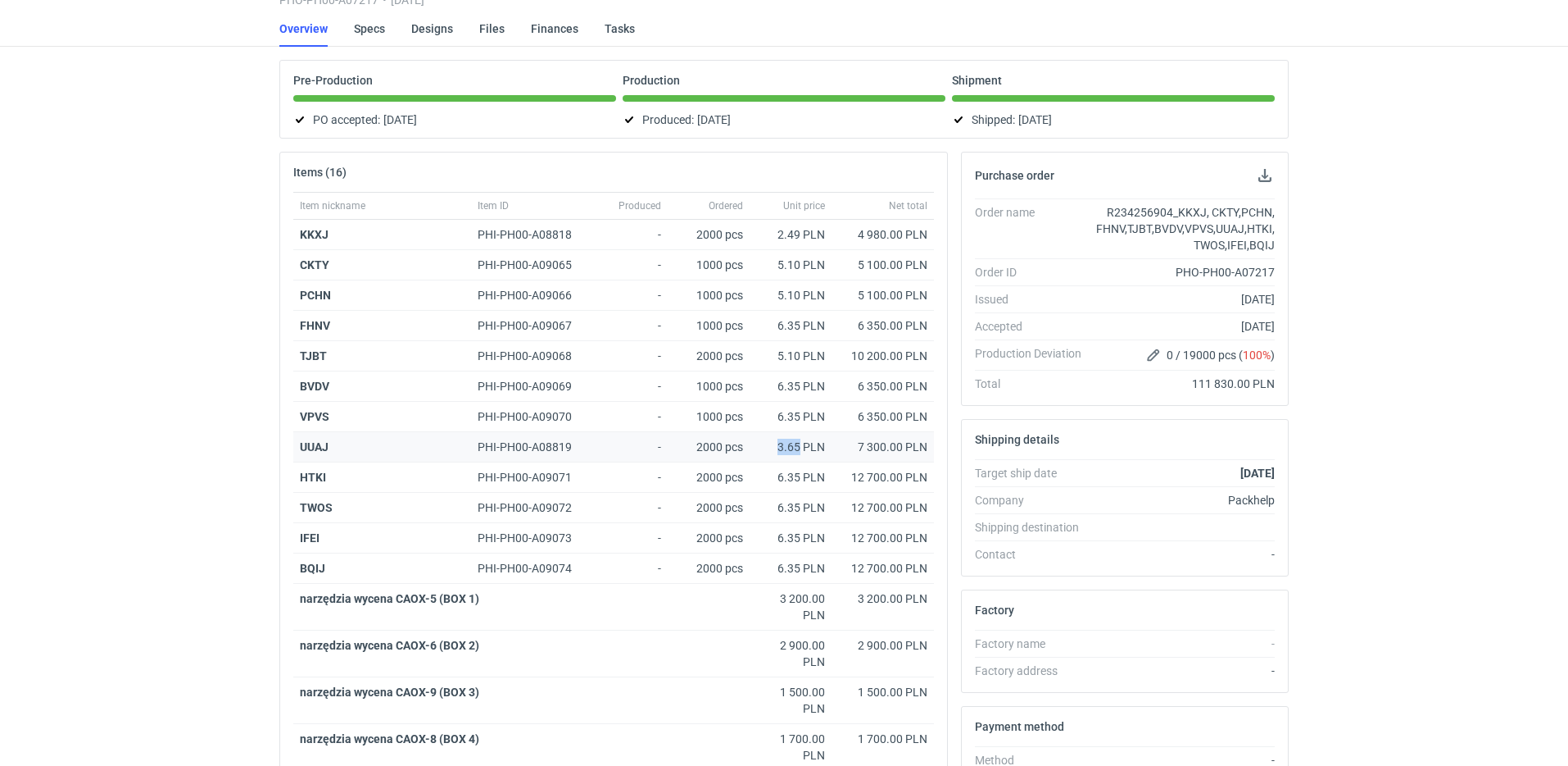
drag, startPoint x: 780, startPoint y: 450, endPoint x: 801, endPoint y: 449, distance: 21.0
click at [801, 449] on div "3.65 PLN" at bounding box center [790, 446] width 69 height 16
copy div "3.65"
drag, startPoint x: 790, startPoint y: 476, endPoint x: 800, endPoint y: 476, distance: 10.0
click at [800, 476] on div "6.35 PLN" at bounding box center [790, 477] width 69 height 16
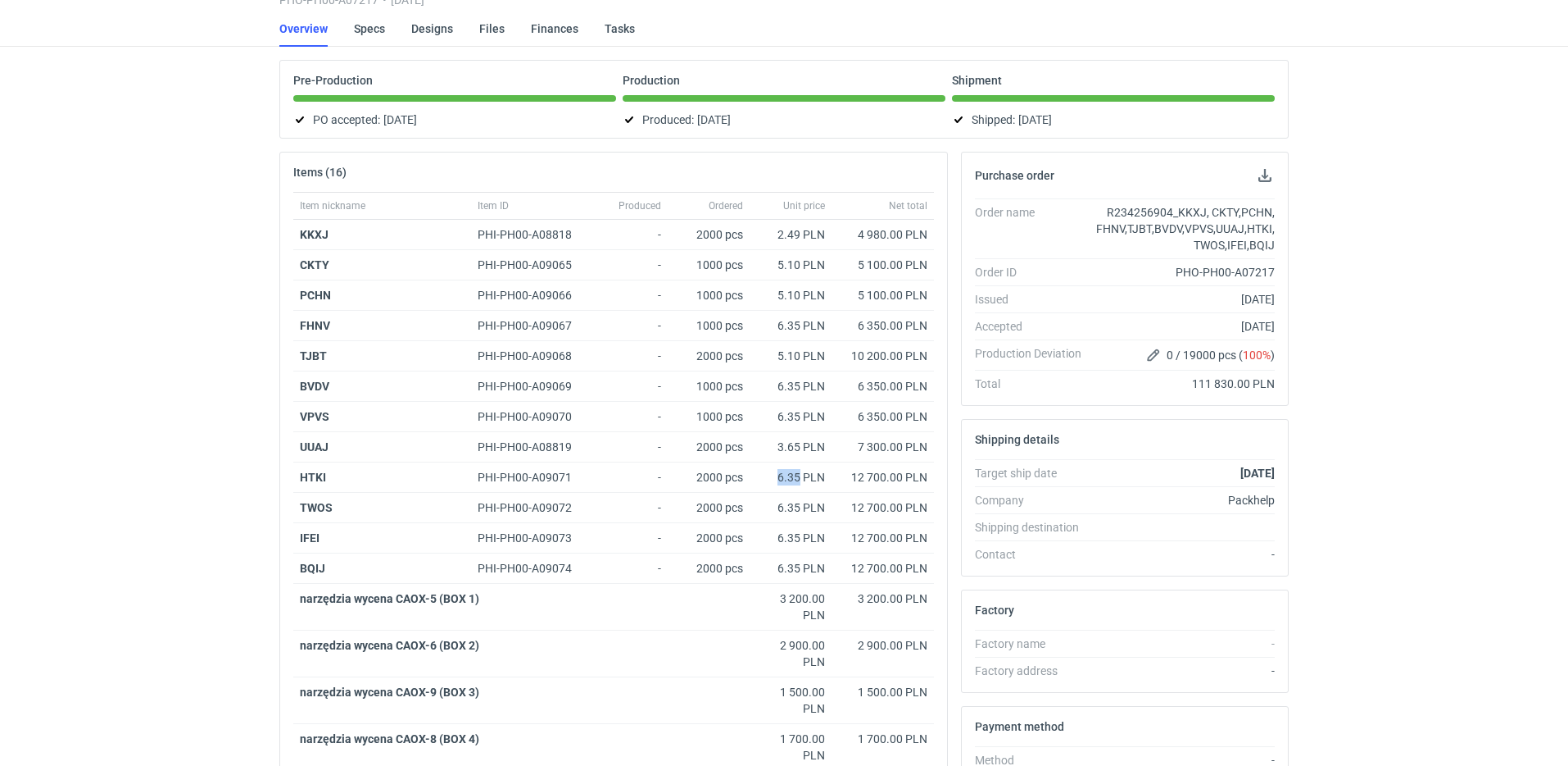
copy div "6.35"
drag, startPoint x: 778, startPoint y: 510, endPoint x: 798, endPoint y: 510, distance: 20.0
click at [798, 510] on div "6.35 PLN" at bounding box center [790, 506] width 69 height 16
copy div "6.35"
drag, startPoint x: 776, startPoint y: 540, endPoint x: 800, endPoint y: 537, distance: 24.2
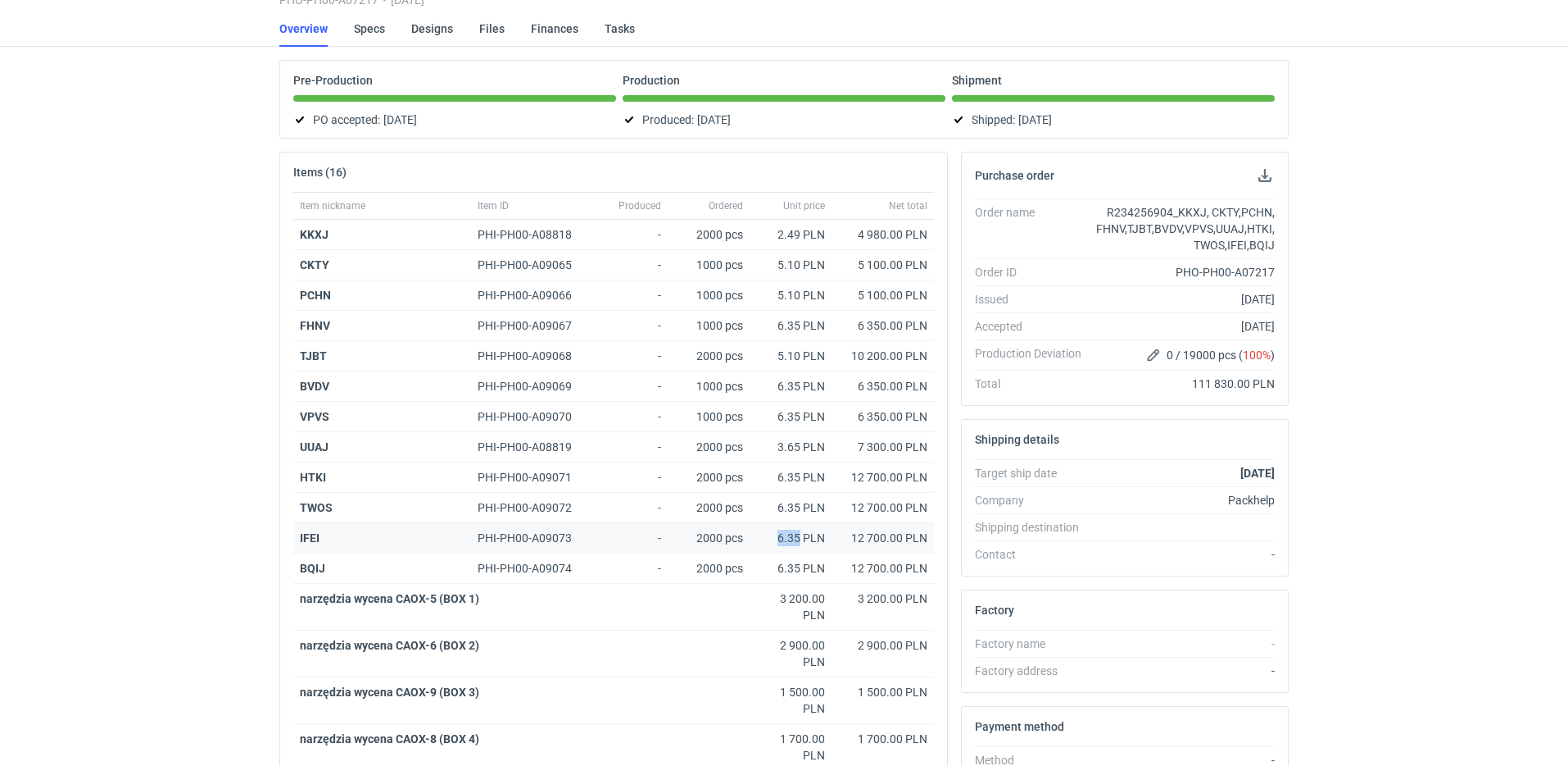
click at [800, 537] on div "6.35 PLN" at bounding box center [790, 537] width 69 height 16
copy div "6.35"
click at [800, 567] on div "6.35 PLN" at bounding box center [790, 568] width 69 height 16
copy div "6.35"
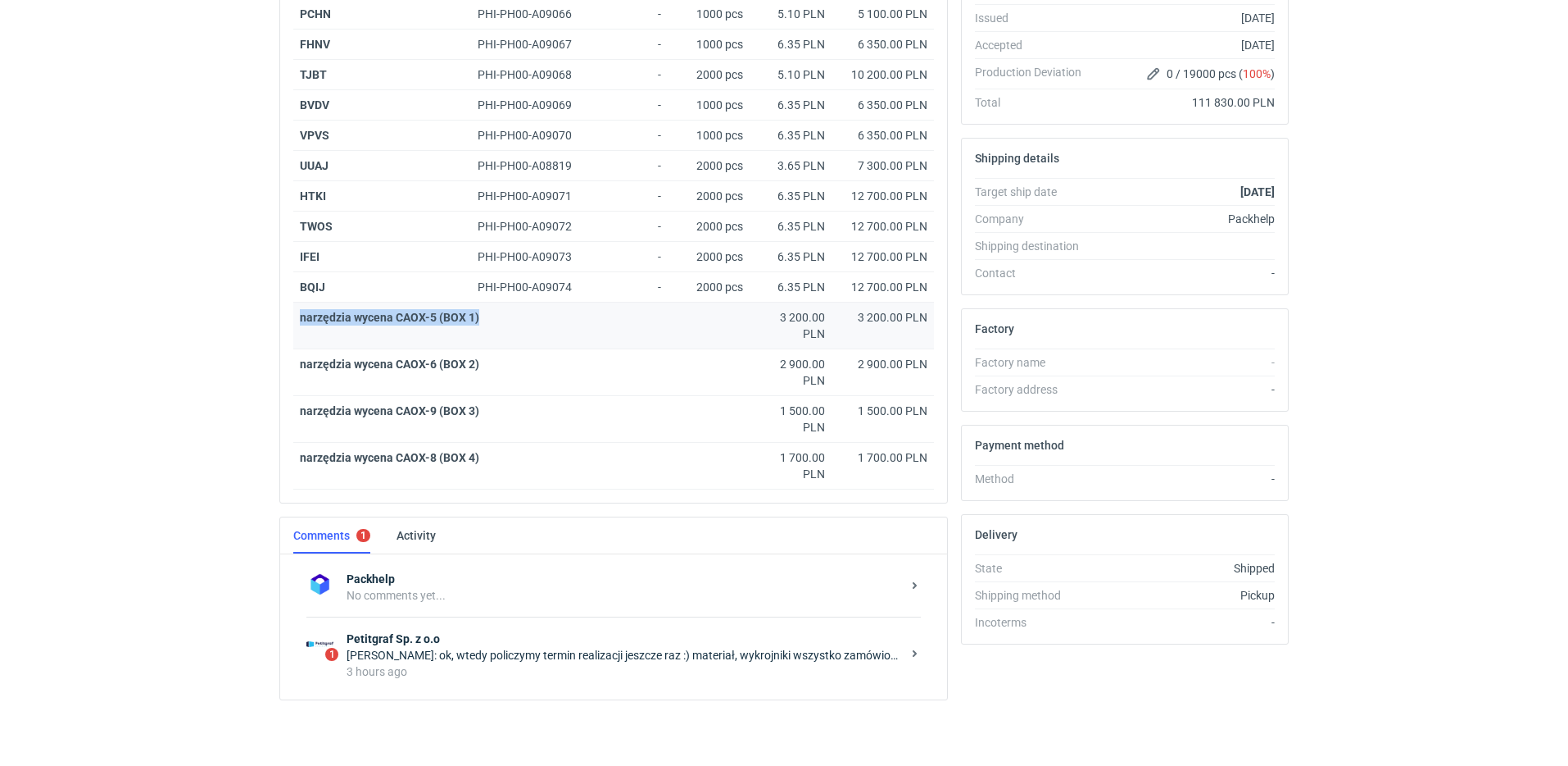
drag, startPoint x: 488, startPoint y: 322, endPoint x: 302, endPoint y: 311, distance: 186.3
click at [302, 311] on div "narzędzia wycena CAOX-5 (BOX 1)" at bounding box center [522, 316] width 444 height 16
copy strong "narzędzia wycena CAOX-5 (BOX 1)"
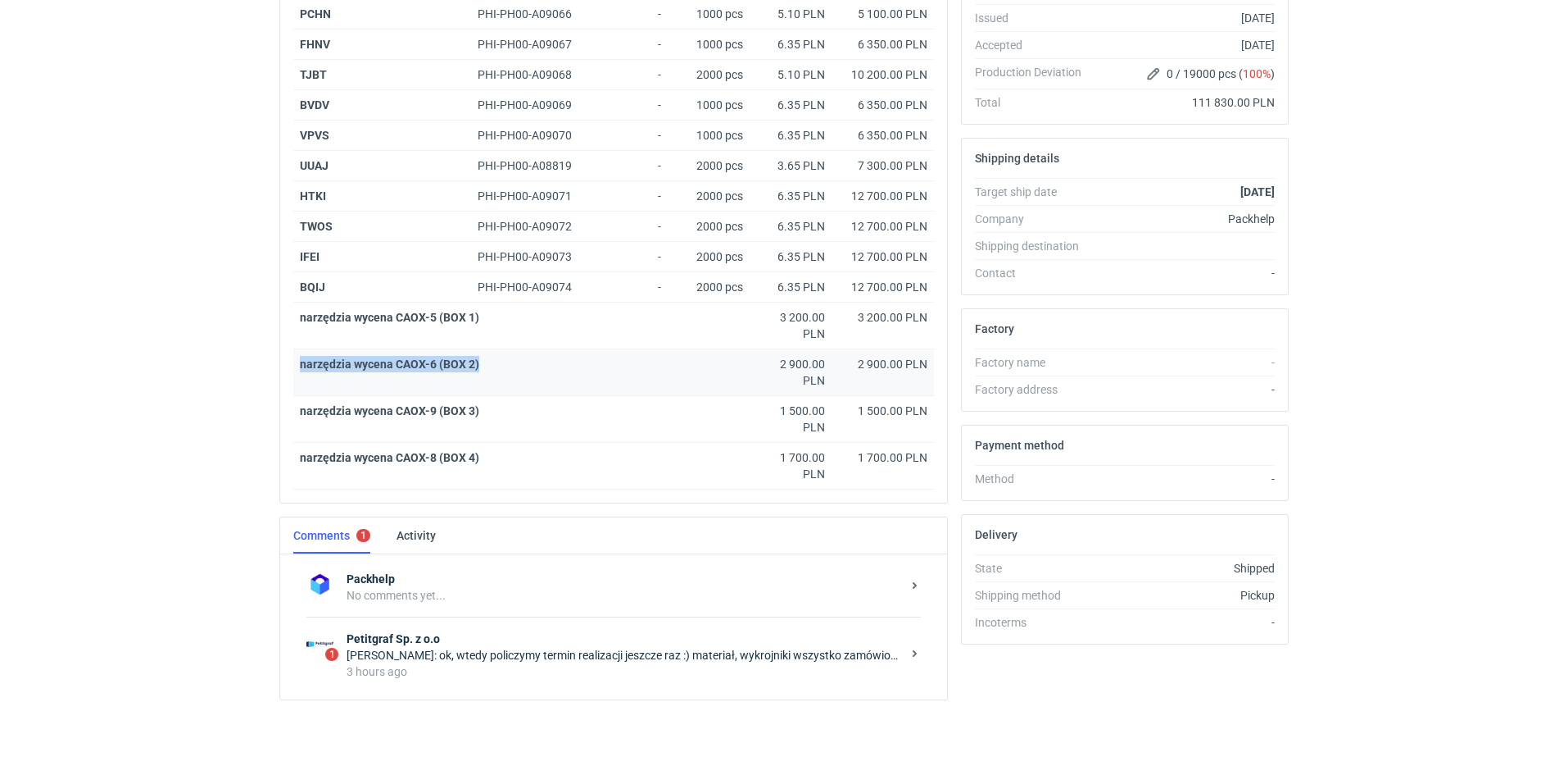
drag, startPoint x: 488, startPoint y: 365, endPoint x: 299, endPoint y: 360, distance: 189.1
click at [299, 360] on div "narzędzia wycena CAOX-6 (BOX 2)" at bounding box center [522, 372] width 456 height 47
drag, startPoint x: 481, startPoint y: 417, endPoint x: 300, endPoint y: 411, distance: 181.1
click at [300, 411] on div "narzędzia wycena CAOX-9 (BOX 3)" at bounding box center [522, 410] width 444 height 16
drag, startPoint x: 488, startPoint y: 456, endPoint x: 293, endPoint y: 452, distance: 195.0
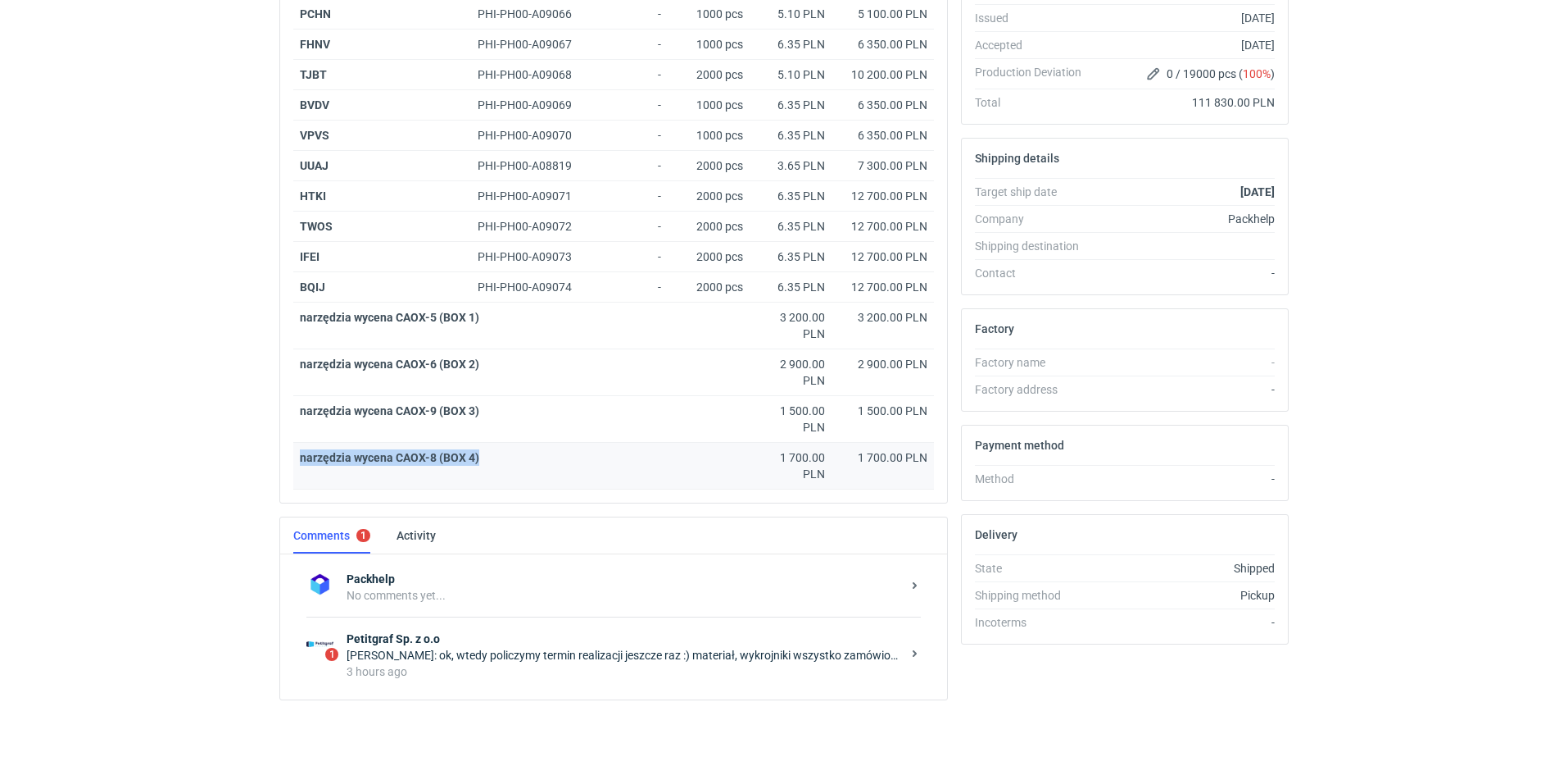
click at [293, 452] on div "narzędzia wycena CAOX-8 (BOX 4)" at bounding box center [522, 466] width 456 height 47
drag, startPoint x: 773, startPoint y: 316, endPoint x: 806, endPoint y: 321, distance: 33.4
click at [806, 321] on div "3 200.00 PLN" at bounding box center [790, 325] width 69 height 33
drag, startPoint x: 780, startPoint y: 363, endPoint x: 806, endPoint y: 366, distance: 26.2
click at [807, 366] on div "2 900.00 PLN" at bounding box center [790, 372] width 69 height 33
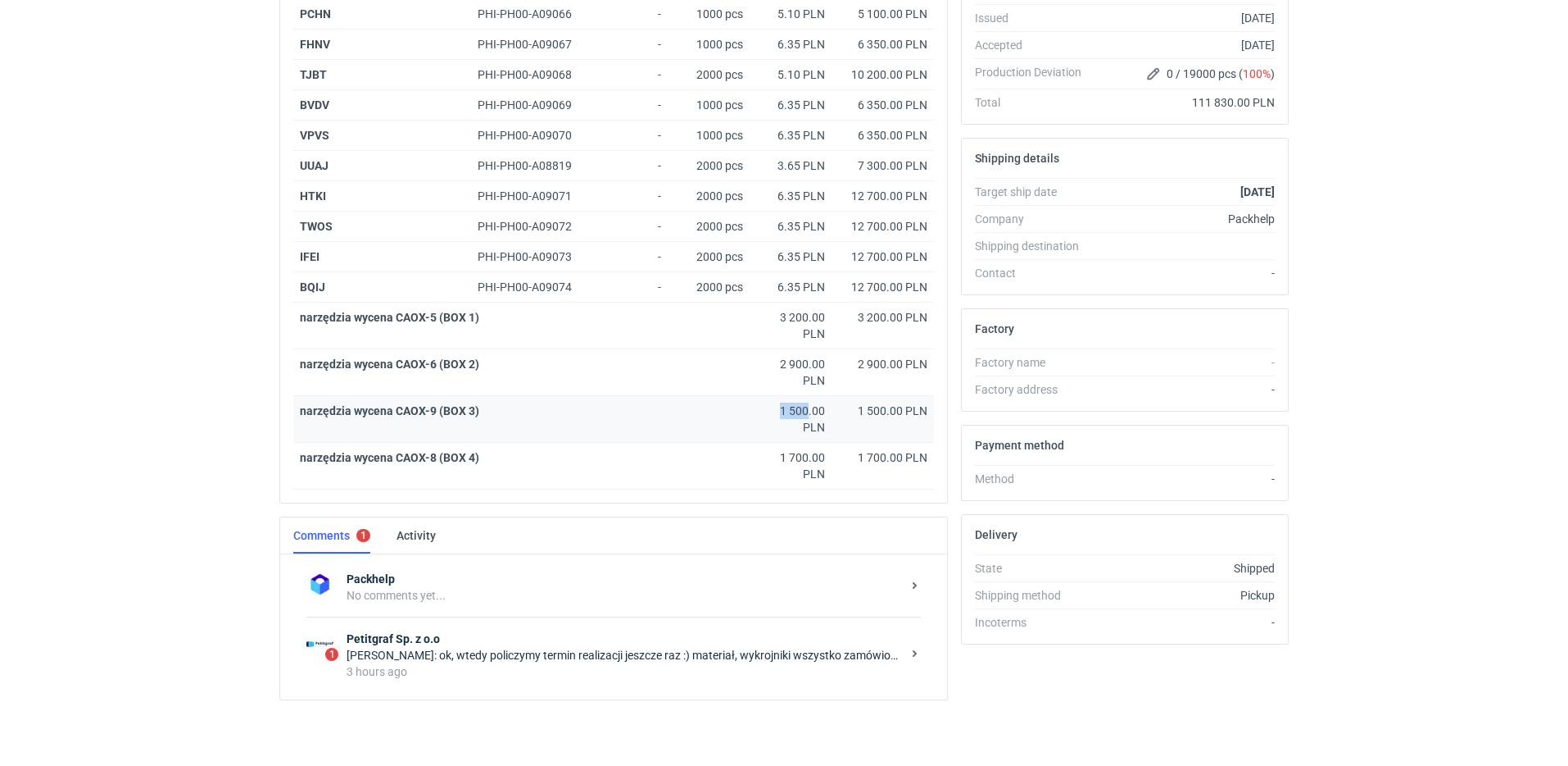
drag, startPoint x: 780, startPoint y: 414, endPoint x: 806, endPoint y: 412, distance: 26.1
click at [806, 412] on div "1 500.00 PLN" at bounding box center [790, 418] width 69 height 33
drag, startPoint x: 773, startPoint y: 456, endPoint x: 808, endPoint y: 454, distance: 35.1
click at [808, 454] on div "1 700.00 PLN" at bounding box center [790, 466] width 69 height 33
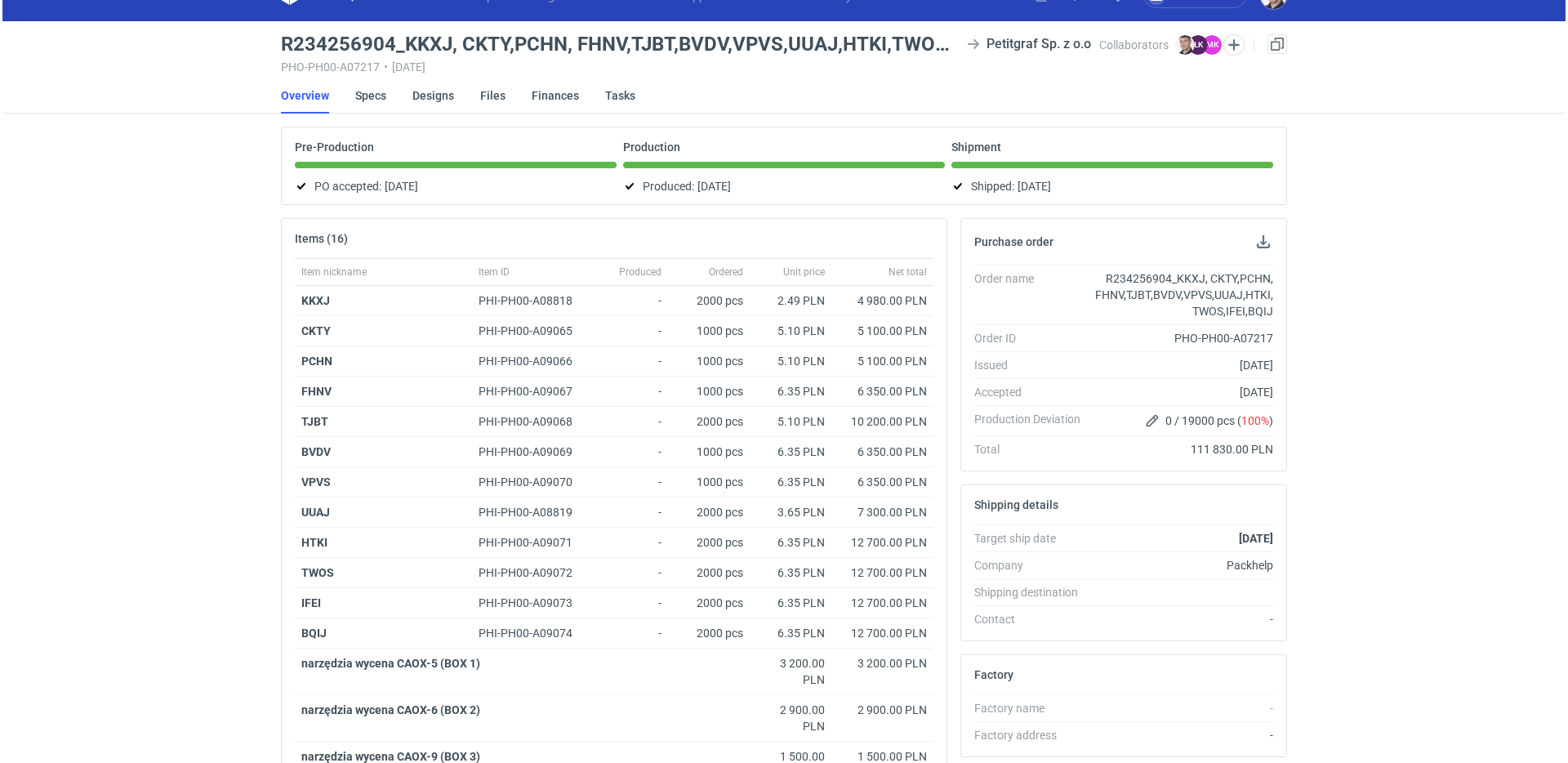
scroll to position [0, 0]
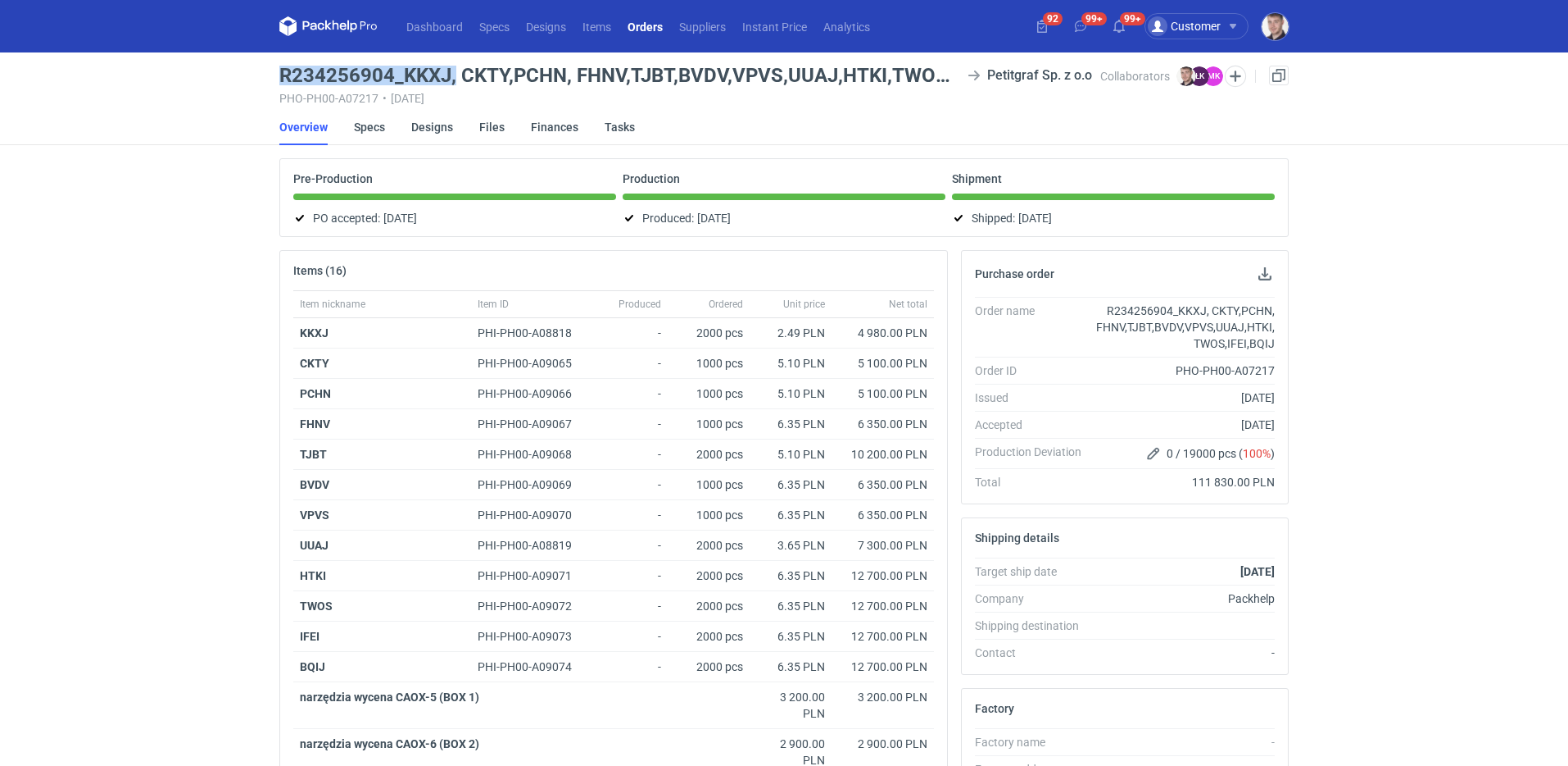
drag, startPoint x: 273, startPoint y: 70, endPoint x: 466, endPoint y: 81, distance: 193.3
click at [455, 79] on main "R234256904_KKXJ, CKTY,PCHN, FHNV,TJBT,BVDV,VPVS,UUAJ,HTKI,TWOS,IFEI,BQIJ Petitg…" at bounding box center [784, 599] width 1023 height 1093
click at [507, 81] on h3 "R234256904_KKXJ, CKTY,PCHN, FHNV,TJBT,BVDV,VPVS,UUAJ,HTKI,TWOS,IFEI,BQIJ" at bounding box center [621, 75] width 682 height 20
click at [1219, 328] on div "R234256904_KKXJ, CKTY,PCHN, FHNV,TJBT,BVDV,VPVS,UUAJ,HTKI,TWOS,IFEI,BQIJ" at bounding box center [1185, 327] width 181 height 49
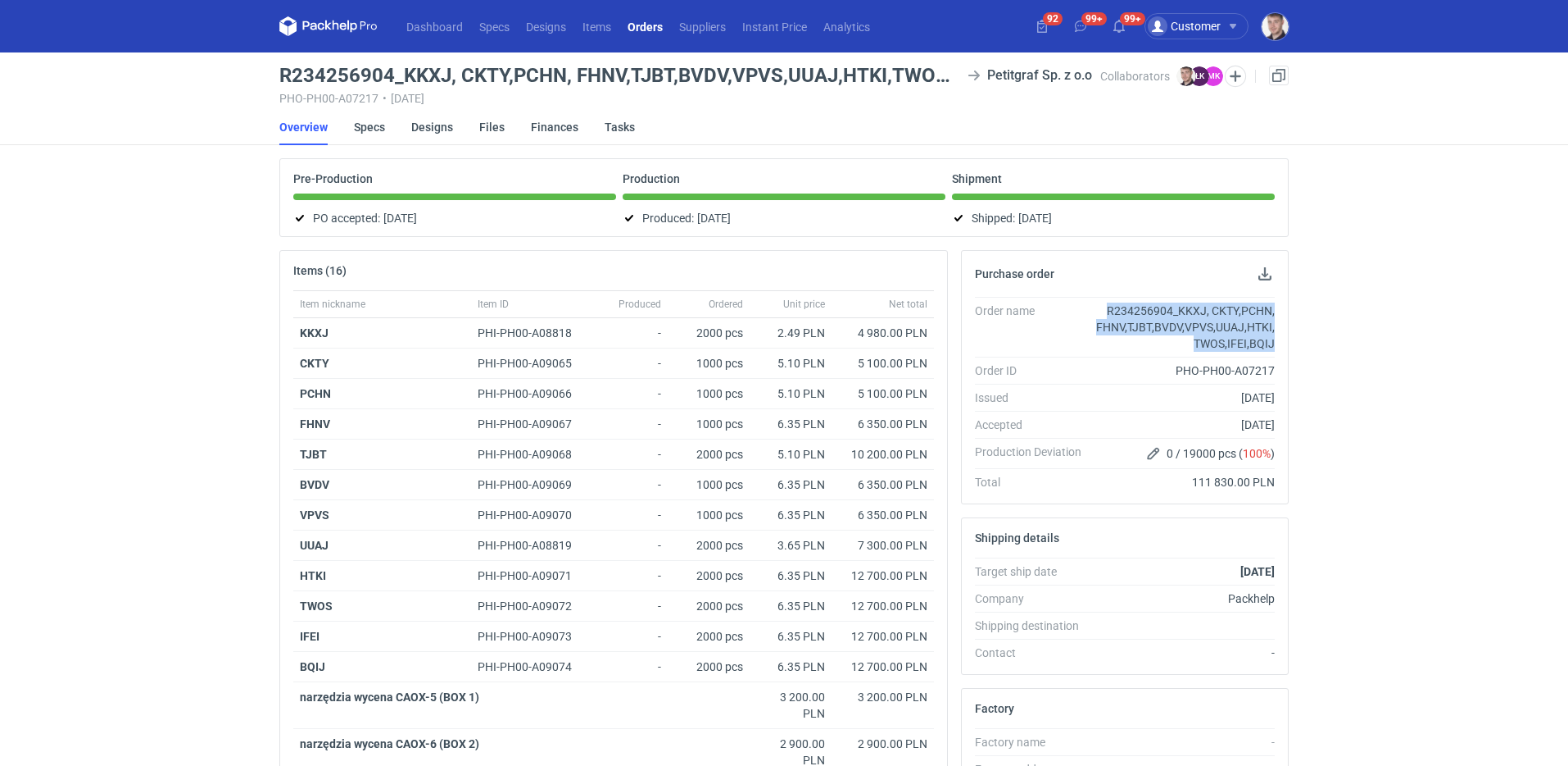
drag, startPoint x: 1277, startPoint y: 343, endPoint x: 1090, endPoint y: 304, distance: 191.0
click at [1104, 304] on div "Order name R234256904_KKXJ, CKTY,PCHN, FHNV,TJBT,BVDV,VPVS,UUAJ,HTKI,TWOS,IFEI,…" at bounding box center [1124, 400] width 326 height 207
click at [634, 29] on link "Orders" at bounding box center [645, 25] width 52 height 20
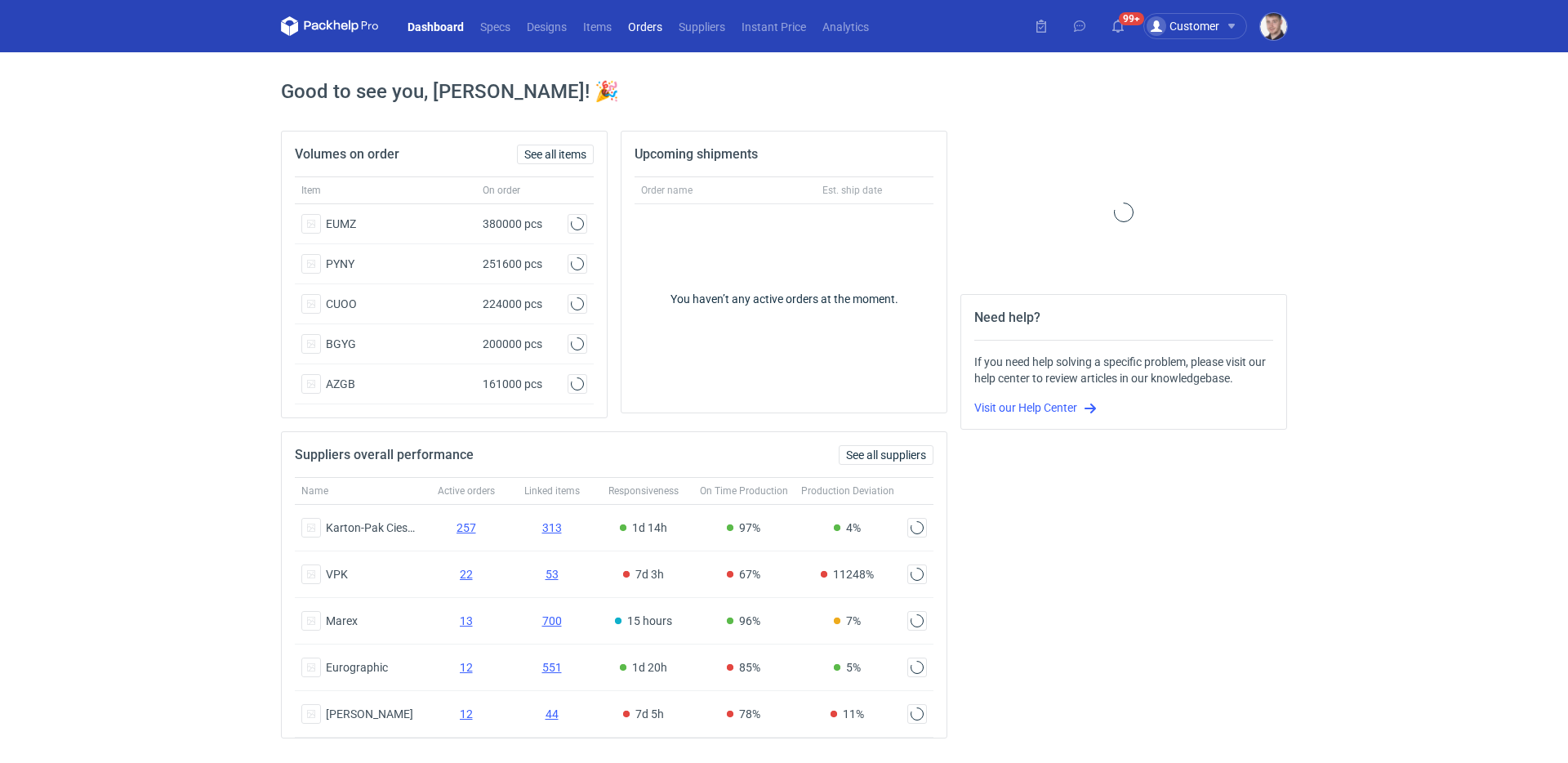
click at [652, 33] on link "Orders" at bounding box center [645, 25] width 51 height 19
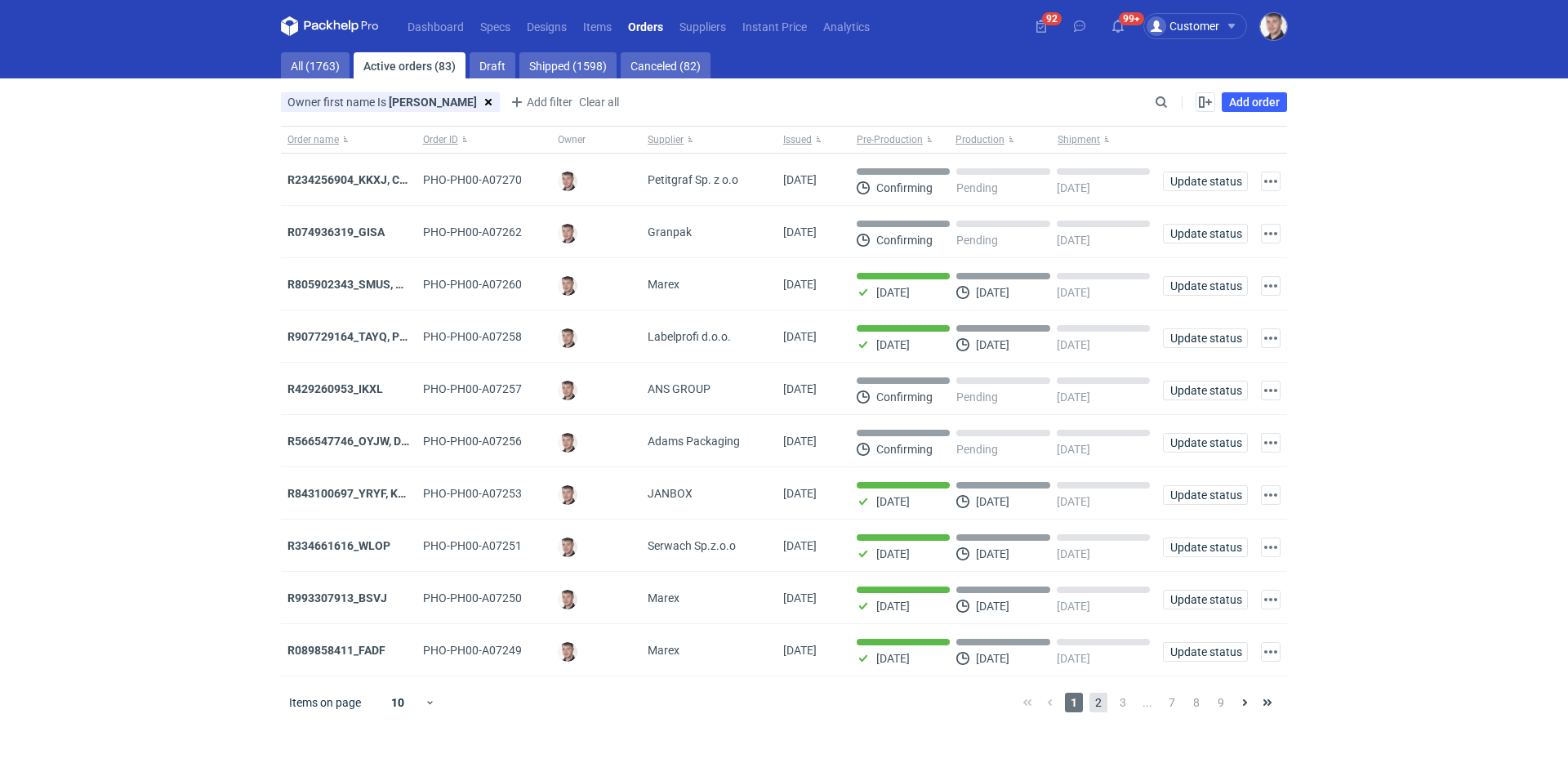
click at [1098, 705] on span "2" at bounding box center [1098, 701] width 18 height 19
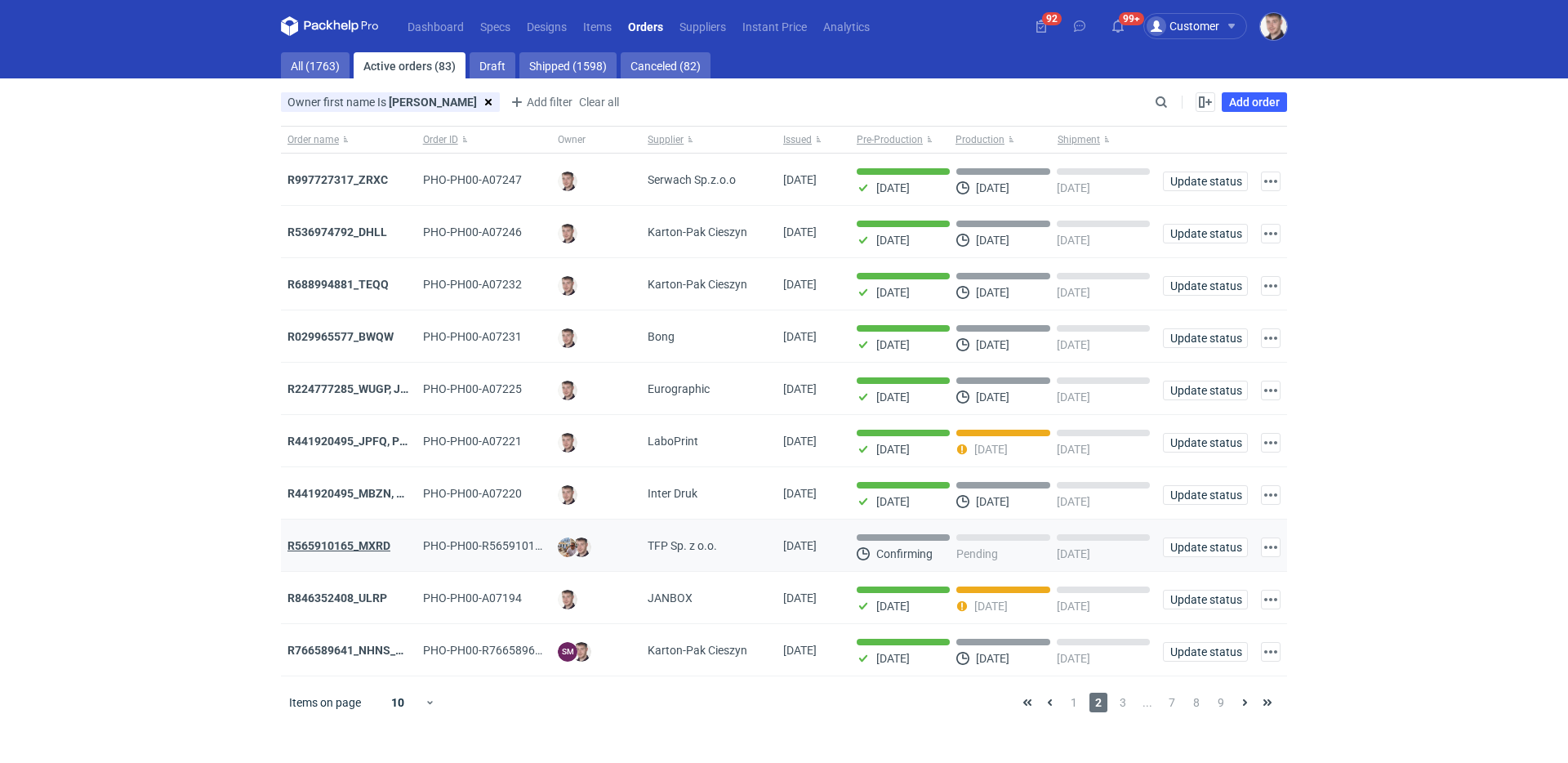
click at [339, 549] on strong "R565910165_MXRD" at bounding box center [339, 545] width 103 height 13
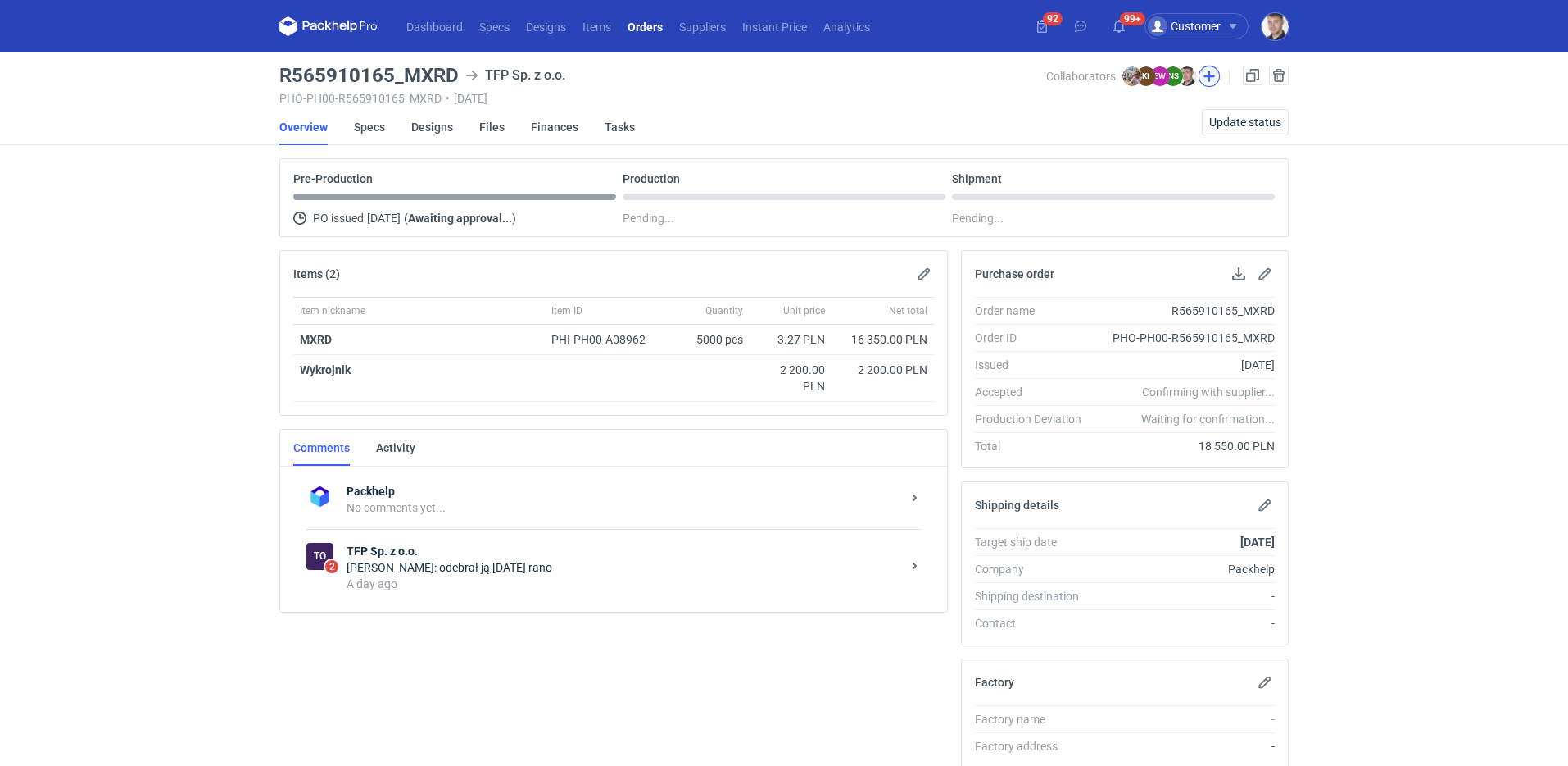
click at [1214, 76] on button "button" at bounding box center [1209, 75] width 21 height 21
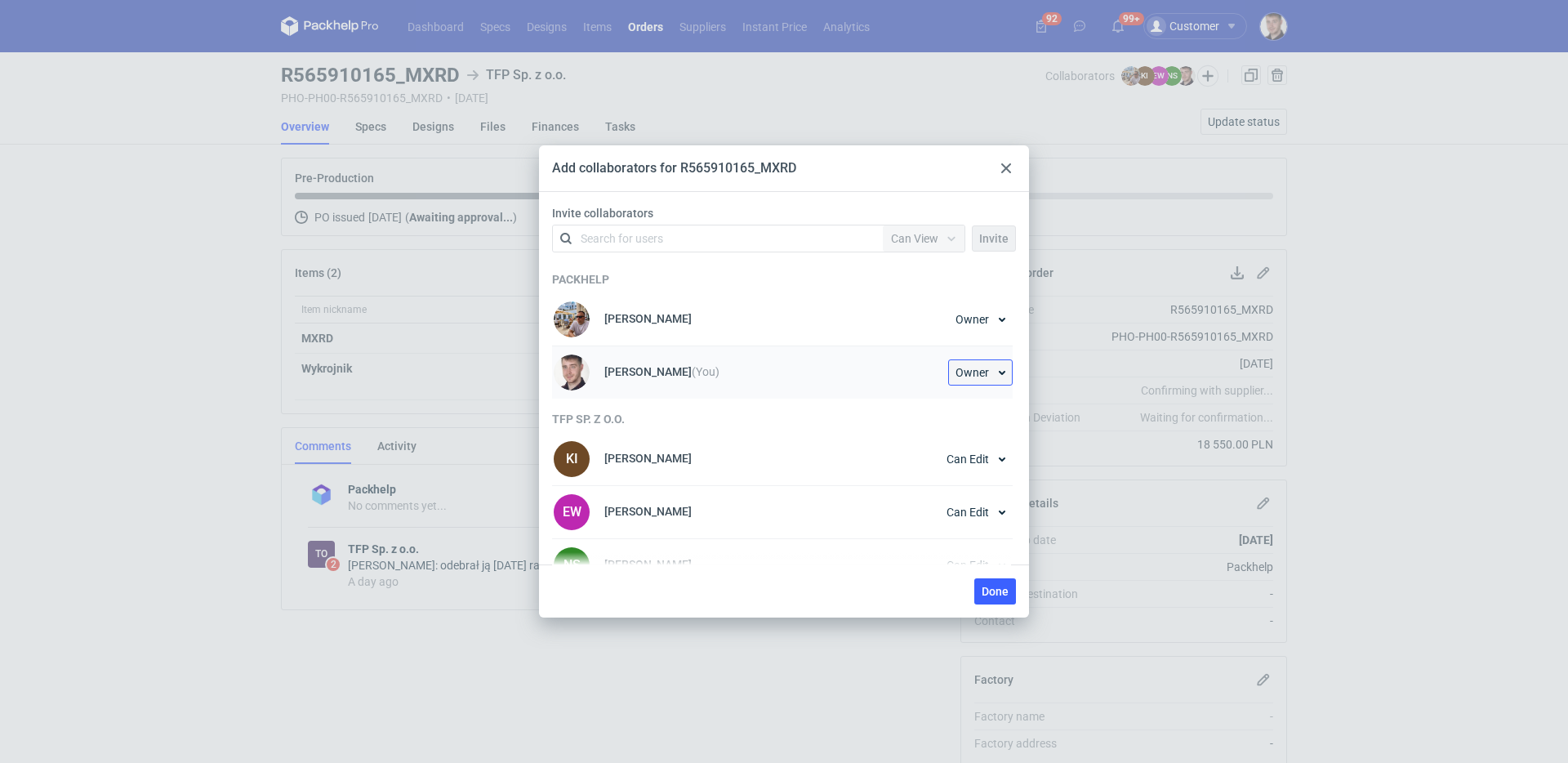
click at [965, 375] on span "Owner" at bounding box center [973, 373] width 34 height 12
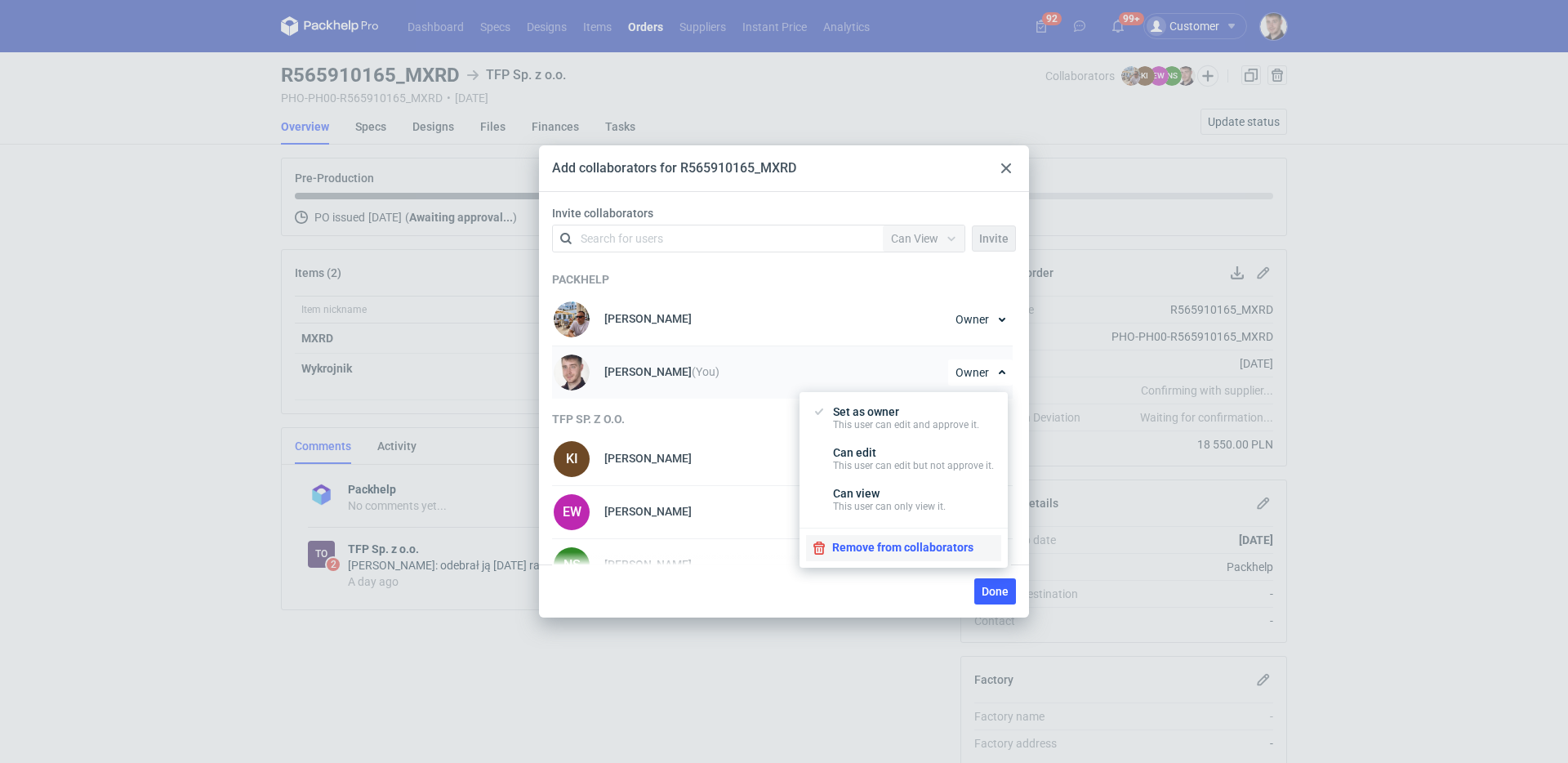
click at [904, 552] on button "Remove from collaborators" at bounding box center [904, 548] width 195 height 26
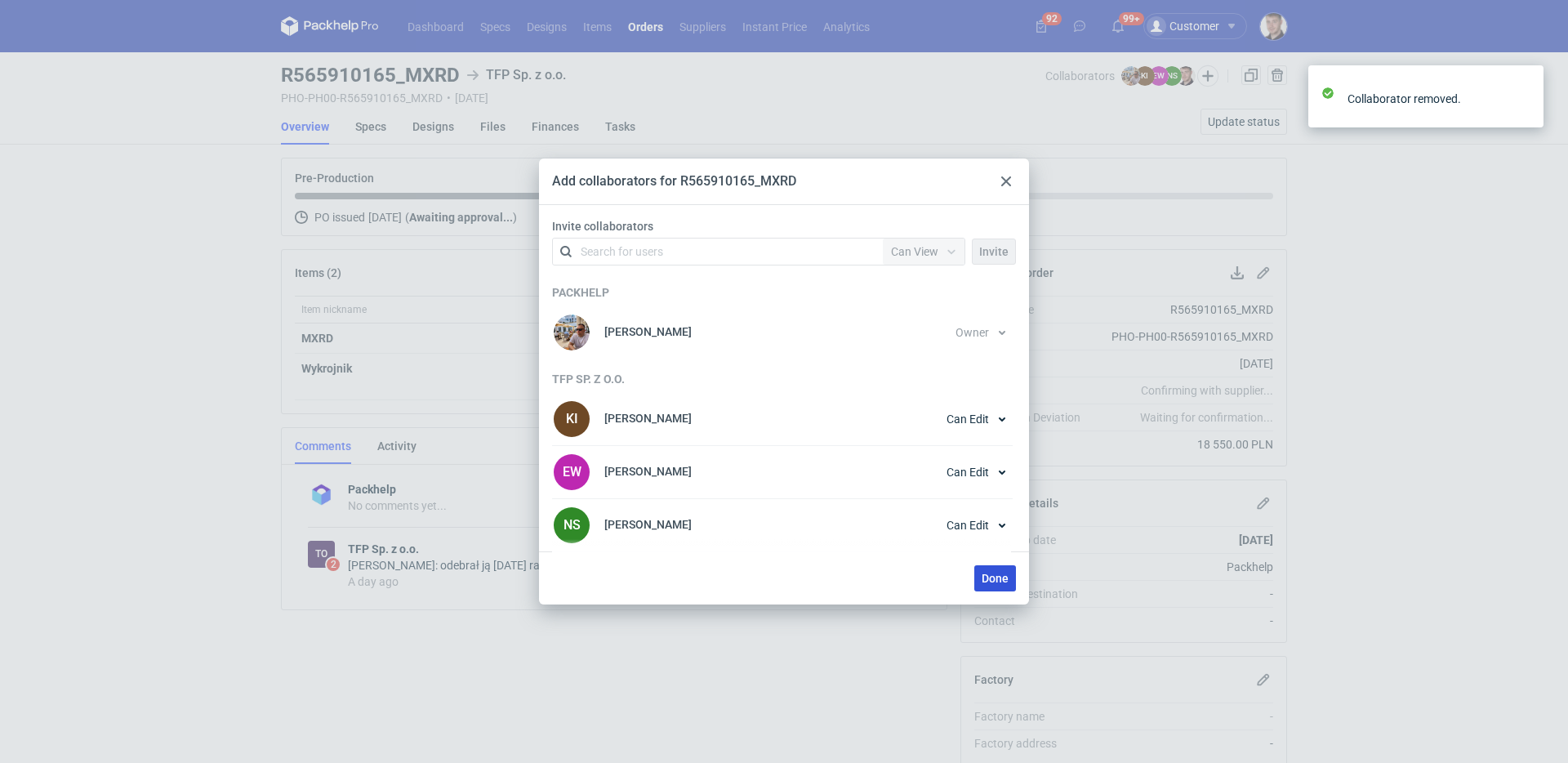
click at [997, 574] on span "Done" at bounding box center [995, 578] width 27 height 12
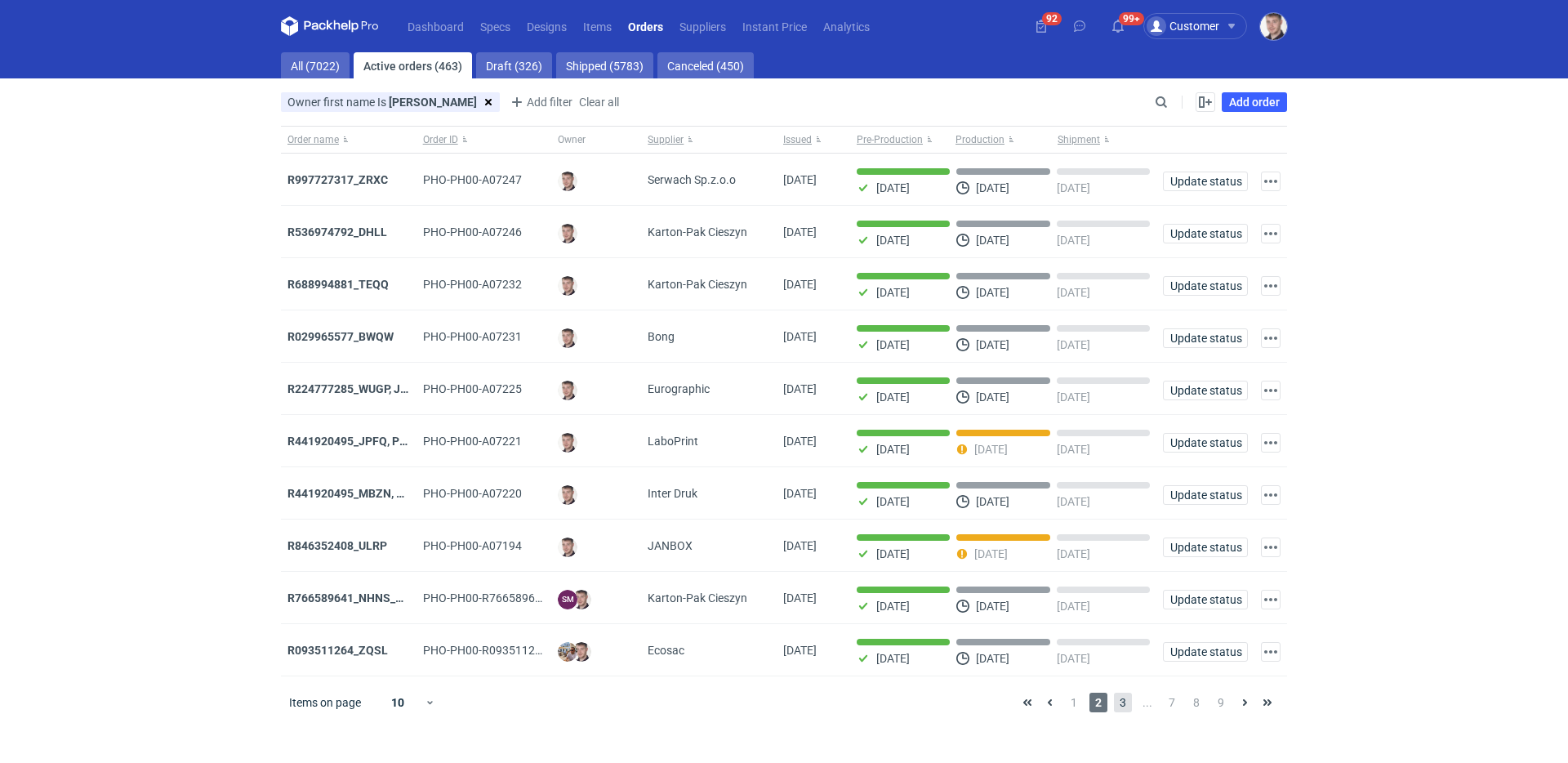
click at [1119, 705] on span "3" at bounding box center [1123, 701] width 18 height 19
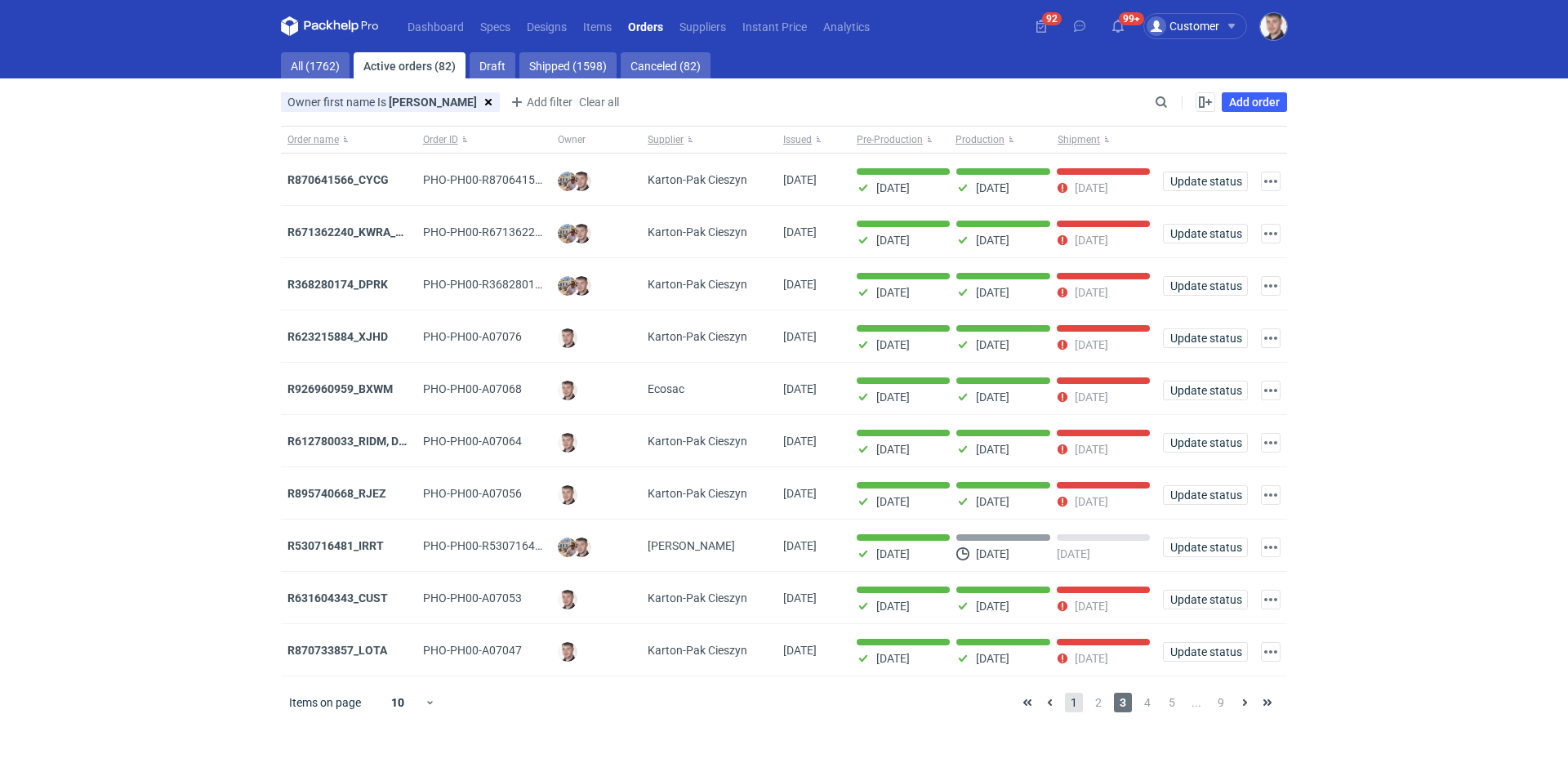
click at [1079, 707] on span "1" at bounding box center [1074, 701] width 18 height 19
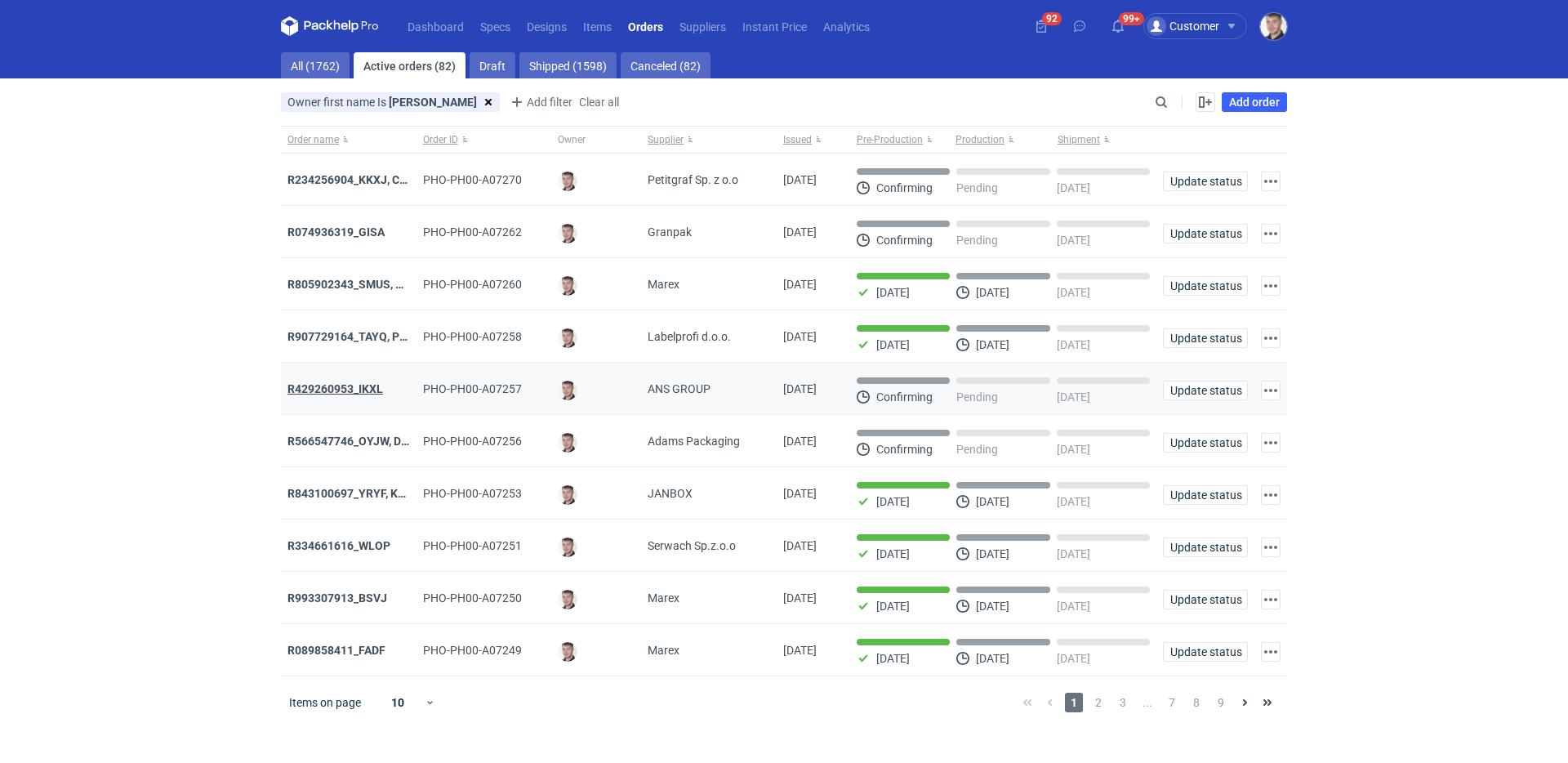
click at [336, 390] on strong "R429260953_IKXL" at bounding box center [335, 388] width 96 height 13
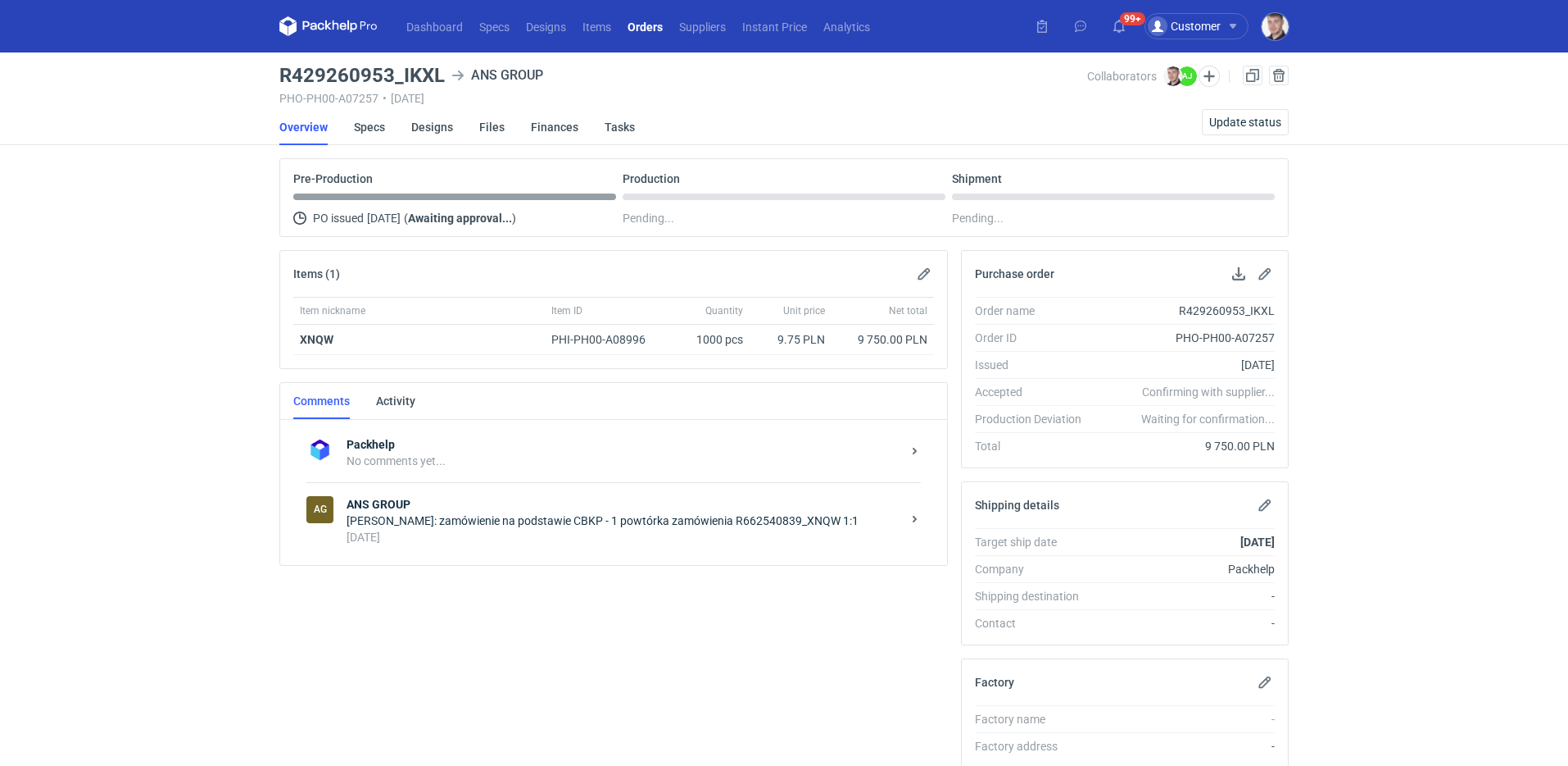
click at [599, 519] on div "[PERSON_NAME]: zamówienie na podstawie CBKP - 1 powtórka zamówienia R662540839_…" at bounding box center [624, 520] width 555 height 16
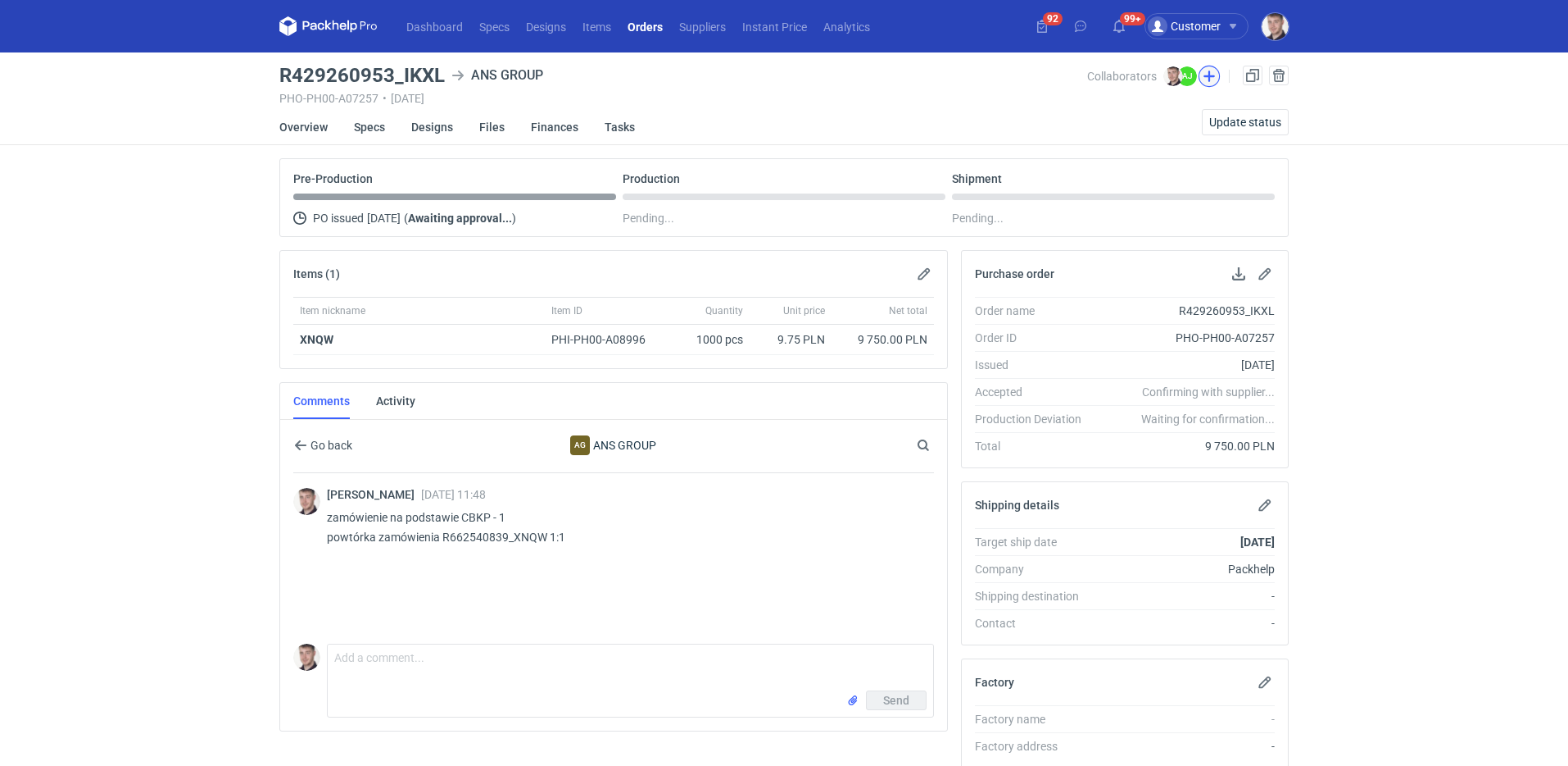
click at [1209, 76] on button "button" at bounding box center [1209, 75] width 21 height 21
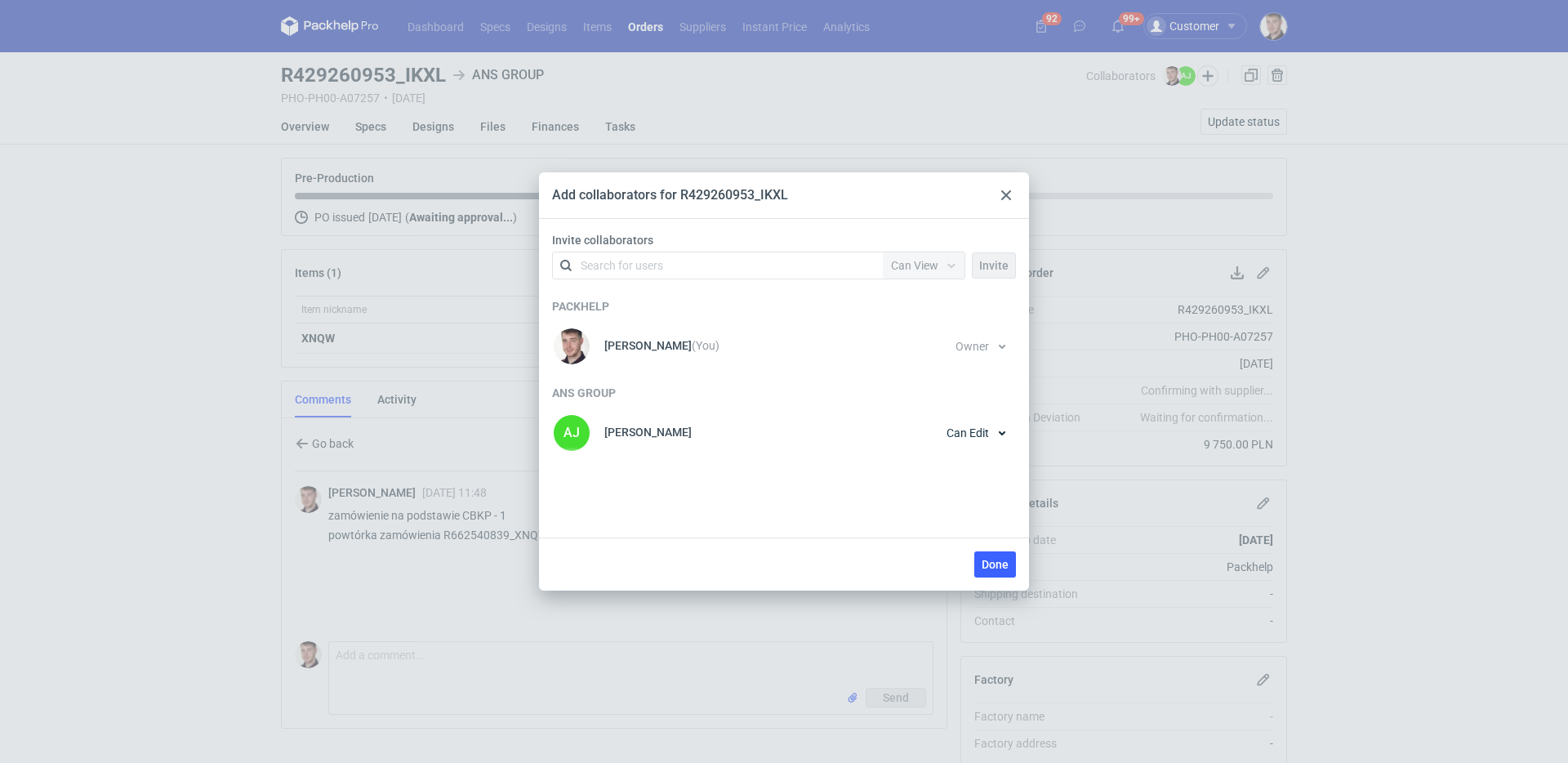
click at [1004, 199] on icon at bounding box center [1007, 195] width 10 height 10
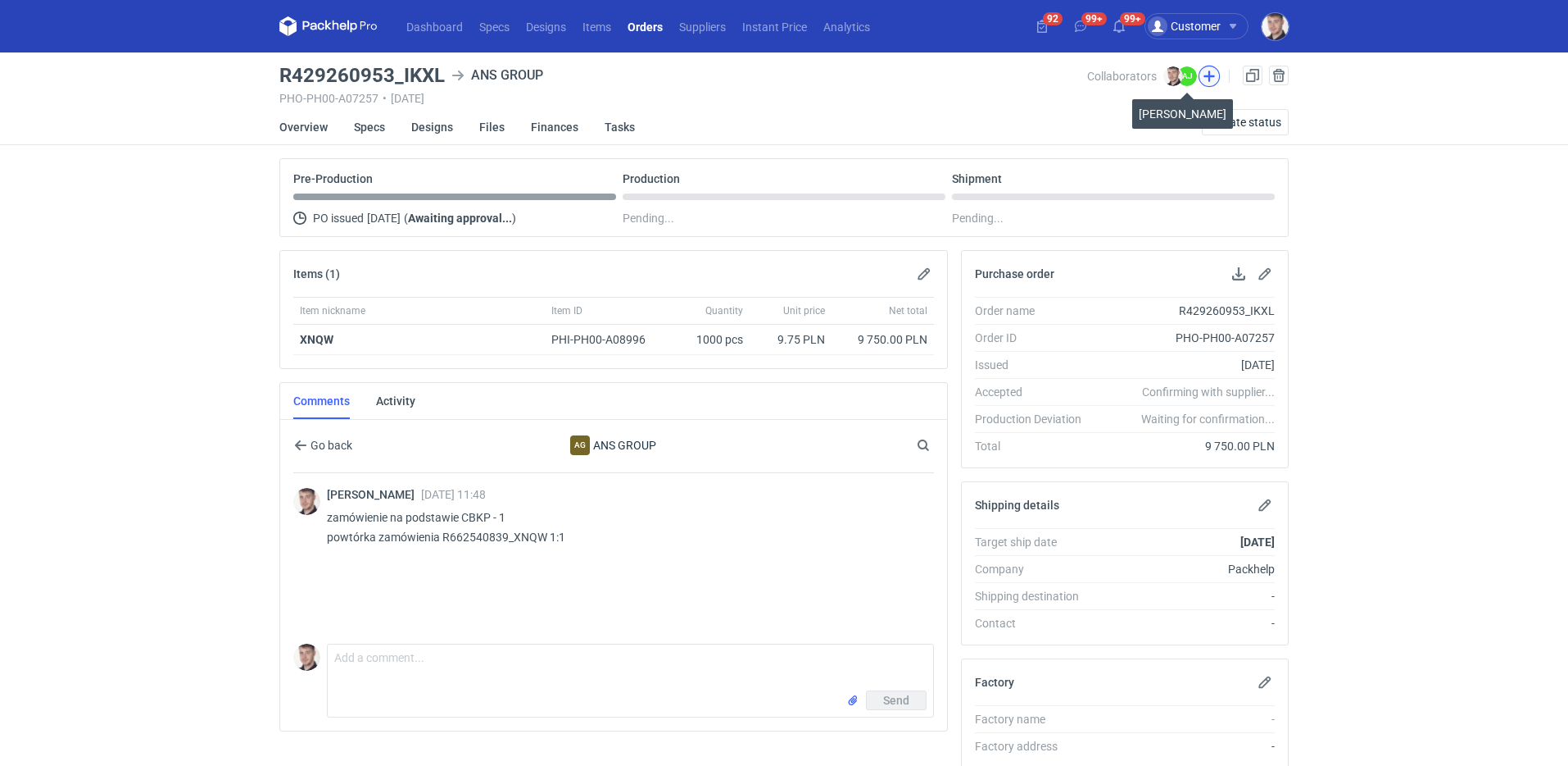
click at [1202, 76] on button "button" at bounding box center [1209, 75] width 21 height 21
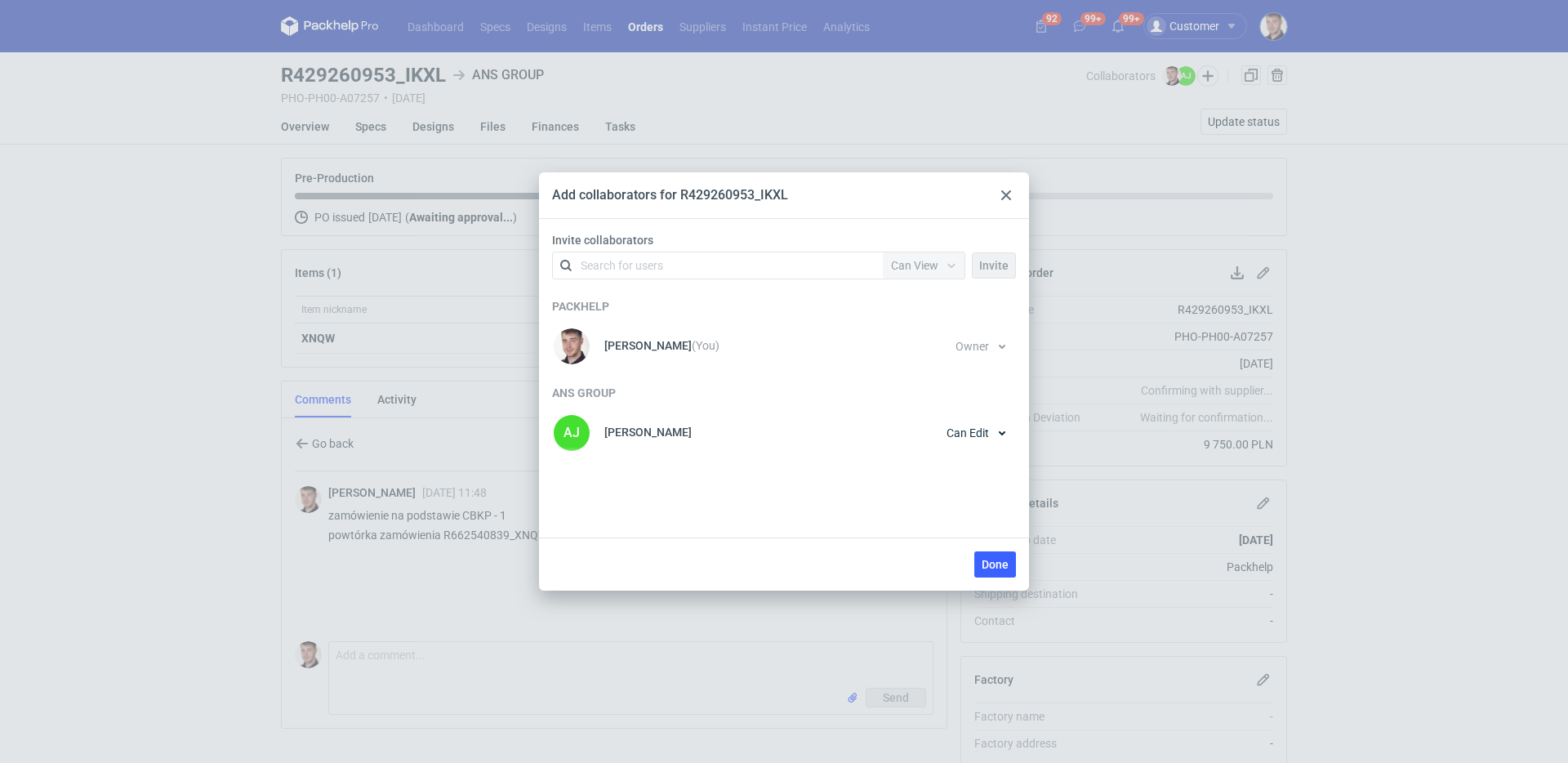
click at [1003, 196] on use at bounding box center [1007, 195] width 10 height 10
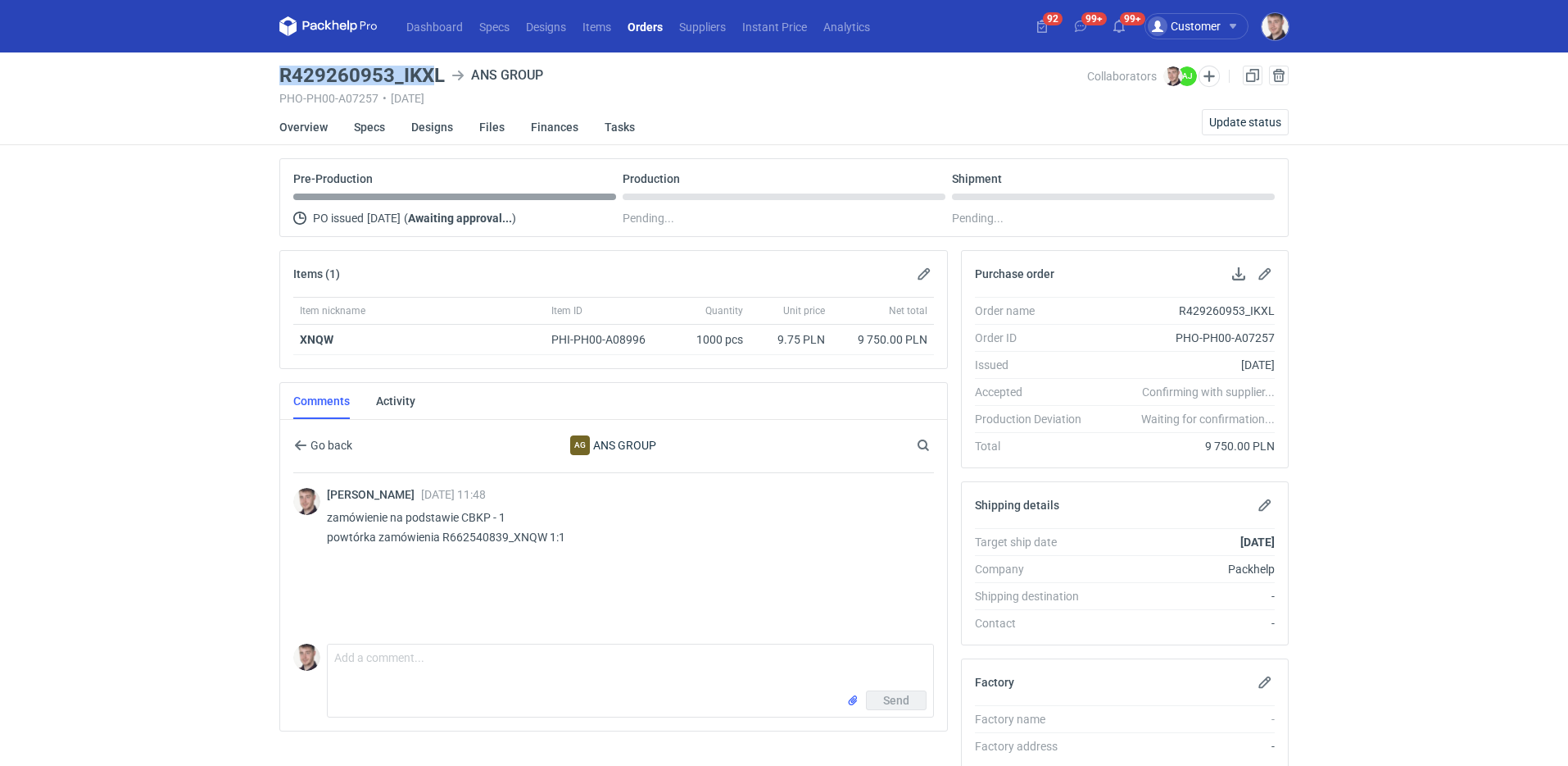
drag, startPoint x: 282, startPoint y: 75, endPoint x: 438, endPoint y: 74, distance: 156.0
click at [438, 74] on h3 "R429260953_IKXL" at bounding box center [362, 75] width 165 height 20
click at [440, 74] on h3 "R429260953_IKXL" at bounding box center [362, 75] width 165 height 20
drag, startPoint x: 441, startPoint y: 74, endPoint x: 287, endPoint y: 73, distance: 154.0
click at [287, 73] on h3 "R429260953_IKXL" at bounding box center [362, 75] width 165 height 20
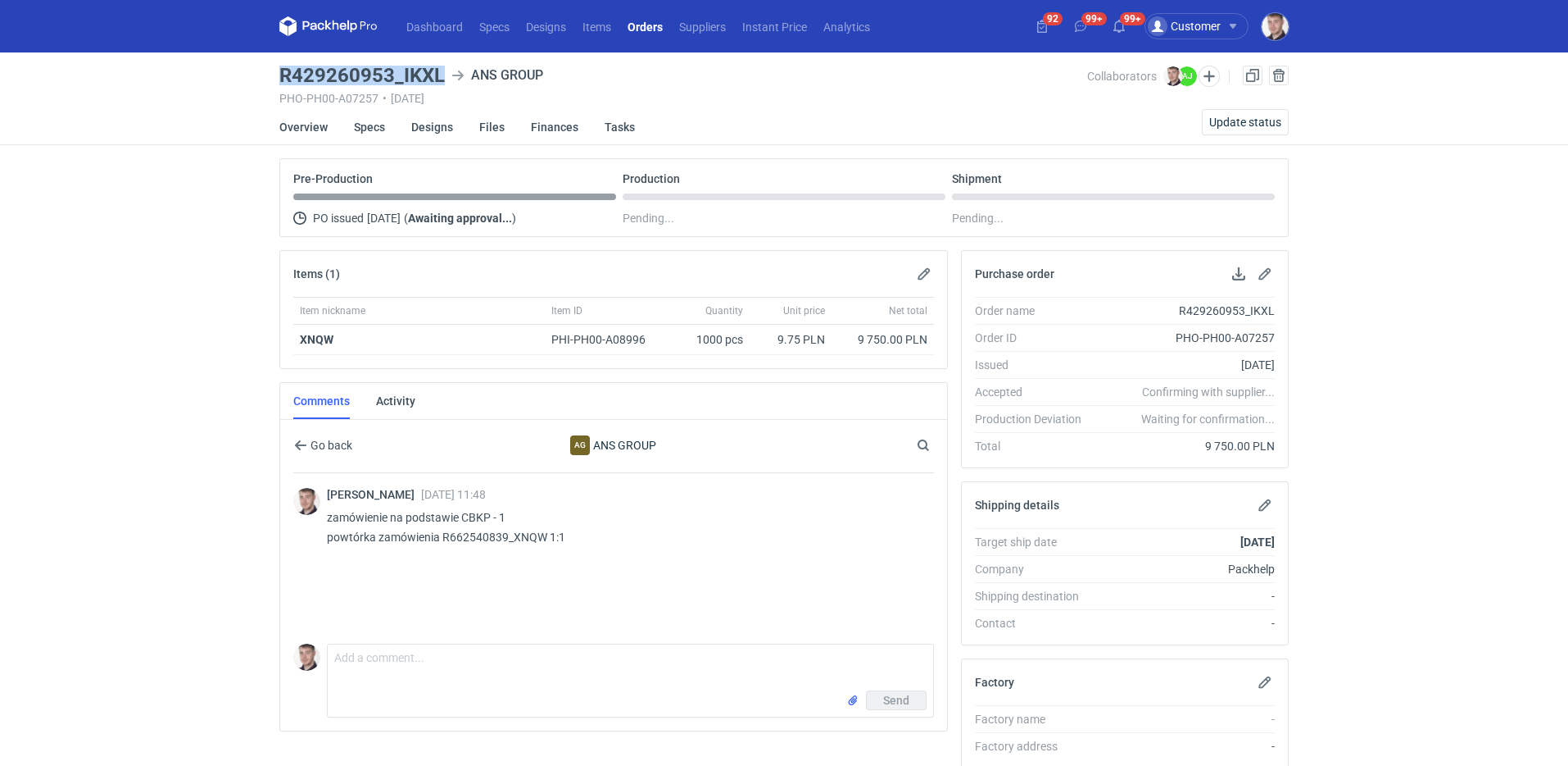
copy h3 "R429260953_IKXL"
drag, startPoint x: 572, startPoint y: 540, endPoint x: 326, endPoint y: 523, distance: 246.6
click at [326, 523] on div "[PERSON_NAME] [DATE] 11:48 zamówienie na podstawie CBKP - 1 powtórka zamówienia…" at bounding box center [614, 518] width 641 height 90
copy p "zamówienie na podstawie CBKP - 1 powtórka zamówienia R662540839_XNQW 1:1"
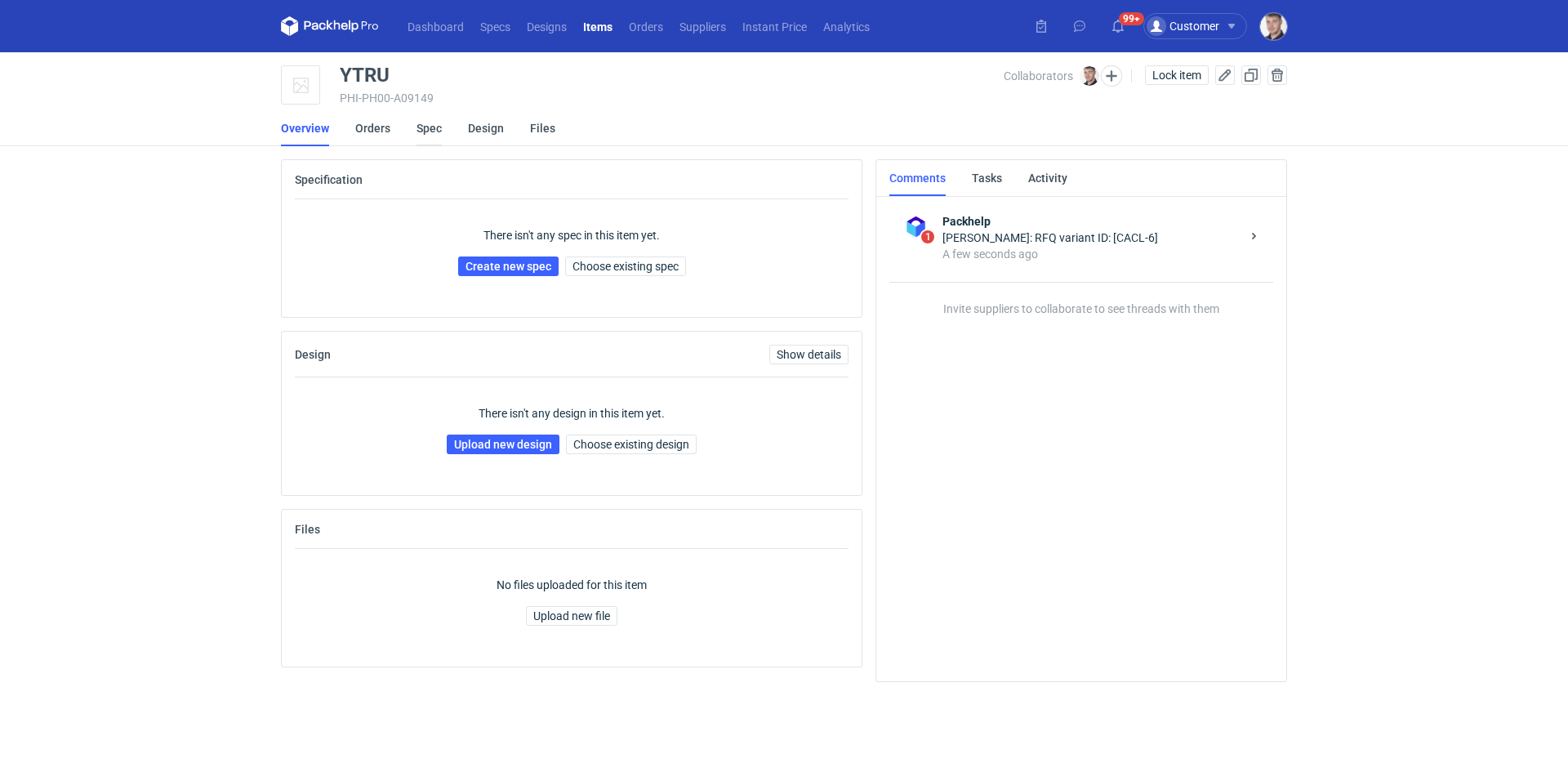
click at [429, 134] on link "Spec" at bounding box center [429, 128] width 25 height 36
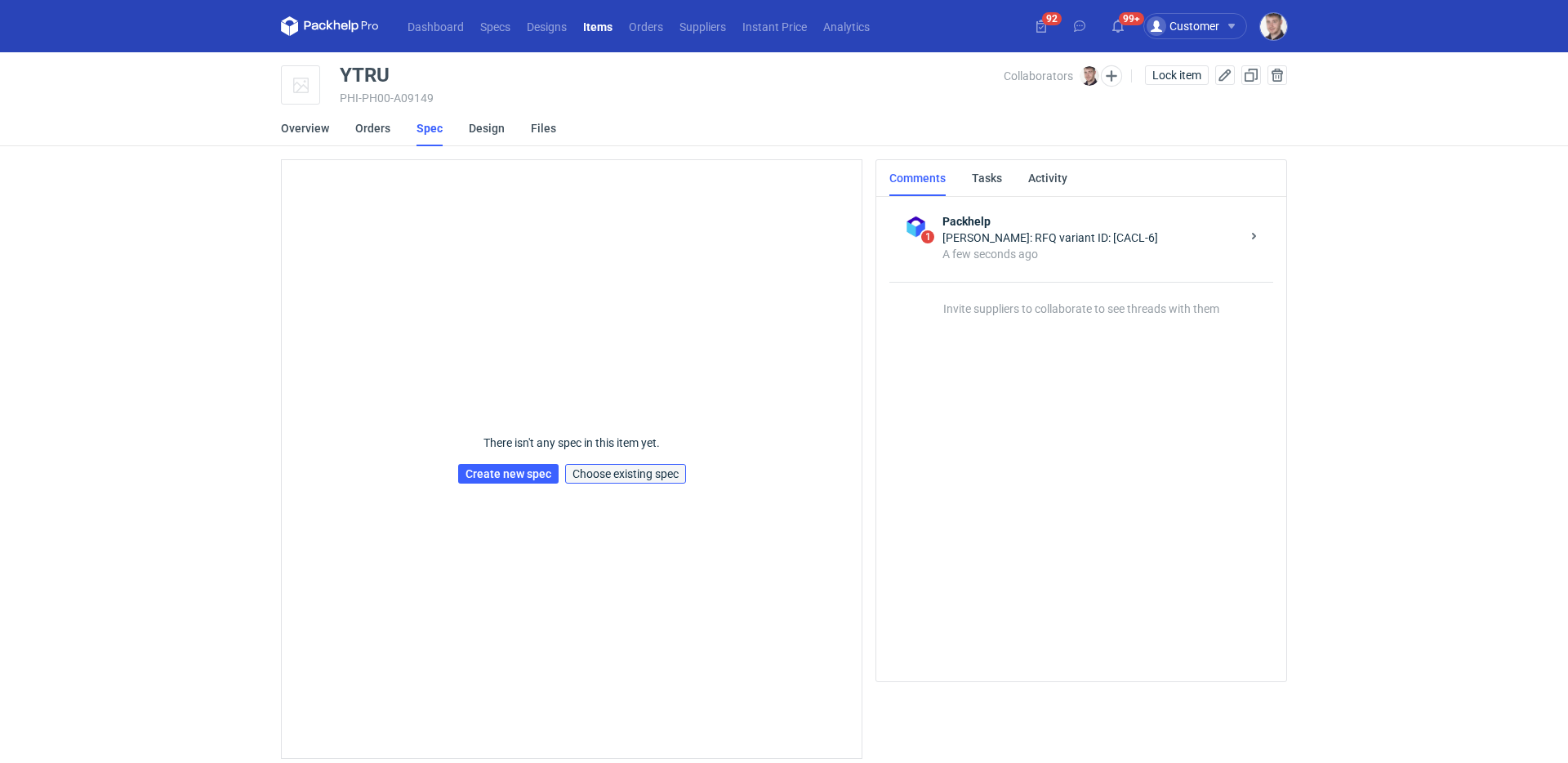
click at [642, 478] on span "Choose existing spec" at bounding box center [626, 474] width 107 height 12
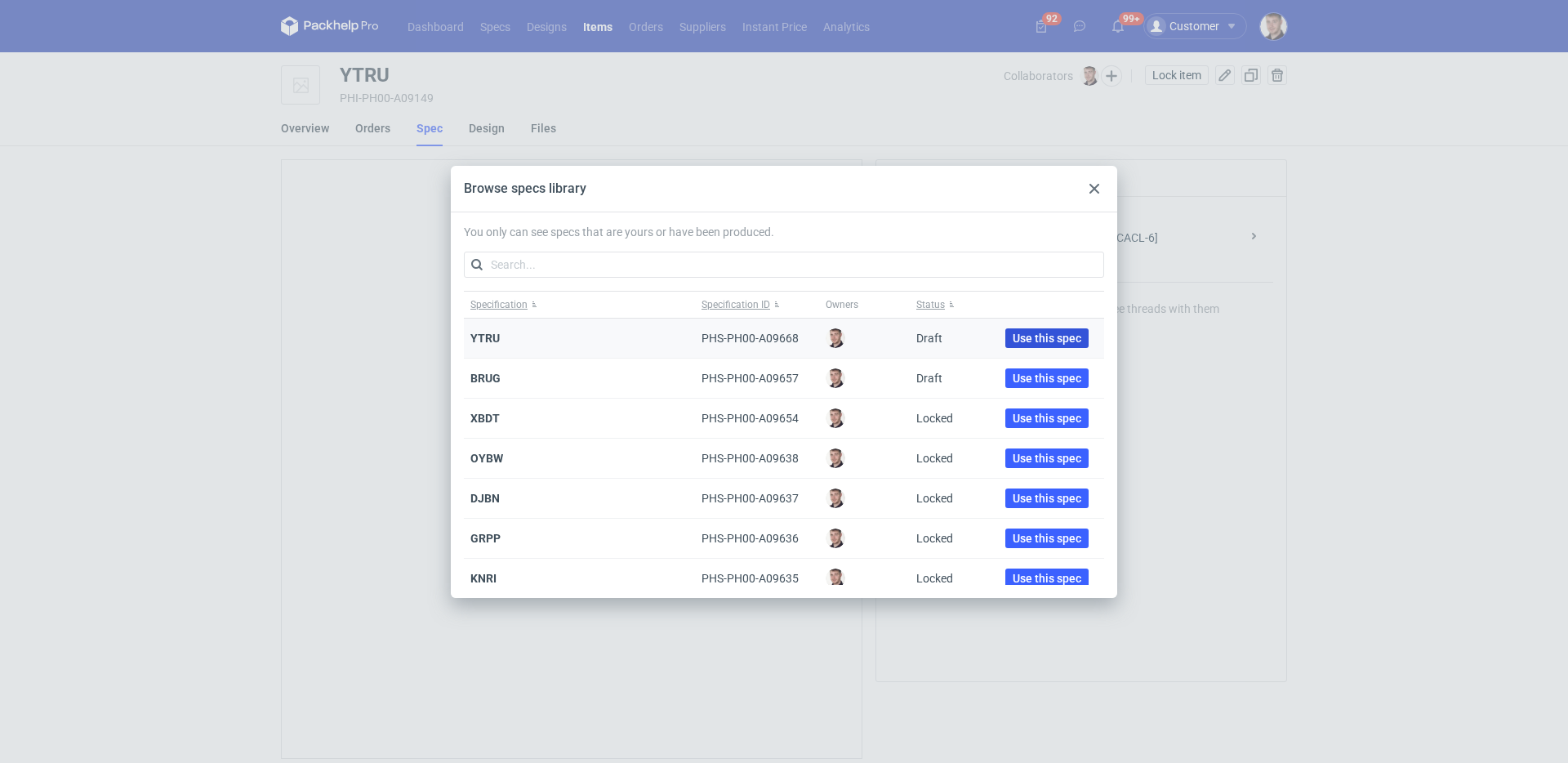
click at [1021, 333] on span "Use this spec" at bounding box center [1046, 338] width 68 height 12
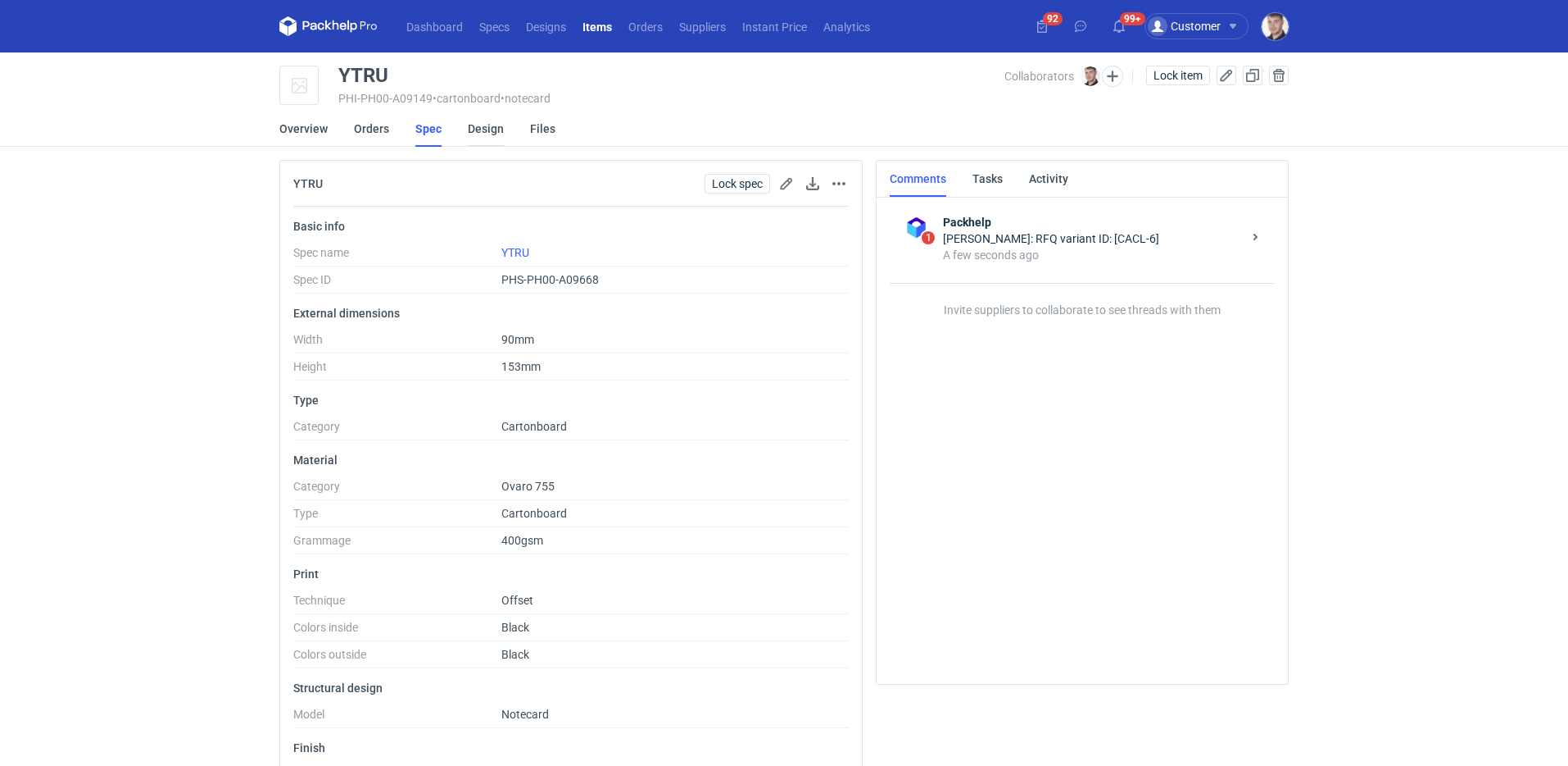
click at [488, 138] on link "Design" at bounding box center [486, 128] width 36 height 36
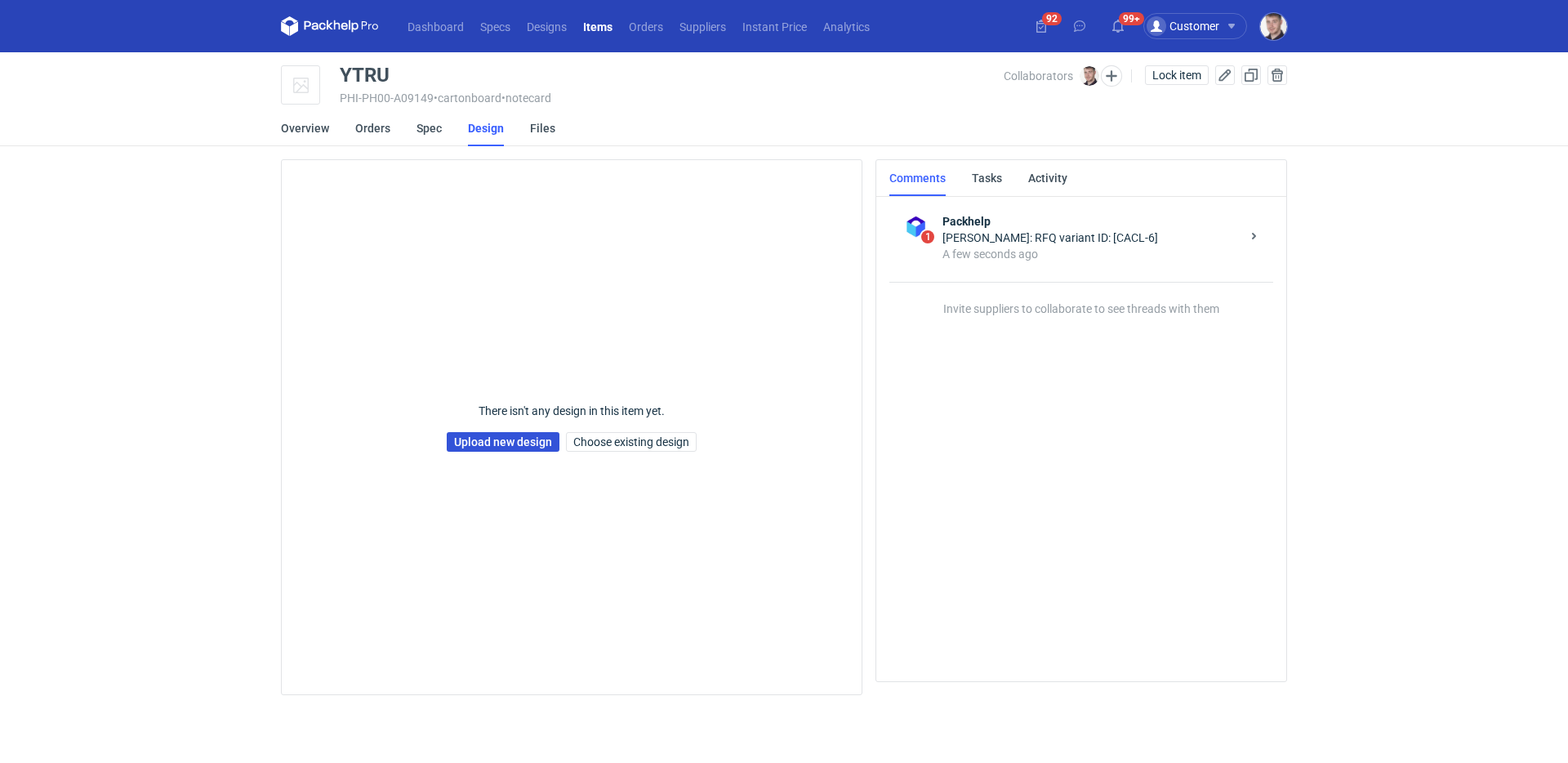
click at [494, 436] on link "Upload new design" at bounding box center [503, 441] width 112 height 19
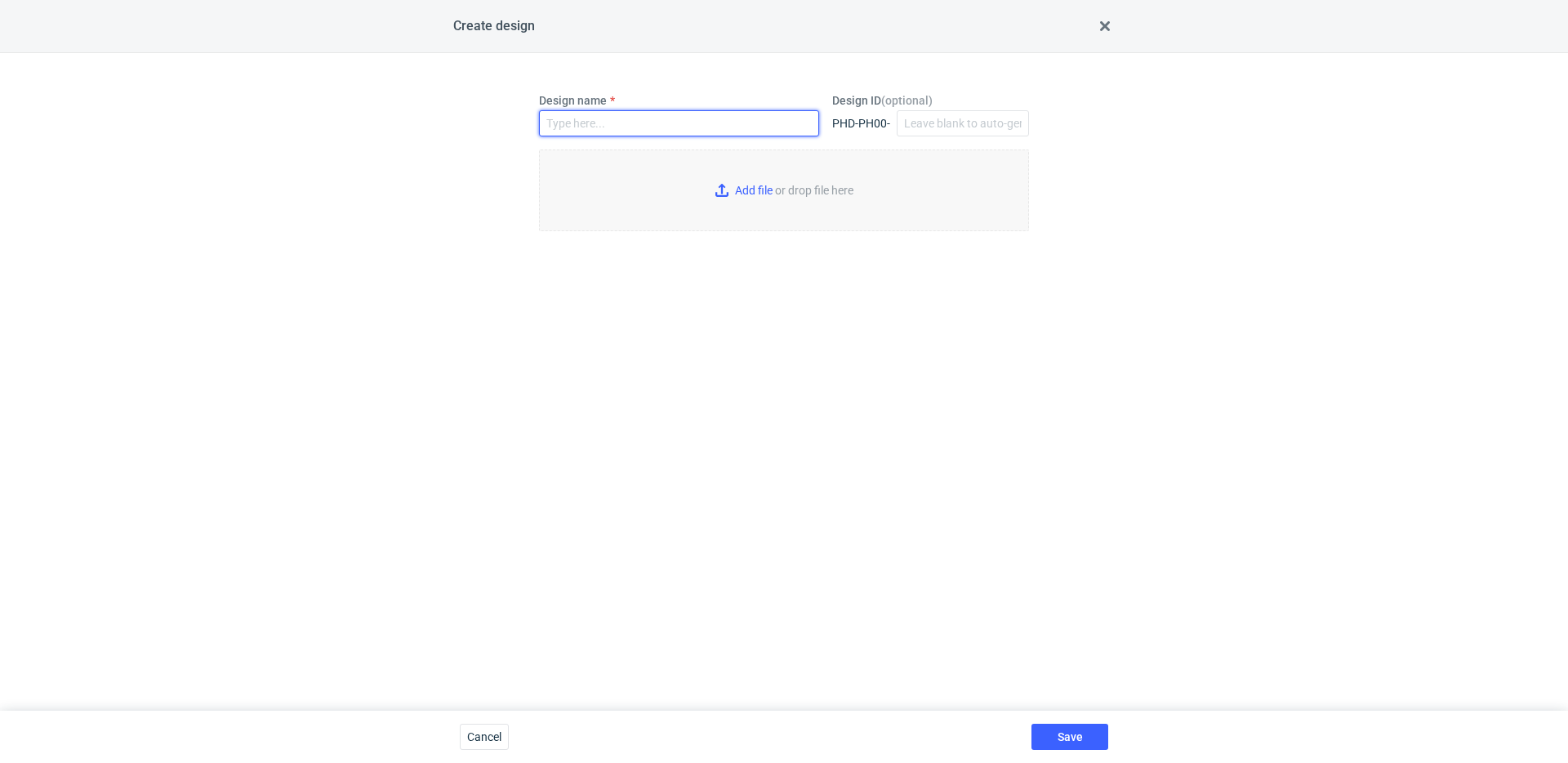
click at [603, 133] on input "Design name" at bounding box center [679, 123] width 280 height 26
type input "YTRU"
click at [757, 193] on input "Add file or drop file here" at bounding box center [784, 190] width 490 height 82
type input "C:\fakepath\cmg__custom____YTRU__d0__oR507293703__v2.pdf"
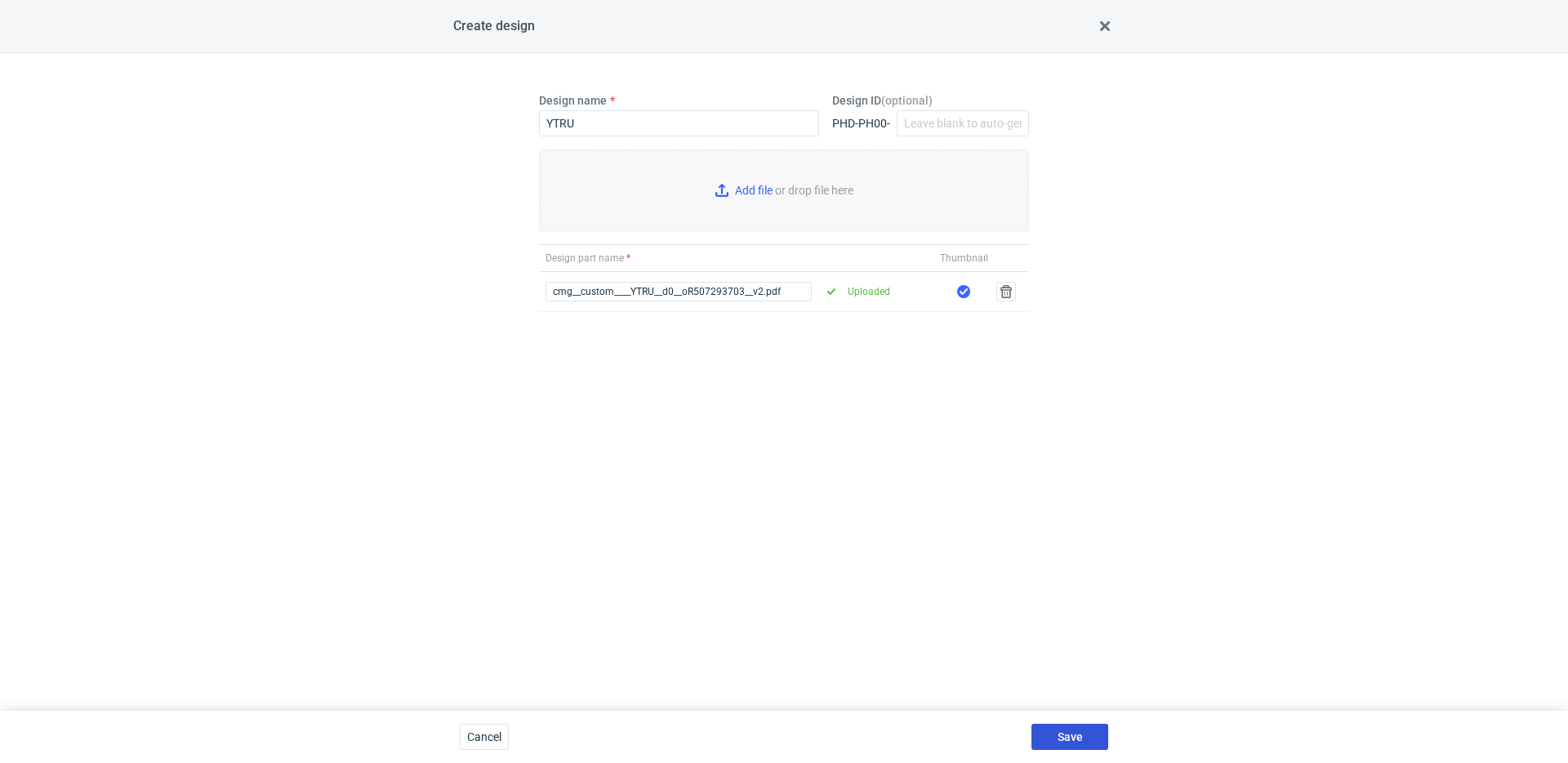
click at [1077, 738] on span "Save" at bounding box center [1070, 737] width 25 height 12
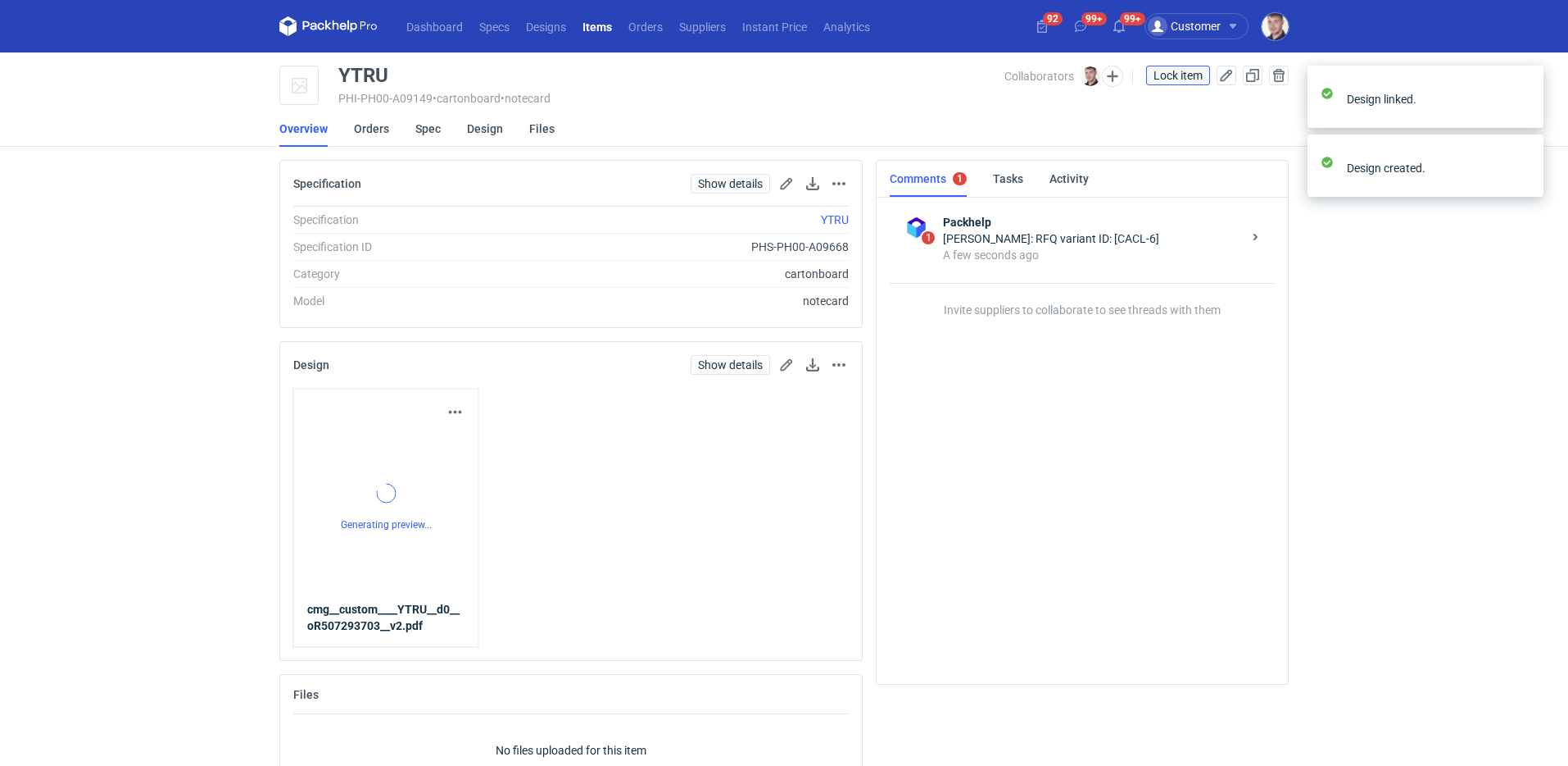
click at [1161, 80] on span "Lock item" at bounding box center [1179, 75] width 49 height 12
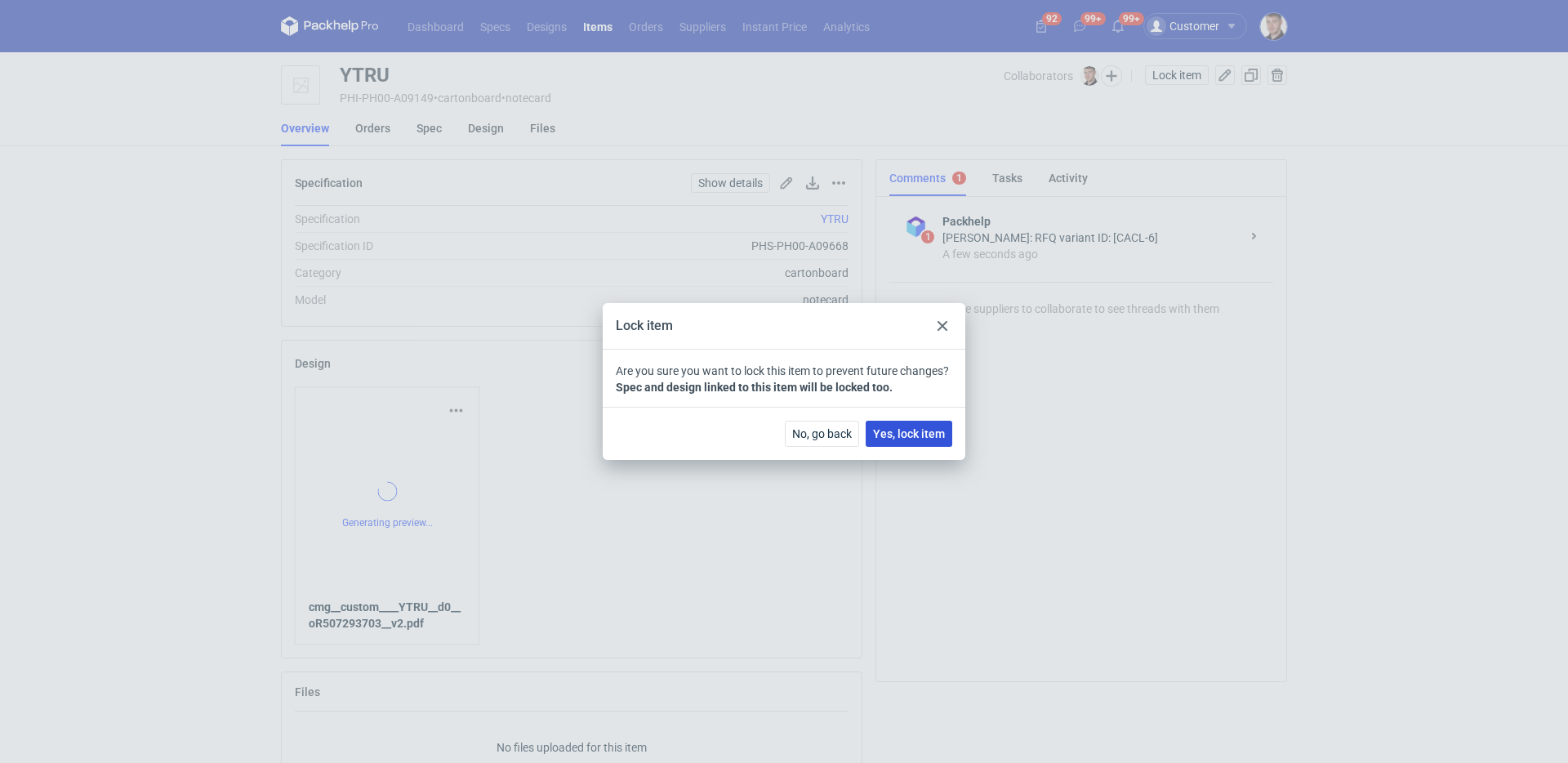
click at [897, 436] on span "Yes, lock item" at bounding box center [909, 433] width 72 height 12
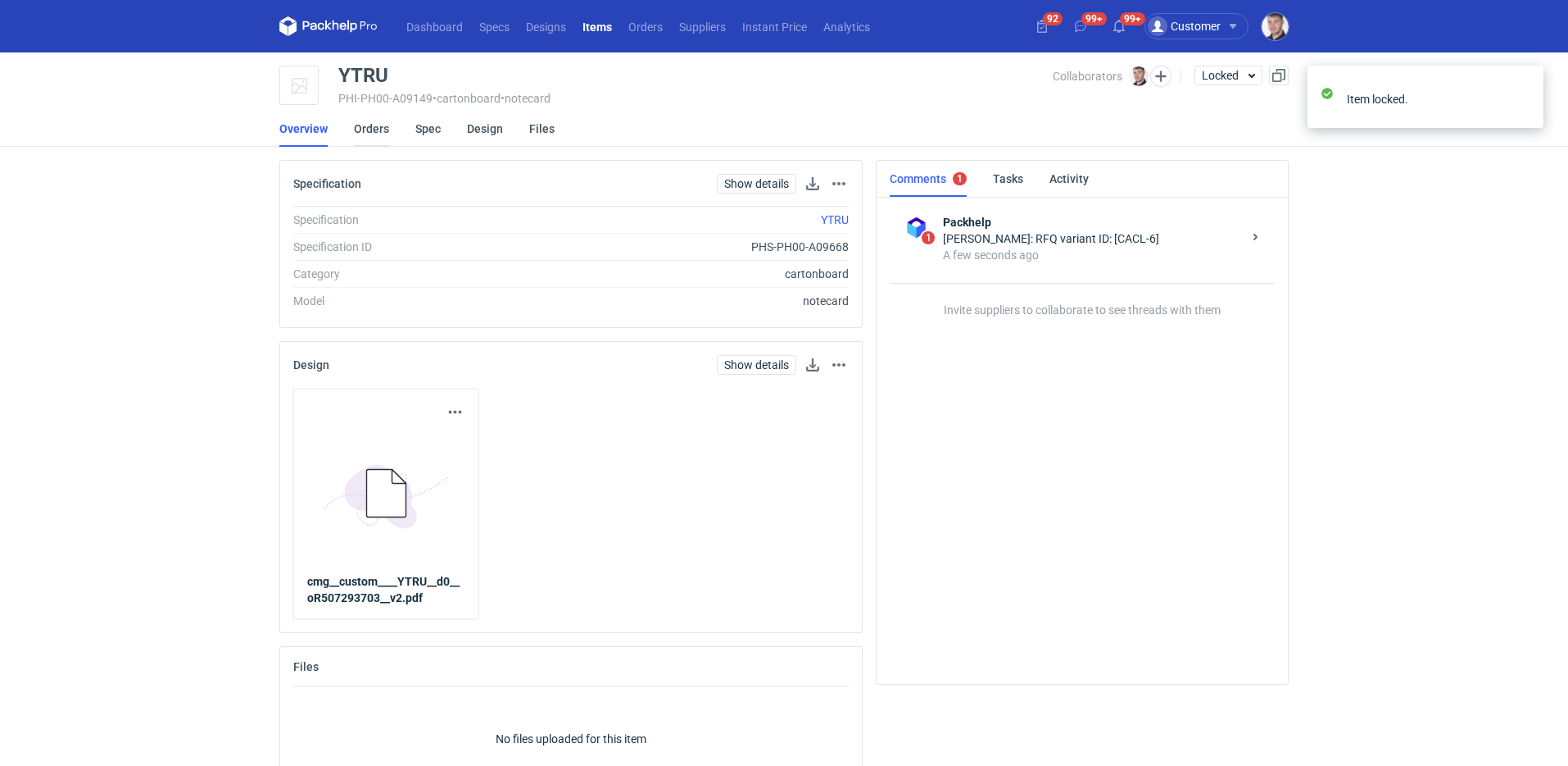
click at [372, 131] on link "Orders" at bounding box center [371, 128] width 36 height 36
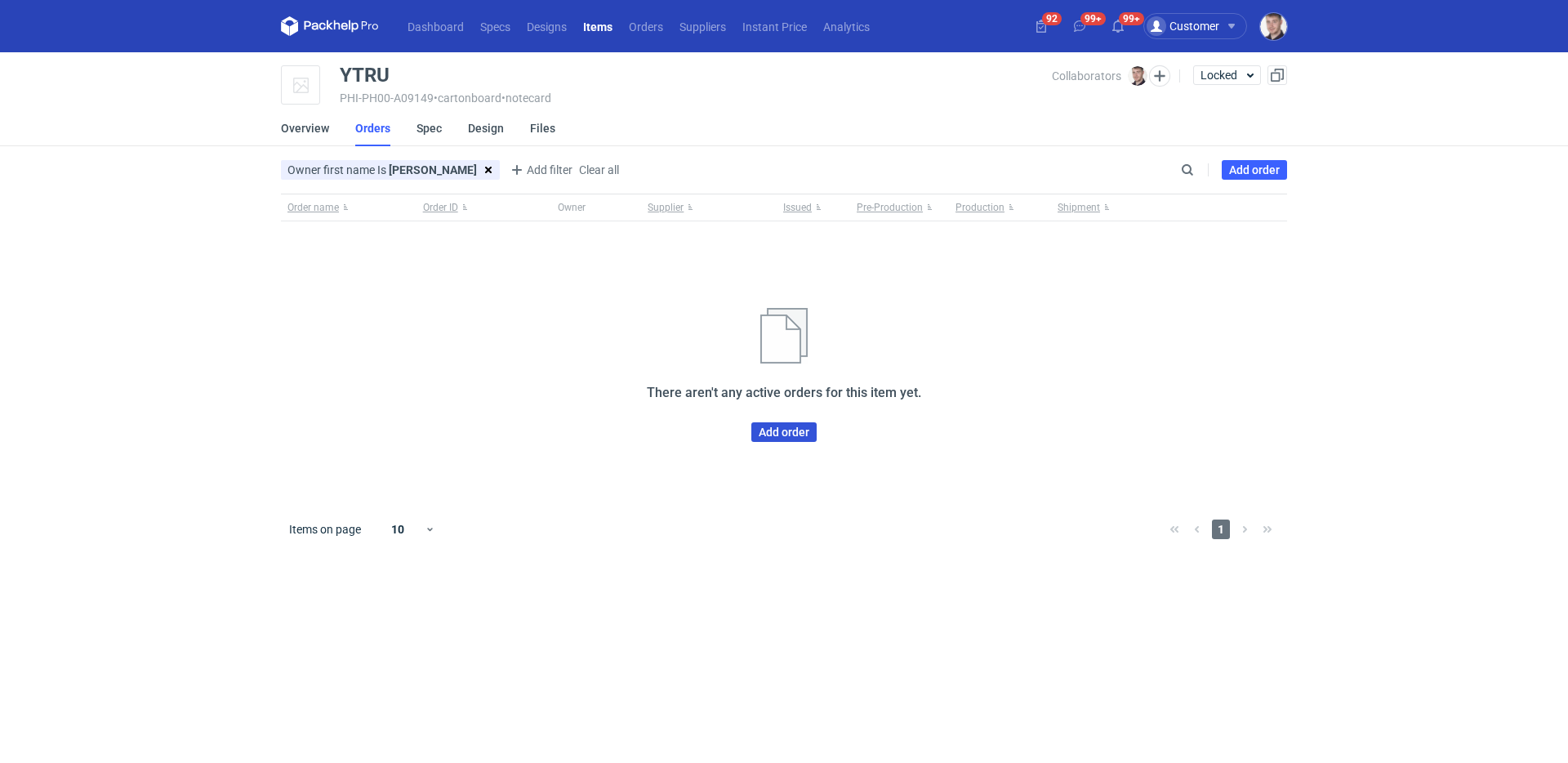
click at [766, 430] on link "Add order" at bounding box center [784, 432] width 65 height 19
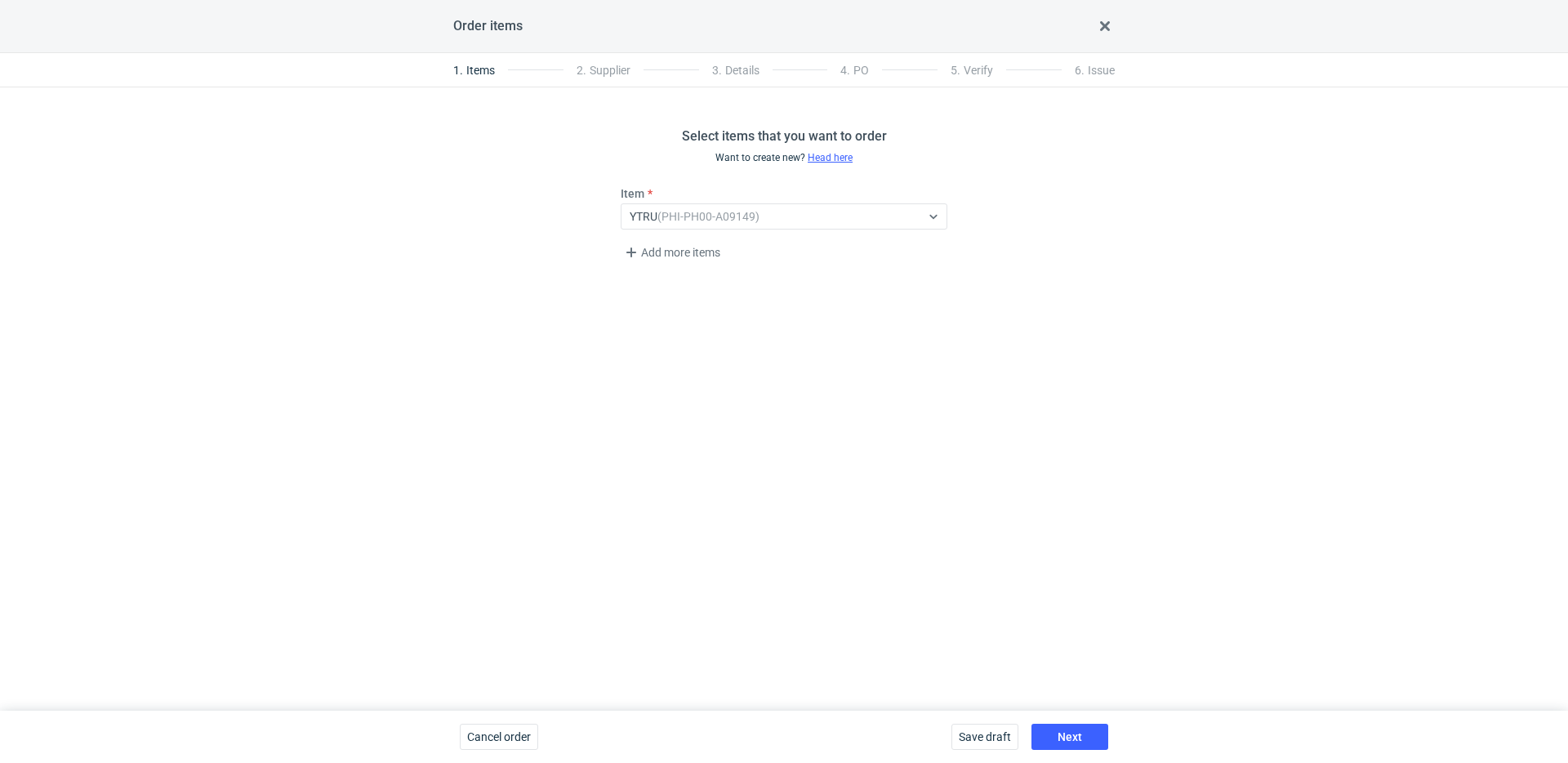
click at [1075, 722] on div "Save draft Next" at bounding box center [1030, 737] width 170 height 52
click at [1079, 733] on span "Next" at bounding box center [1069, 737] width 25 height 12
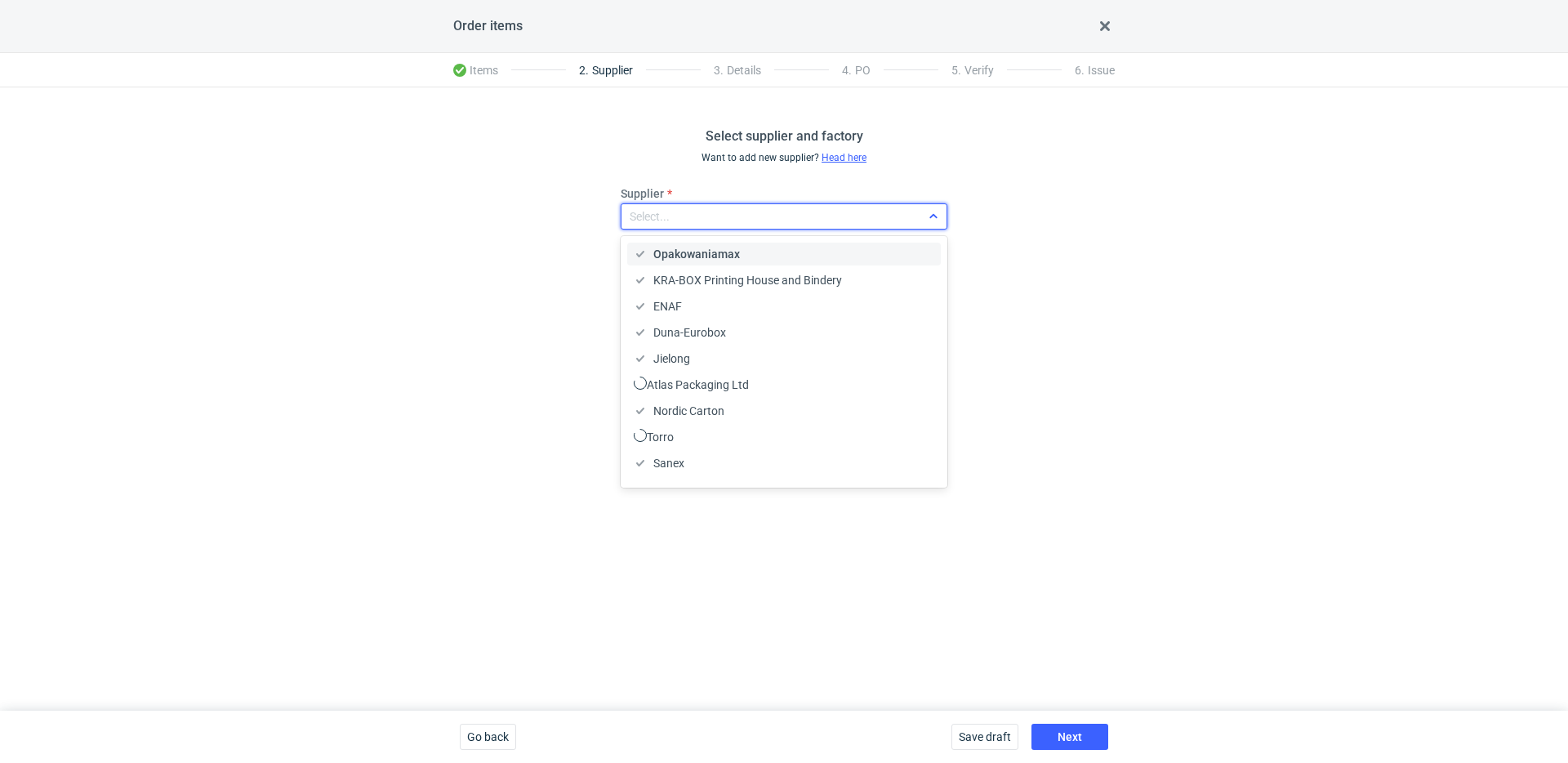
click at [724, 224] on div "Select..." at bounding box center [771, 216] width 299 height 23
type input "comgra"
click at [713, 262] on div "Comgraph" at bounding box center [784, 253] width 314 height 23
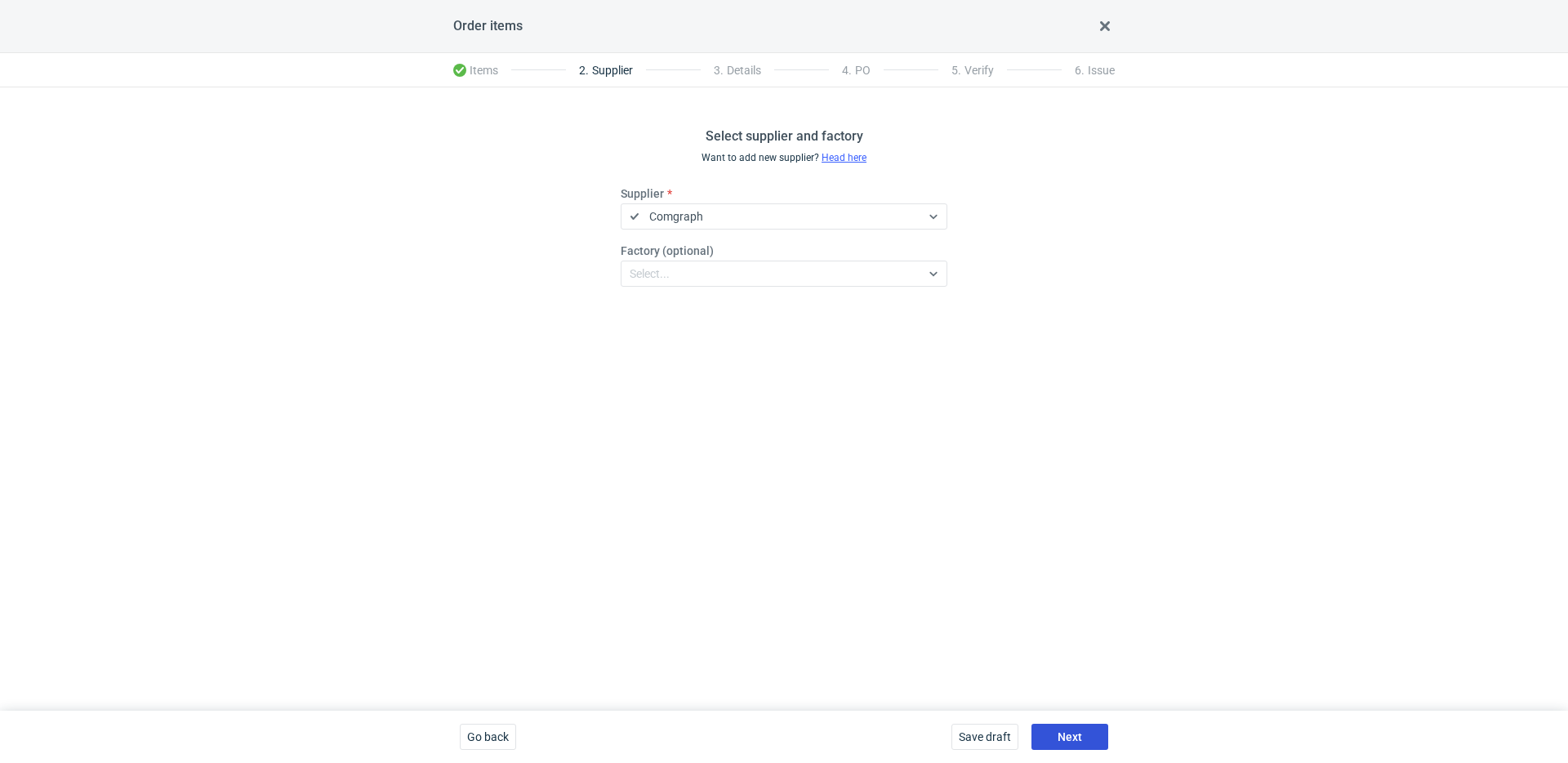
click at [1088, 731] on button "Next" at bounding box center [1069, 736] width 77 height 26
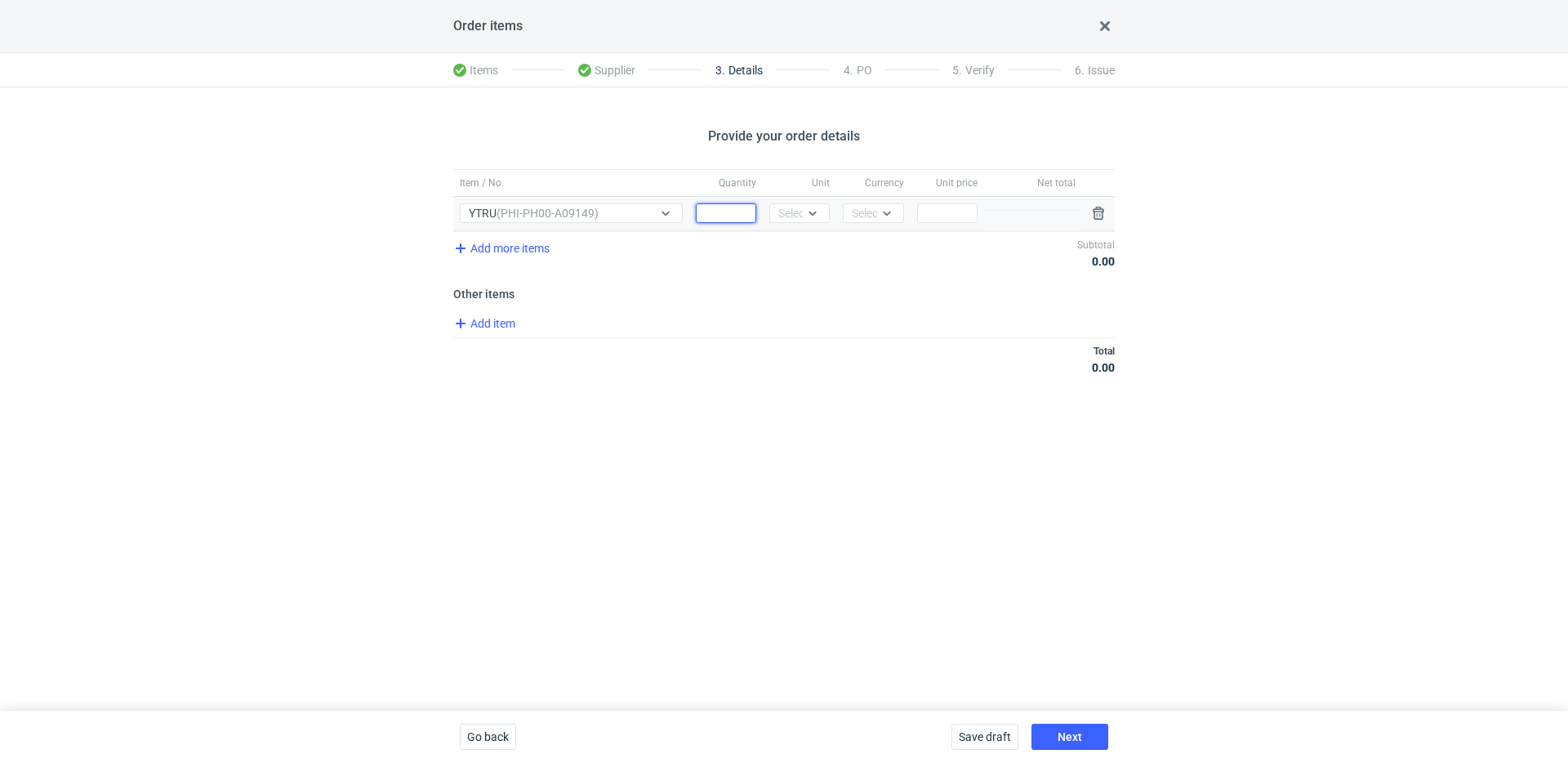
click at [739, 206] on input "Quantity" at bounding box center [726, 213] width 61 height 19
type input "3000"
click at [806, 214] on div at bounding box center [812, 212] width 19 height 13
click at [810, 252] on div "pcs" at bounding box center [800, 247] width 35 height 16
click at [844, 224] on div "Currency Select..." at bounding box center [872, 214] width 74 height 34
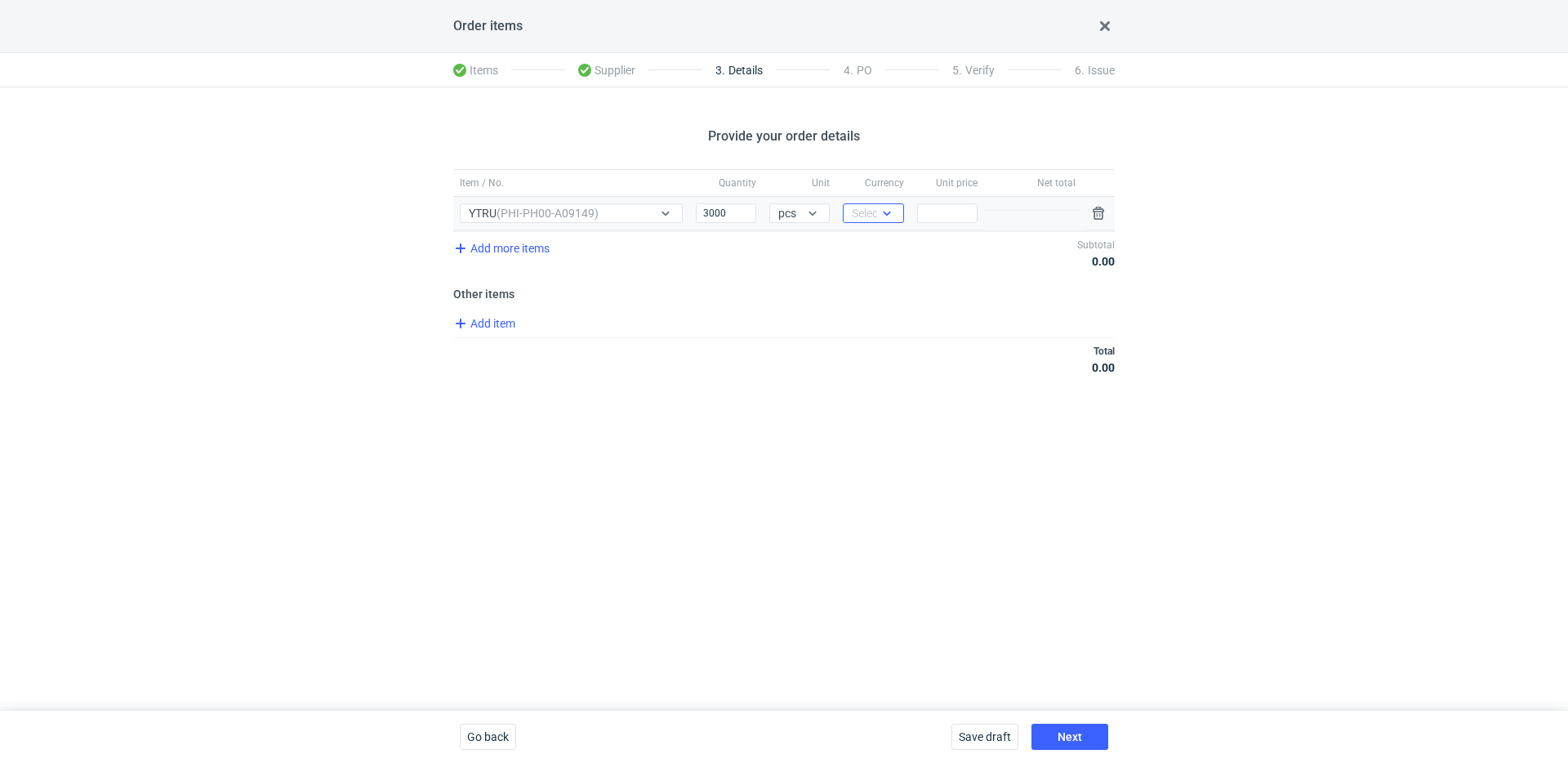
click at [860, 221] on div "Select..." at bounding box center [871, 213] width 40 height 16
click at [860, 243] on span "PLN" at bounding box center [867, 247] width 22 height 16
click at [948, 212] on input "Price" at bounding box center [948, 213] width 61 height 19
type input "0.71"
click at [494, 325] on span "Add item" at bounding box center [484, 323] width 66 height 19
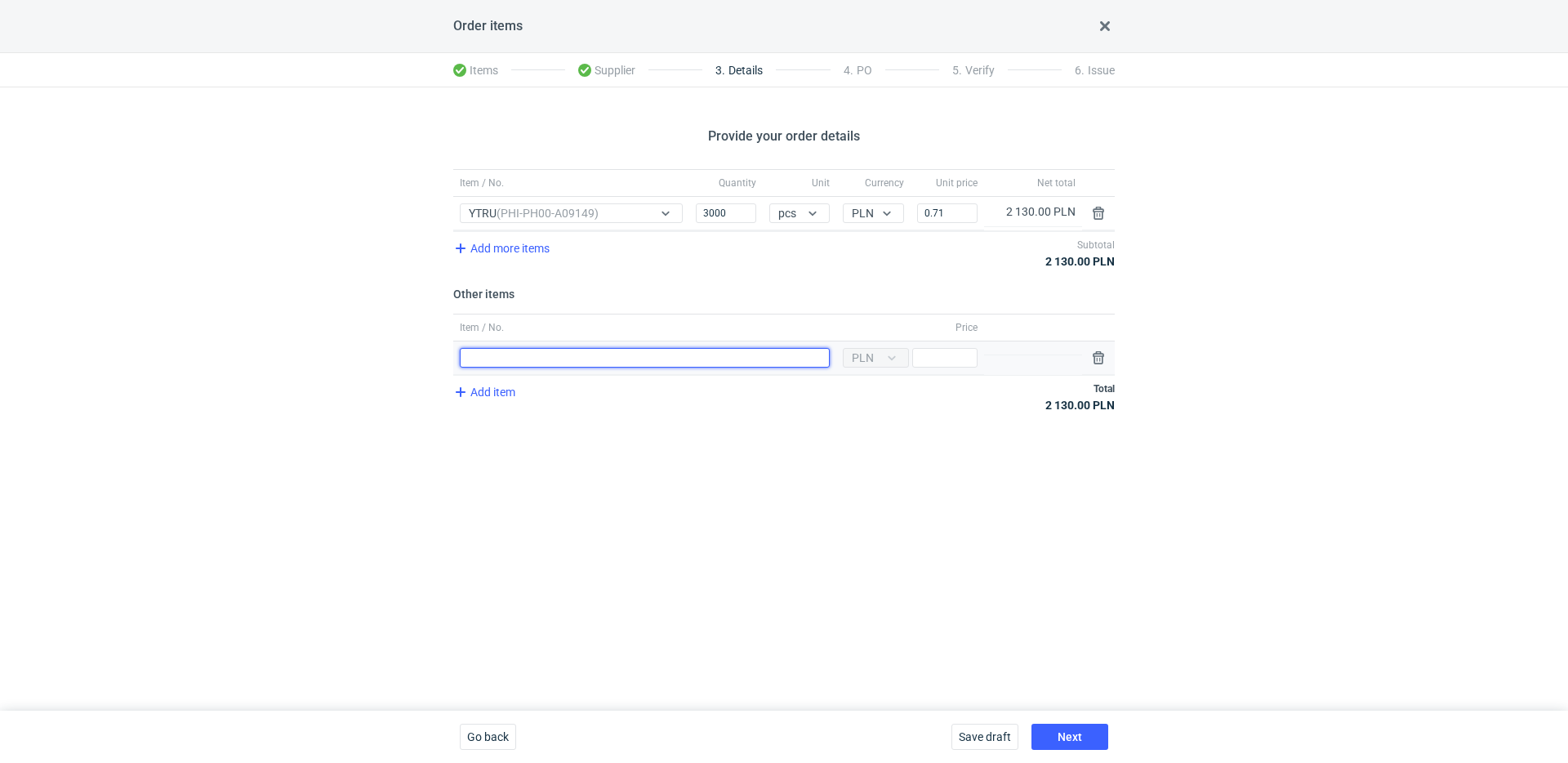
click at [556, 362] on input "Item / No." at bounding box center [645, 357] width 370 height 19
type input "wykrojnik"
click at [950, 367] on div "Currency PLN Price" at bounding box center [910, 358] width 148 height 34
type input "250"
click at [1087, 719] on div "Save draft Next" at bounding box center [1030, 737] width 170 height 52
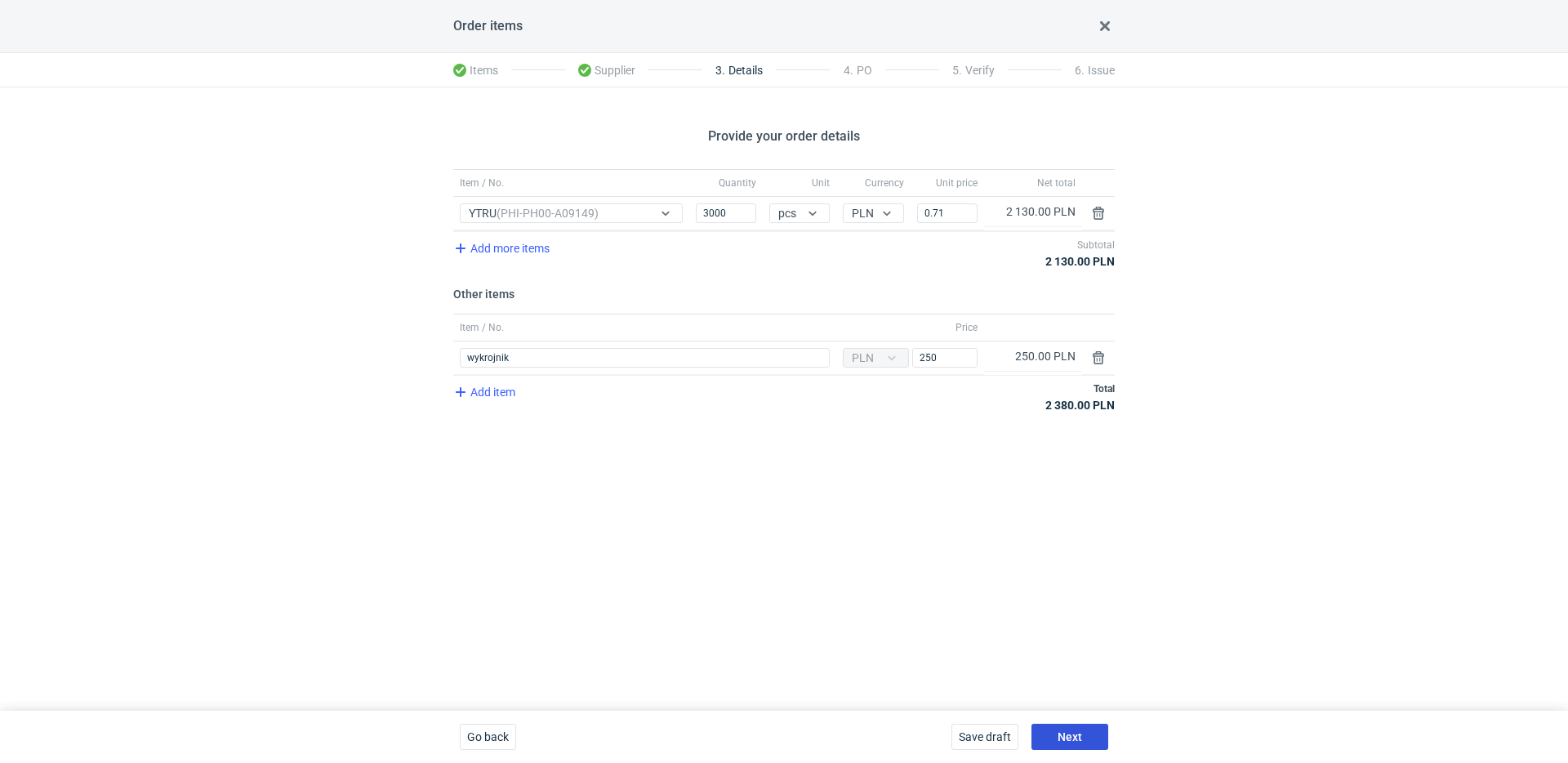
click at [1085, 726] on button "Next" at bounding box center [1069, 736] width 77 height 26
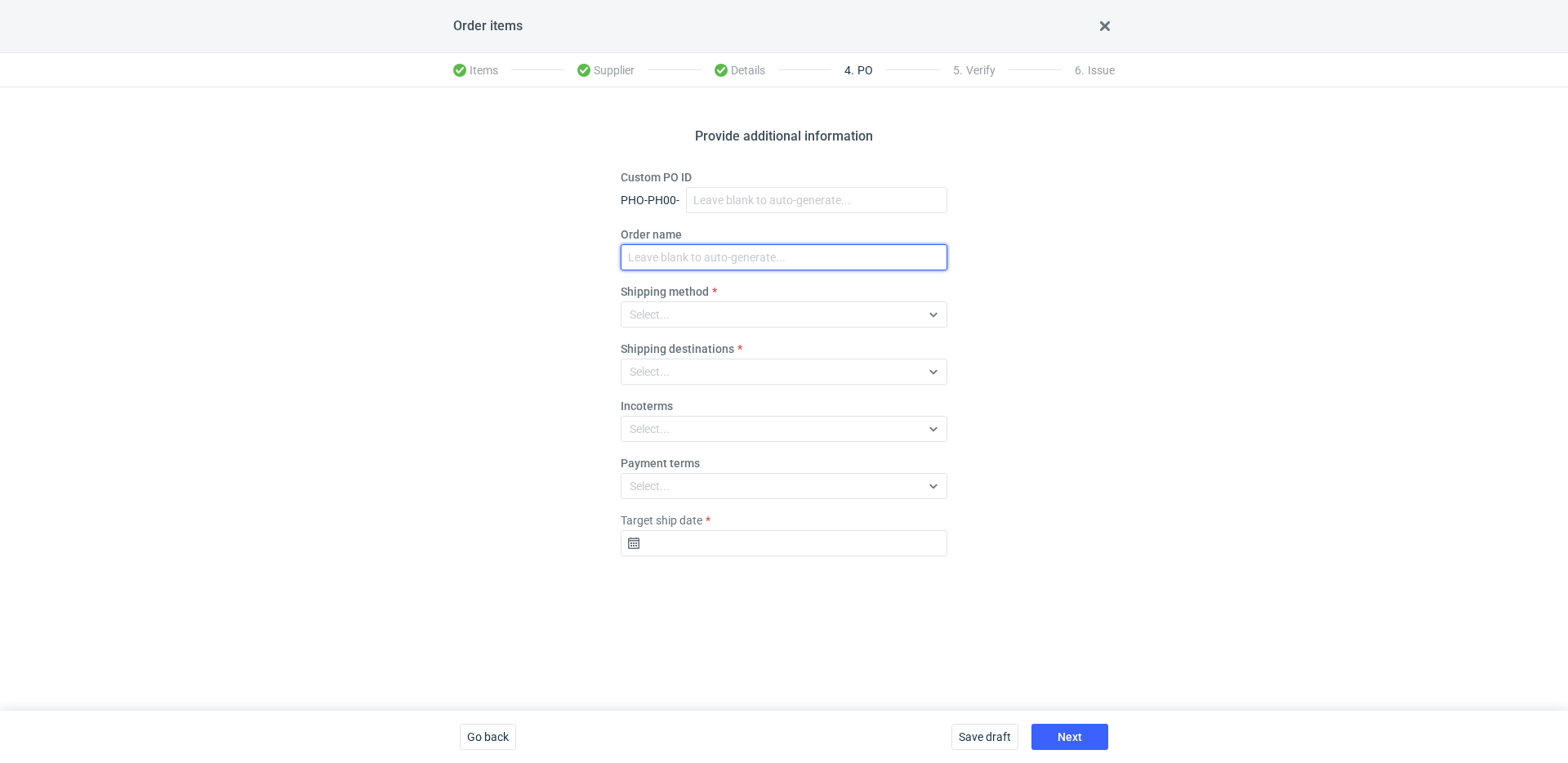
click at [687, 253] on input "Order name" at bounding box center [784, 257] width 327 height 26
paste input "R507293703"
type input "R507293703_YTRU"
click at [666, 303] on div "Select..." at bounding box center [771, 313] width 299 height 23
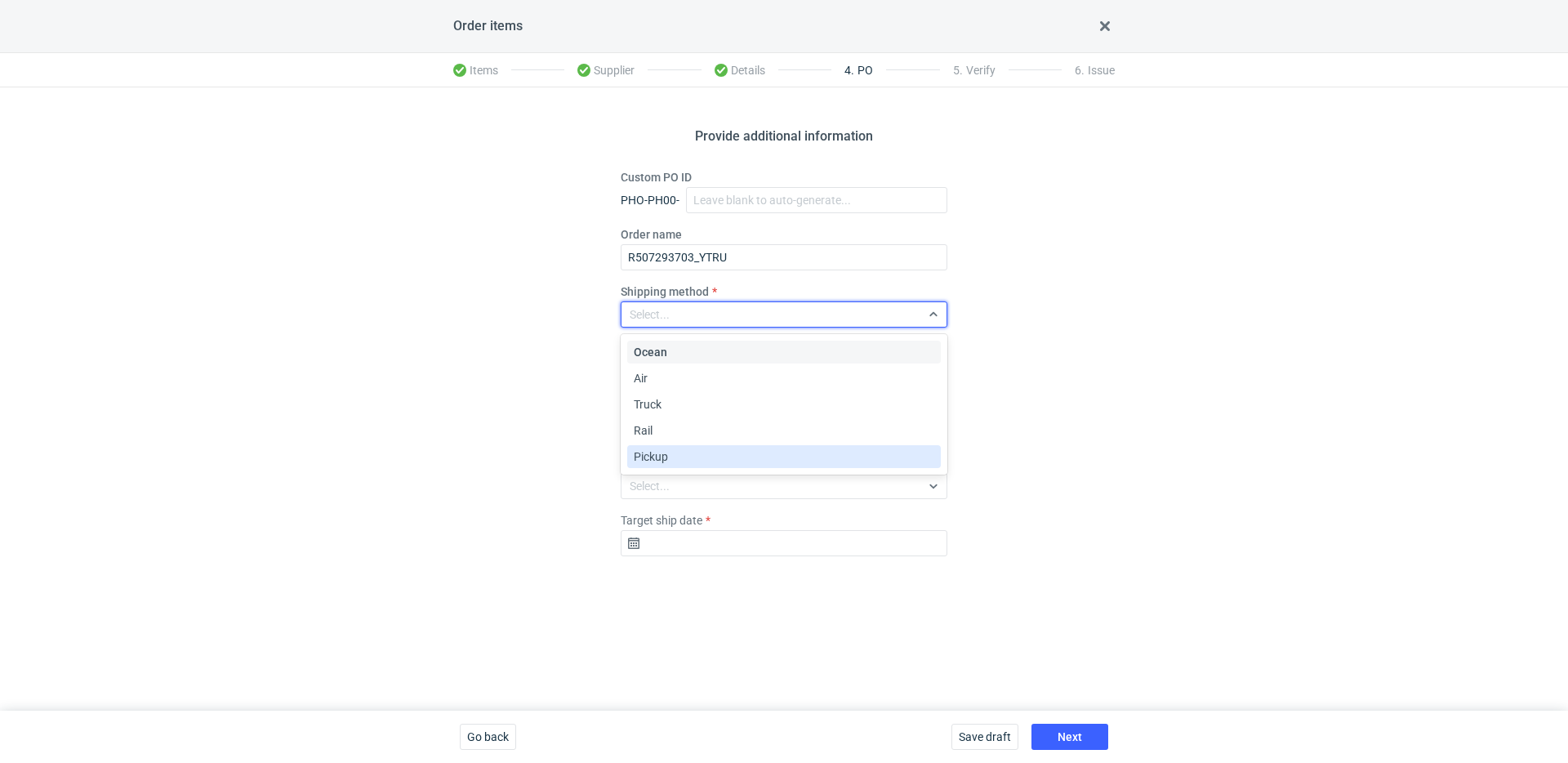
click at [663, 462] on span "Pickup" at bounding box center [651, 455] width 35 height 16
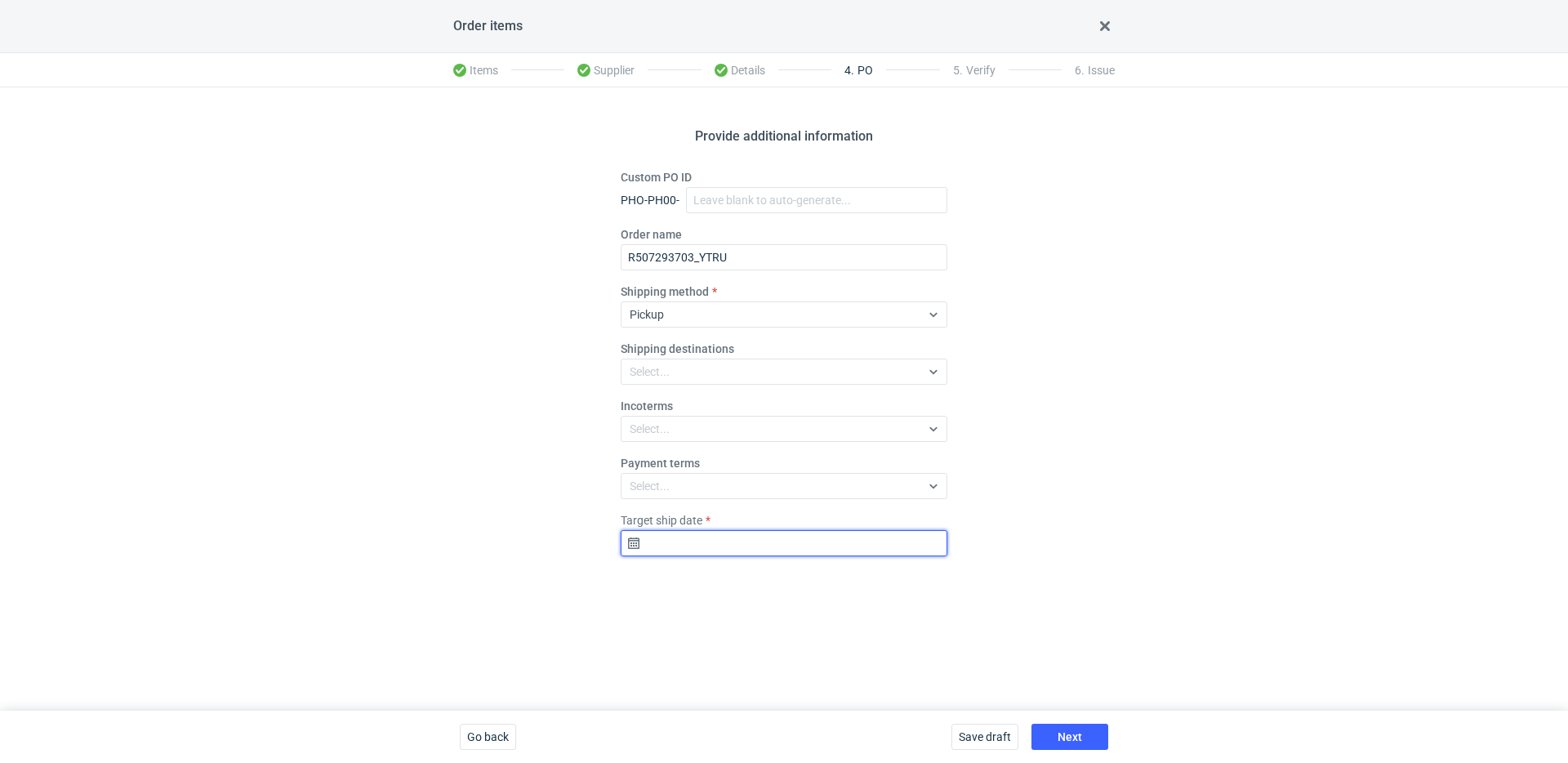
click at [783, 541] on input "Target ship date" at bounding box center [784, 542] width 327 height 26
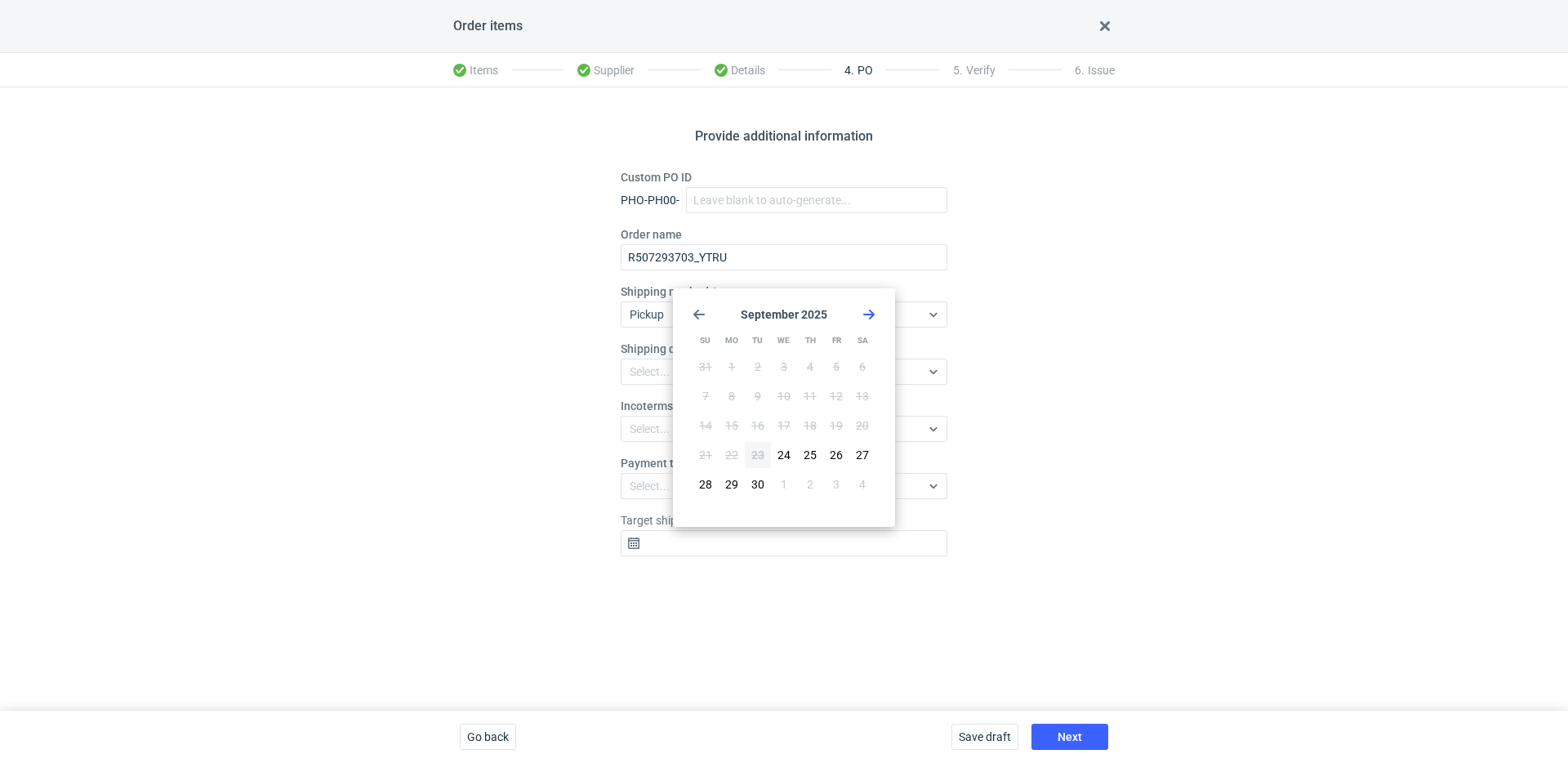
click at [873, 308] on icon "Go forward 1 month" at bounding box center [868, 313] width 13 height 13
click at [752, 394] on button "7" at bounding box center [757, 395] width 26 height 26
type input "[DATE]"
click at [1080, 731] on span "Next" at bounding box center [1069, 737] width 25 height 12
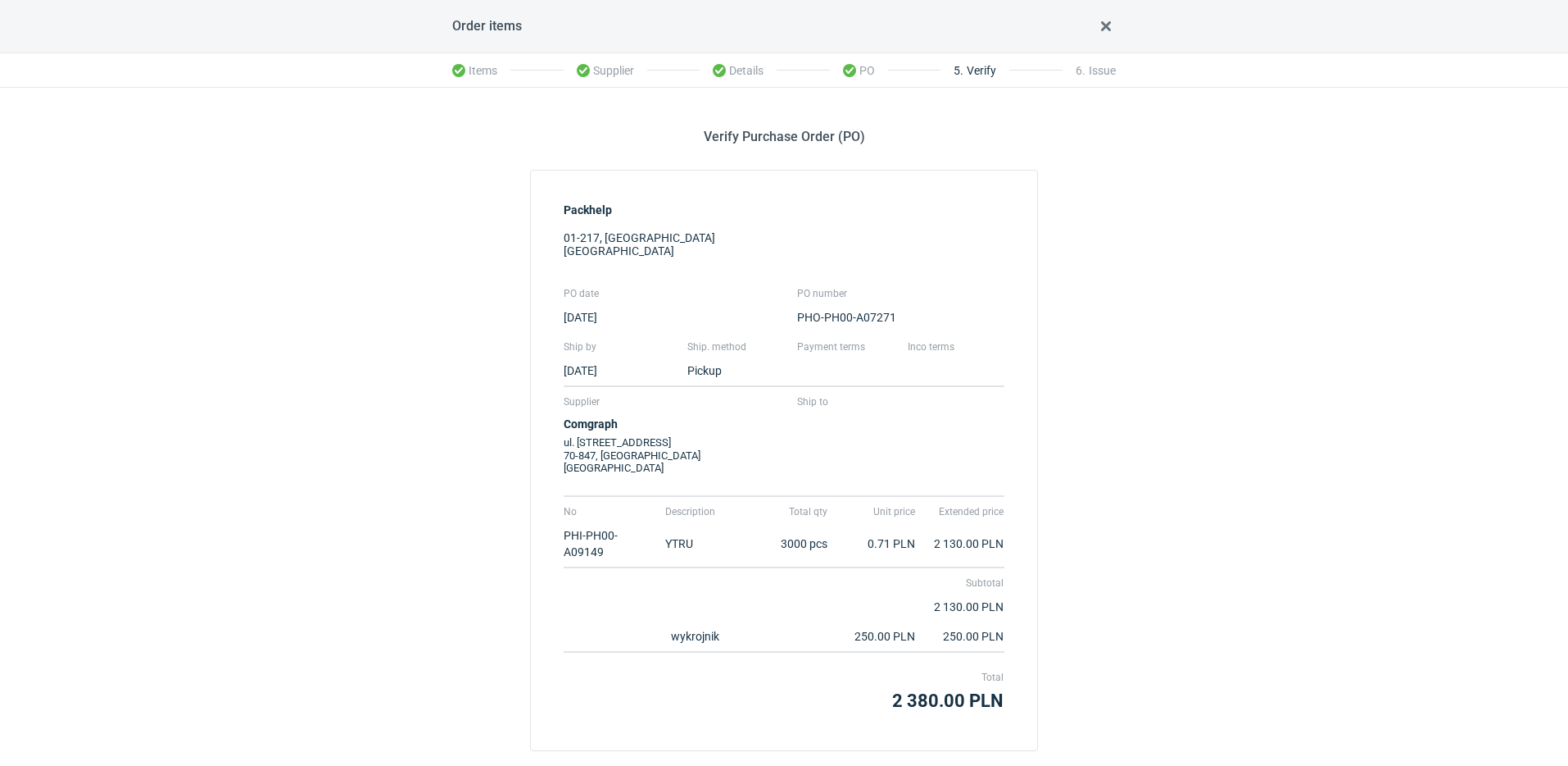
scroll to position [98, 0]
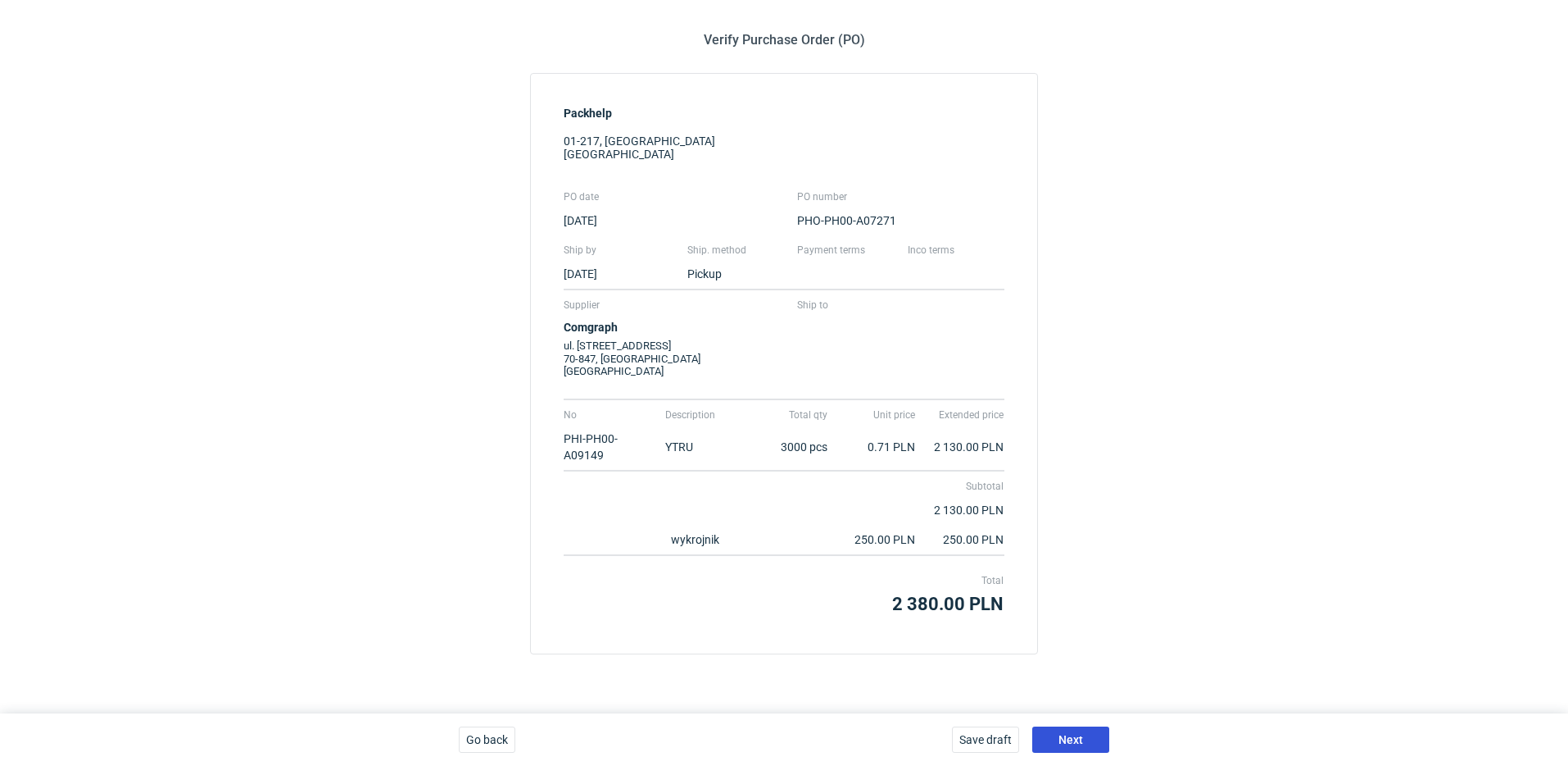
click at [1065, 741] on span "Next" at bounding box center [1070, 740] width 25 height 12
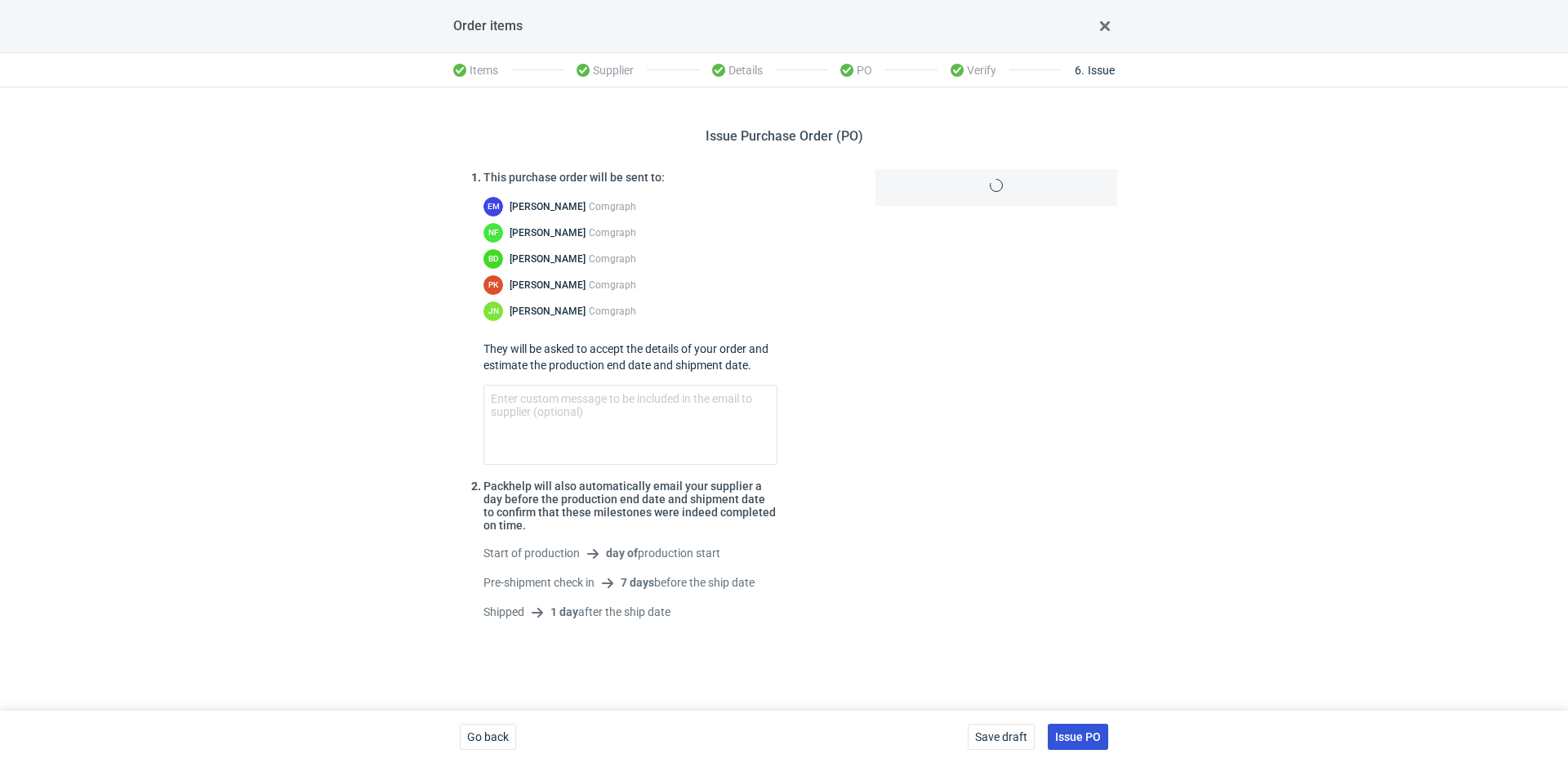
click at [1094, 733] on span "Issue PO" at bounding box center [1078, 737] width 46 height 12
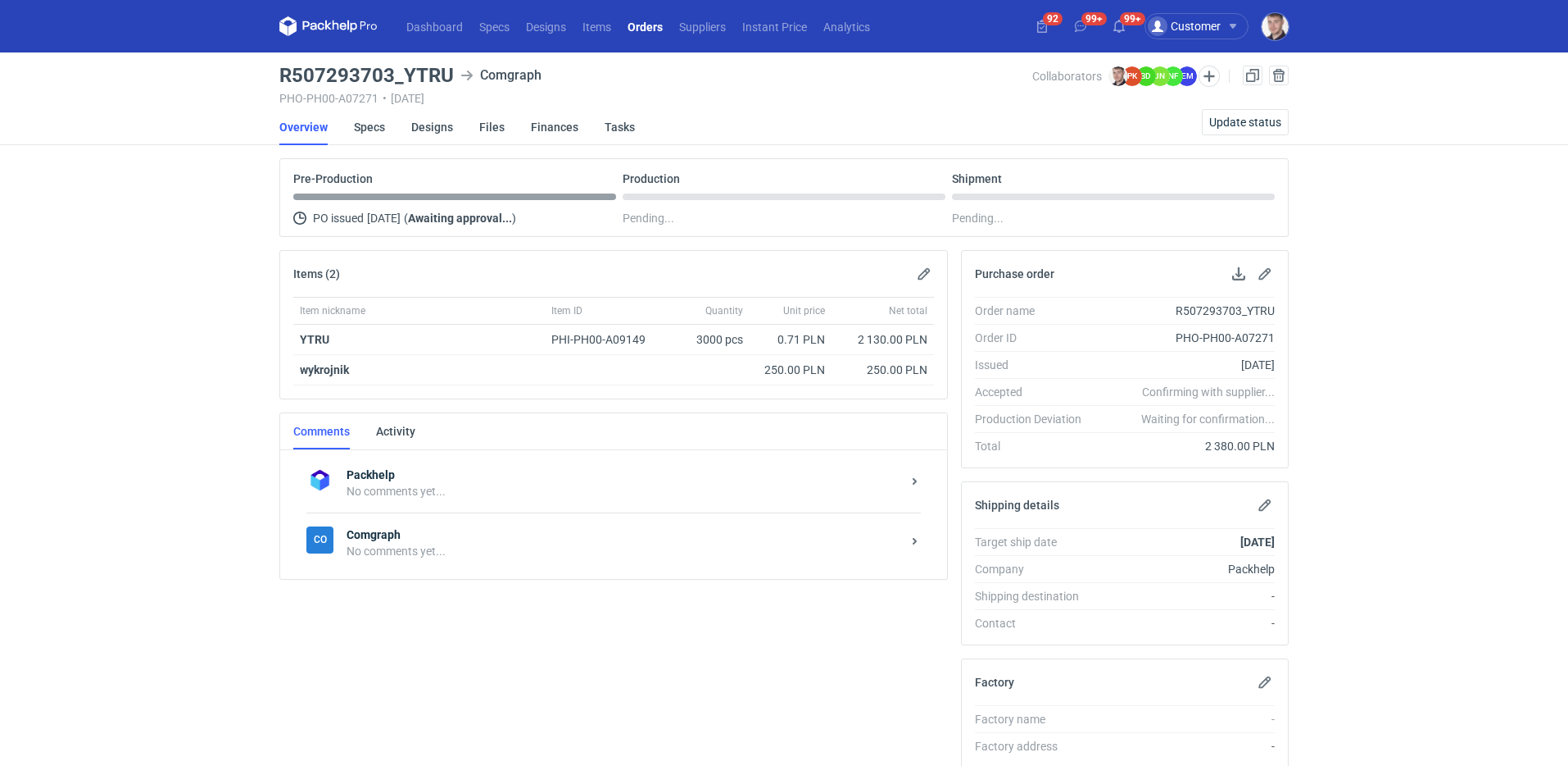
click at [446, 586] on div "Items (2) Item nickname Item ID Quantity Unit price Net total YTRU PHI-PH00-A09…" at bounding box center [614, 639] width 682 height 777
click at [449, 558] on div "No comments yet..." at bounding box center [624, 551] width 555 height 16
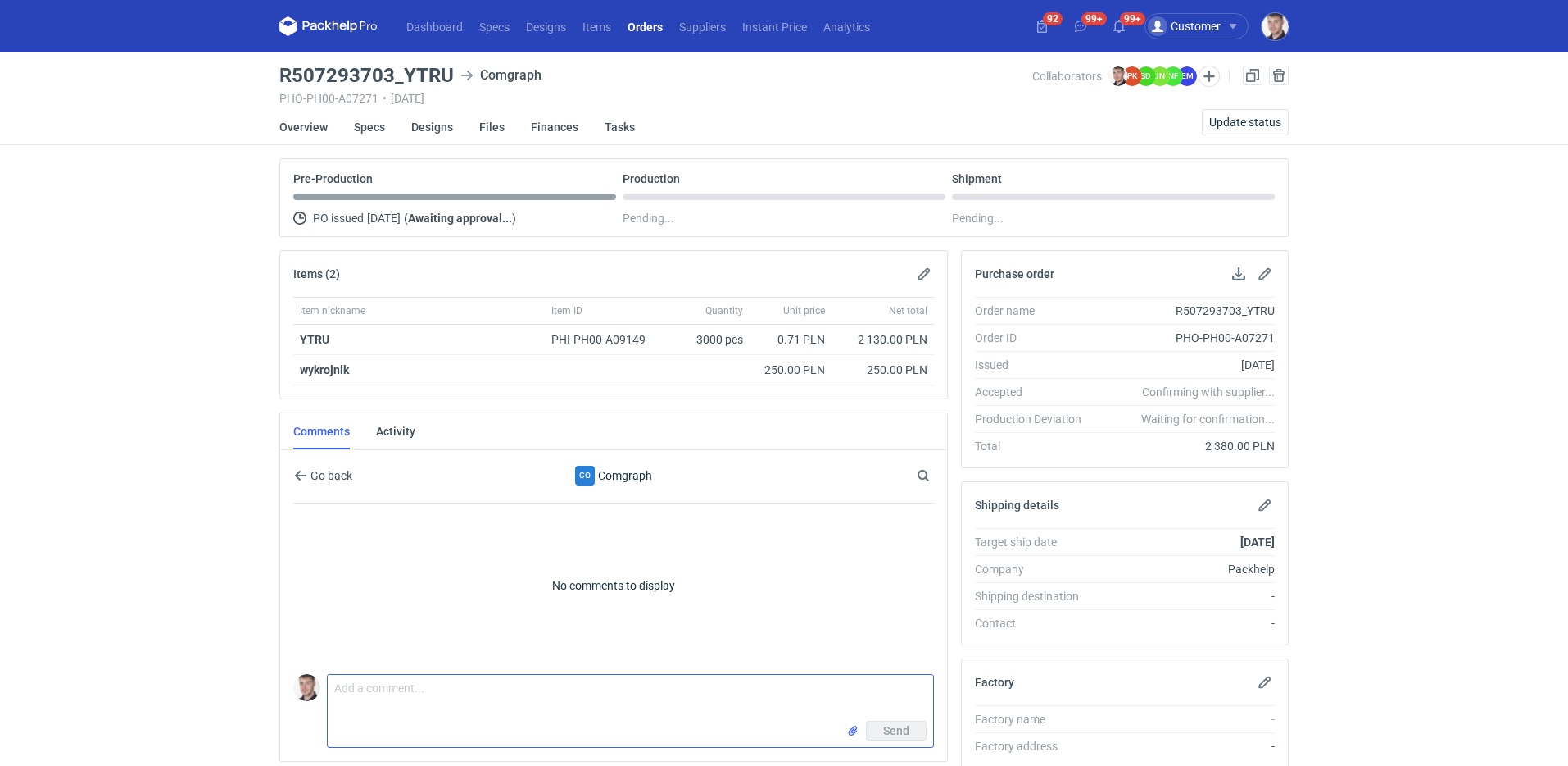
click at [378, 700] on textarea "Comment message" at bounding box center [631, 697] width 605 height 46
paste textarea "CACL - 6"
paste textarea "KO 3365/2025"
type textarea "wycena CACL - 6 KO 3365/2025"
